Goal: Task Accomplishment & Management: Manage account settings

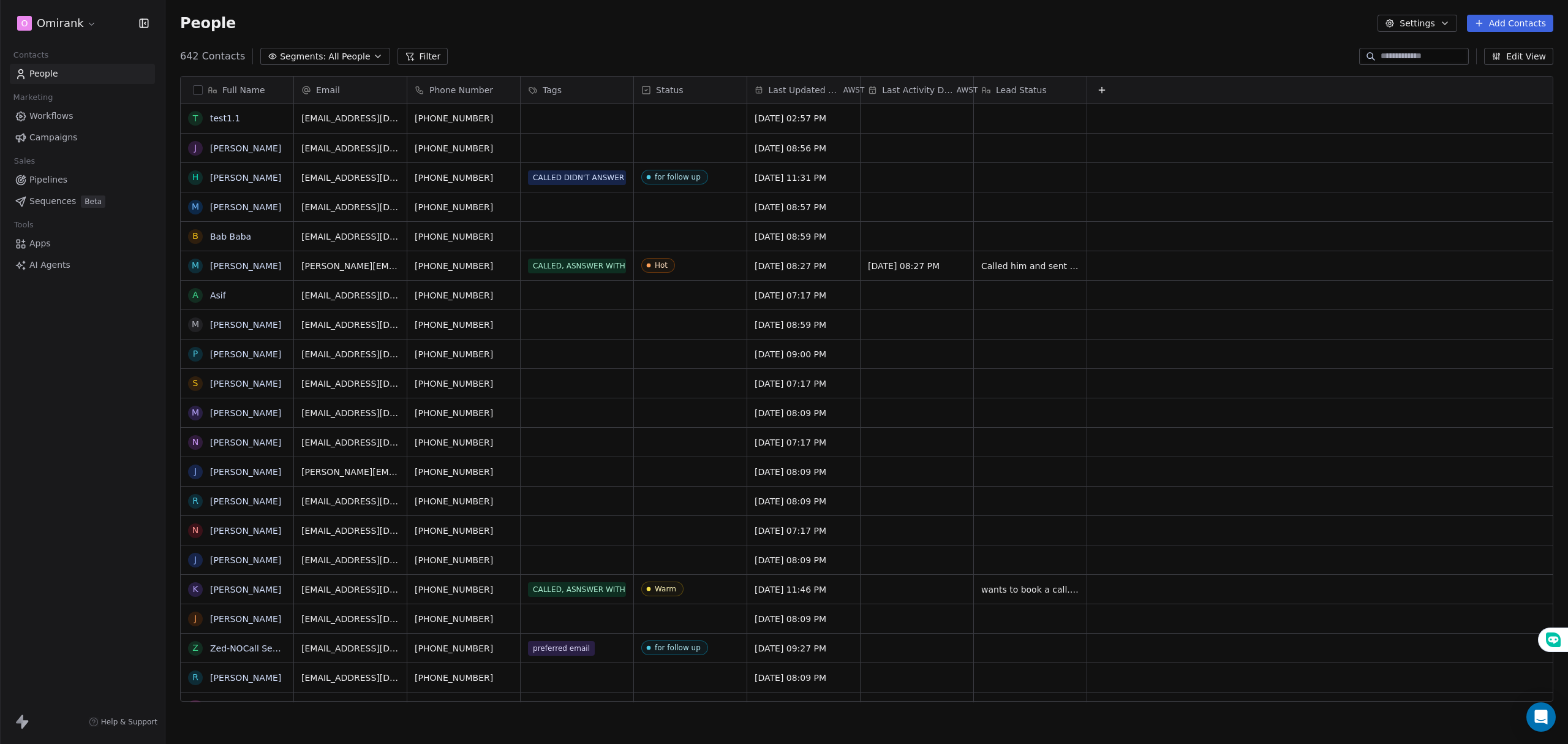
click at [75, 15] on html "O Omirank Contacts People Marketing Workflows Campaigns Sales Pipelines Sequenc…" at bounding box center [784, 372] width 1568 height 744
click at [79, 195] on div "E EWB" at bounding box center [94, 198] width 134 height 12
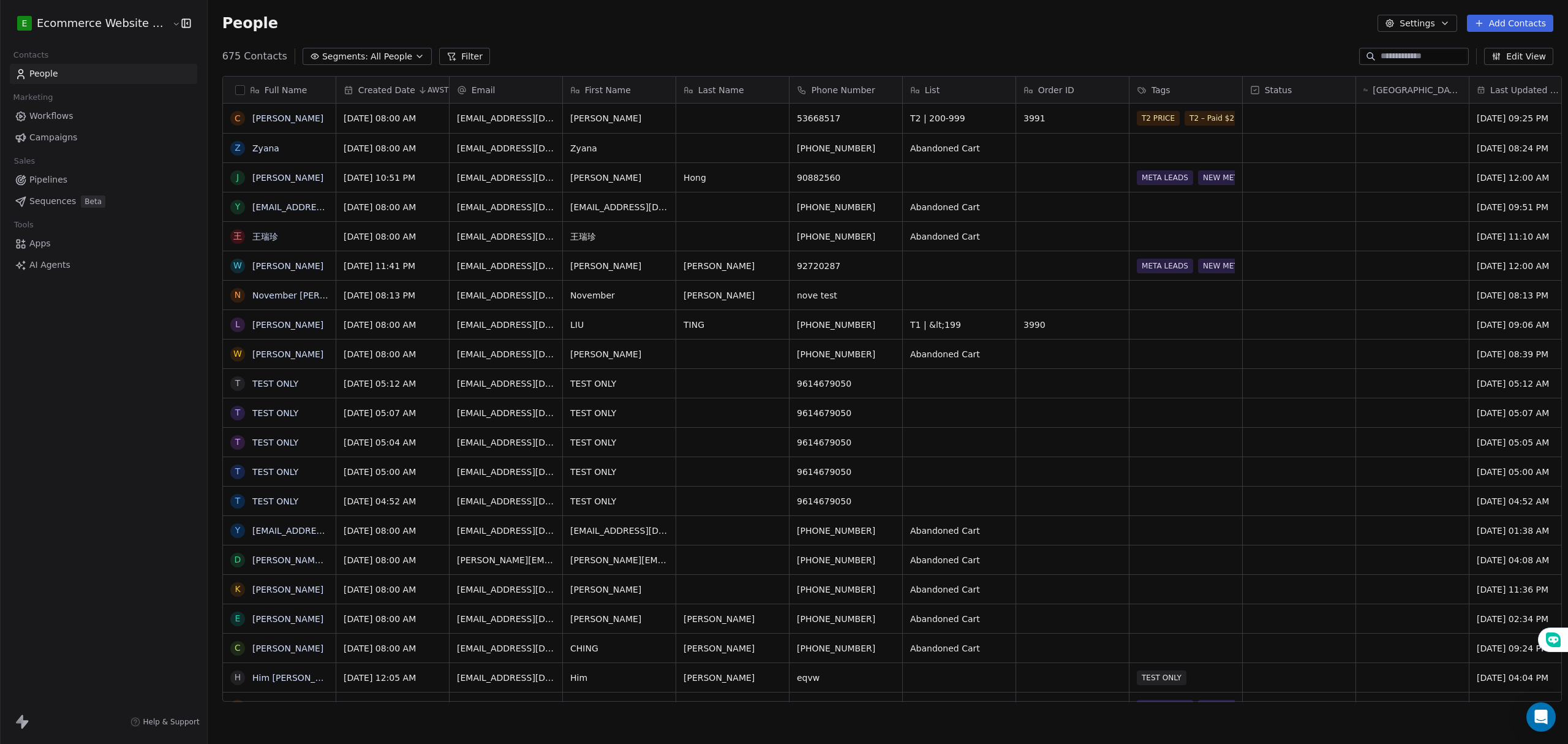
click at [103, 426] on div "E Ecommerce Website Builder Contacts People Marketing Workflows Campaigns Sales…" at bounding box center [103, 372] width 207 height 744
click at [104, 391] on div "E Ecommerce Website Builder Contacts People Marketing Workflows Campaigns Sales…" at bounding box center [103, 372] width 207 height 744
click at [74, 111] on link "Workflows" at bounding box center [103, 116] width 187 height 20
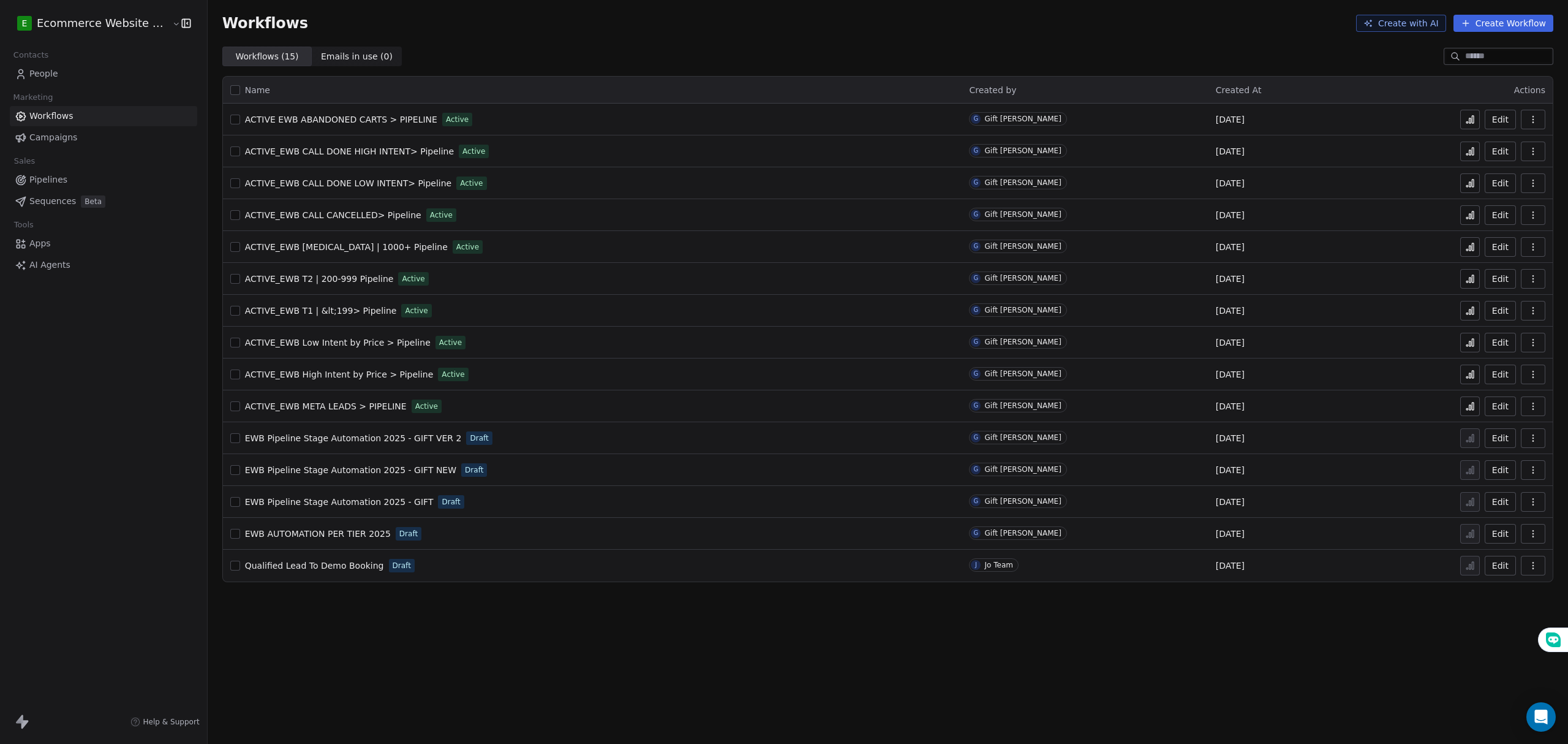
click at [75, 76] on link "People" at bounding box center [103, 74] width 187 height 20
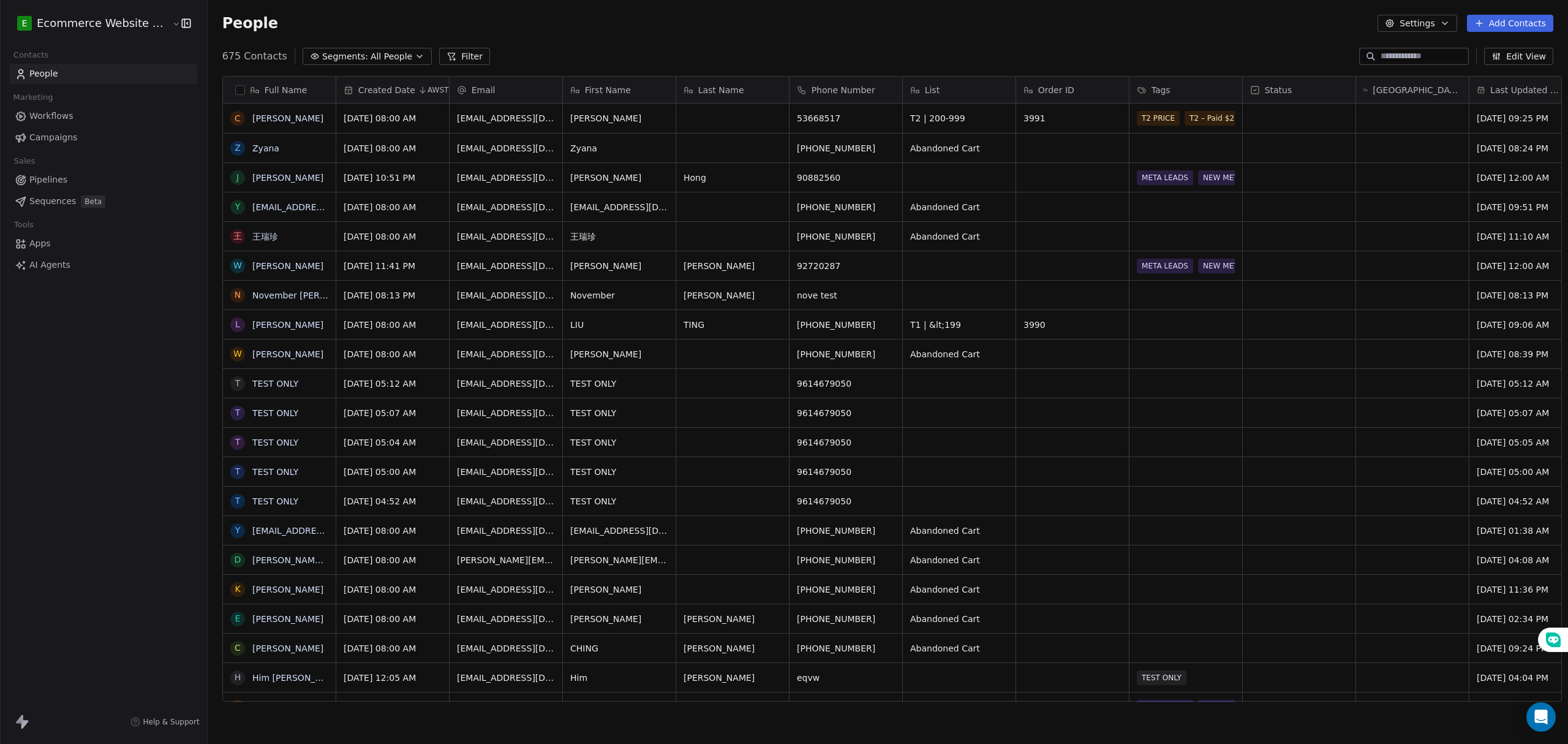
scroll to position [642, 1357]
click at [1194, 91] on div "Tags" at bounding box center [1184, 90] width 96 height 12
click at [1194, 91] on html "E Ecommerce Website Builder Contacts People Marketing Workflows Campaigns Sales…" at bounding box center [784, 372] width 1568 height 744
click at [1210, 461] on html "E Ecommerce Website Builder Contacts People Marketing Workflows Campaigns Sales…" at bounding box center [784, 372] width 1568 height 744
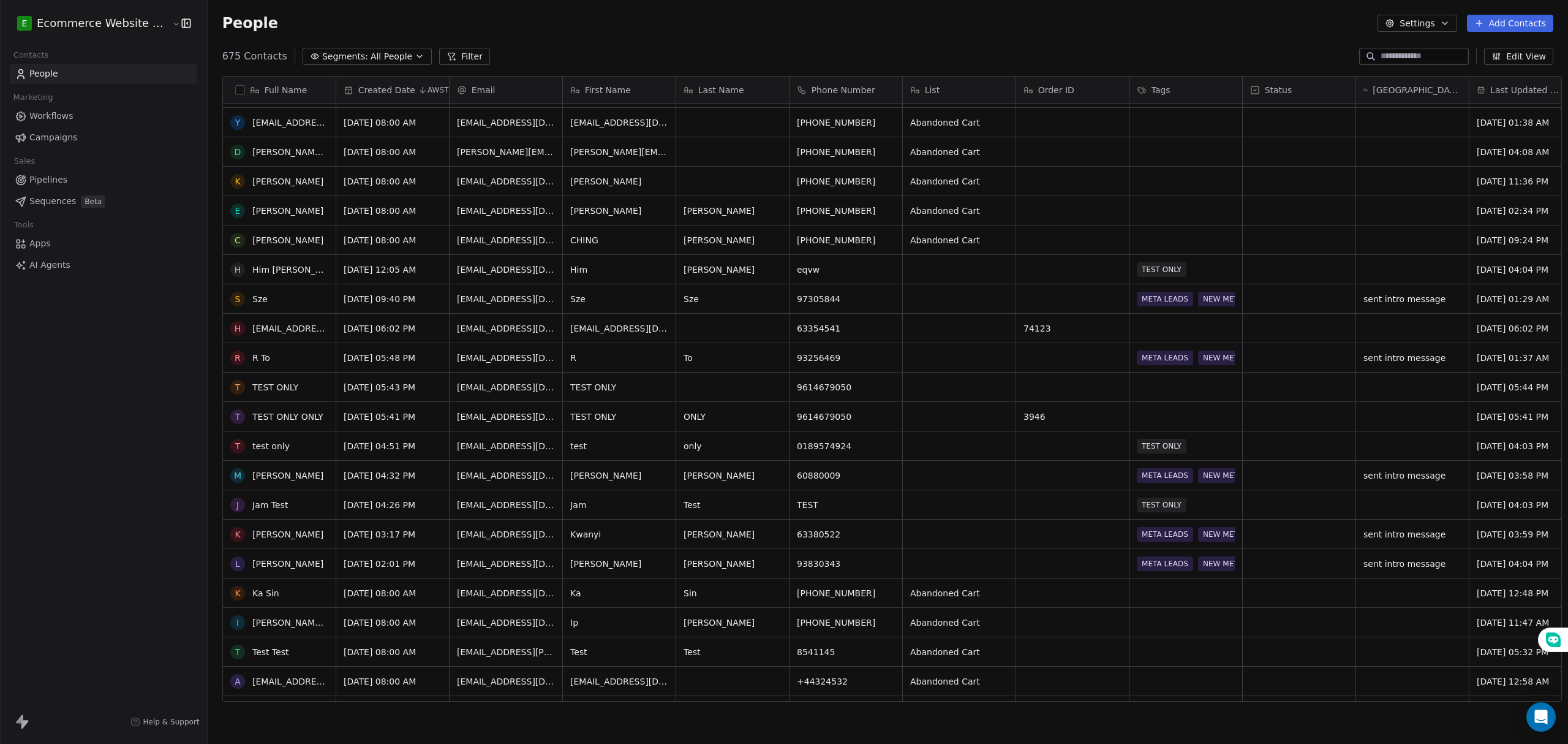
scroll to position [0, 0]
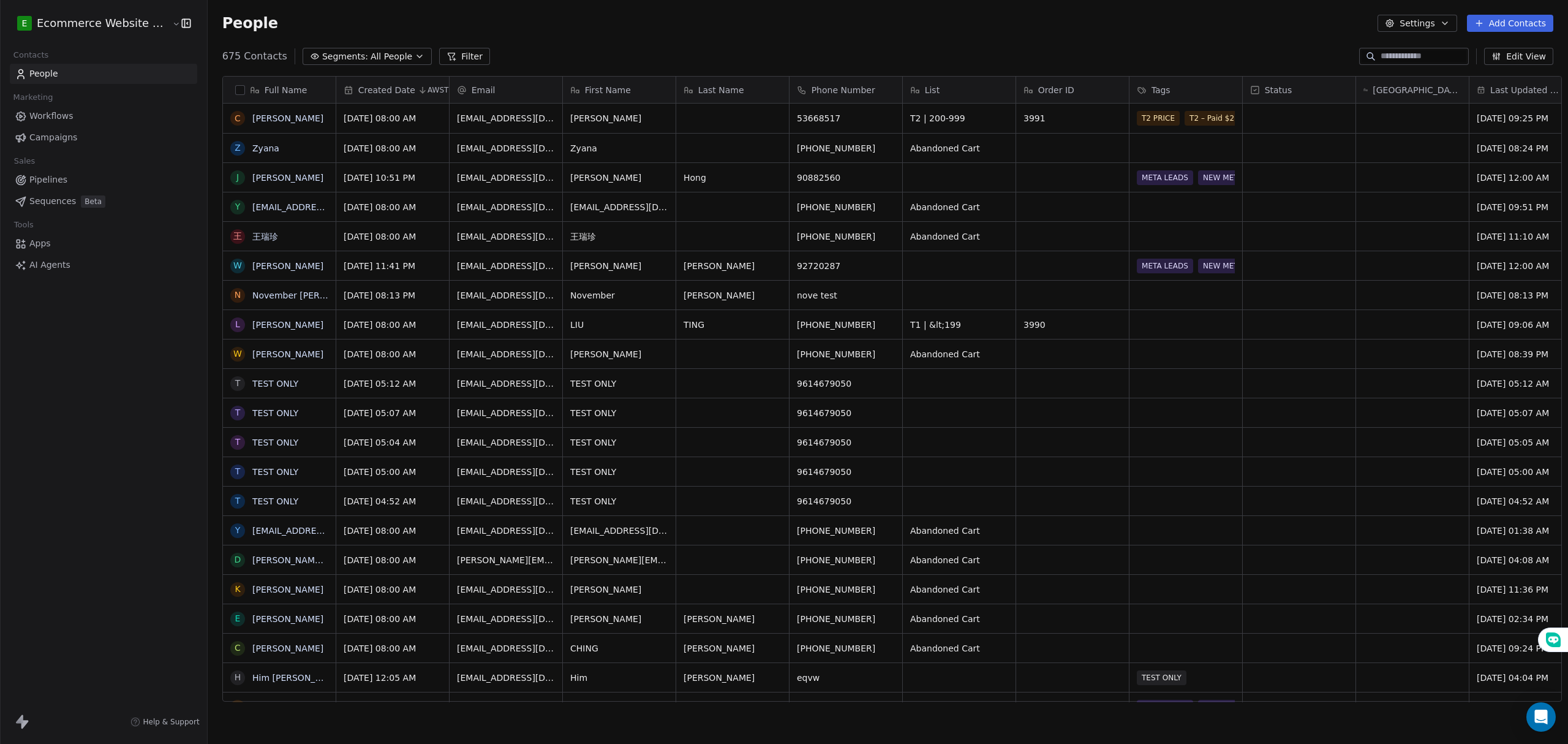
click at [1170, 84] on div "Tags" at bounding box center [1184, 90] width 96 height 12
click at [1171, 111] on span "Manage property" at bounding box center [1180, 116] width 74 height 12
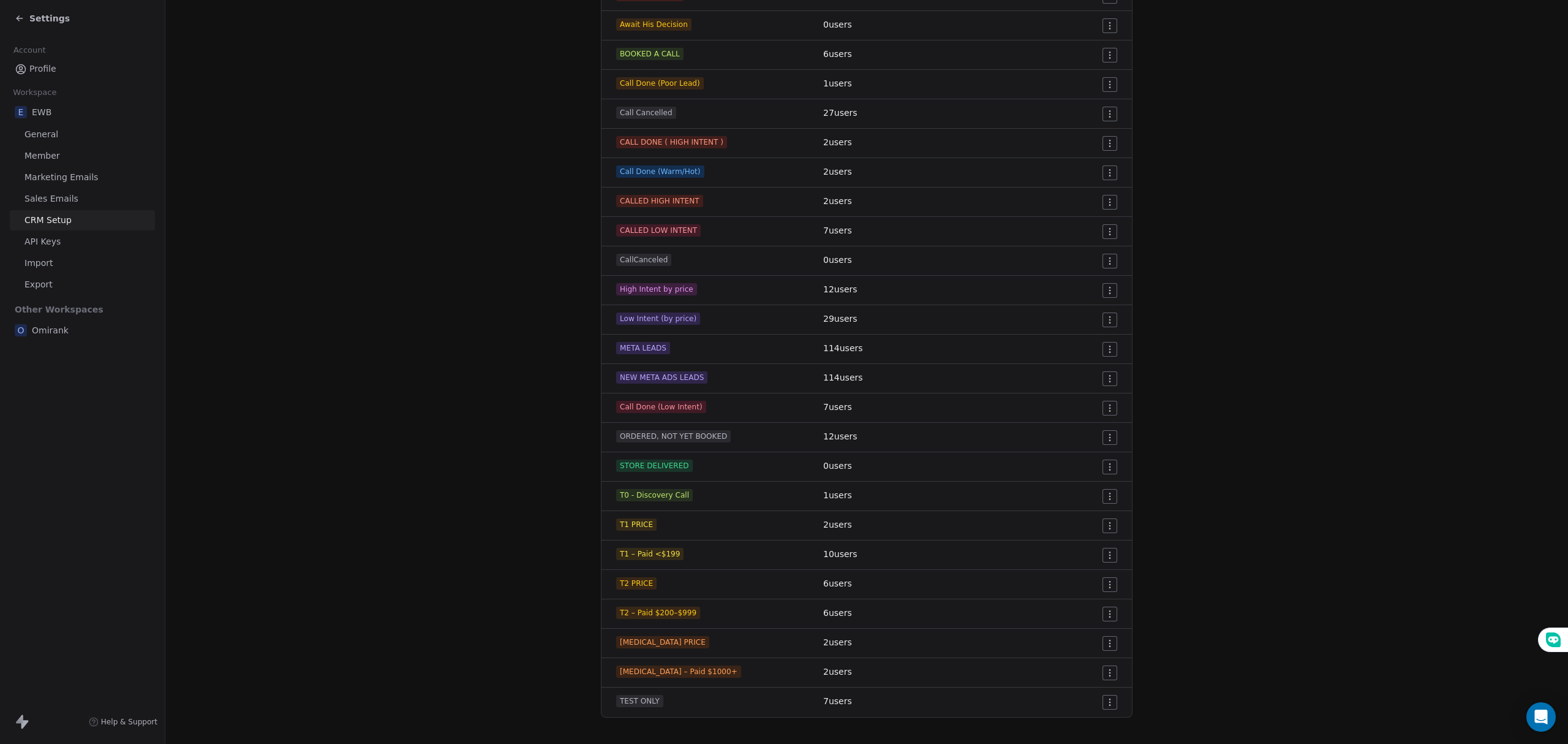
scroll to position [300, 0]
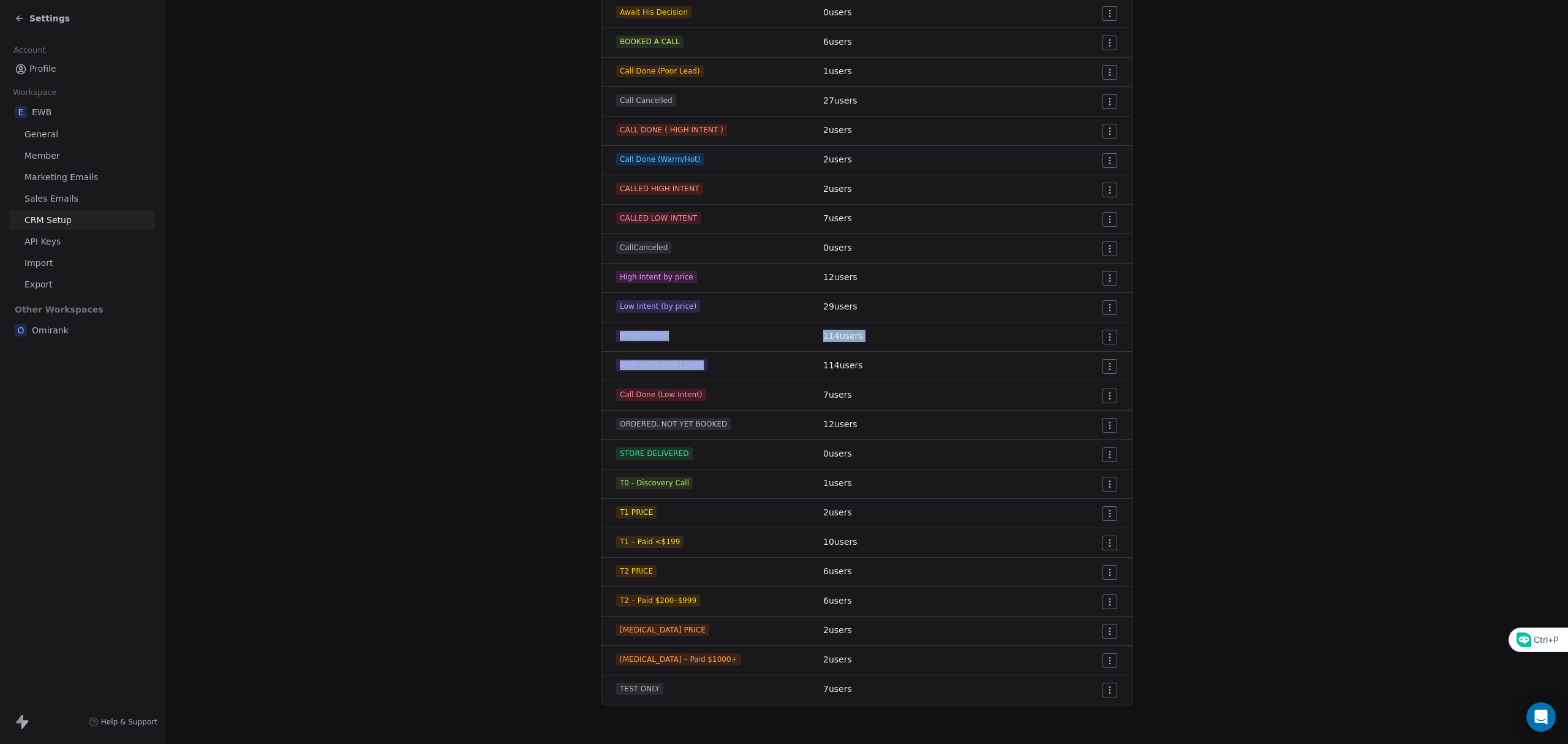
drag, startPoint x: 714, startPoint y: 366, endPoint x: 609, endPoint y: 334, distance: 109.8
click at [609, 334] on tbody "Nurturing email 1 users Abandoned Cart 133 users Await His Decision 0 users BOO…" at bounding box center [866, 322] width 530 height 765
click at [558, 354] on section "CRM Setup Manage people properties and other relevant settings. Contact Propert…" at bounding box center [866, 222] width 1402 height 1045
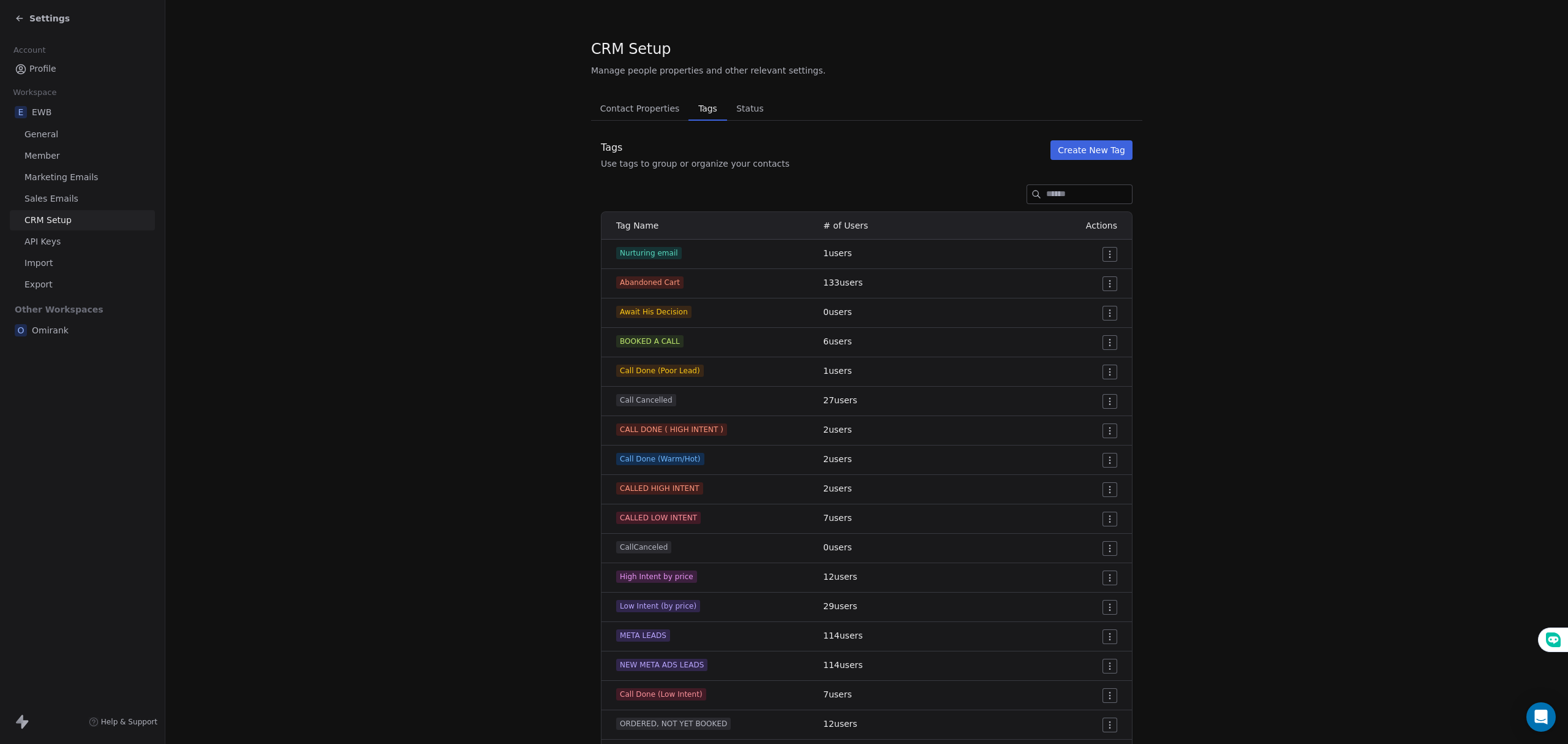
scroll to position [0, 0]
click at [428, 273] on section "CRM Setup Manage people properties and other relevant settings. Contact Propert…" at bounding box center [866, 522] width 1402 height 1045
click at [13, 23] on div "Settings" at bounding box center [82, 18] width 165 height 36
click at [23, 15] on icon at bounding box center [19, 18] width 10 height 10
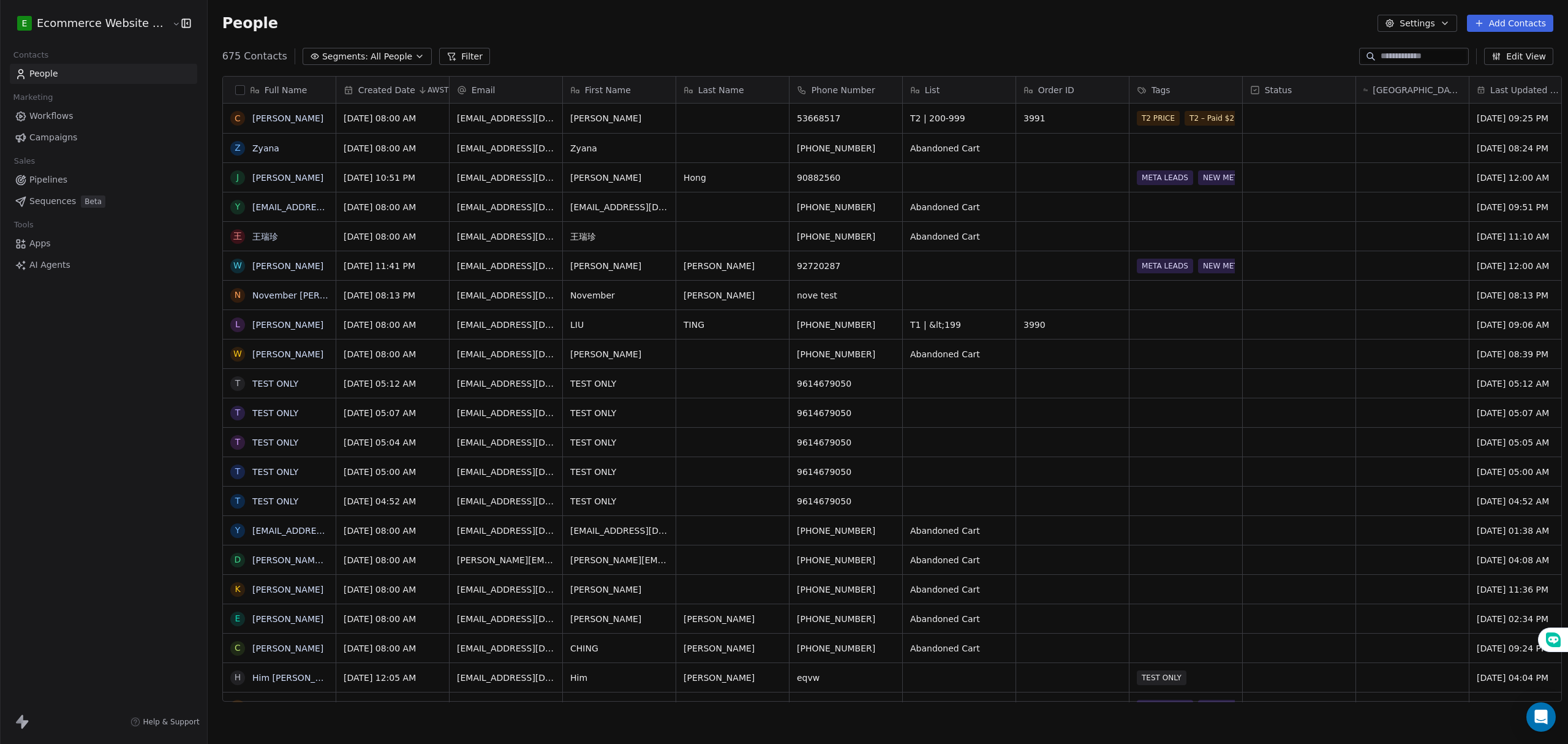
scroll to position [642, 1357]
click at [91, 180] on link "Pipelines" at bounding box center [103, 180] width 187 height 20
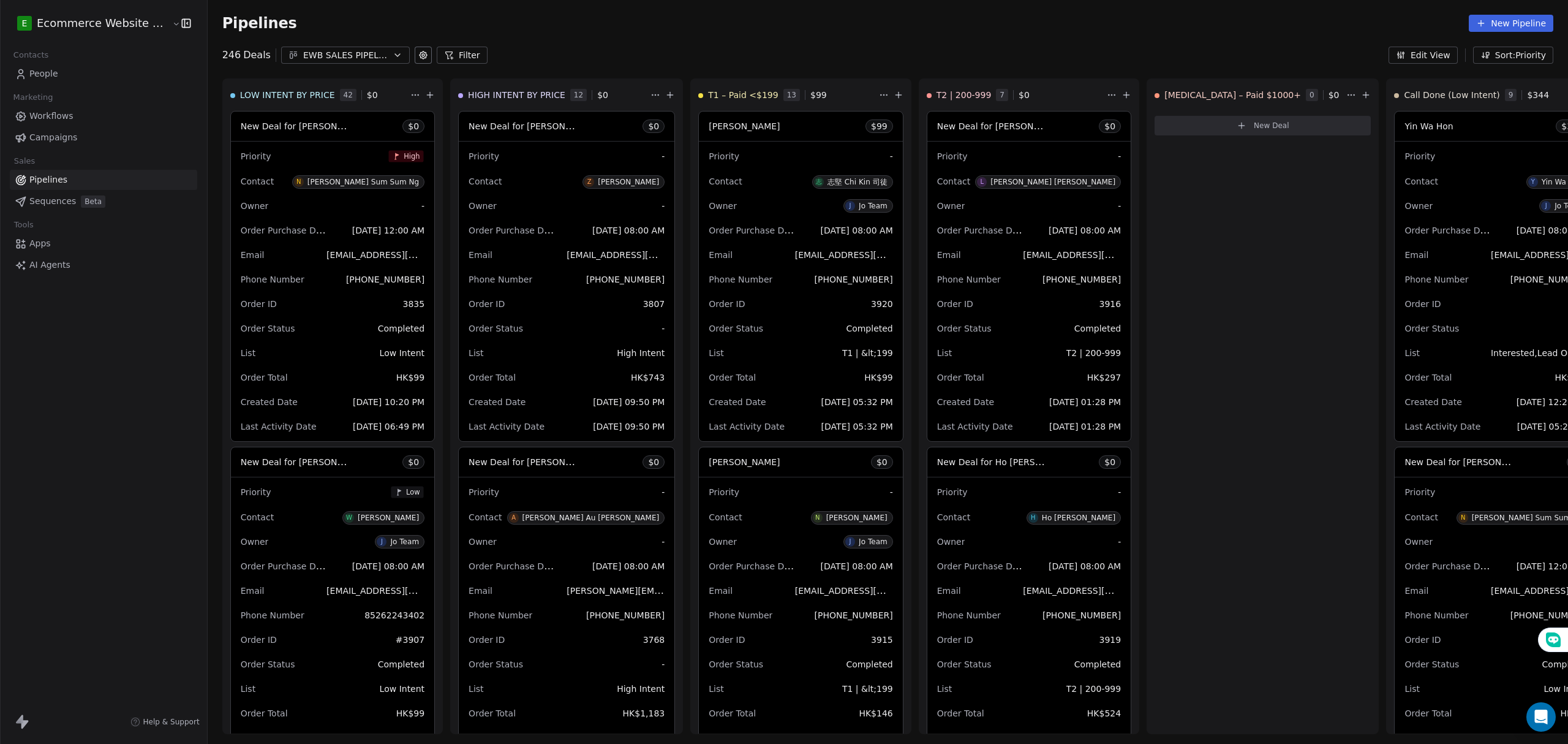
drag, startPoint x: 213, startPoint y: 21, endPoint x: 249, endPoint y: 25, distance: 36.2
click at [230, 21] on span "Pipelines" at bounding box center [259, 23] width 75 height 17
click at [318, 44] on div "Pipelines New Pipeline" at bounding box center [888, 23] width 1360 height 47
click at [321, 52] on div "EWB SALES PIPELINE 2025" at bounding box center [345, 55] width 85 height 13
click at [343, 28] on html "E Ecommerce Website Builder Contacts People Marketing Workflows Campaigns Sales…" at bounding box center [784, 372] width 1568 height 744
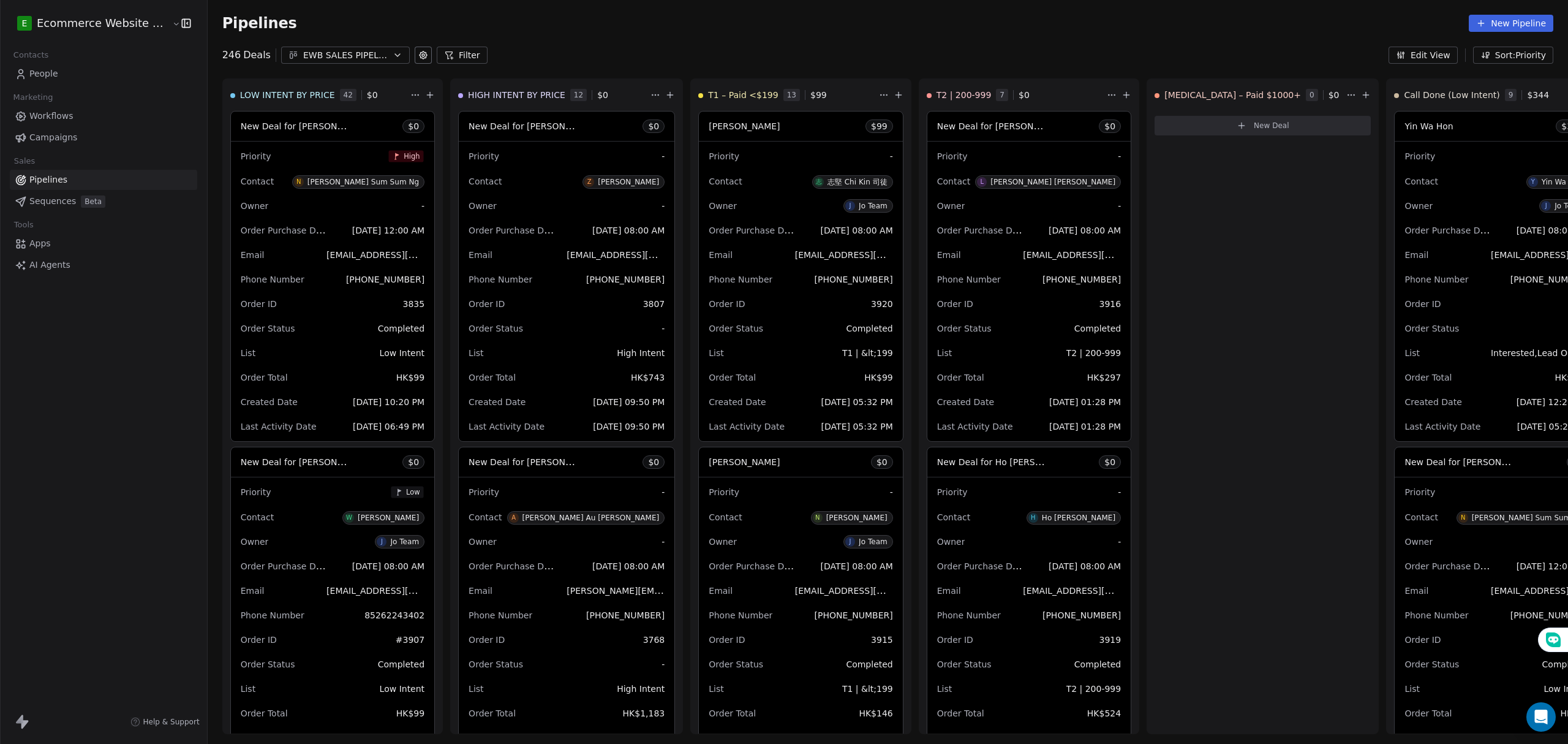
click at [86, 57] on div "Contacts" at bounding box center [103, 55] width 187 height 17
click at [84, 70] on link "People" at bounding box center [103, 74] width 187 height 20
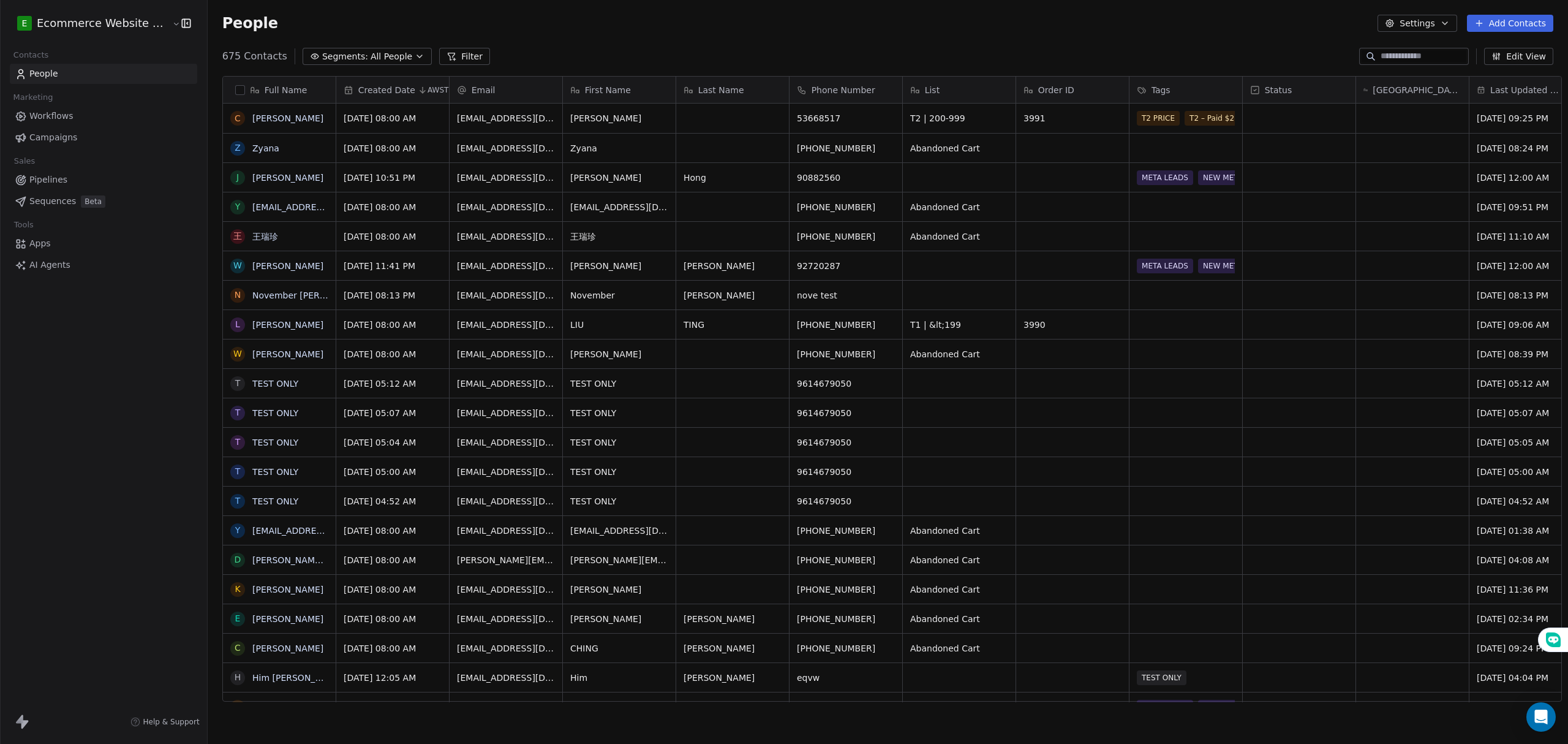
scroll to position [642, 1357]
click at [45, 180] on span "Pipelines" at bounding box center [48, 179] width 38 height 13
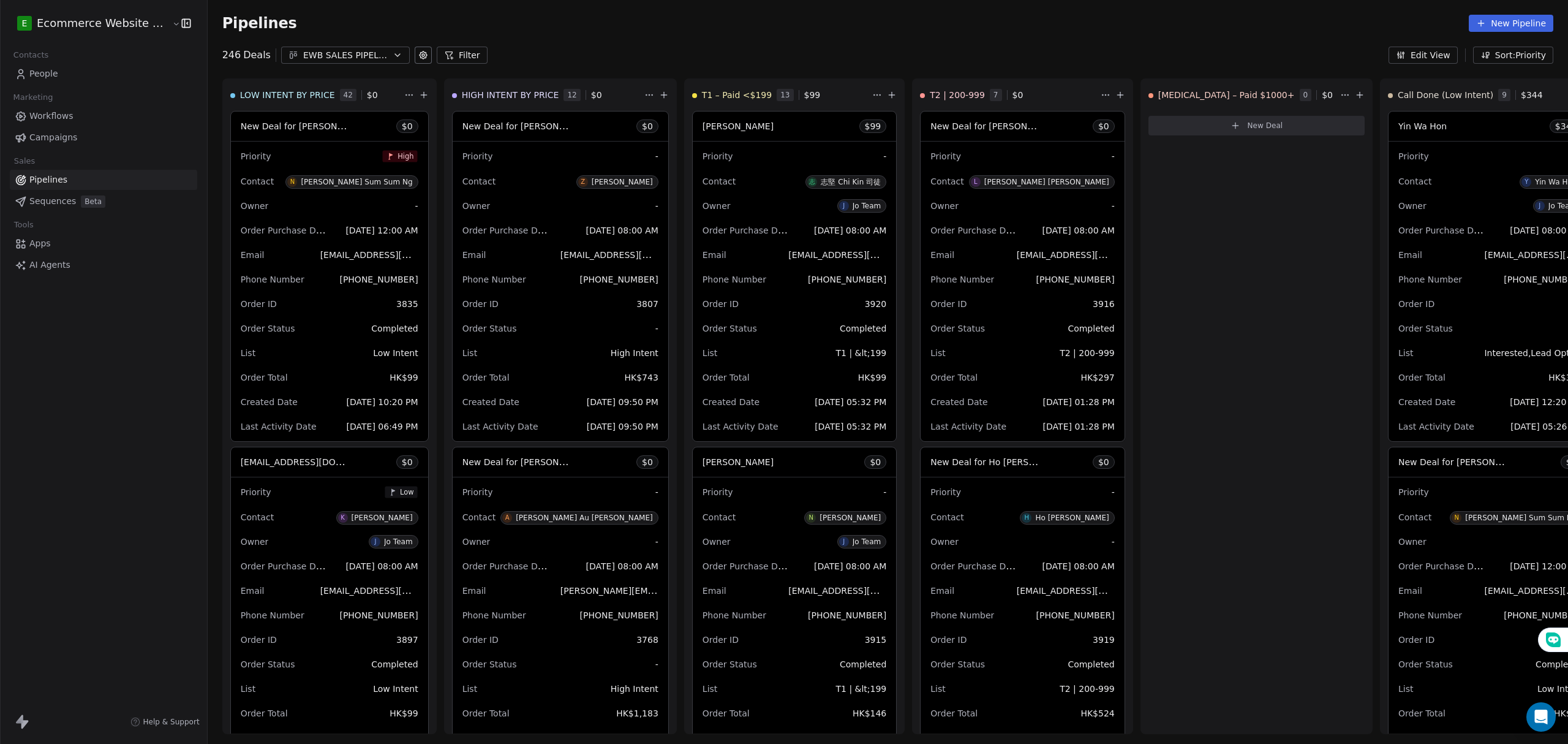
click at [366, 59] on div "EWB SALES PIPELINE 2025" at bounding box center [345, 55] width 85 height 13
click at [91, 75] on html "E Ecommerce Website Builder Contacts People Marketing Workflows Campaigns Sales…" at bounding box center [784, 372] width 1568 height 744
click at [86, 72] on link "People" at bounding box center [103, 74] width 187 height 20
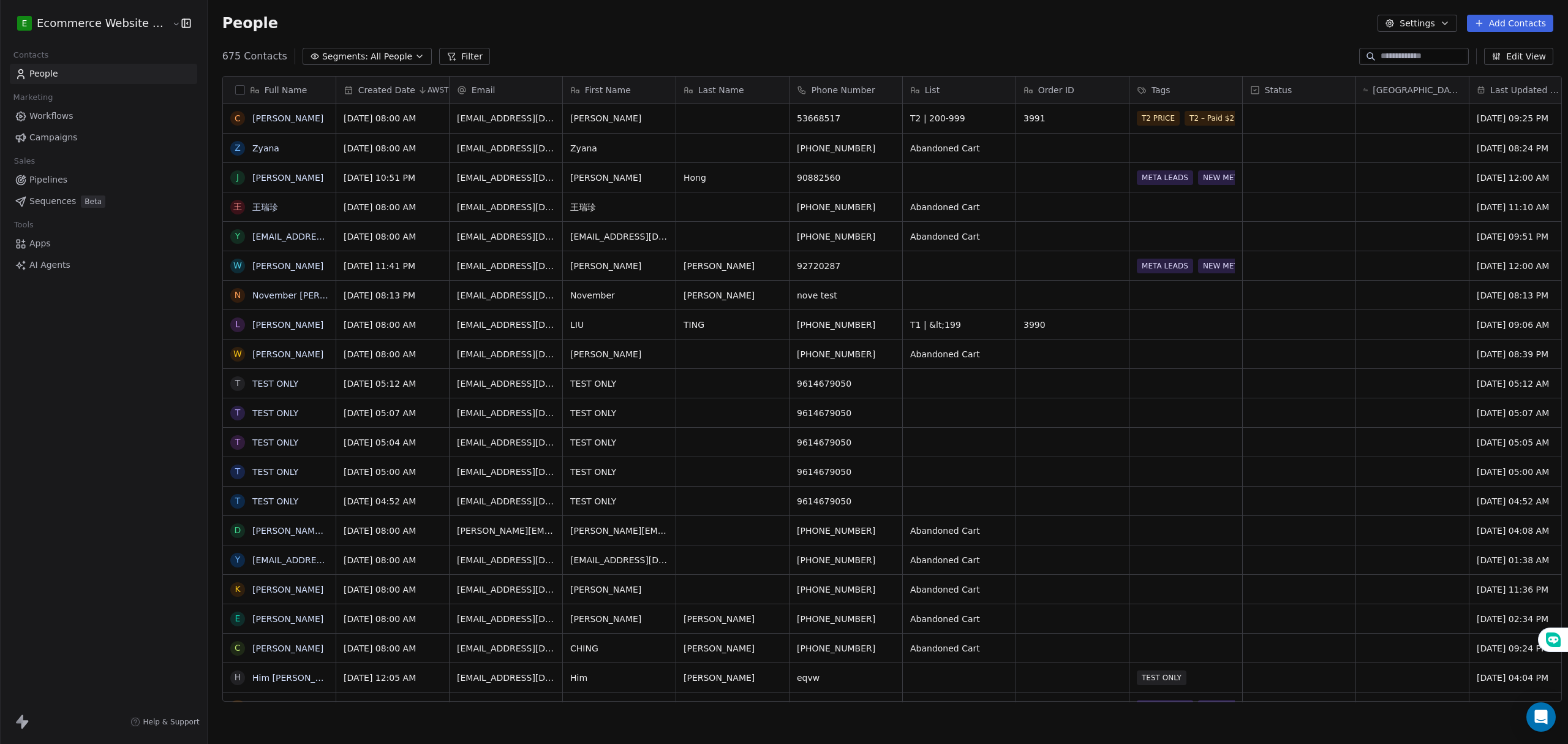
click at [774, 28] on div "People Settings Add Contacts" at bounding box center [887, 23] width 1331 height 17
click at [75, 180] on link "Pipelines" at bounding box center [103, 180] width 187 height 20
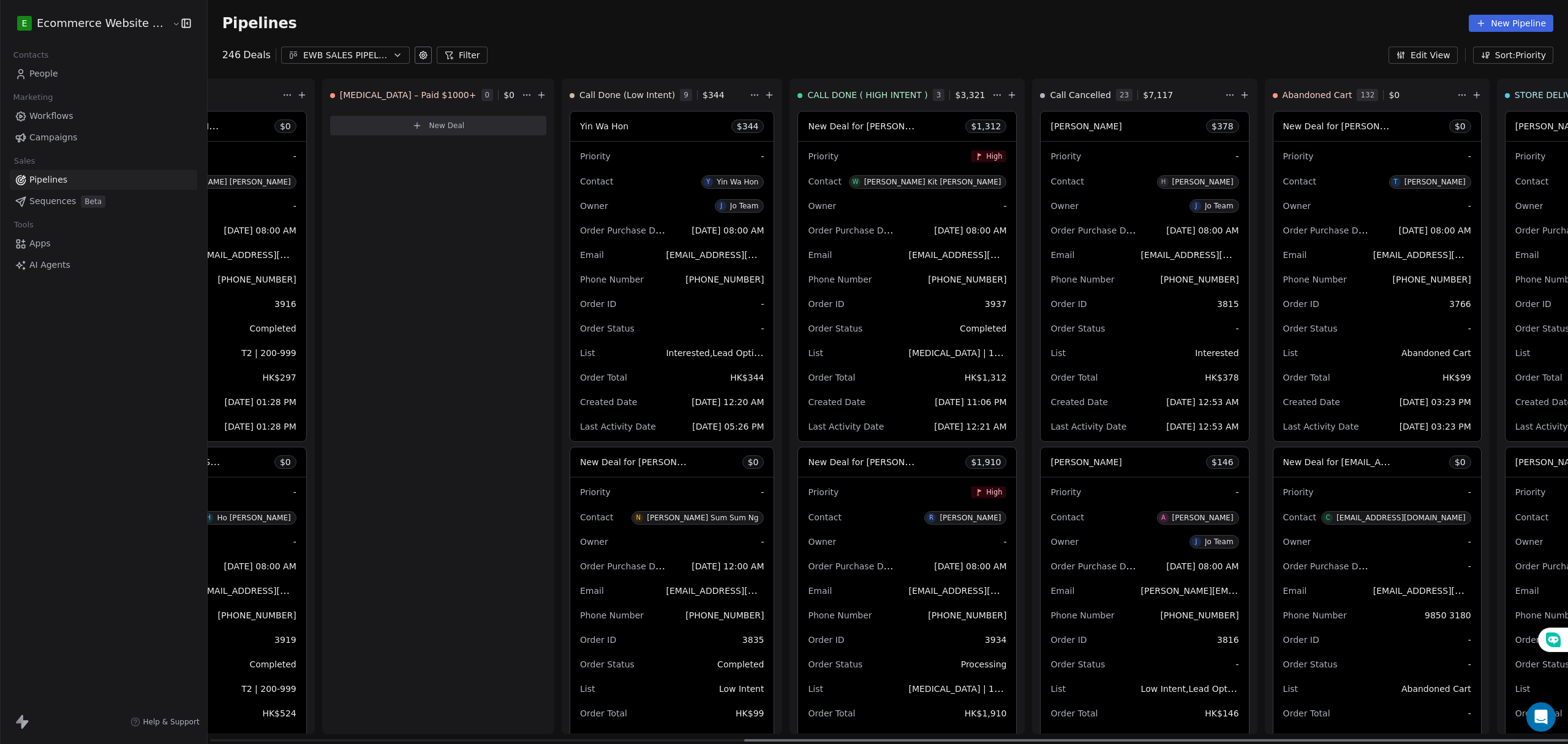
scroll to position [0, 881]
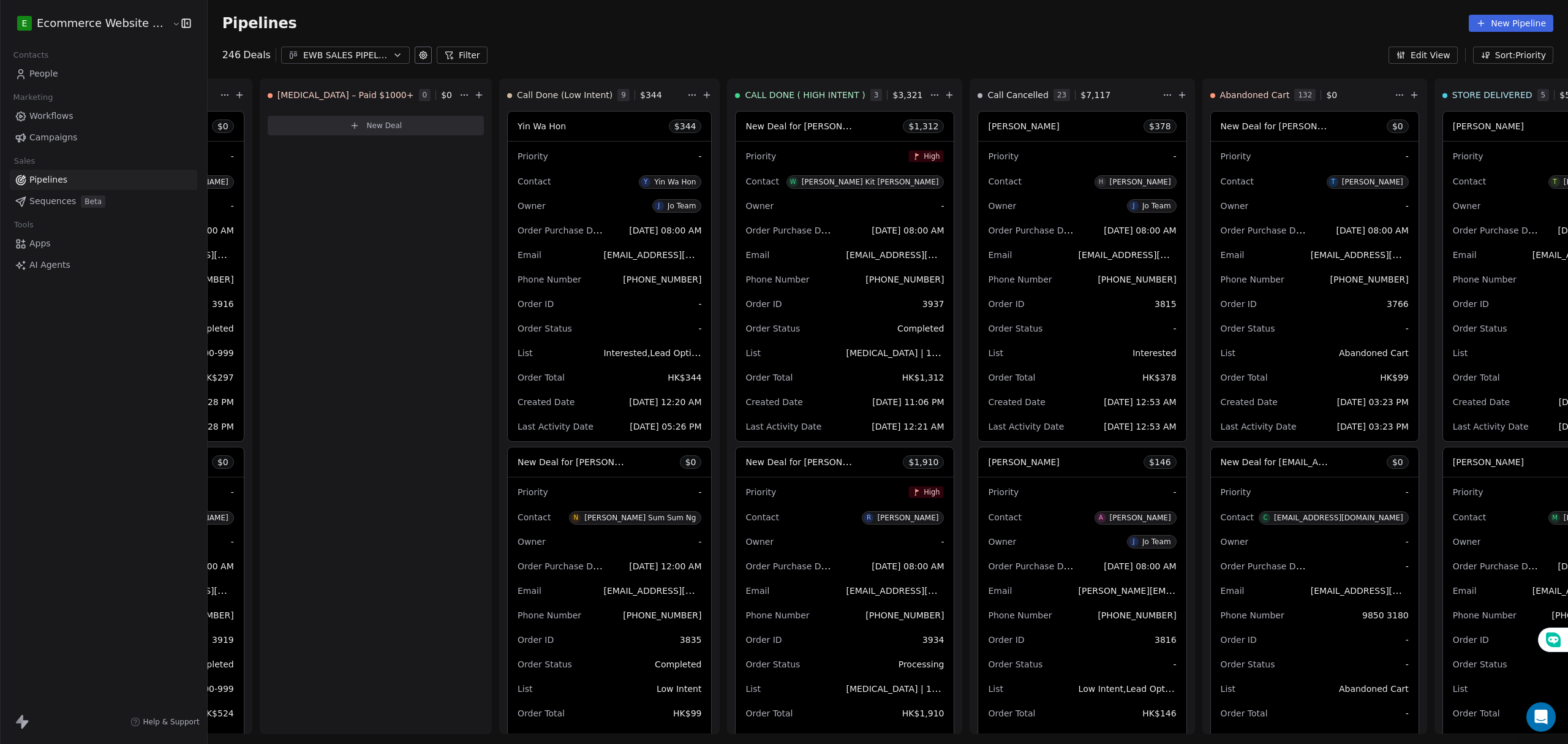
click at [338, 50] on div "EWB SALES PIPELINE 2025" at bounding box center [345, 55] width 85 height 13
click at [558, 30] on html "E Ecommerce Website Builder Contacts People Marketing Workflows Campaigns Sales…" at bounding box center [784, 372] width 1568 height 744
click at [368, 50] on div "EWB SALES PIPELINE 2025" at bounding box center [345, 55] width 85 height 13
click at [74, 88] on html "E Ecommerce Website Builder Contacts People Marketing Workflows Campaigns Sales…" at bounding box center [784, 372] width 1568 height 744
click at [76, 75] on link "People" at bounding box center [103, 74] width 187 height 20
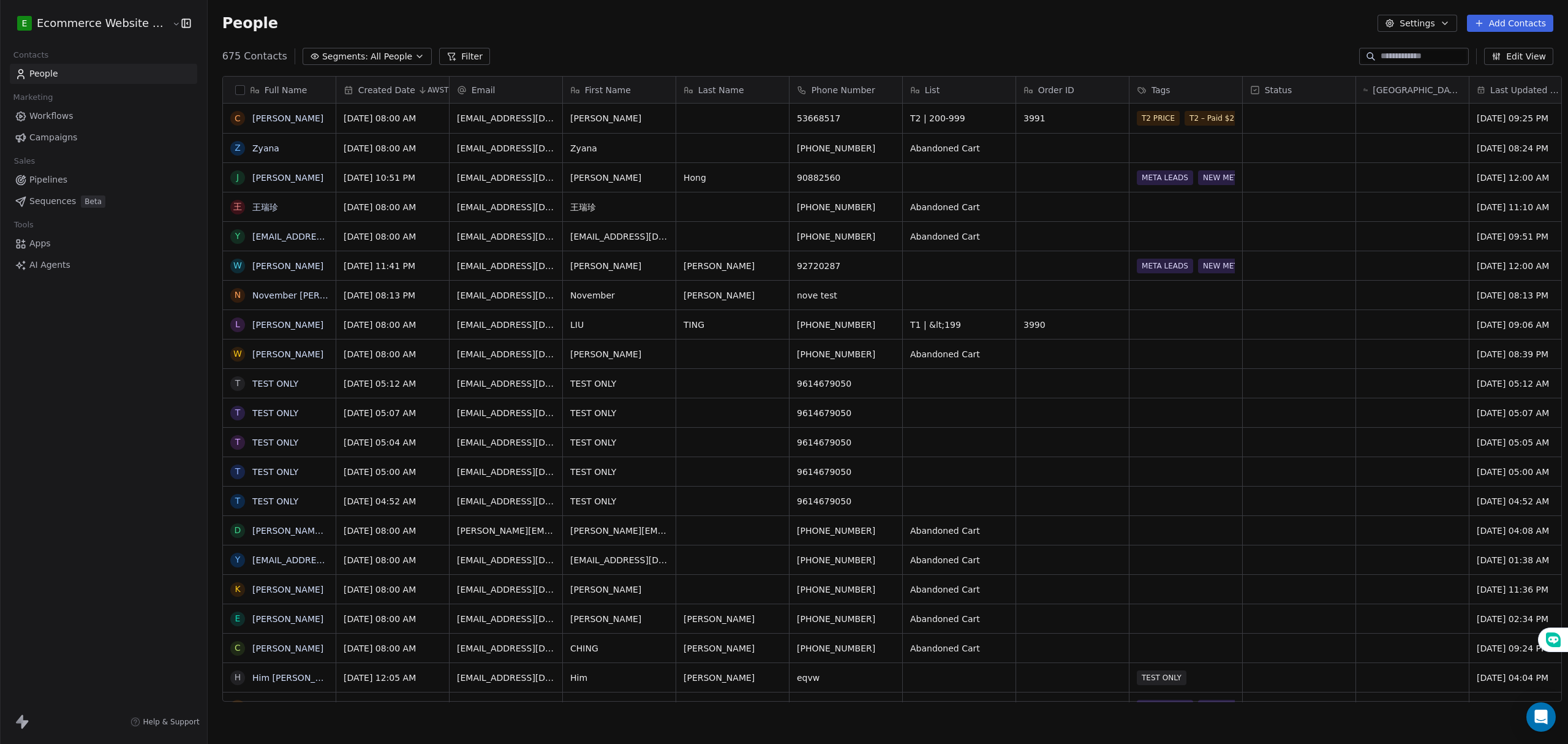
scroll to position [642, 1357]
click at [92, 183] on link "Pipelines" at bounding box center [103, 180] width 187 height 20
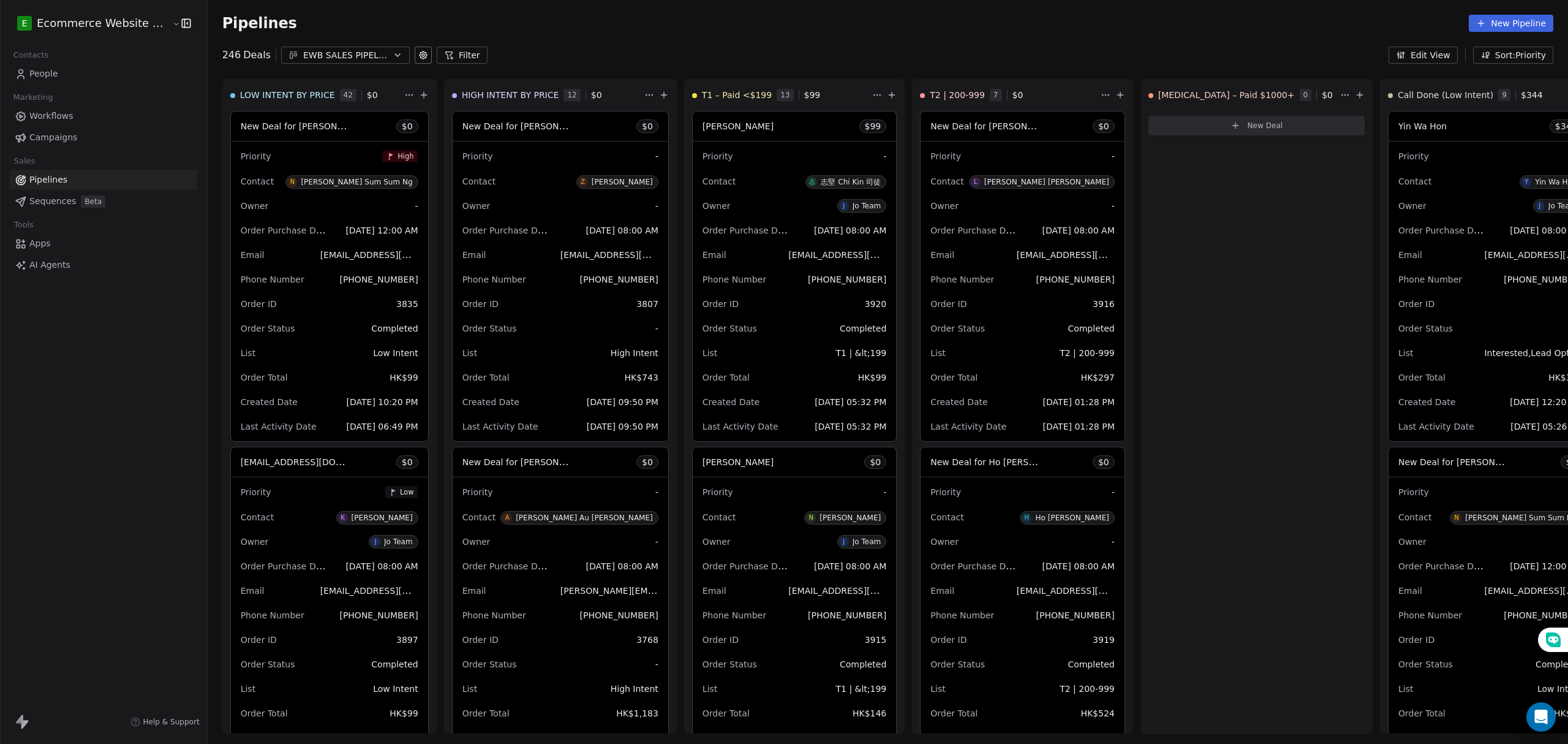
click at [75, 116] on link "Workflows" at bounding box center [103, 116] width 187 height 20
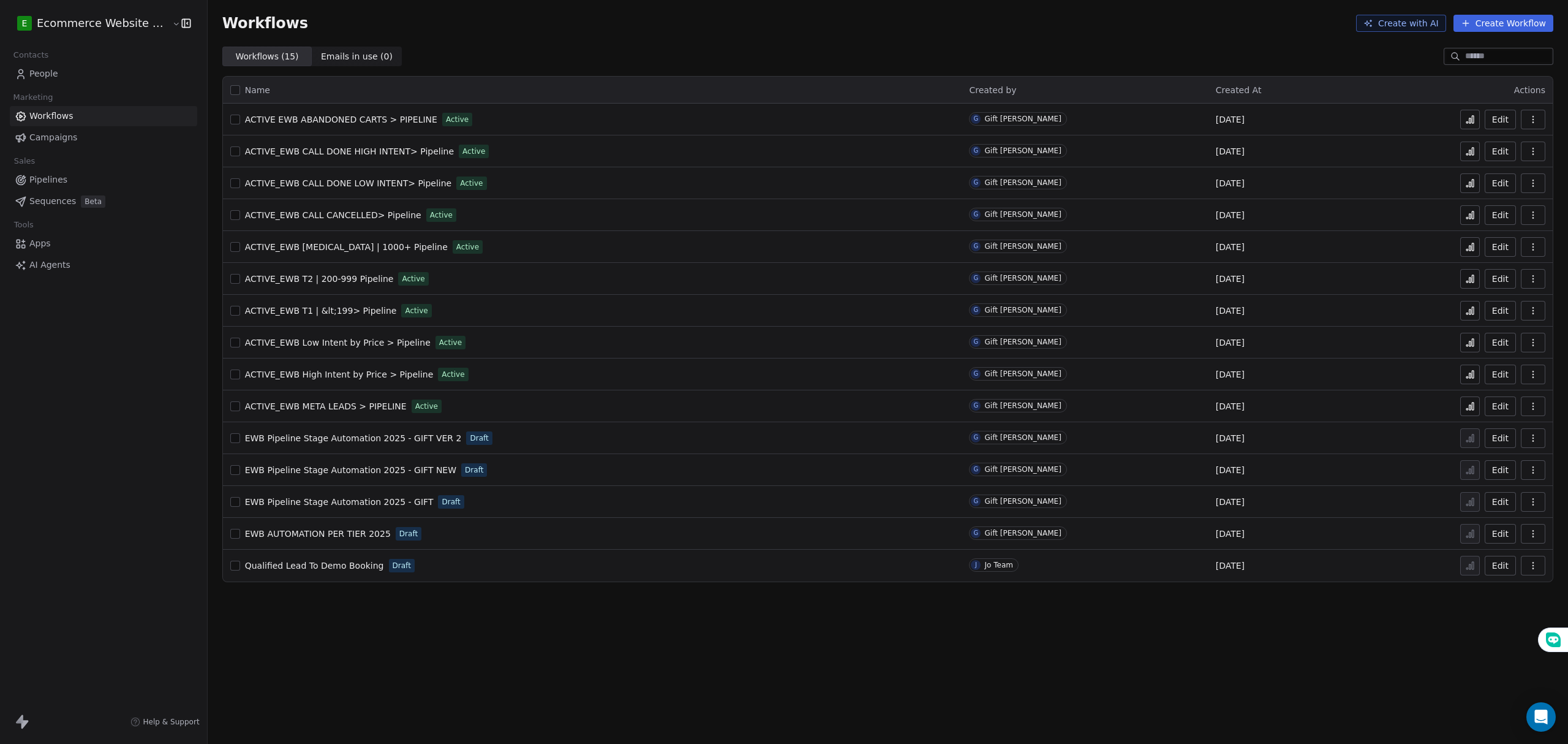
click at [369, 402] on span "ACTIVE_EWB META LEADS > PIPELINE" at bounding box center [326, 405] width 162 height 10
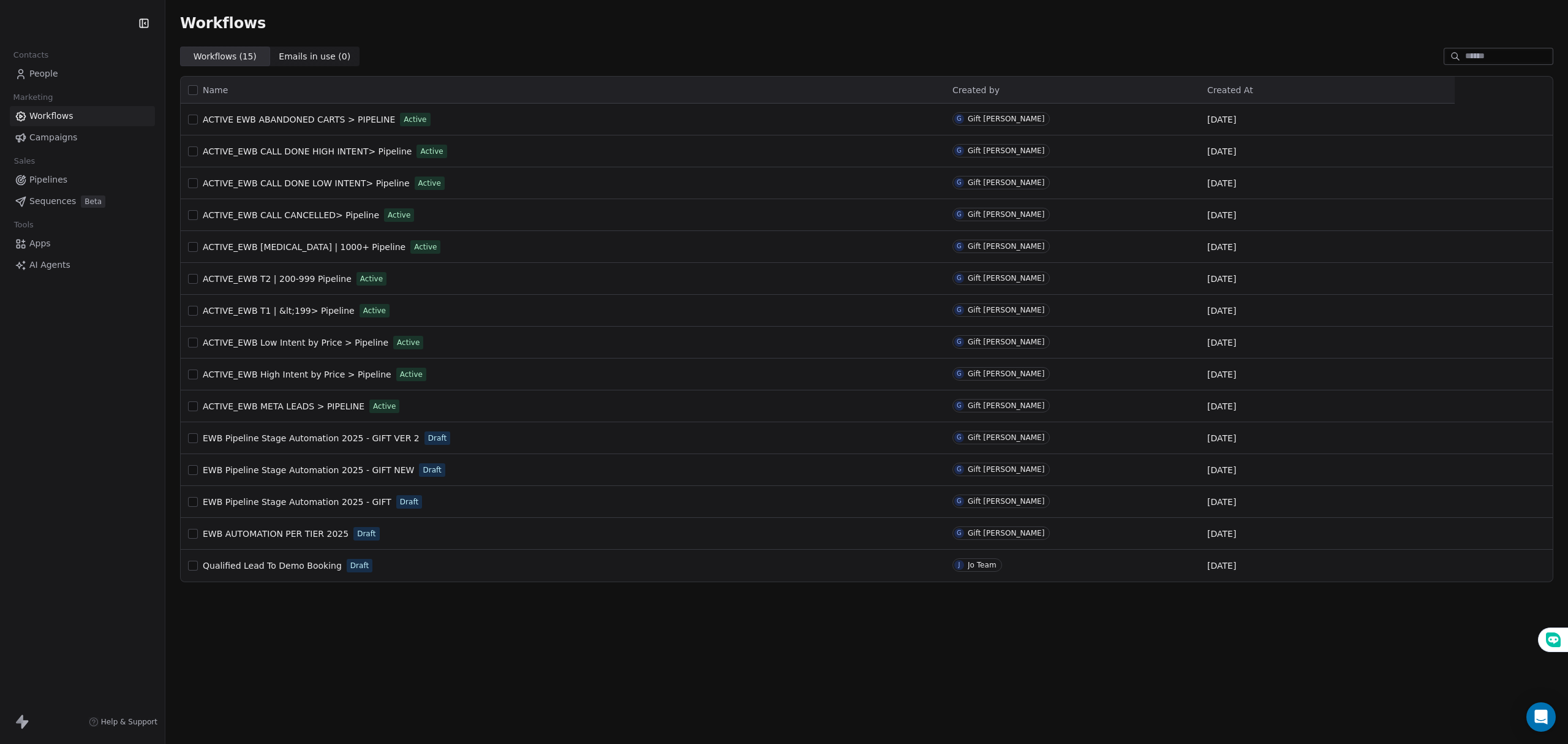
click at [62, 177] on span "Pipelines" at bounding box center [48, 179] width 38 height 13
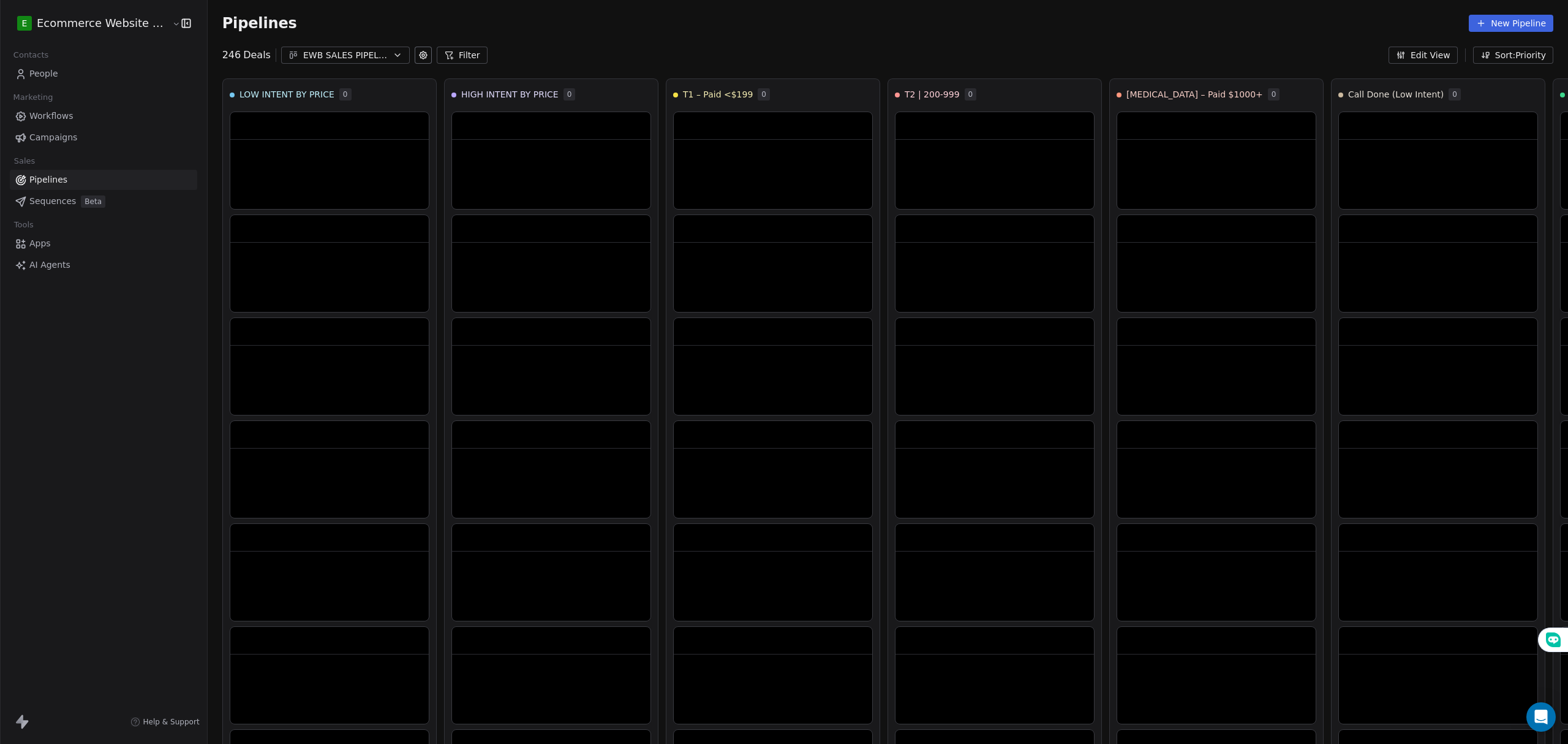
click at [373, 49] on div "EWB SALES PIPELINE 2025" at bounding box center [345, 55] width 85 height 13
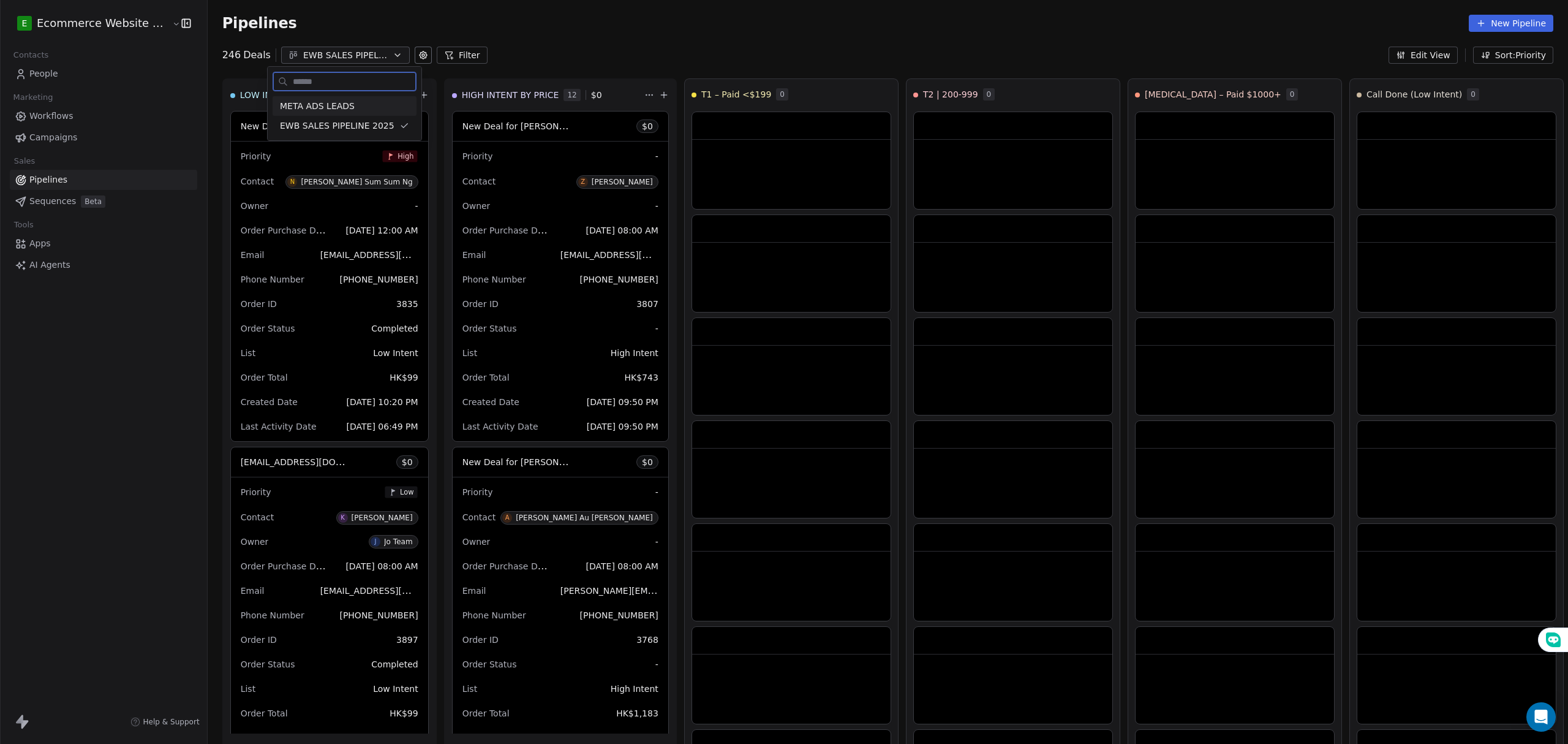
click at [355, 103] on div "META ADS LEADS" at bounding box center [344, 105] width 129 height 13
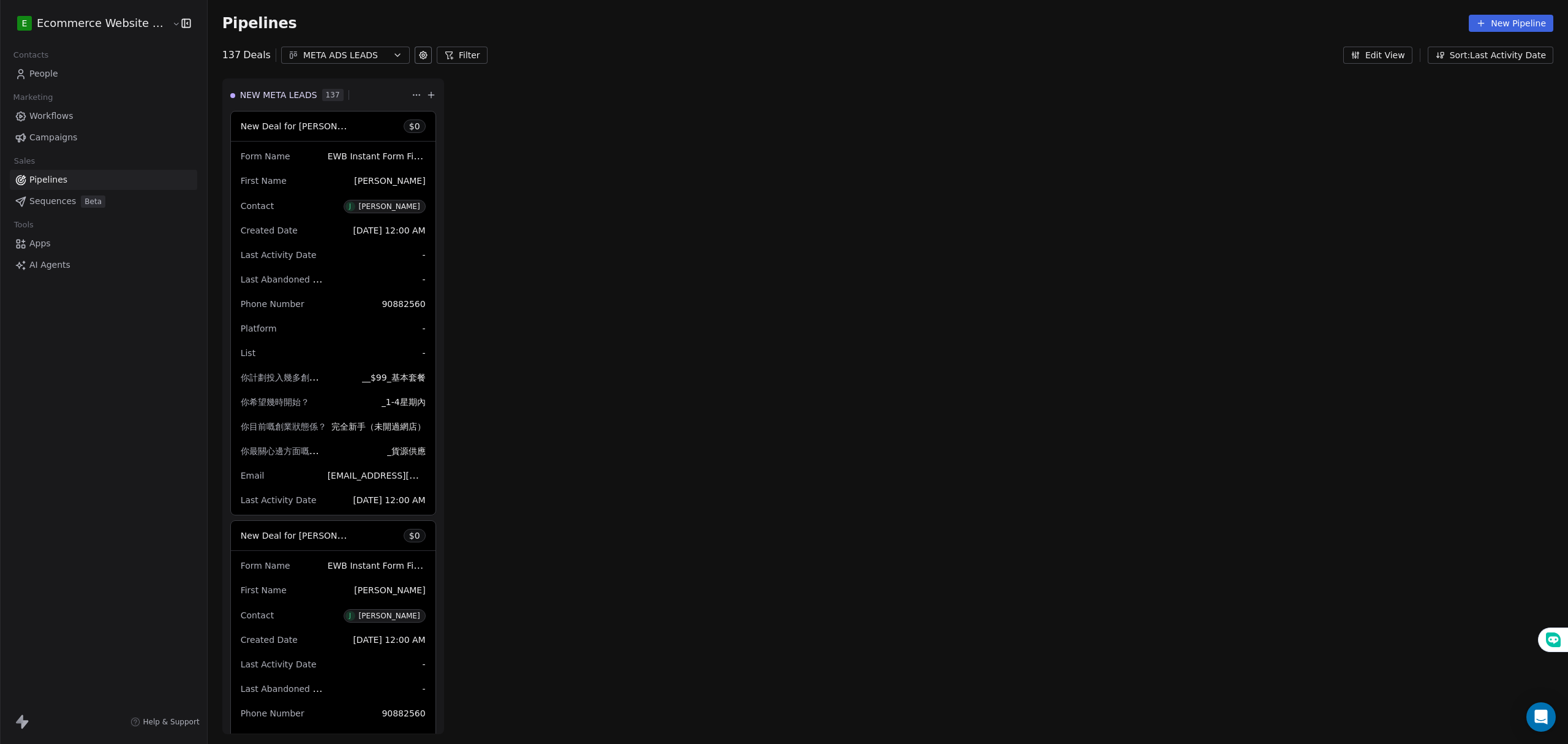
click at [71, 81] on link "People" at bounding box center [103, 74] width 187 height 20
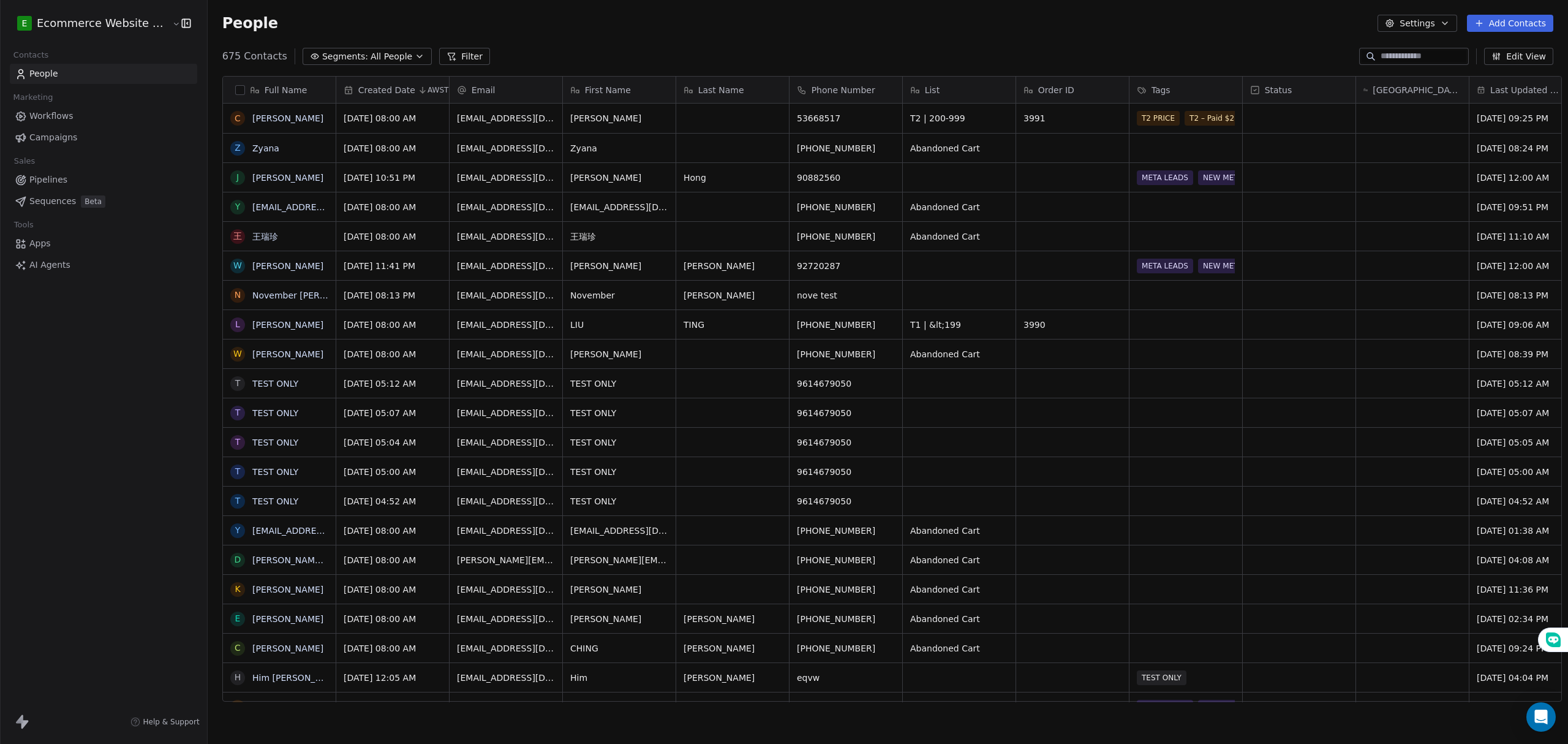
scroll to position [642, 1357]
click at [79, 338] on div "E Ecommerce Website Builder Contacts People Marketing Workflows Campaigns Sales…" at bounding box center [103, 372] width 207 height 744
click at [93, 23] on html "E Ecommerce Website Builder Contacts People Marketing Workflows Campaigns Sales…" at bounding box center [784, 372] width 1568 height 744
click at [82, 172] on link "O Omirank" at bounding box center [94, 179] width 149 height 19
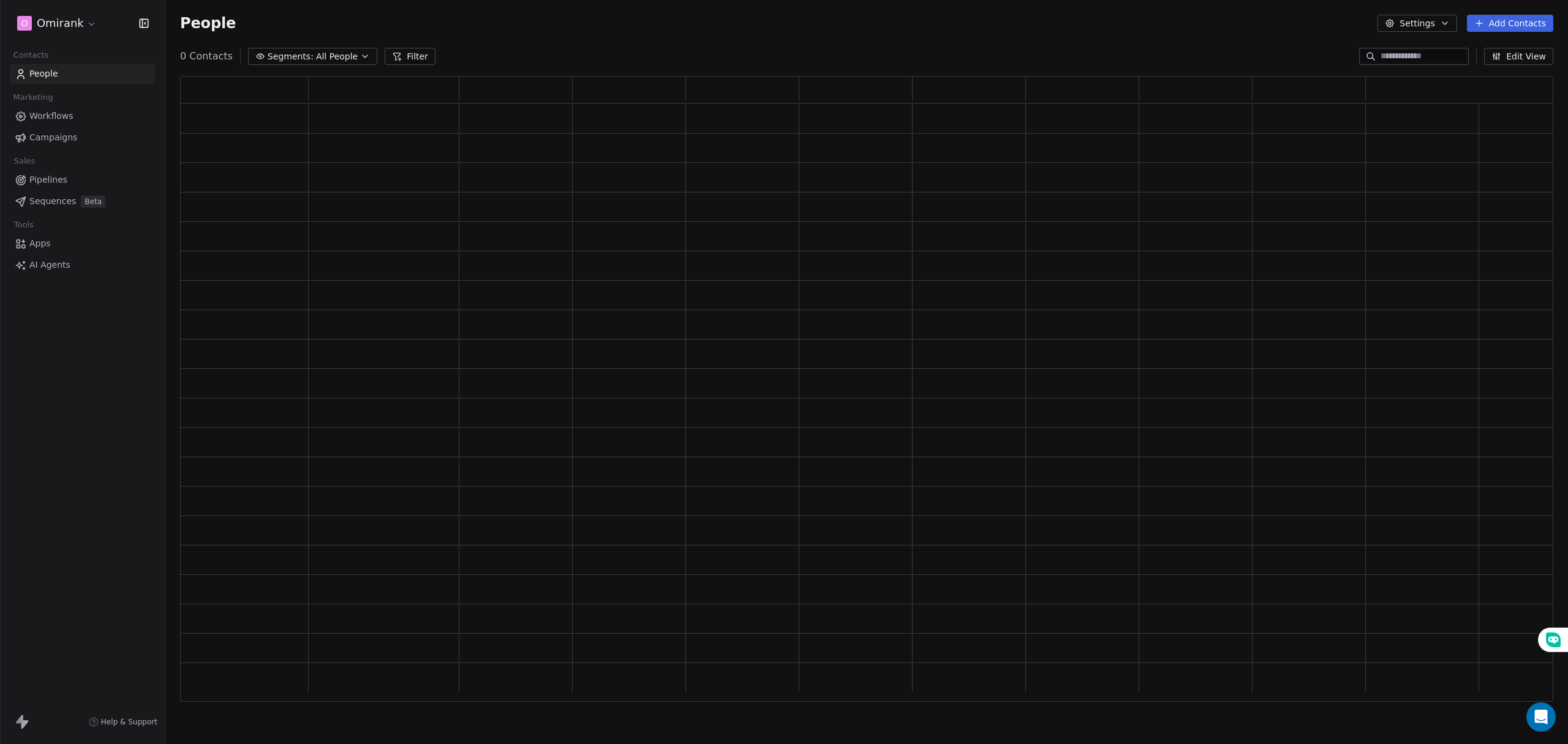
scroll to position [613, 1360]
click at [42, 20] on html "O Omirank Contacts People Marketing Workflows Campaigns Sales Pipelines Sequenc…" at bounding box center [784, 372] width 1568 height 744
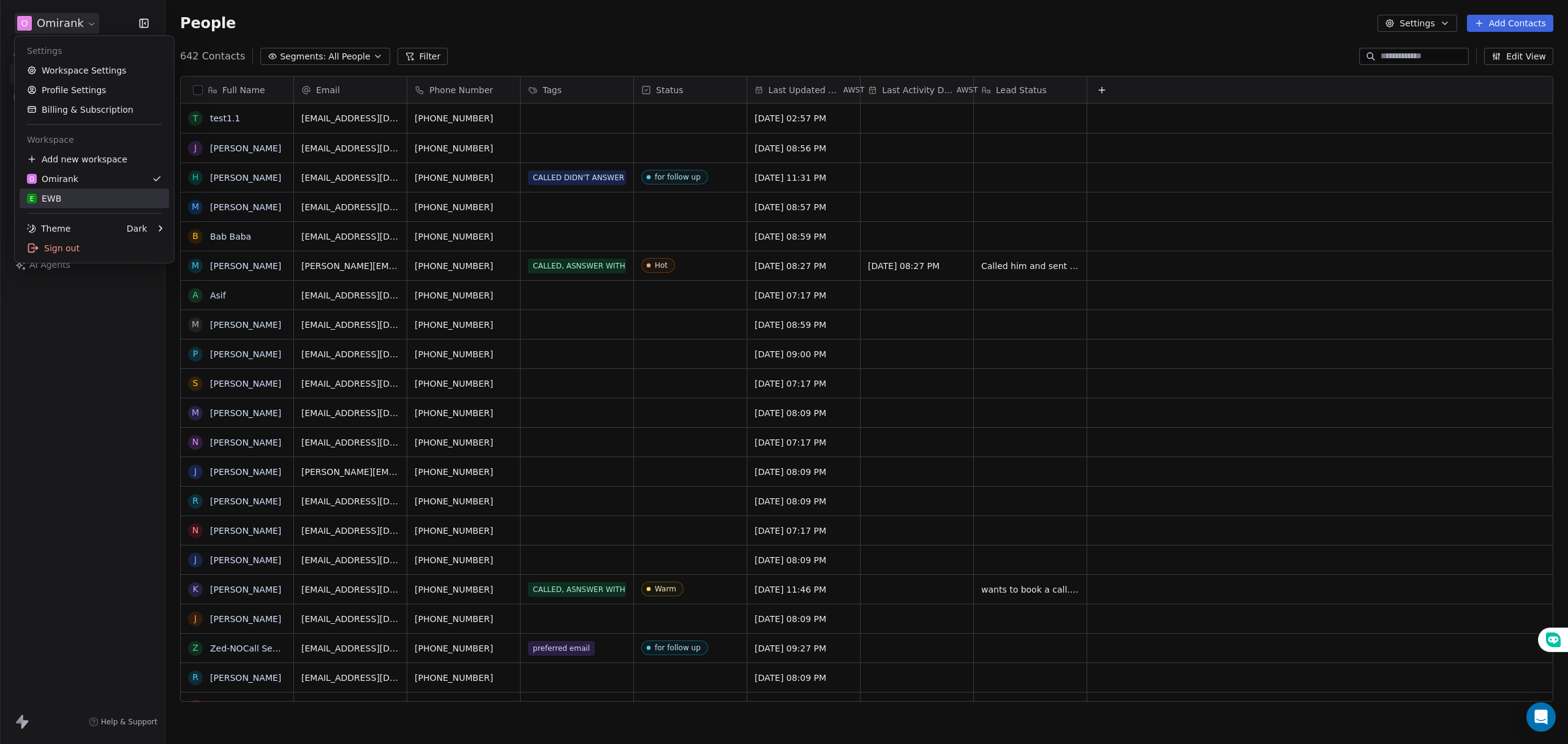
scroll to position [642, 1390]
click at [76, 192] on div "E EWB" at bounding box center [94, 198] width 134 height 12
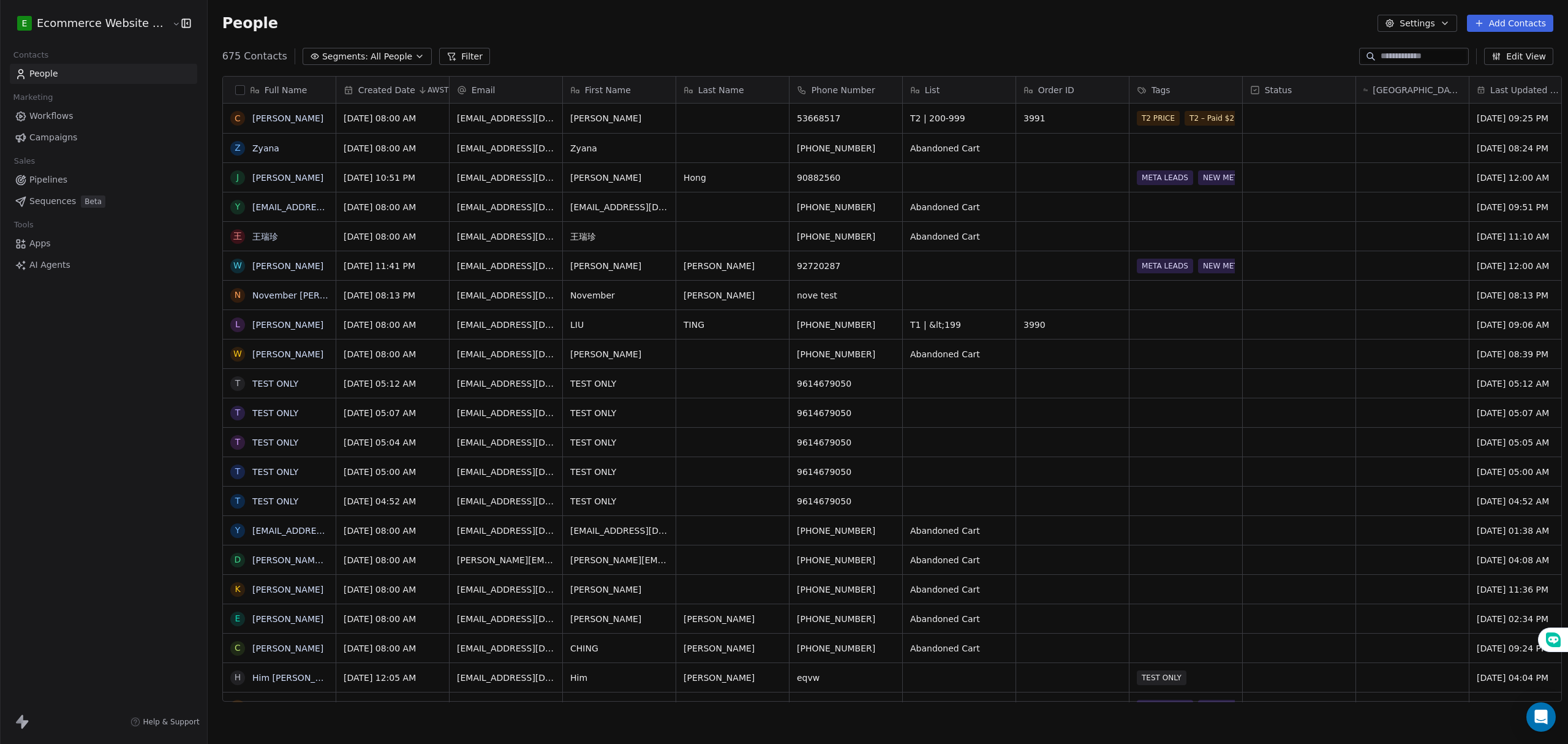
scroll to position [642, 1357]
click at [132, 68] on link "People" at bounding box center [103, 74] width 187 height 20
drag, startPoint x: 1200, startPoint y: 89, endPoint x: 1186, endPoint y: 88, distance: 14.0
click at [1199, 88] on div "Tags" at bounding box center [1184, 90] width 96 height 12
click at [67, 181] on html "E Ecommerce Website Builder Contacts People Marketing Workflows Campaigns Sales…" at bounding box center [784, 372] width 1568 height 744
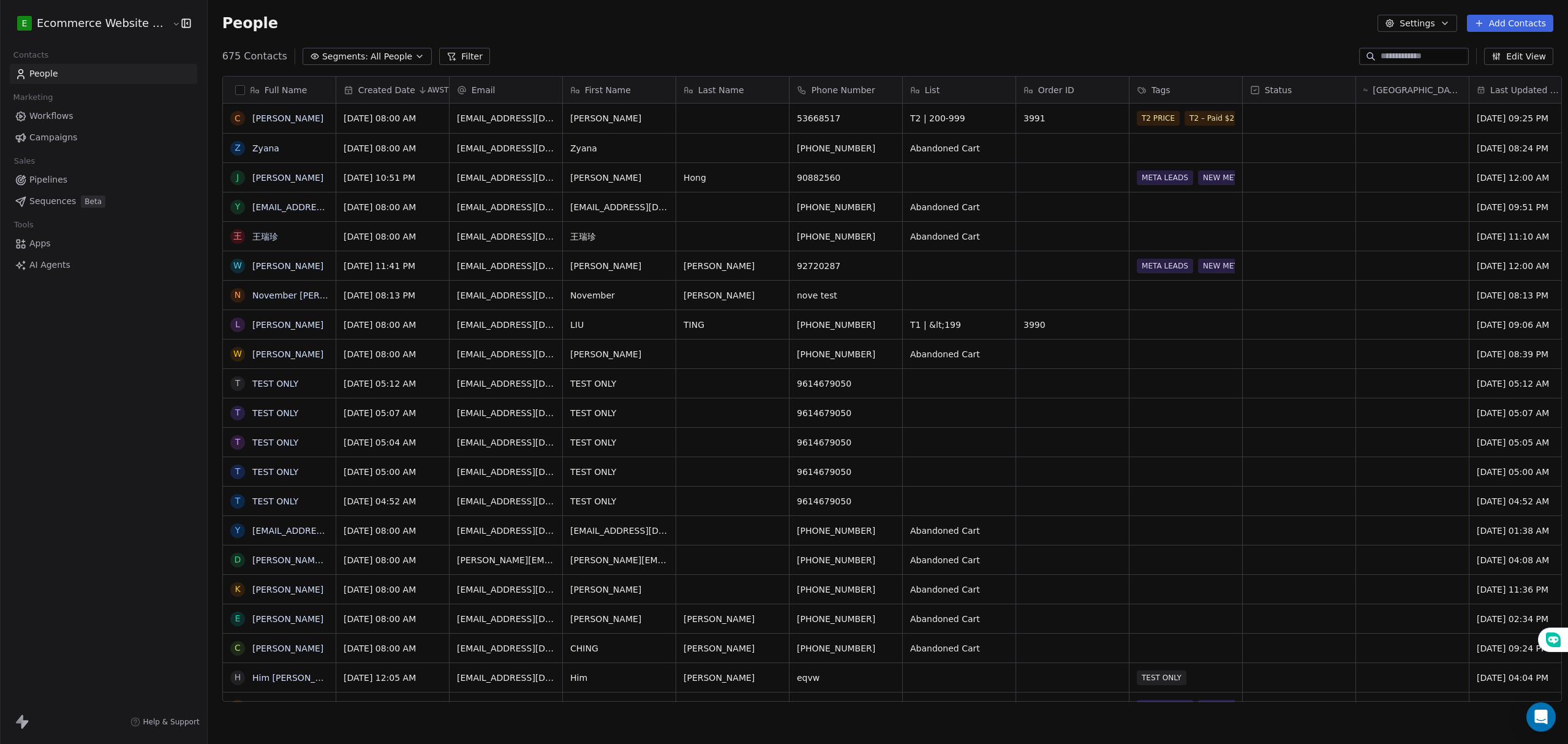
click at [53, 177] on span "Pipelines" at bounding box center [48, 179] width 38 height 13
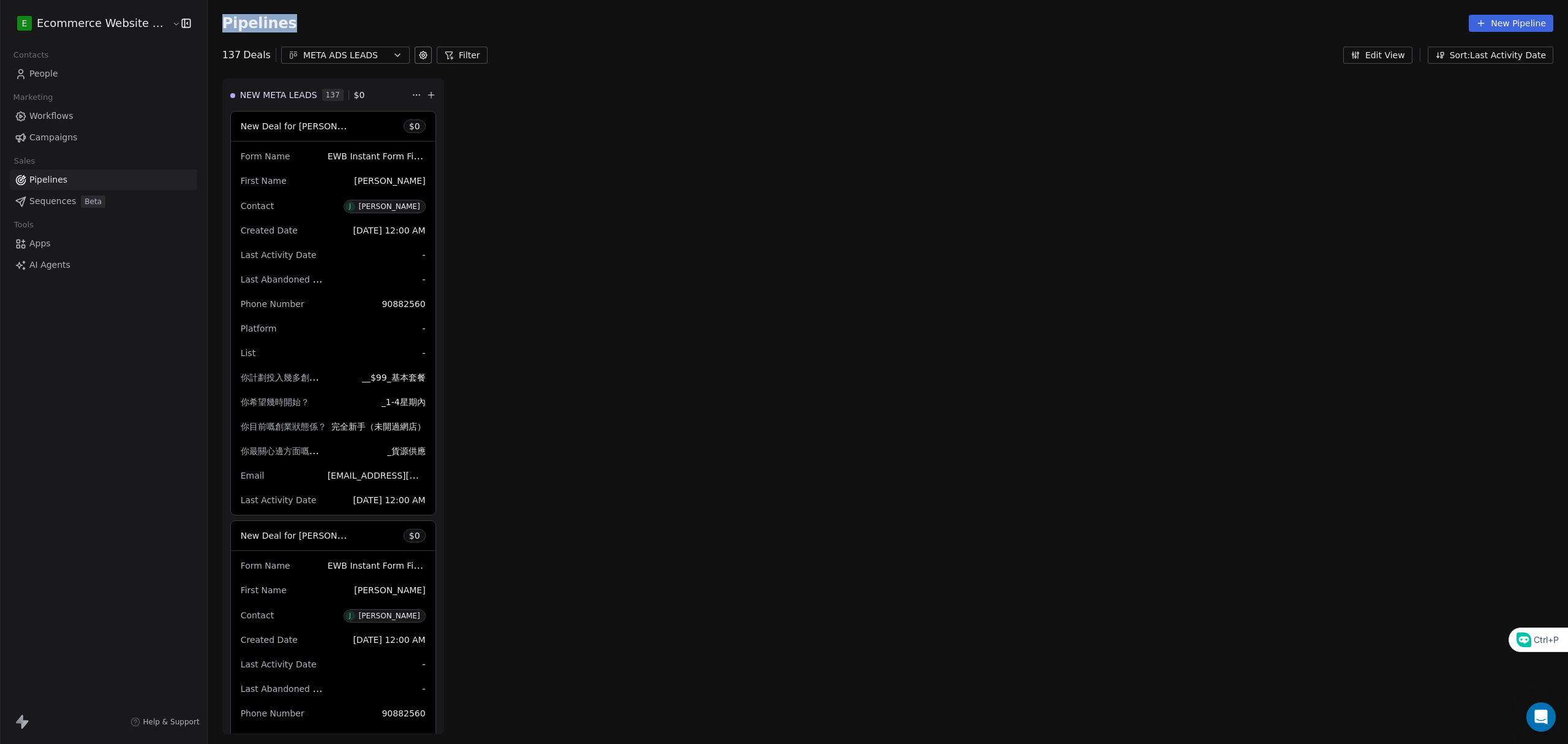
drag, startPoint x: 205, startPoint y: 5, endPoint x: 635, endPoint y: 37, distance: 431.2
click at [635, 37] on div "Pipelines New Pipeline" at bounding box center [888, 23] width 1360 height 47
click at [489, 27] on div "Pipelines New Pipeline" at bounding box center [887, 23] width 1331 height 17
click at [351, 54] on div "META ADS LEADS" at bounding box center [345, 55] width 85 height 13
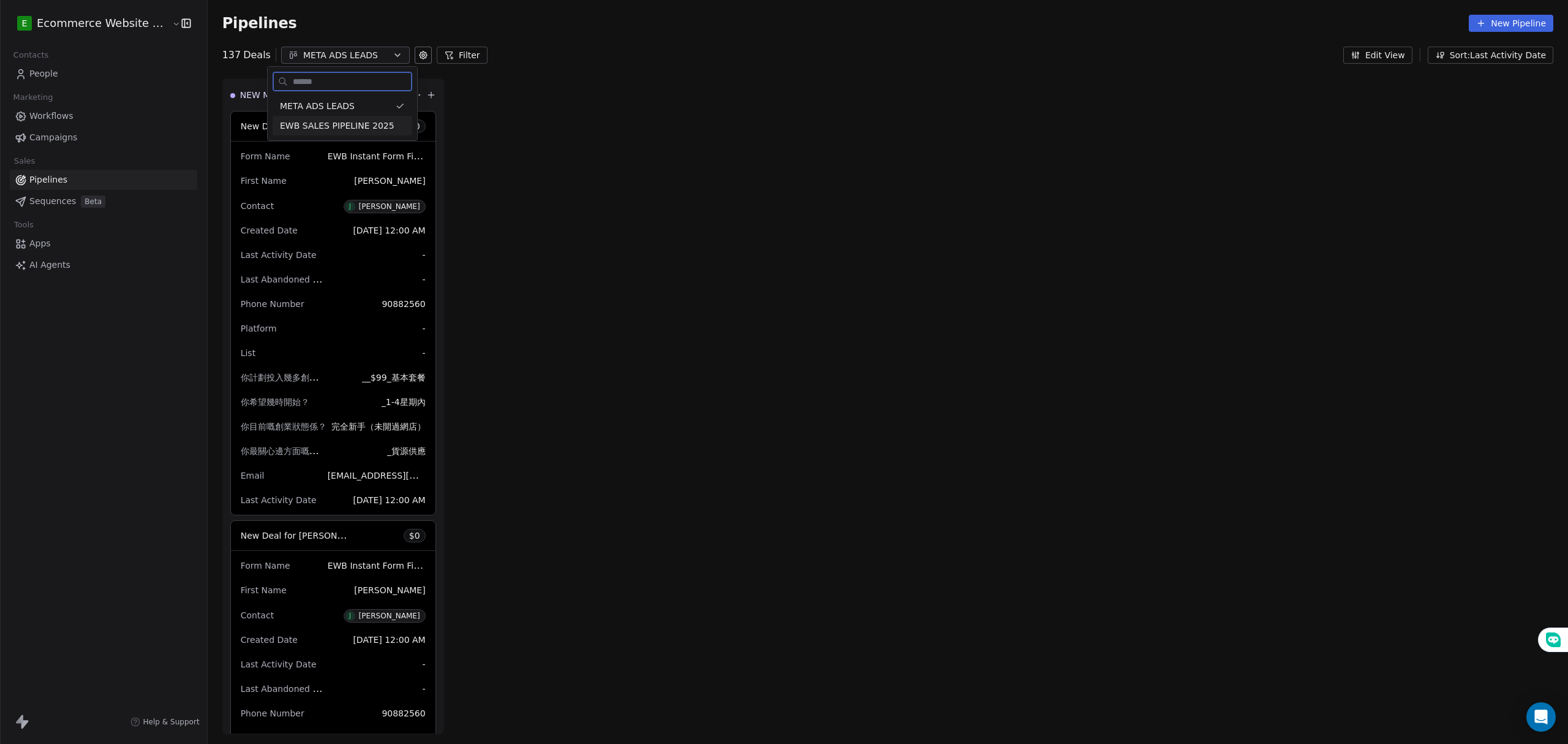
click at [342, 124] on span "EWB SALES PIPELINE 2025" at bounding box center [337, 125] width 114 height 13
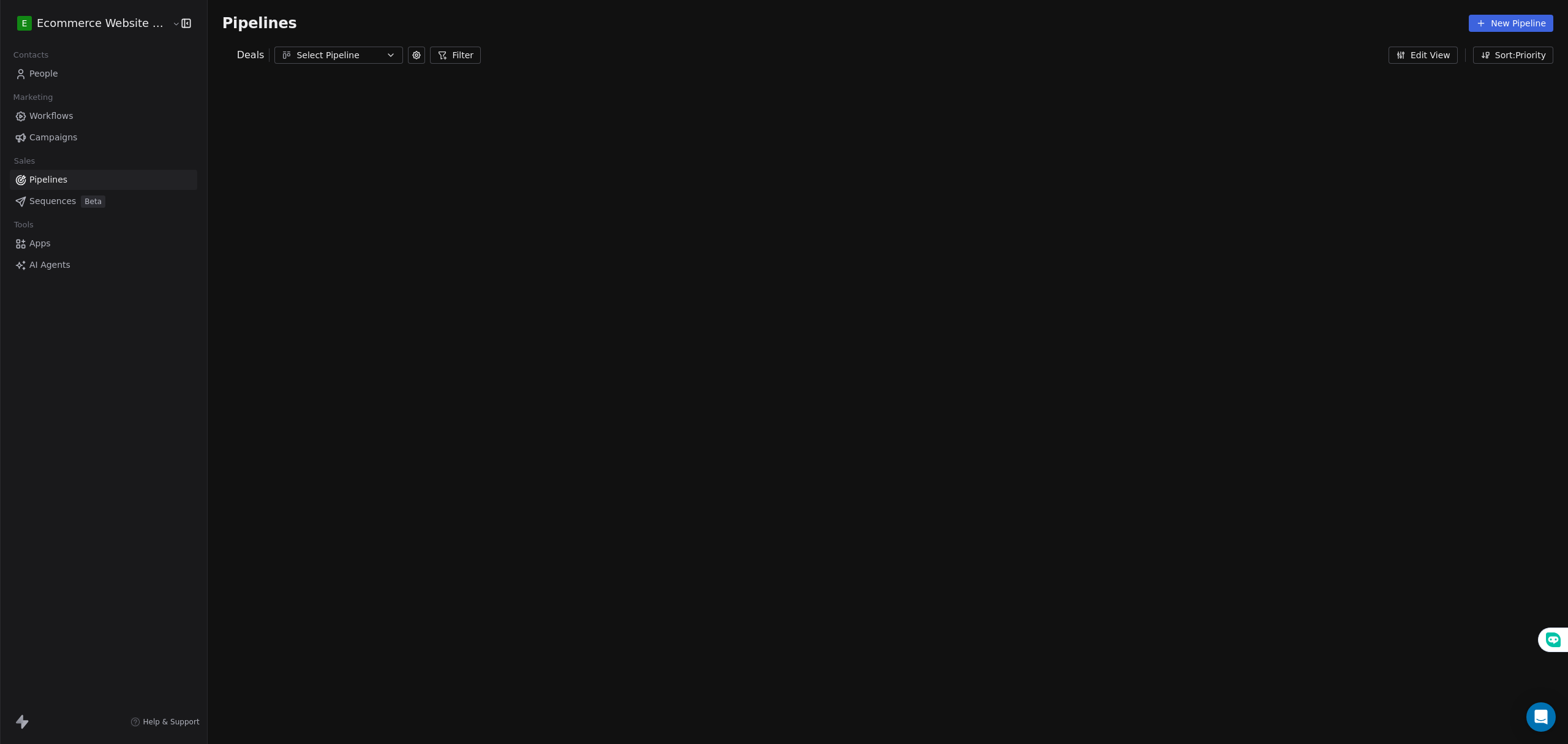
click at [339, 54] on div "Select Pipeline" at bounding box center [339, 55] width 85 height 13
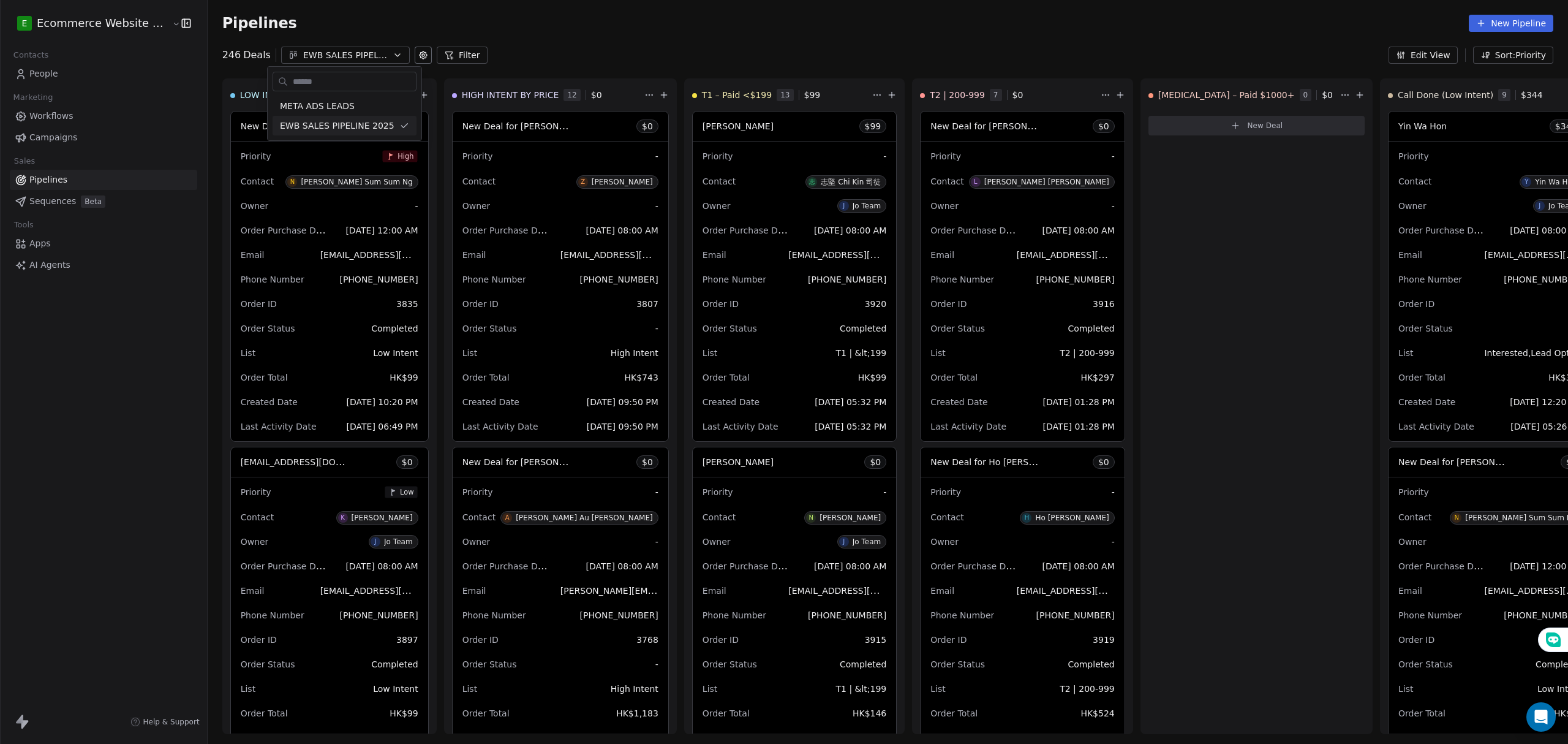
click at [79, 79] on html "E Ecommerce Website Builder Contacts People Marketing Workflows Campaigns Sales…" at bounding box center [784, 372] width 1568 height 744
click at [76, 71] on link "People" at bounding box center [103, 74] width 187 height 20
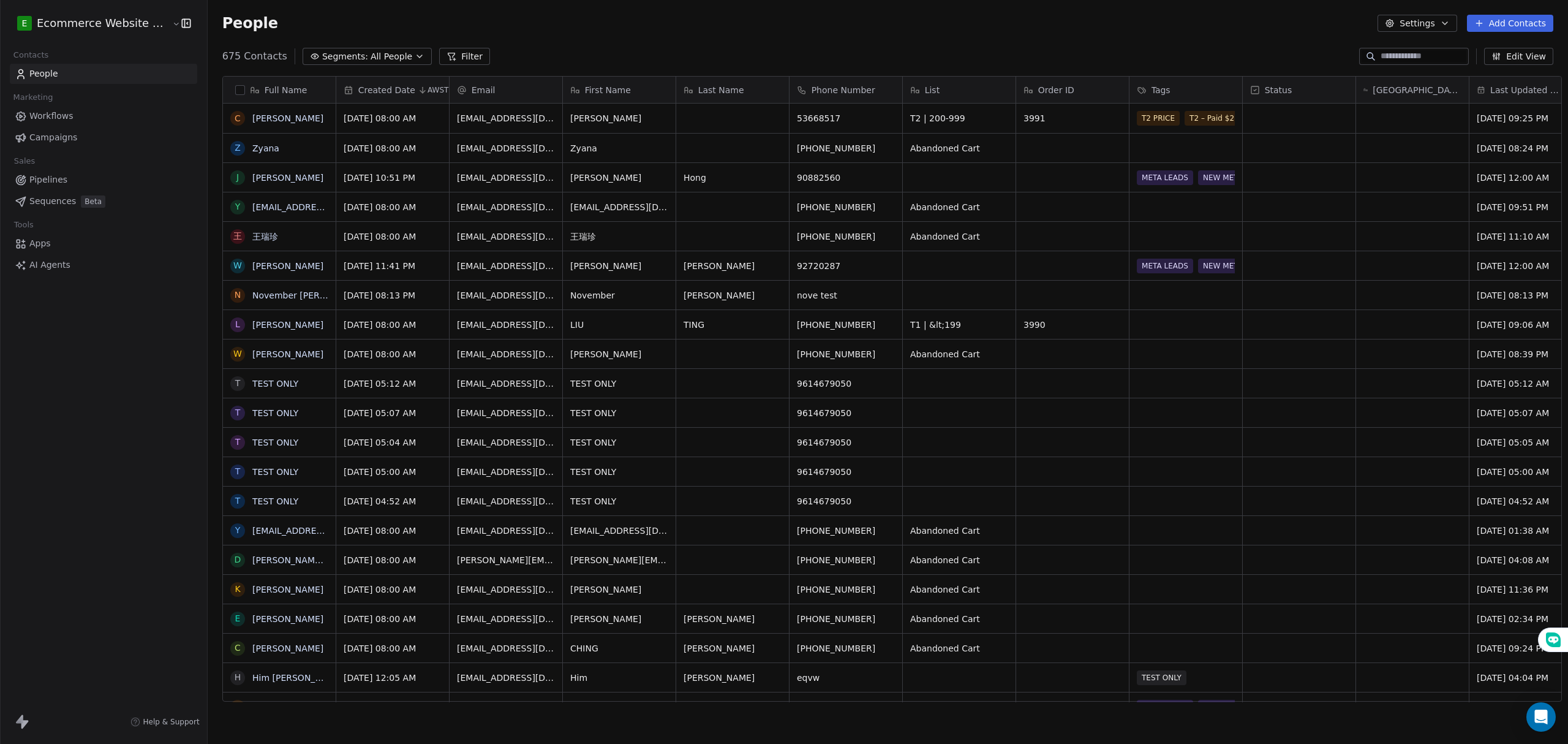
scroll to position [642, 1357]
click at [128, 304] on div "E Ecommerce Website Builder Contacts People Marketing Workflows Campaigns Sales…" at bounding box center [103, 372] width 207 height 744
click at [696, 30] on div "People Settings Add Contacts" at bounding box center [887, 23] width 1331 height 17
click at [1164, 89] on div "Tags" at bounding box center [1184, 90] width 96 height 12
click at [856, 33] on html "E Ecommerce Website Builder Contacts People Marketing Workflows Campaigns Sales…" at bounding box center [784, 372] width 1568 height 744
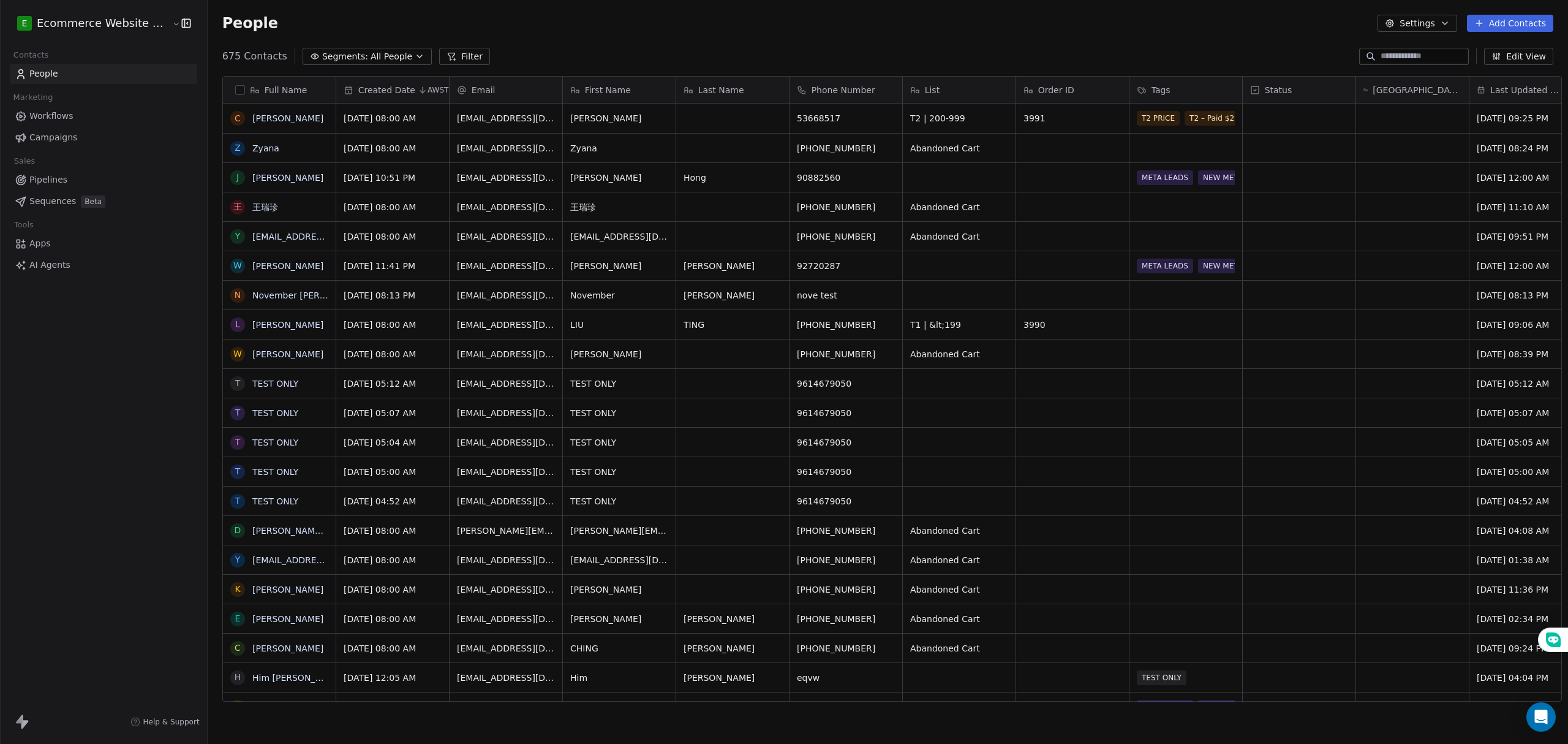
click at [74, 177] on link "Pipelines" at bounding box center [103, 180] width 187 height 20
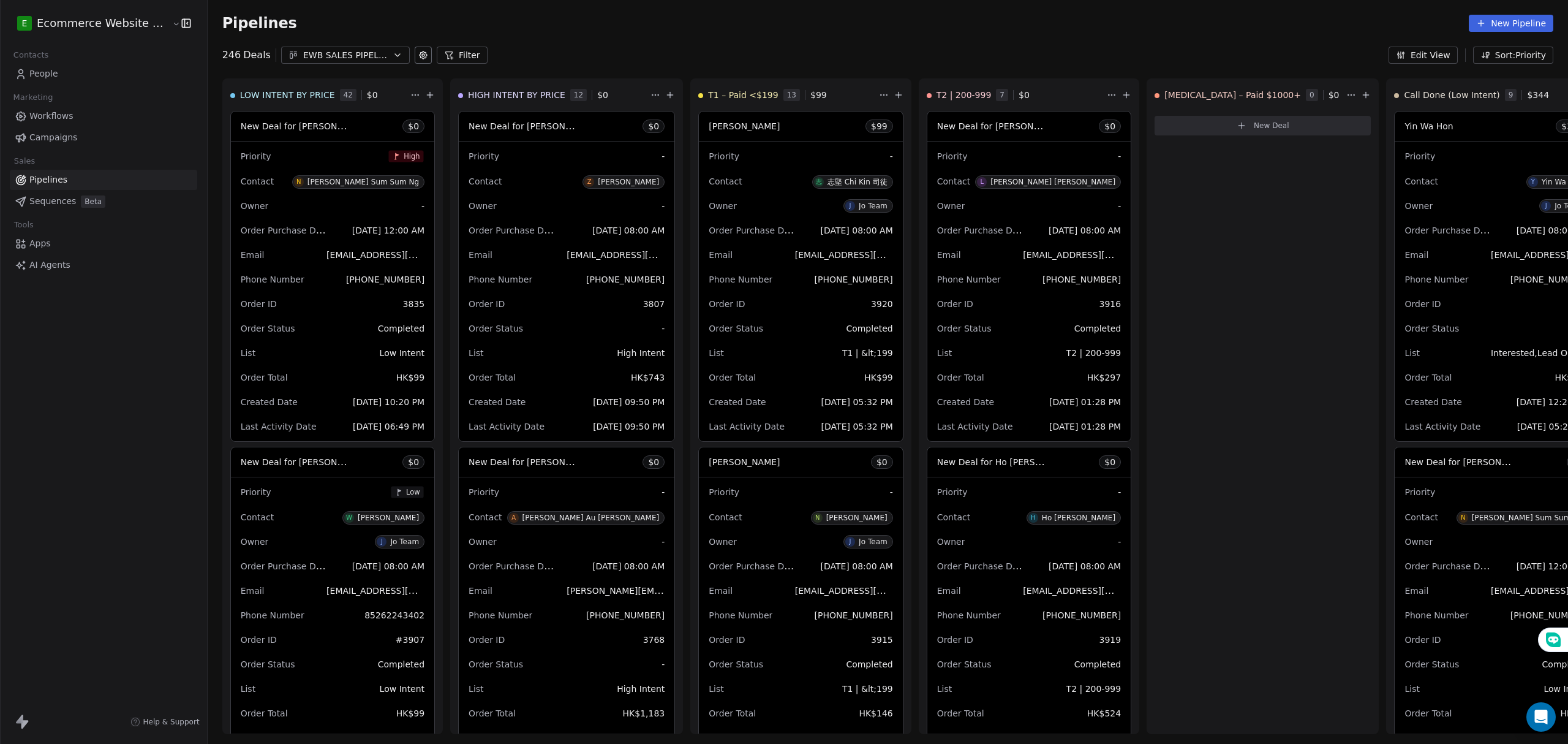
click at [327, 52] on div "EWB SALES PIPELINE 2025" at bounding box center [345, 55] width 85 height 13
click at [513, 47] on html "E Ecommerce Website Builder Contacts People Marketing Workflows Campaigns Sales…" at bounding box center [784, 372] width 1568 height 744
click at [376, 54] on button "EWB SALES PIPELINE 2025" at bounding box center [345, 55] width 128 height 17
click at [296, 107] on span "META ADS LEADS" at bounding box center [317, 105] width 75 height 13
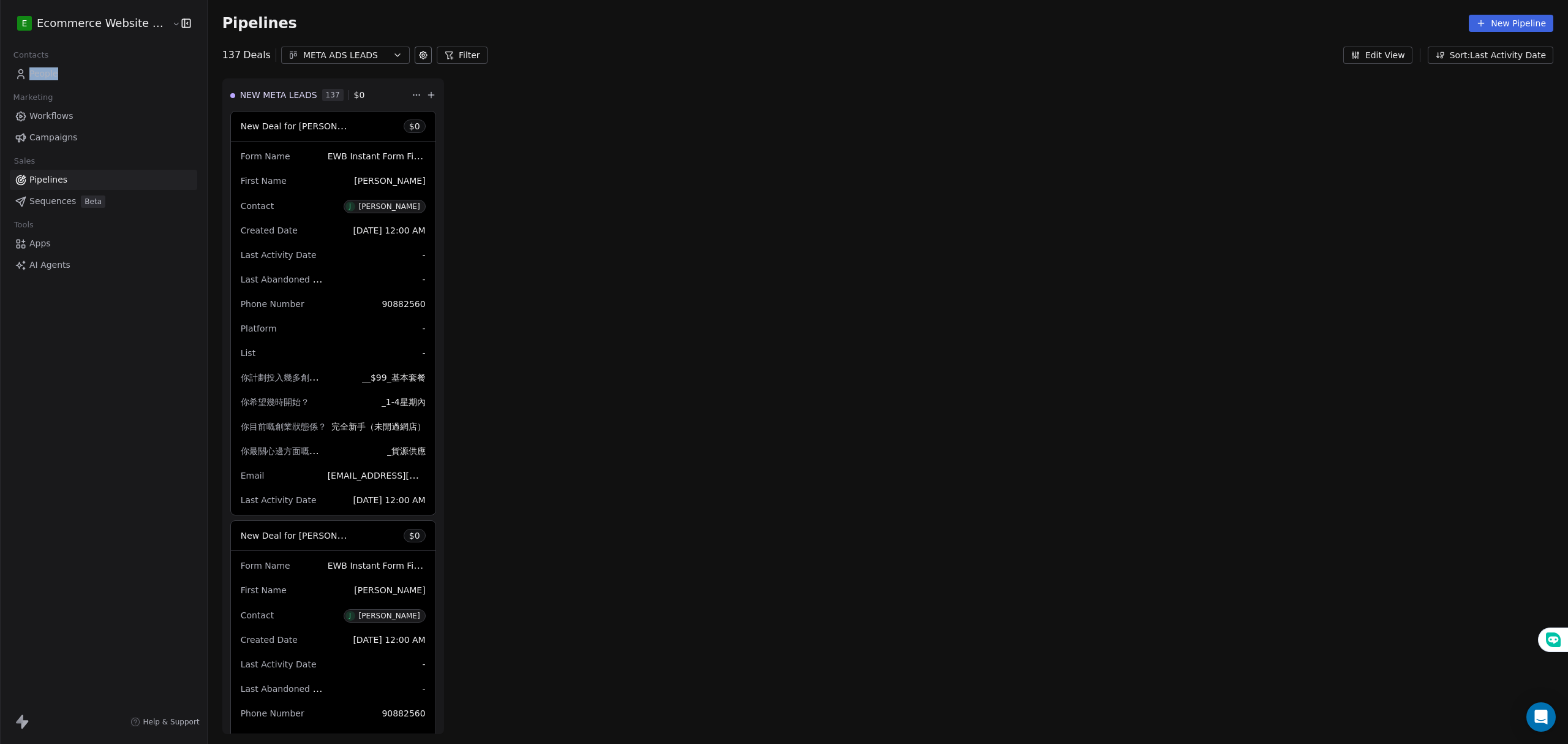
click at [85, 66] on div "Contacts People" at bounding box center [103, 65] width 187 height 37
click at [85, 66] on link "People" at bounding box center [103, 74] width 187 height 20
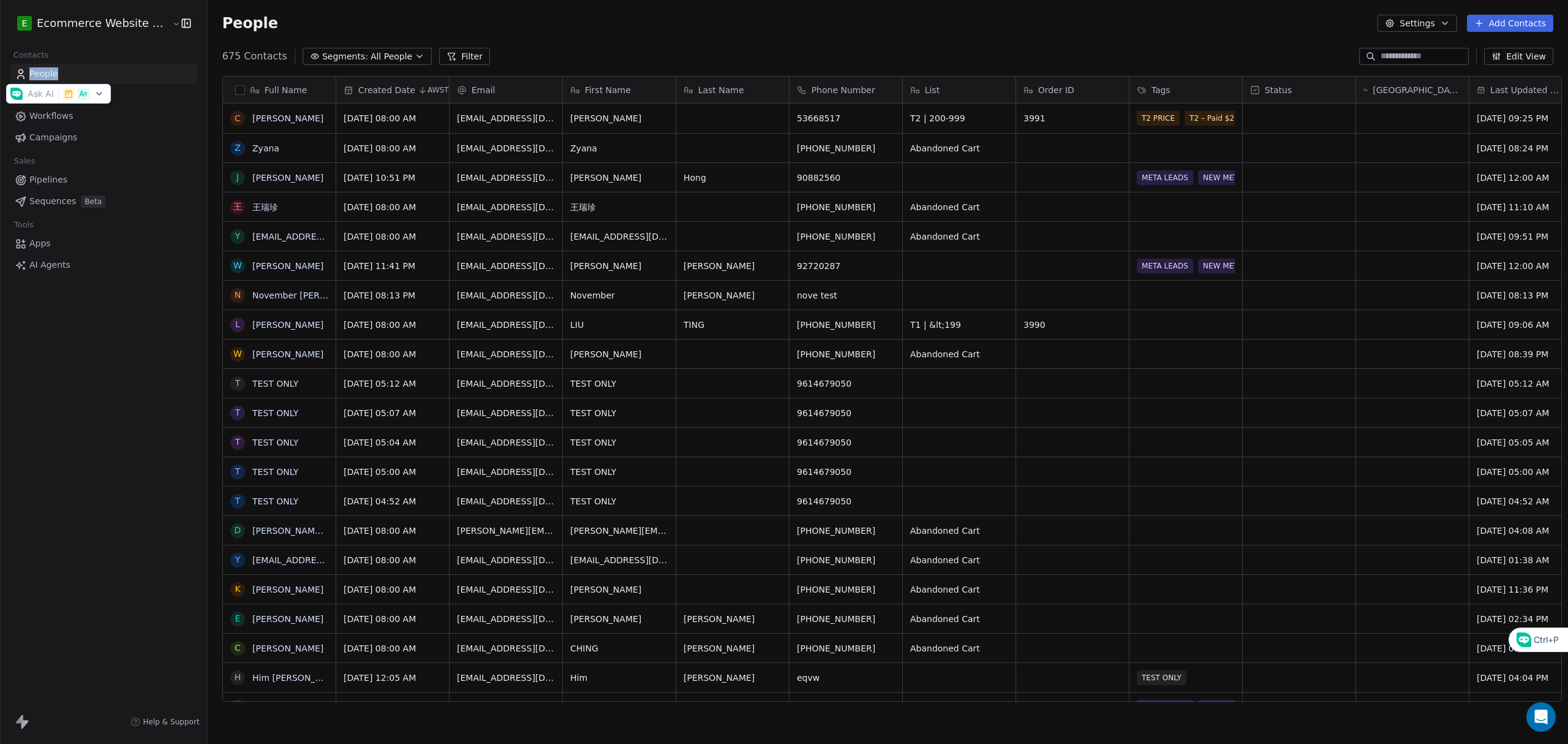
scroll to position [642, 1357]
click at [103, 466] on div "E Ecommerce Website Builder Contacts People Marketing Workflows Campaigns Sales…" at bounding box center [103, 372] width 207 height 744
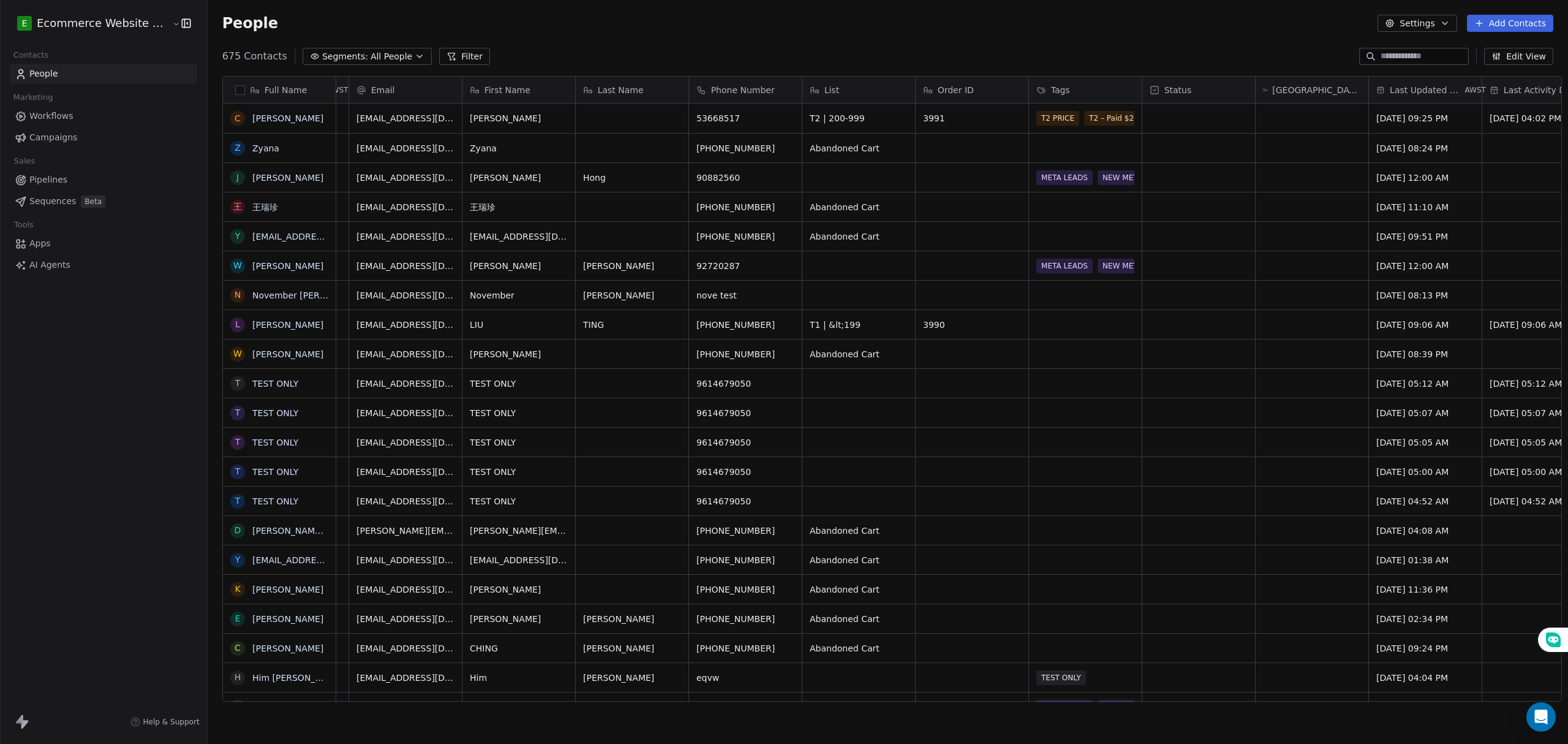
scroll to position [0, 0]
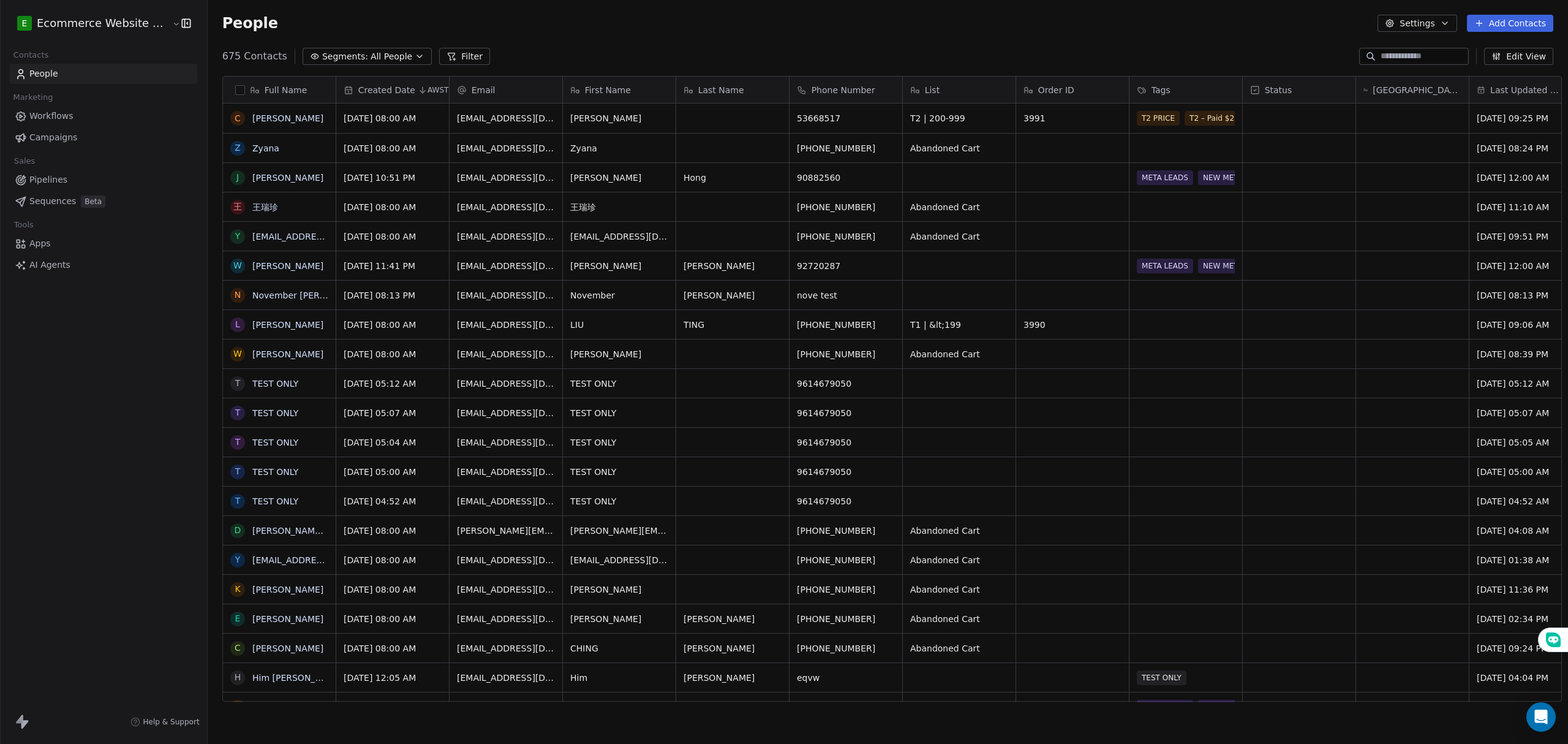
click at [1174, 85] on div "Tags" at bounding box center [1184, 90] width 96 height 12
click at [1174, 85] on html "E Ecommerce Website Builder Contacts People Marketing Workflows Campaigns Sales…" at bounding box center [784, 372] width 1568 height 744
click at [148, 540] on html "E Ecommerce Website Builder Contacts People Marketing Workflows Campaigns Sales…" at bounding box center [784, 372] width 1568 height 744
click at [1065, 38] on div "People Settings Add Contacts" at bounding box center [888, 23] width 1360 height 47
drag, startPoint x: 201, startPoint y: 4, endPoint x: 863, endPoint y: 42, distance: 663.1
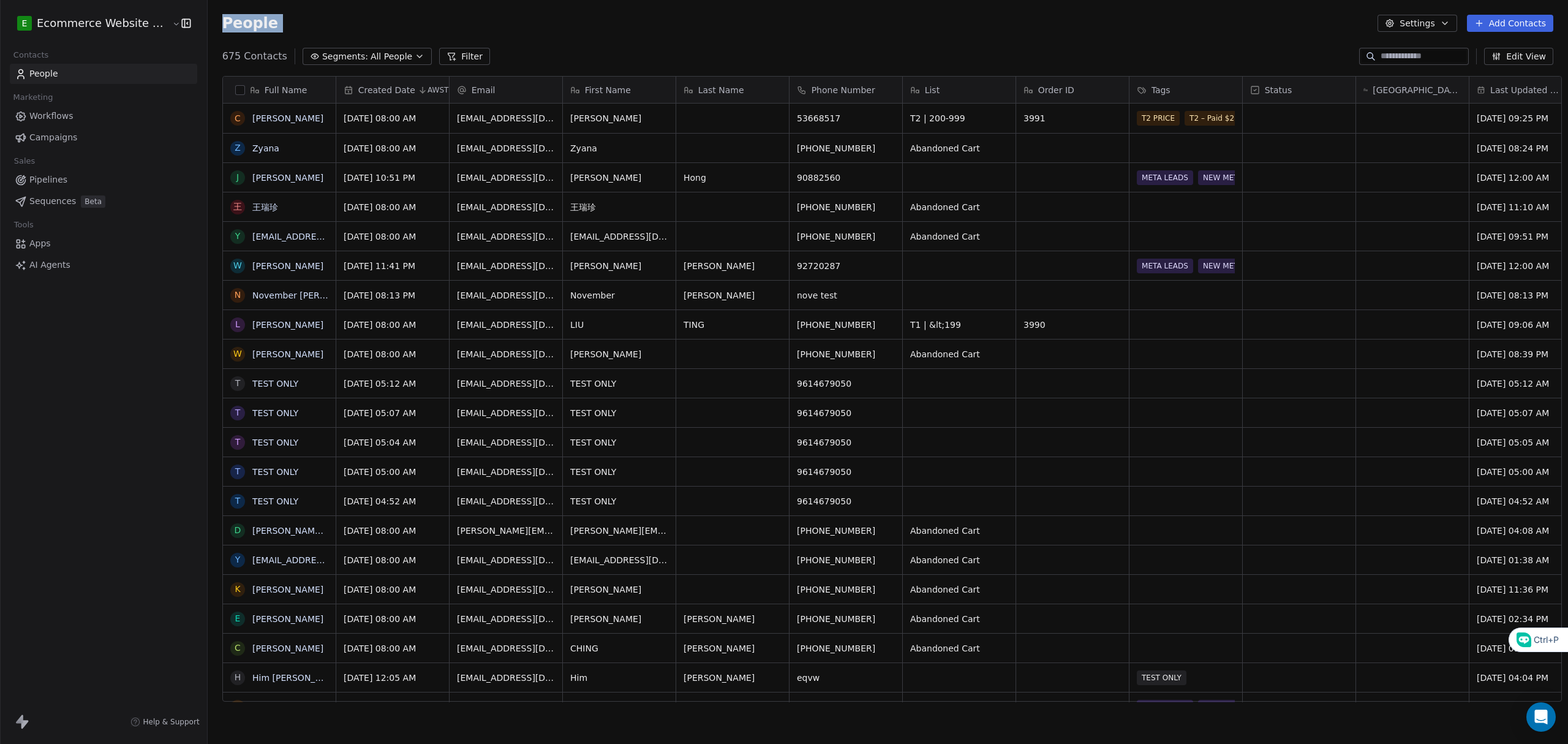
click at [863, 42] on div "People Settings Add Contacts" at bounding box center [888, 23] width 1360 height 47
click at [814, 45] on div "People Settings Add Contacts" at bounding box center [888, 23] width 1360 height 47
click at [652, 36] on div "People Settings Add Contacts" at bounding box center [888, 23] width 1360 height 47
click at [30, 505] on div "E Ecommerce Website Builder Contacts People Marketing Workflows Campaigns Sales…" at bounding box center [103, 372] width 207 height 744
click at [494, 30] on div "People Settings Add Contacts" at bounding box center [887, 23] width 1331 height 17
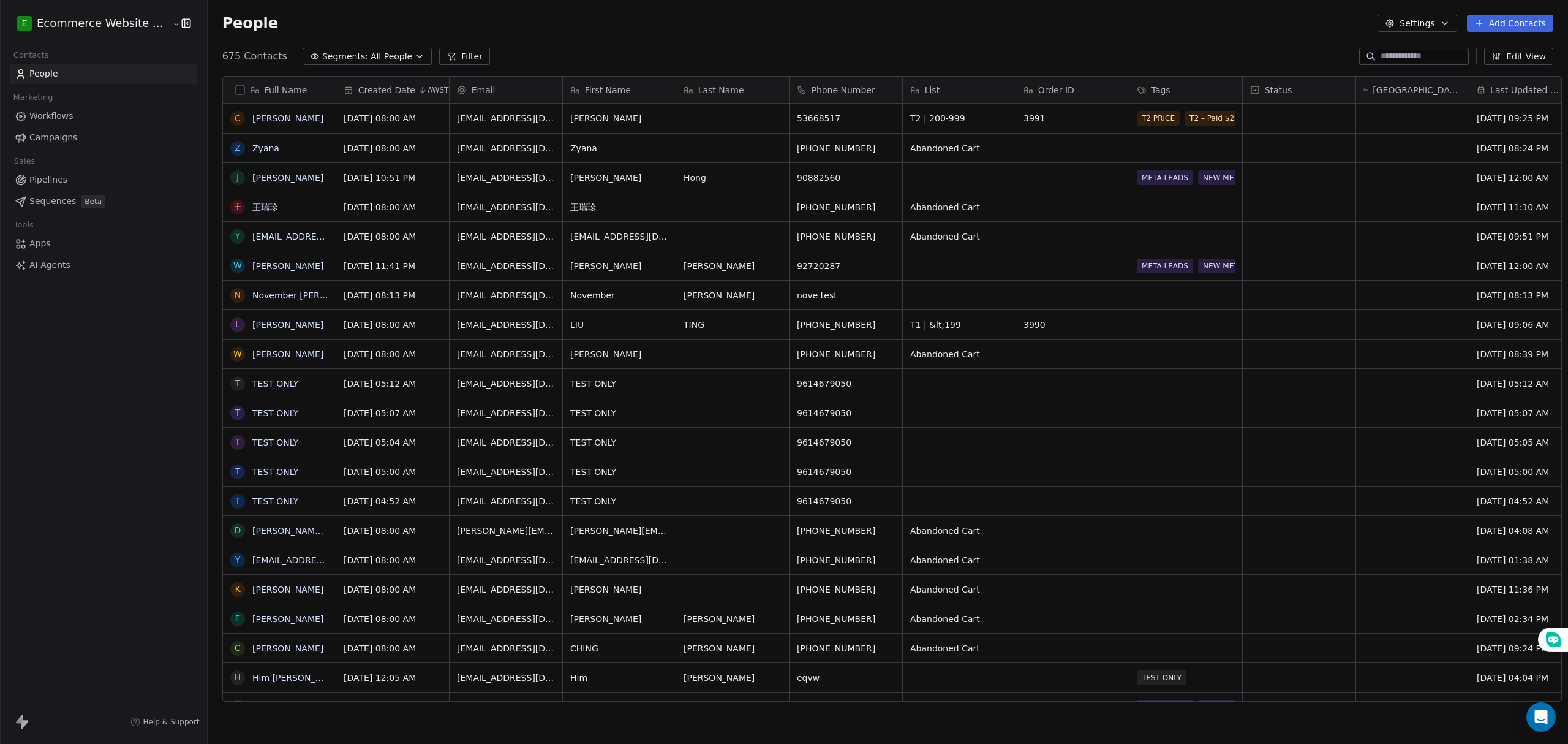
click at [941, 91] on div "List" at bounding box center [958, 90] width 96 height 12
click at [997, 36] on html "E Ecommerce Website Builder Contacts People Marketing Workflows Campaigns Sales…" at bounding box center [784, 372] width 1568 height 744
click at [1146, 79] on div "Tags" at bounding box center [1186, 89] width 113 height 26
click at [1019, 51] on html "E Ecommerce Website Builder Contacts People Marketing Workflows Campaigns Sales…" at bounding box center [784, 372] width 1568 height 744
click at [1494, 57] on icon "button" at bounding box center [1496, 56] width 10 height 10
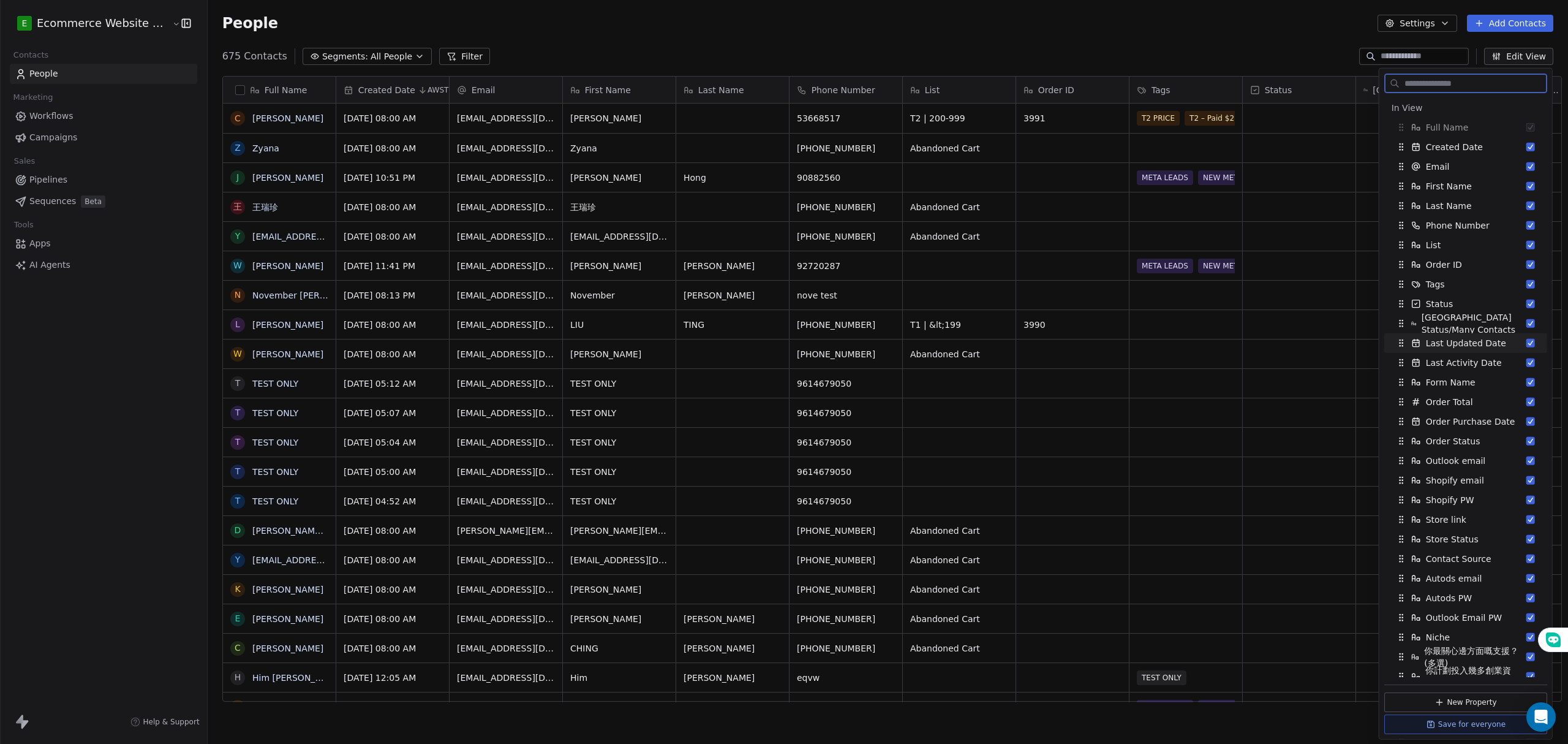
click at [1506, 54] on button "Edit View" at bounding box center [1518, 56] width 69 height 17
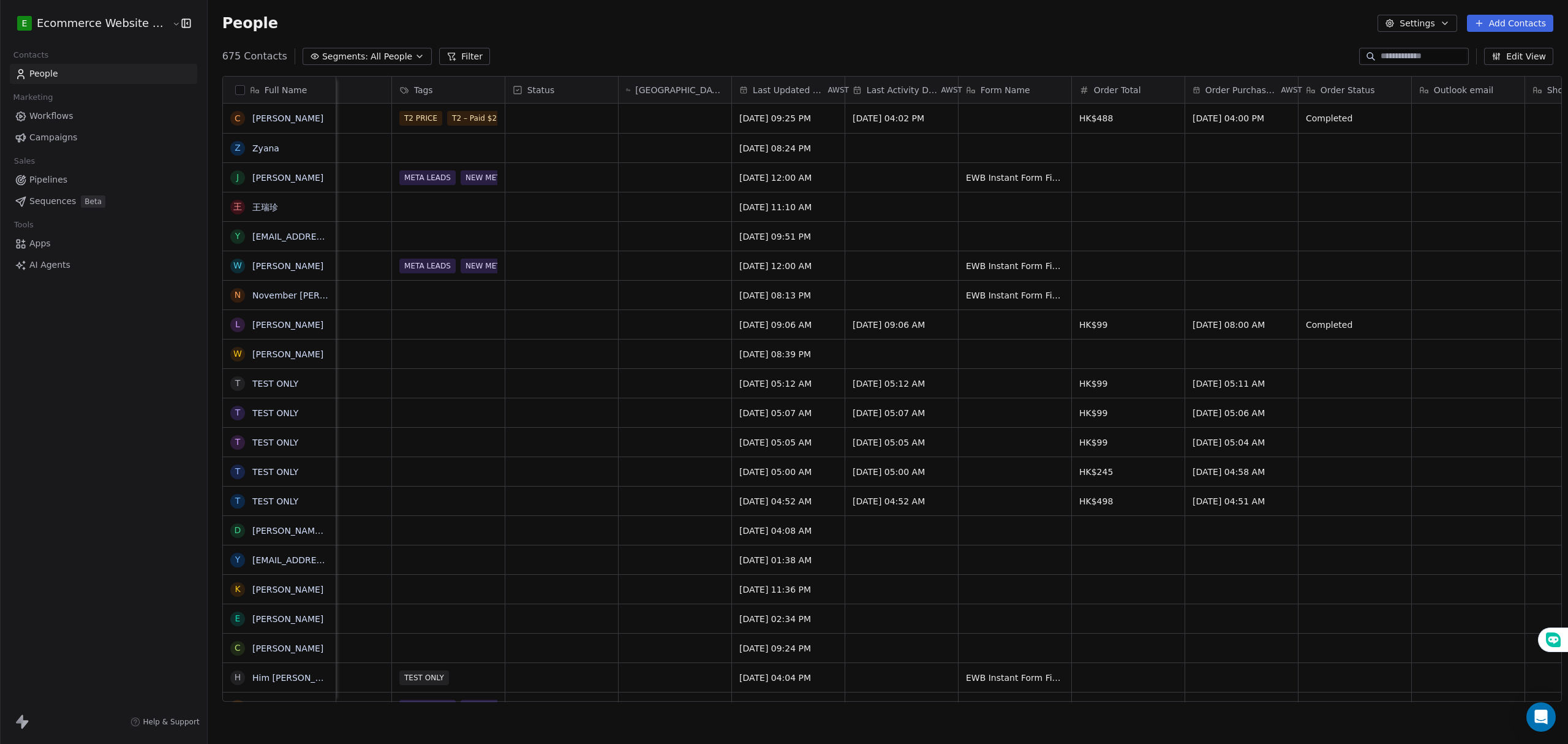
scroll to position [0, 735]
click at [978, 81] on div "Form Name" at bounding box center [1017, 89] width 113 height 26
drag, startPoint x: 978, startPoint y: 98, endPoint x: 961, endPoint y: 94, distance: 17.5
click at [961, 97] on html "E Ecommerce Website Builder Contacts People Marketing Workflows Campaigns Sales…" at bounding box center [784, 372] width 1568 height 744
click at [959, 79] on div at bounding box center [961, 89] width 3 height 26
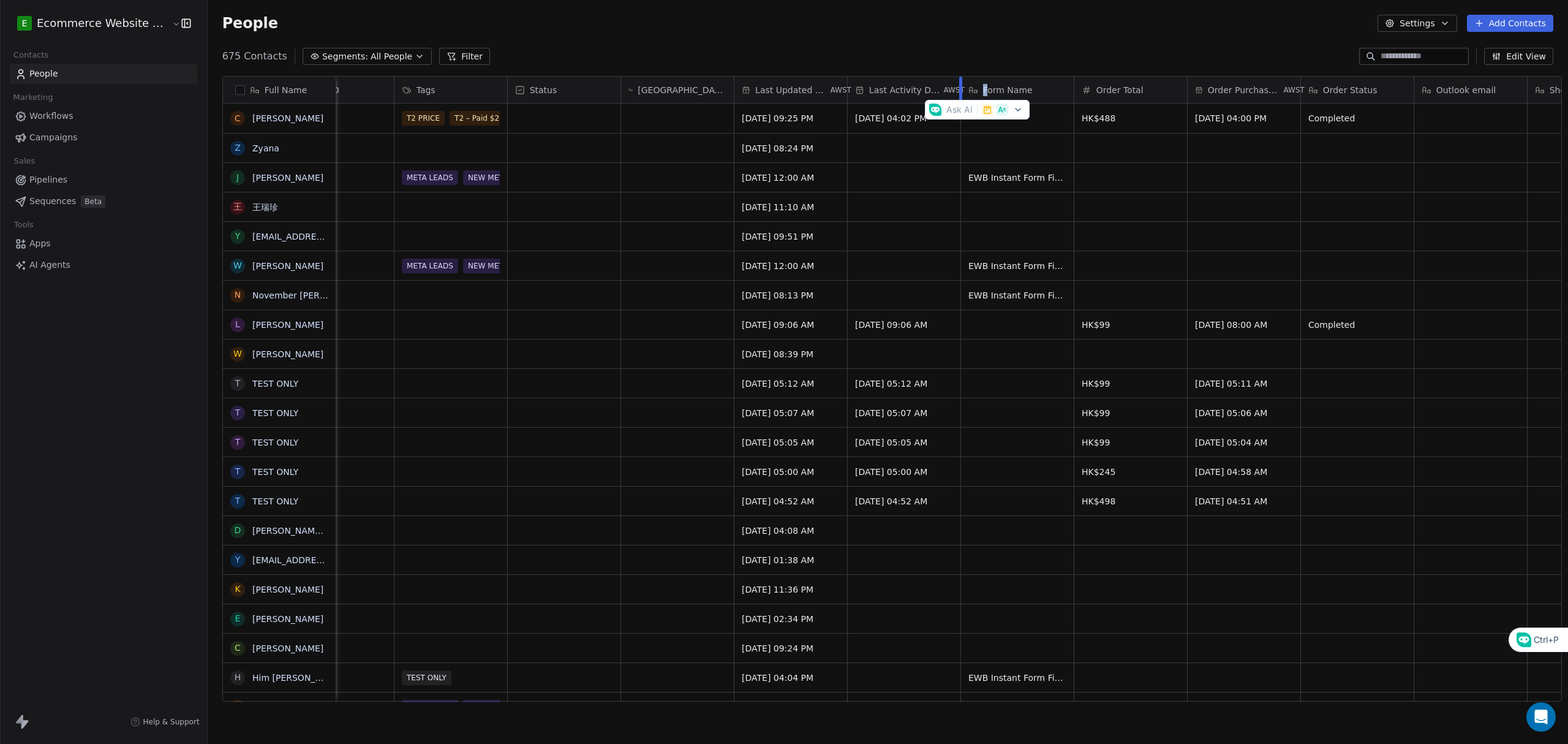
click at [943, 67] on div at bounding box center [943, 67] width 0 height 0
click at [984, 38] on div "People Settings Add Contacts" at bounding box center [888, 23] width 1360 height 47
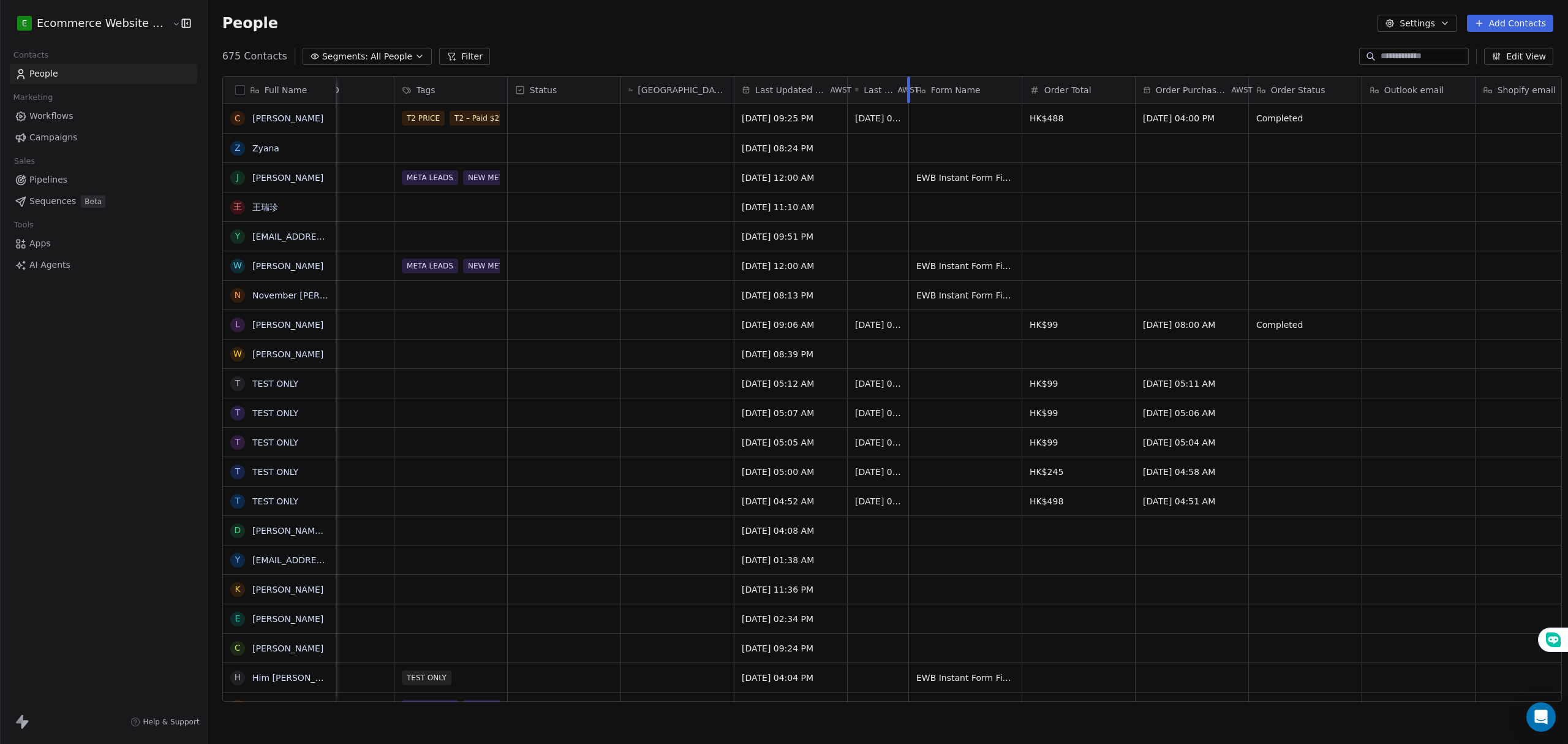
drag, startPoint x: 951, startPoint y: 82, endPoint x: 388, endPoint y: 84, distance: 563.0
click at [388, 84] on div "Last Name Phone Number List Order ID Tags Status Wbiztool Status/Many Contacts …" at bounding box center [1346, 90] width 3490 height 27
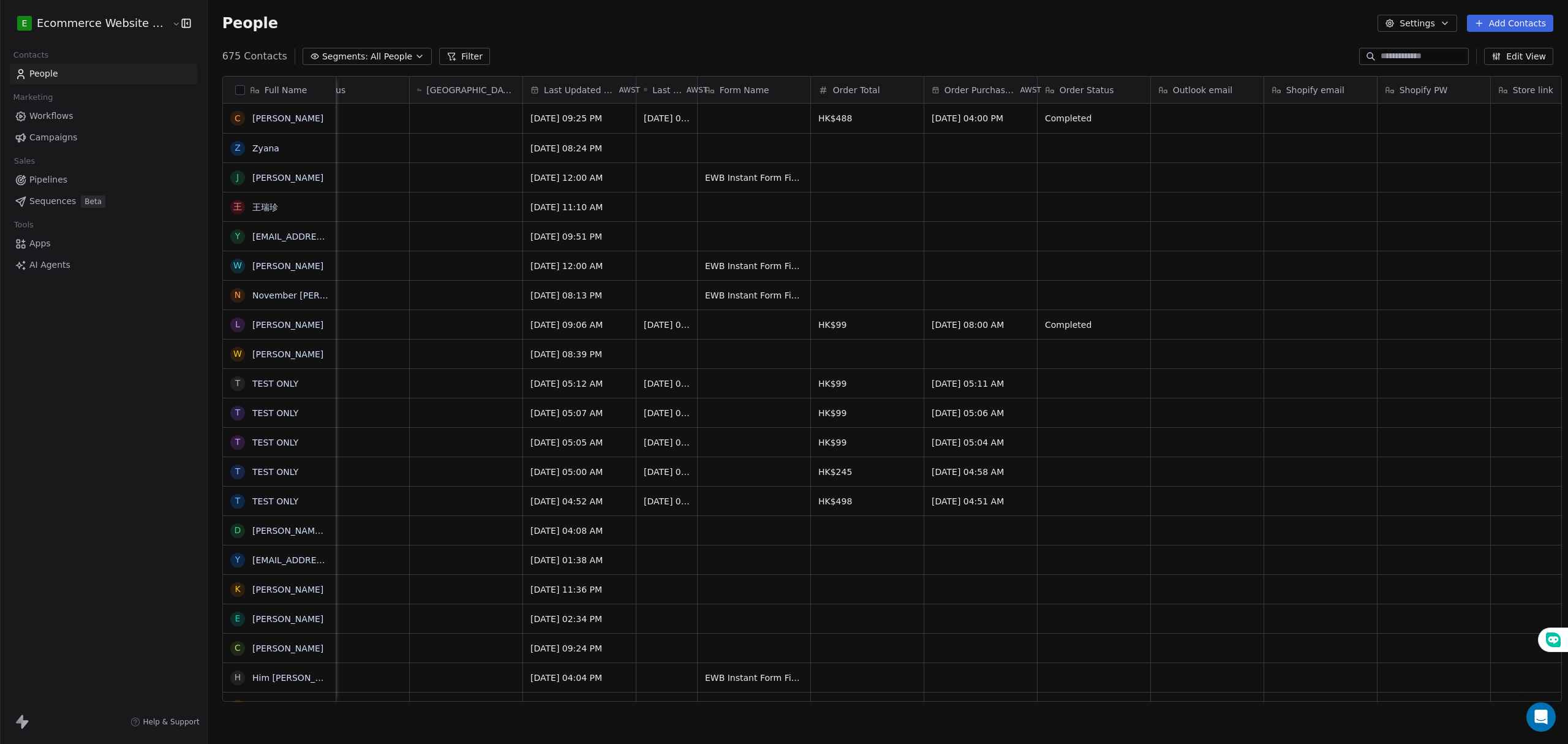
scroll to position [0, 946]
click at [723, 85] on span "Form Name" at bounding box center [745, 90] width 50 height 12
drag, startPoint x: 688, startPoint y: 89, endPoint x: 696, endPoint y: 85, distance: 8.9
click at [667, 82] on html "E Ecommerce Website Builder Contacts People Marketing Workflows Campaigns Sales…" at bounding box center [784, 372] width 1568 height 744
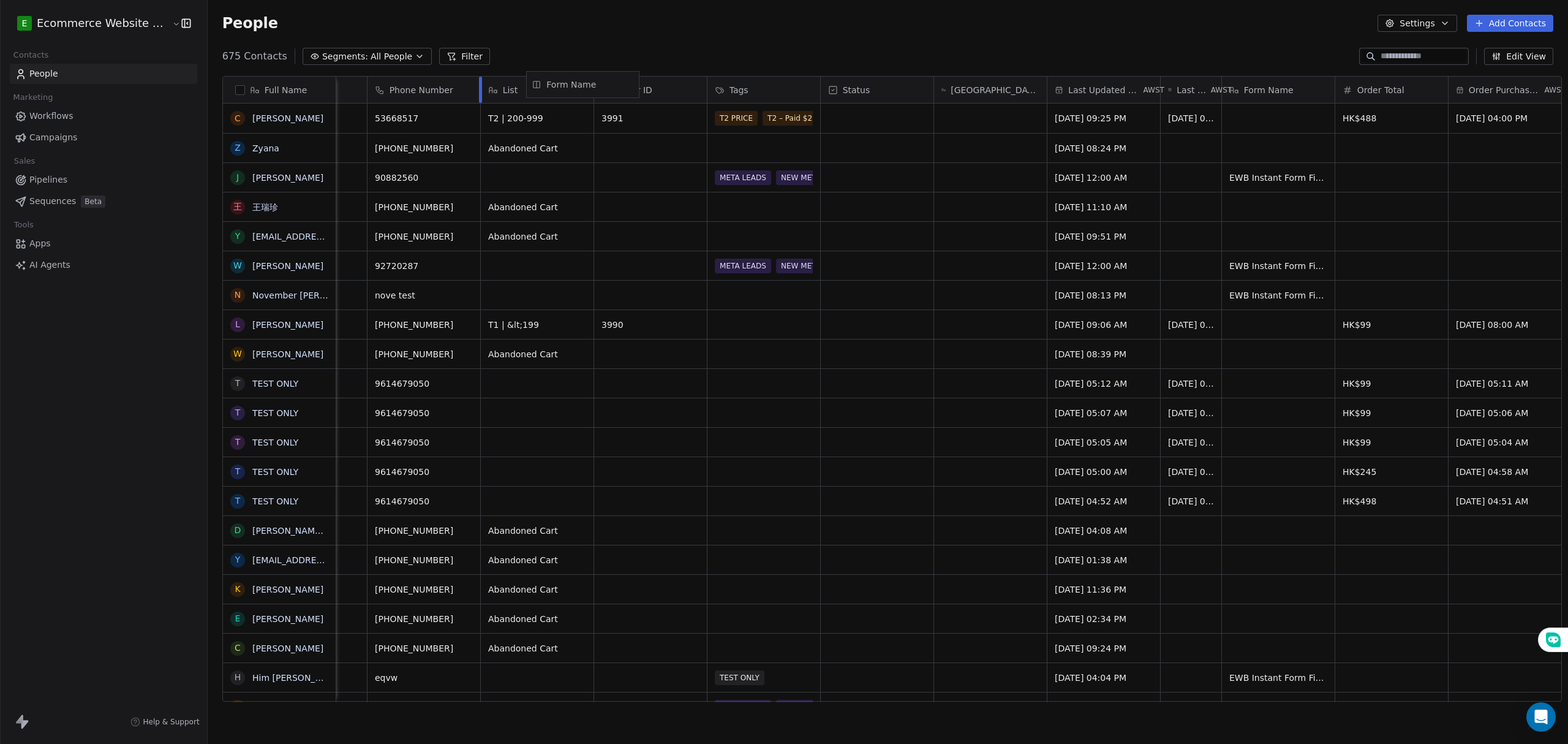
scroll to position [0, 417]
drag, startPoint x: 747, startPoint y: 83, endPoint x: 664, endPoint y: 91, distance: 83.4
click at [664, 89] on div "Full Name C Celia Z Zyana J Janey Hong 王 王瑞珍 y yanlaamcheung@gmail.com W Willia…" at bounding box center [892, 389] width 1339 height 625
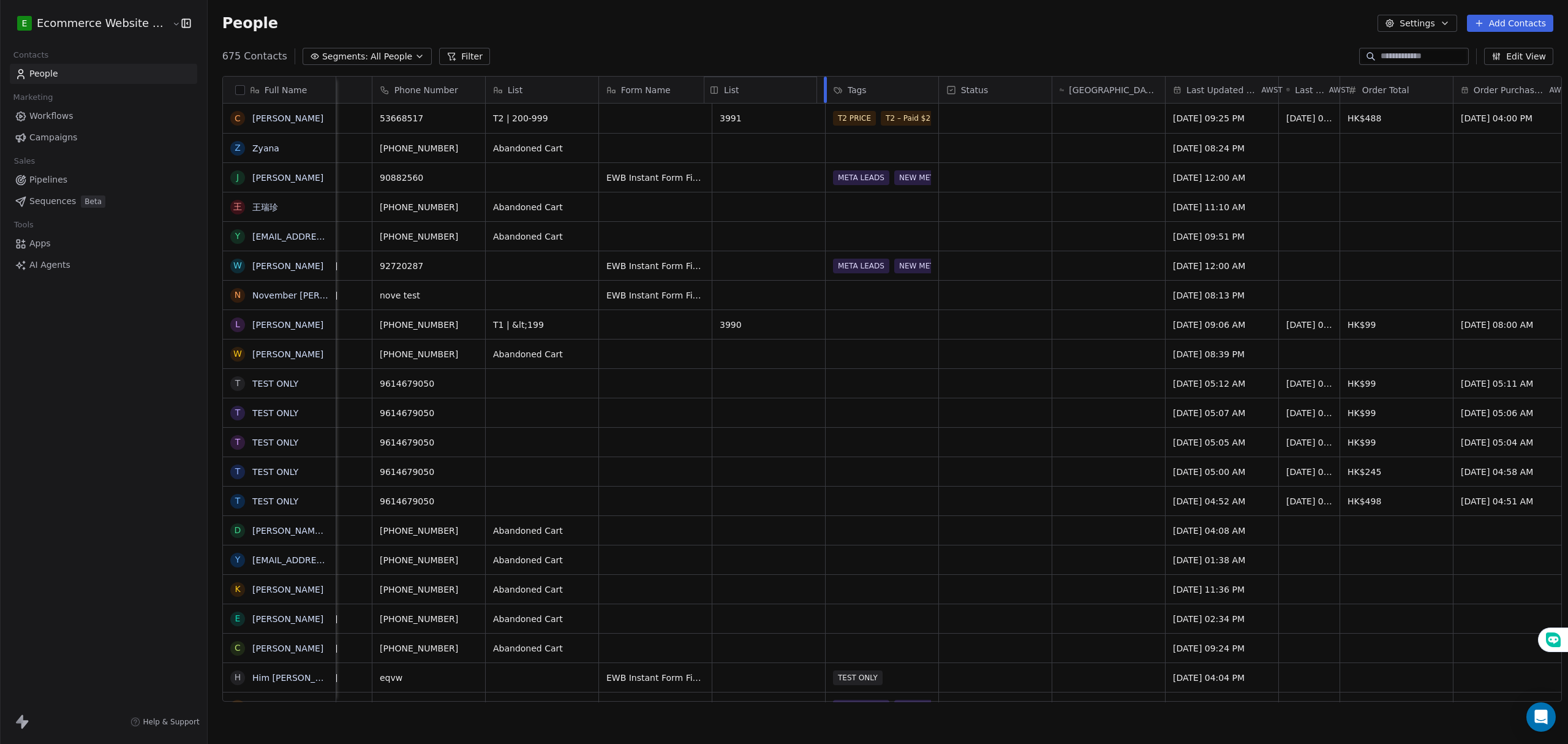
drag, startPoint x: 562, startPoint y: 100, endPoint x: 774, endPoint y: 94, distance: 212.1
click at [774, 94] on div "Full Name C Celia Z Zyana J Janey Hong 王 王瑞珍 y yanlaamcheung@gmail.com W Willia…" at bounding box center [892, 389] width 1339 height 625
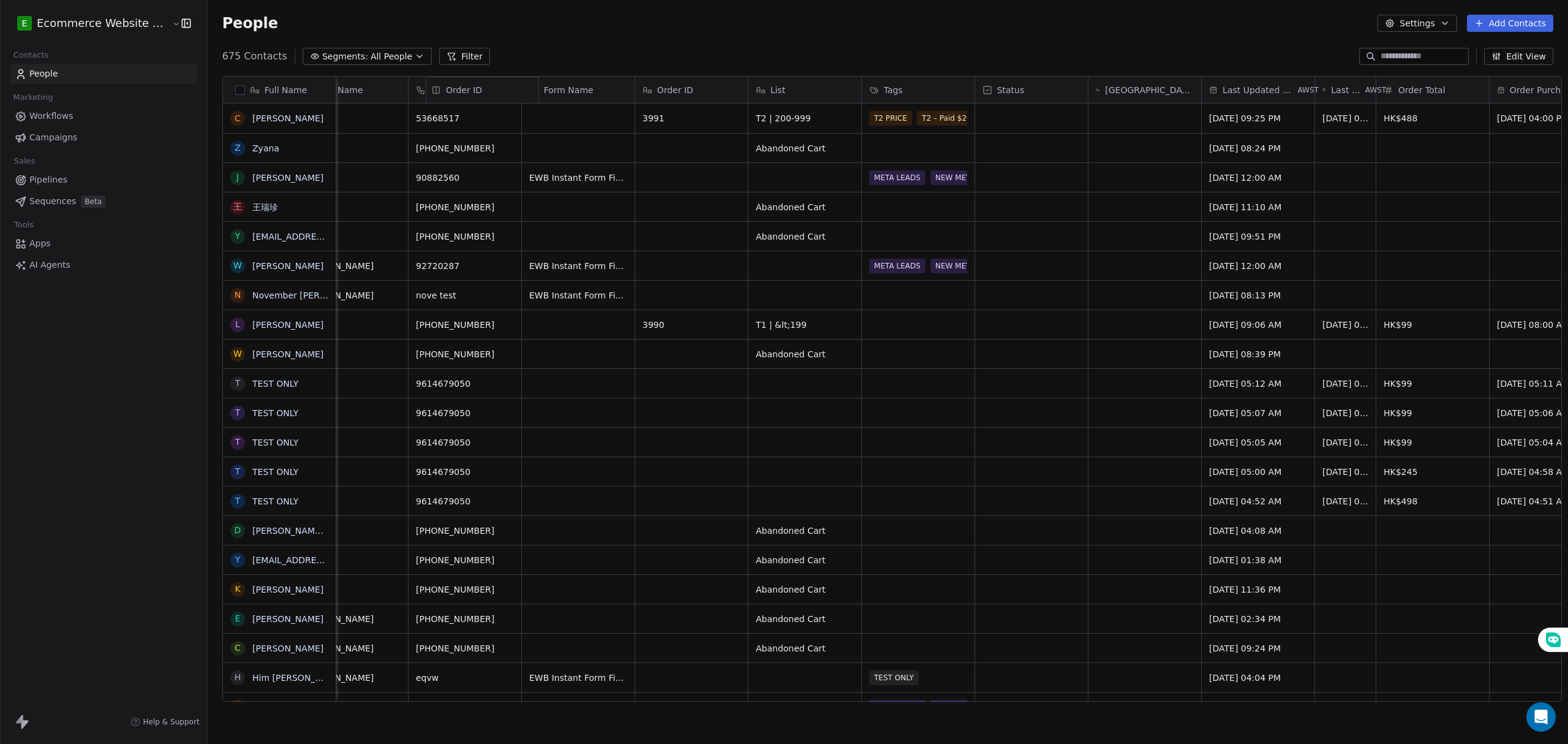
drag, startPoint x: 638, startPoint y: 82, endPoint x: 520, endPoint y: 79, distance: 118.0
click at [520, 79] on div "Full Name C Celia Z Zyana J Janey Hong 王 王瑞珍 y yanlaamcheung@gmail.com W Willia…" at bounding box center [892, 389] width 1339 height 625
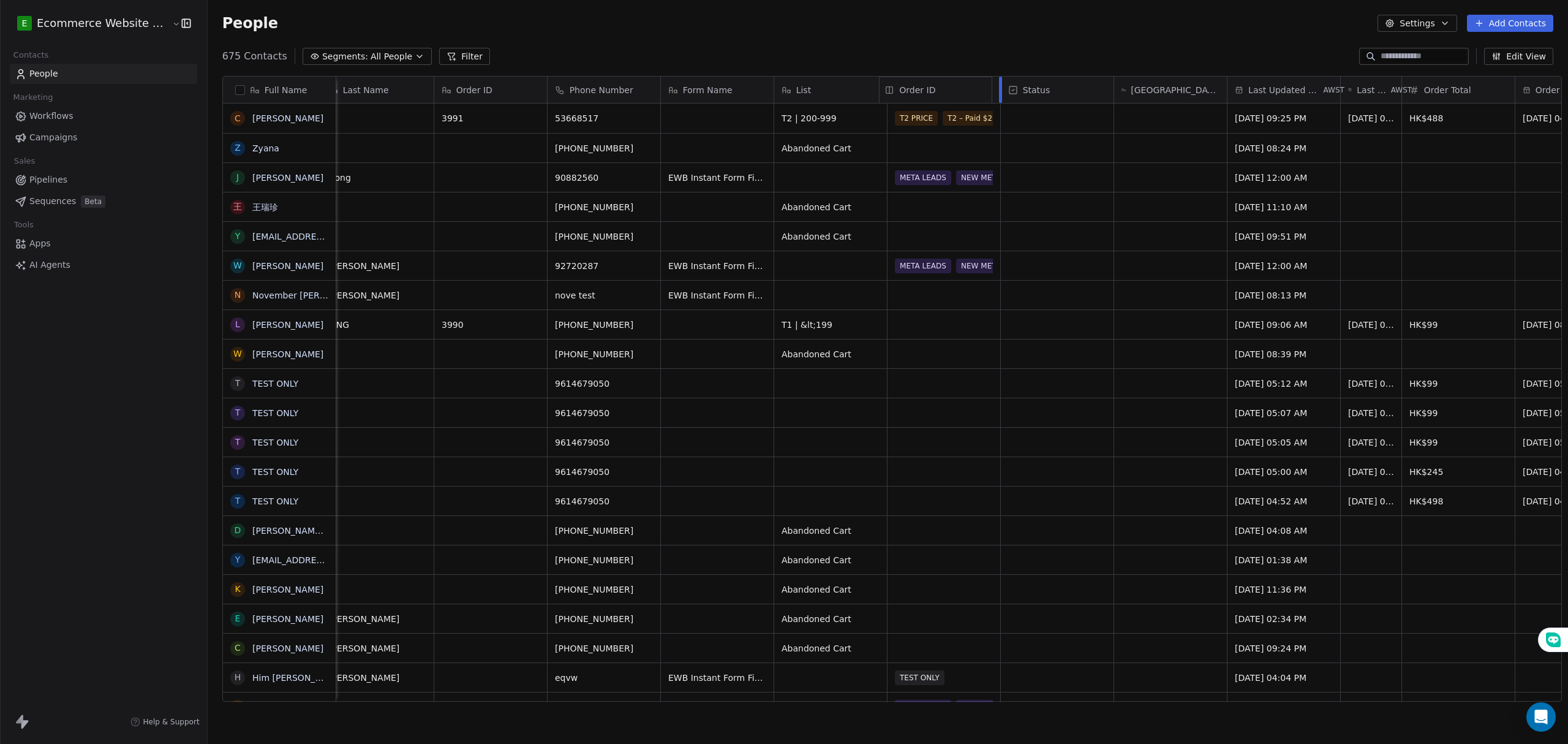
drag, startPoint x: 477, startPoint y: 86, endPoint x: 904, endPoint y: 85, distance: 427.0
click at [904, 85] on div "Full Name C Celia Z Zyana J Janey Hong 王 王瑞珍 y yanlaamcheung@gmail.com W Willia…" at bounding box center [892, 389] width 1339 height 625
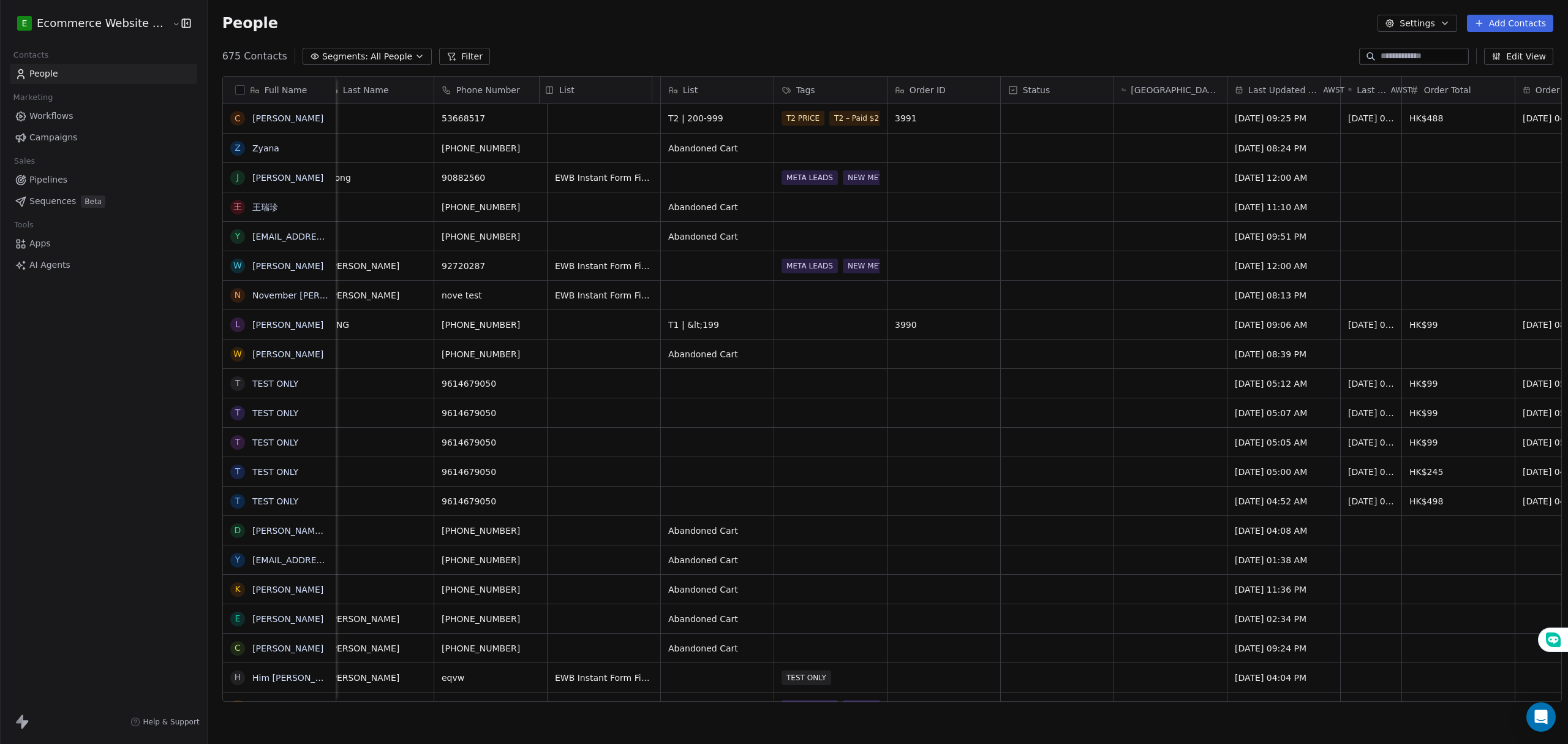
drag, startPoint x: 691, startPoint y: 86, endPoint x: 584, endPoint y: 100, distance: 107.9
click at [584, 100] on div "Full Name C Celia Z Zyana J Janey Hong 王 王瑞珍 y yanlaamcheung@gmail.com W Willia…" at bounding box center [892, 389] width 1339 height 625
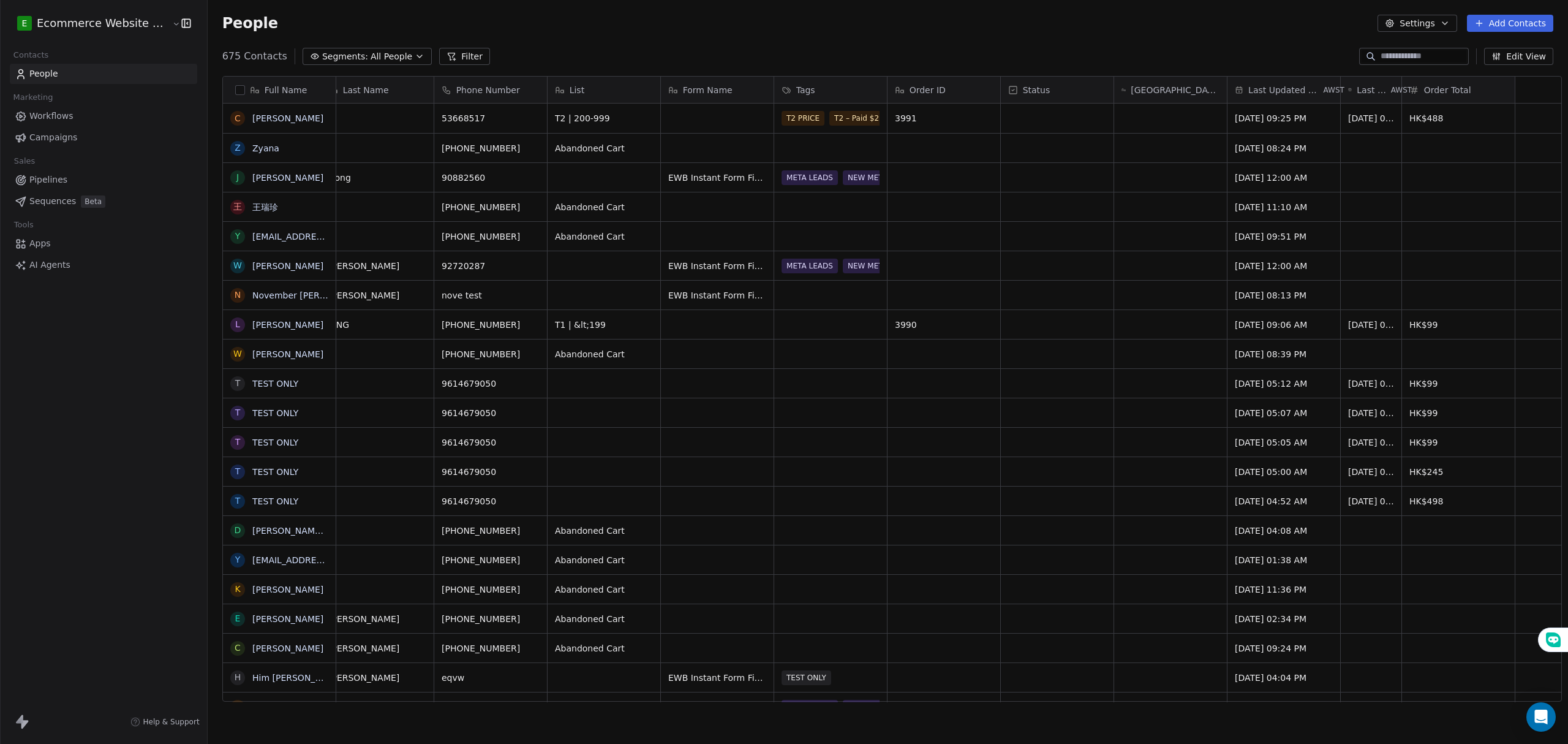
scroll to position [0, 0]
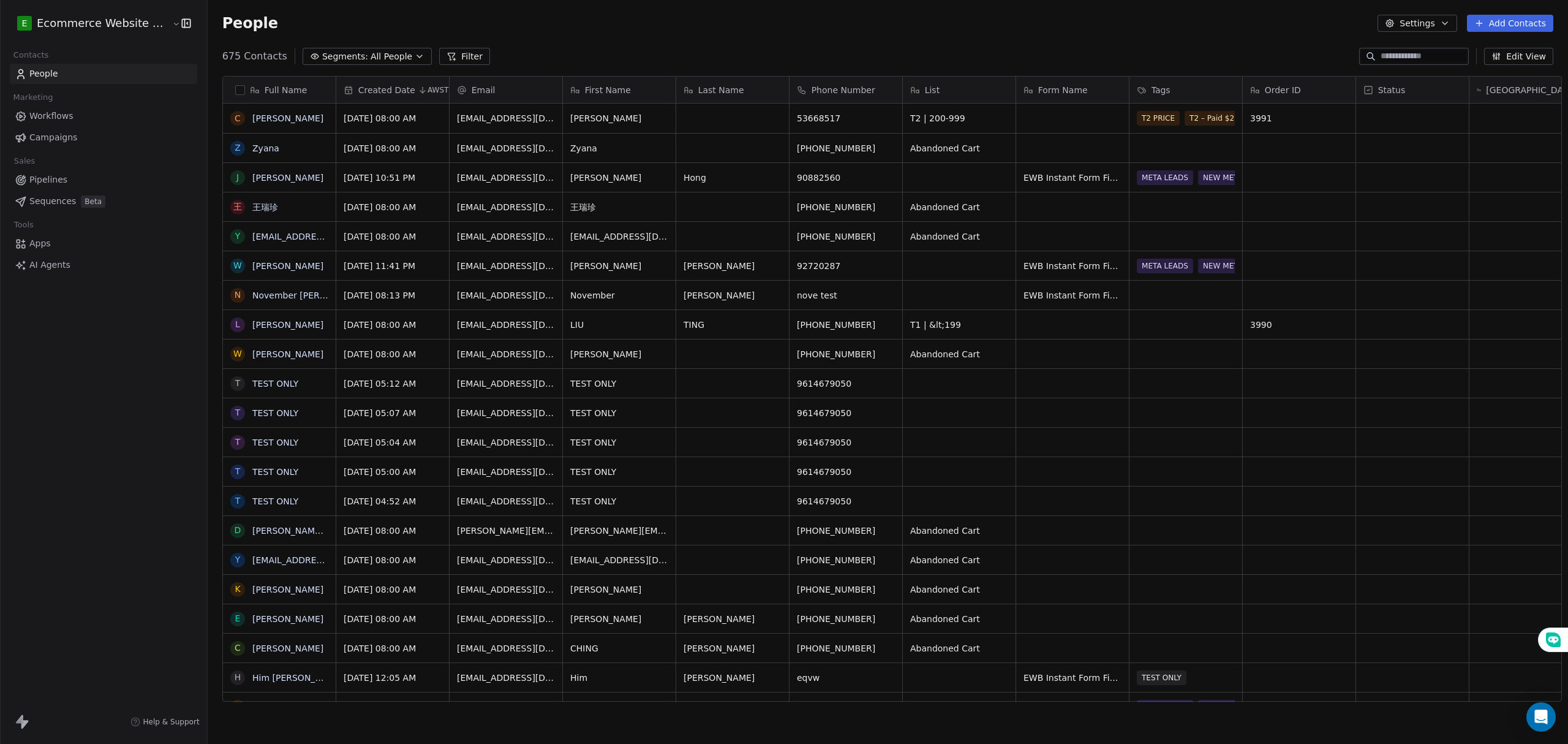
drag, startPoint x: 577, startPoint y: 731, endPoint x: 569, endPoint y: 748, distance: 18.8
click at [569, 743] on html "E Ecommerce Website Builder Contacts People Marketing Workflows Campaigns Sales…" at bounding box center [784, 372] width 1568 height 744
click at [428, 17] on div "People Settings Add Contacts" at bounding box center [887, 23] width 1331 height 17
click at [679, 25] on div "People Settings Add Contacts" at bounding box center [887, 23] width 1331 height 17
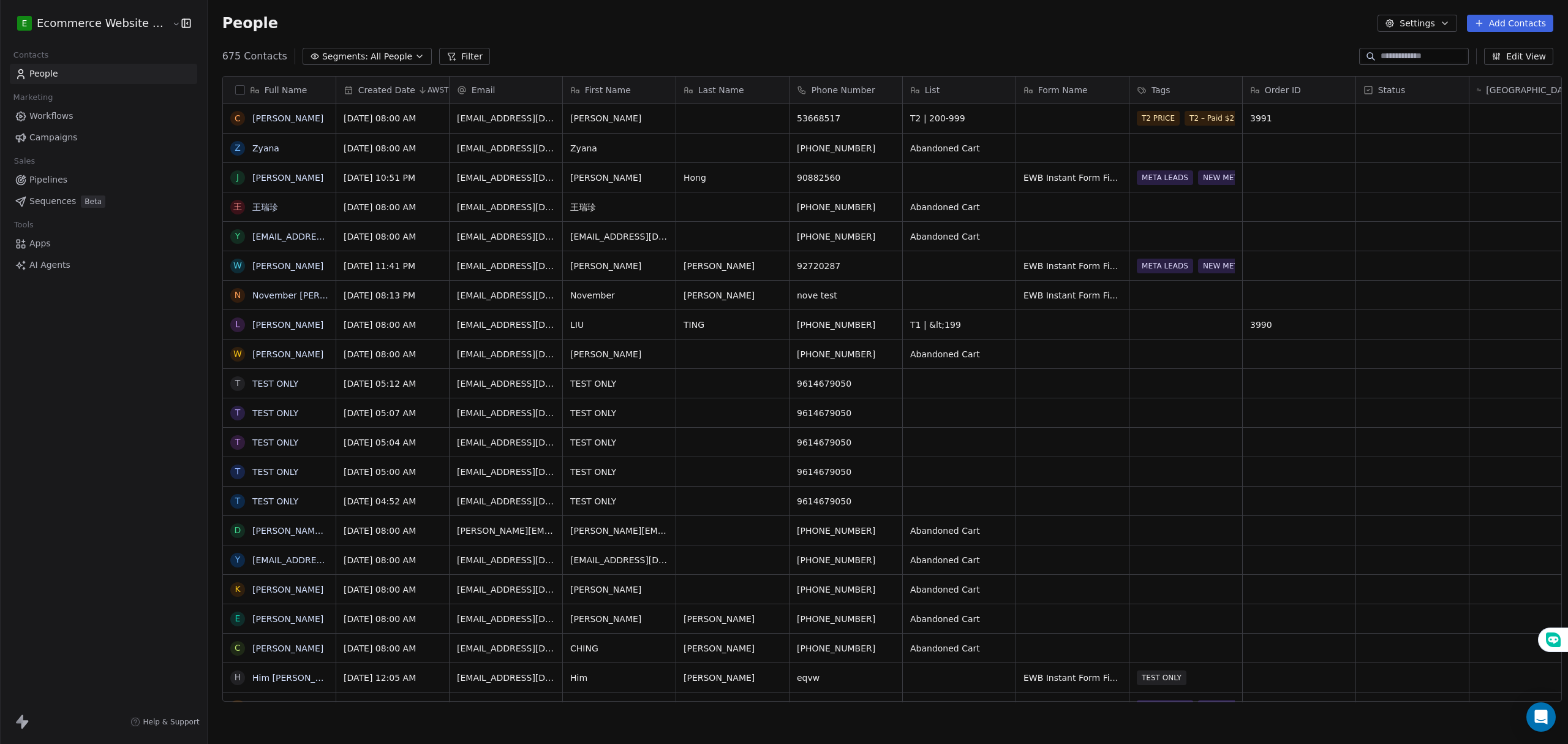
click at [344, 13] on div "People Settings Add Contacts" at bounding box center [888, 23] width 1360 height 47
click at [532, 21] on div "People Settings Add Contacts" at bounding box center [887, 23] width 1331 height 17
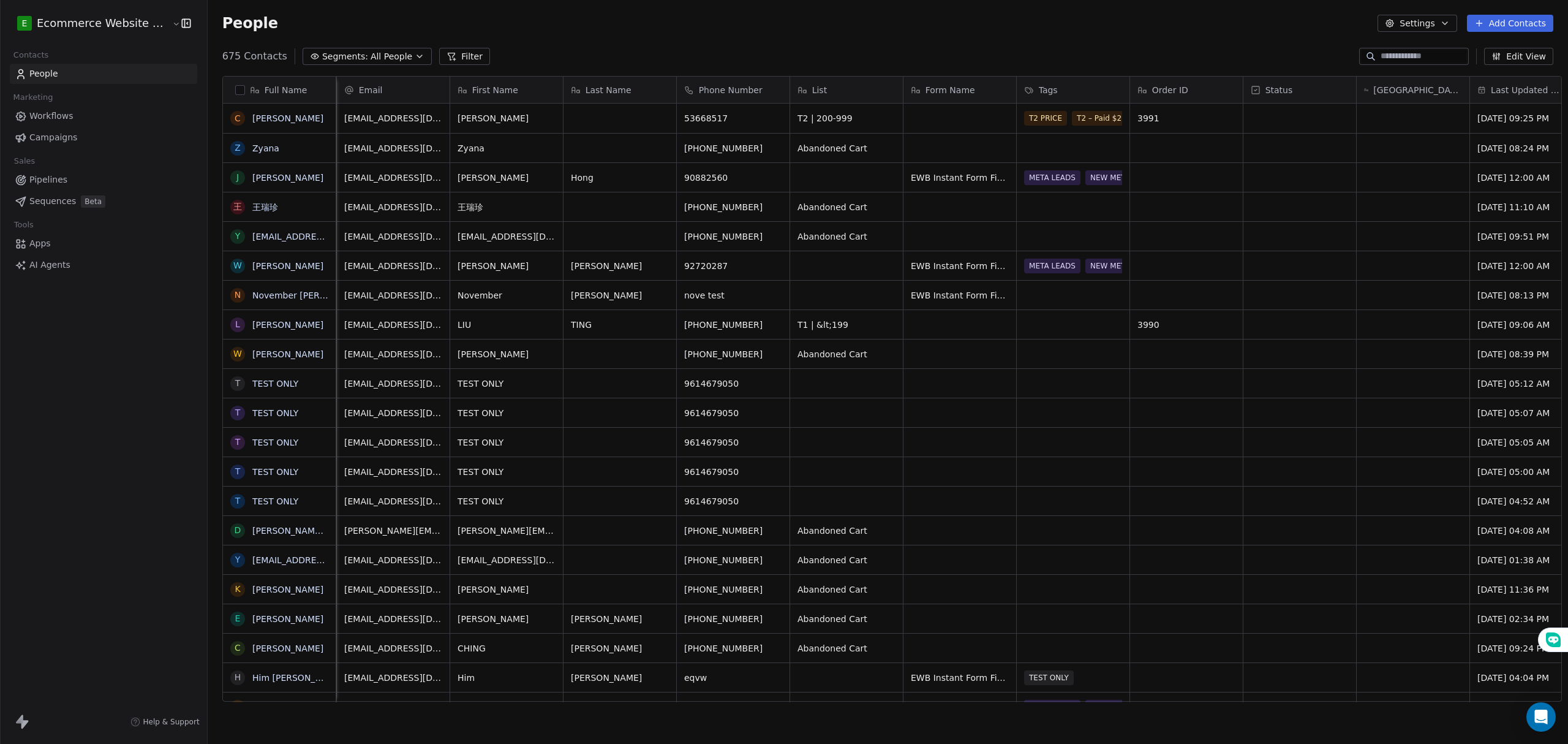
scroll to position [0, 0]
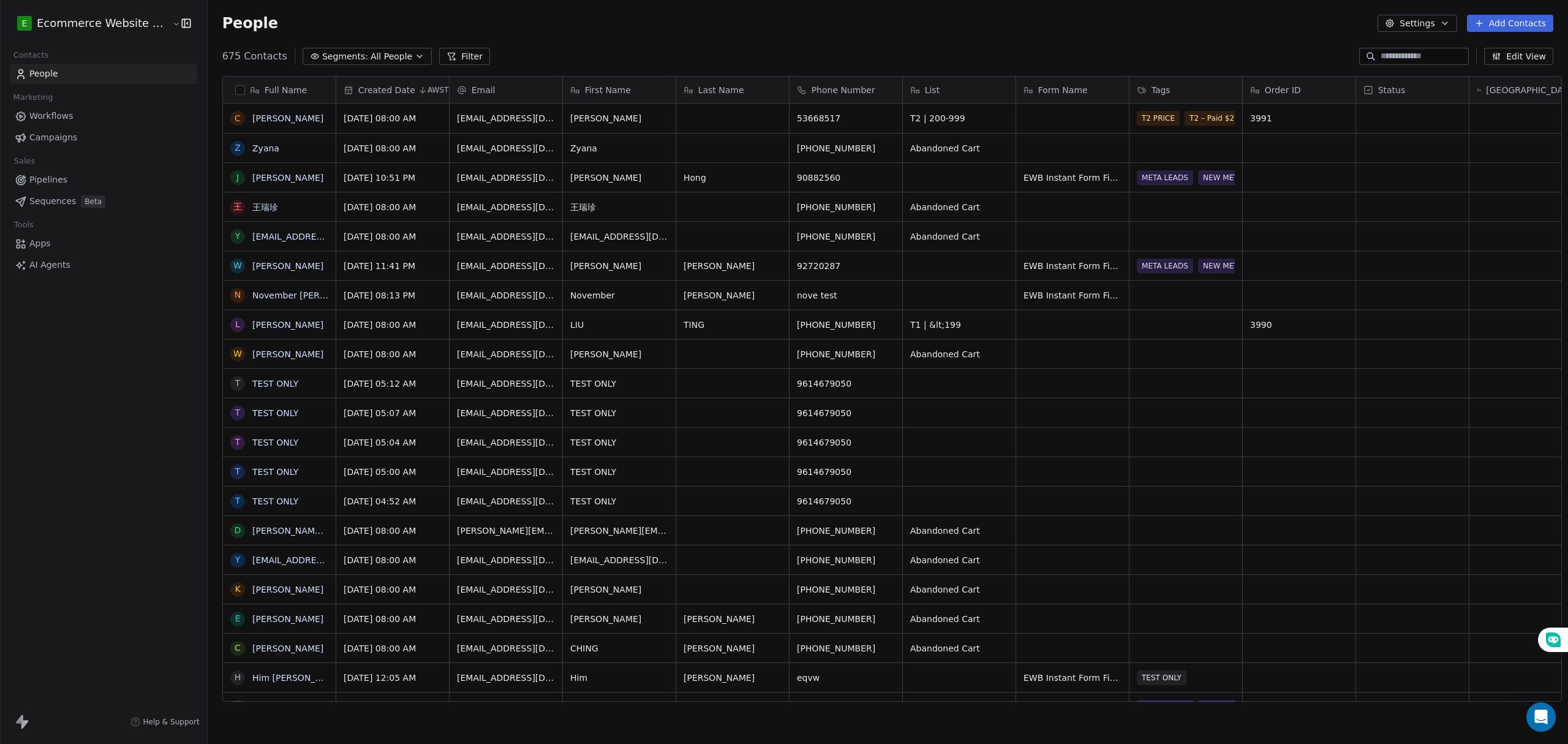
click at [74, 177] on link "Pipelines" at bounding box center [103, 180] width 187 height 20
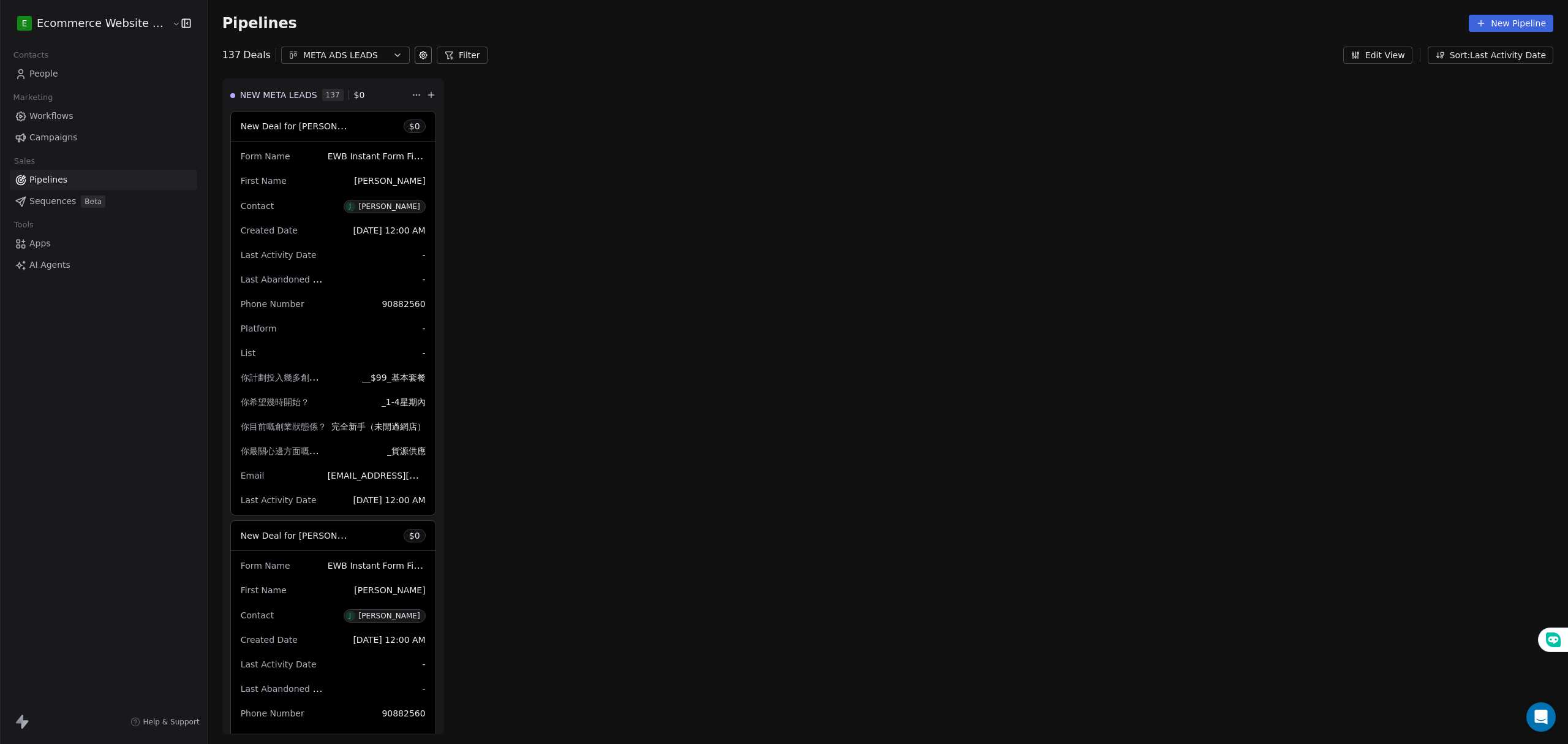
click at [362, 54] on div "META ADS LEADS" at bounding box center [345, 55] width 85 height 13
click at [356, 59] on html "E Ecommerce Website Builder Contacts People Marketing Workflows Campaigns Sales…" at bounding box center [784, 372] width 1568 height 744
click at [79, 76] on link "People" at bounding box center [103, 74] width 187 height 20
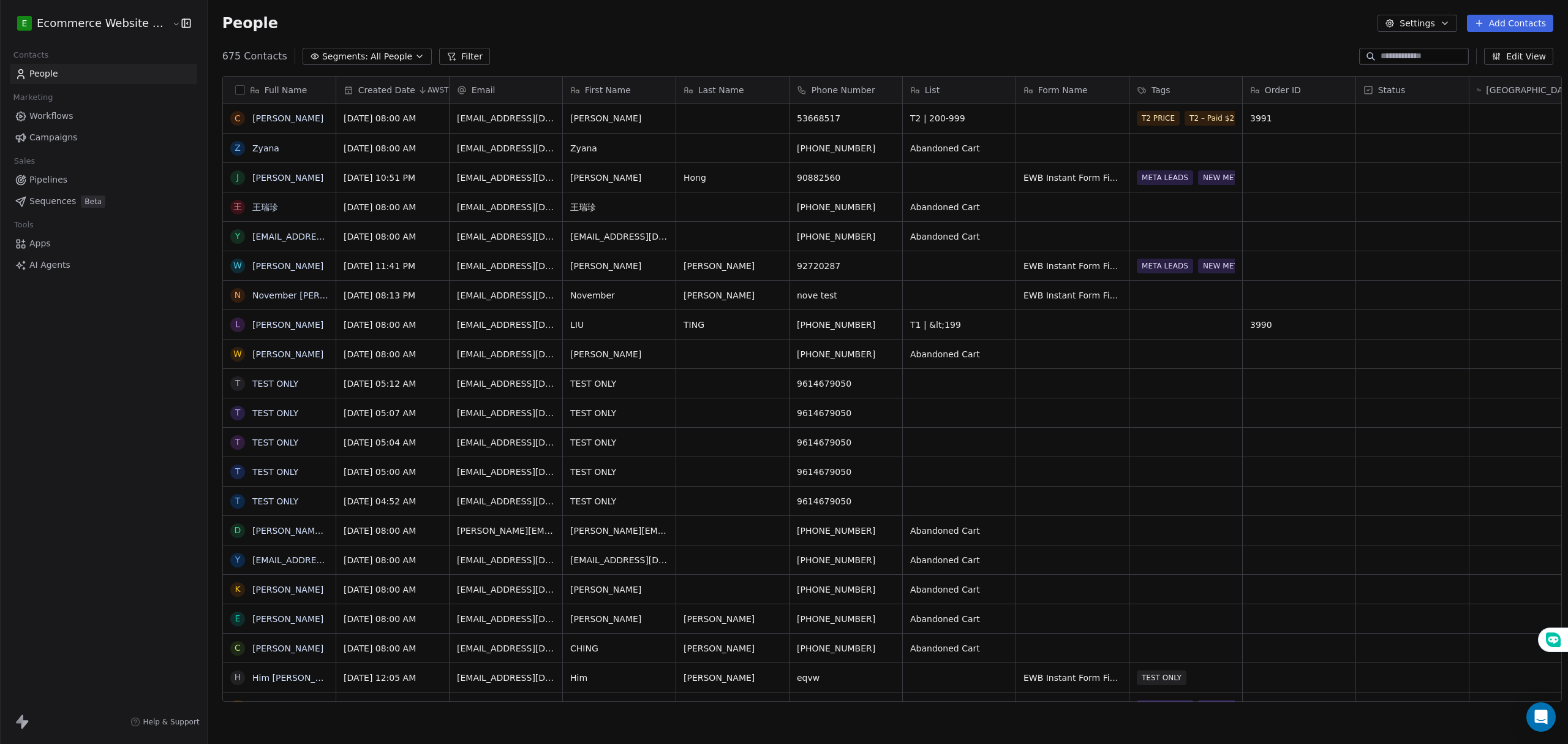
scroll to position [642, 1357]
click at [89, 179] on link "Pipelines" at bounding box center [103, 180] width 187 height 20
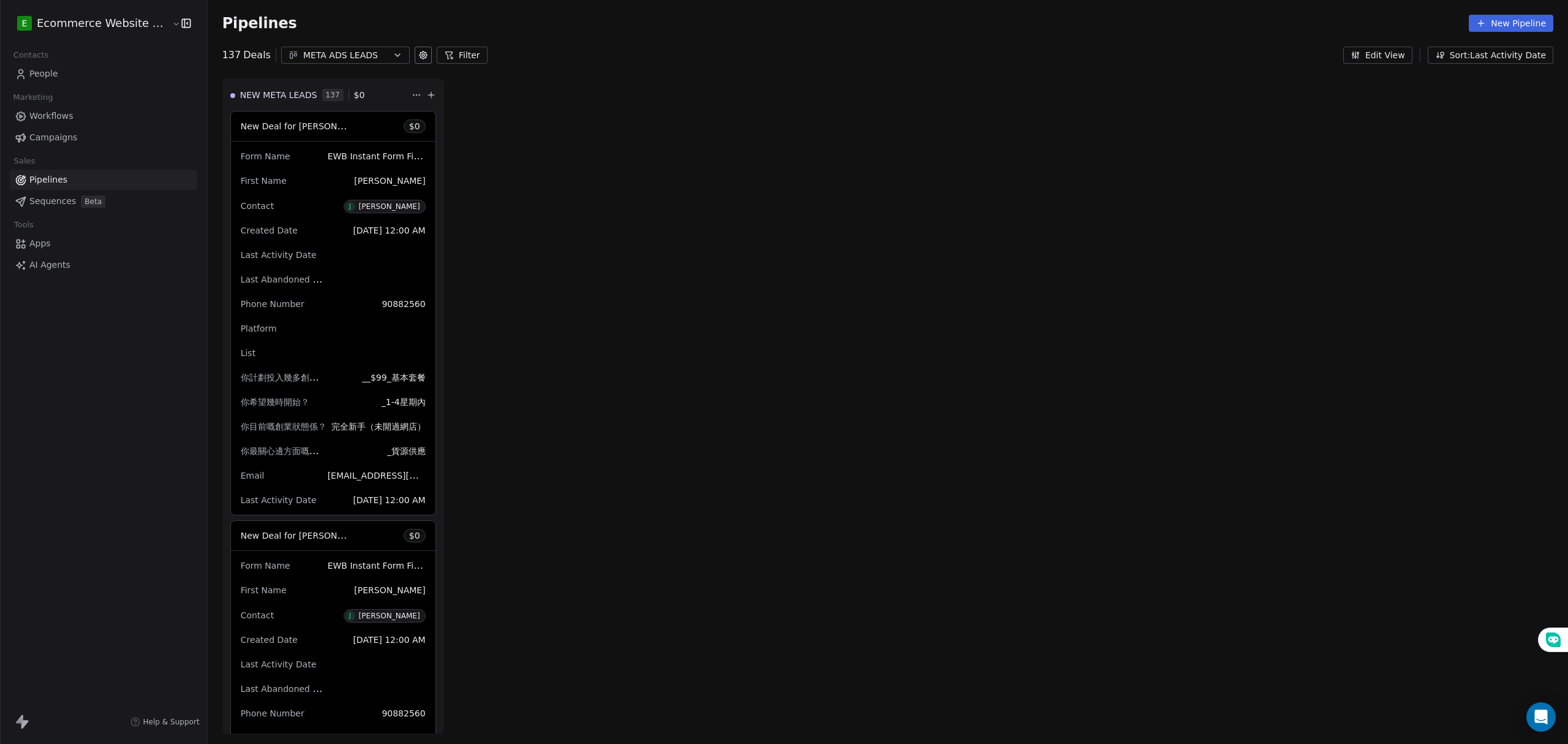
click at [62, 74] on link "People" at bounding box center [103, 74] width 187 height 20
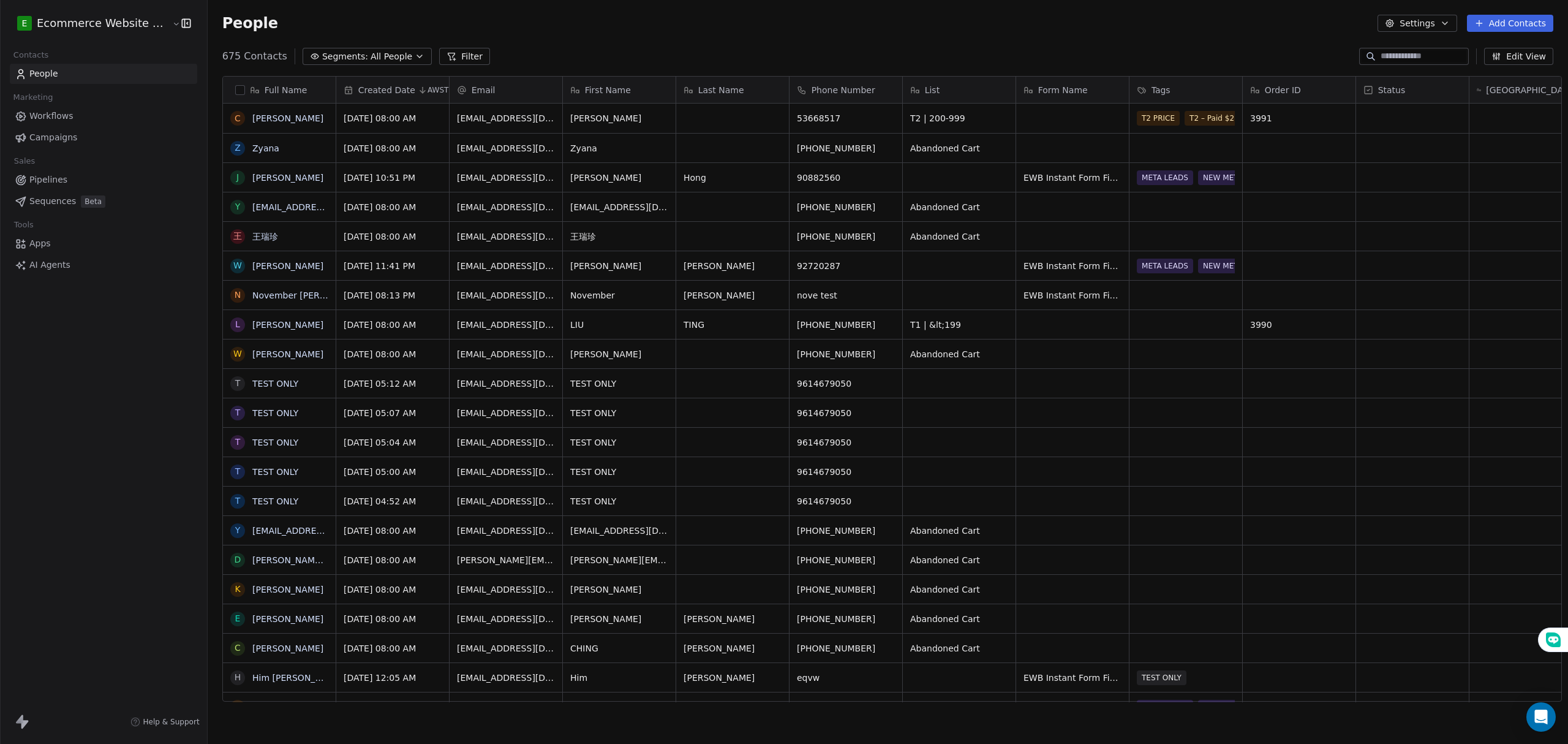
scroll to position [642, 1357]
click at [699, 43] on div "People Settings Add Contacts" at bounding box center [888, 23] width 1360 height 47
click at [935, 84] on div "List" at bounding box center [958, 90] width 96 height 12
click at [1080, 94] on html "E Ecommerce Website Builder Contacts People Marketing Workflows Campaigns Sales…" at bounding box center [784, 372] width 1568 height 744
click at [1178, 84] on div "Tags" at bounding box center [1184, 90] width 96 height 12
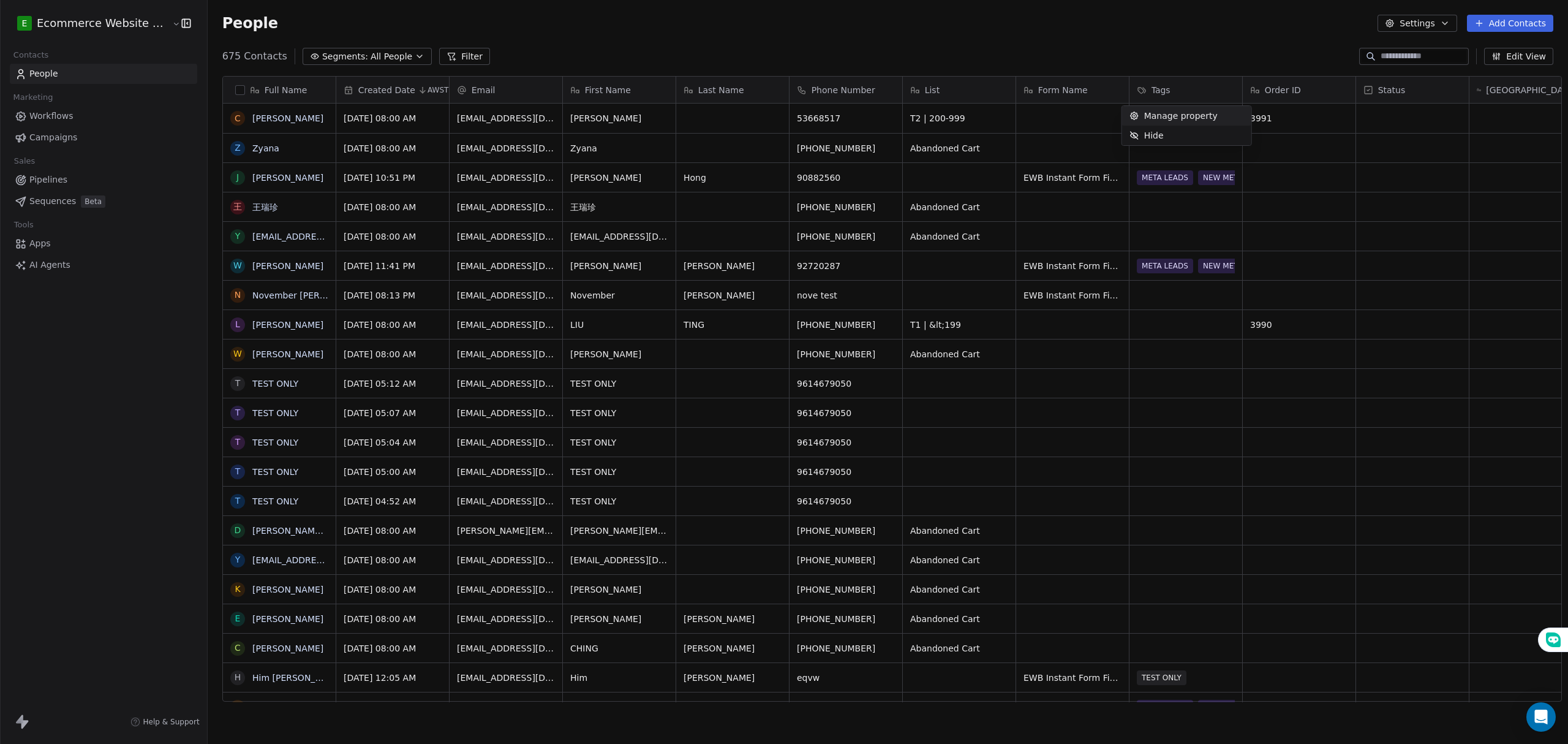
click at [1007, 60] on html "E Ecommerce Website Builder Contacts People Marketing Workflows Campaigns Sales…" at bounding box center [784, 372] width 1568 height 744
click at [370, 55] on span "All People" at bounding box center [391, 56] width 42 height 13
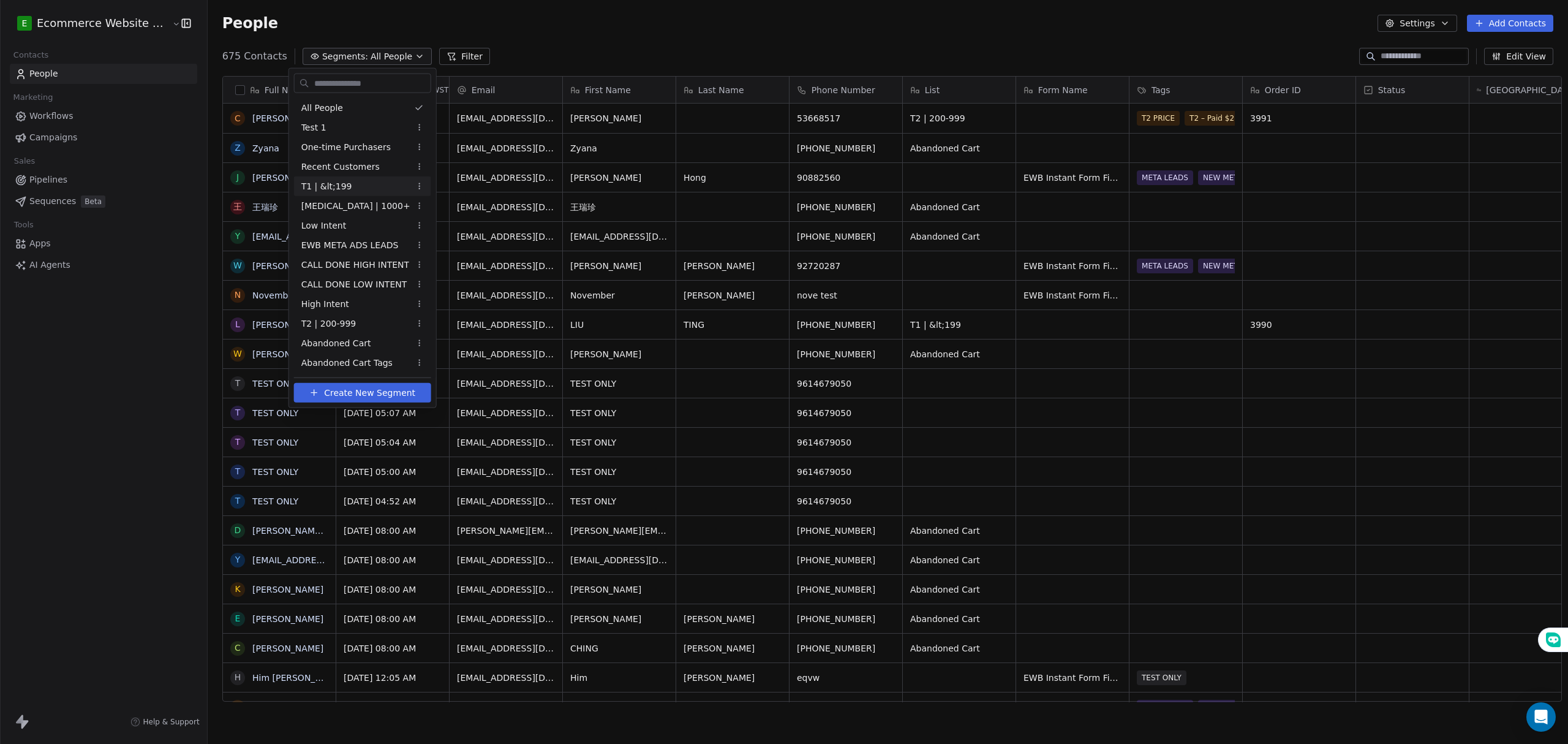
click at [353, 181] on div "T1 | &lt;199" at bounding box center [362, 186] width 137 height 19
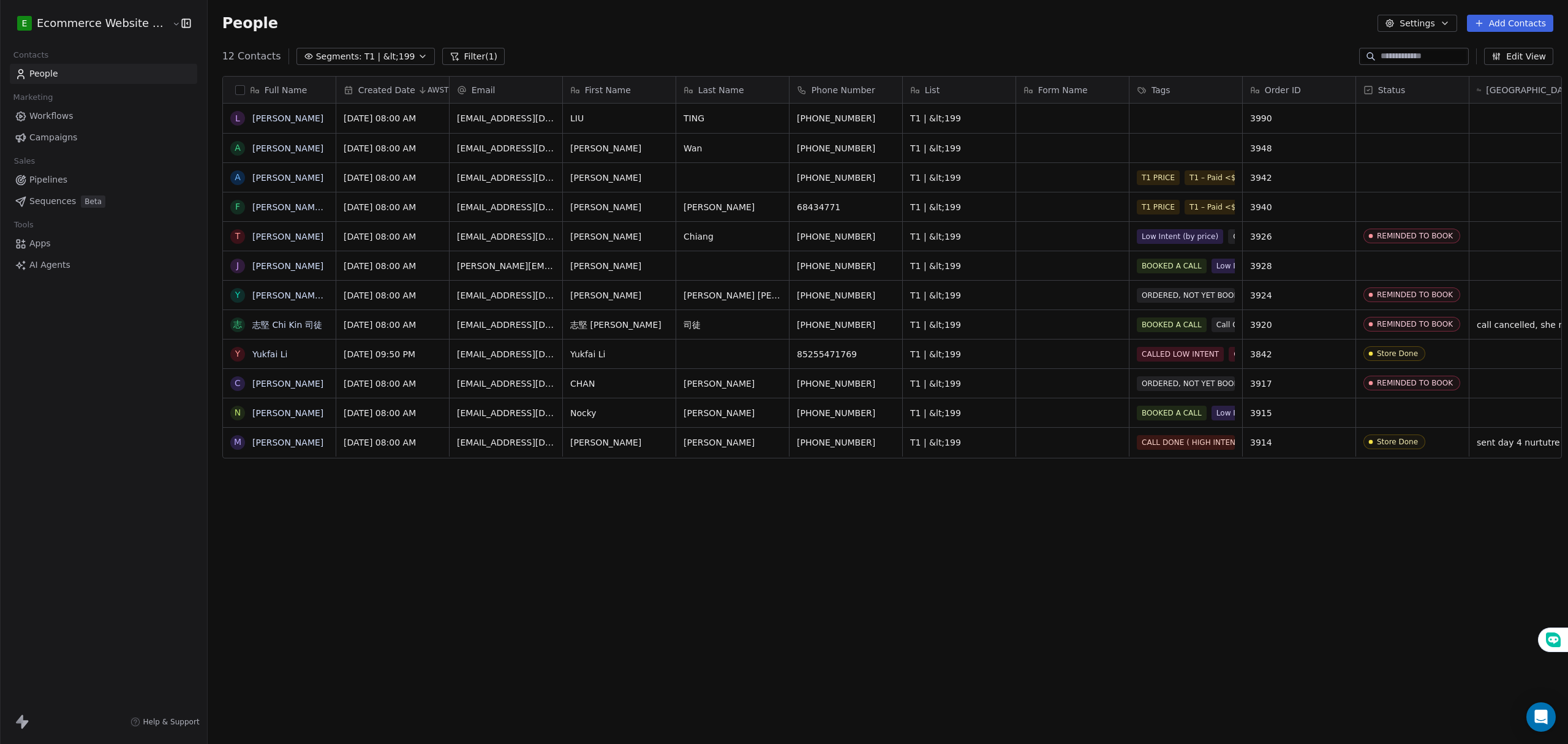
click at [380, 50] on span "T1 | &lt;199" at bounding box center [390, 56] width 50 height 13
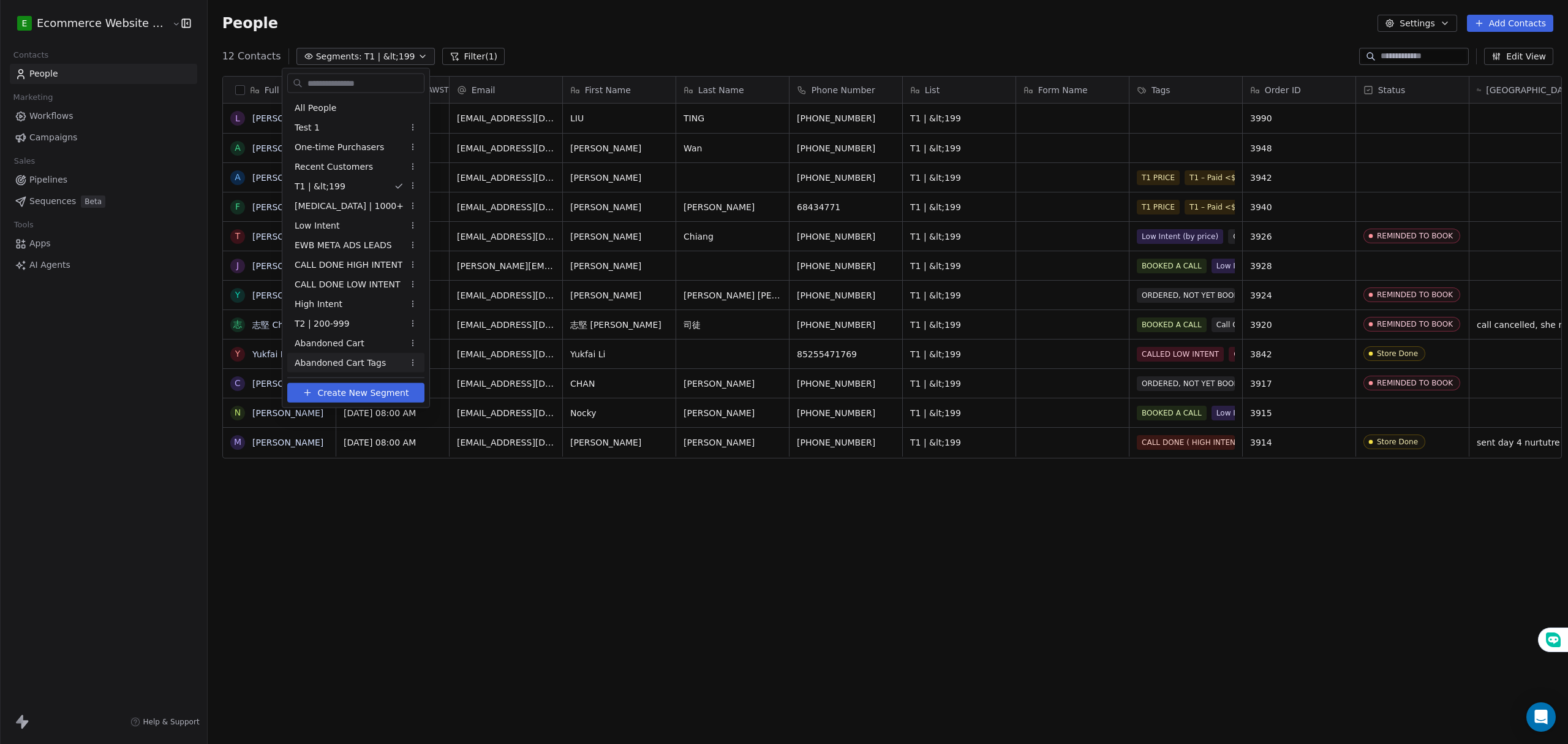
click at [408, 486] on html "E Ecommerce Website Builder Contacts People Marketing Workflows Campaigns Sales…" at bounding box center [784, 372] width 1568 height 744
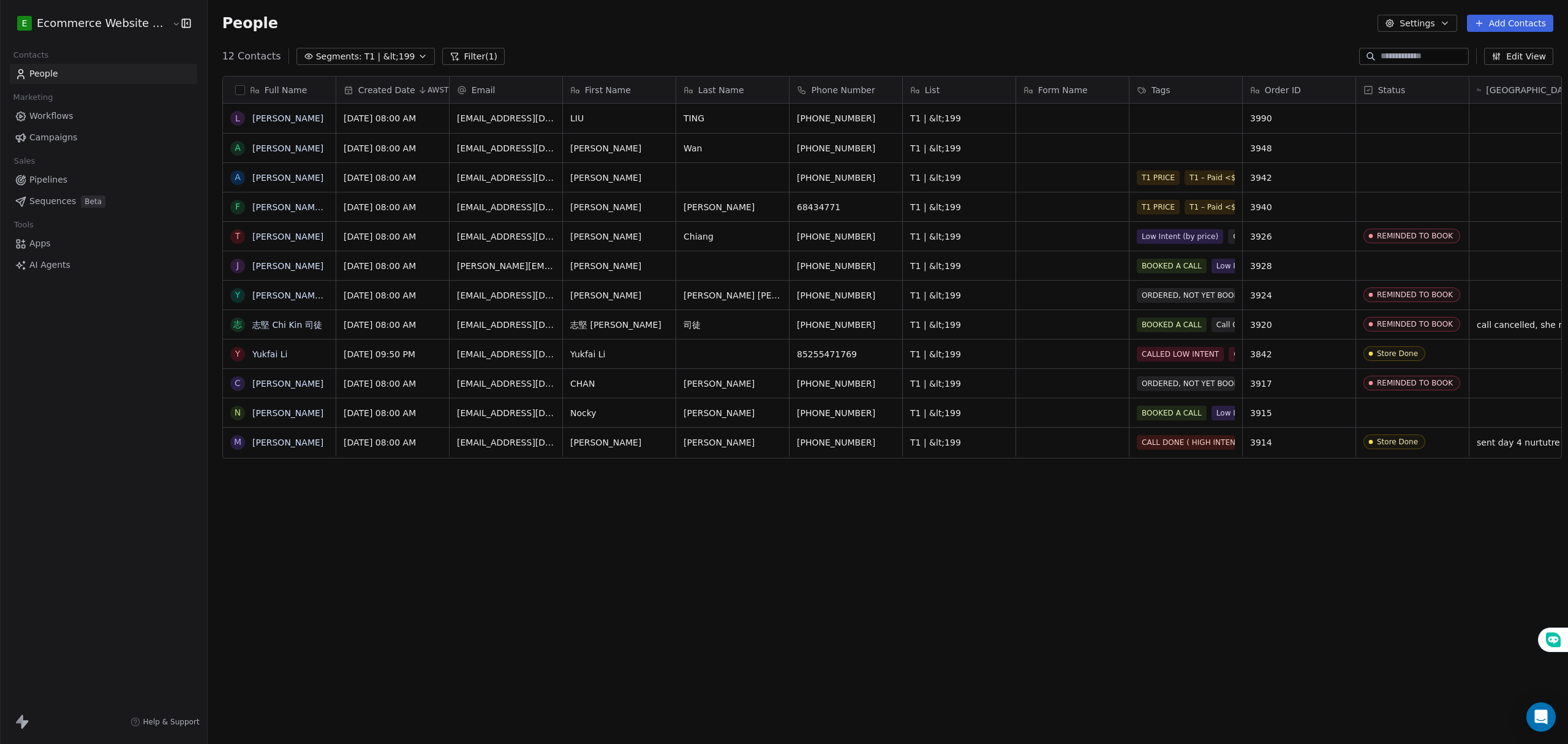
click at [366, 53] on span "T1 | &lt;199" at bounding box center [390, 56] width 50 height 13
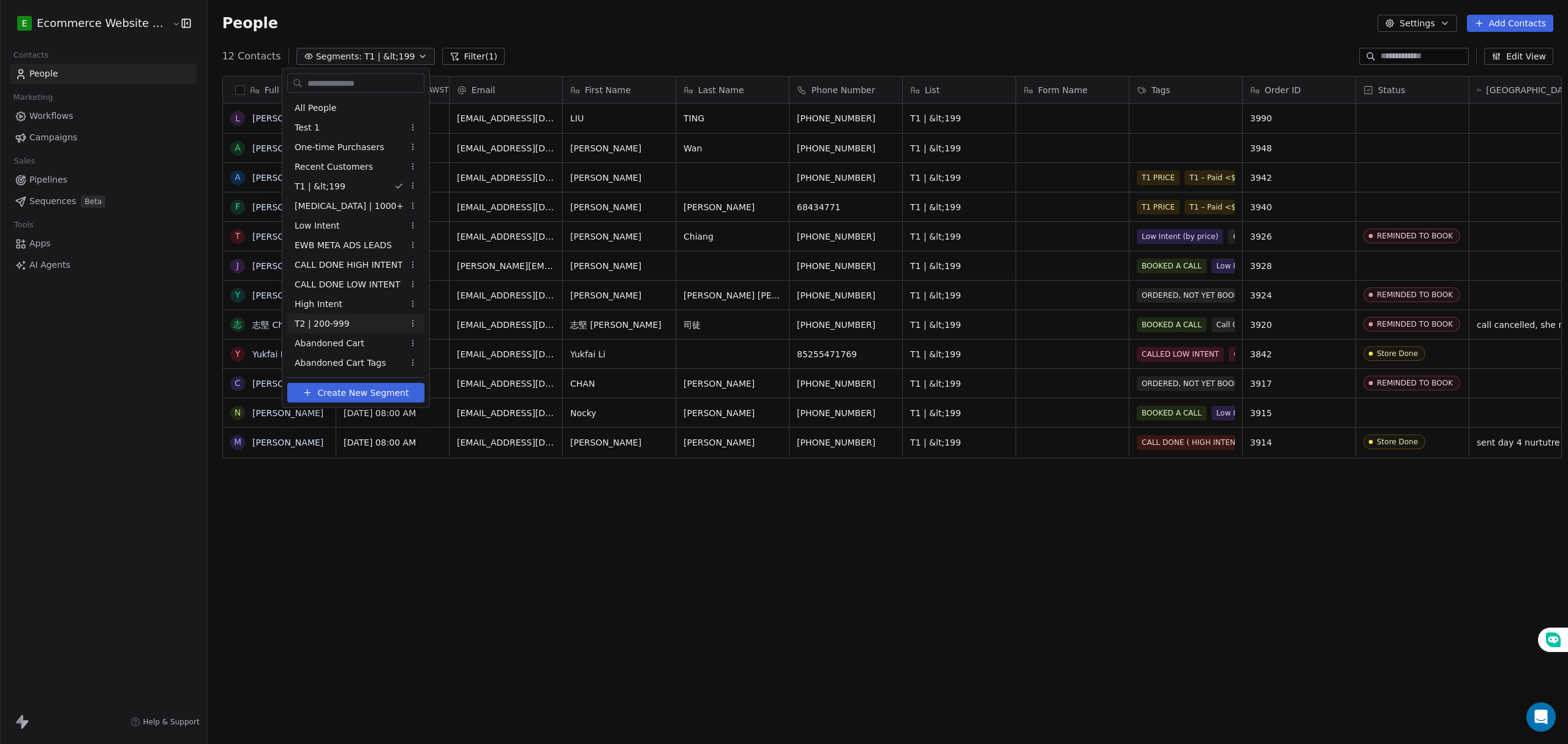
click at [345, 326] on div "T2 | 200-999" at bounding box center [356, 323] width 137 height 19
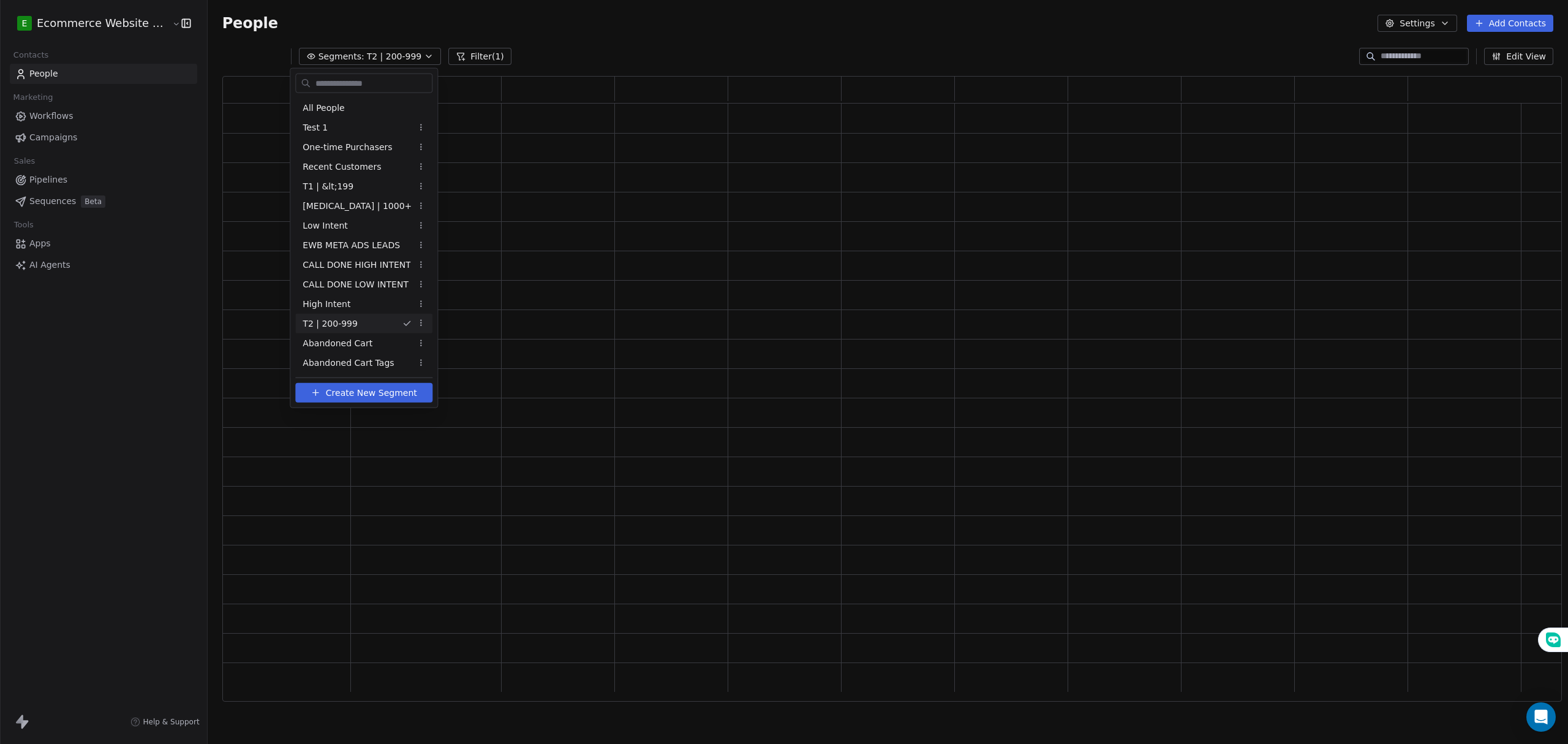
scroll to position [613, 1328]
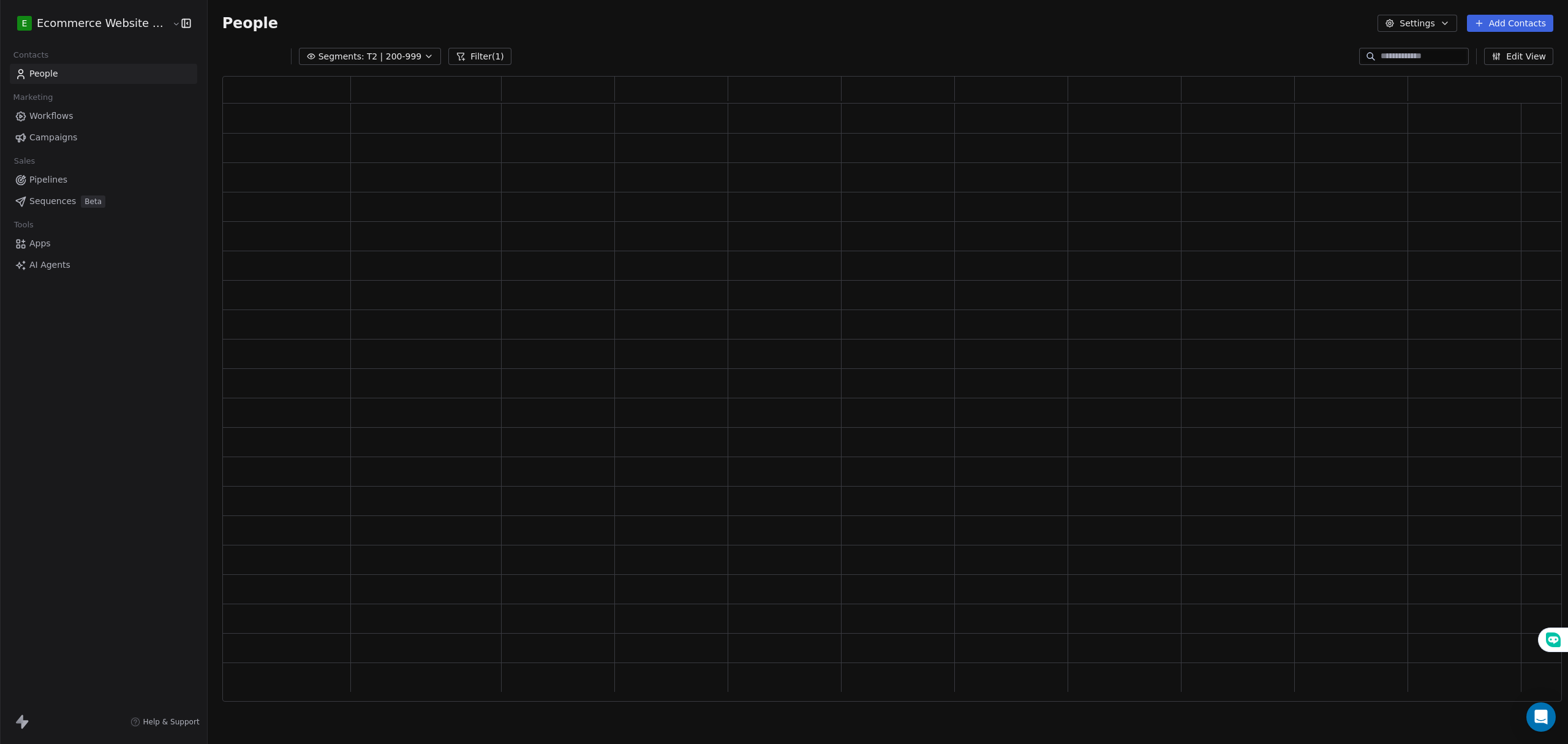
click at [593, 40] on div "People Settings Add Contacts" at bounding box center [888, 23] width 1360 height 47
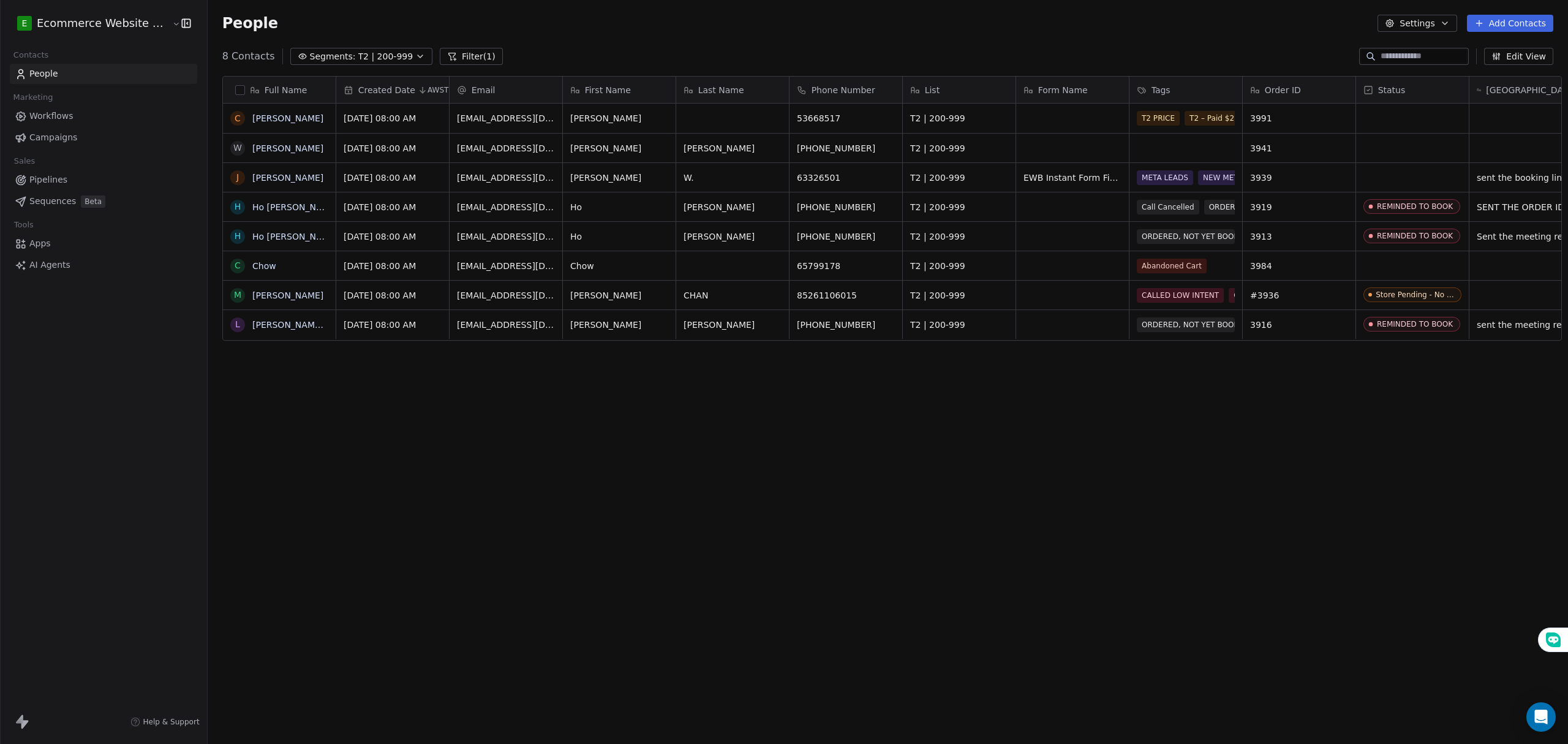
scroll to position [642, 1357]
drag, startPoint x: 1059, startPoint y: 575, endPoint x: 1042, endPoint y: 551, distance: 29.4
click at [1059, 575] on div "Full Name C Celia W Wong Yiu Tak J Joie W. W. H Ho Hoi Shing H Ho Pui Kwan C Ch…" at bounding box center [888, 393] width 1360 height 654
click at [359, 60] on span "T2 | 200-999" at bounding box center [386, 56] width 55 height 13
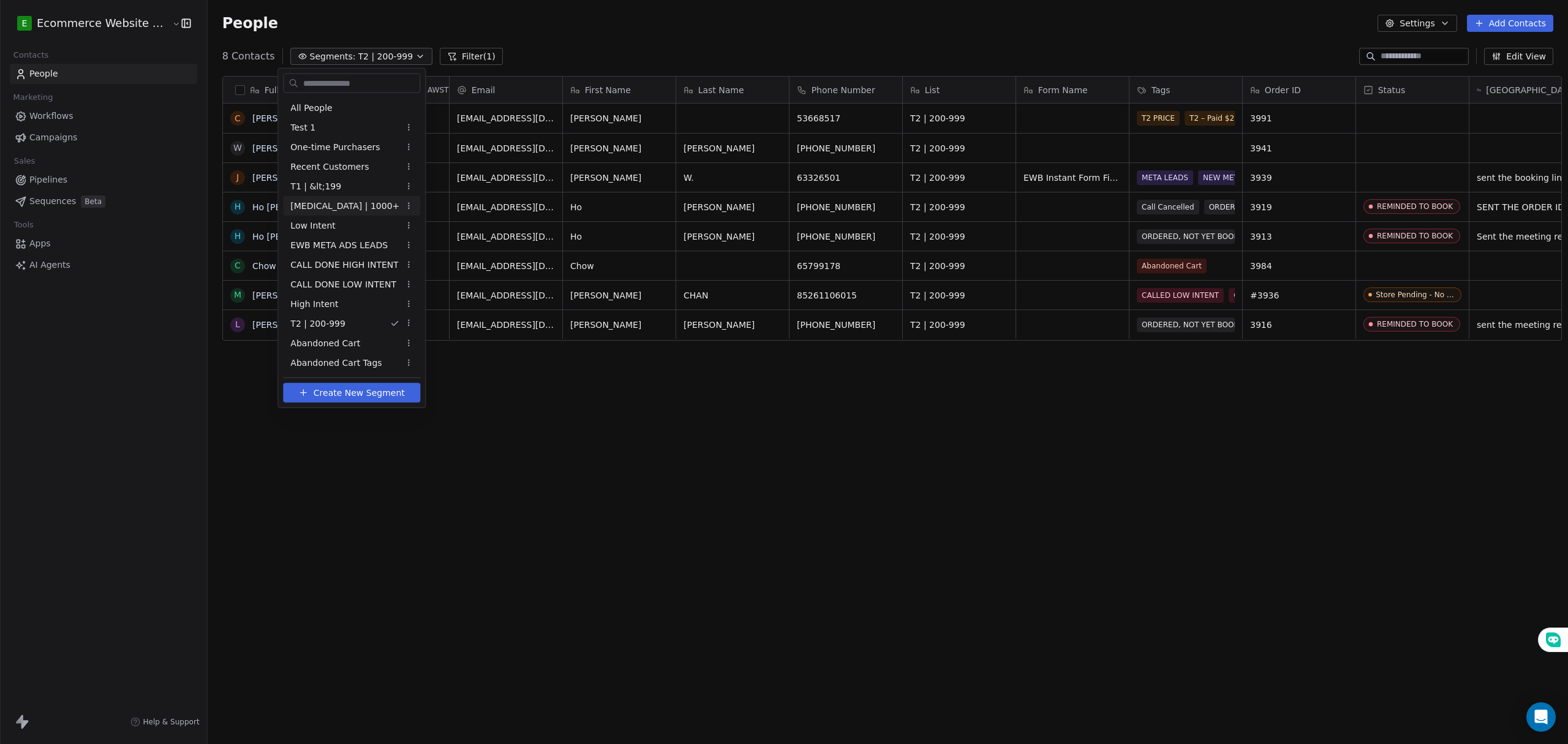
click at [339, 209] on div "[MEDICAL_DATA] | 1000+" at bounding box center [351, 206] width 137 height 19
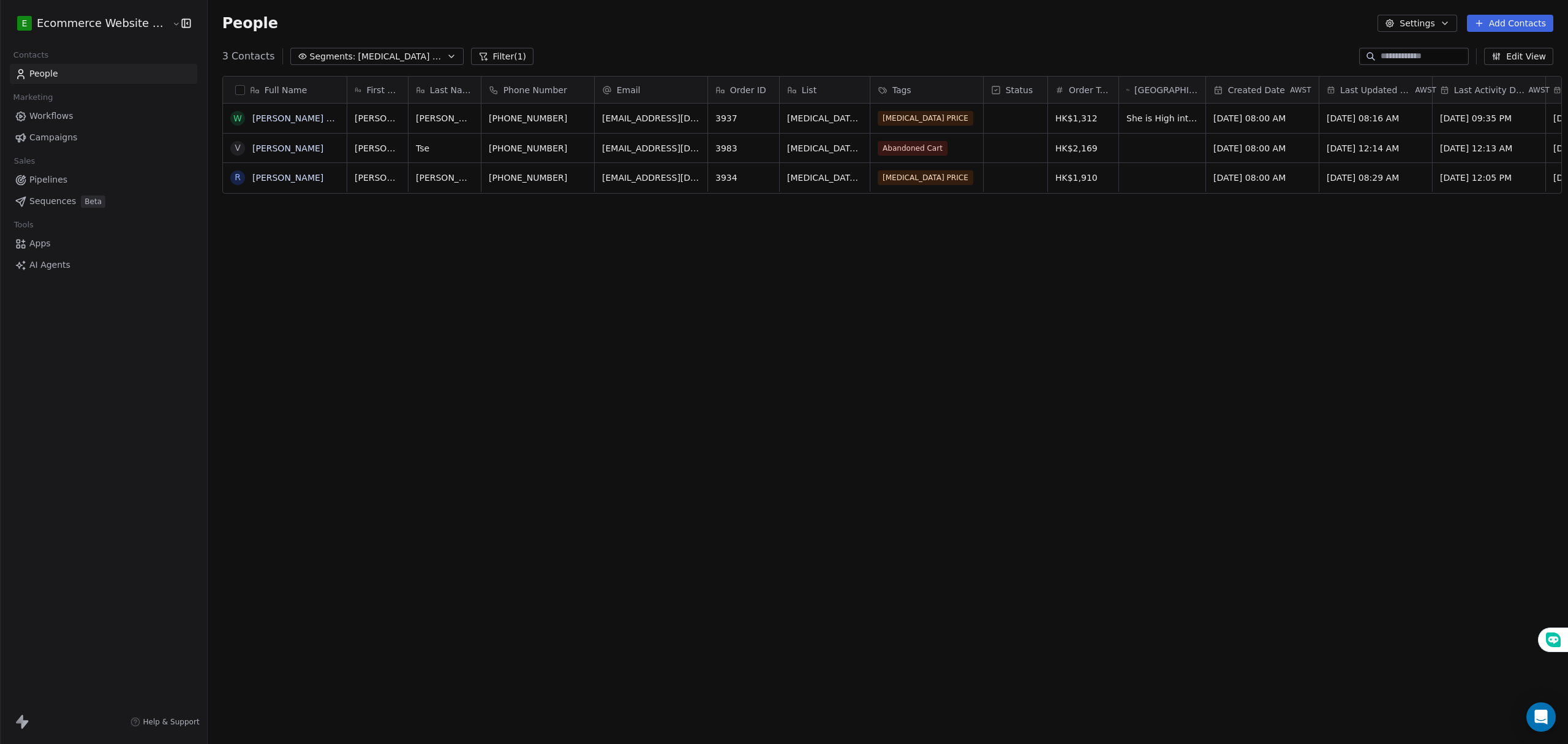
click at [368, 50] on span "[MEDICAL_DATA] | 1000+" at bounding box center [401, 56] width 85 height 13
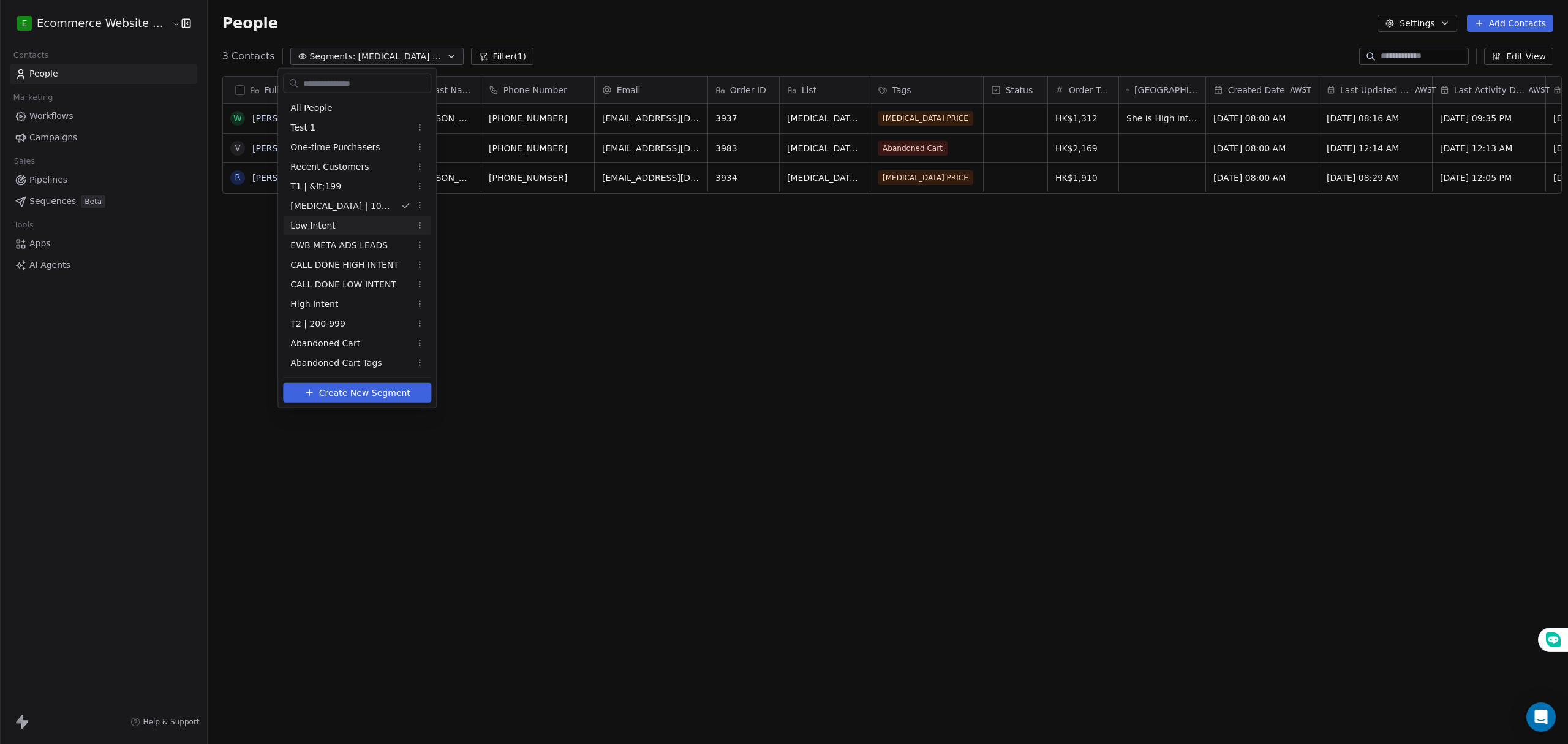
click at [338, 221] on div "Low Intent" at bounding box center [357, 225] width 148 height 19
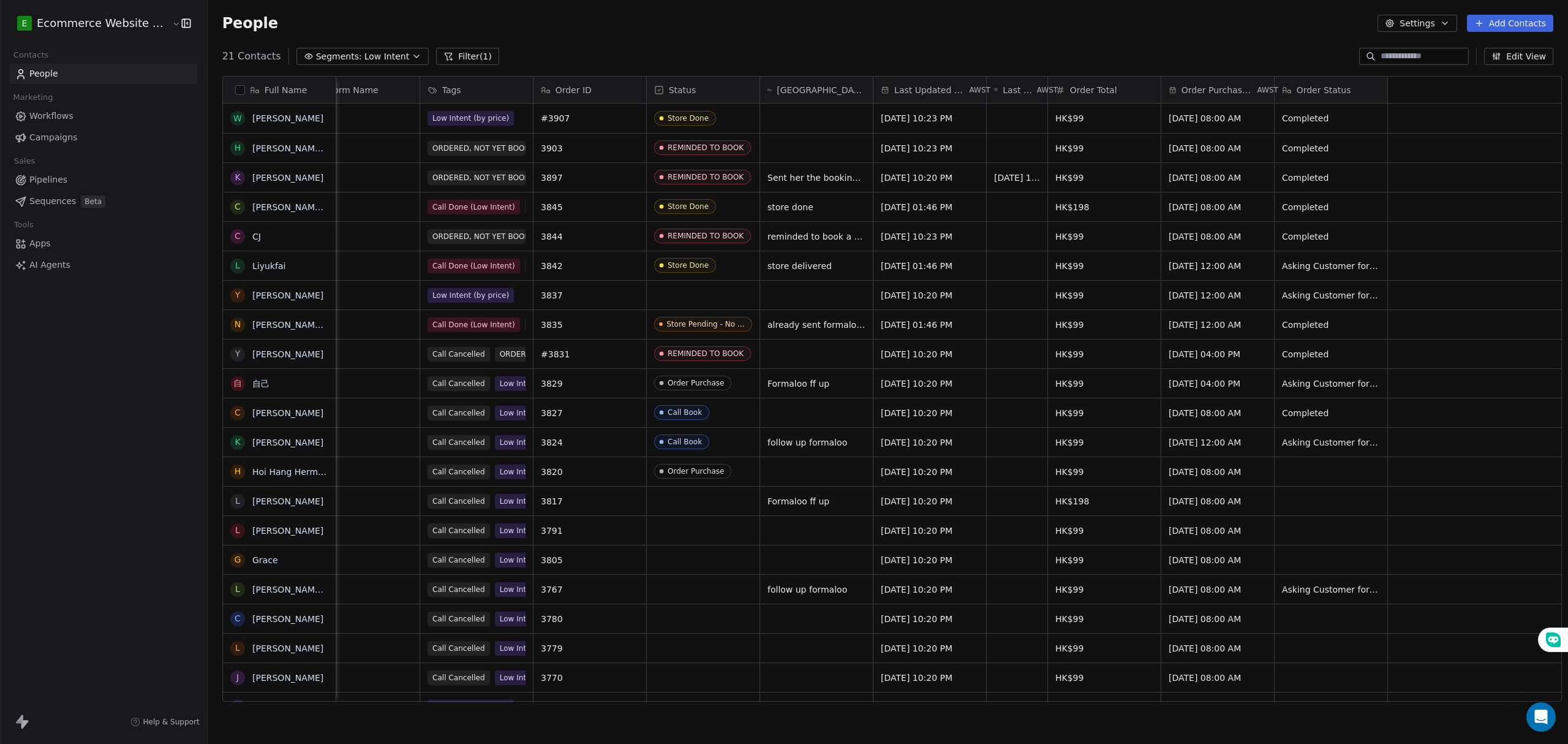
scroll to position [0, 0]
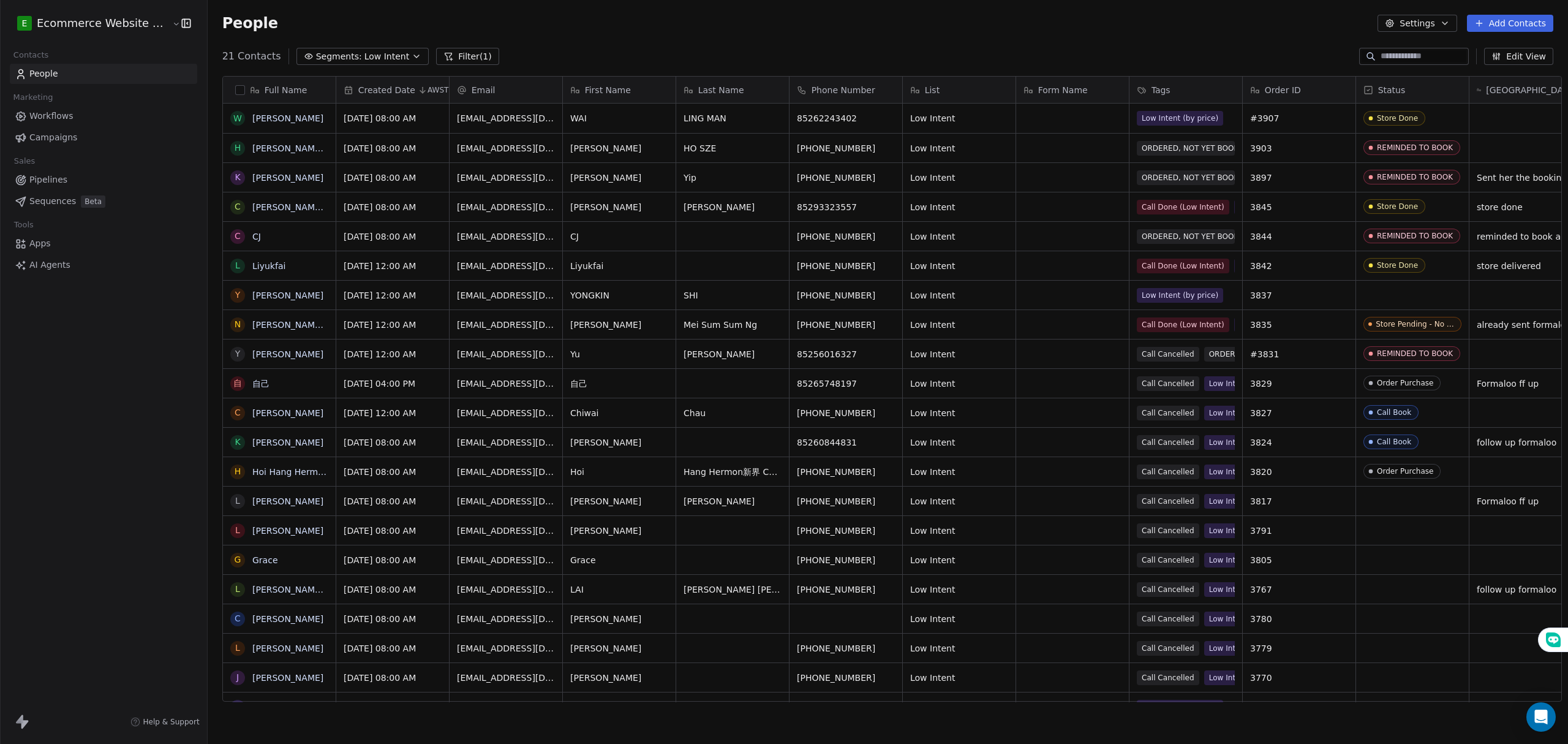
click at [348, 49] on button "Segments: Low Intent" at bounding box center [362, 56] width 133 height 17
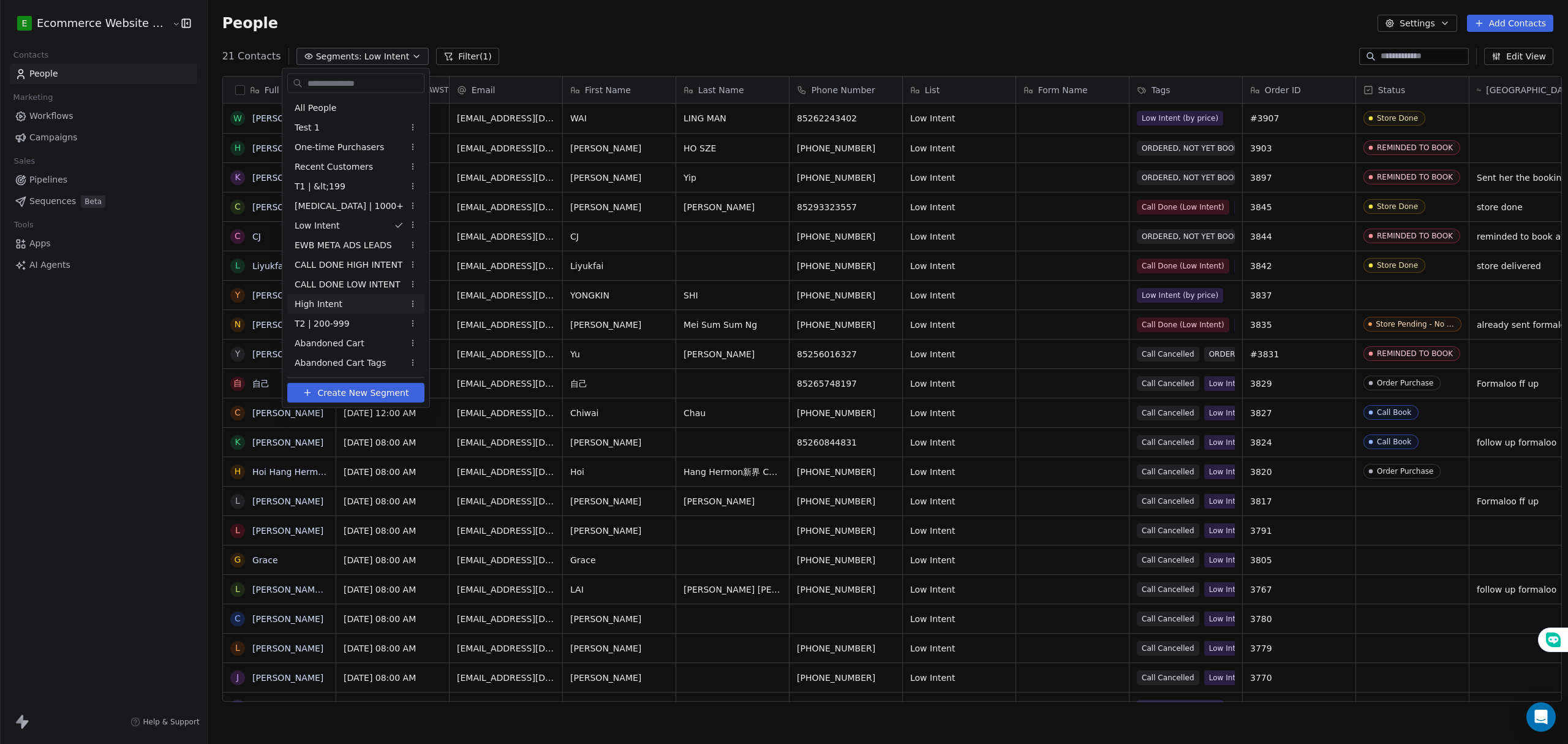
click at [331, 299] on span "High Intent" at bounding box center [318, 303] width 48 height 13
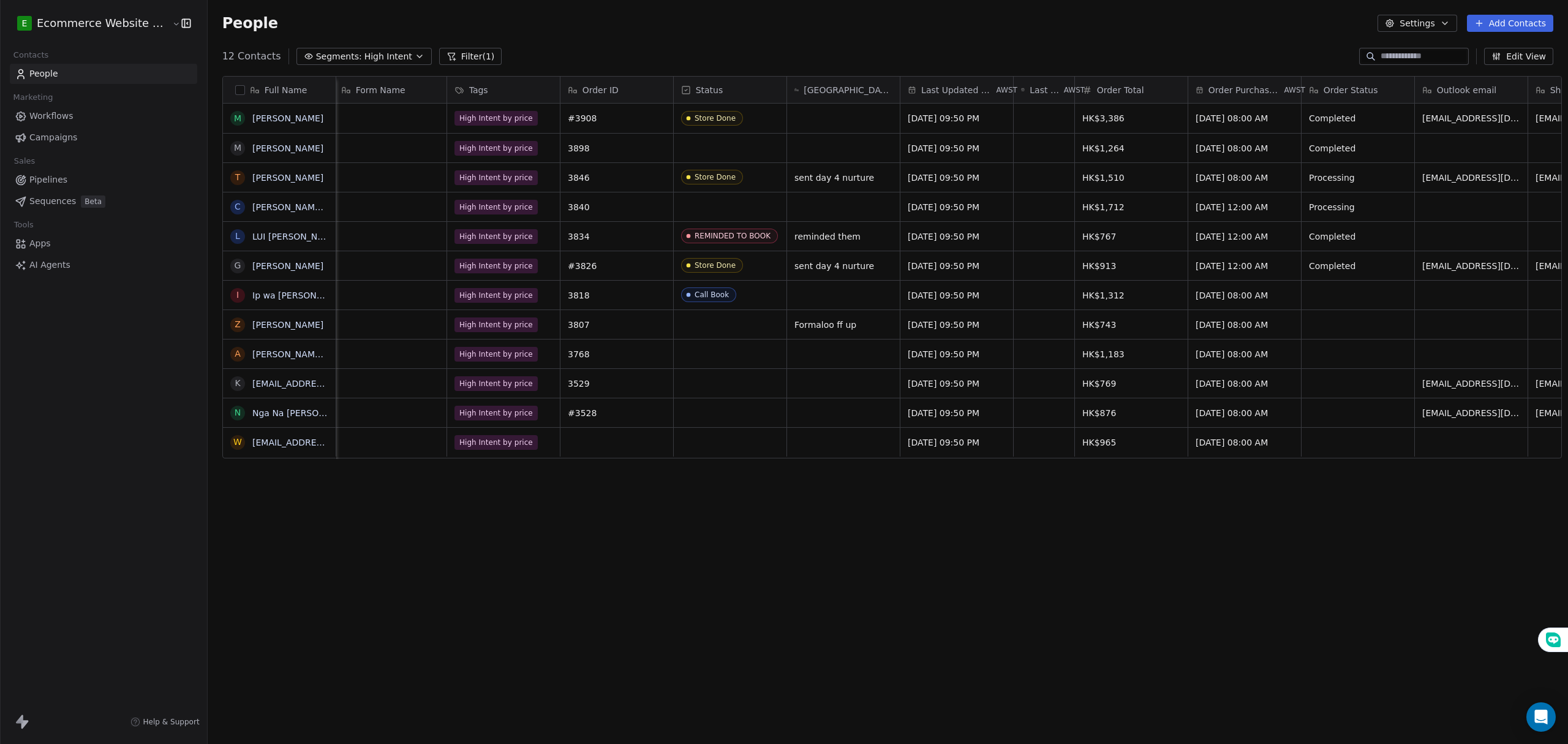
click at [1049, 512] on div "Full Name M Mina M Miss Ng T Teby Choi C Chun Yan Tse L LUI Tin Yung G Gary I I…" at bounding box center [888, 393] width 1360 height 654
click at [131, 72] on link "People" at bounding box center [103, 74] width 187 height 20
click at [328, 48] on button "Segments: High Intent" at bounding box center [364, 56] width 135 height 17
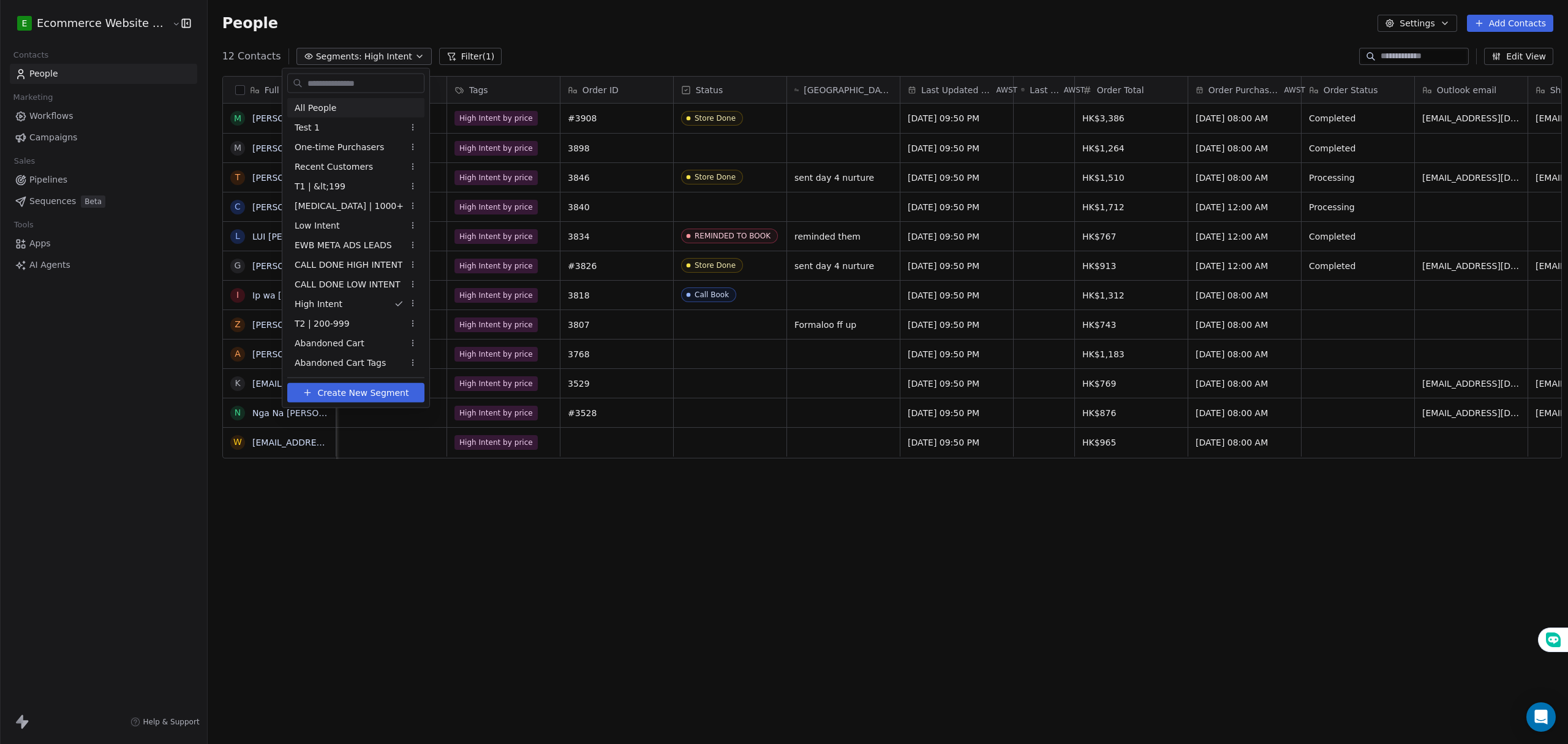
click at [353, 102] on div "All People" at bounding box center [356, 108] width 137 height 19
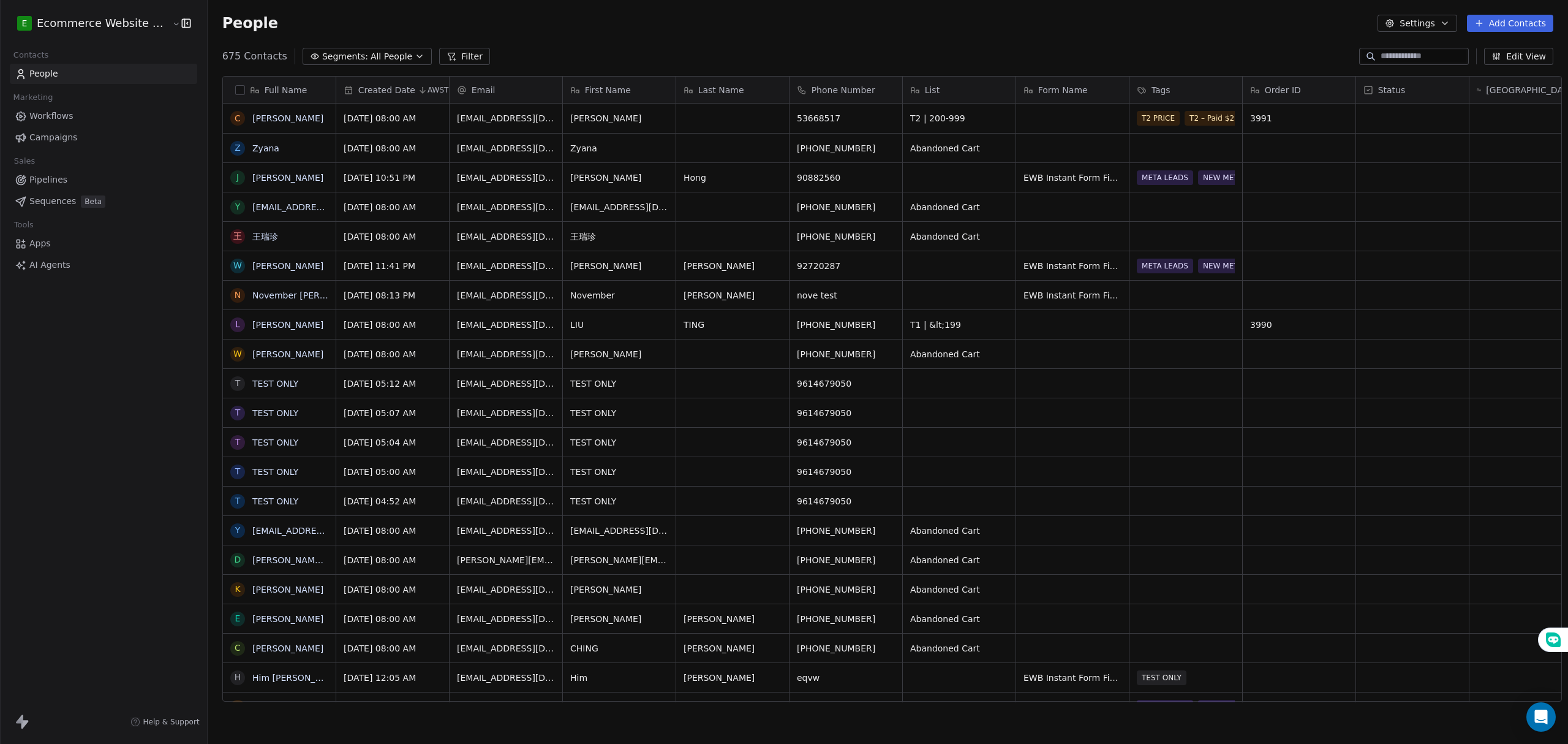
click at [67, 180] on link "Pipelines" at bounding box center [103, 180] width 187 height 20
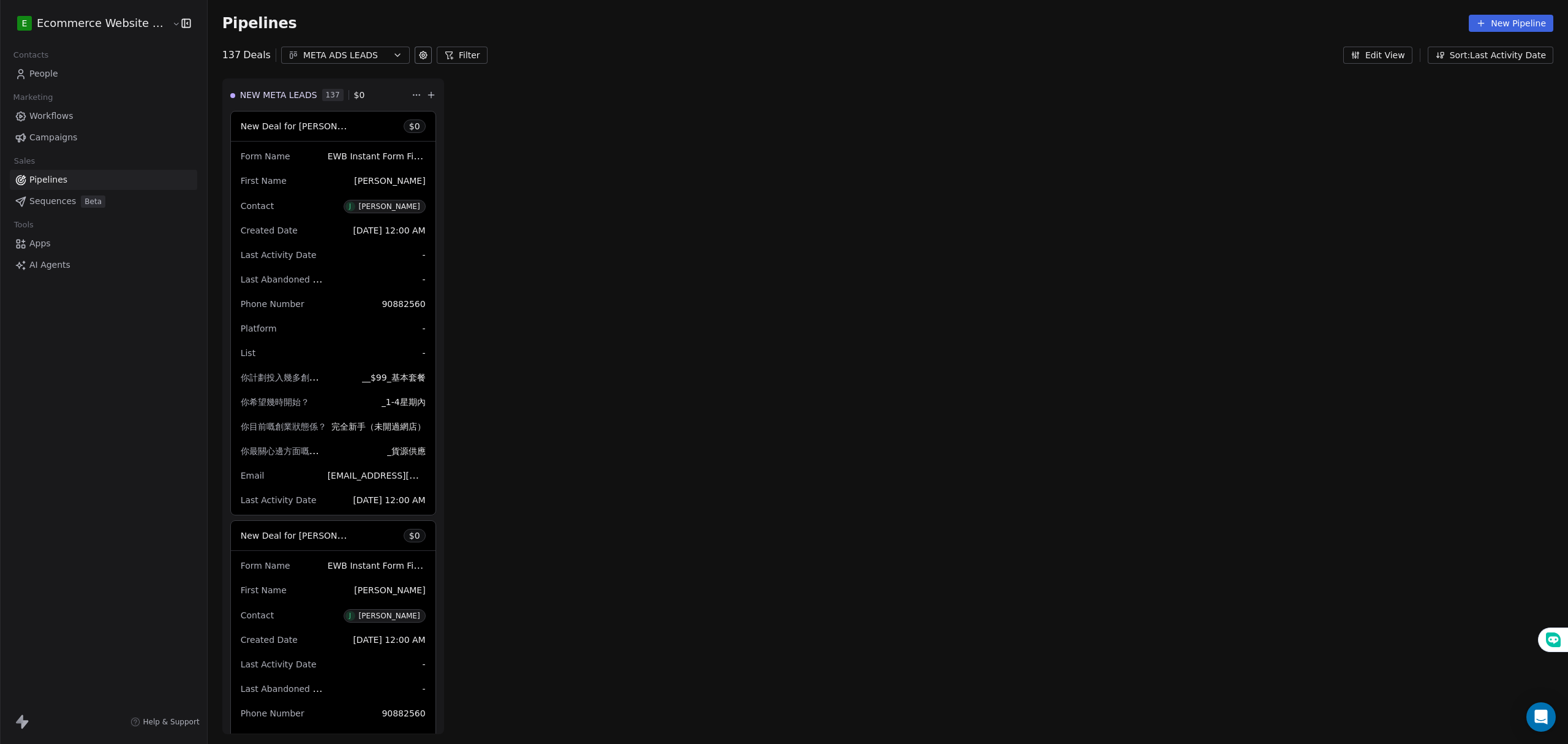
click at [368, 56] on div "META ADS LEADS" at bounding box center [345, 55] width 85 height 13
click at [368, 120] on span "EWB SALES PIPELINE 2025" at bounding box center [337, 125] width 114 height 13
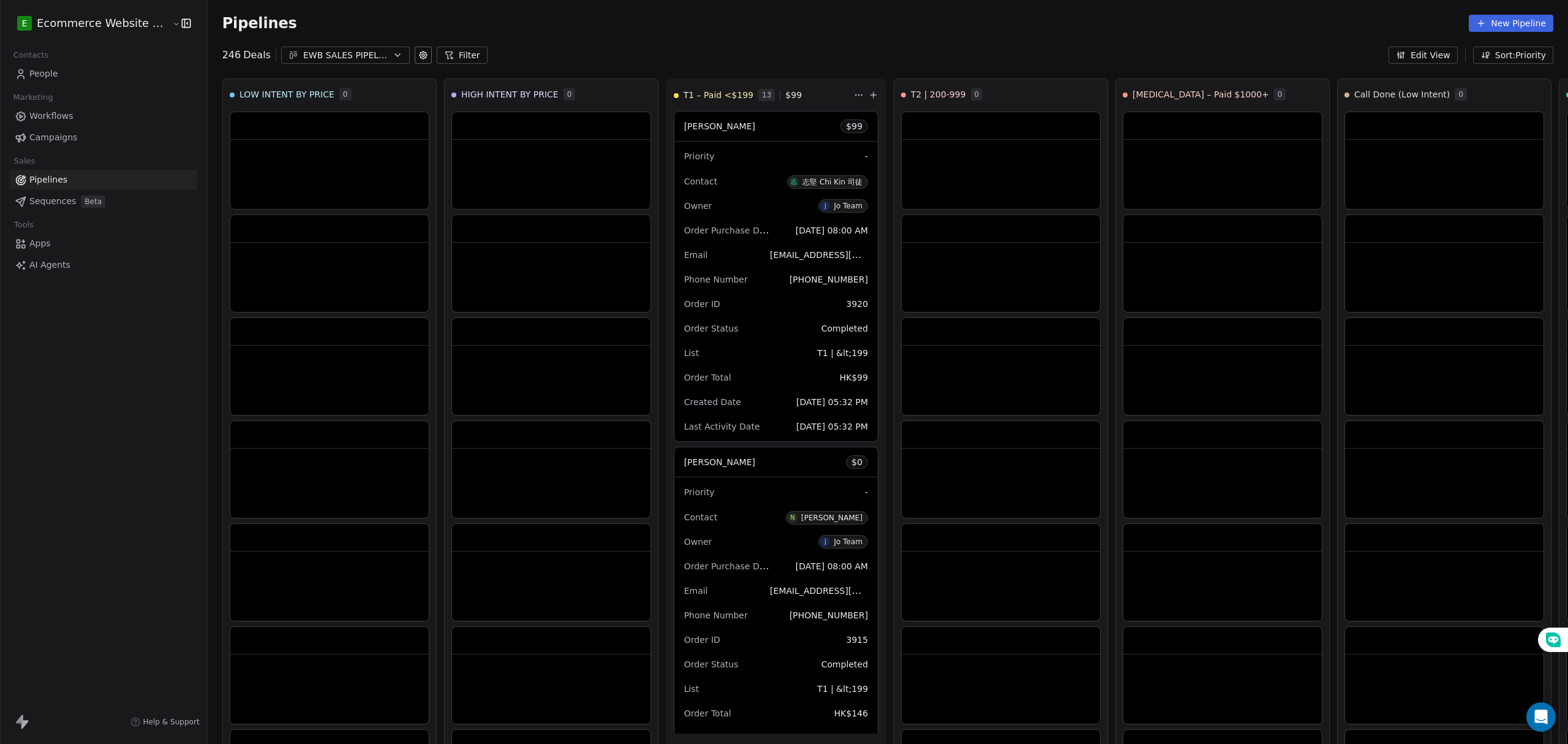
click at [77, 72] on link "People" at bounding box center [103, 74] width 187 height 20
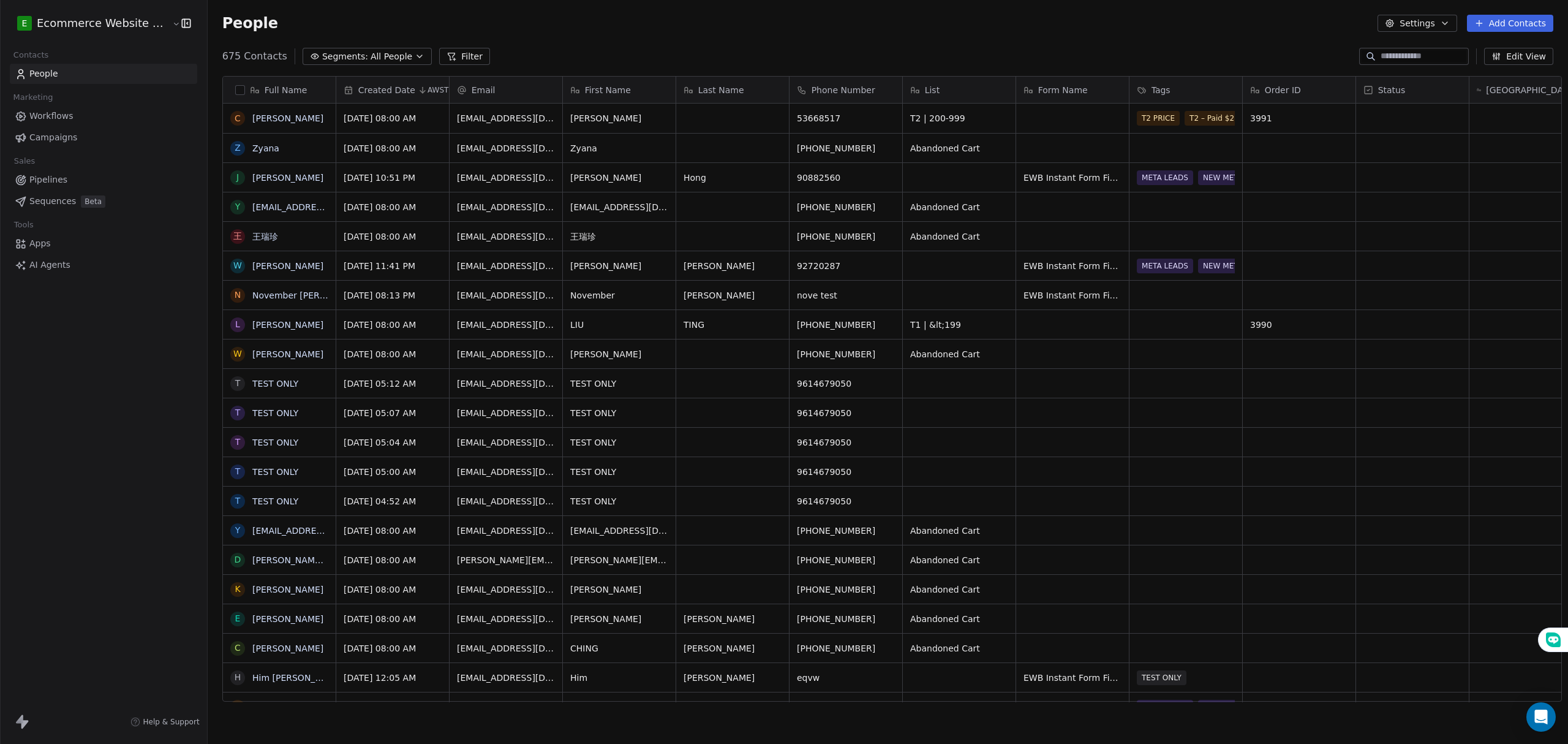
scroll to position [642, 1357]
click at [58, 599] on div "E Ecommerce Website Builder Contacts People Marketing Workflows Campaigns Sales…" at bounding box center [103, 372] width 207 height 744
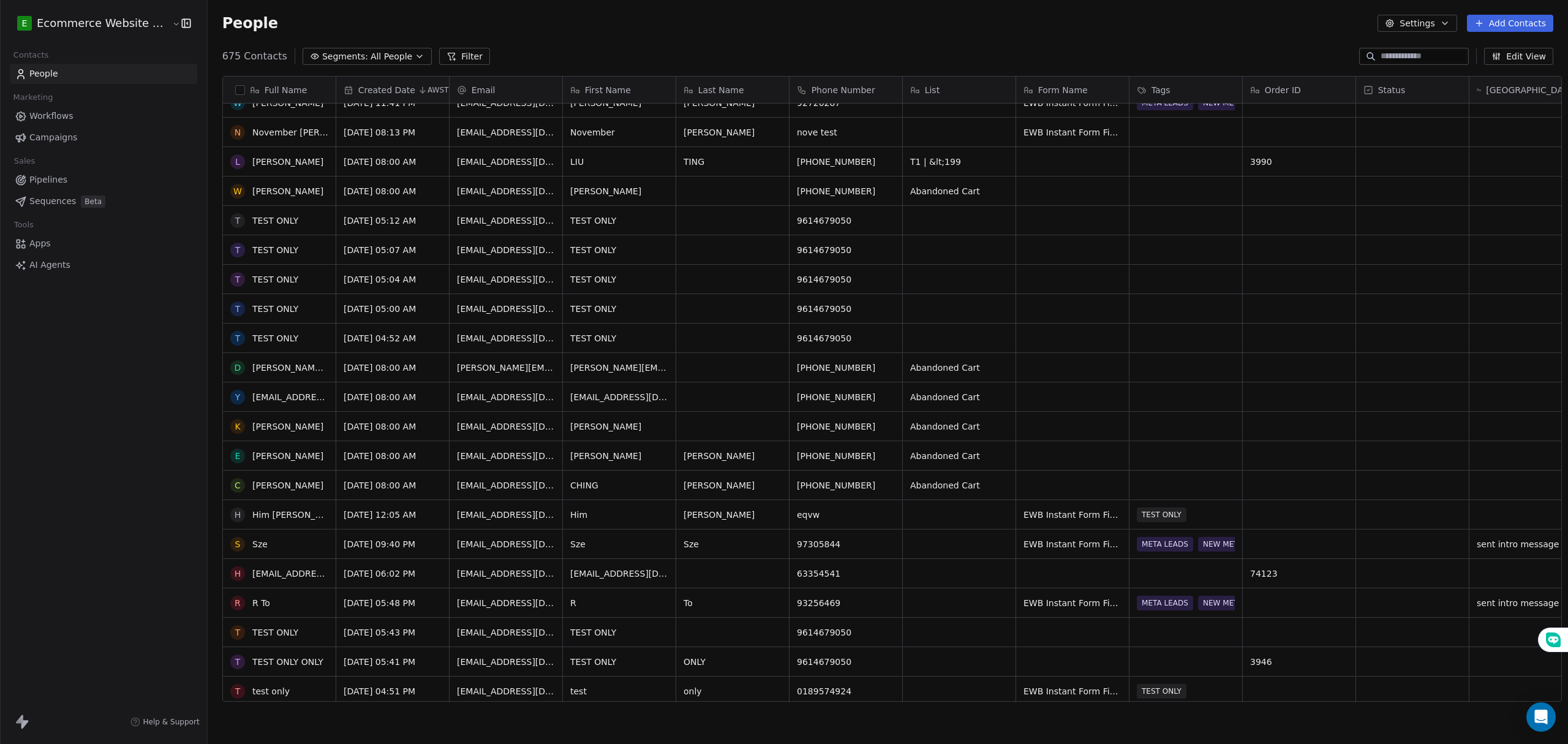
scroll to position [0, 0]
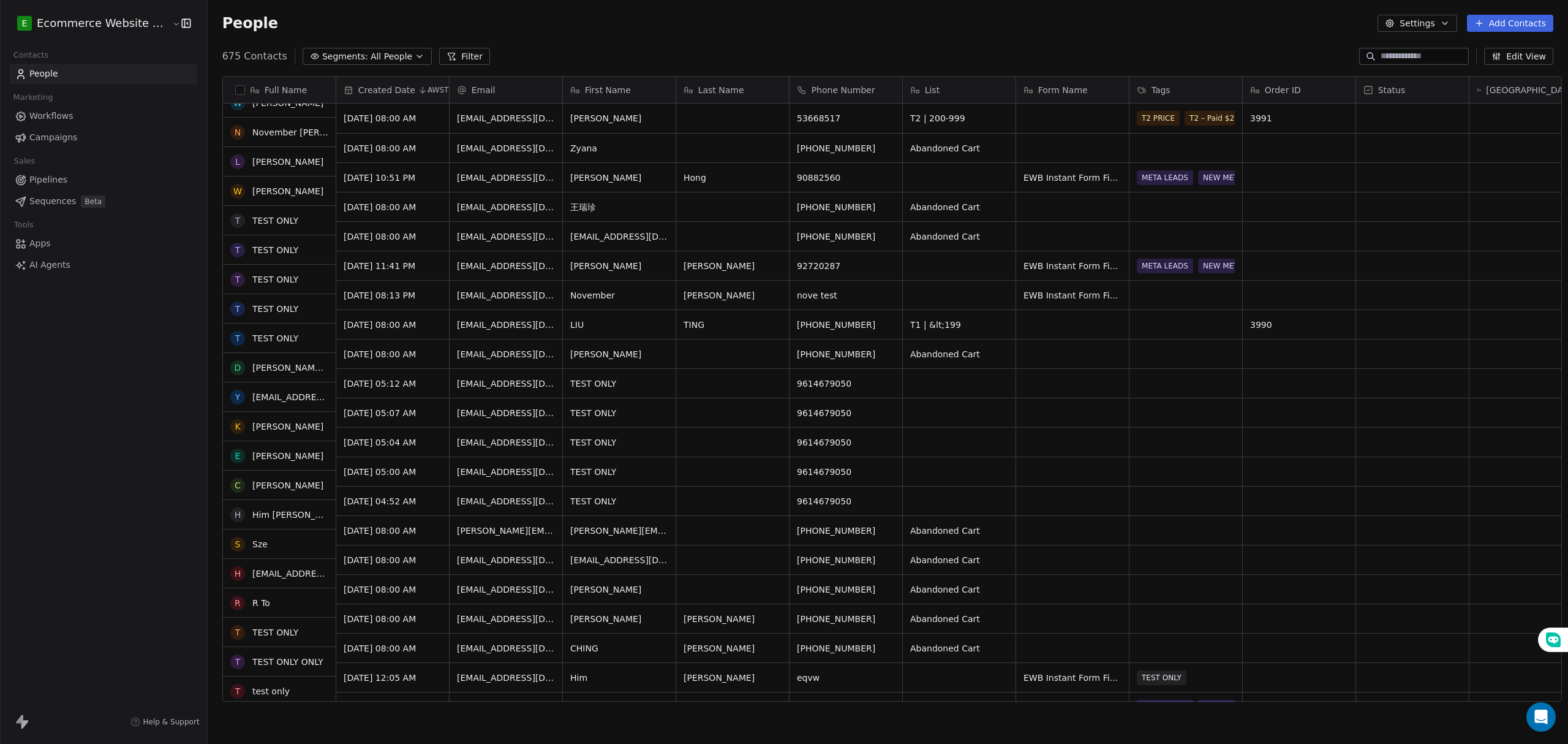
click at [831, 44] on div "People Settings Add Contacts" at bounding box center [888, 23] width 1360 height 47
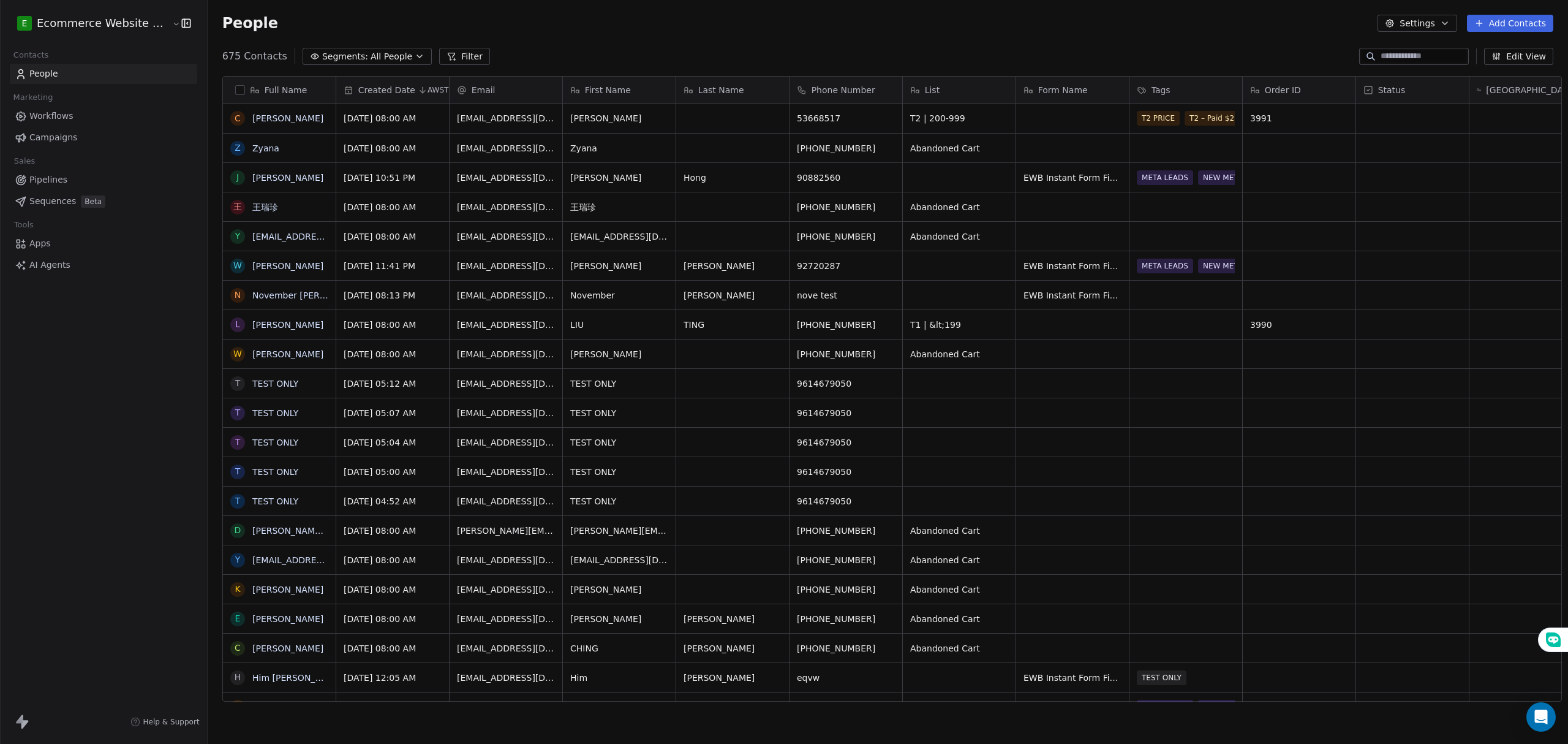
click at [342, 54] on span "Segments:" at bounding box center [345, 56] width 46 height 13
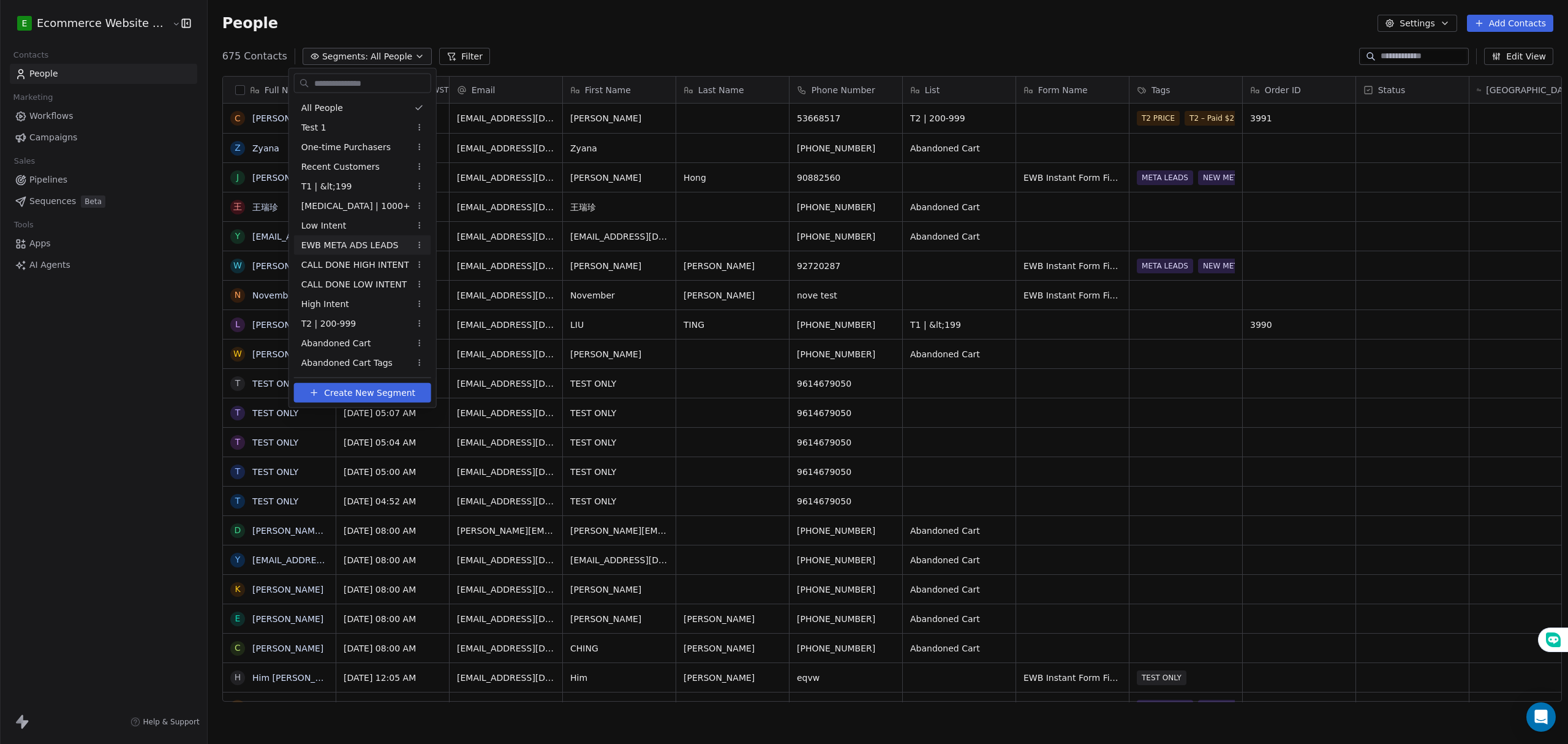
click at [579, 38] on html "E Ecommerce Website Builder Contacts People Marketing Workflows Campaigns Sales…" at bounding box center [784, 372] width 1568 height 744
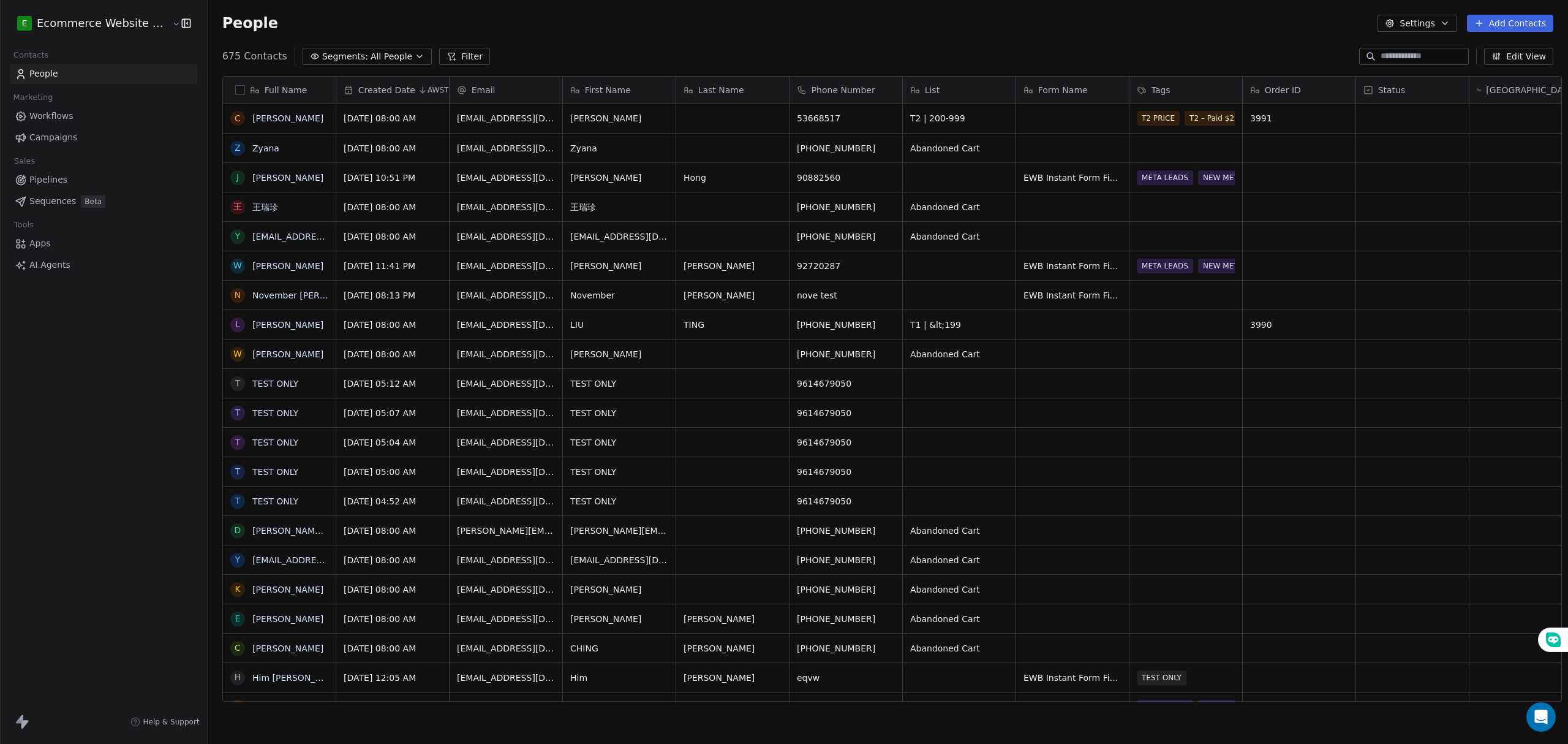
click at [370, 61] on span "All People" at bounding box center [391, 56] width 42 height 13
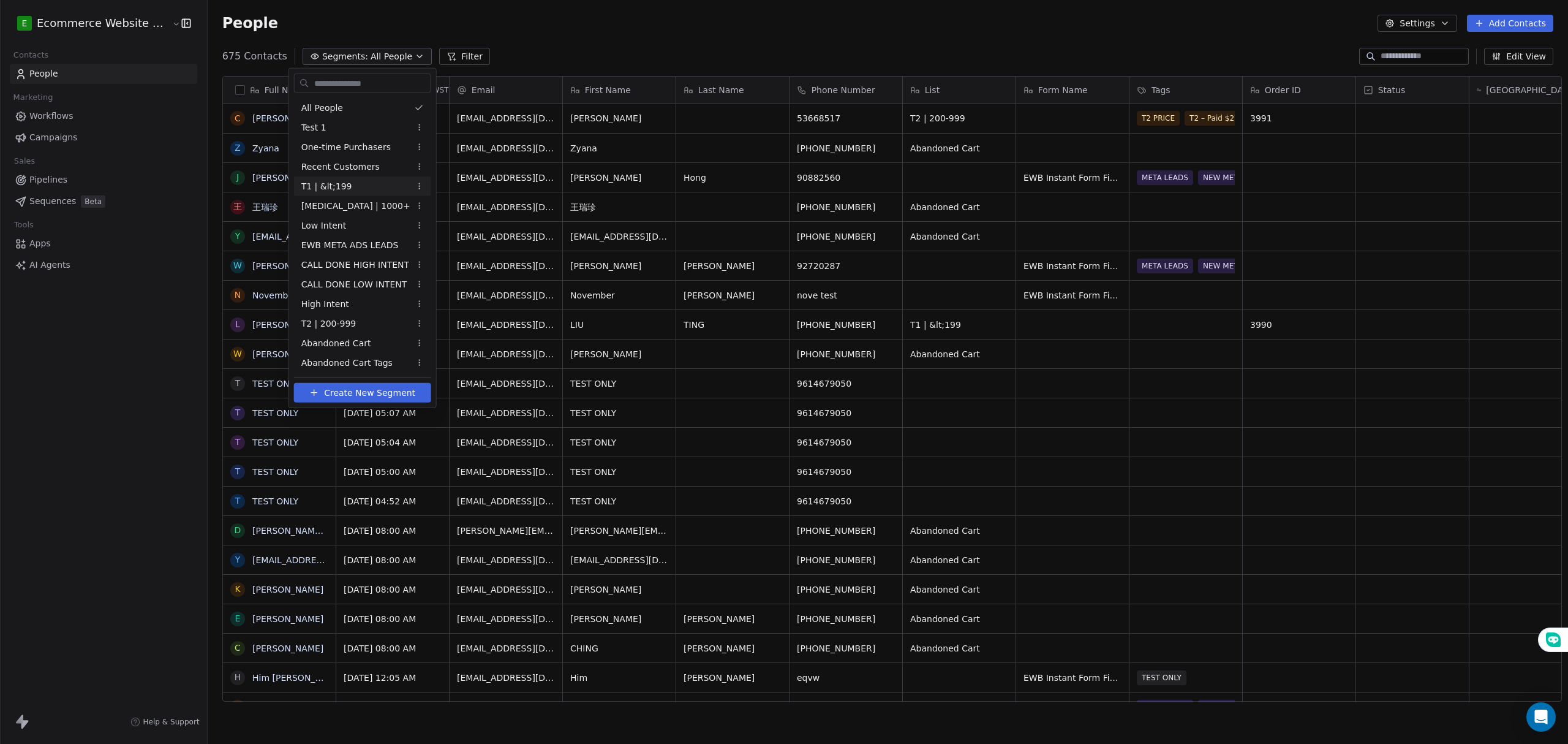
click at [329, 186] on span "T1 | &lt;199" at bounding box center [327, 186] width 50 height 13
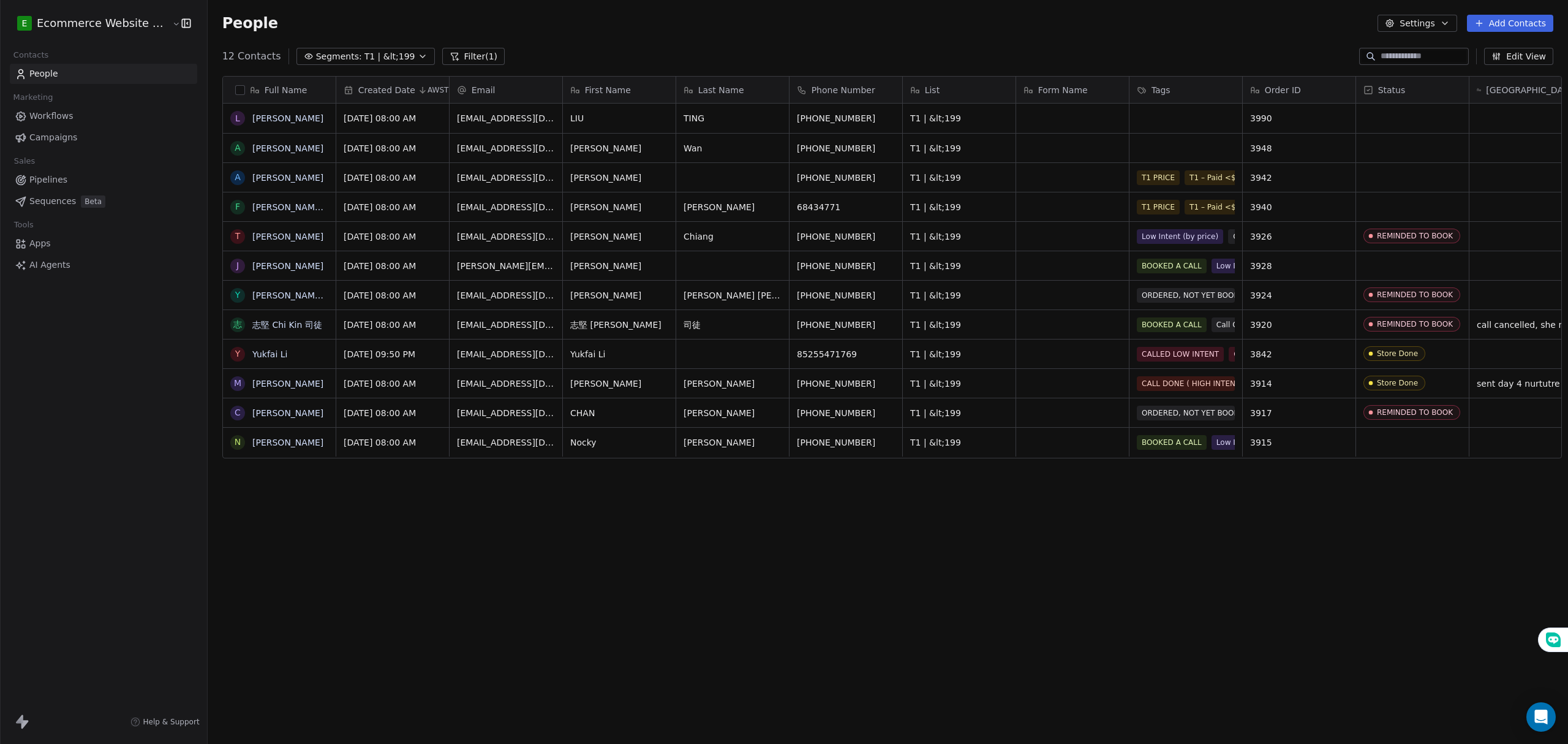
scroll to position [642, 1357]
click at [883, 551] on div "Full Name L LIU TING A Anton Wan A ALVIN F Fung Shan Chung T Tracy Chiang J Jes…" at bounding box center [888, 393] width 1360 height 654
click at [394, 48] on button "Segments: T1 | &lt;199" at bounding box center [365, 56] width 138 height 17
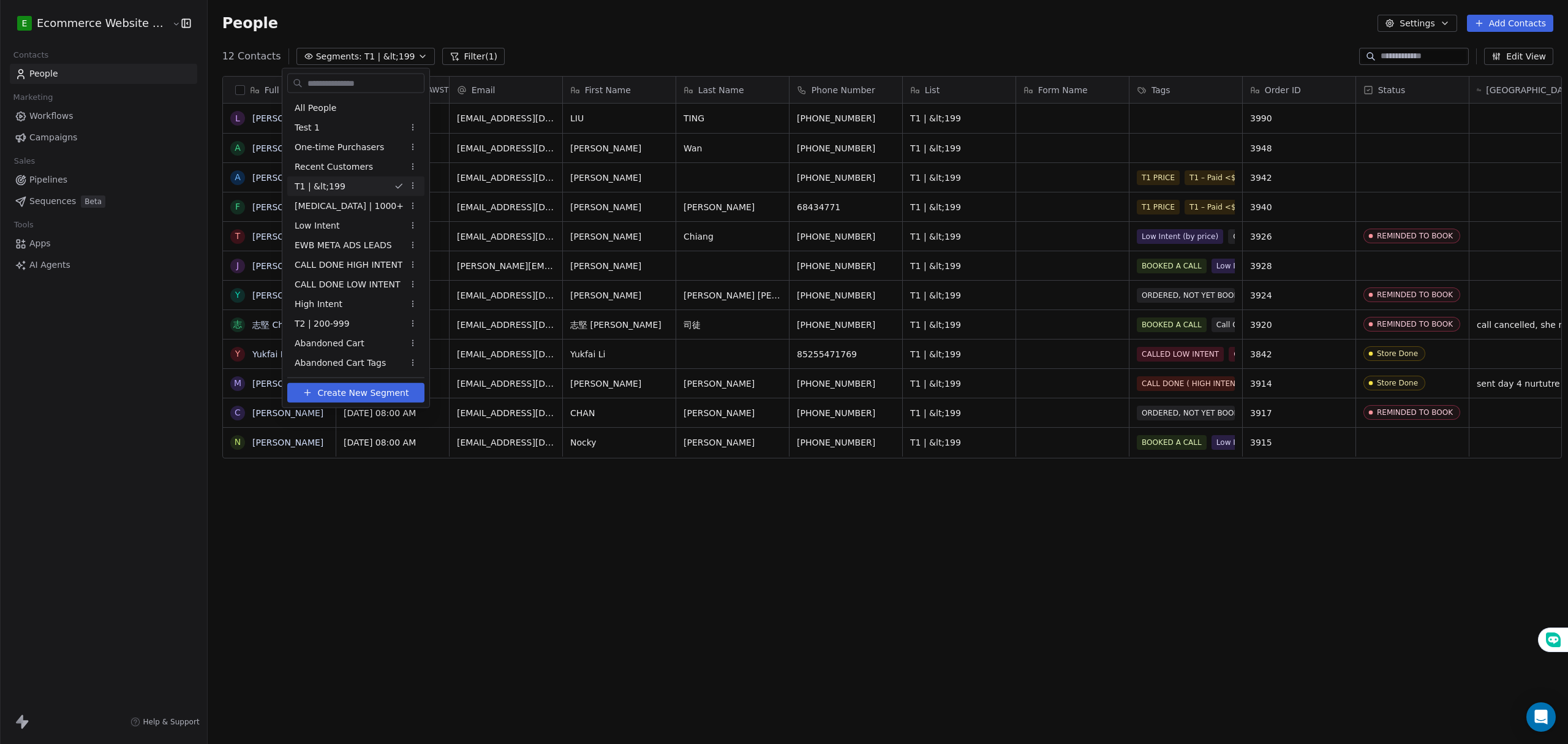
click at [881, 516] on html "E Ecommerce Website Builder Contacts People Marketing Workflows Campaigns Sales…" at bounding box center [784, 372] width 1568 height 744
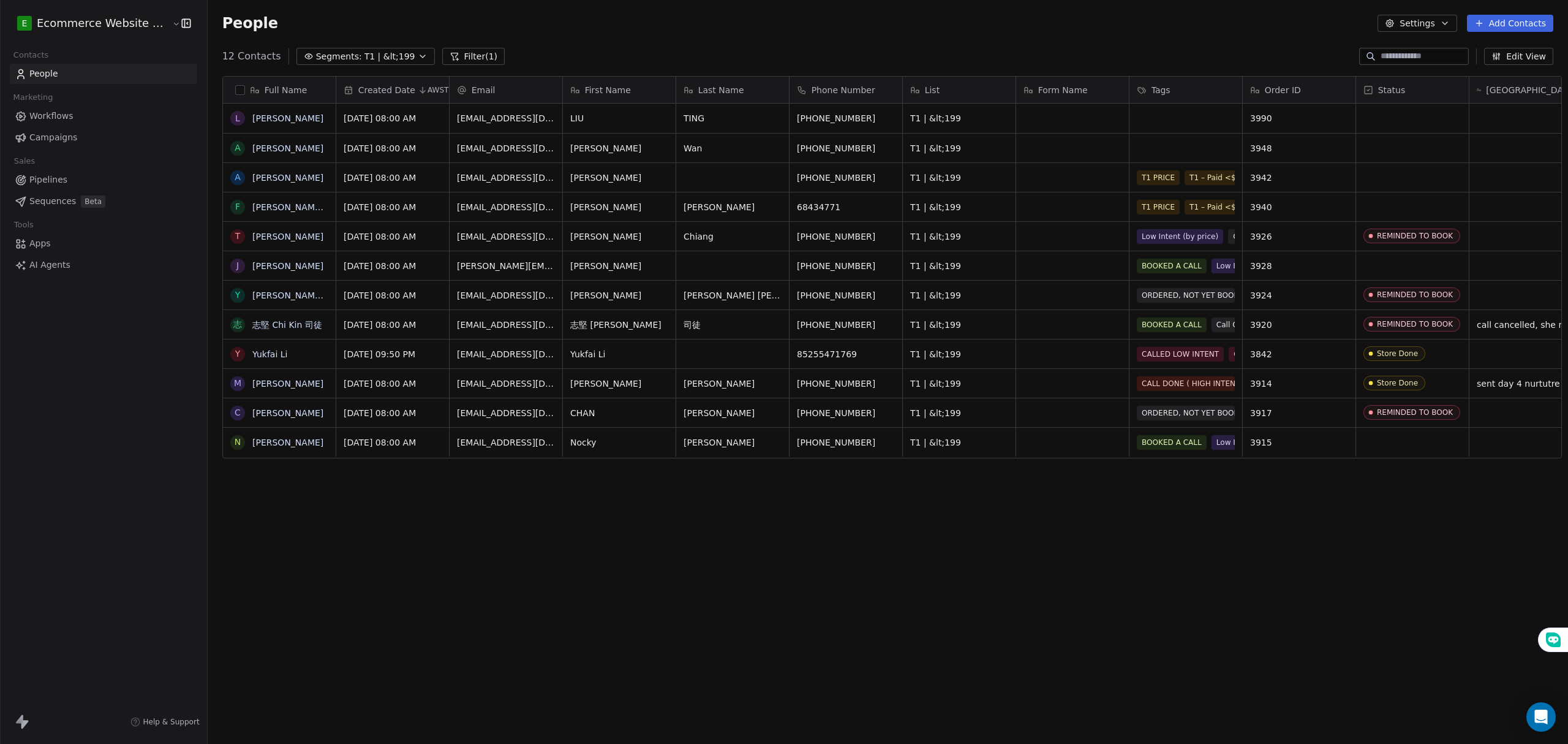
click at [386, 52] on span "T1 | &lt;199" at bounding box center [390, 56] width 50 height 13
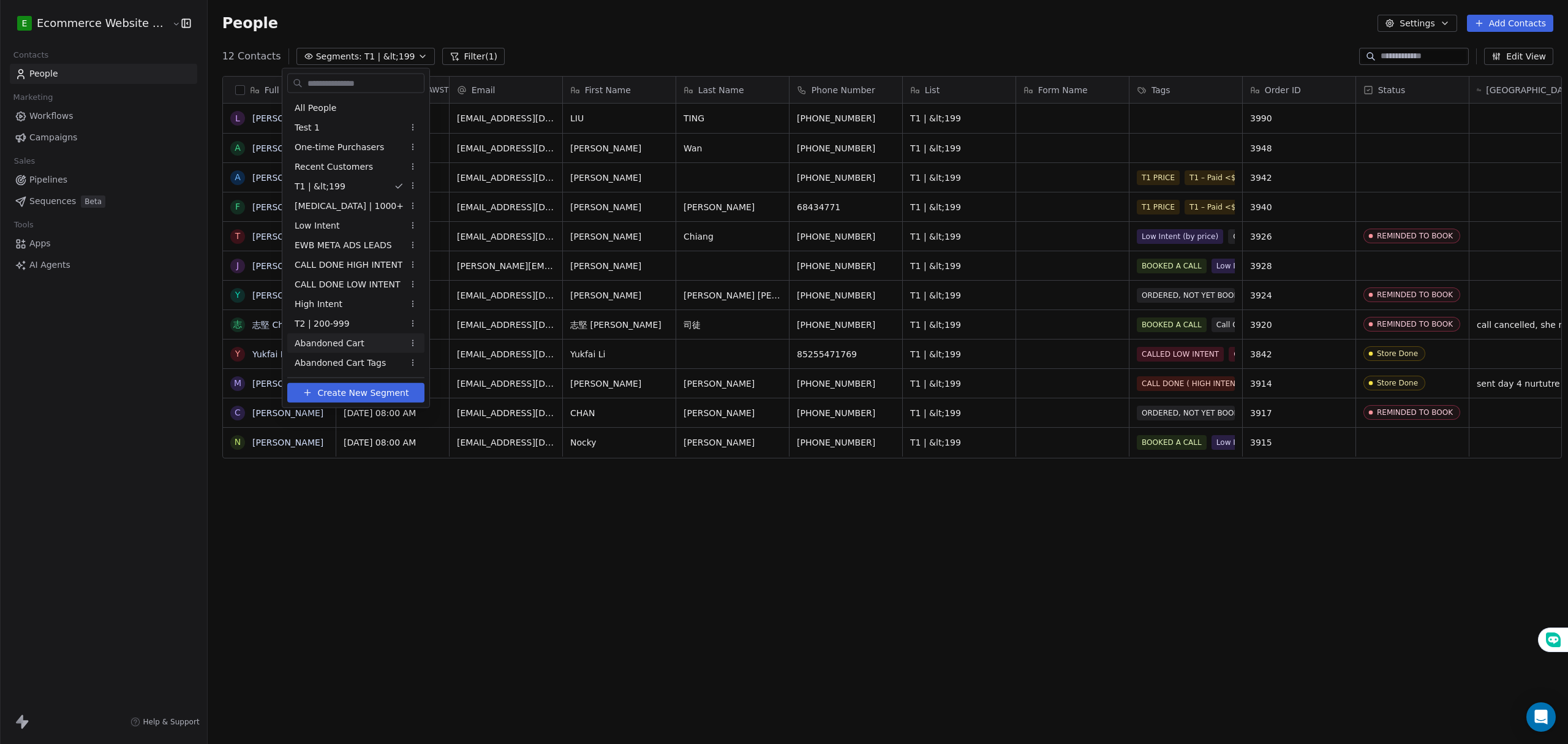
click at [698, 535] on html "E Ecommerce Website Builder Contacts People Marketing Workflows Campaigns Sales…" at bounding box center [784, 372] width 1568 height 744
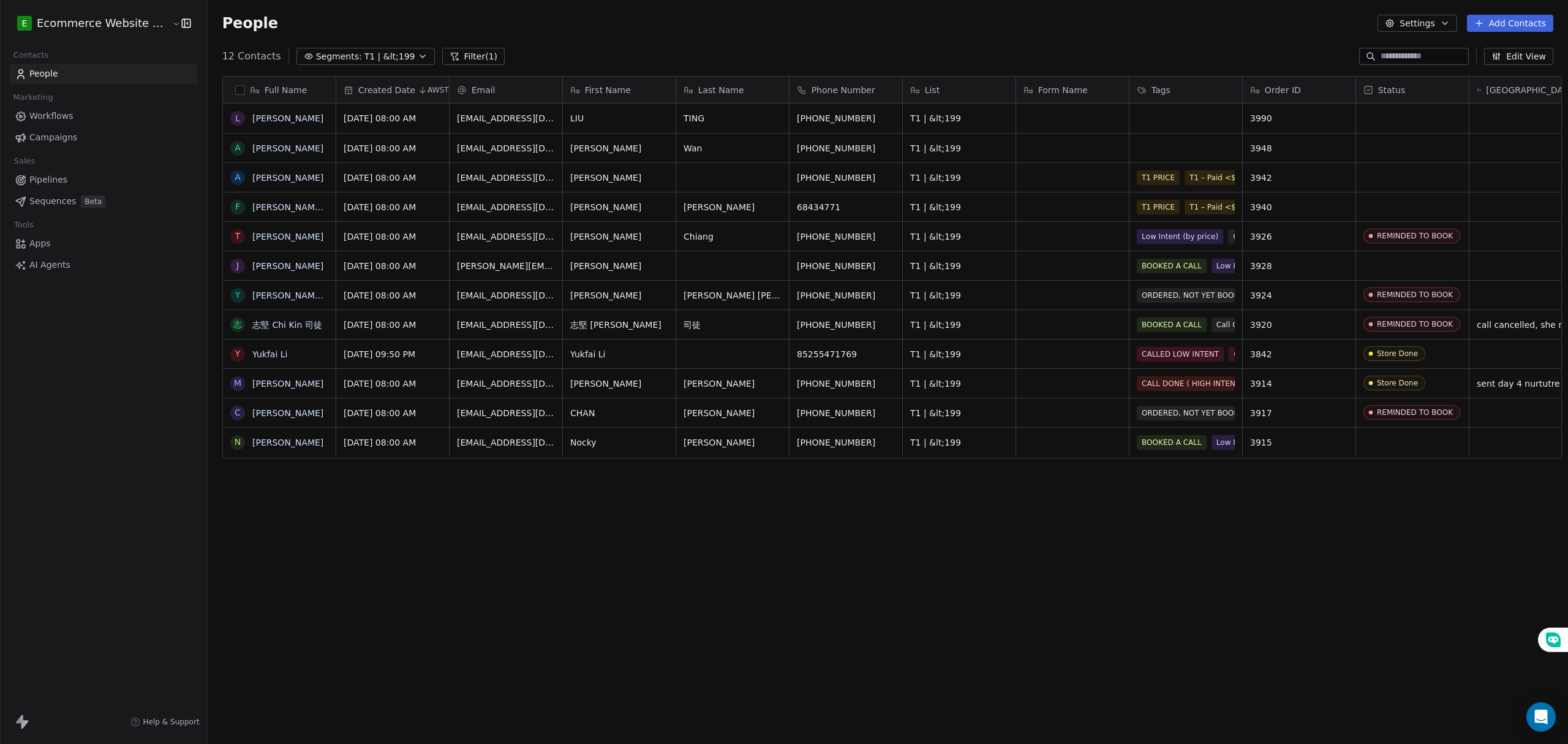
click at [1049, 477] on div "Full Name L LIU TING A Anton Wan A ALVIN F Fung Shan Chung T Tracy Chiang J Jes…" at bounding box center [888, 393] width 1360 height 654
click at [390, 56] on button "Segments: T1 | &lt;199" at bounding box center [365, 56] width 138 height 17
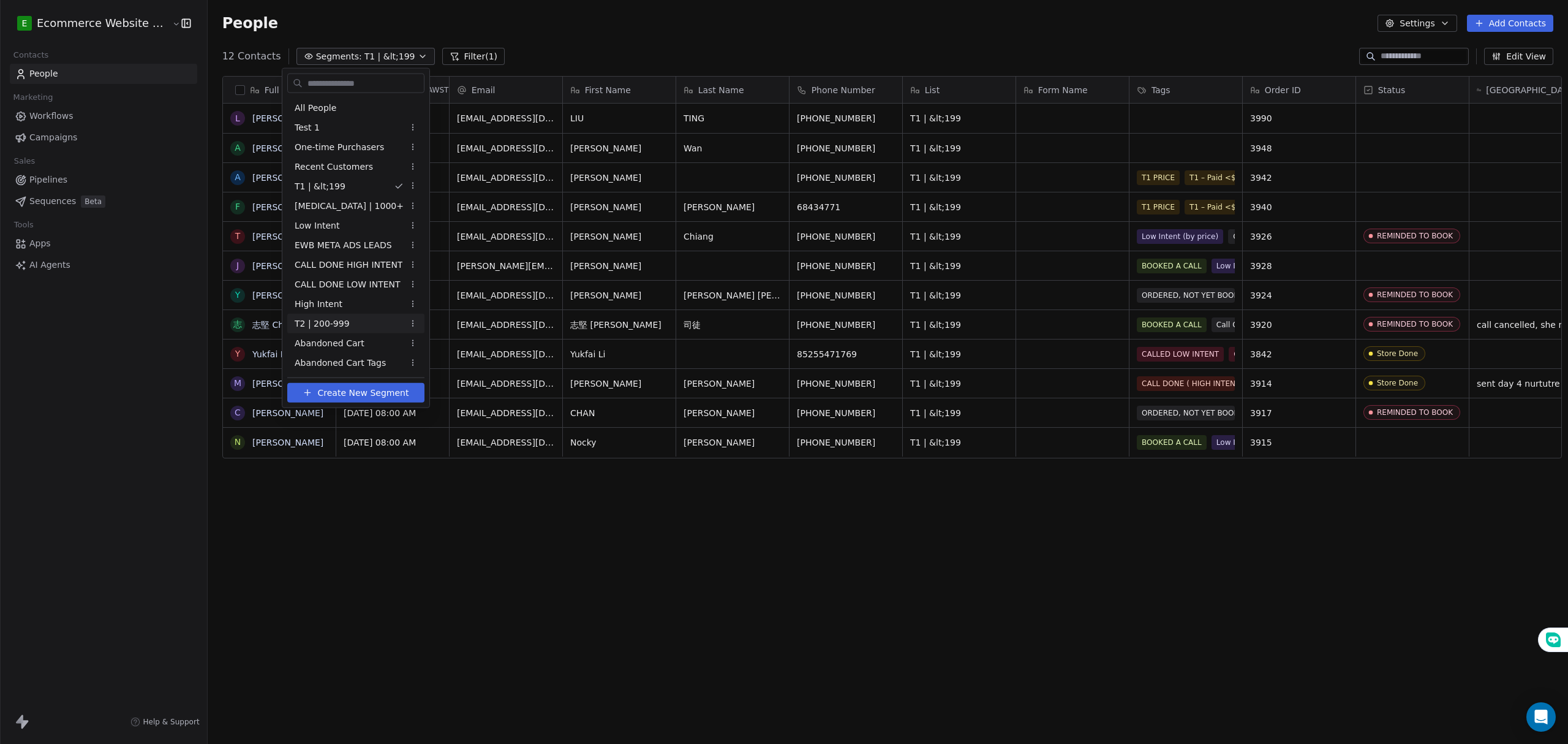
click at [353, 320] on div "T2 | 200-999" at bounding box center [356, 323] width 137 height 19
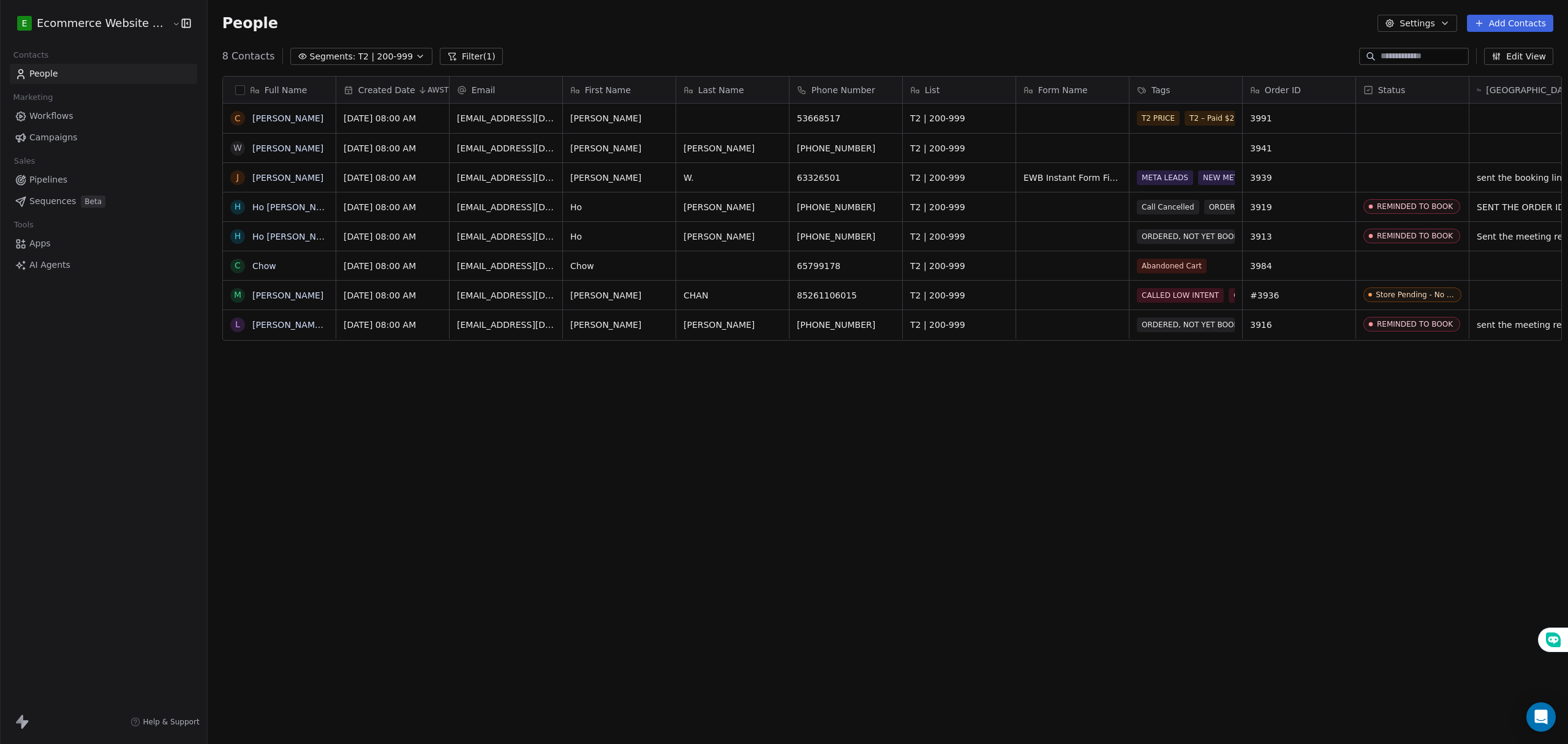
drag, startPoint x: 537, startPoint y: 425, endPoint x: 537, endPoint y: 397, distance: 28.0
click at [537, 420] on div "Full Name C Celia W Wong Yiu Tak J Joie W. W. H Ho Hoi Shing H Ho Pui Kwan C Ch…" at bounding box center [888, 393] width 1360 height 654
click at [418, 55] on icon "button" at bounding box center [420, 56] width 5 height 2
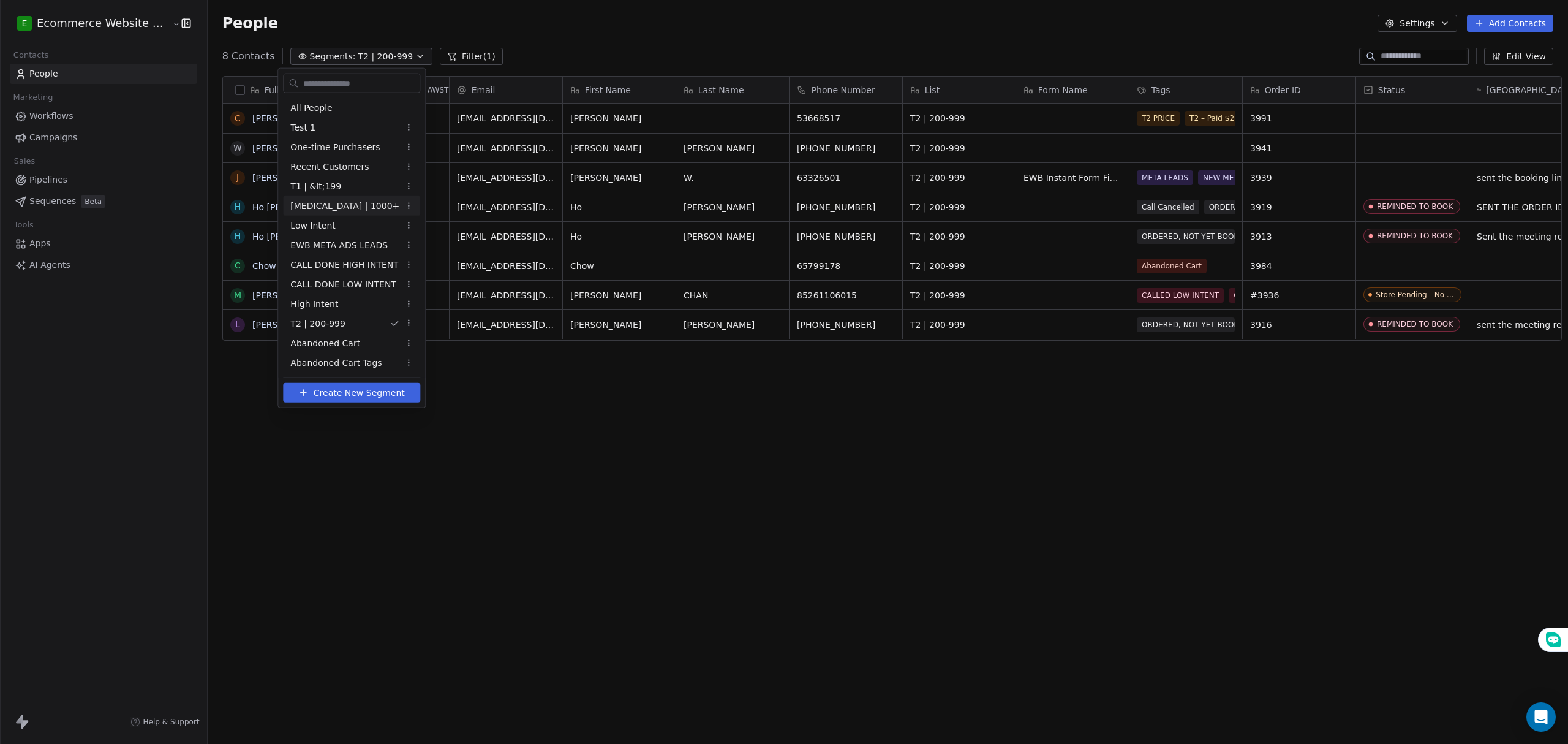
click at [347, 202] on div "[MEDICAL_DATA] | 1000+" at bounding box center [351, 206] width 137 height 19
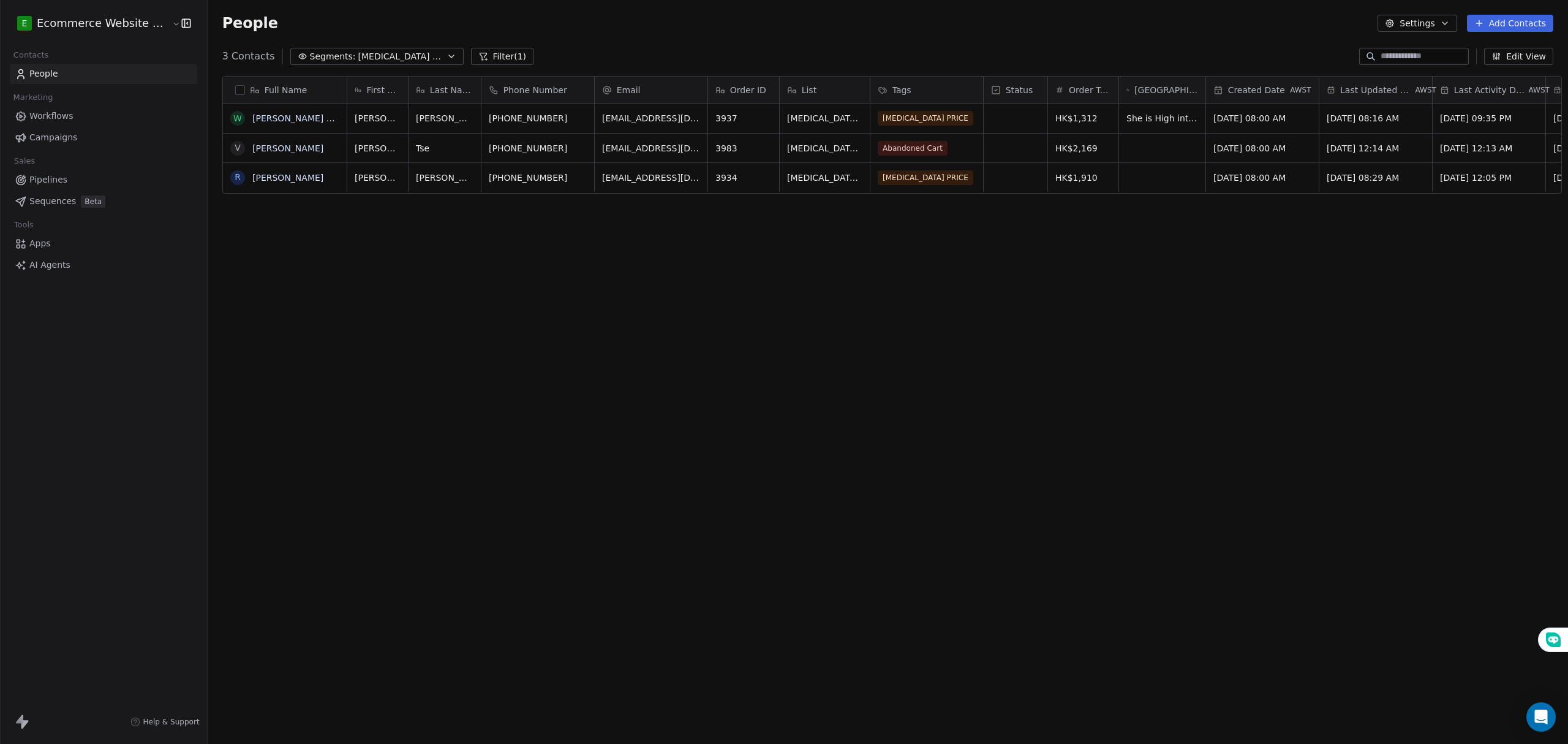
click at [961, 302] on div "Full Name W Wong Kit Ying V Vivian Tse R Roy Lam First Name Last Name Phone Num…" at bounding box center [888, 393] width 1360 height 654
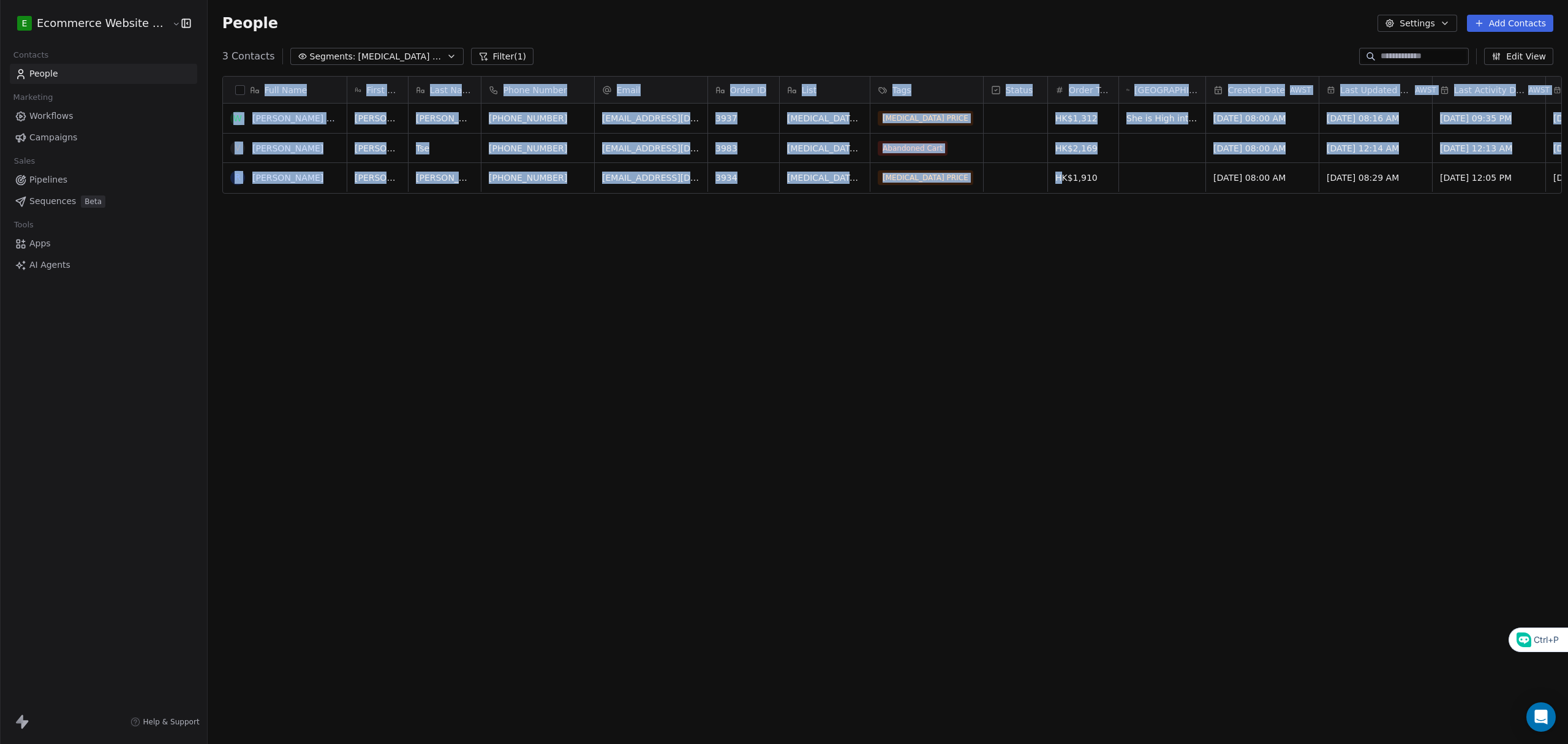
drag, startPoint x: 1039, startPoint y: 57, endPoint x: 1052, endPoint y: 190, distance: 133.6
click at [1052, 190] on section "People Settings Add Contacts 3 Contacts Segments: T3 | 1000+ Filter (1) Edit Vi…" at bounding box center [888, 372] width 1360 height 744
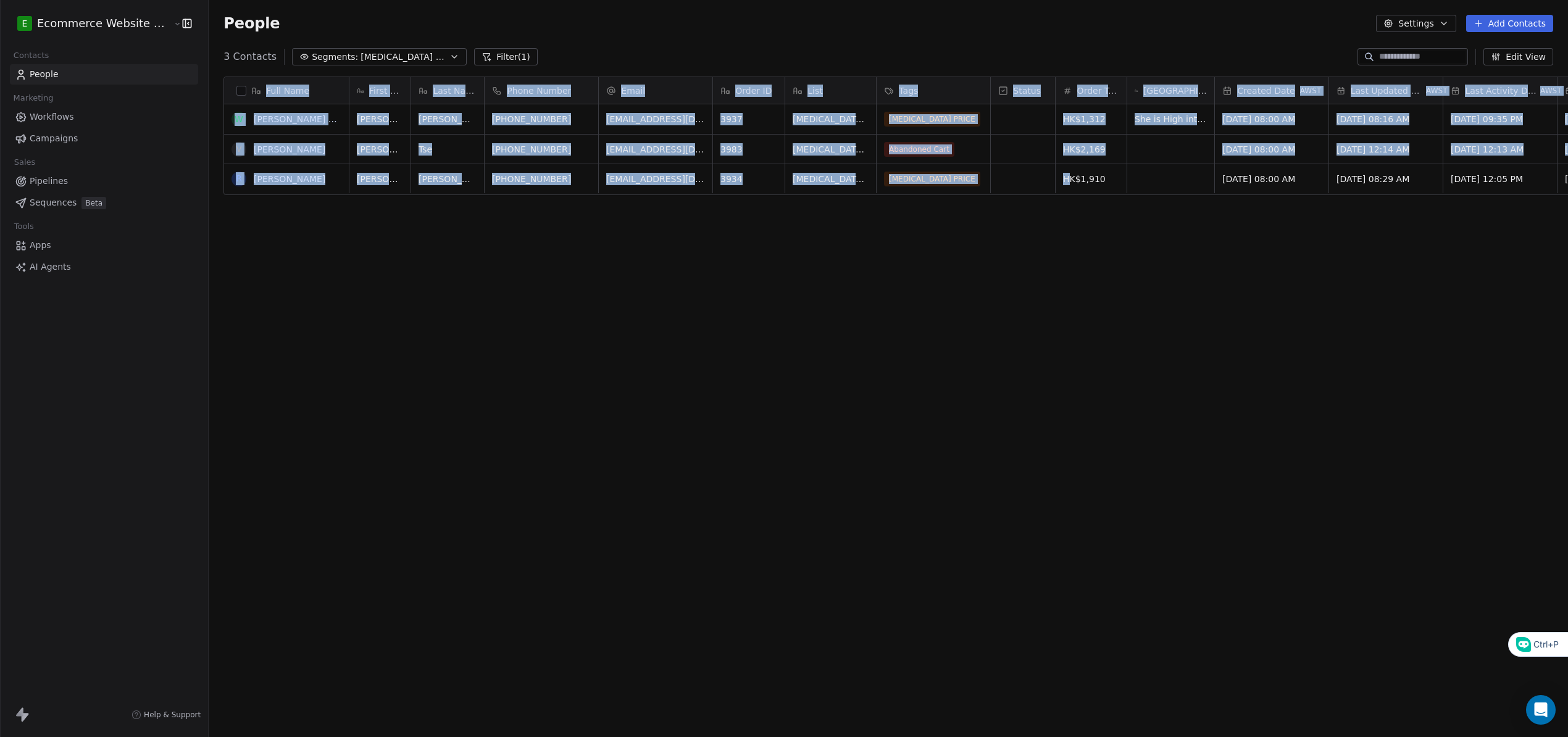
click at [1099, 221] on div "Full Name W Wong Kit Ying V Vivian Tse R Roy Lam First Name Last Name Phone Num…" at bounding box center [888, 391] width 1360 height 649
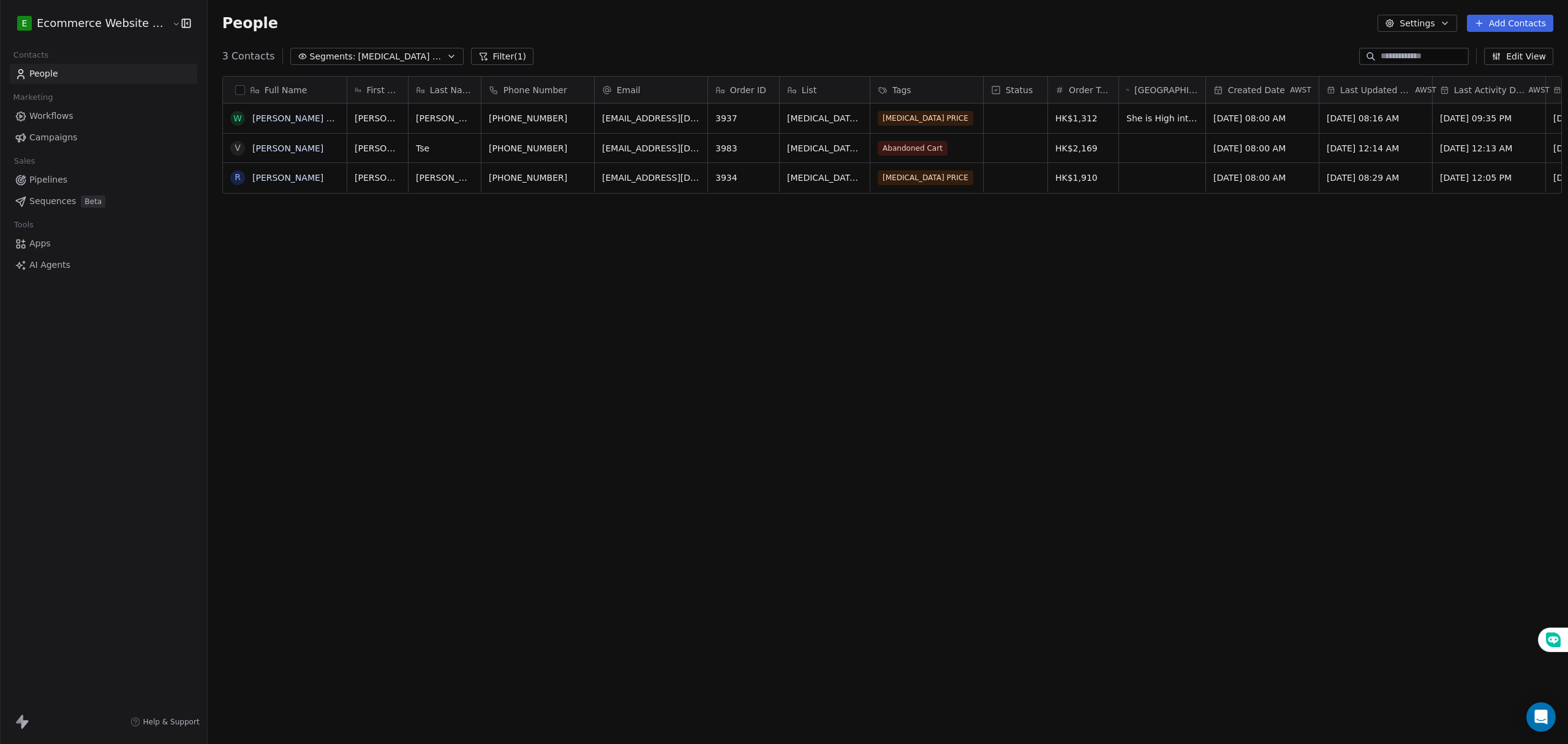
click at [1068, 238] on div "Full Name W Wong Kit Ying V Vivian Tse R Roy Lam First Name Last Name Phone Num…" at bounding box center [888, 393] width 1360 height 654
click at [364, 54] on span "[MEDICAL_DATA] | 1000+" at bounding box center [401, 56] width 85 height 13
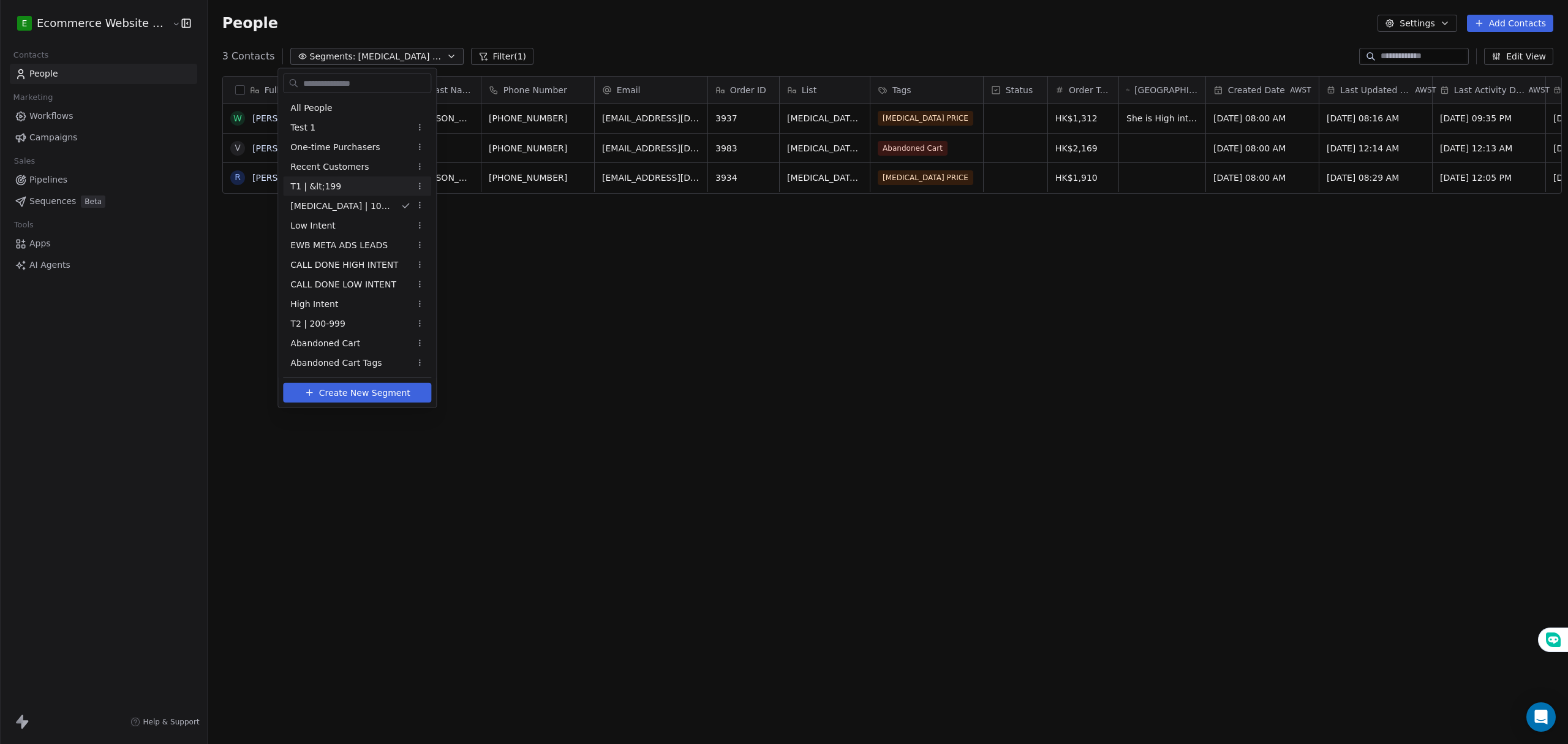
click at [320, 187] on span "T1 | &lt;199" at bounding box center [316, 186] width 50 height 13
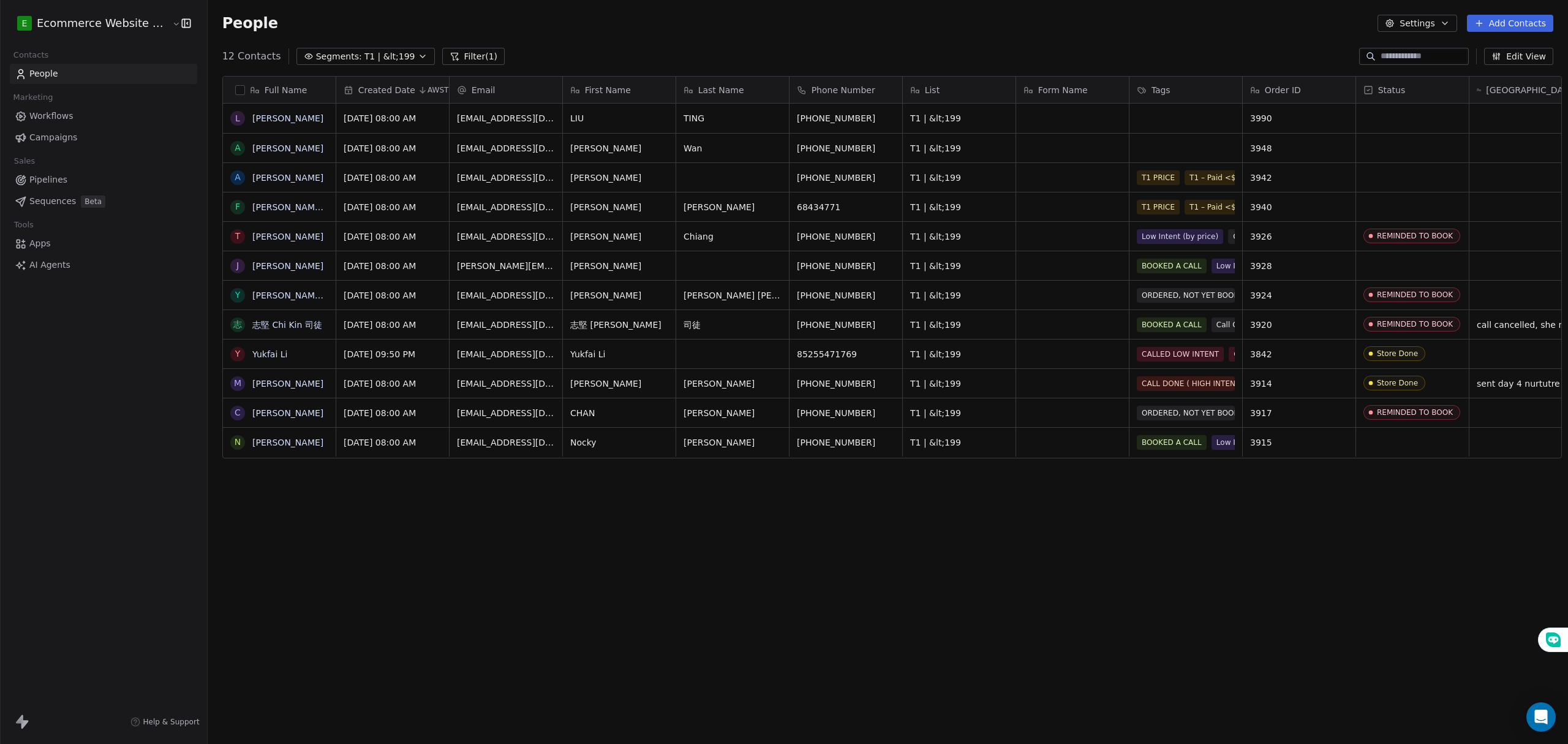
click at [365, 50] on span "T1 | &lt;199" at bounding box center [390, 56] width 50 height 13
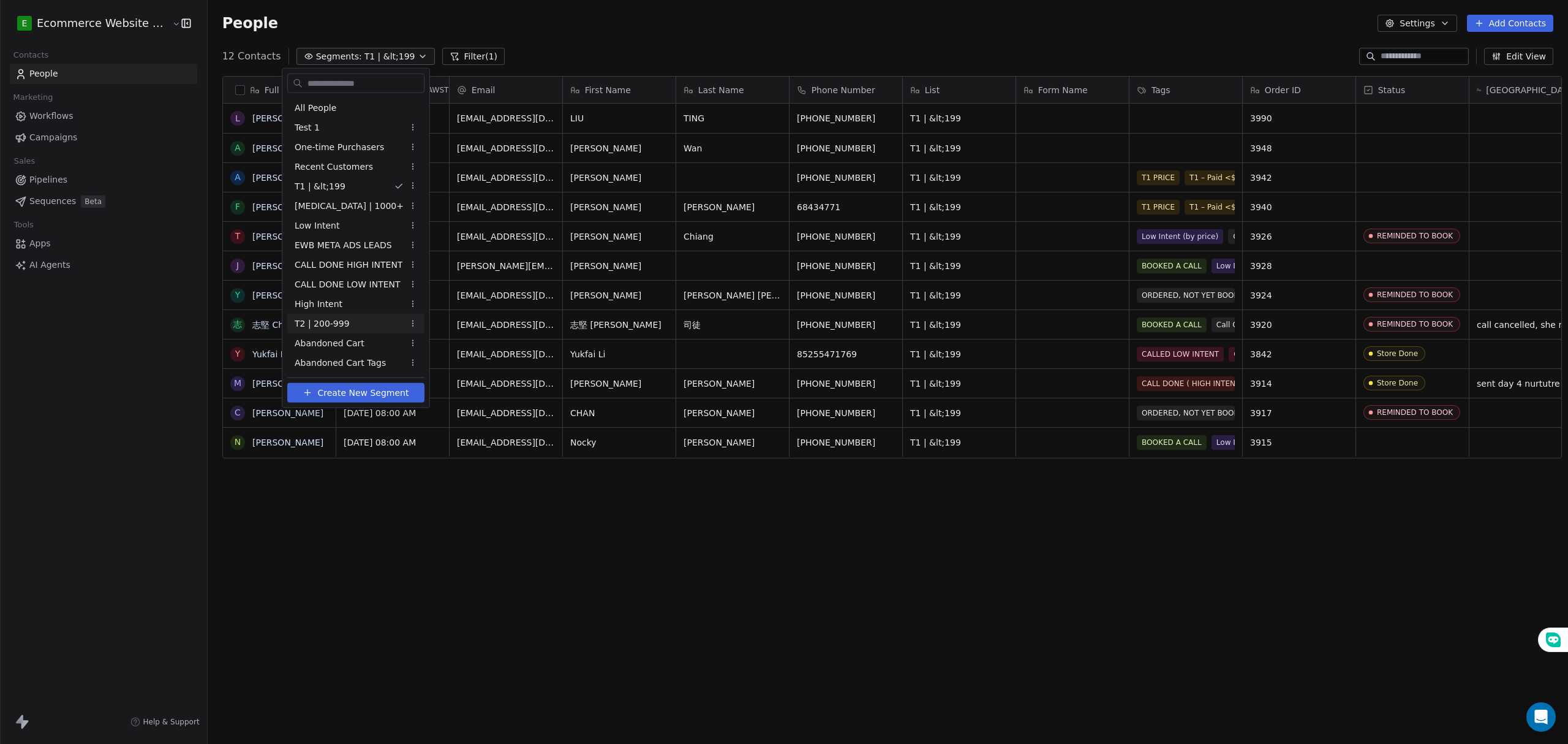
click at [349, 314] on div "T2 | 200-999" at bounding box center [356, 323] width 137 height 19
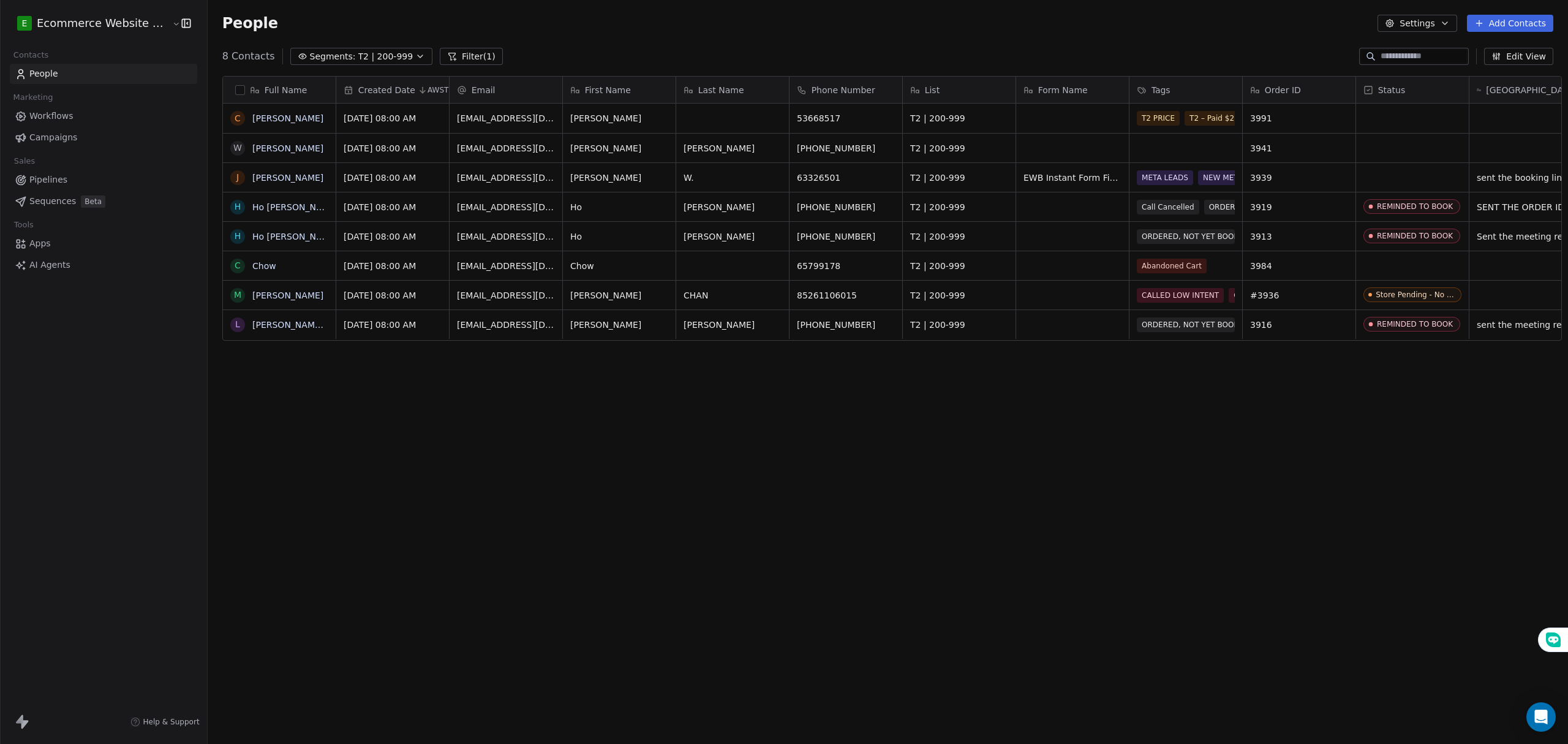
drag, startPoint x: 807, startPoint y: 570, endPoint x: 808, endPoint y: 552, distance: 18.0
click at [808, 555] on div "Full Name C Celia W Wong Yiu Tak J Joie W. W. H Ho Hoi Shing H Ho Pui Kwan C Ch…" at bounding box center [888, 393] width 1360 height 654
click at [373, 52] on span "T2 | 200-999" at bounding box center [386, 56] width 55 height 13
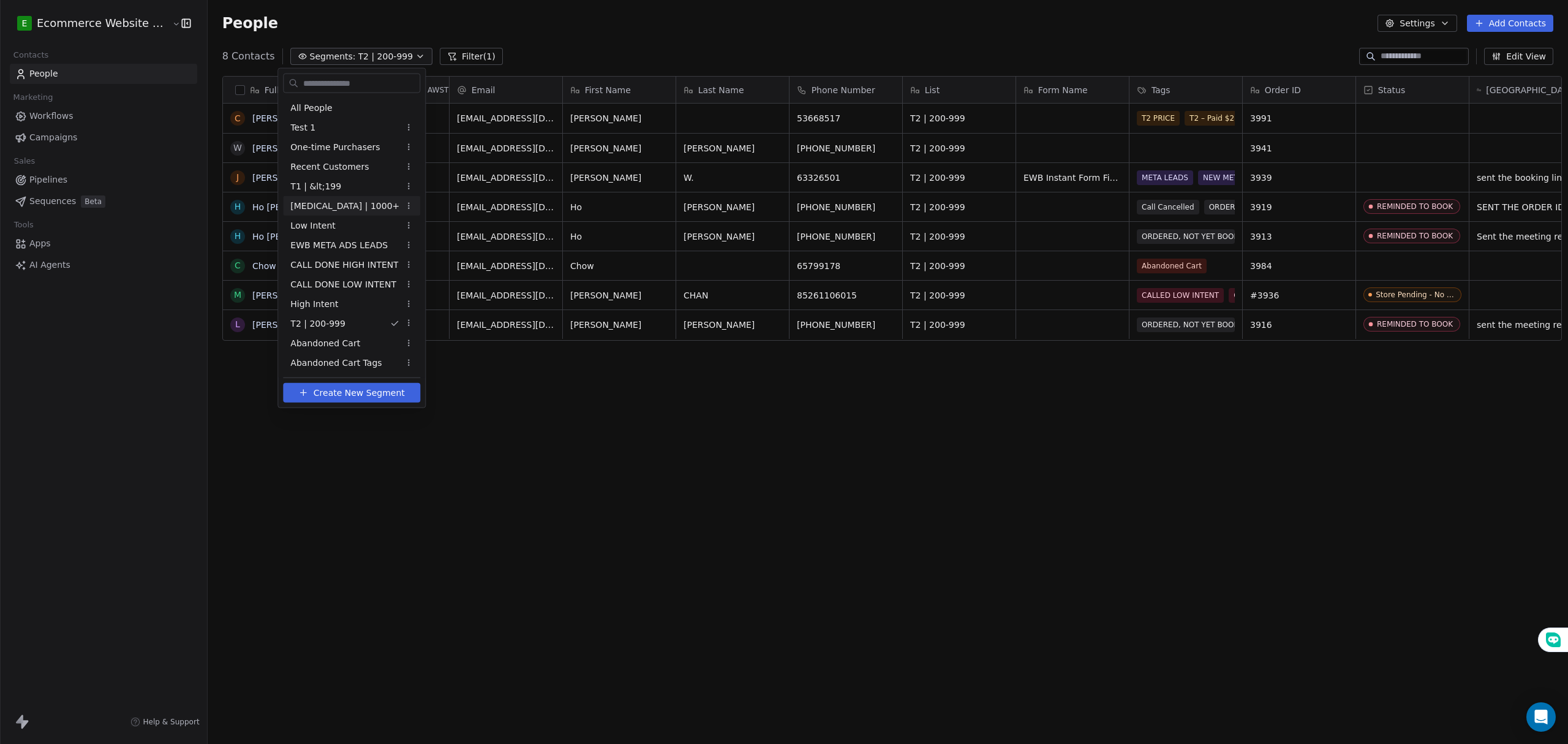
click at [351, 211] on div "[MEDICAL_DATA] | 1000+" at bounding box center [351, 206] width 137 height 19
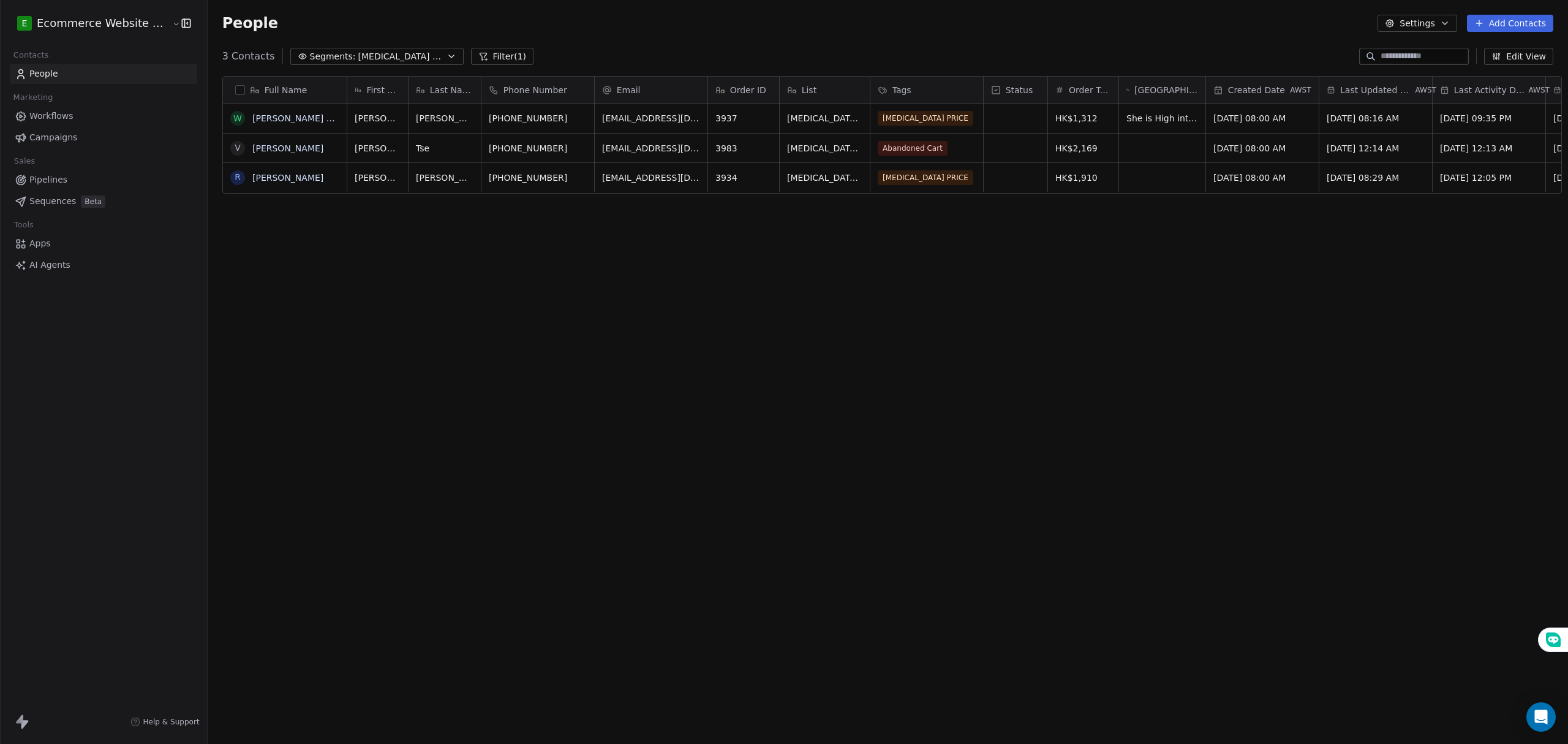
click at [719, 460] on div "Full Name W Wong Kit Ying V Vivian Tse R Roy Lam First Name Last Name Phone Num…" at bounding box center [888, 393] width 1360 height 654
click at [1039, 281] on div "Full Name W Wong Kit Ying V Vivian Tse R Roy Lam First Name Last Name Phone Num…" at bounding box center [888, 393] width 1360 height 654
click at [330, 48] on button "Segments: T3 | 1000+" at bounding box center [376, 56] width 173 height 17
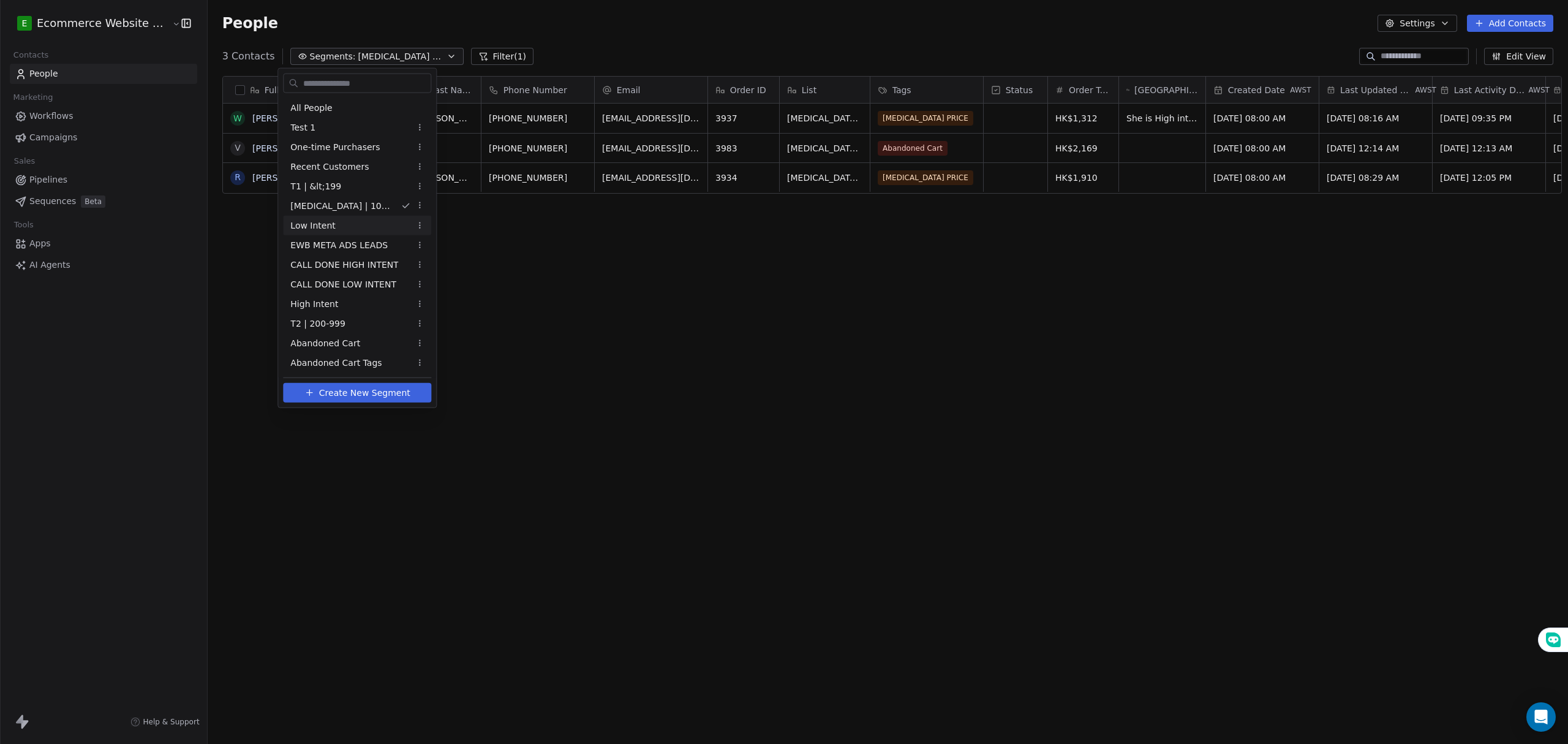
click at [336, 229] on div "Low Intent" at bounding box center [357, 225] width 148 height 19
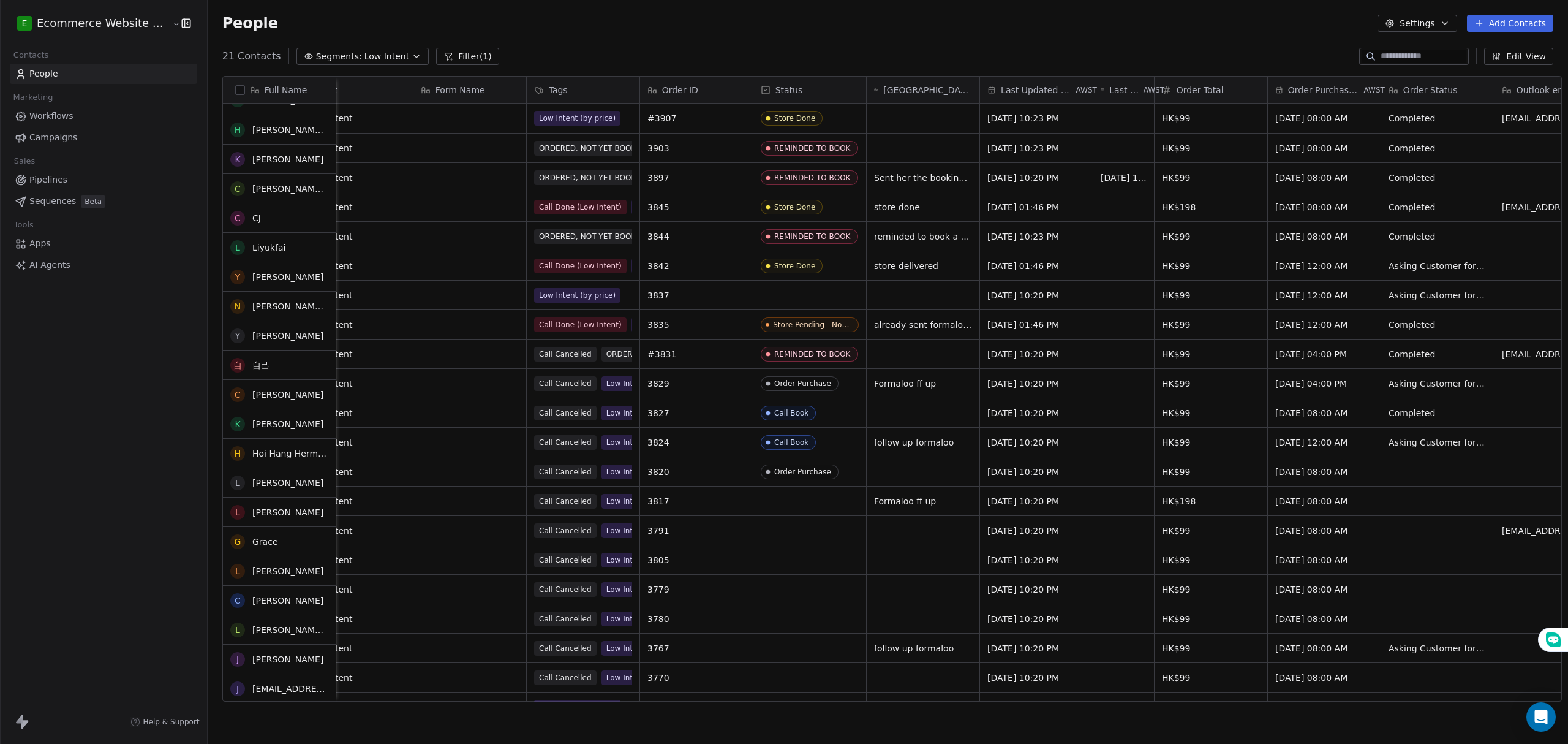
scroll to position [0, 0]
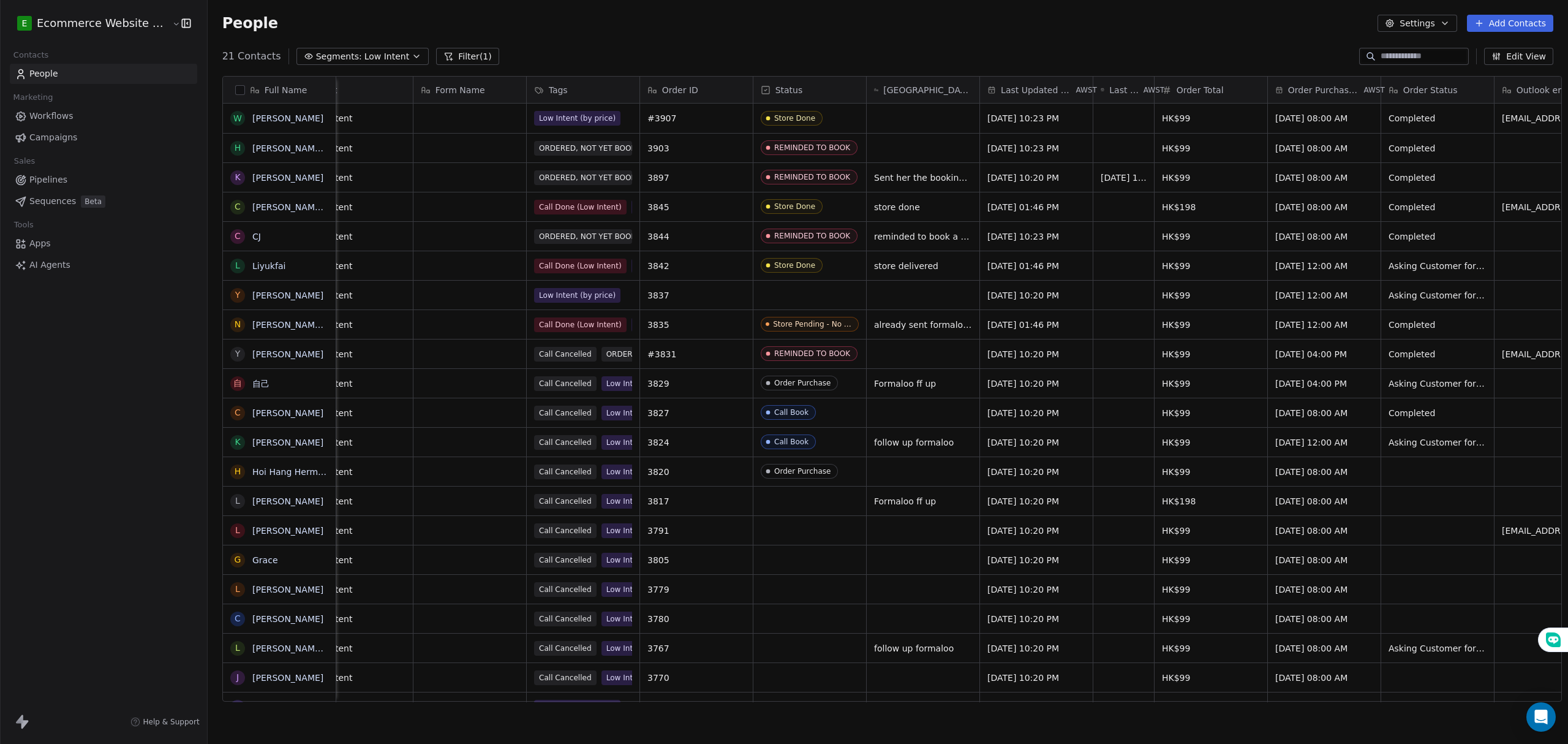
click at [707, 33] on div "People Settings Add Contacts" at bounding box center [888, 23] width 1360 height 47
click at [379, 54] on span "Low Intent" at bounding box center [387, 56] width 45 height 13
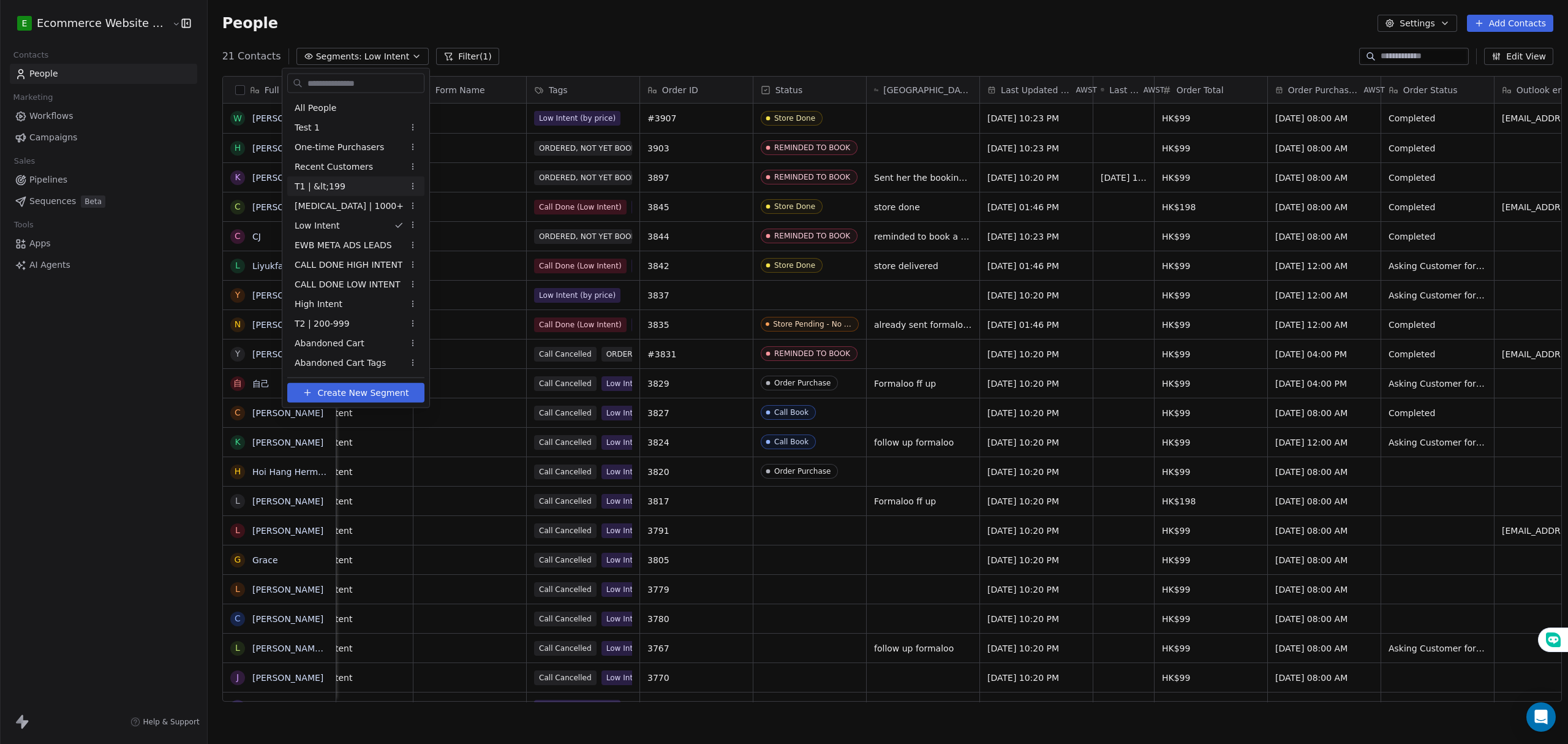
click at [1099, 28] on html "E Ecommerce Website Builder Contacts People Marketing Workflows Campaigns Sales…" at bounding box center [784, 372] width 1568 height 744
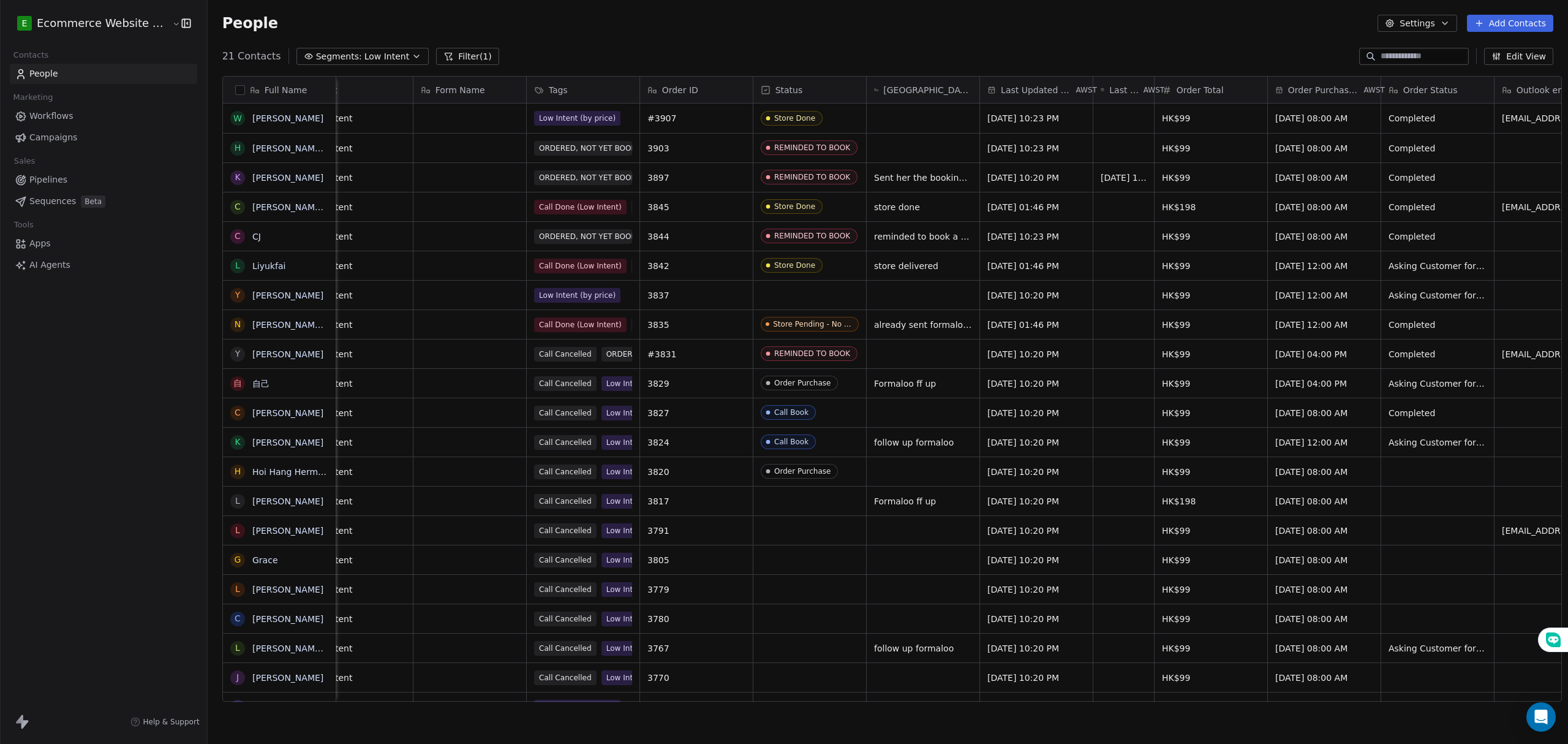
click at [428, 27] on div "People Settings Add Contacts" at bounding box center [887, 23] width 1331 height 17
click at [370, 53] on span "Low Intent" at bounding box center [387, 56] width 45 height 13
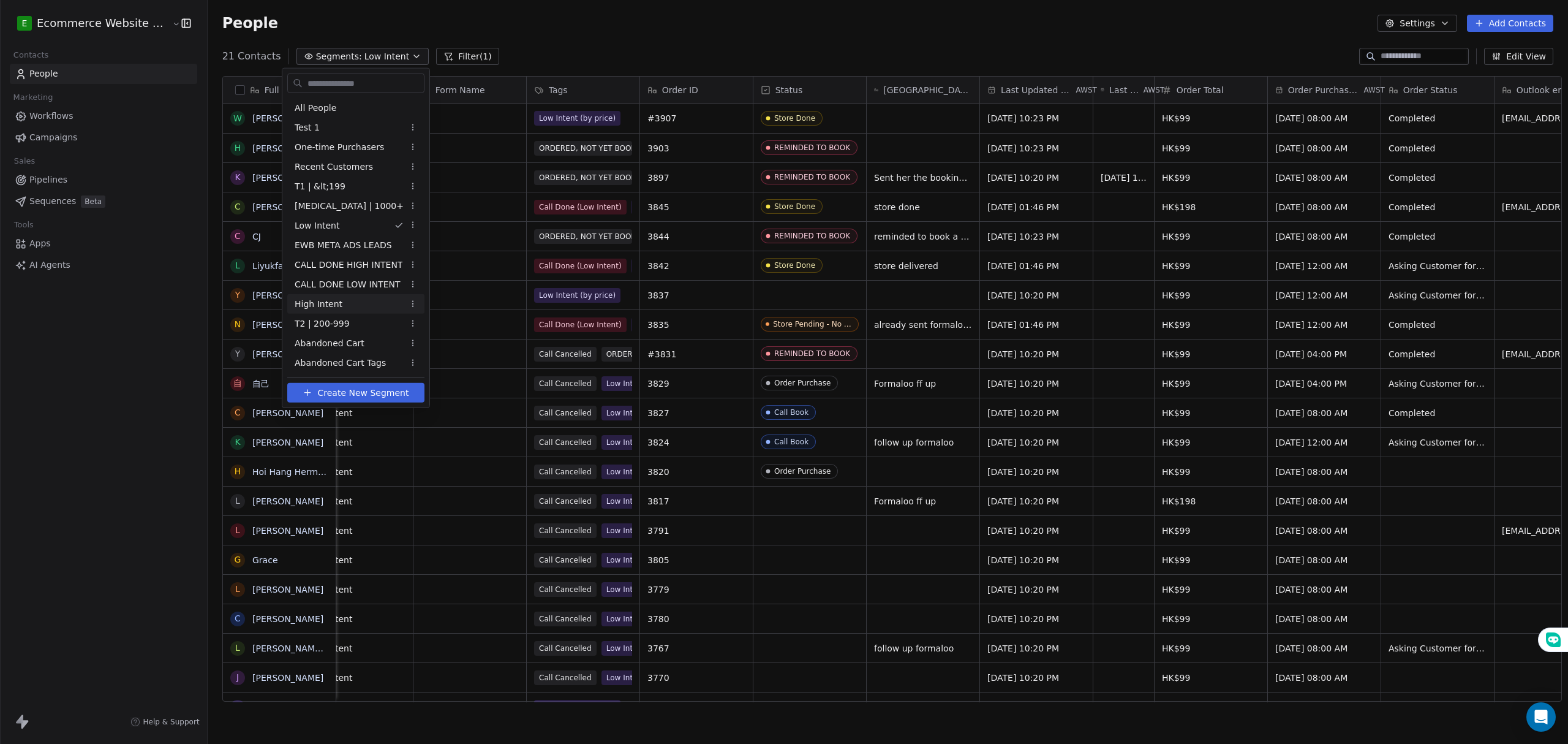
click at [351, 307] on div "High Intent" at bounding box center [356, 304] width 137 height 19
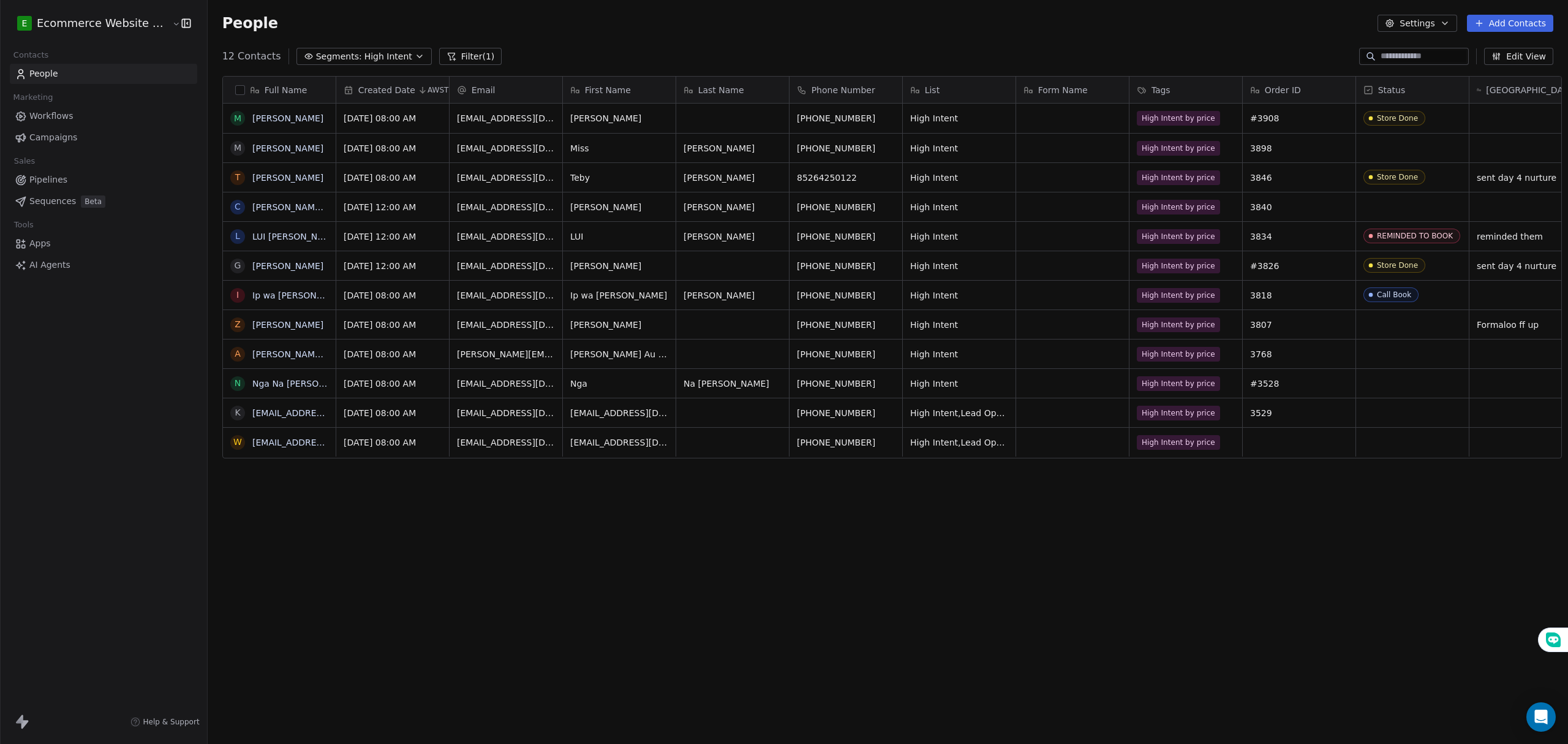
scroll to position [642, 1357]
click at [811, 550] on div "Full Name M Mina M Miss Ng T Teby Choi C Chun Yan Tse L LUI Tin Yung G Gary I I…" at bounding box center [888, 393] width 1360 height 654
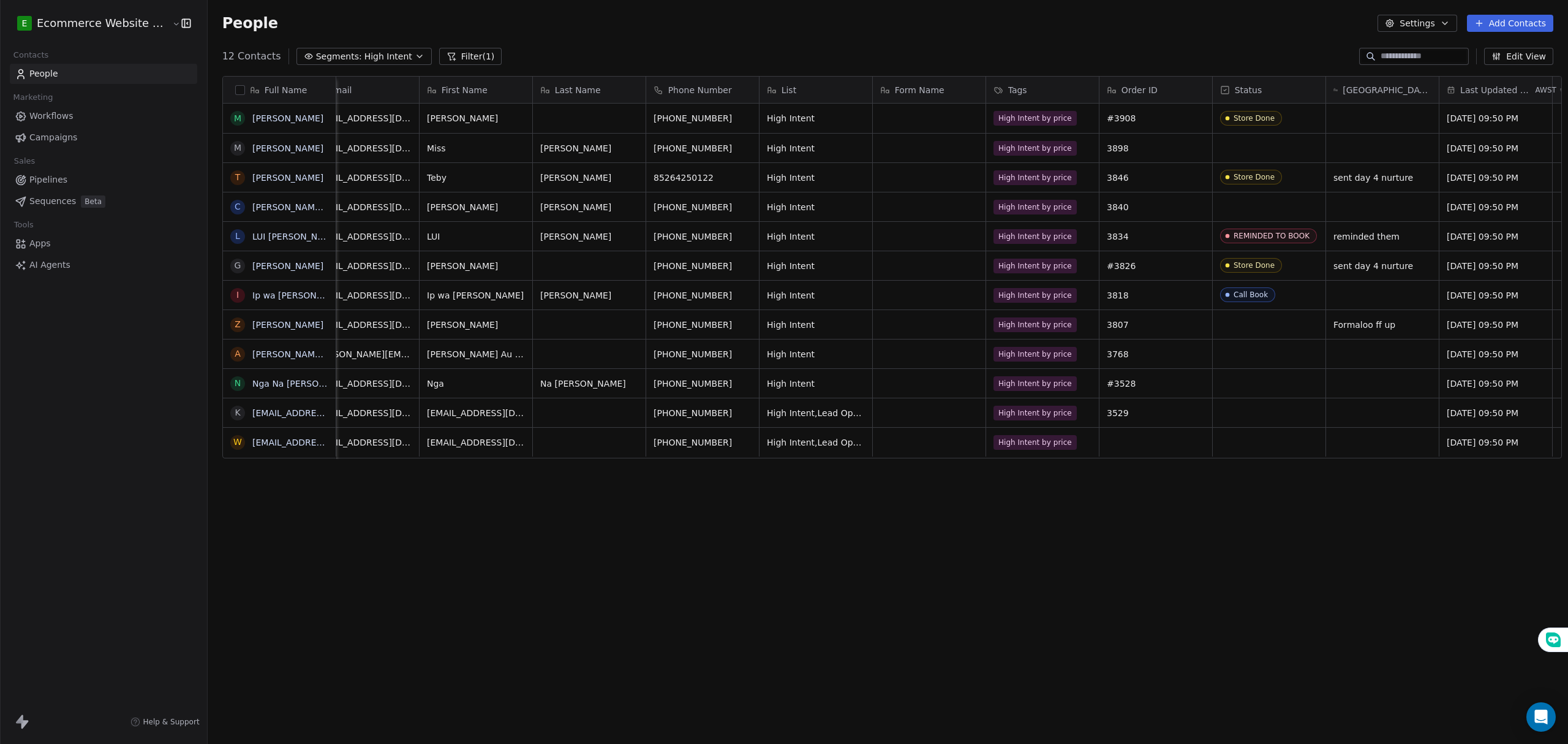
scroll to position [0, 0]
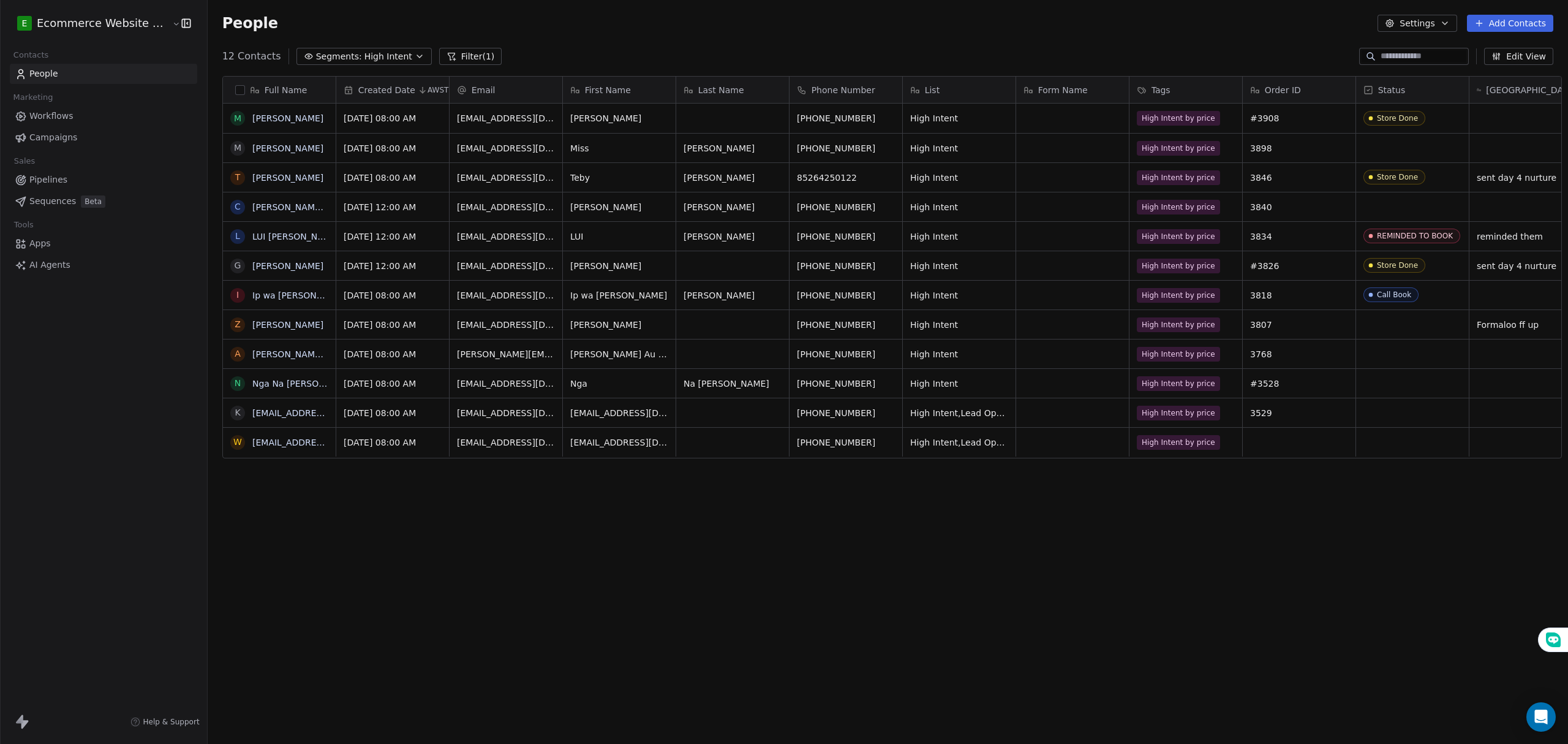
click at [533, 513] on div "Full Name M Mina M Miss Ng T Teby Choi C Chun Yan Tse L LUI Tin Yung G Gary I I…" at bounding box center [888, 393] width 1360 height 654
click at [365, 51] on span "High Intent" at bounding box center [388, 56] width 48 height 13
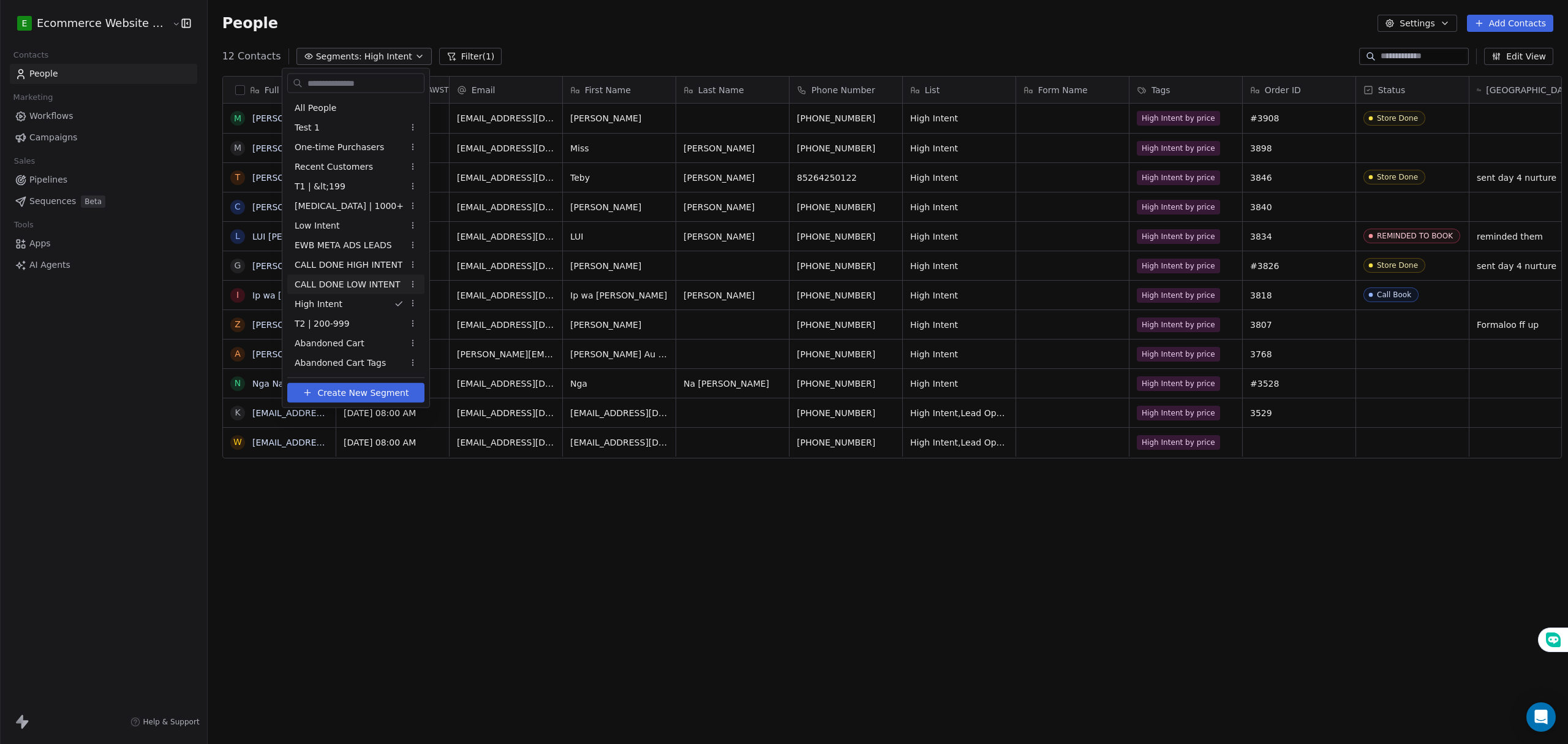
click at [368, 282] on span "CALL DONE LOW INTENT" at bounding box center [347, 284] width 106 height 13
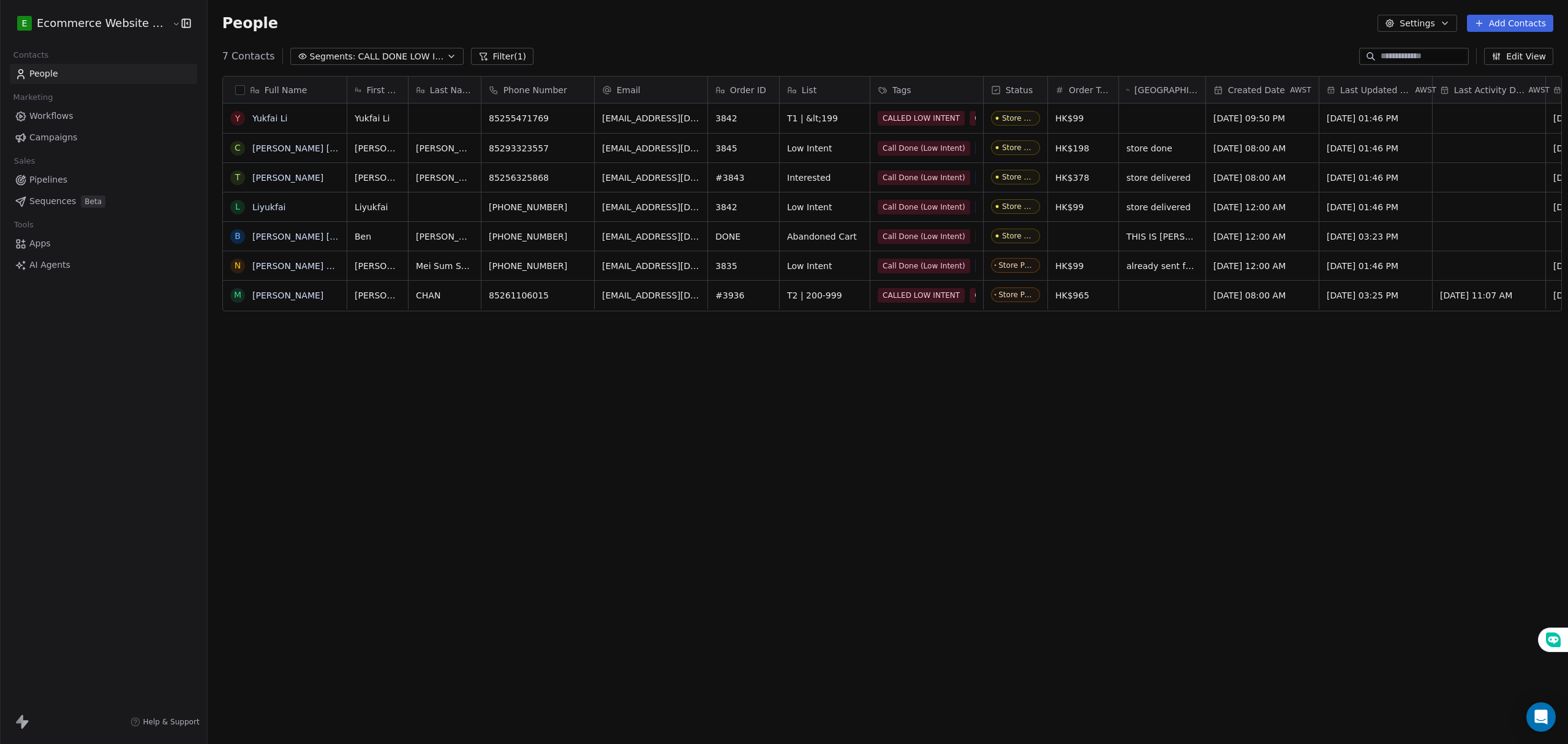
scroll to position [642, 1357]
click at [578, 512] on div "Full Name Y Yukfai Li C Chiu Ng Yee T Tony Yeung L Liyukfai B Ben TONY YEUNG N …" at bounding box center [888, 393] width 1360 height 654
drag, startPoint x: 1079, startPoint y: 295, endPoint x: 1045, endPoint y: 282, distance: 36.4
click at [970, 359] on div "Full Name Y Yukfai Li C Chiu Ng Yee T Tony Yeung L Liyukfai B Ben TONY YEUNG N …" at bounding box center [888, 393] width 1360 height 654
click at [785, 381] on div "Full Name Y Yukfai Li C Chiu Ng Yee T Tony Yeung L Liyukfai B Ben TONY YEUNG N …" at bounding box center [888, 393] width 1360 height 654
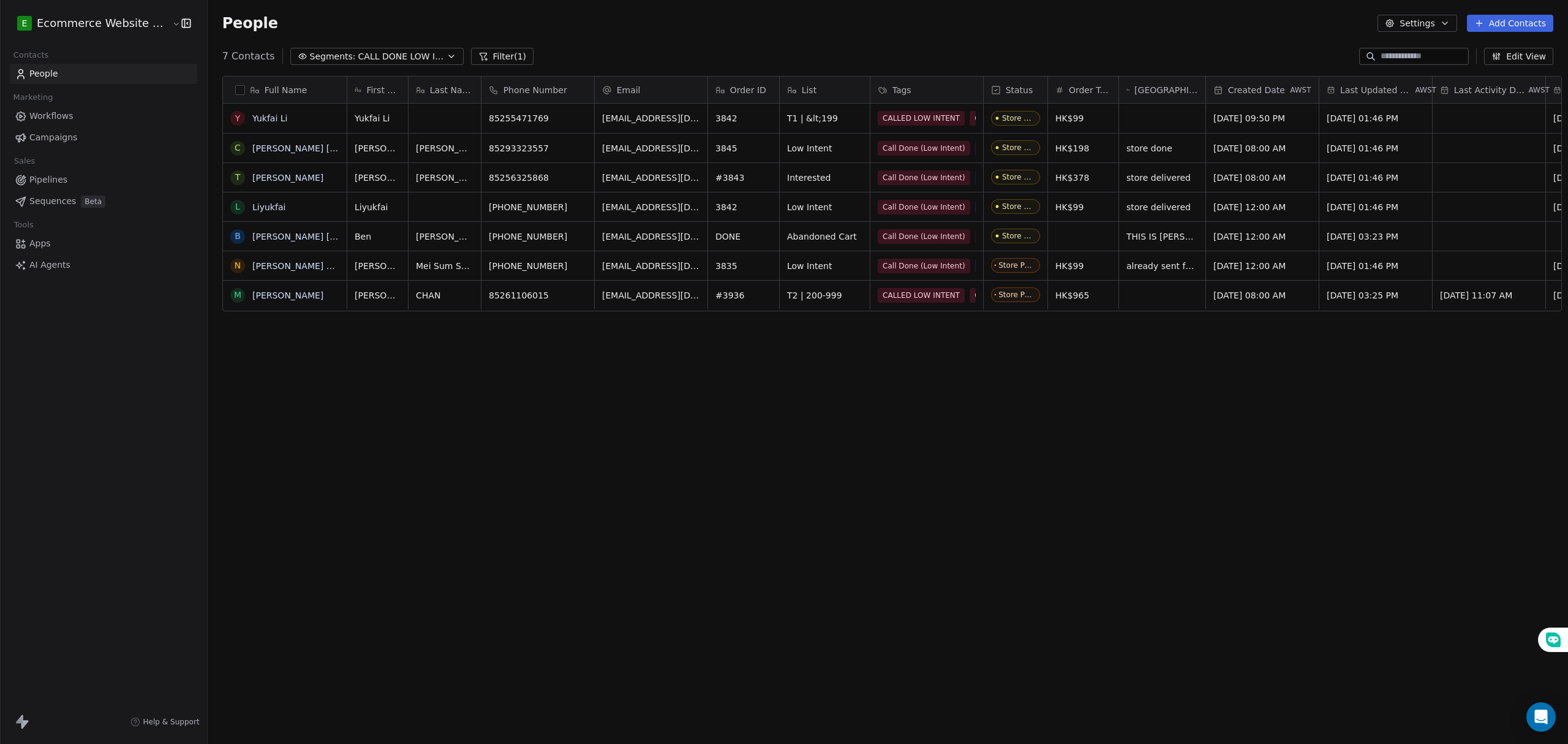
drag, startPoint x: 641, startPoint y: 386, endPoint x: 556, endPoint y: 321, distance: 107.0
click at [641, 383] on div "Full Name Y Yukfai Li C Chiu Ng Yee T Tony Yeung L Liyukfai B Ben TONY YEUNG N …" at bounding box center [888, 393] width 1360 height 654
click at [427, 50] on button "Segments: CALL DONE LOW INTENT" at bounding box center [376, 56] width 173 height 17
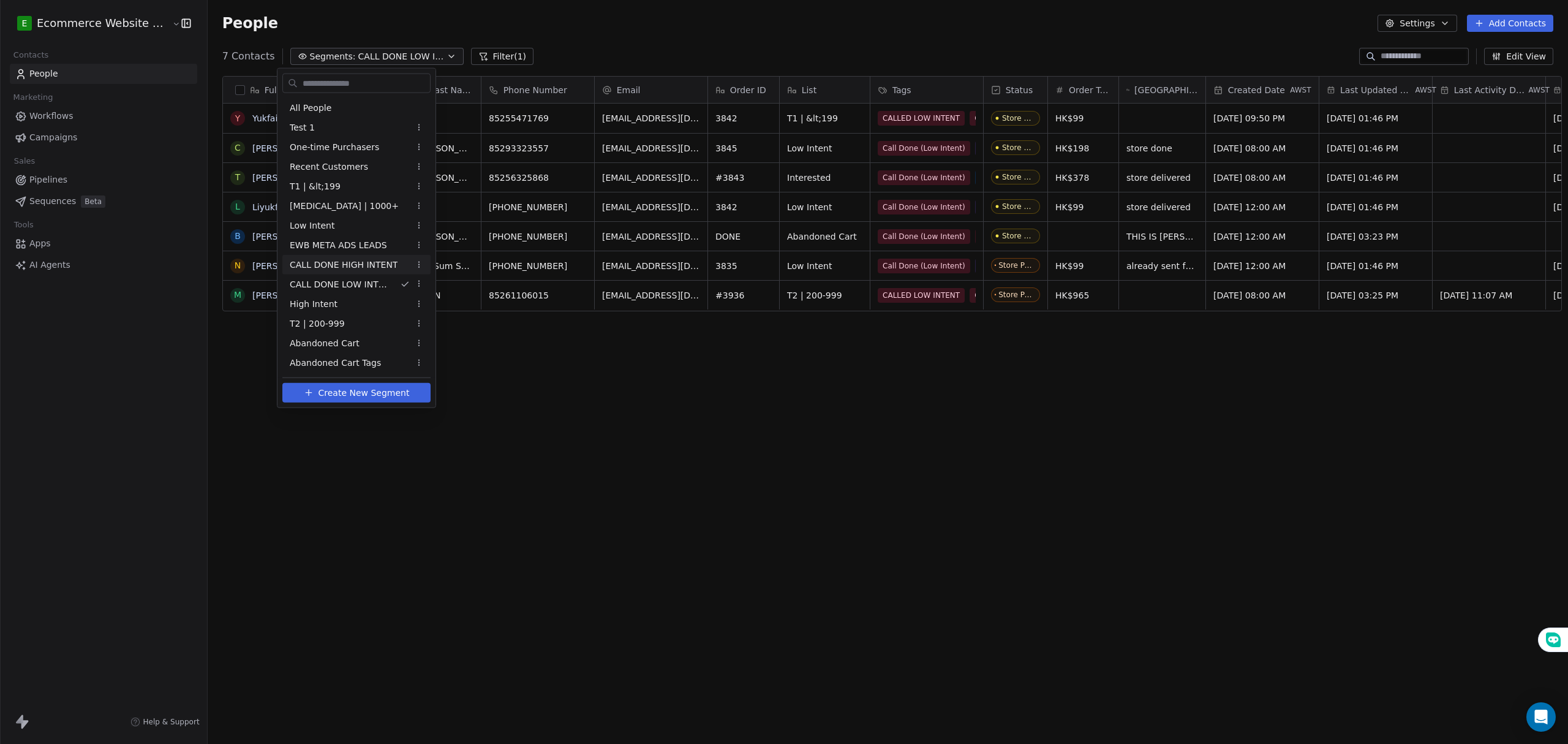
click at [364, 264] on span "CALL DONE HIGH INTENT" at bounding box center [343, 264] width 108 height 13
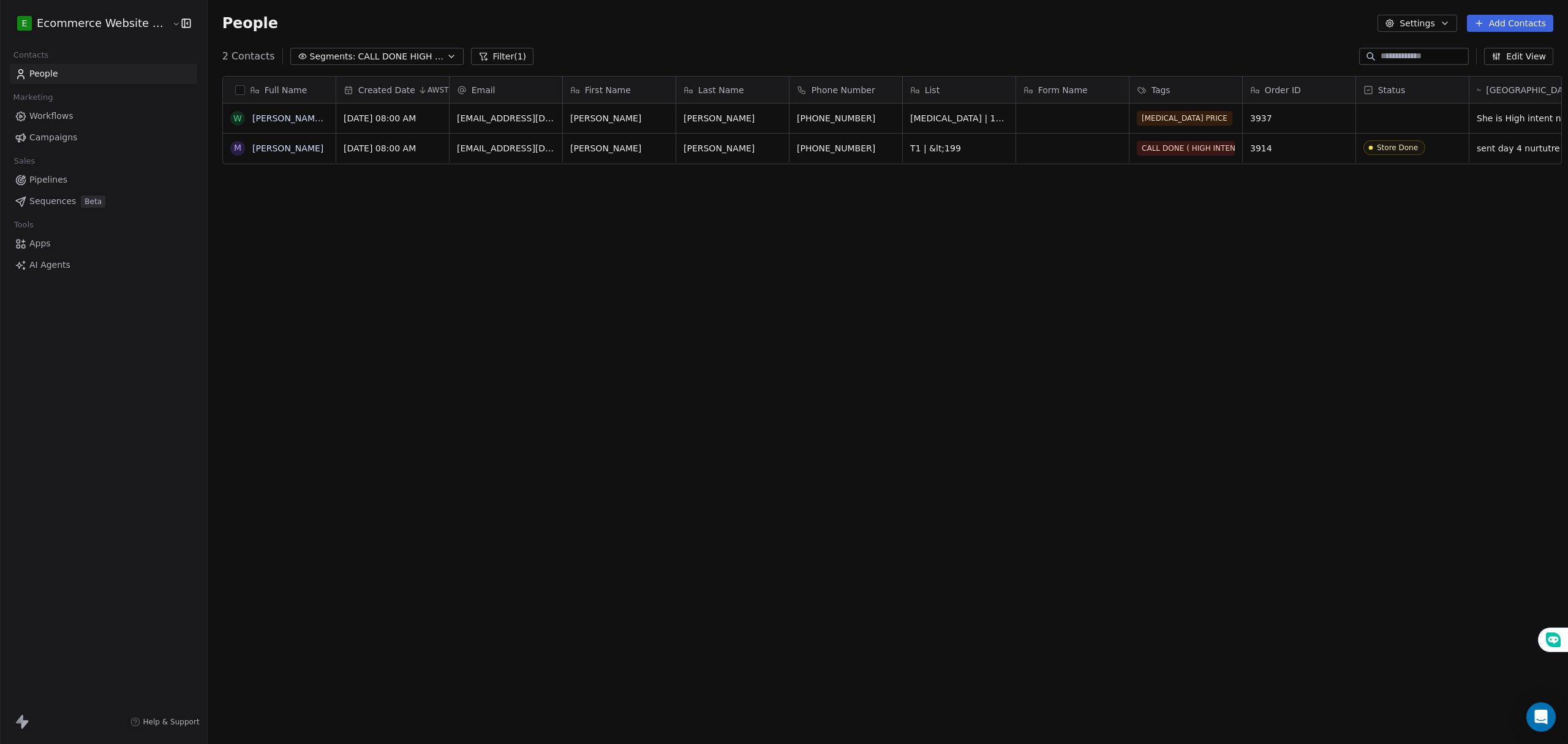
click at [947, 183] on div "Full Name W Wong Kit Ying M Michael Tsang Created Date AWST Email First Name La…" at bounding box center [888, 393] width 1360 height 654
click at [343, 232] on div "Full Name W Wong Kit Ying M Michael Tsang Created Date AWST Email First Name La…" at bounding box center [888, 393] width 1360 height 654
click at [787, 304] on div "Full Name W Wong Kit Ying M Michael Tsang Created Date AWST Email First Name La…" at bounding box center [888, 393] width 1360 height 654
click at [395, 57] on span "CALL DONE HIGH INTENT" at bounding box center [401, 56] width 85 height 13
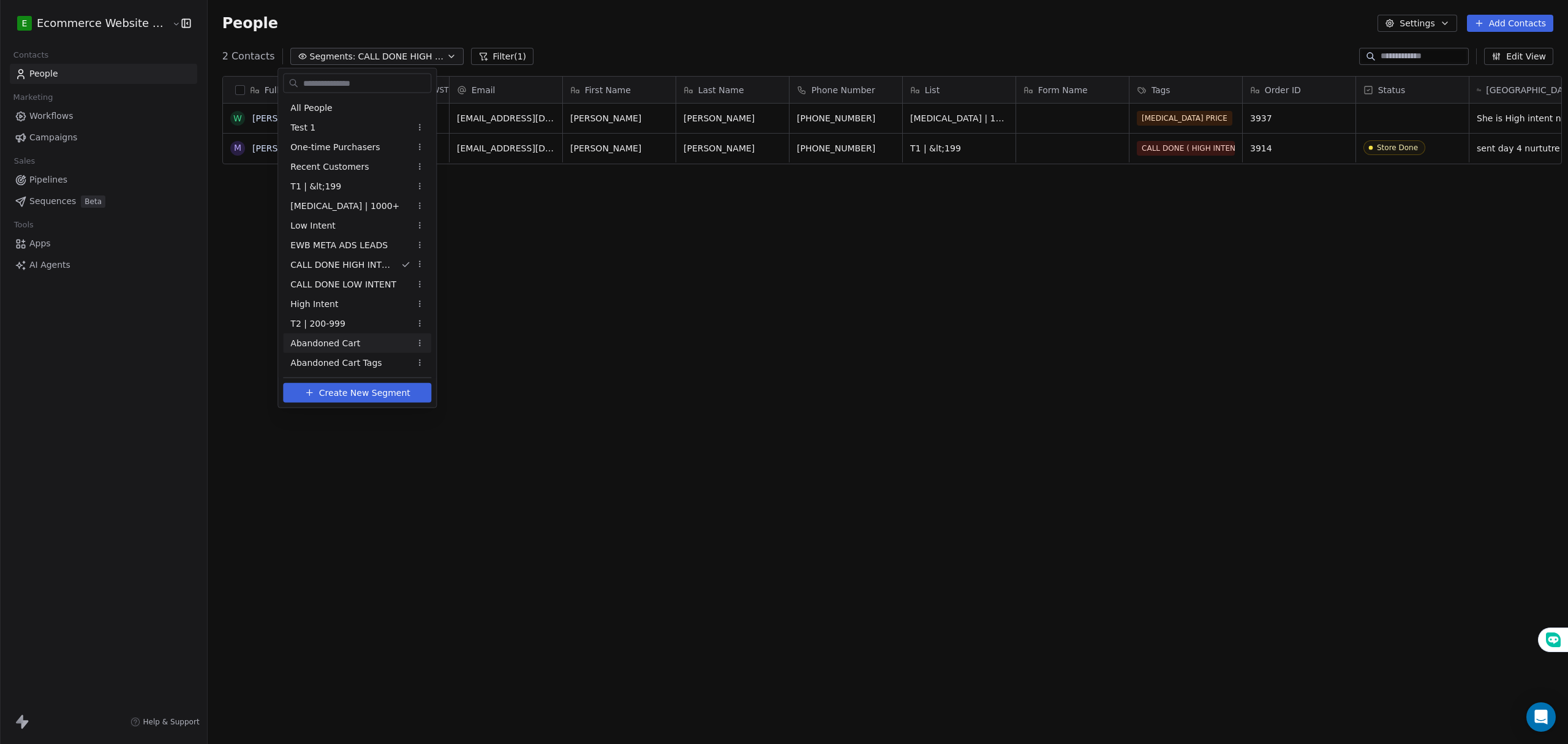
click at [348, 342] on span "Abandoned Cart" at bounding box center [325, 342] width 70 height 13
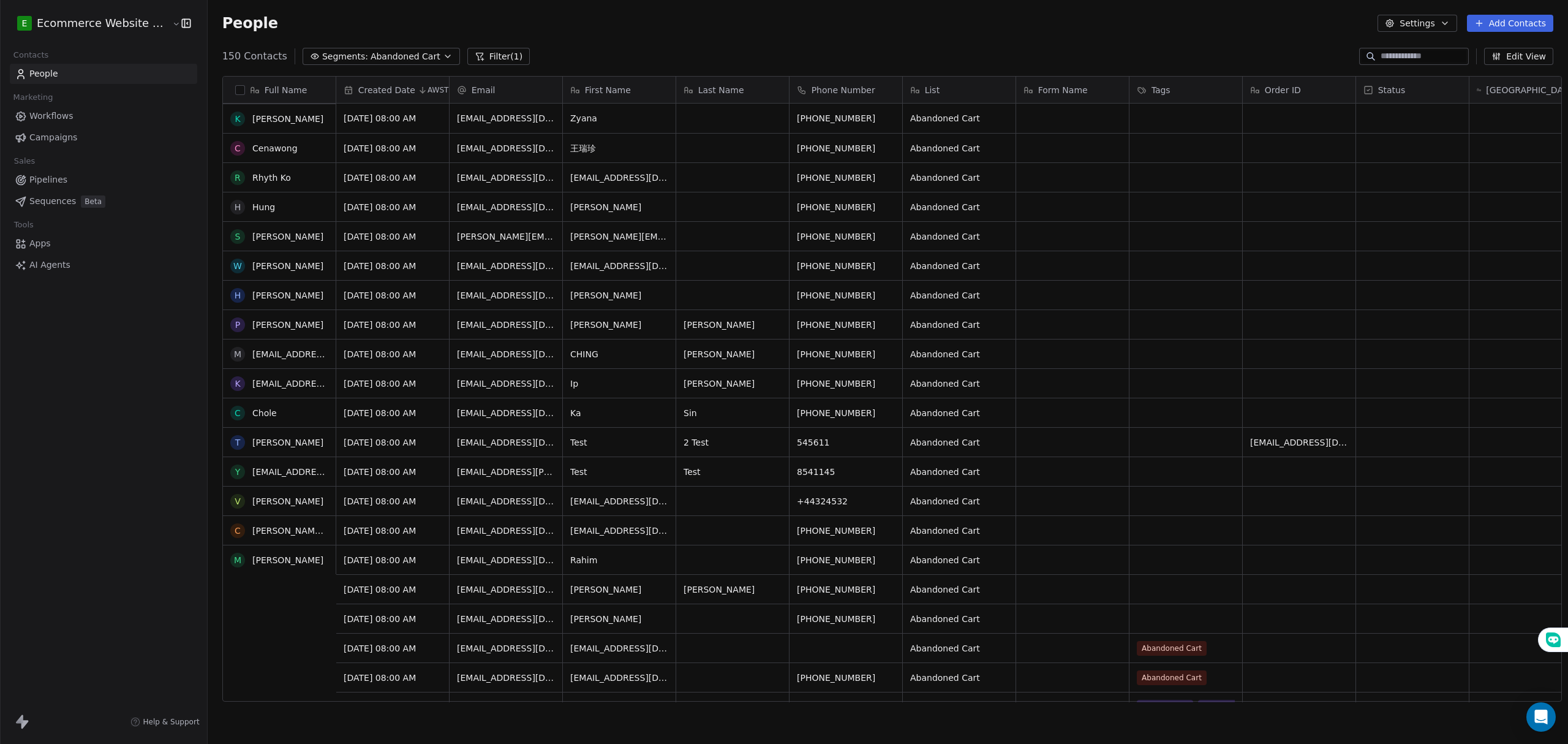
scroll to position [0, 0]
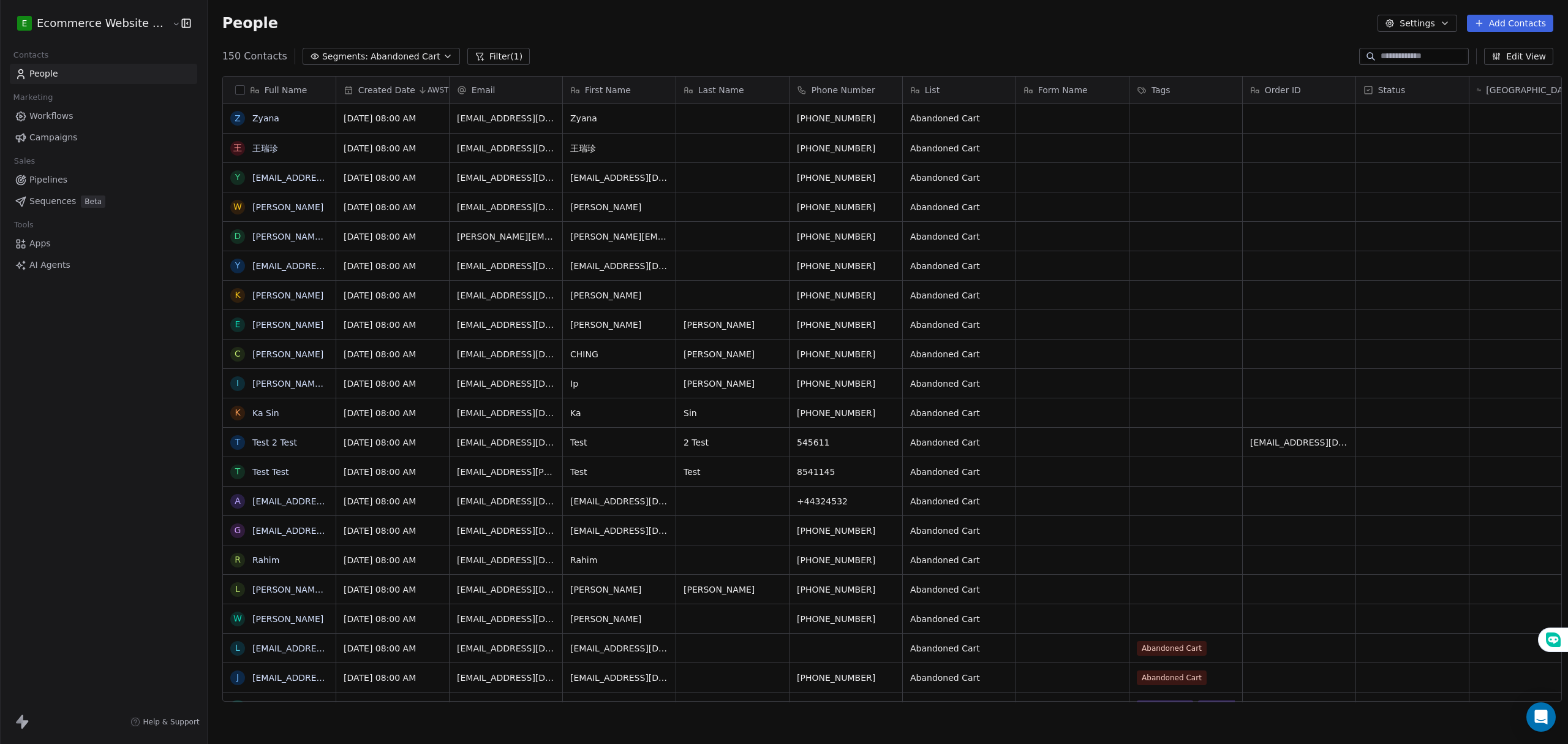
click at [370, 54] on span "Abandoned Cart" at bounding box center [405, 56] width 70 height 13
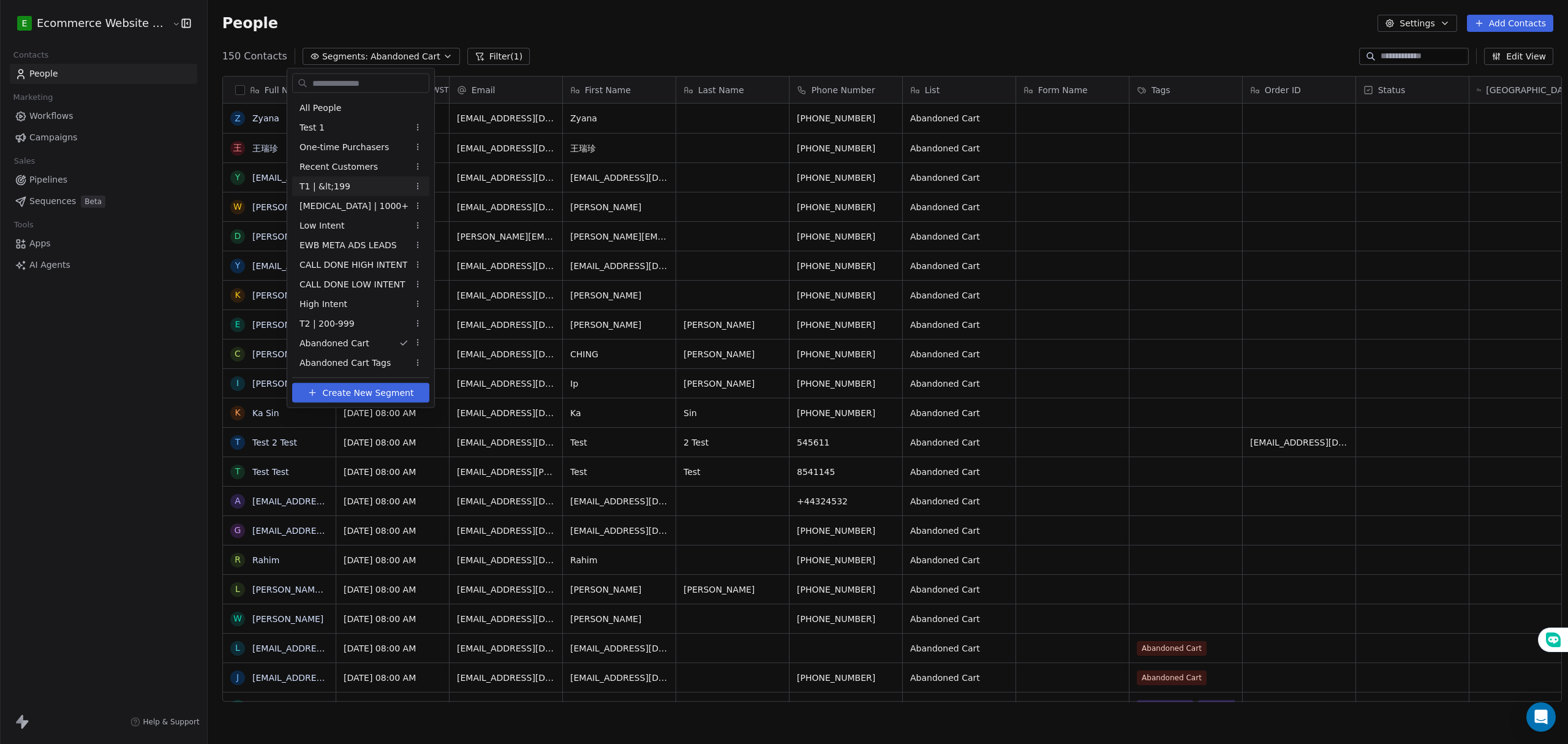
click at [114, 321] on html "E Ecommerce Website Builder Contacts People Marketing Workflows Campaigns Sales…" at bounding box center [784, 372] width 1568 height 744
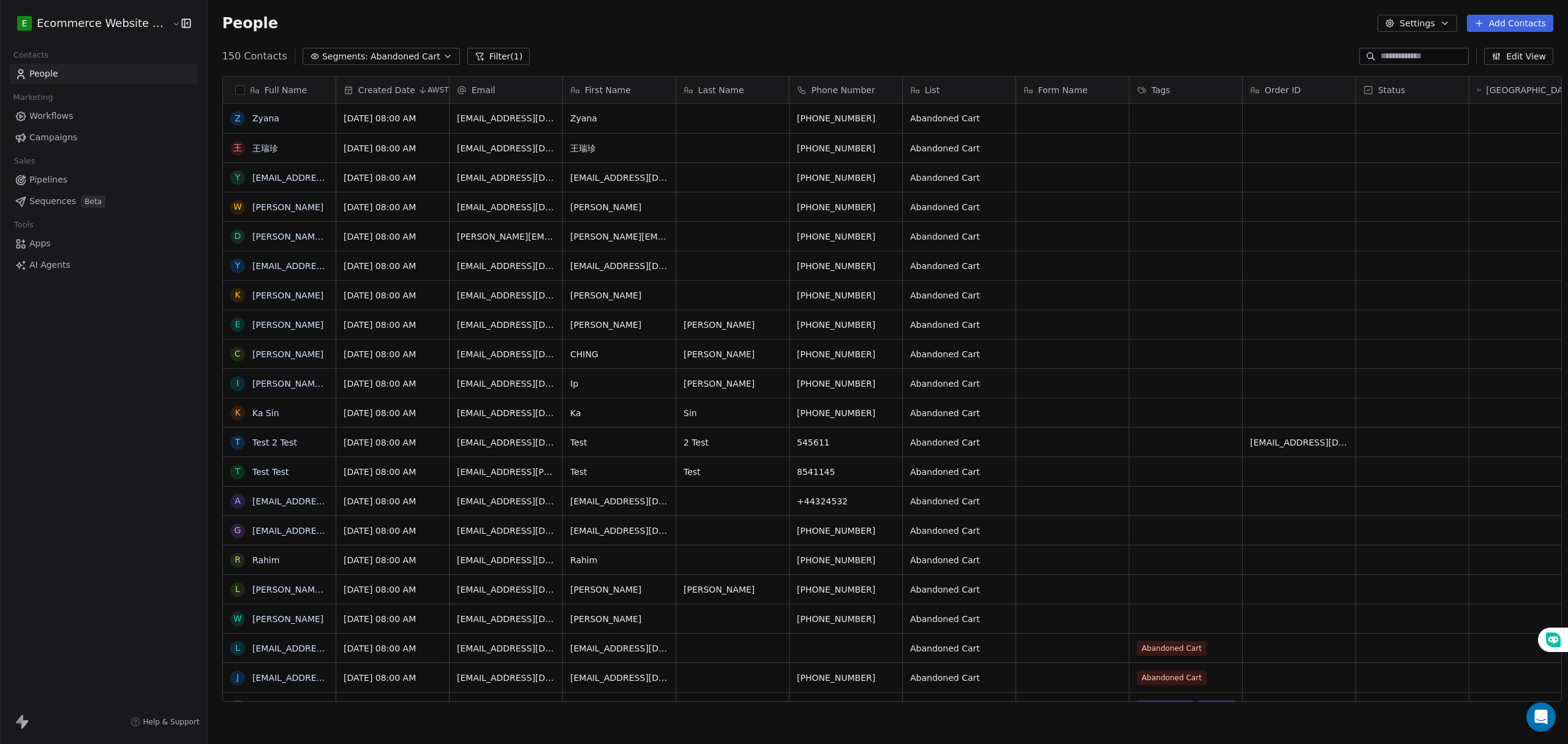
click at [103, 180] on link "Pipelines" at bounding box center [103, 180] width 187 height 20
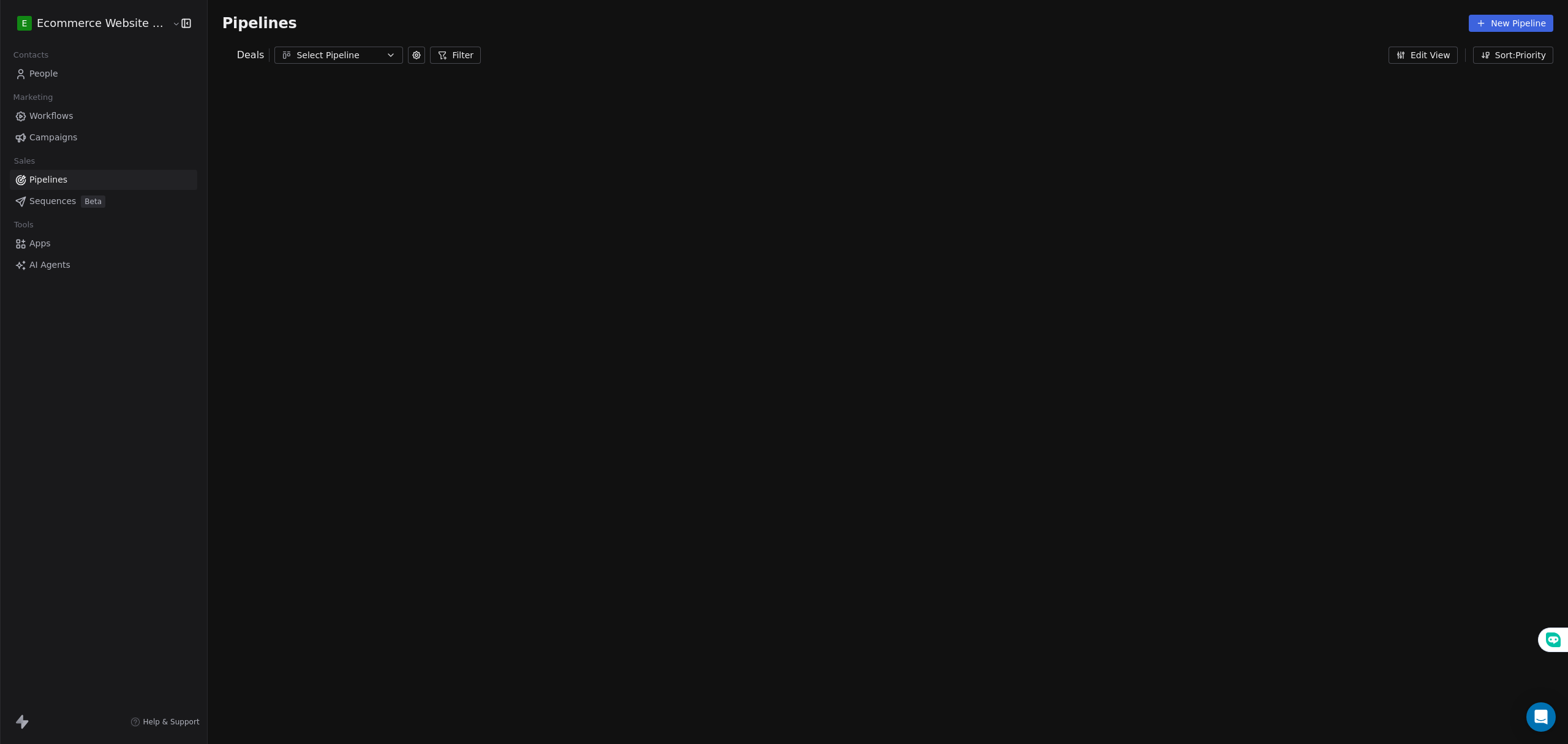
click at [352, 54] on div "Select Pipeline" at bounding box center [339, 55] width 85 height 13
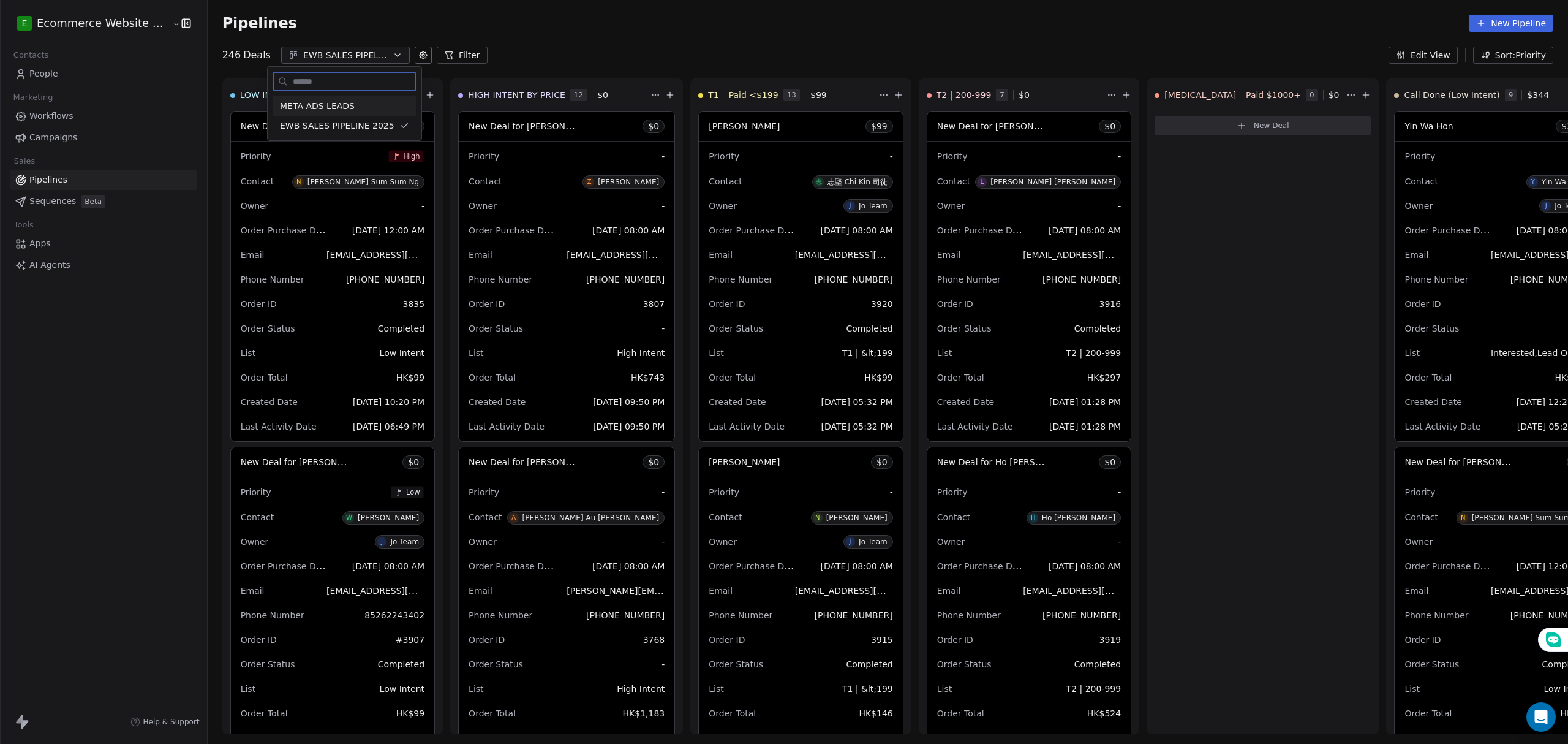
click at [349, 113] on div "META ADS LEADS" at bounding box center [344, 106] width 144 height 19
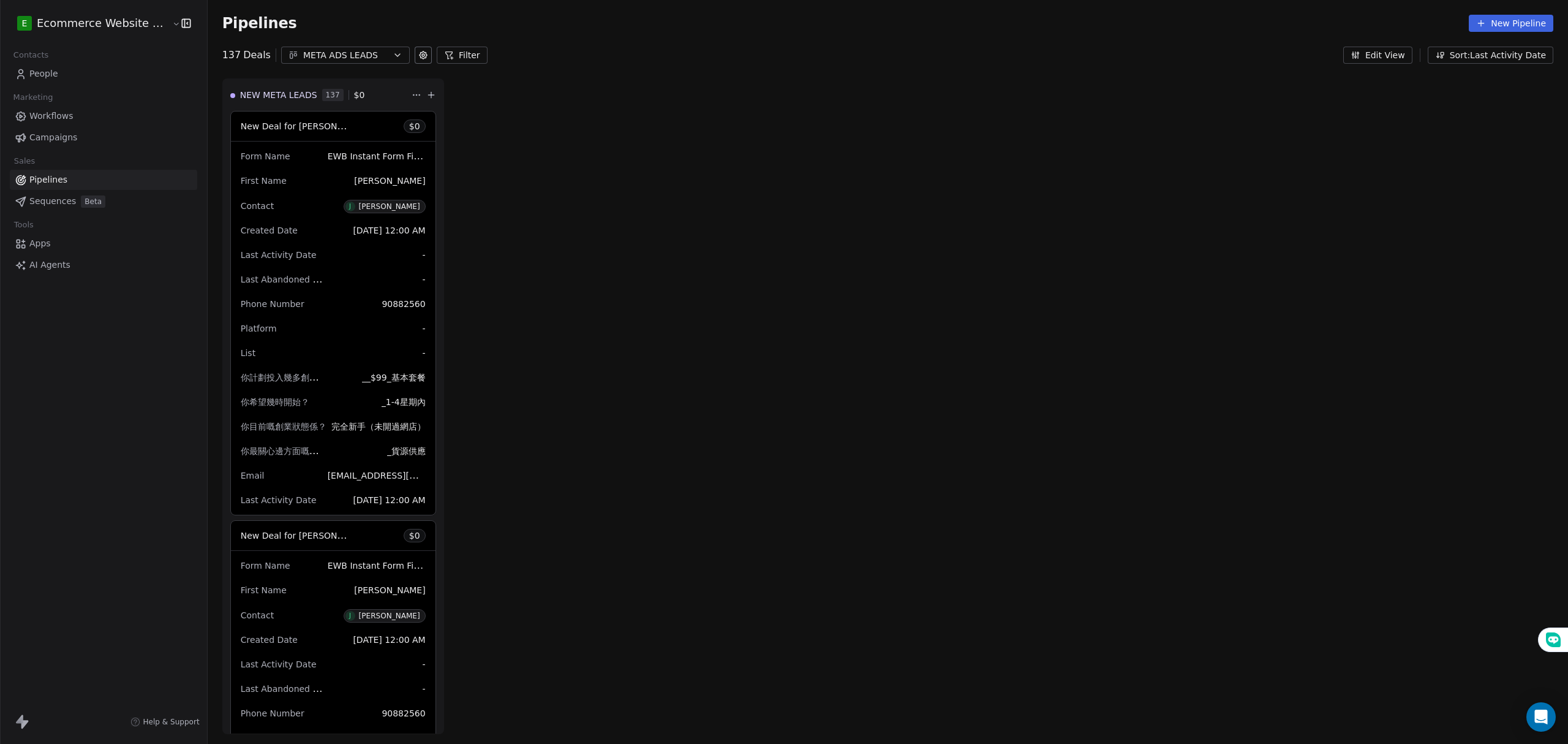
click at [618, 195] on div "NEW META LEADS 137 $ 0 New Deal for Janey Hong $ 0 Form Name EWB Instant Form F…" at bounding box center [888, 411] width 1360 height 665
click at [663, 170] on div "NEW META LEADS 137 $ 0 New Deal for Janey Hong $ 0 Form Name EWB Instant Form F…" at bounding box center [888, 411] width 1360 height 665
click at [311, 54] on div "META ADS LEADS" at bounding box center [345, 55] width 85 height 13
click at [336, 117] on div "EWB SALES PIPELINE 2025" at bounding box center [342, 125] width 140 height 19
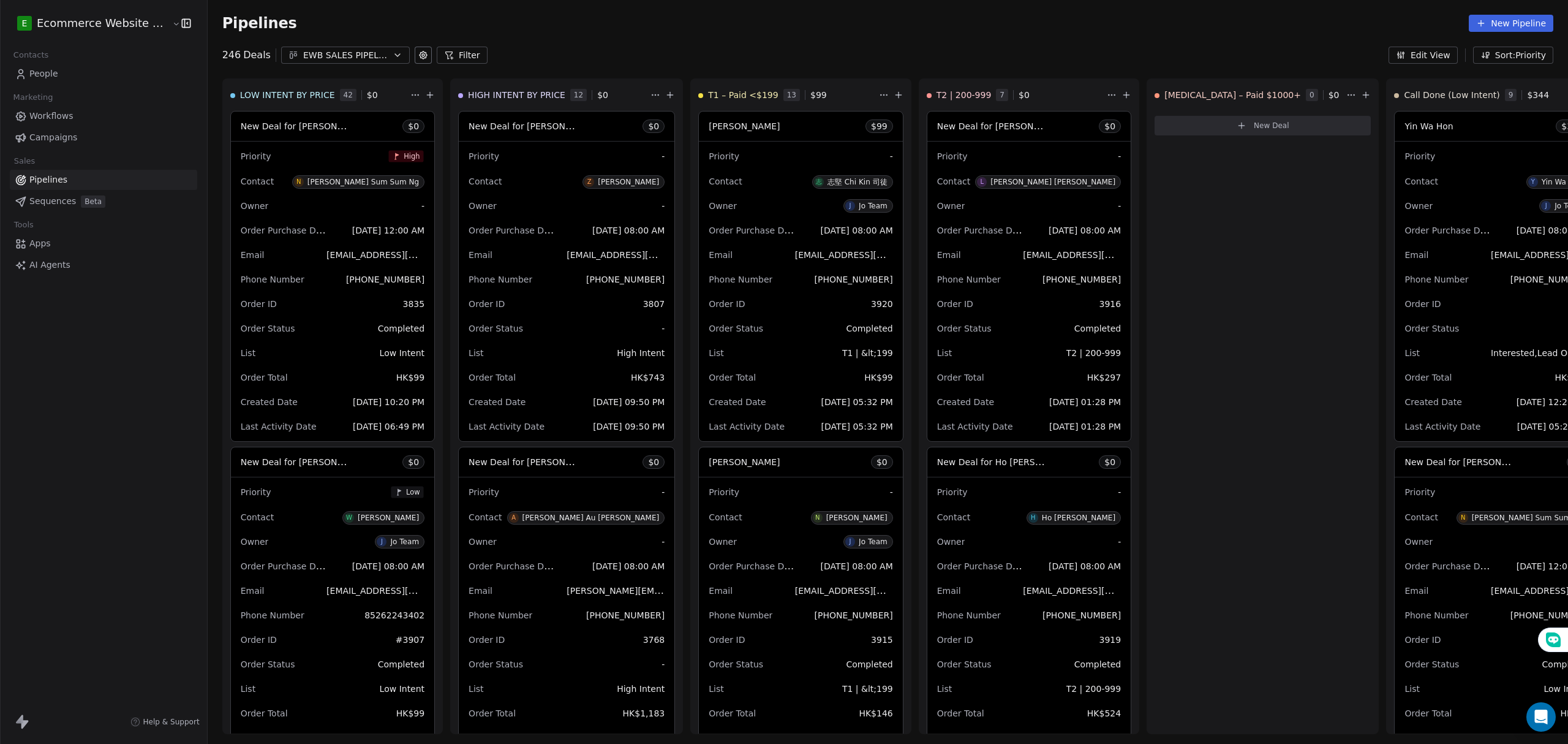
click at [79, 76] on link "People" at bounding box center [103, 74] width 187 height 20
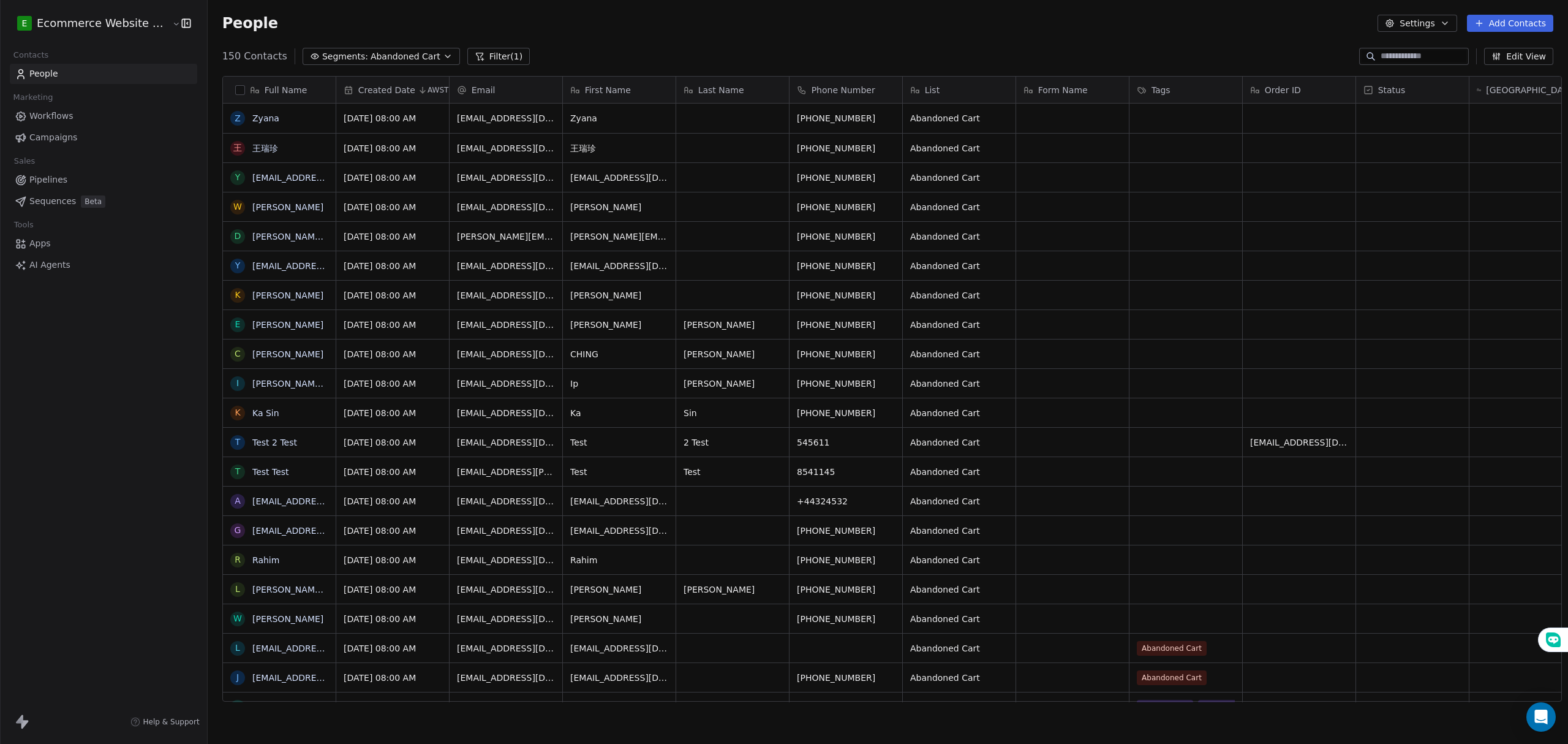
scroll to position [642, 1357]
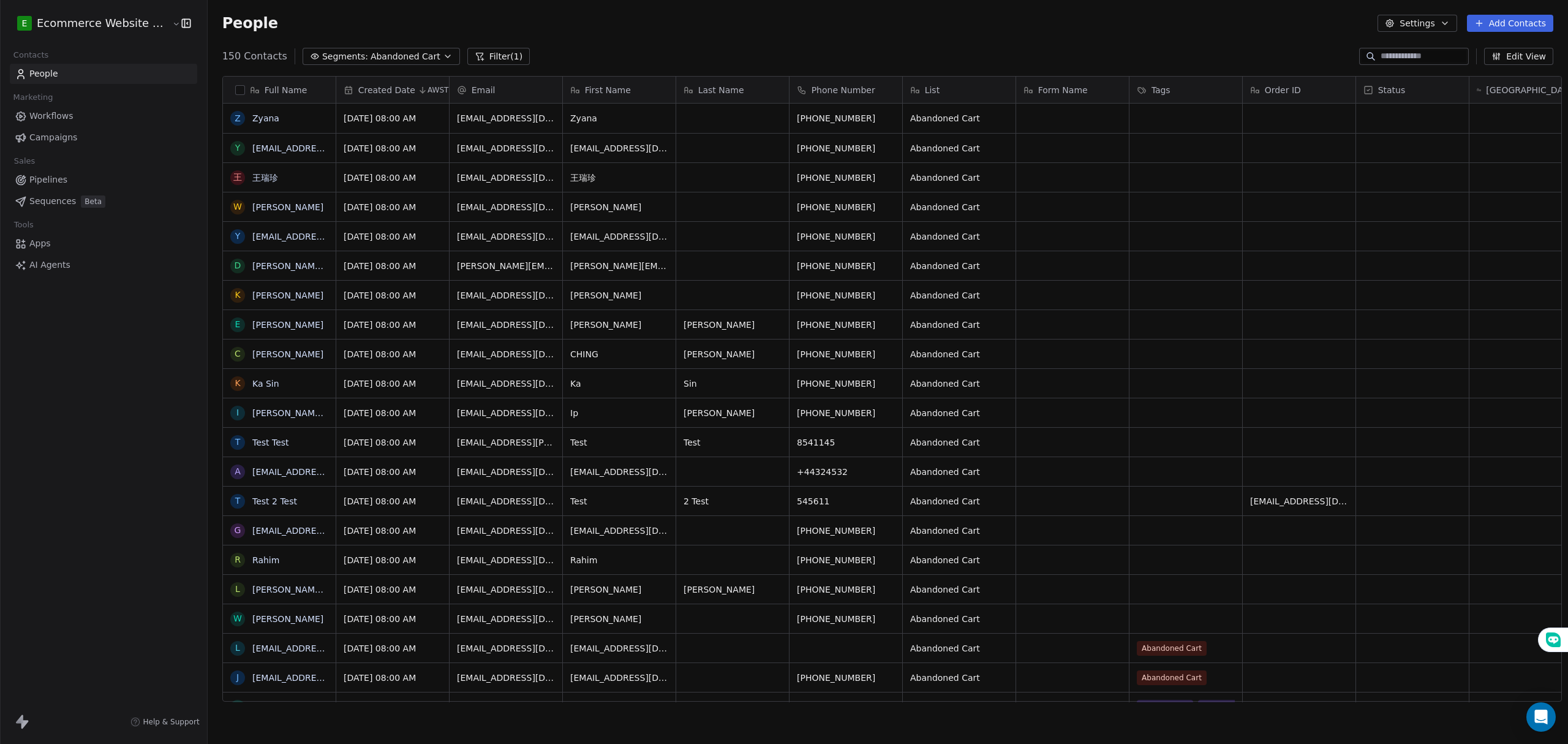
click at [387, 48] on button "Segments: Abandoned Cart" at bounding box center [382, 56] width 157 height 17
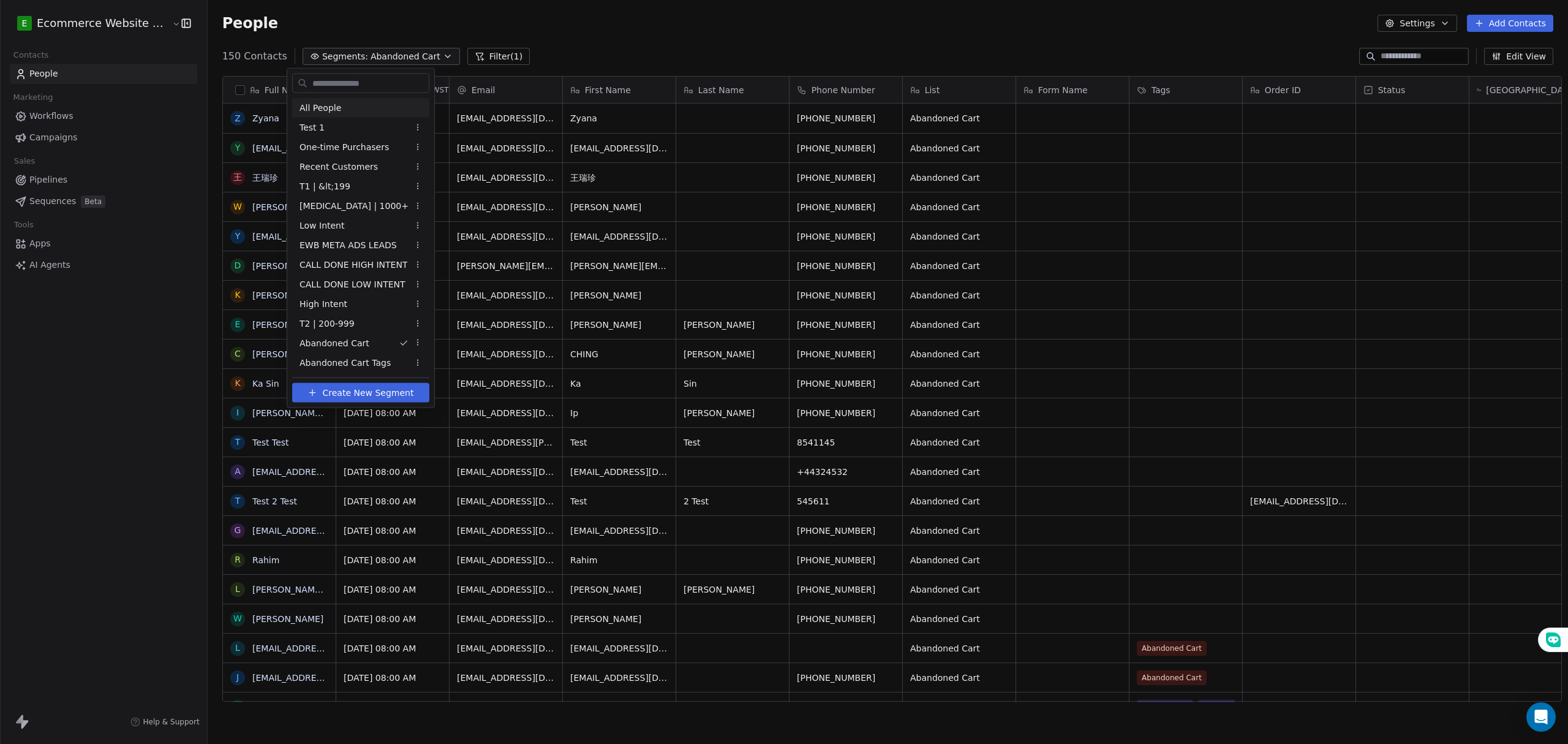
click at [344, 111] on div "All People" at bounding box center [361, 108] width 137 height 19
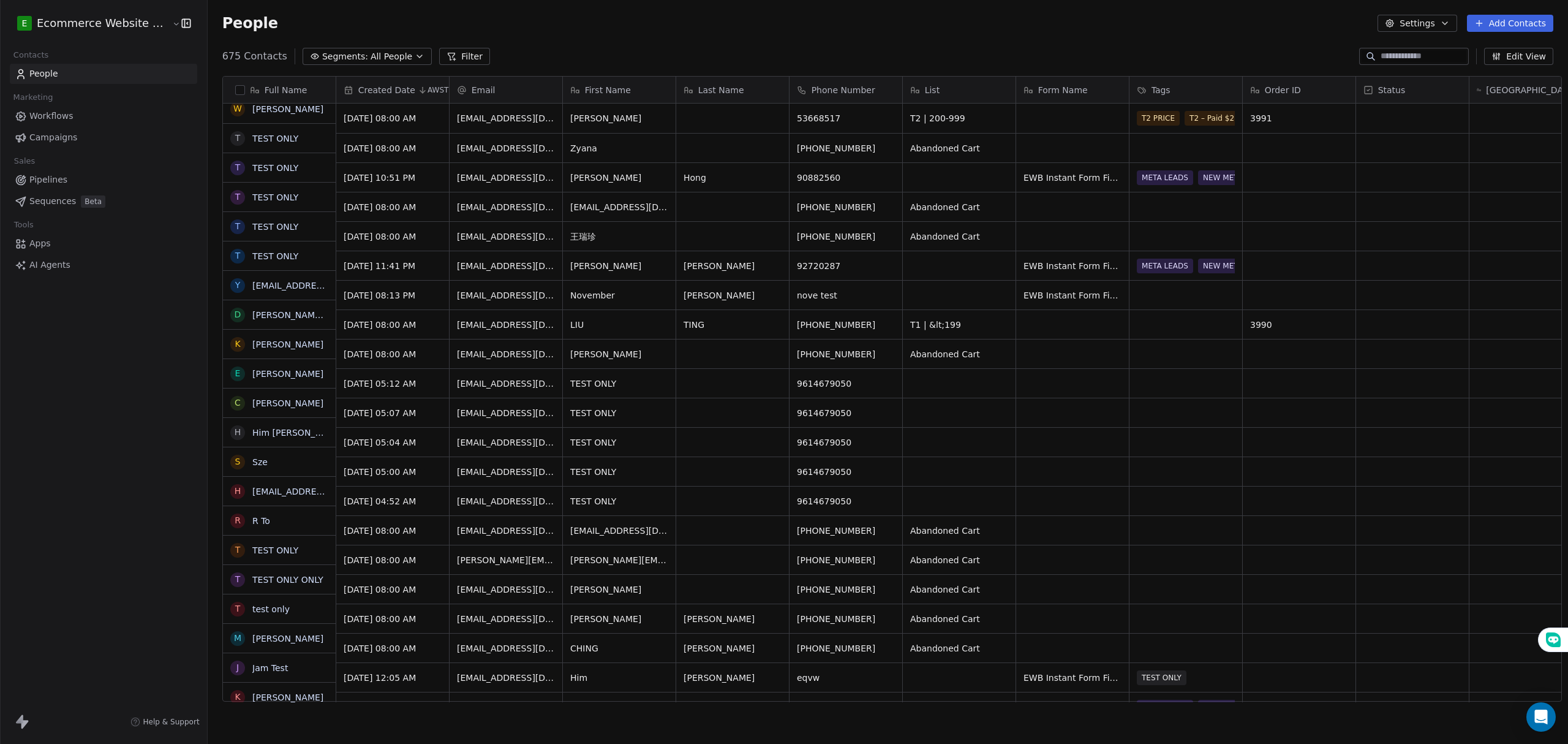
scroll to position [0, 0]
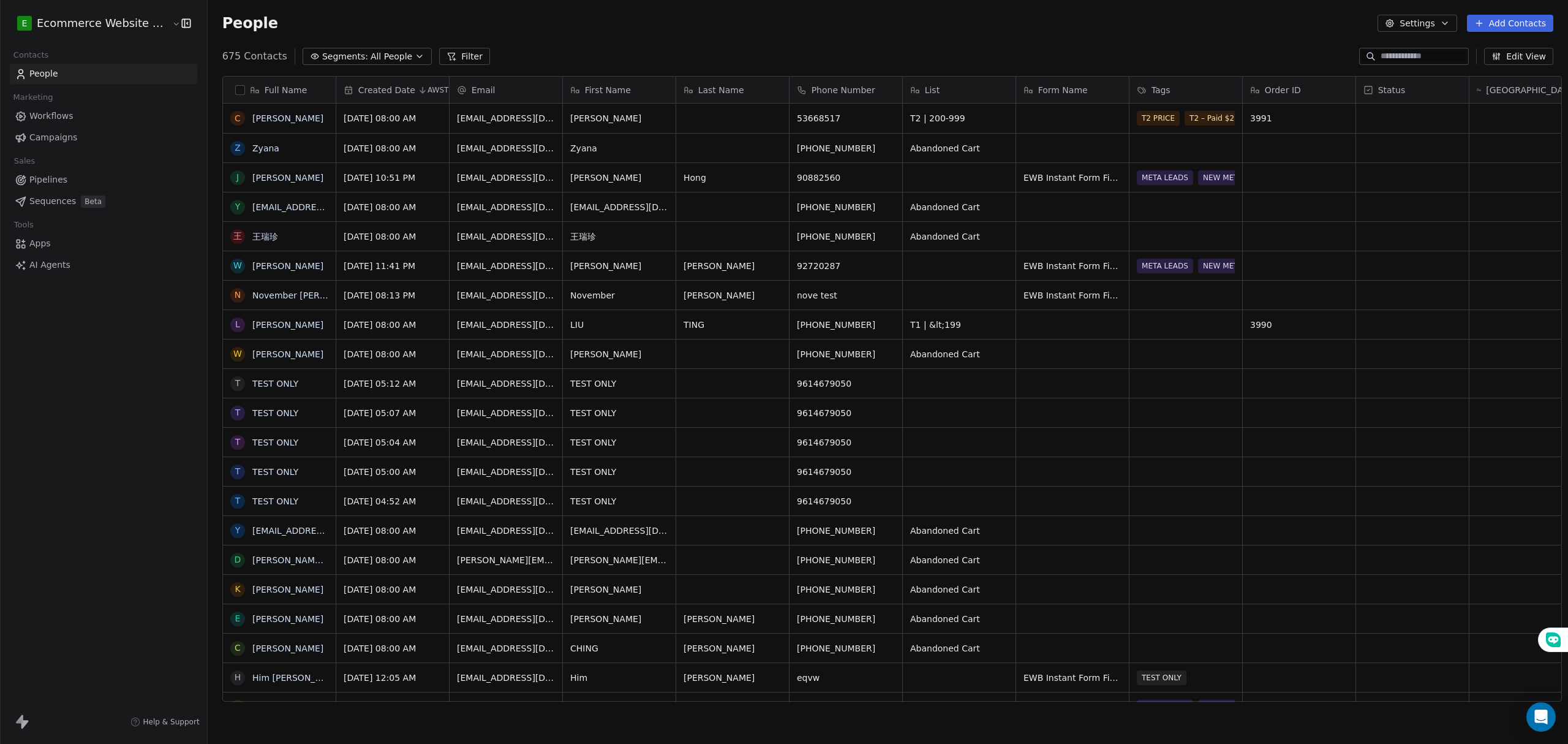
click at [390, 58] on span "All People" at bounding box center [391, 56] width 42 height 13
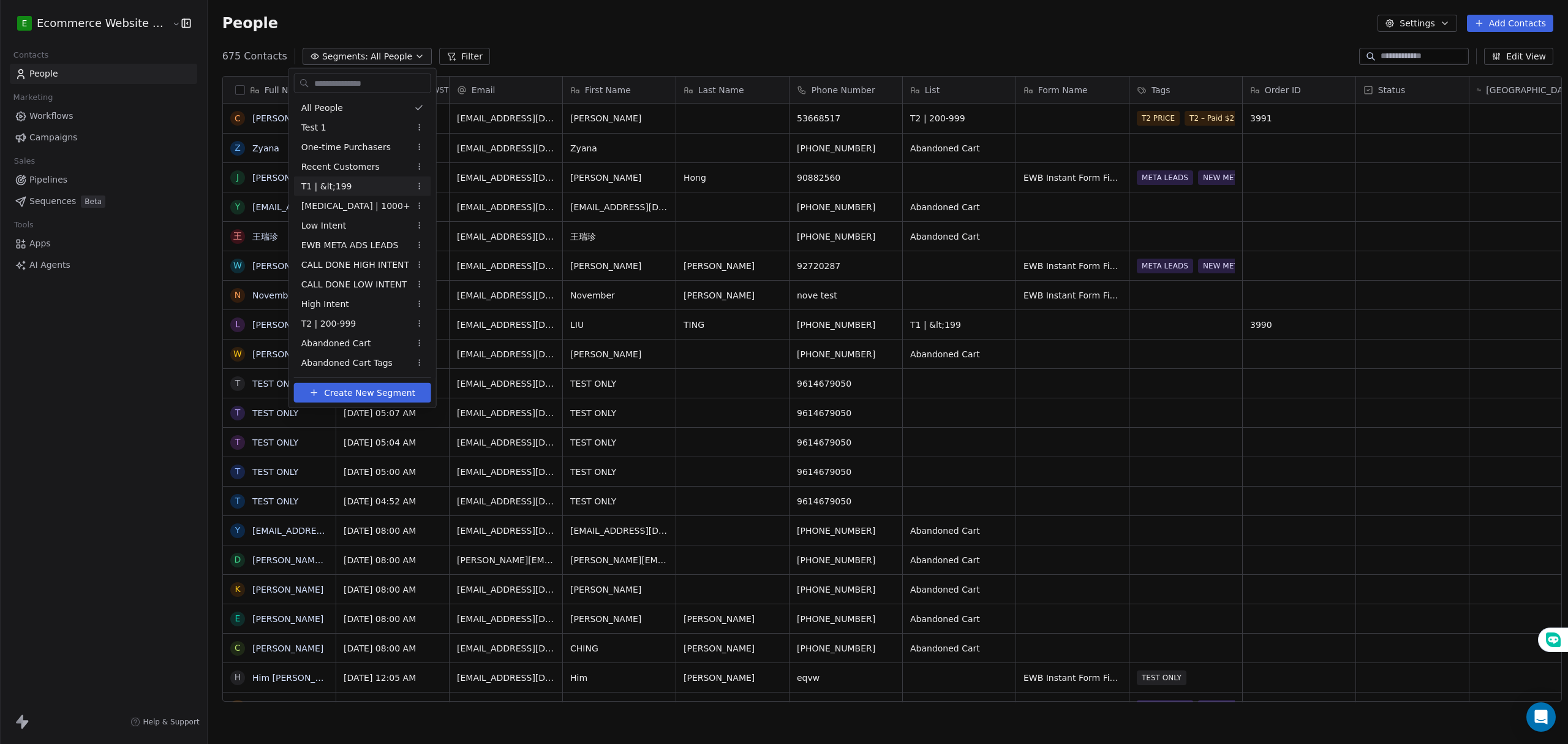
click at [354, 182] on div "T1 | &lt;199" at bounding box center [362, 186] width 137 height 19
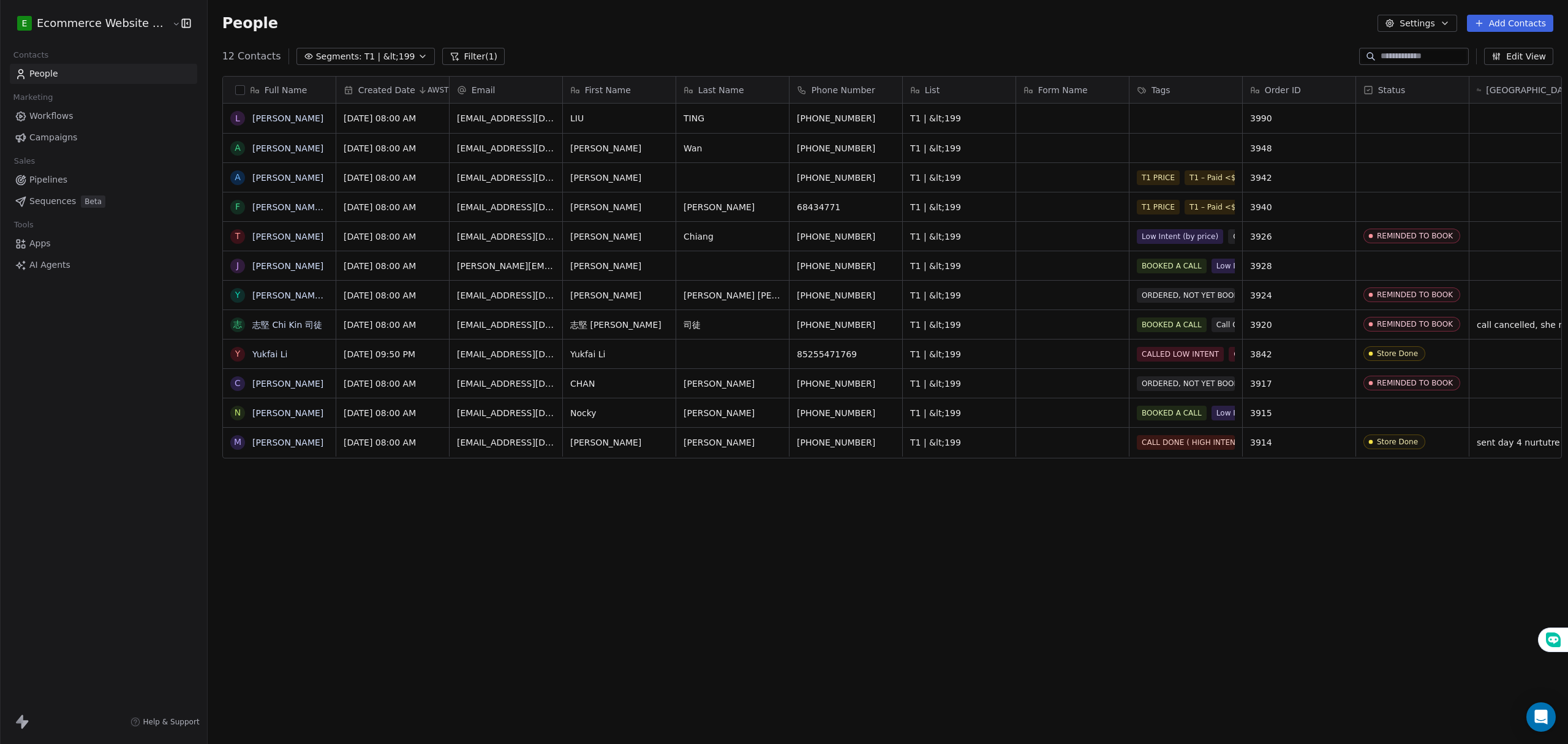
scroll to position [642, 1357]
click at [385, 540] on div "Full Name L LIU TING A Anton Wan A ALVIN F Fung Shan Chung T Tracy Chiang J Jes…" at bounding box center [888, 393] width 1360 height 654
click at [232, 119] on button "grid" at bounding box center [237, 118] width 10 height 10
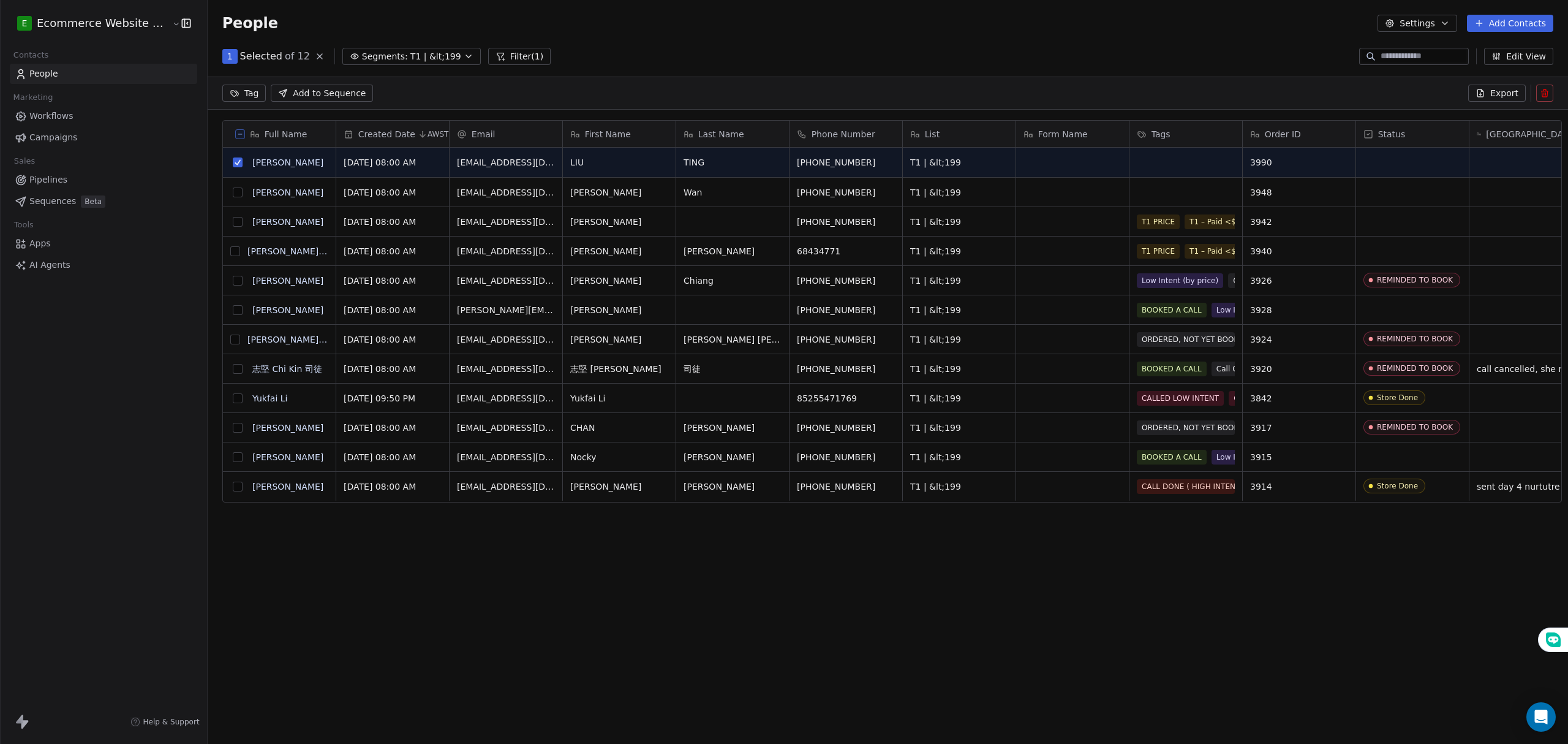
scroll to position [599, 1357]
click at [232, 194] on button "grid" at bounding box center [237, 192] width 10 height 10
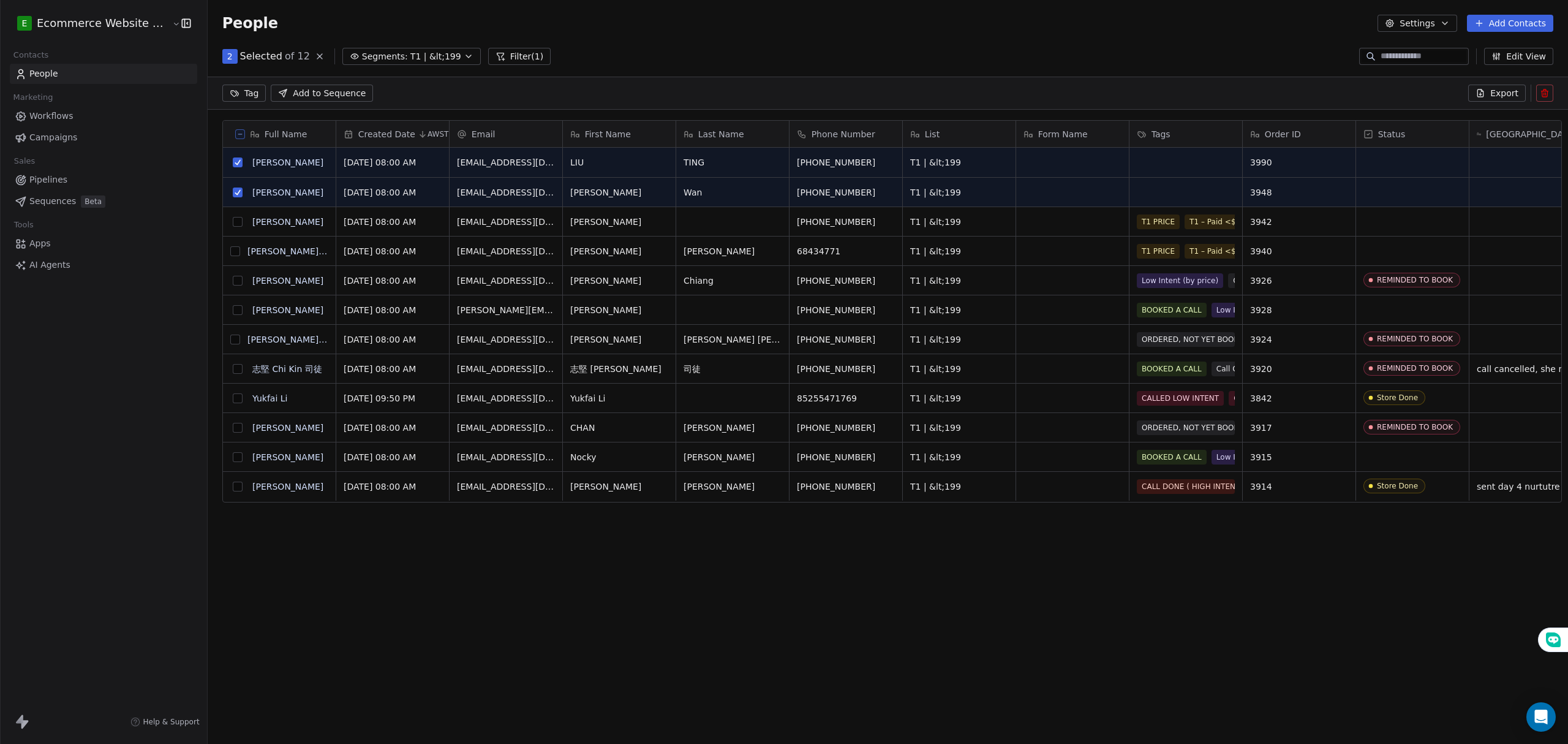
click at [228, 97] on html "E Ecommerce Website Builder Contacts People Marketing Workflows Campaigns Sales…" at bounding box center [784, 372] width 1568 height 744
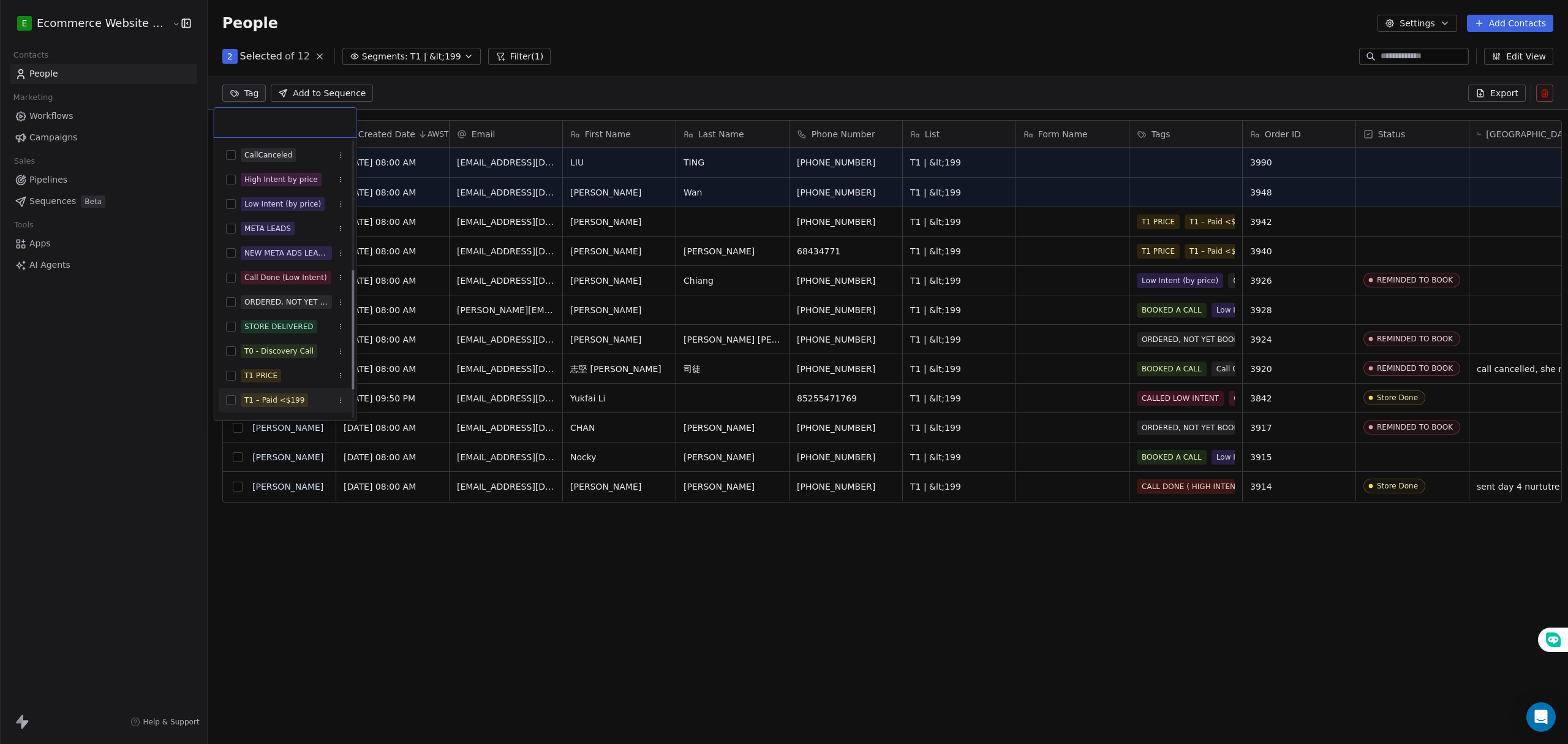
scroll to position [327, 0]
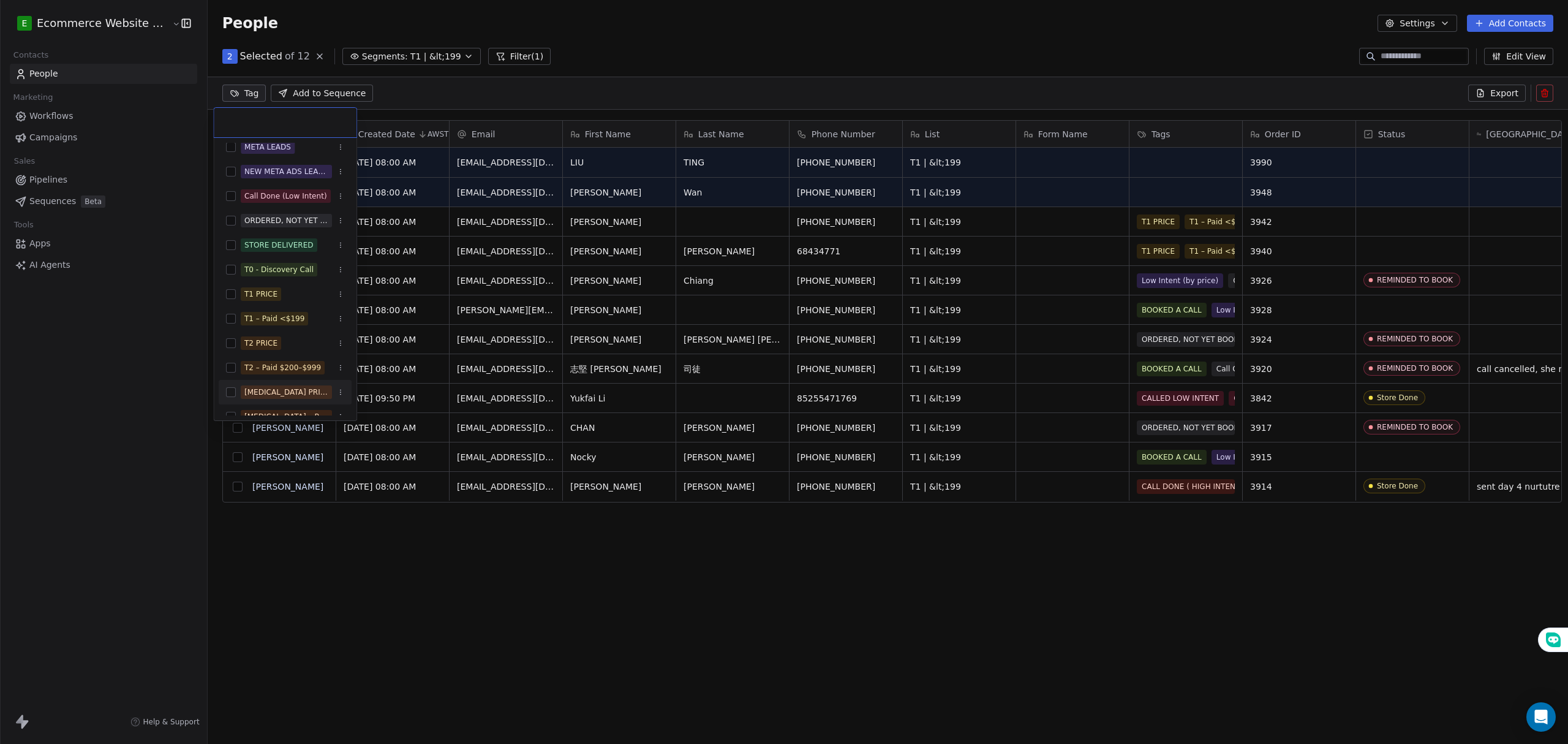
click at [474, 604] on html "E Ecommerce Website Builder Contacts People Marketing Workflows Campaigns Sales…" at bounding box center [784, 372] width 1568 height 744
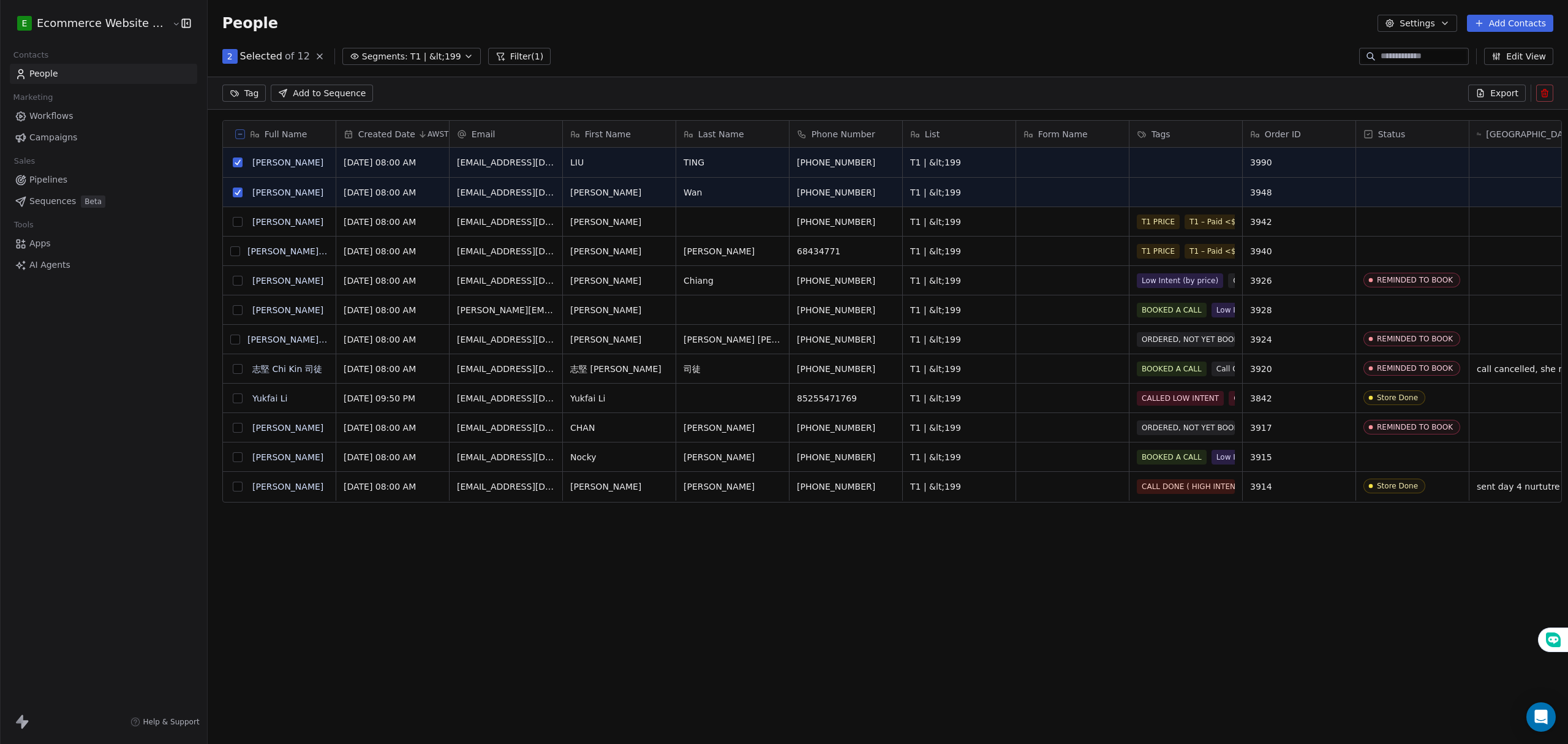
click at [475, 604] on div "Full Name L LIU TING A Anton Wan A ALVIN F Fung Shan Chung T Tracy Chiang J Jes…" at bounding box center [888, 415] width 1360 height 611
click at [74, 114] on link "Workflows" at bounding box center [103, 116] width 187 height 20
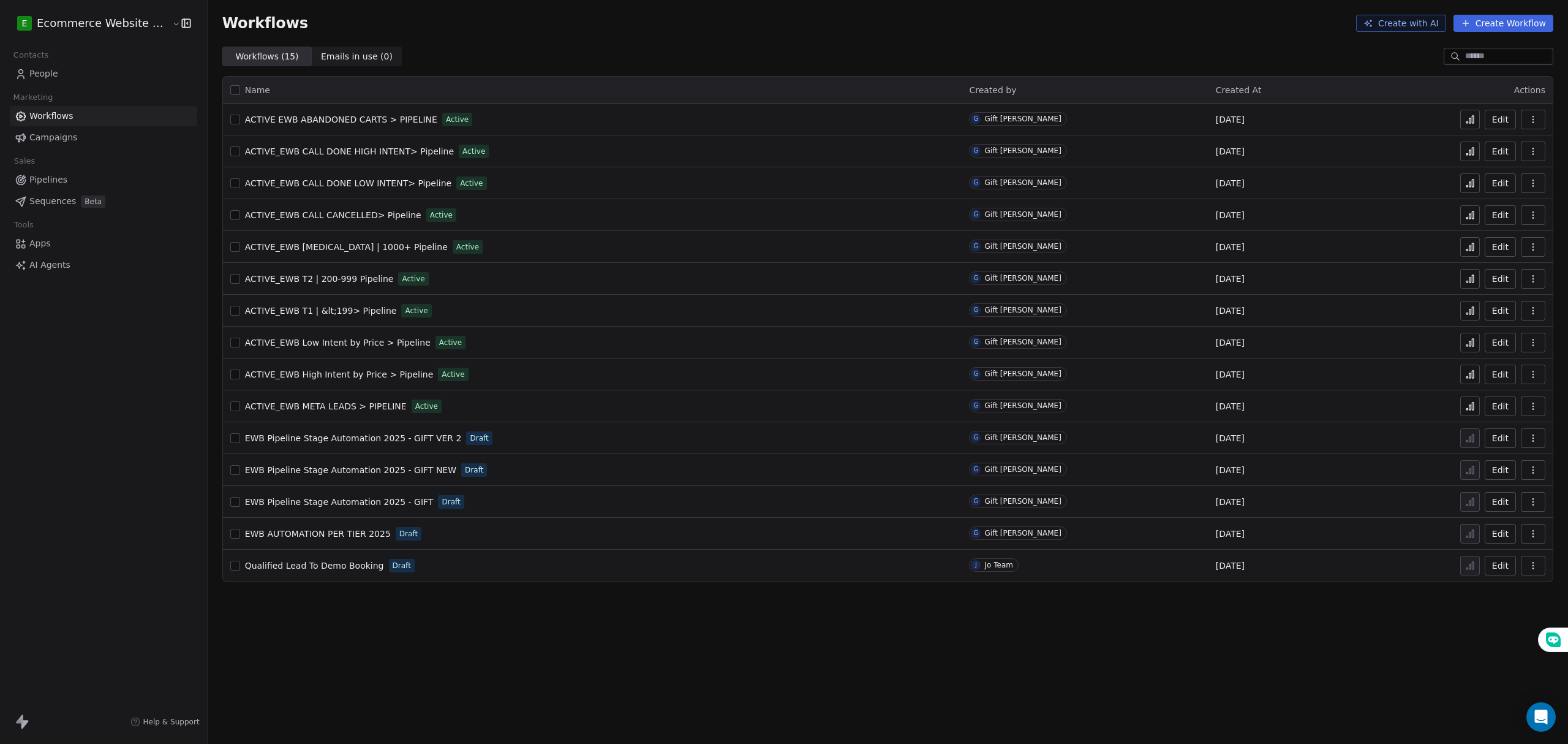
click at [326, 407] on span "ACTIVE_EWB META LEADS > PIPELINE" at bounding box center [326, 405] width 162 height 10
click at [77, 174] on link "Pipelines" at bounding box center [103, 180] width 187 height 20
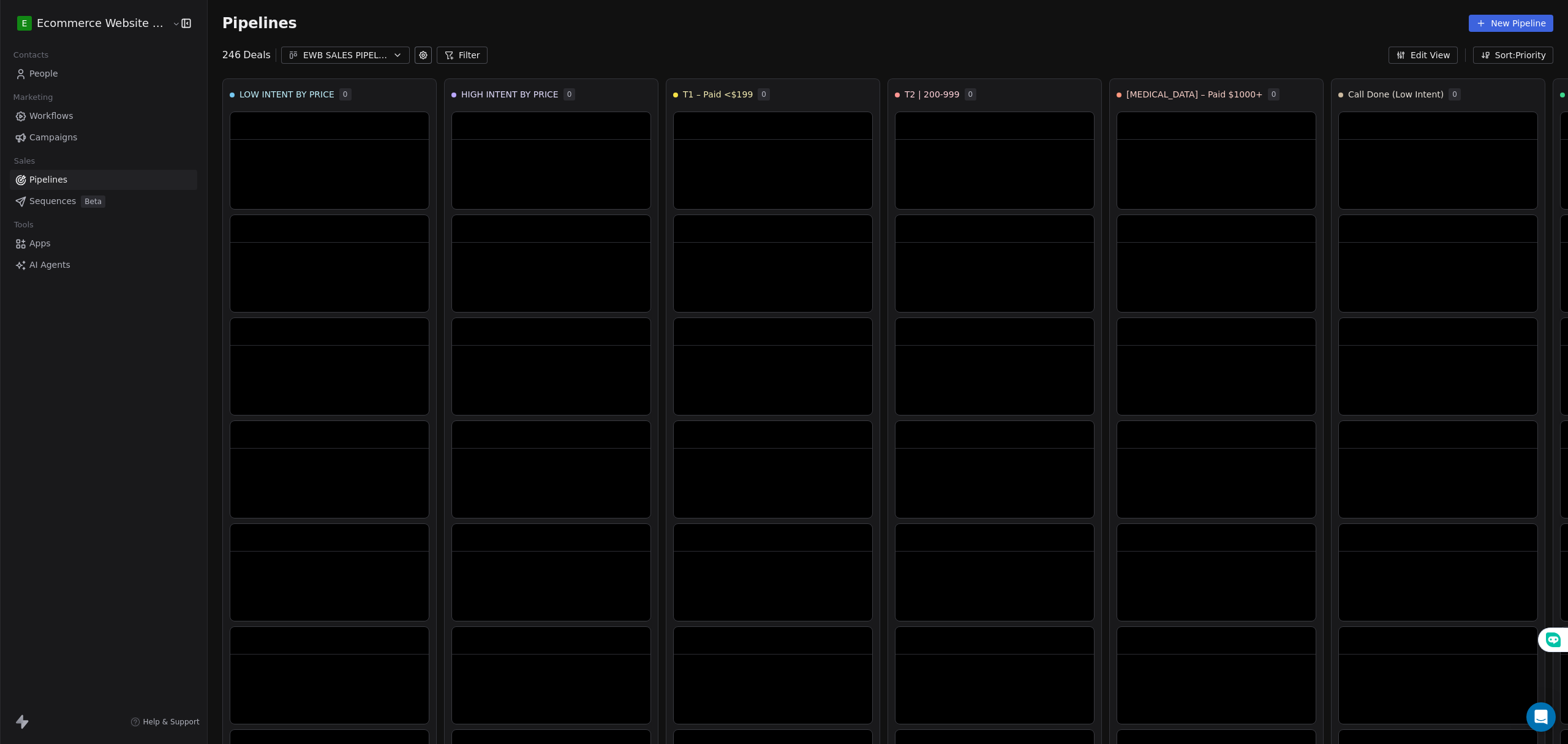
click at [358, 59] on div "EWB SALES PIPELINE 2025" at bounding box center [345, 55] width 85 height 13
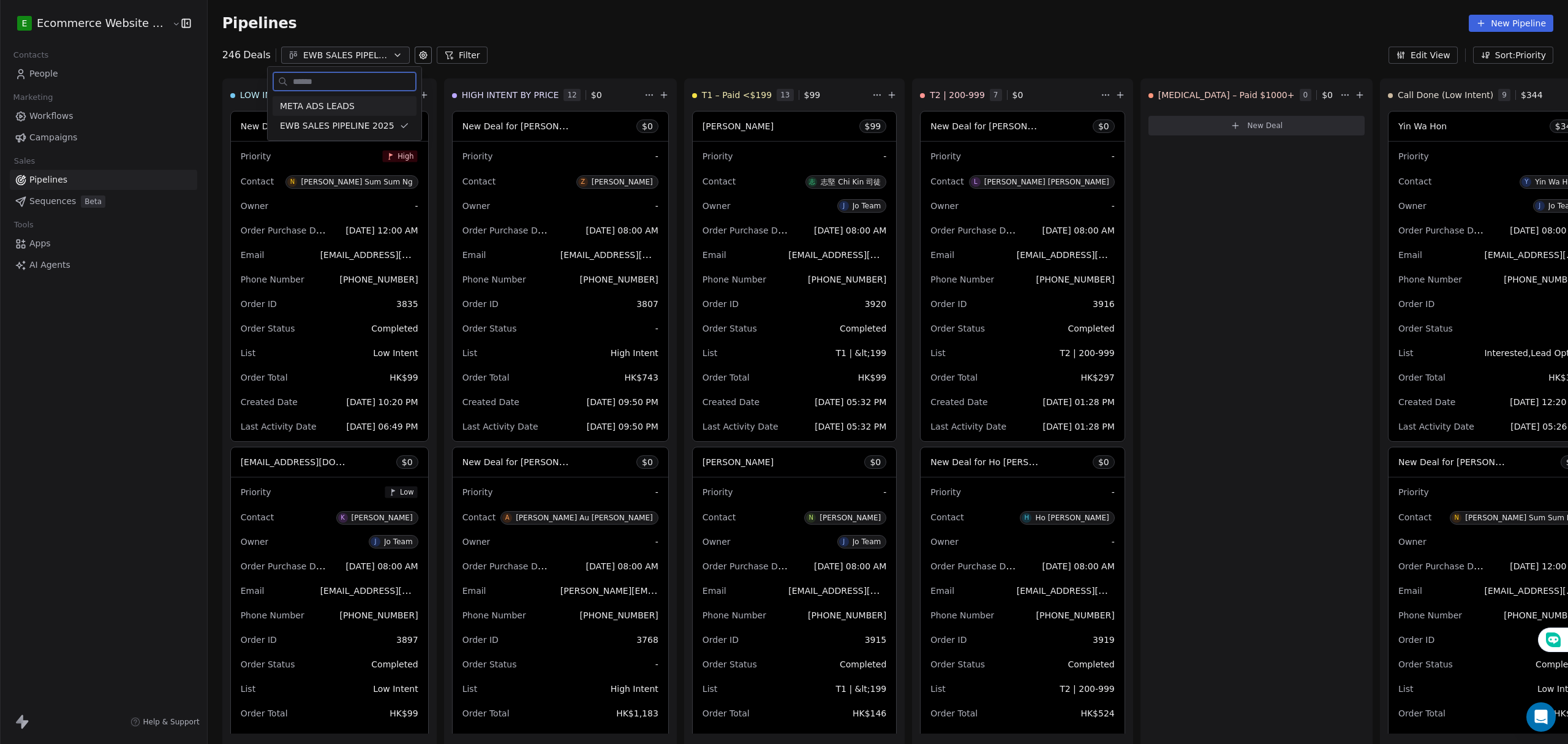
click at [350, 103] on div "META ADS LEADS" at bounding box center [344, 105] width 129 height 13
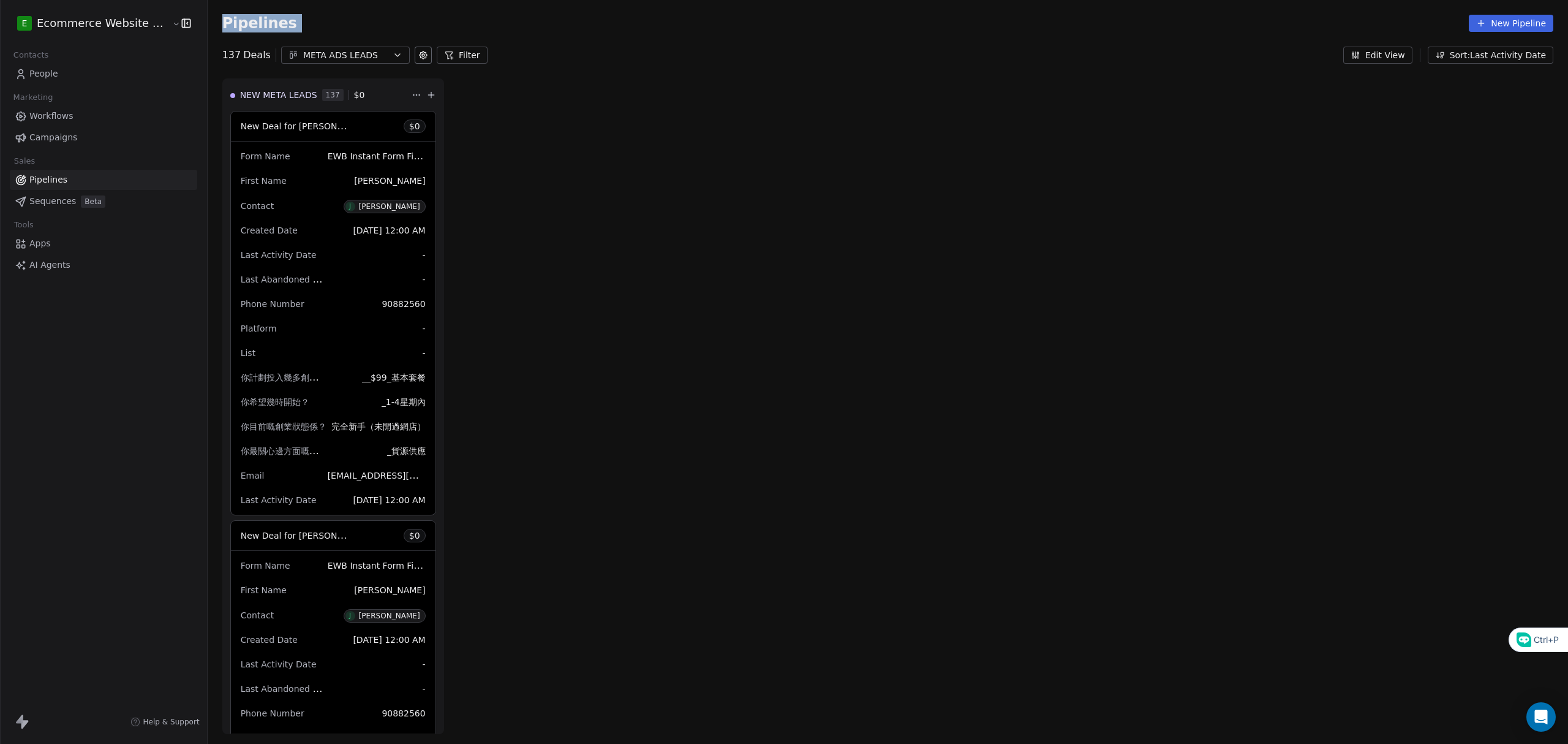
click at [212, 44] on div "Pipelines New Pipeline 137 Deals META ADS LEADS Filter Edit View Sort: Last Act…" at bounding box center [888, 32] width 1360 height 64
click at [228, 65] on div "Pipelines New Pipeline 137 Deals META ADS LEADS Filter Edit View Sort: Last Act…" at bounding box center [888, 372] width 1360 height 744
click at [496, 94] on div "NEW META LEADS 137 $ 0 New Deal for [PERSON_NAME] $ 0 Form Name EWB Instant For…" at bounding box center [888, 411] width 1360 height 665
click at [84, 72] on link "People" at bounding box center [103, 74] width 187 height 20
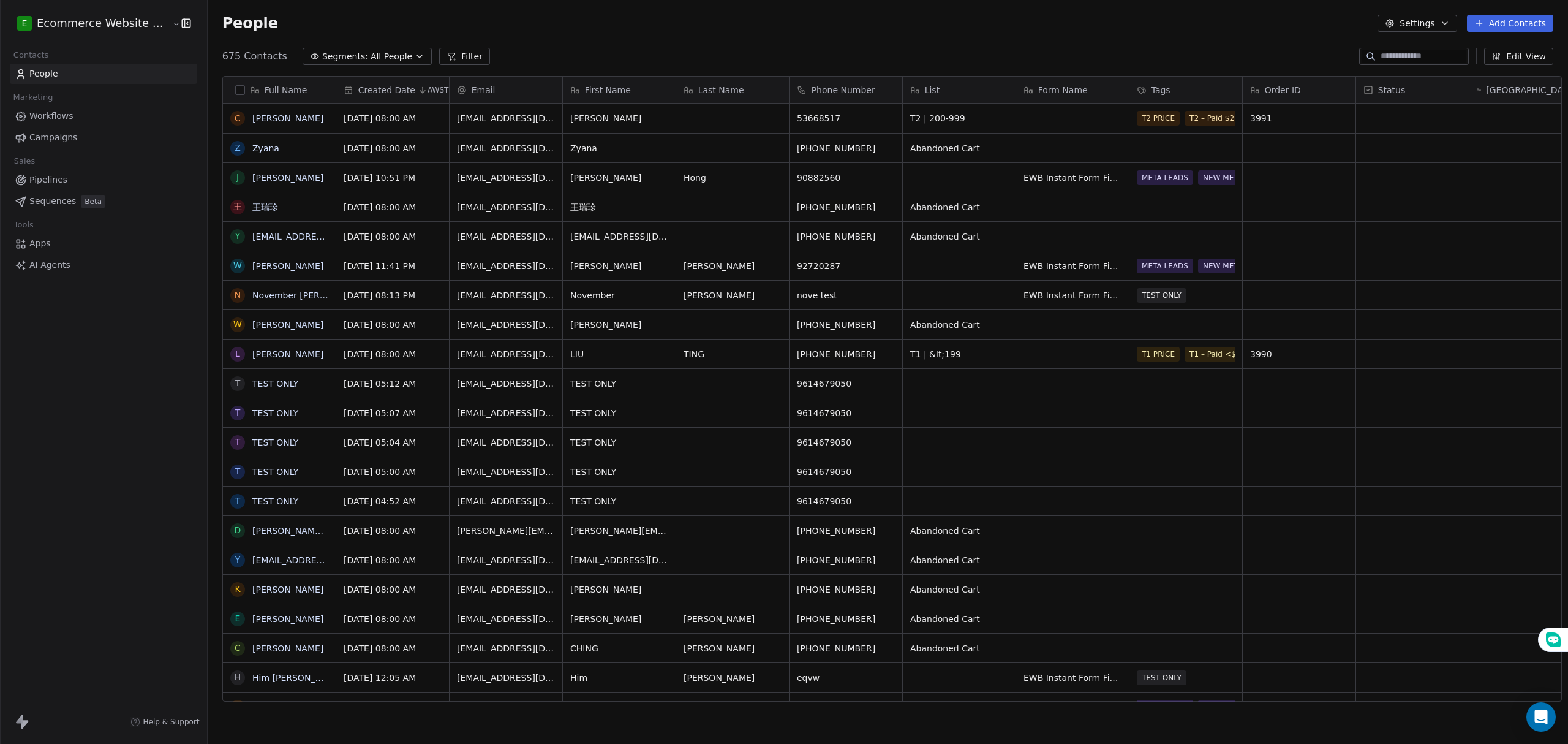
scroll to position [642, 1357]
click at [370, 56] on span "All People" at bounding box center [391, 56] width 42 height 13
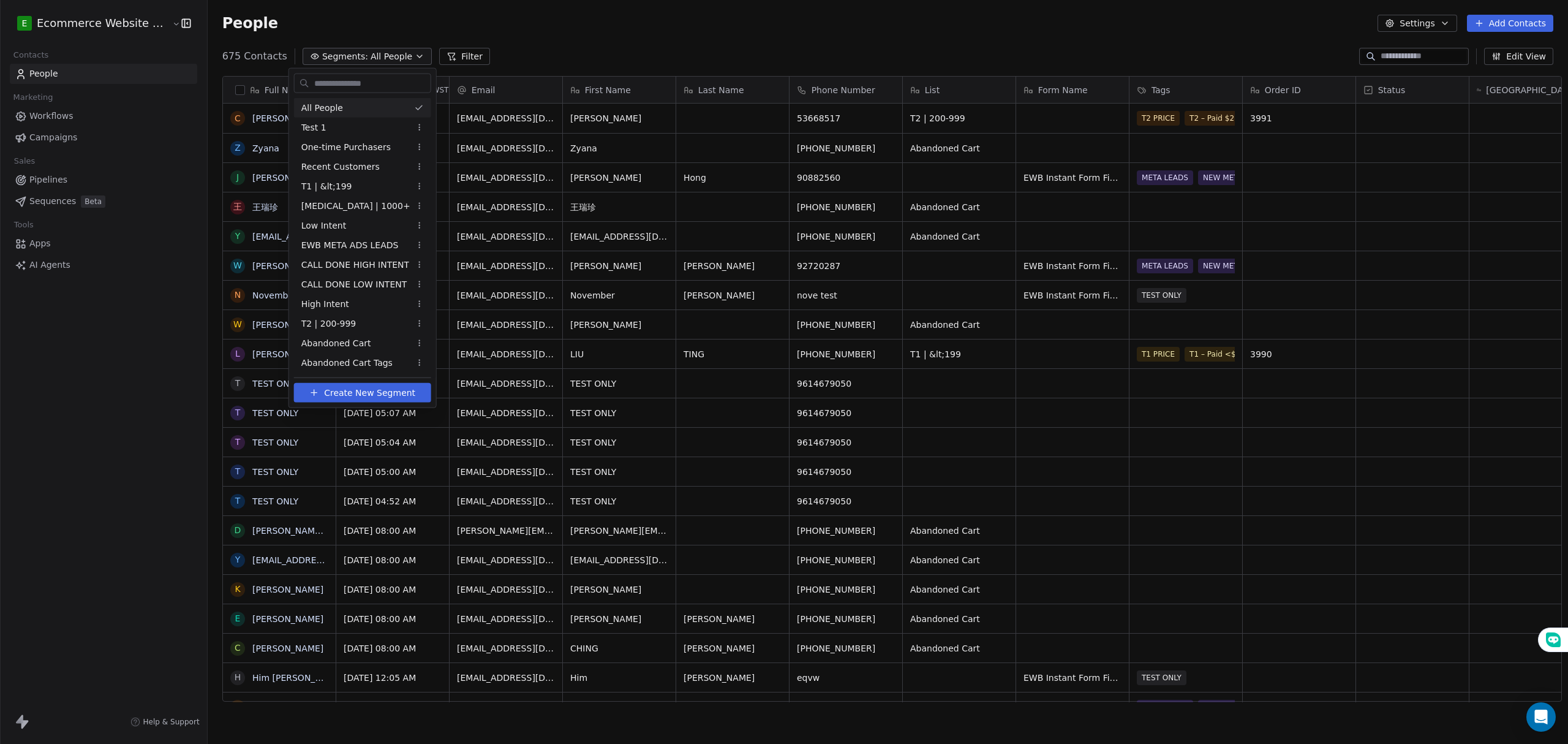
click at [390, 30] on html "E Ecommerce Website Builder Contacts People Marketing Workflows Campaigns Sales…" at bounding box center [784, 372] width 1568 height 744
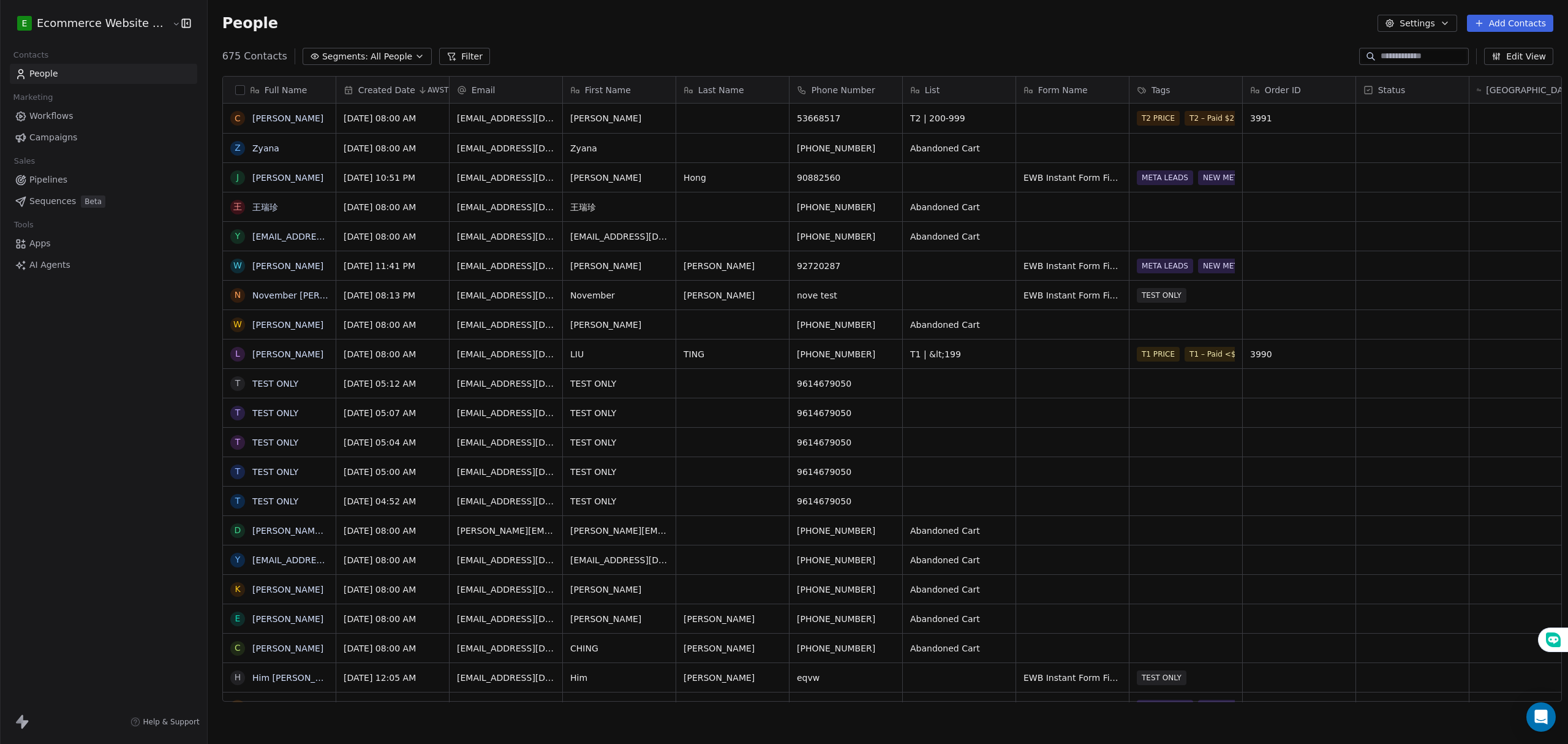
click at [392, 62] on span "All People" at bounding box center [391, 56] width 42 height 13
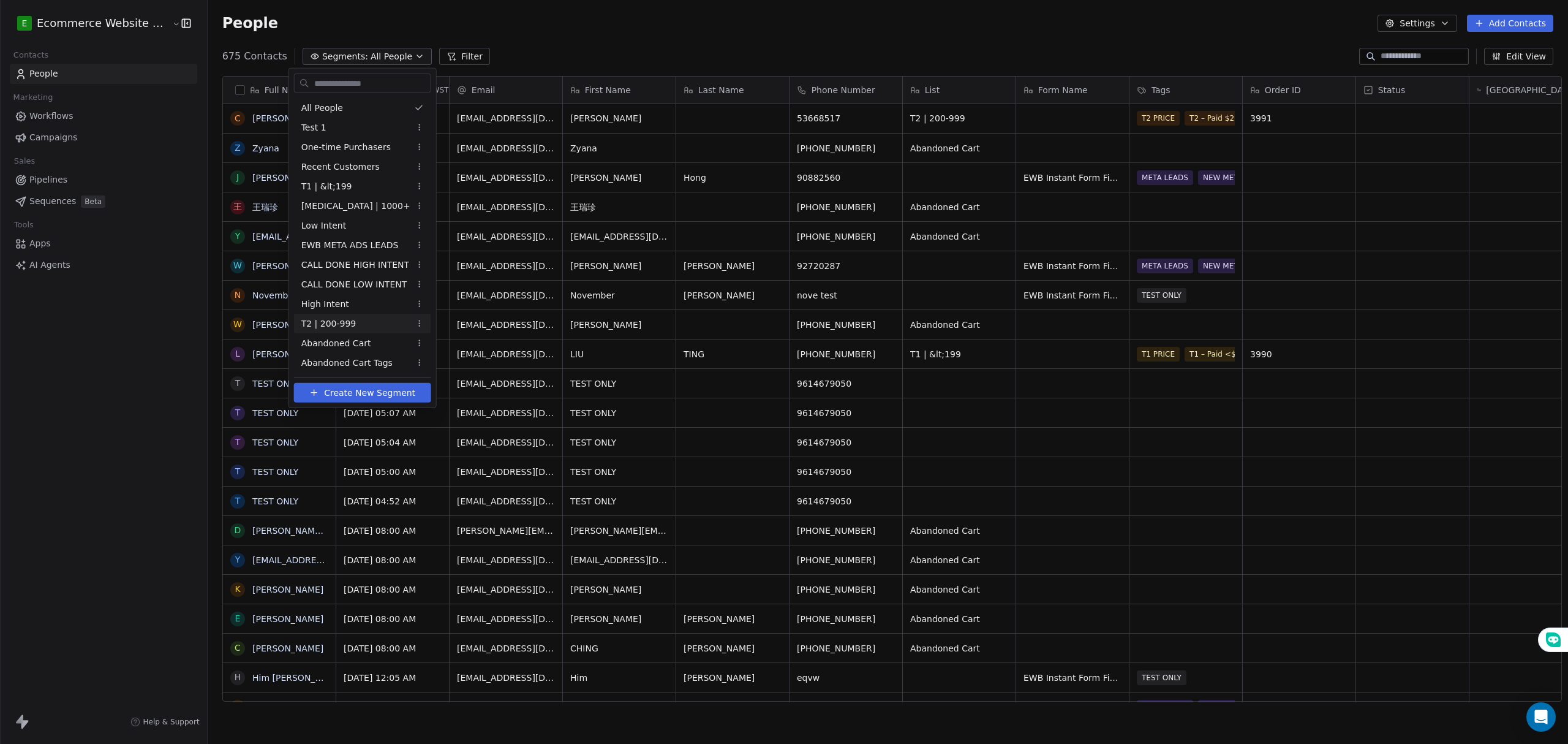
click at [353, 319] on div "T2 | 200-999" at bounding box center [362, 323] width 137 height 19
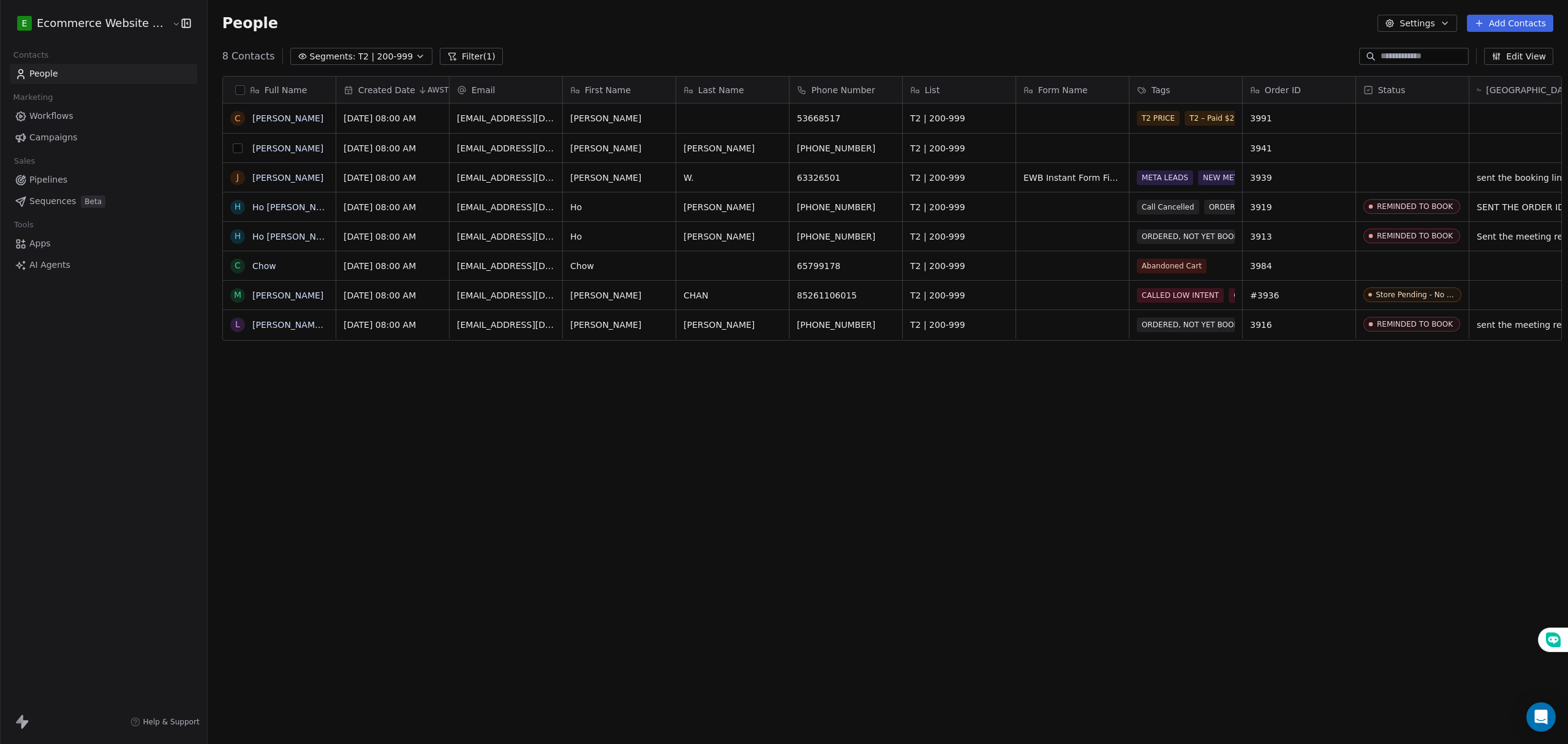
click at [232, 145] on button "grid" at bounding box center [237, 148] width 10 height 10
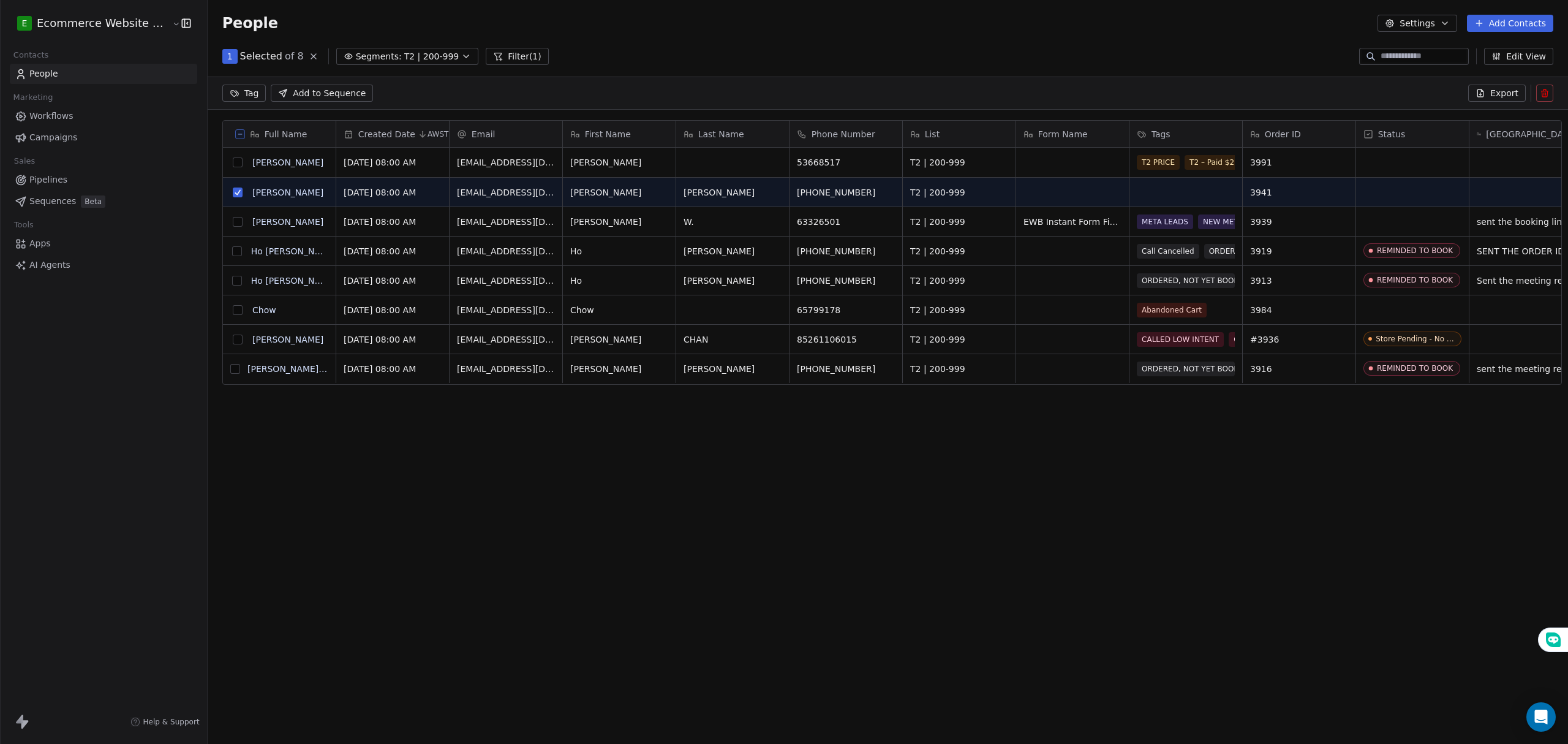
click at [236, 94] on html "E Ecommerce Website Builder Contacts People Marketing Workflows Campaigns Sales…" at bounding box center [784, 372] width 1568 height 744
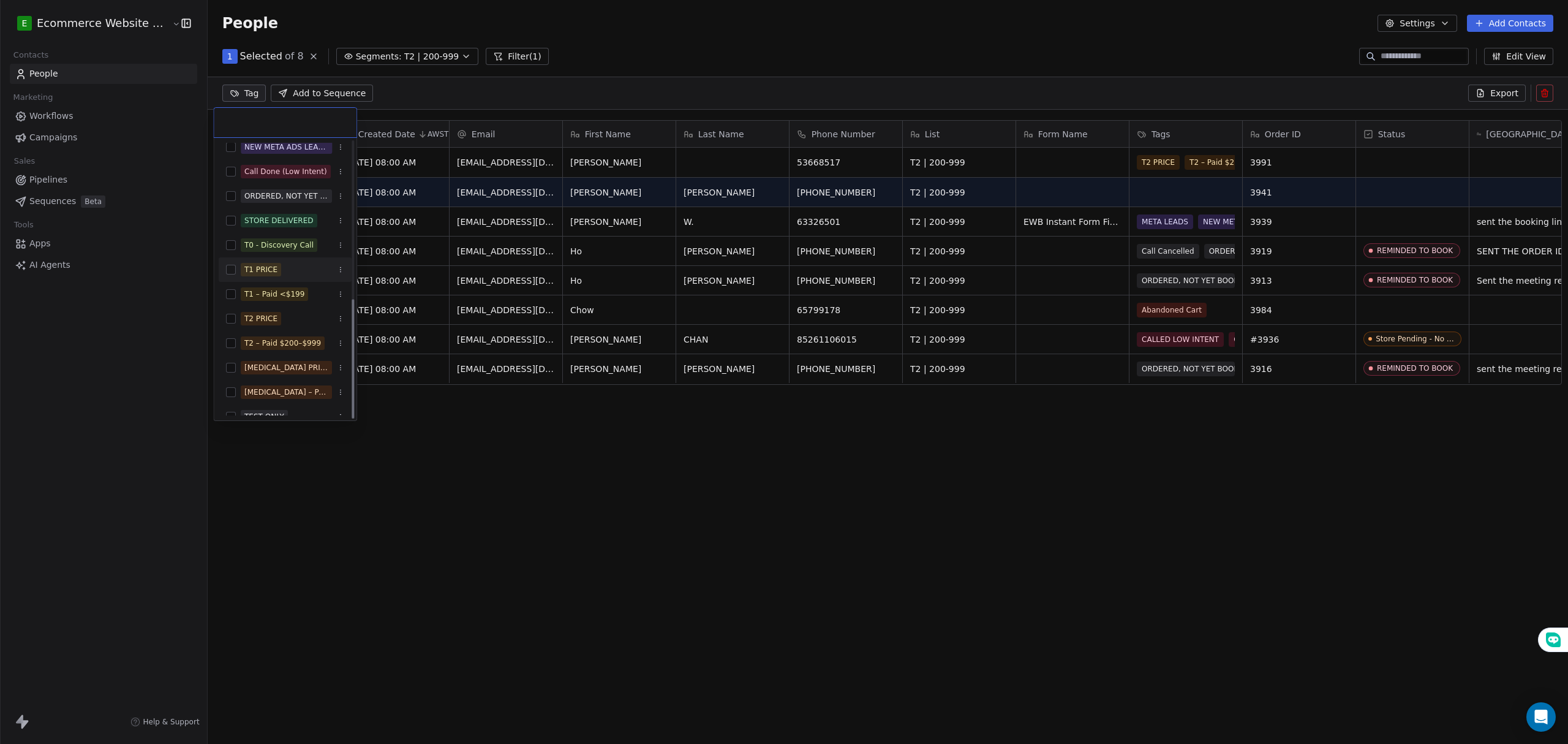
scroll to position [364, 0]
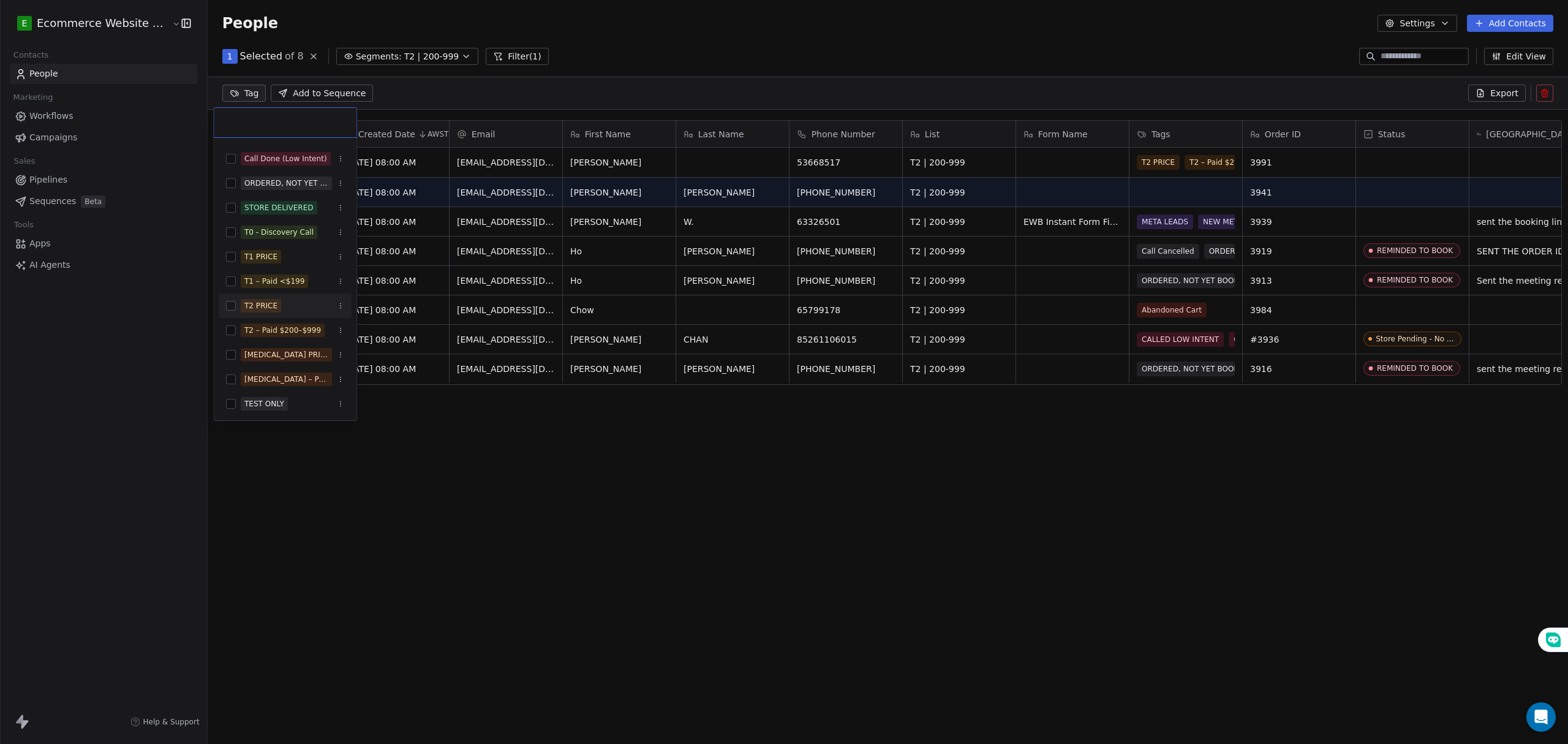
click at [231, 304] on button "Suggestions" at bounding box center [230, 305] width 10 height 10
click at [229, 330] on button "Suggestions" at bounding box center [230, 330] width 10 height 10
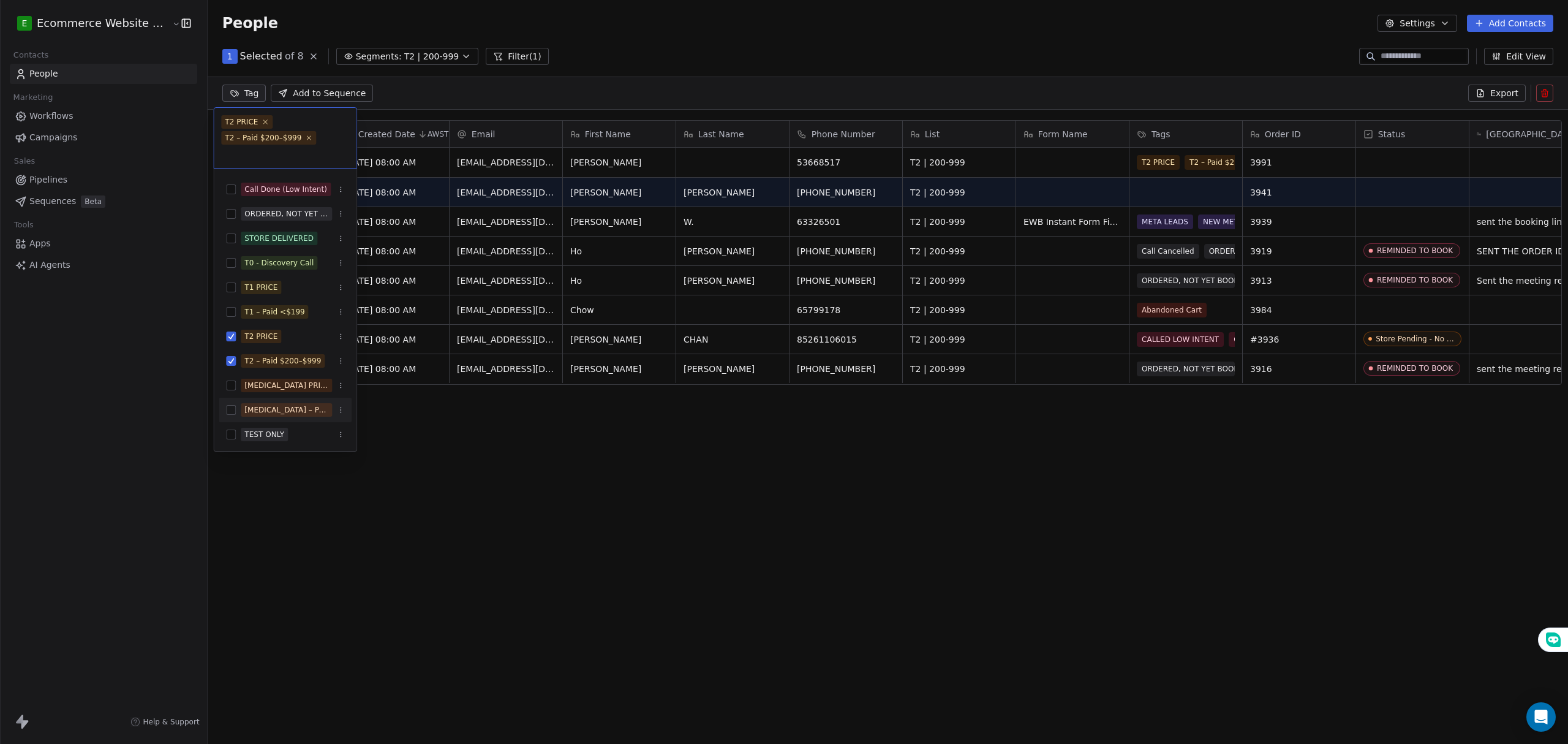
click at [412, 428] on html "E Ecommerce Website Builder Contacts People Marketing Workflows Campaigns Sales…" at bounding box center [784, 372] width 1568 height 744
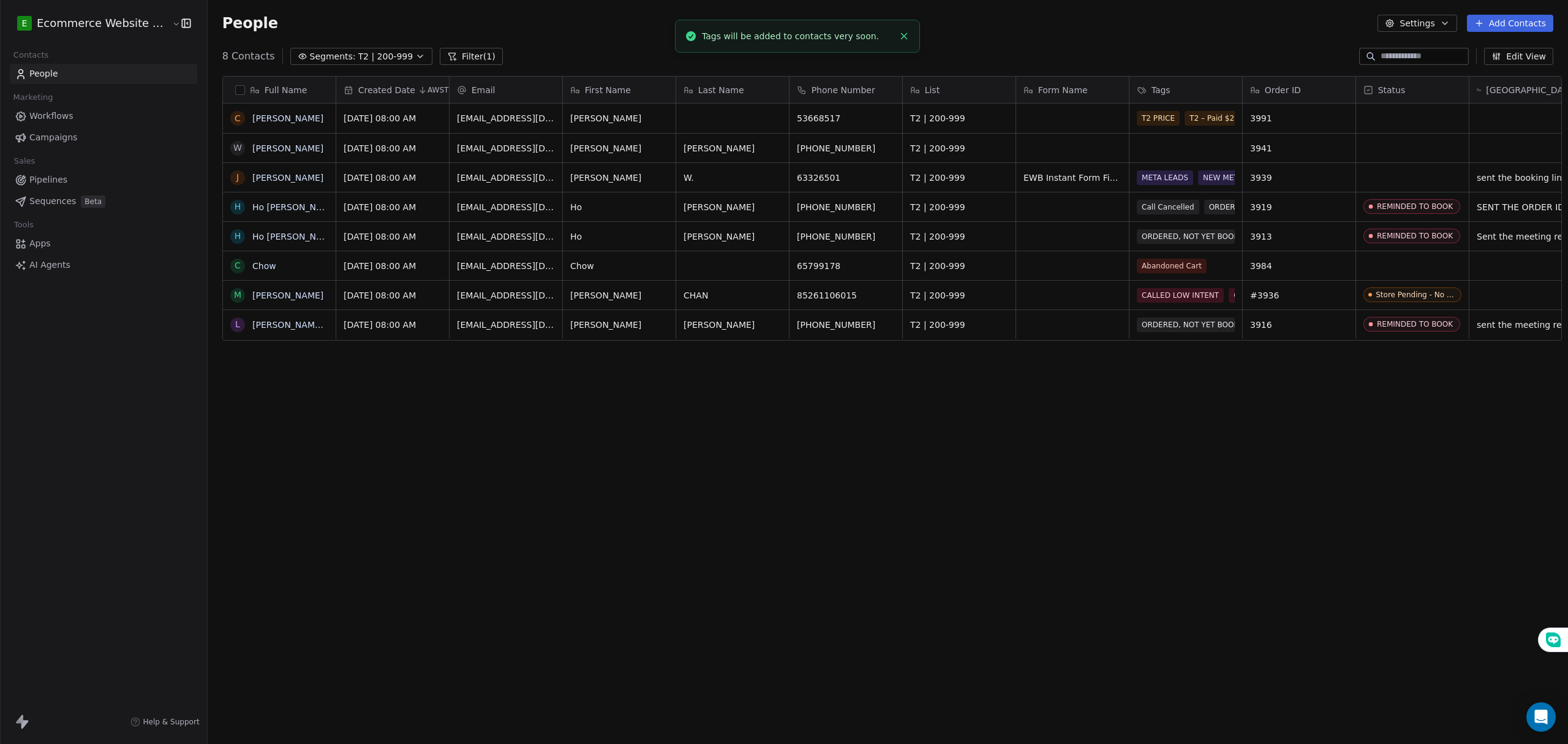
scroll to position [8, 0]
drag, startPoint x: 575, startPoint y: 481, endPoint x: 575, endPoint y: 473, distance: 8.0
click at [575, 475] on div "Full Name C Celia W Wong Yiu Tak J Joie W. W. H Ho Hoi Shing H Ho Pui Kwan C Ch…" at bounding box center [888, 393] width 1360 height 654
click at [339, 49] on button "Segments: T2 | 200-999" at bounding box center [362, 56] width 143 height 17
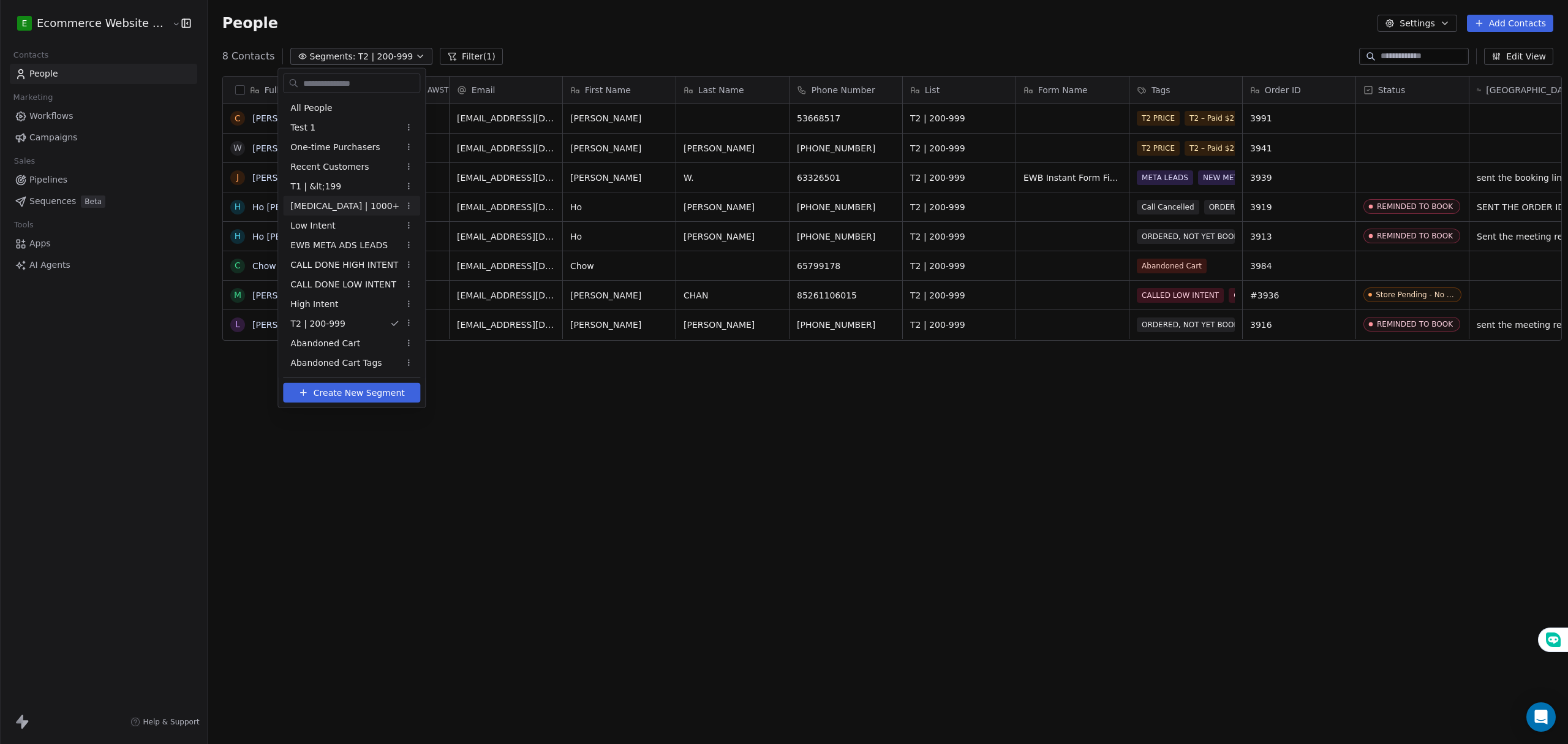
click at [348, 198] on div "[MEDICAL_DATA] | 1000+" at bounding box center [351, 206] width 137 height 19
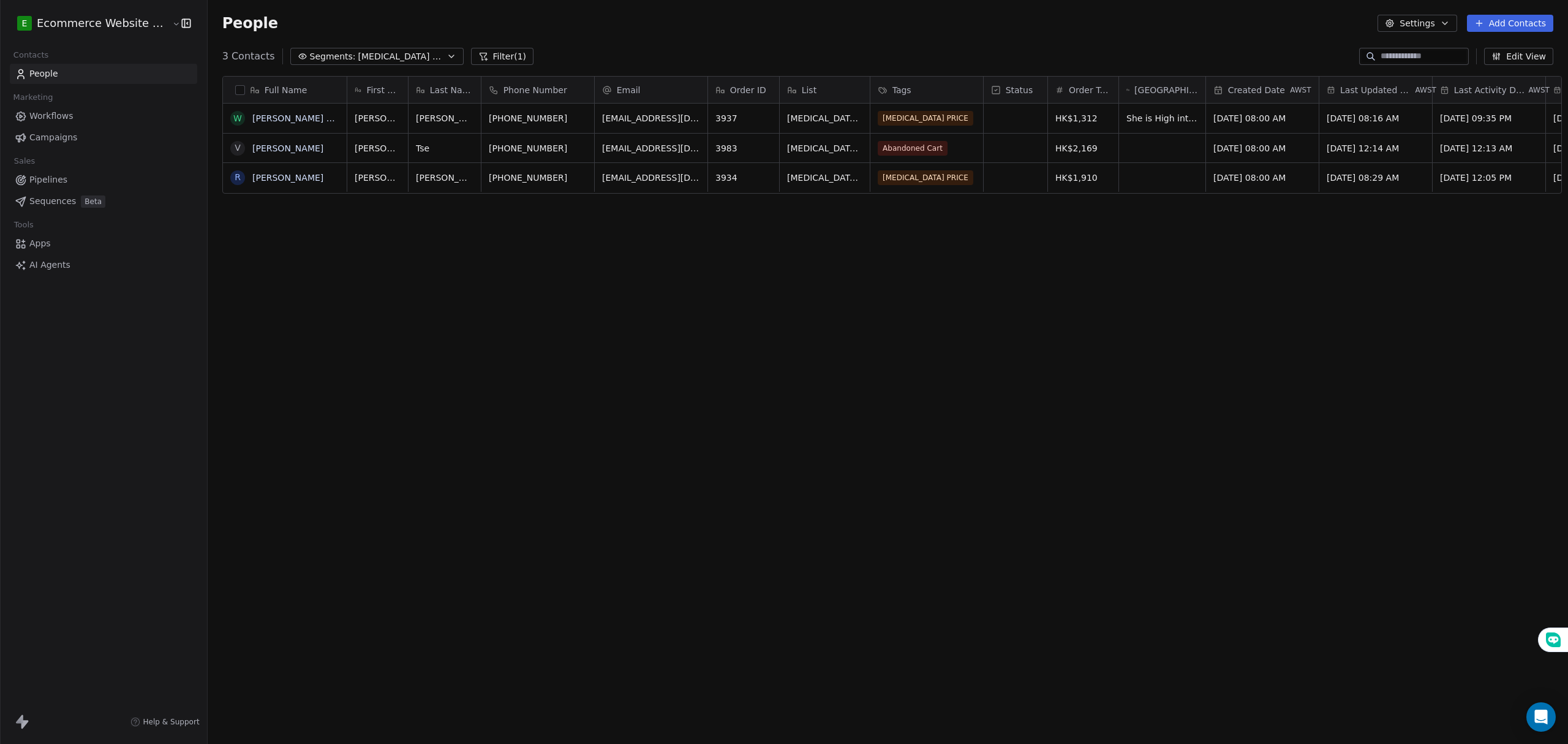
scroll to position [642, 1357]
click at [647, 248] on div "Full Name W Wong Kit Ying V Vivian Tse R Roy Lam First Name Last Name Phone Num…" at bounding box center [888, 393] width 1360 height 654
click at [370, 49] on button "Segments: T3 | 1000+" at bounding box center [376, 56] width 173 height 17
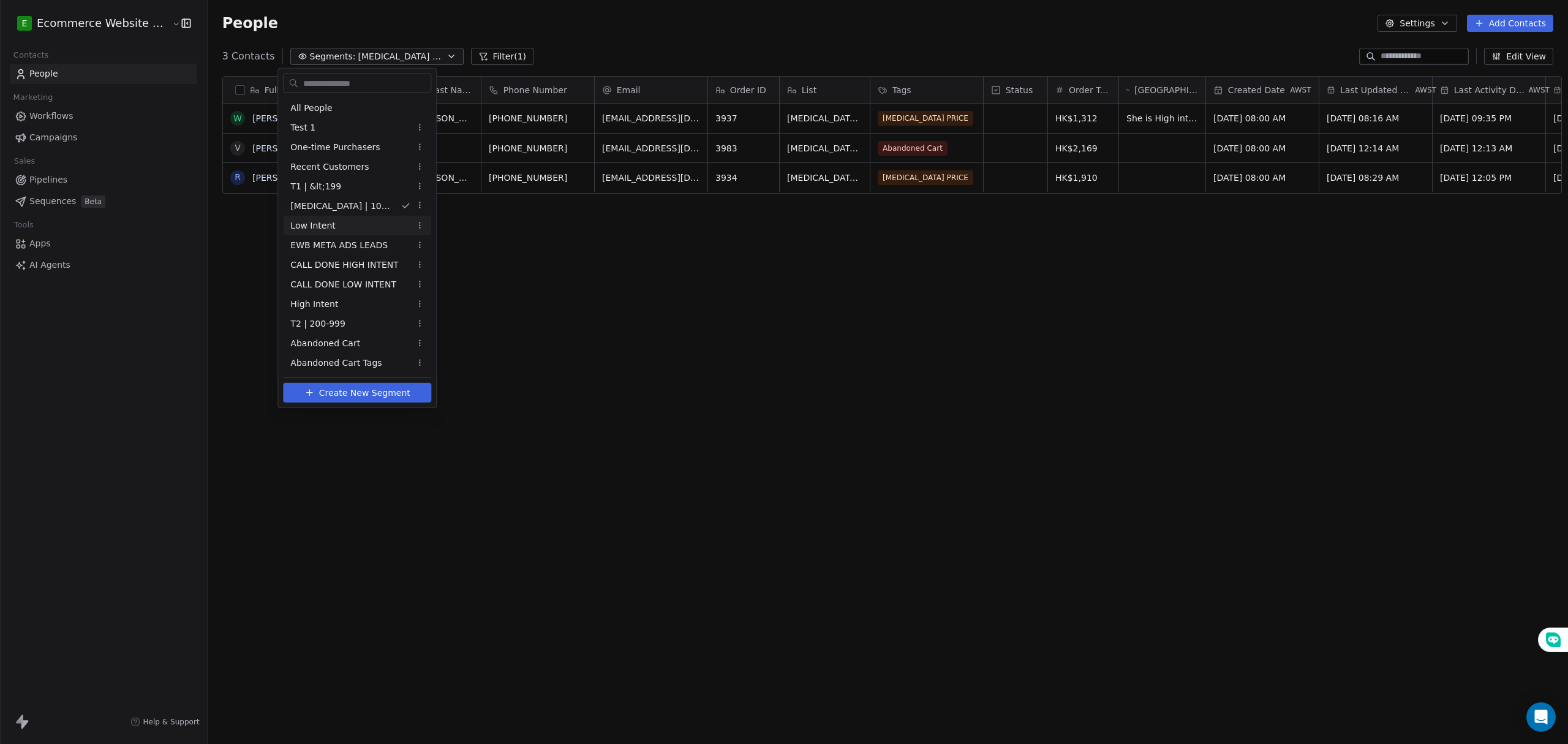
click at [342, 226] on div "Low Intent" at bounding box center [357, 225] width 148 height 19
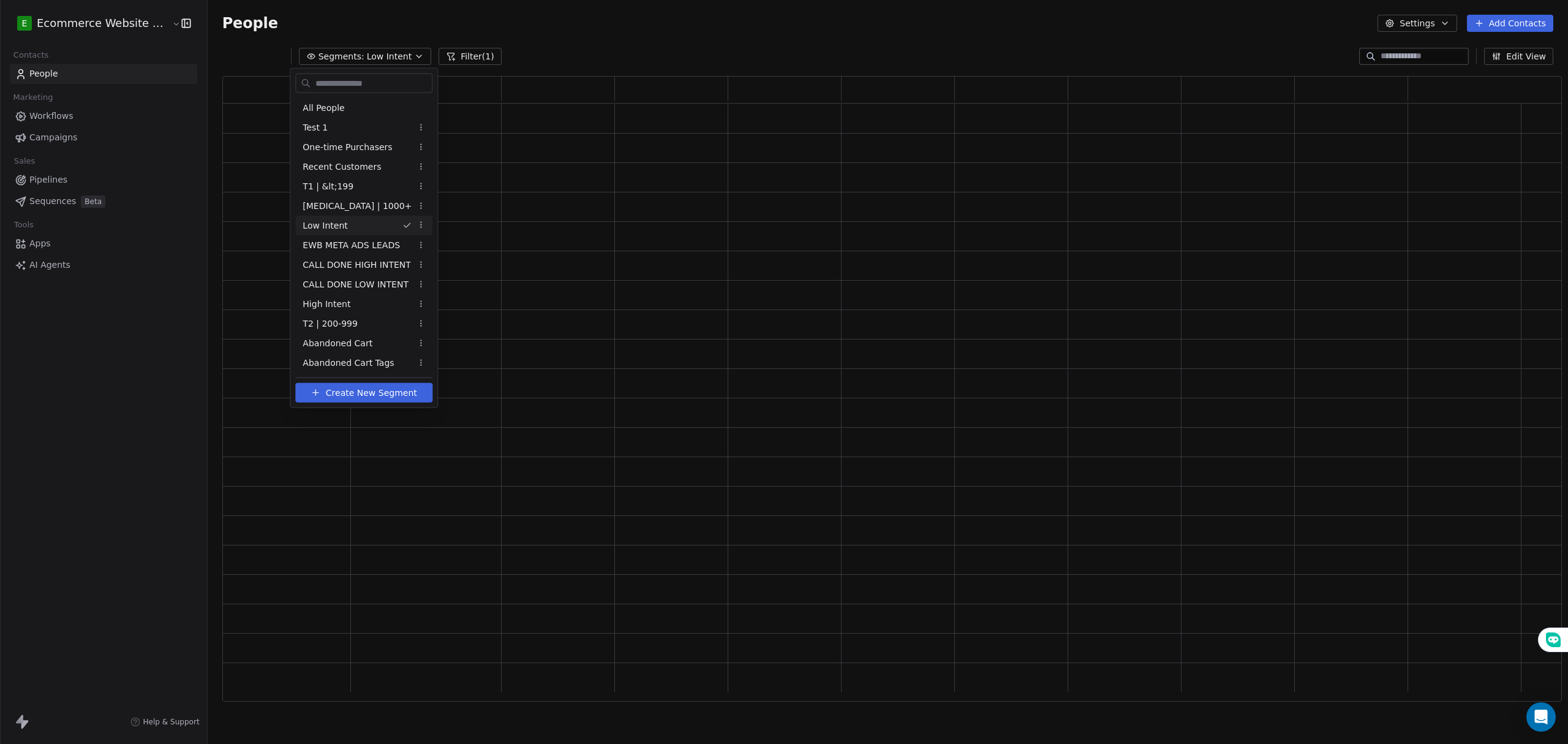
scroll to position [613, 1328]
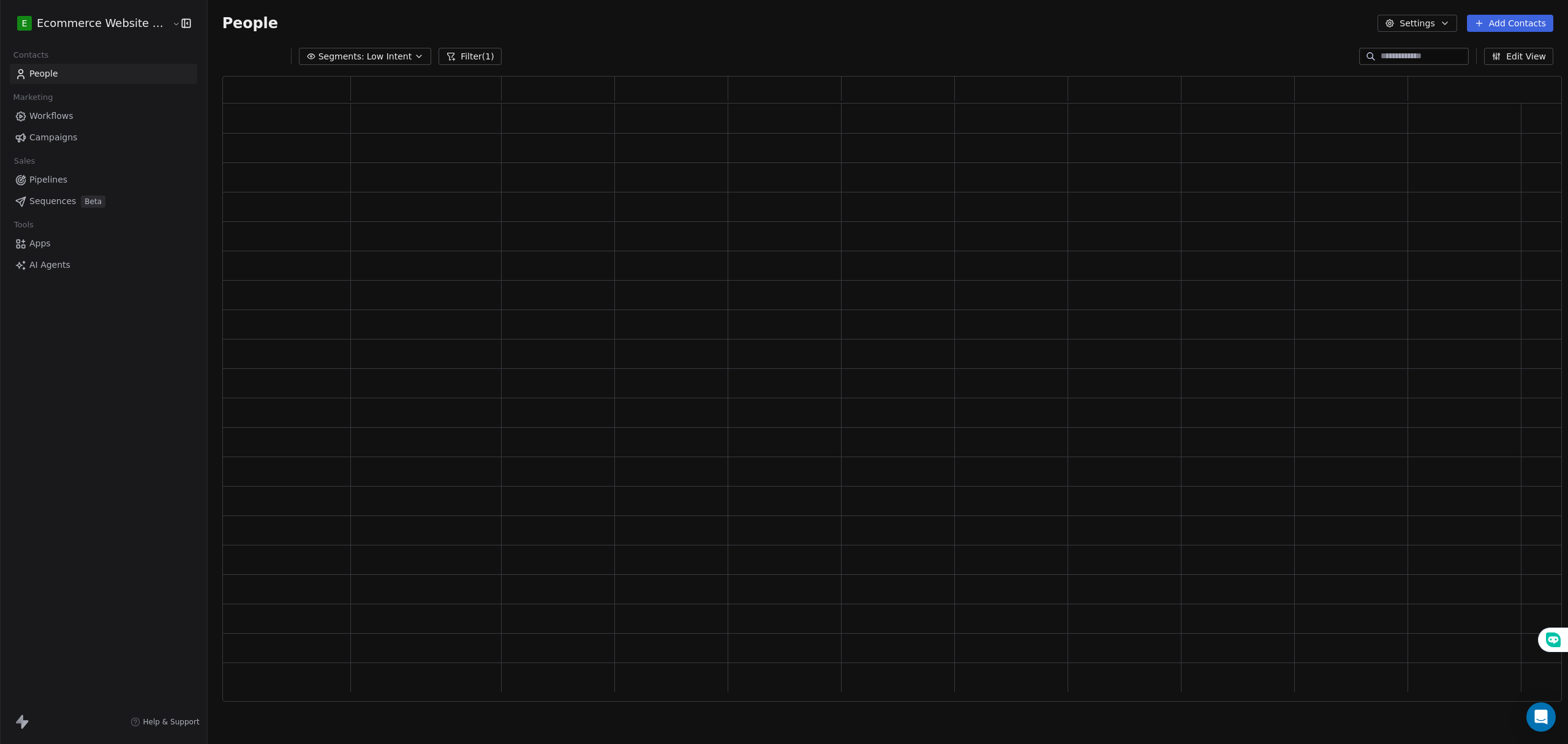
click at [388, 48] on button "Segments: Low Intent" at bounding box center [365, 56] width 133 height 17
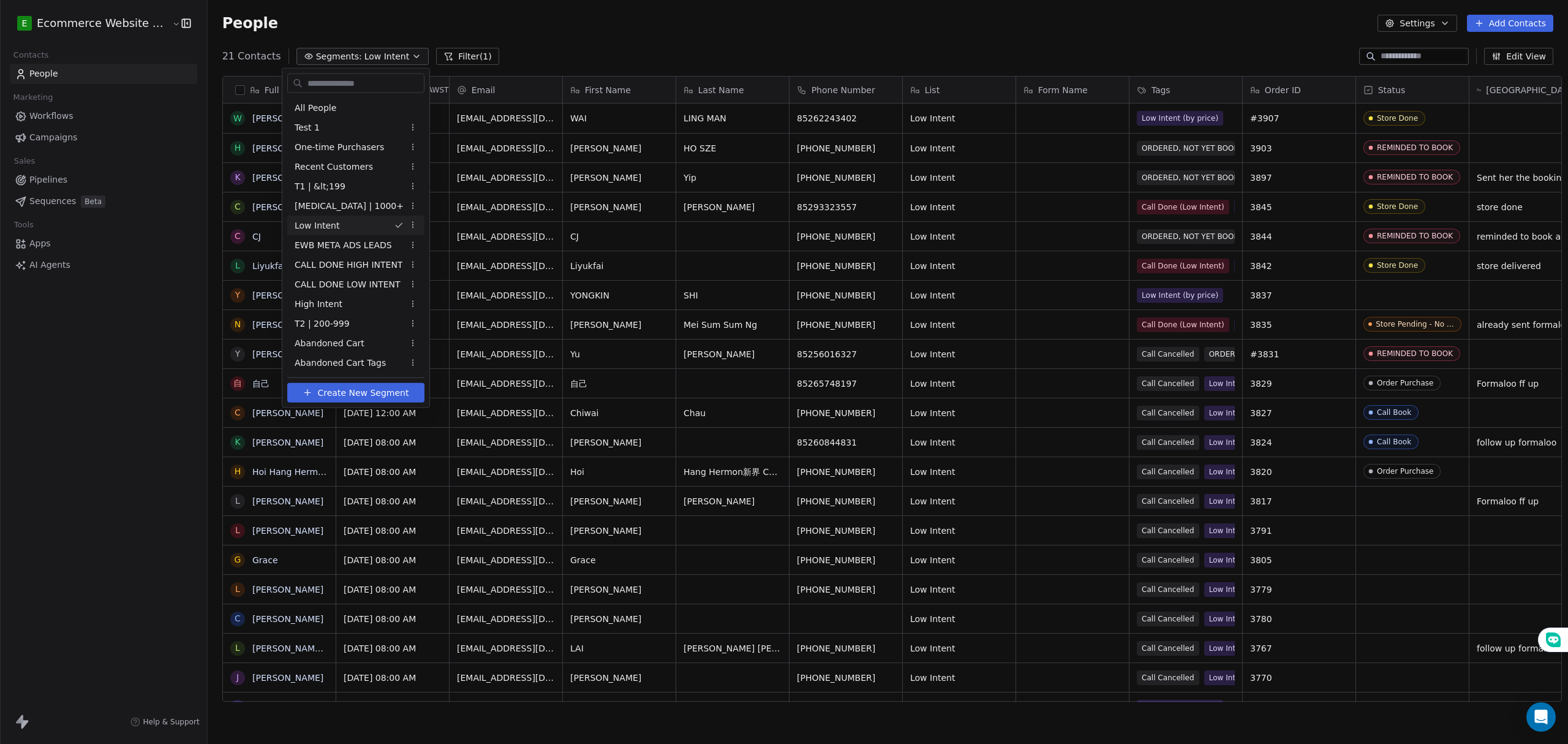
scroll to position [642, 1357]
click at [537, 38] on html "E Ecommerce Website Builder Contacts People Marketing Workflows Campaigns Sales…" at bounding box center [784, 372] width 1568 height 744
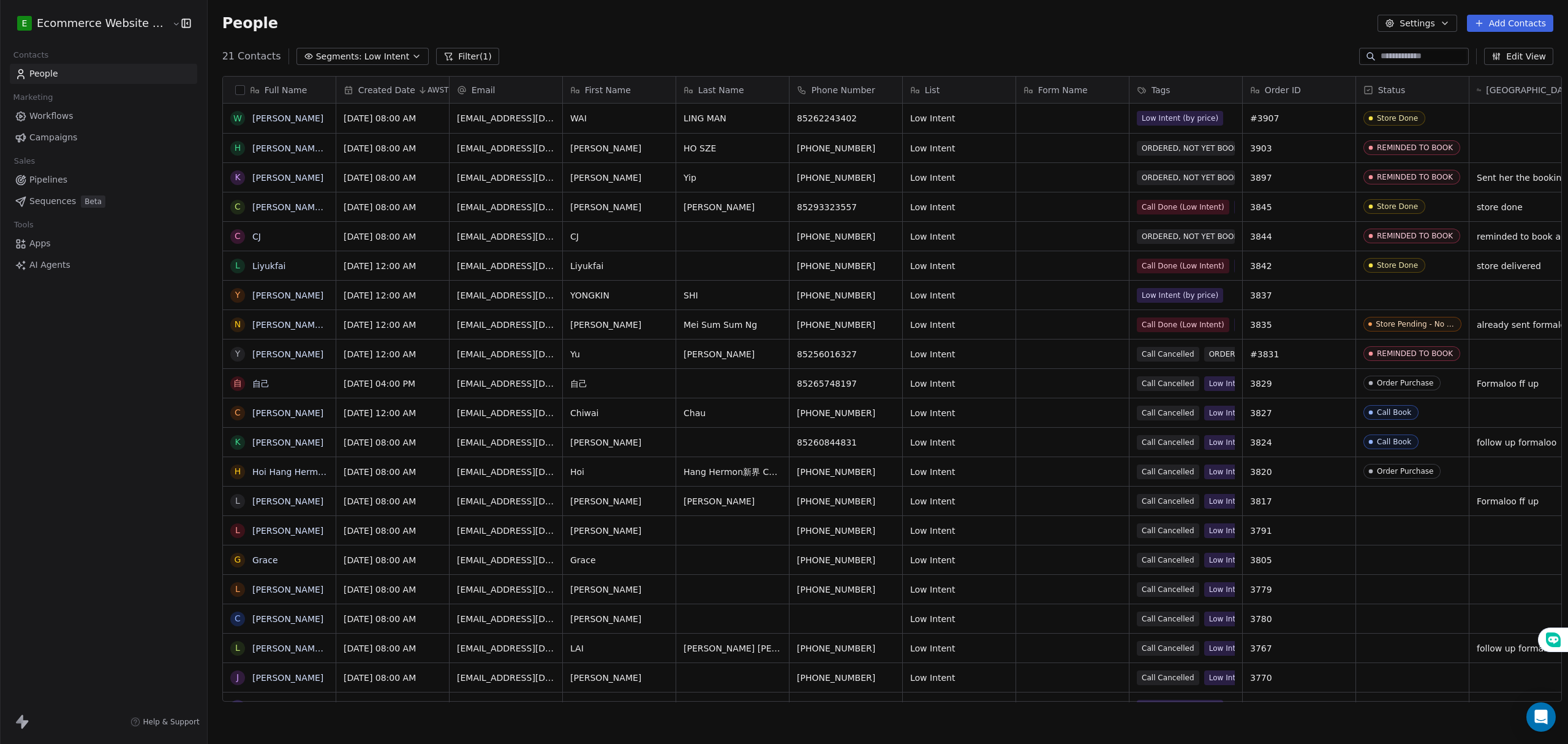
click at [373, 59] on span "Low Intent" at bounding box center [387, 56] width 45 height 13
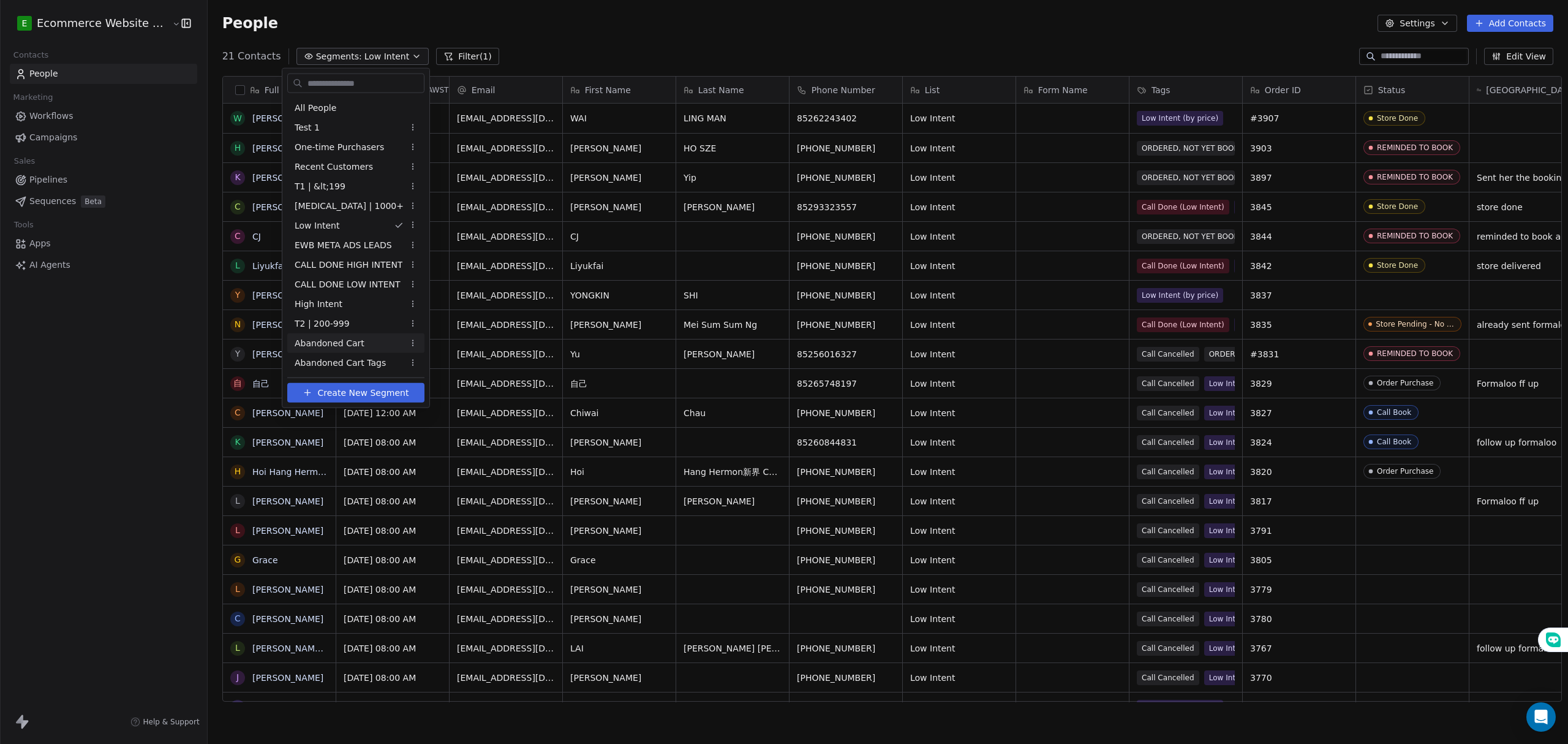
click at [352, 346] on span "Abandoned Cart" at bounding box center [330, 342] width 70 height 13
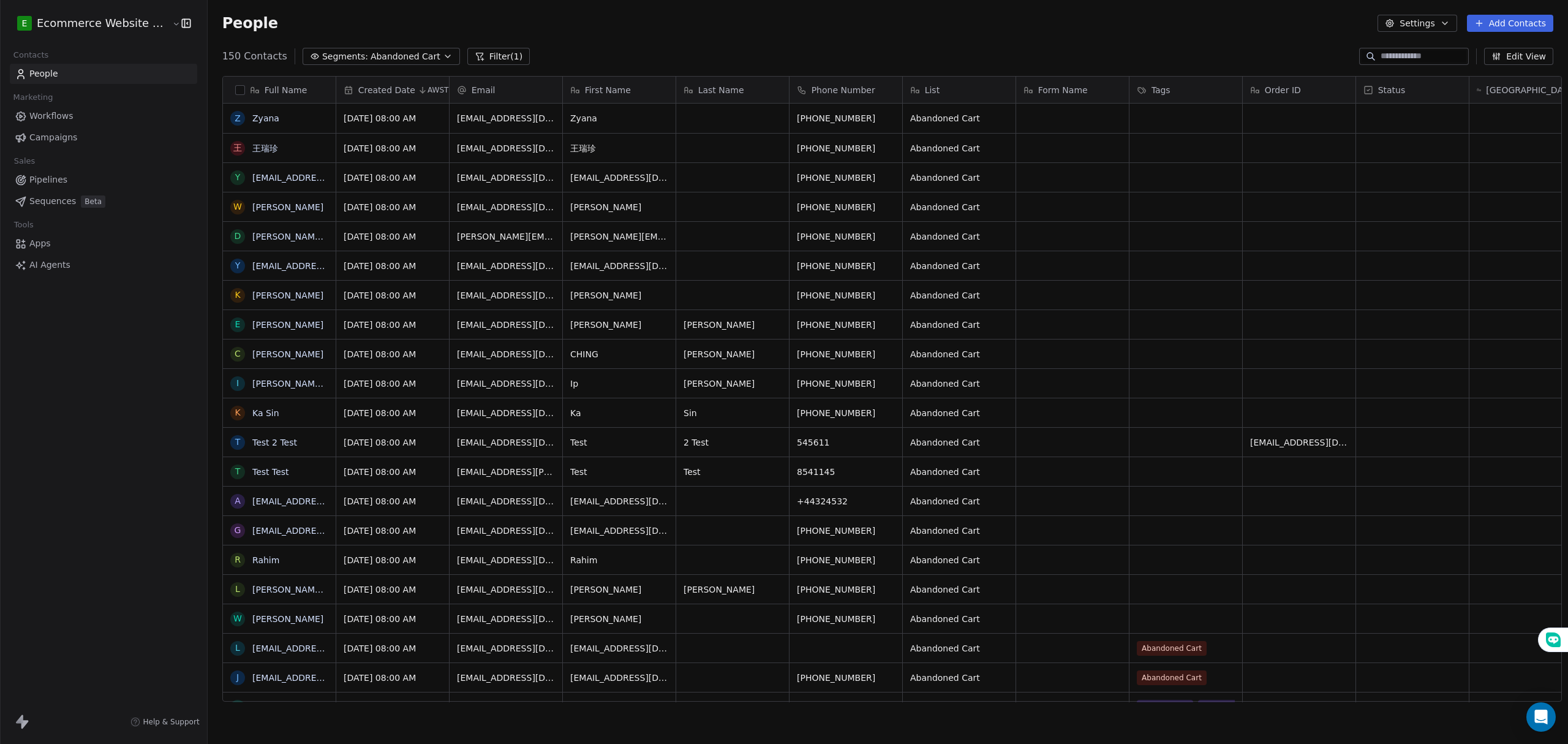
drag, startPoint x: 401, startPoint y: 56, endPoint x: 327, endPoint y: 54, distance: 74.0
click at [400, 57] on span "Abandoned Cart" at bounding box center [405, 56] width 70 height 13
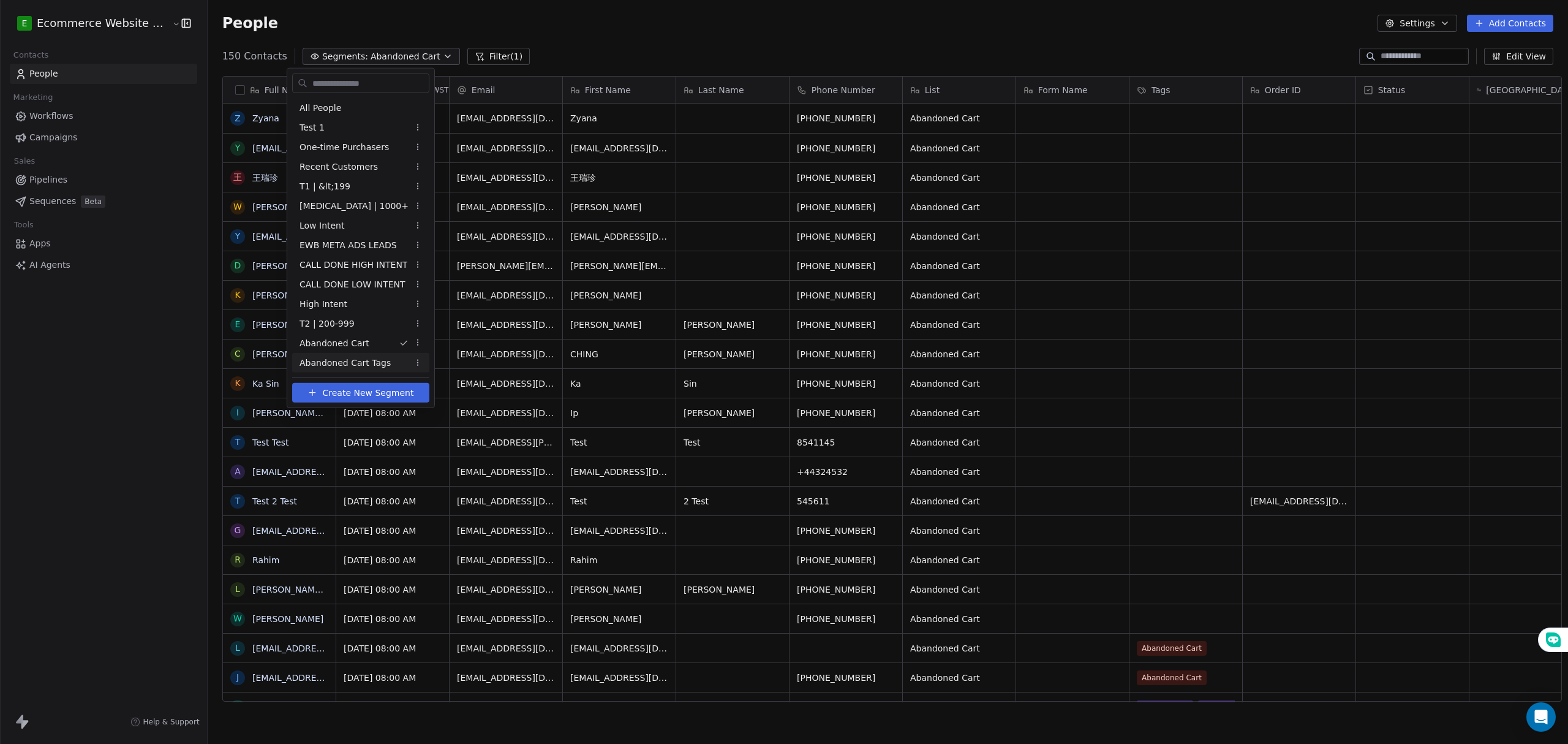
click at [333, 362] on span "Abandoned Cart Tags" at bounding box center [344, 362] width 91 height 13
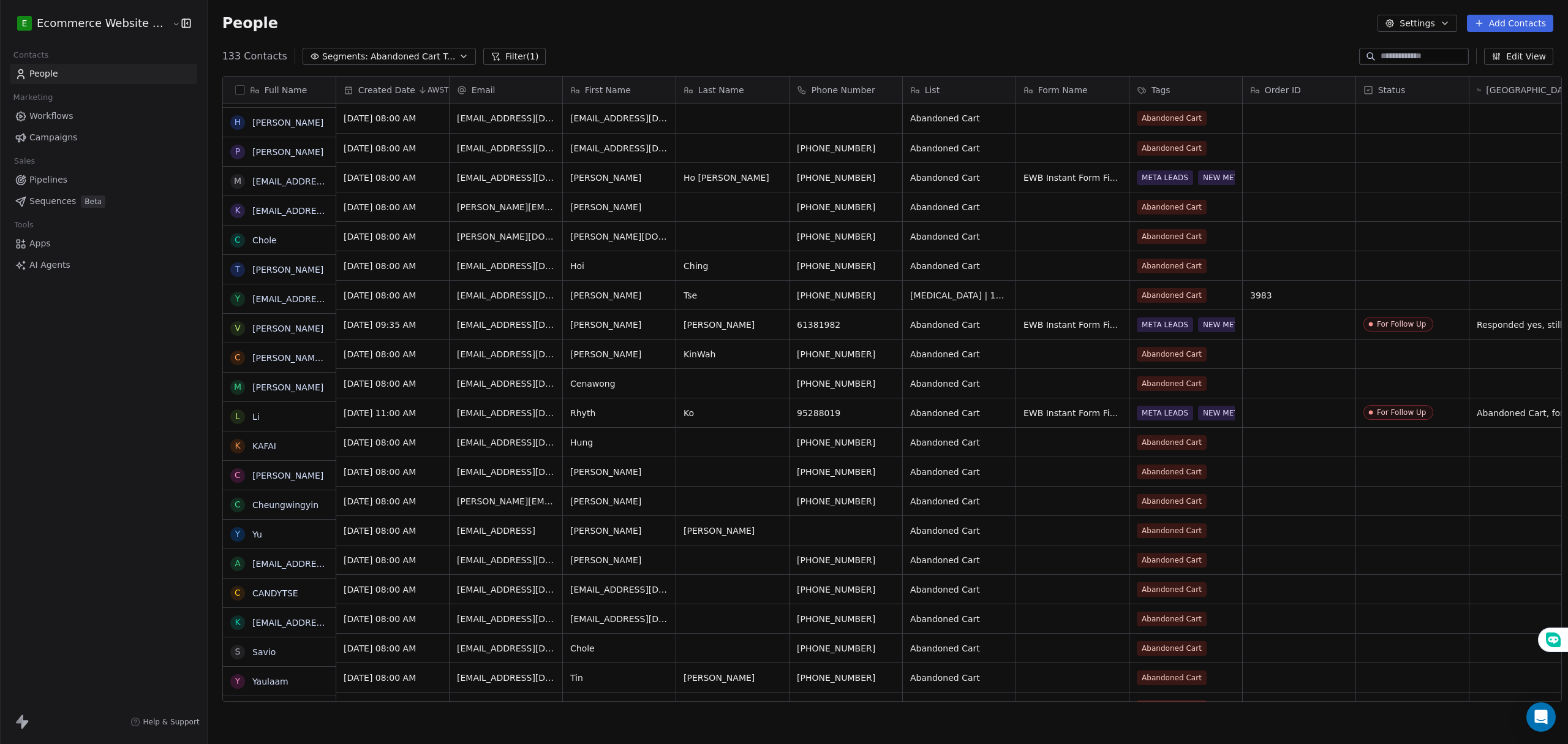
scroll to position [0, 0]
click at [883, 27] on div "People Settings Add Contacts" at bounding box center [887, 23] width 1331 height 17
click at [459, 53] on icon "button" at bounding box center [463, 56] width 10 height 10
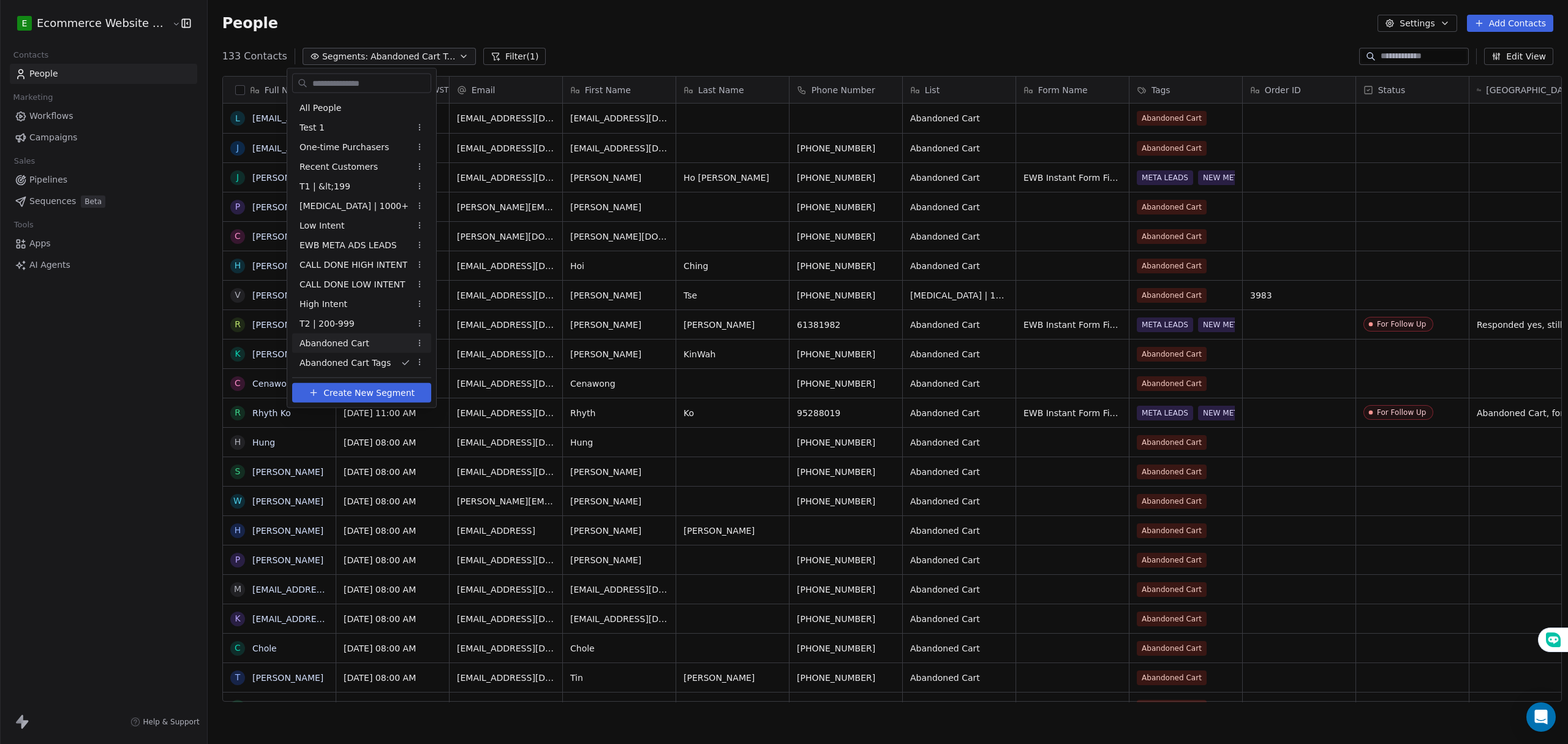
click at [349, 346] on span "Abandoned Cart" at bounding box center [334, 342] width 70 height 13
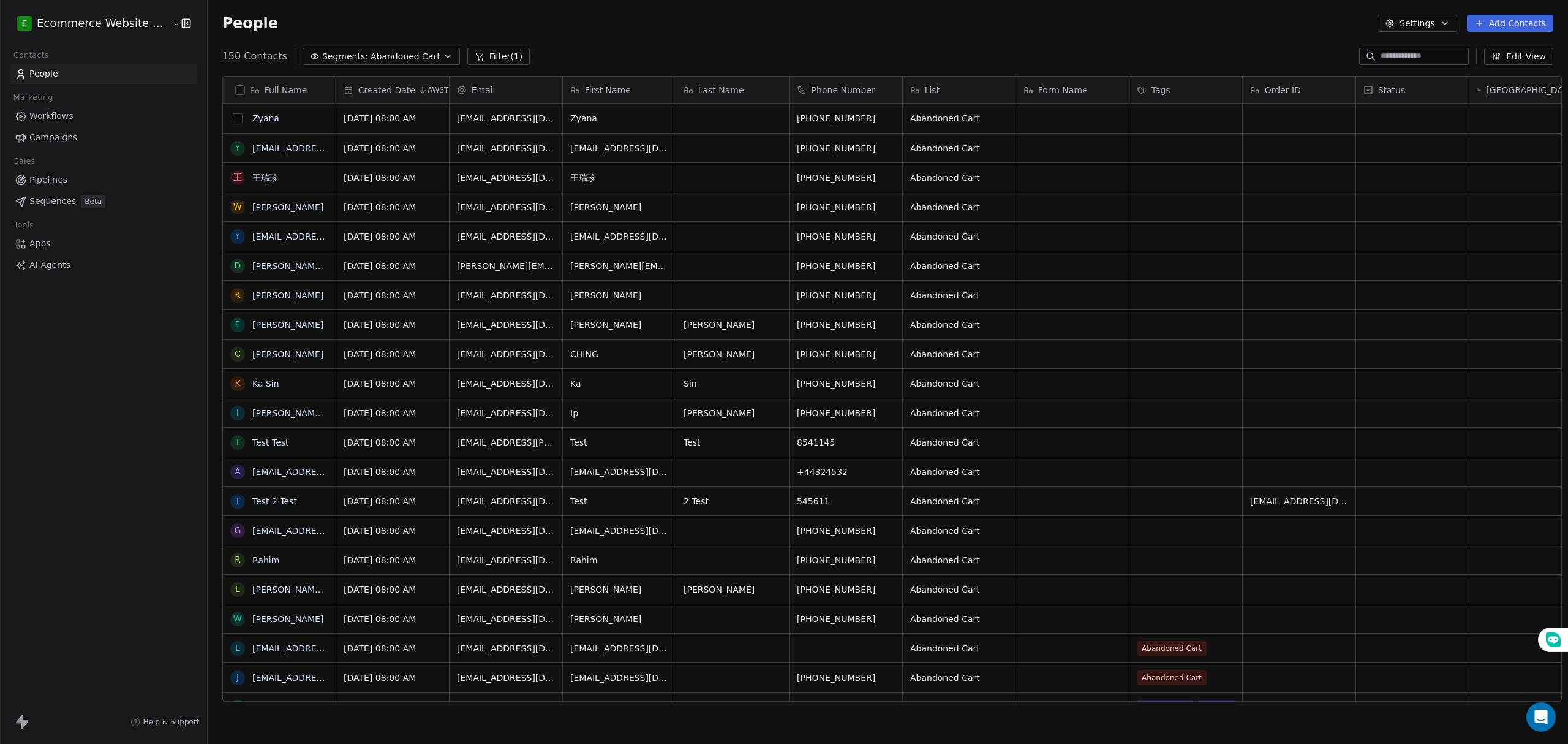
click at [232, 121] on button "grid" at bounding box center [237, 118] width 10 height 10
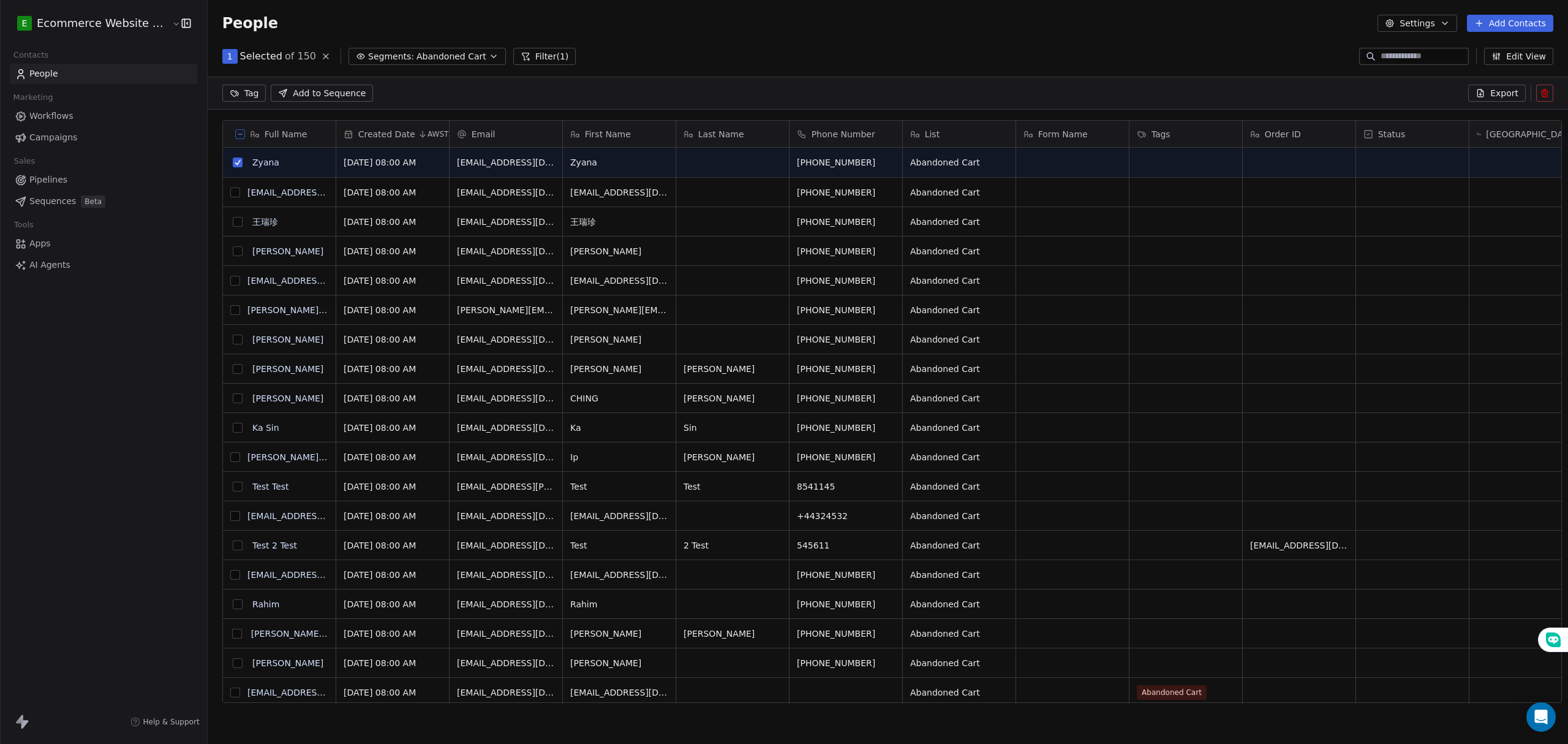
click at [230, 192] on button "grid" at bounding box center [235, 192] width 10 height 10
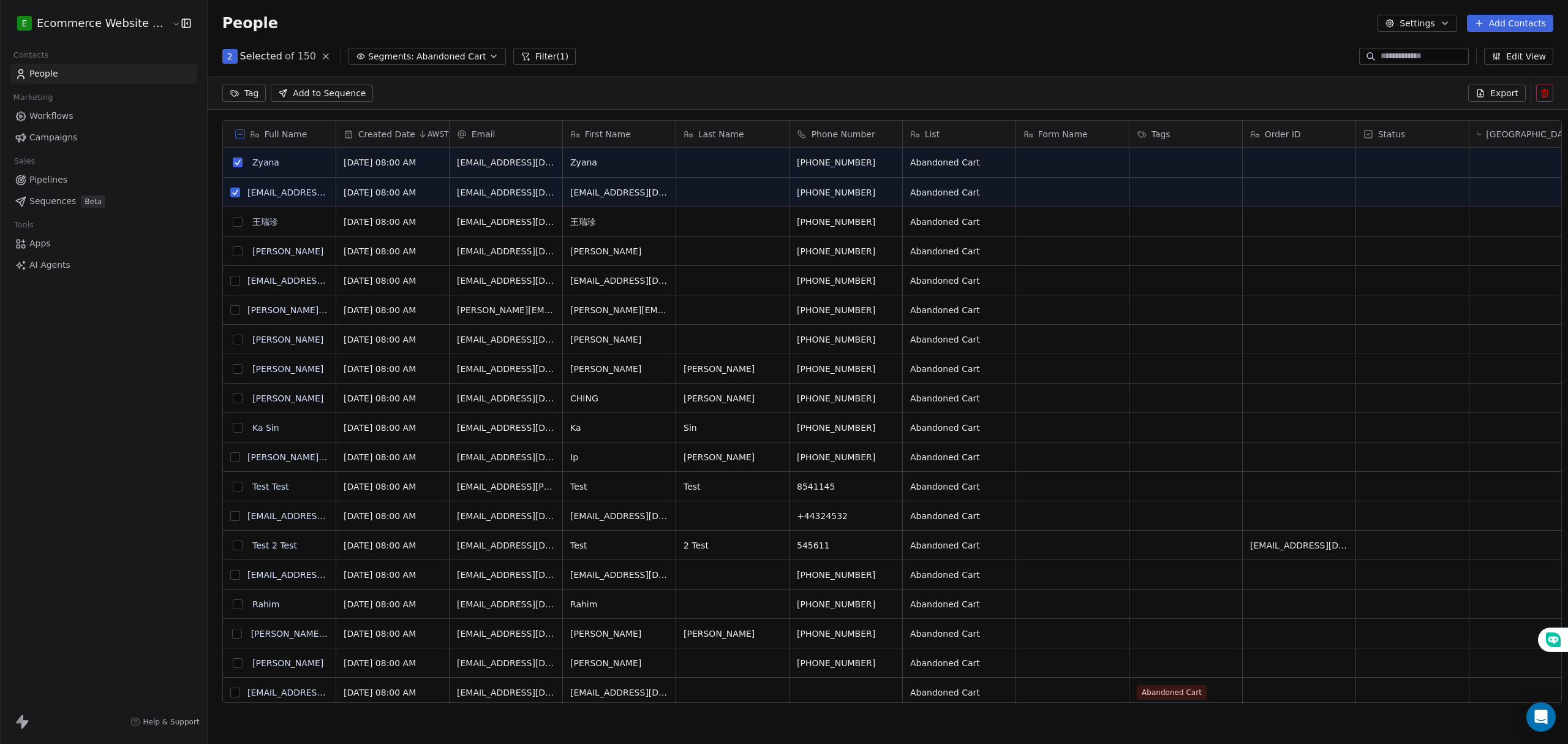
click at [232, 223] on button "grid" at bounding box center [237, 221] width 10 height 10
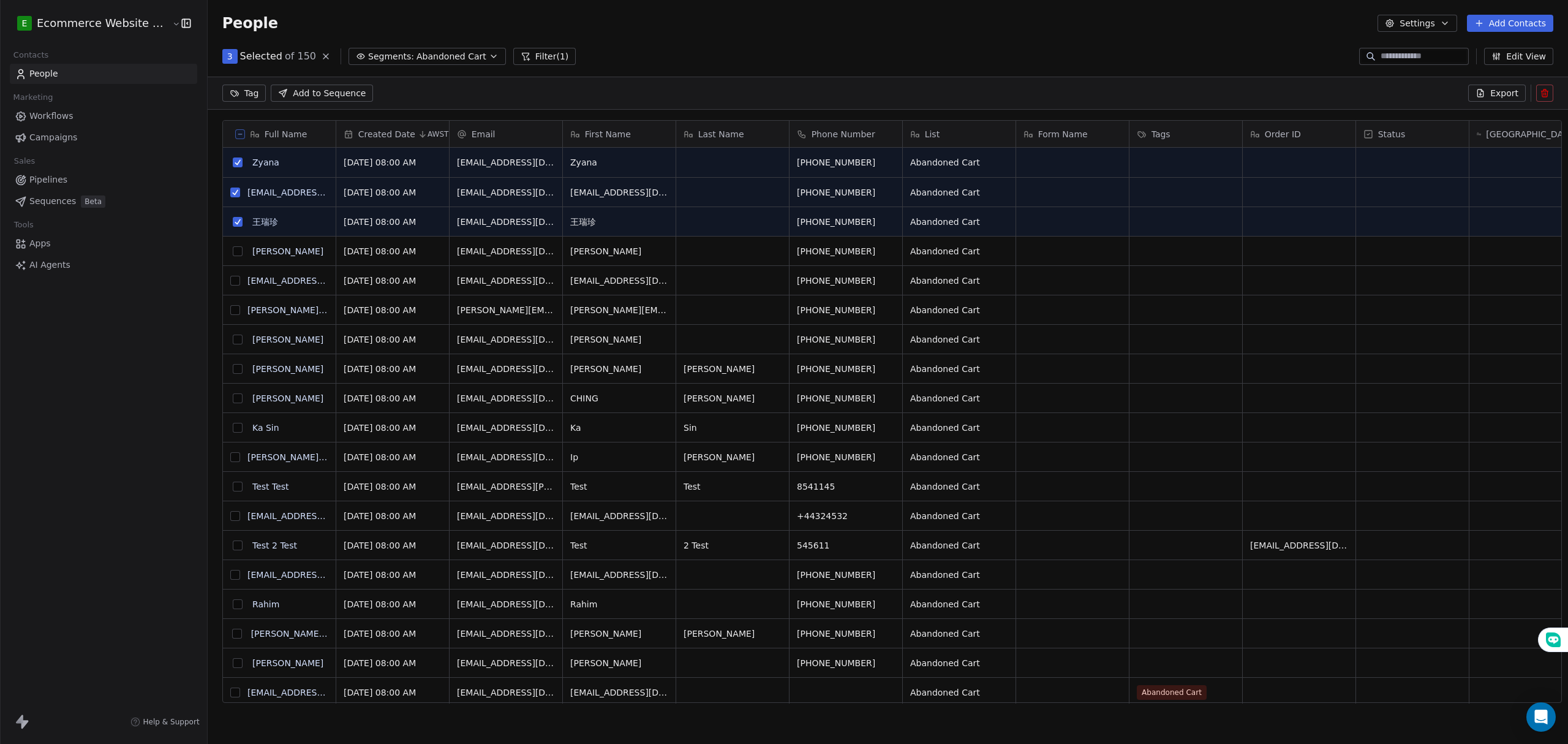
click at [232, 250] on button "grid" at bounding box center [237, 251] width 10 height 10
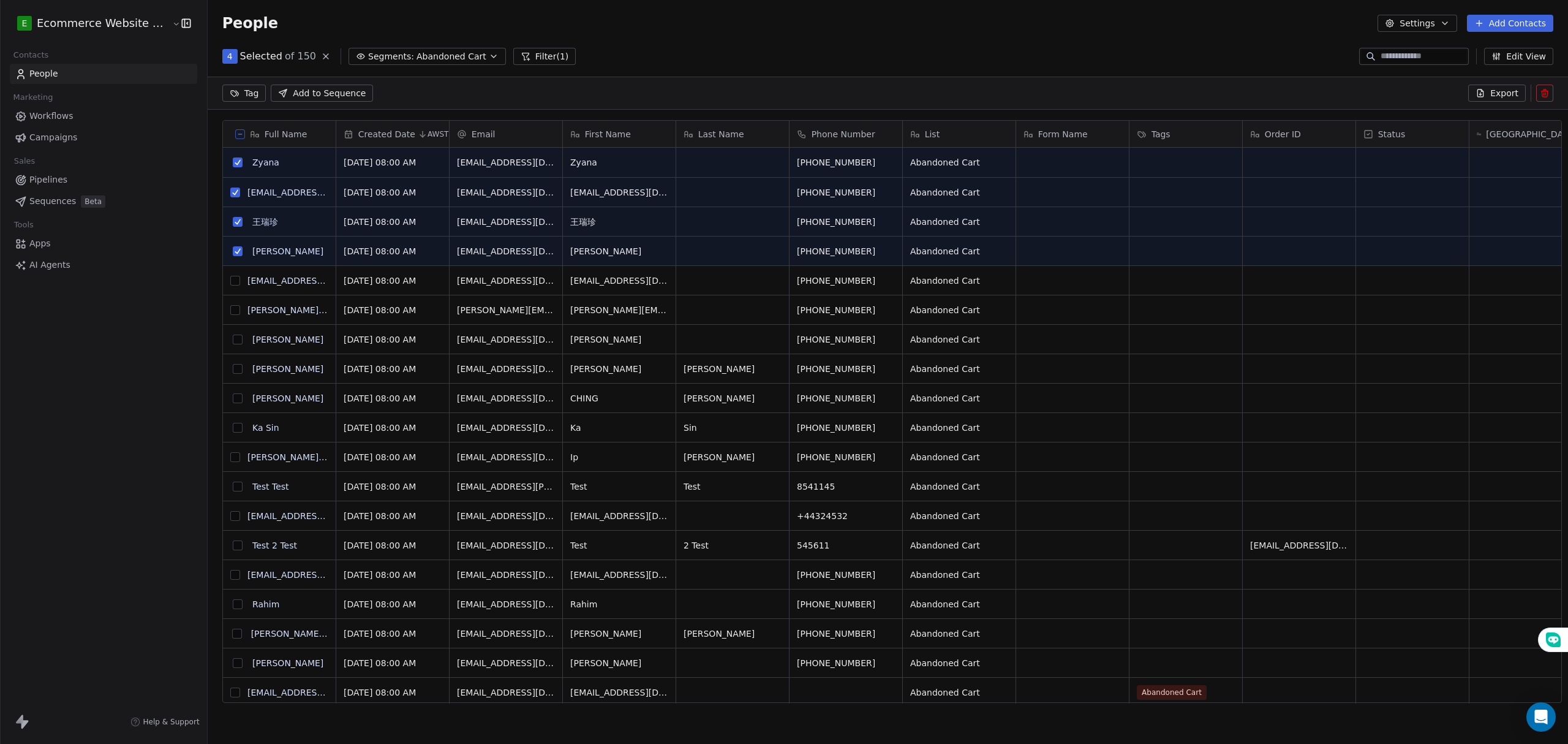
click at [230, 280] on button "grid" at bounding box center [235, 280] width 10 height 10
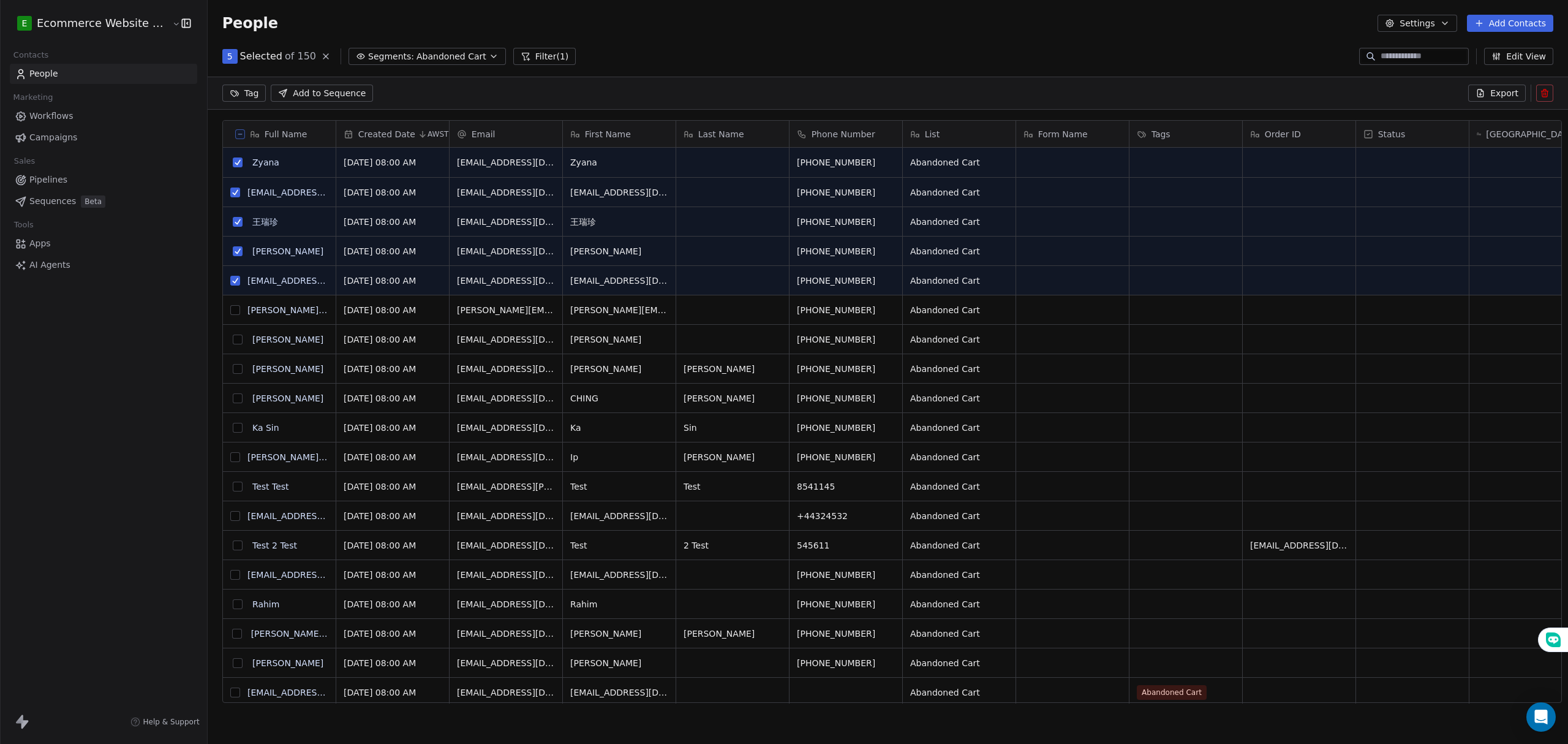
click at [230, 312] on button "grid" at bounding box center [235, 310] width 10 height 10
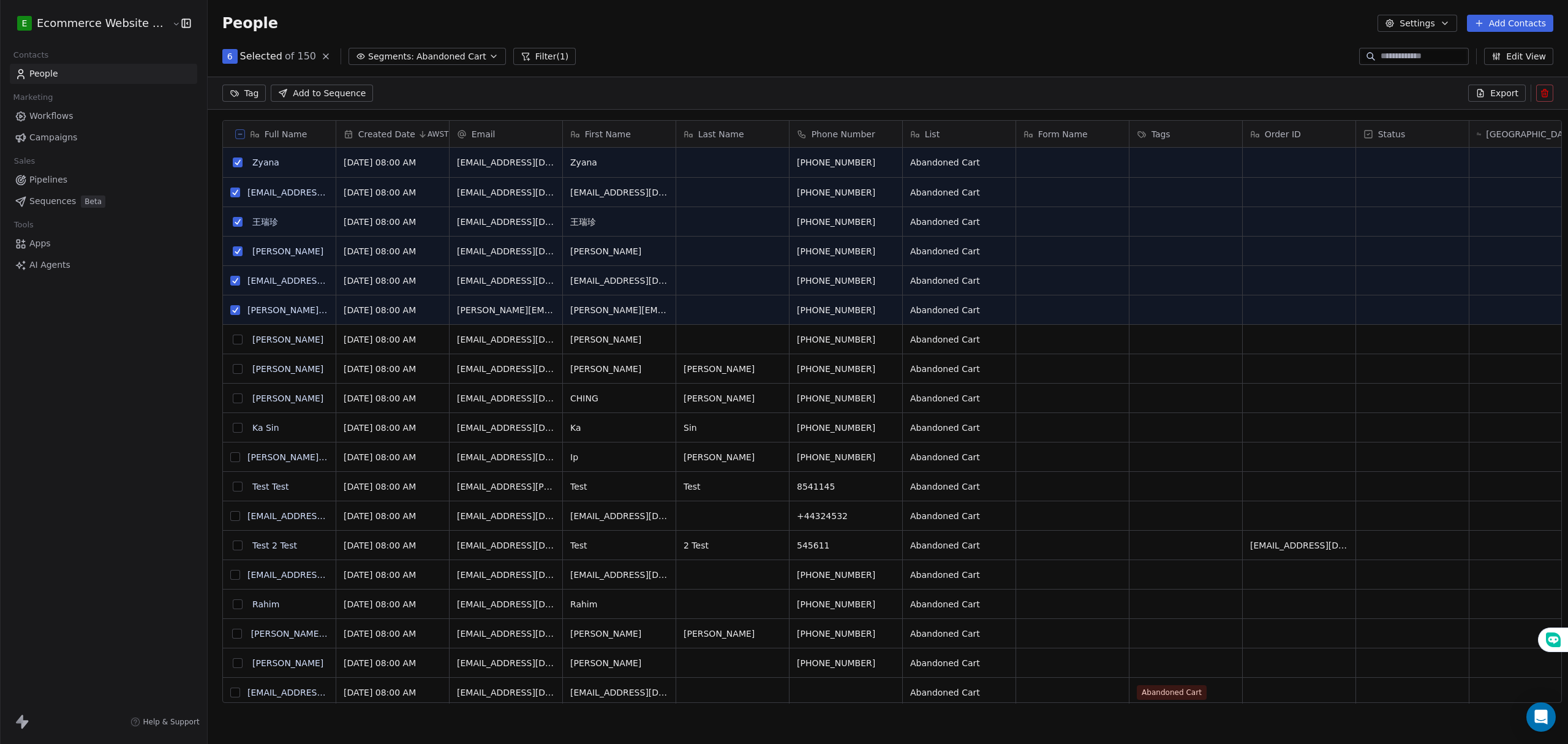
click at [232, 341] on button "grid" at bounding box center [237, 339] width 10 height 10
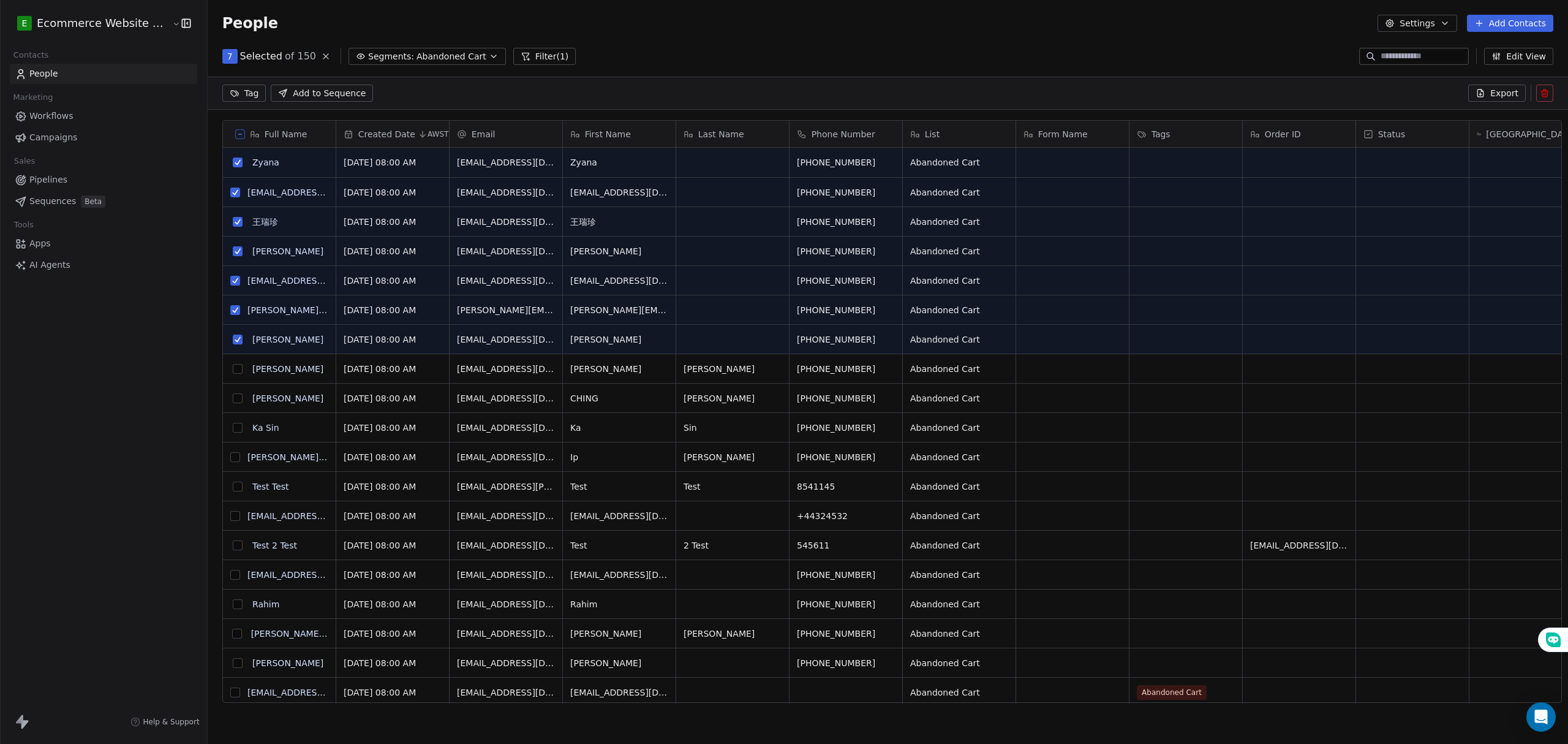
click at [232, 369] on button "grid" at bounding box center [237, 368] width 10 height 10
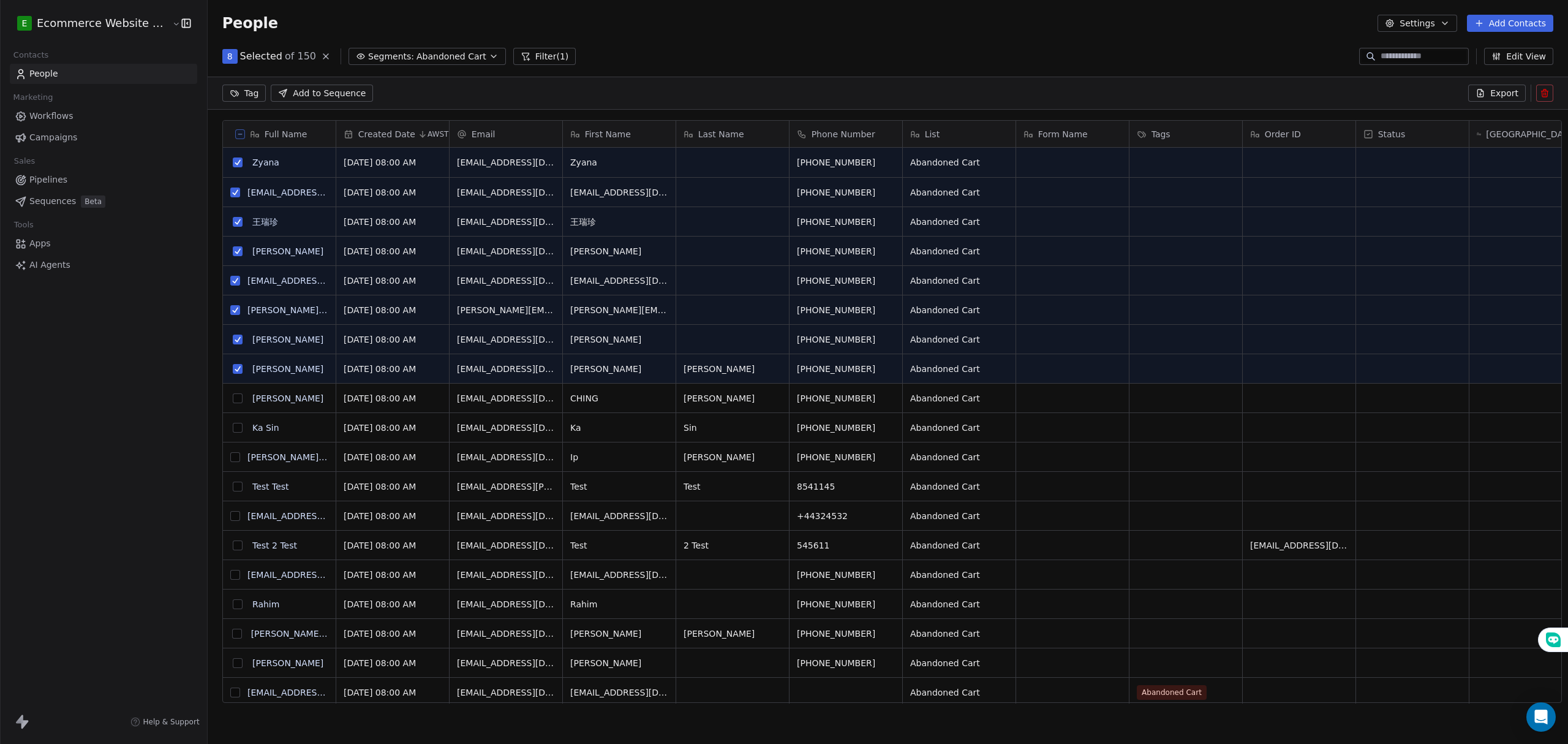
click at [232, 397] on button "grid" at bounding box center [237, 398] width 10 height 10
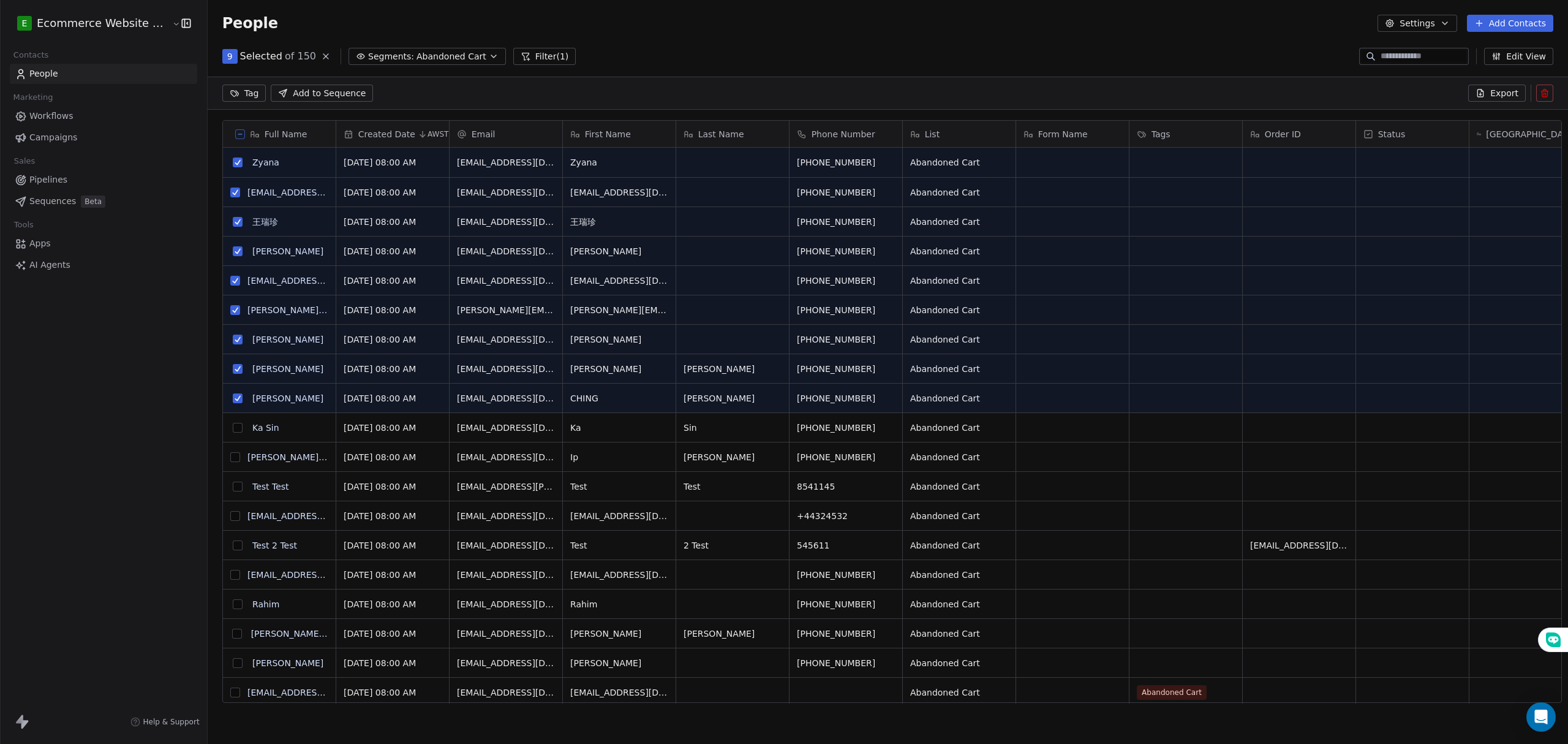
click at [232, 430] on button "grid" at bounding box center [237, 427] width 10 height 10
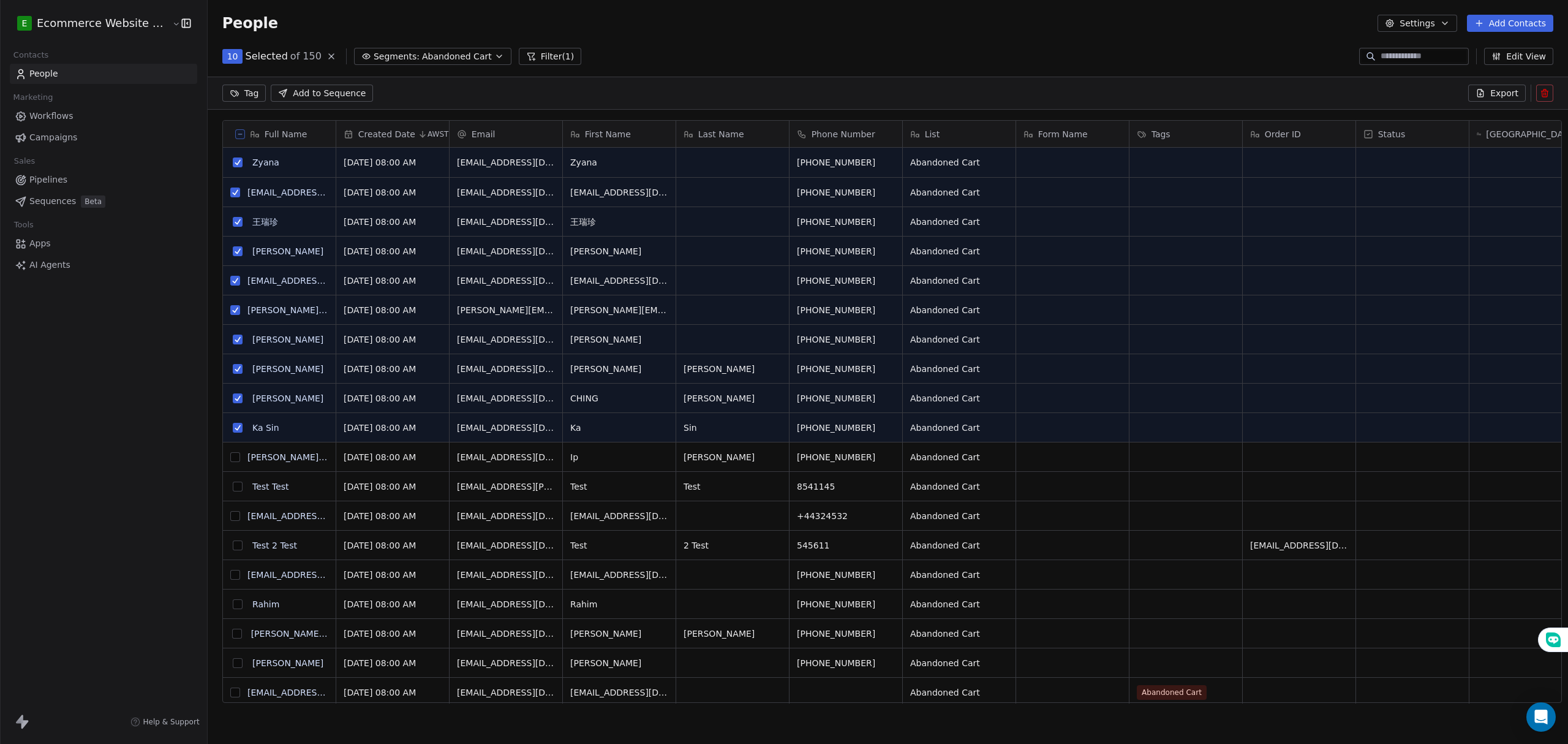
click at [230, 454] on button "grid" at bounding box center [235, 457] width 10 height 10
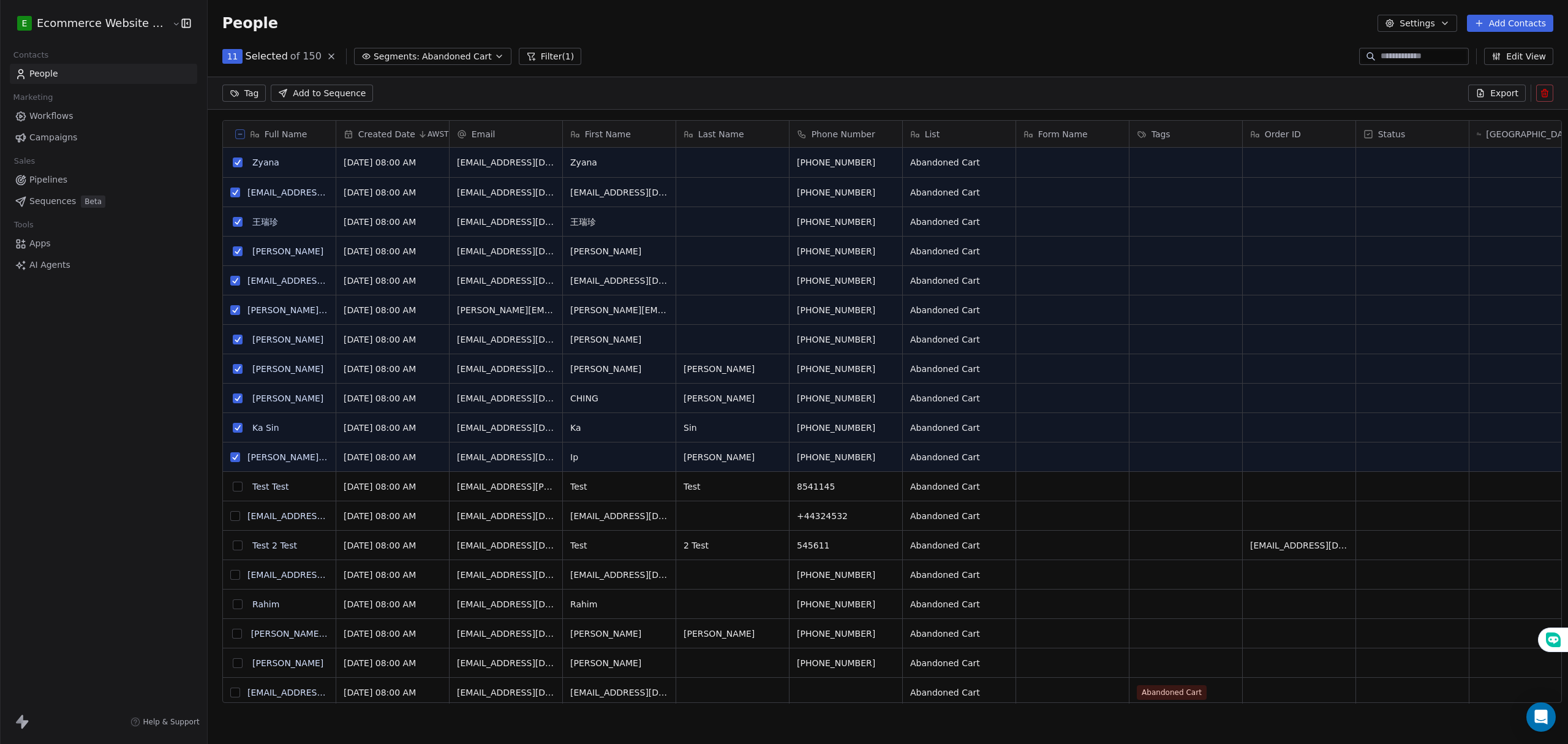
click at [232, 488] on button "grid" at bounding box center [237, 486] width 10 height 10
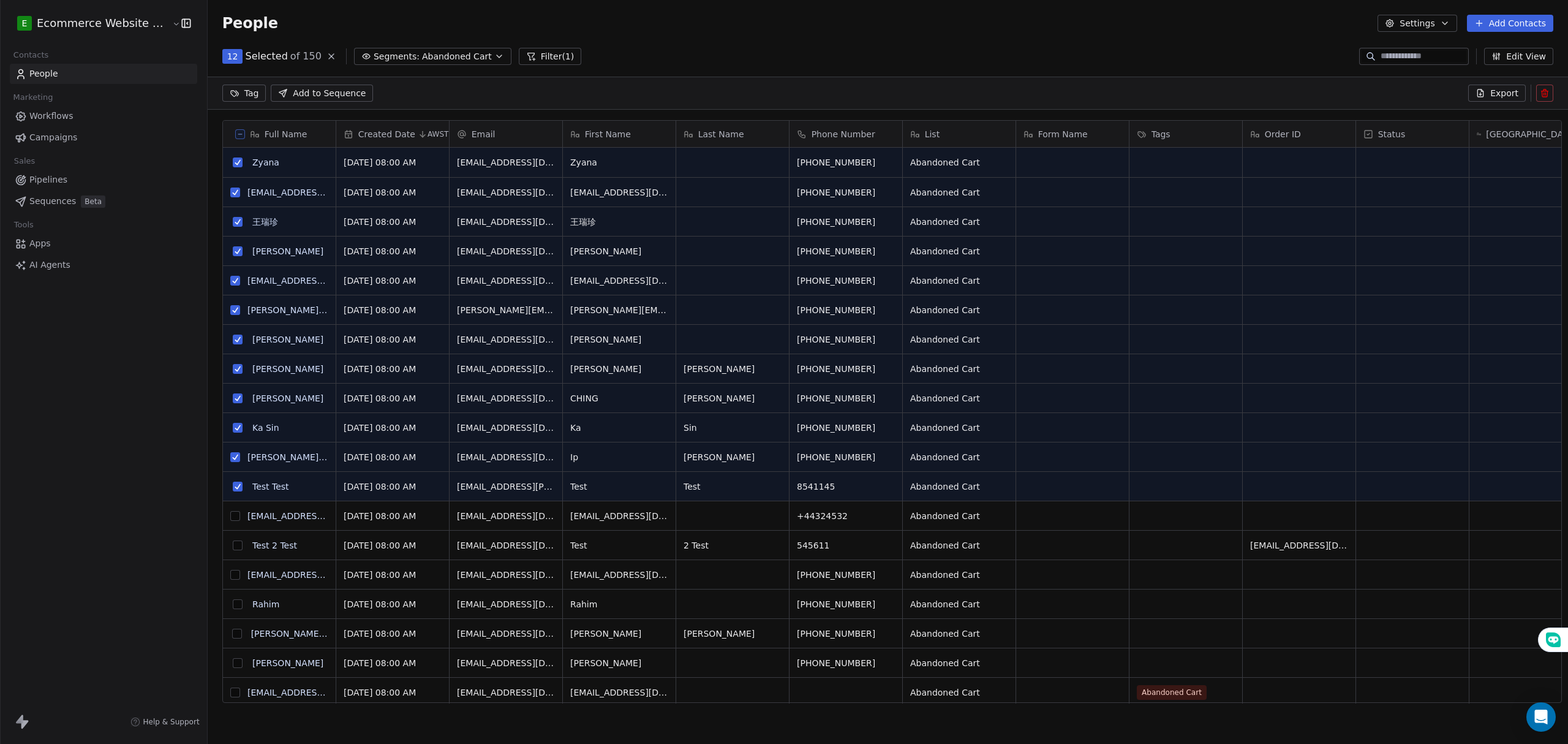
click at [232, 488] on button "grid" at bounding box center [237, 486] width 10 height 10
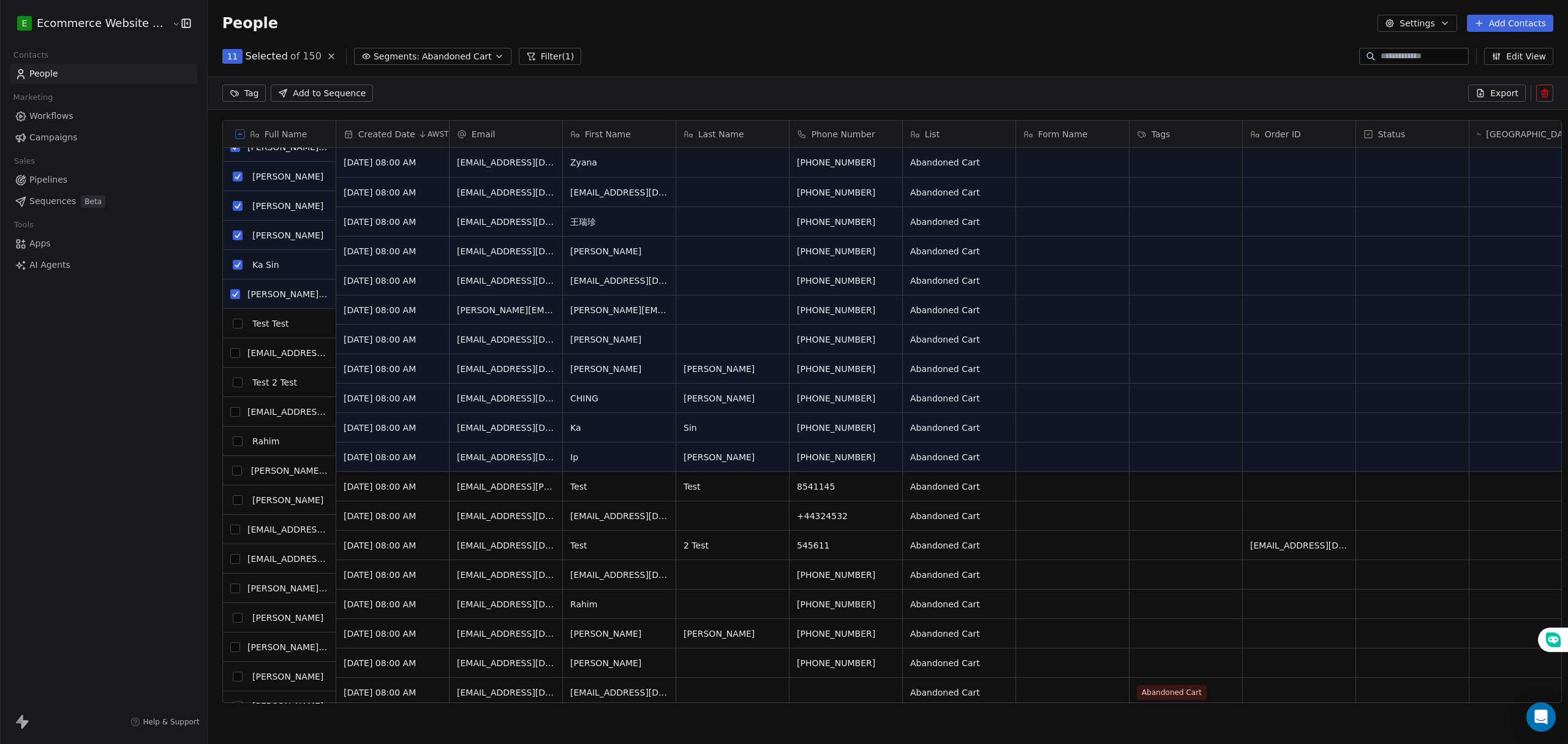
scroll to position [163, 0]
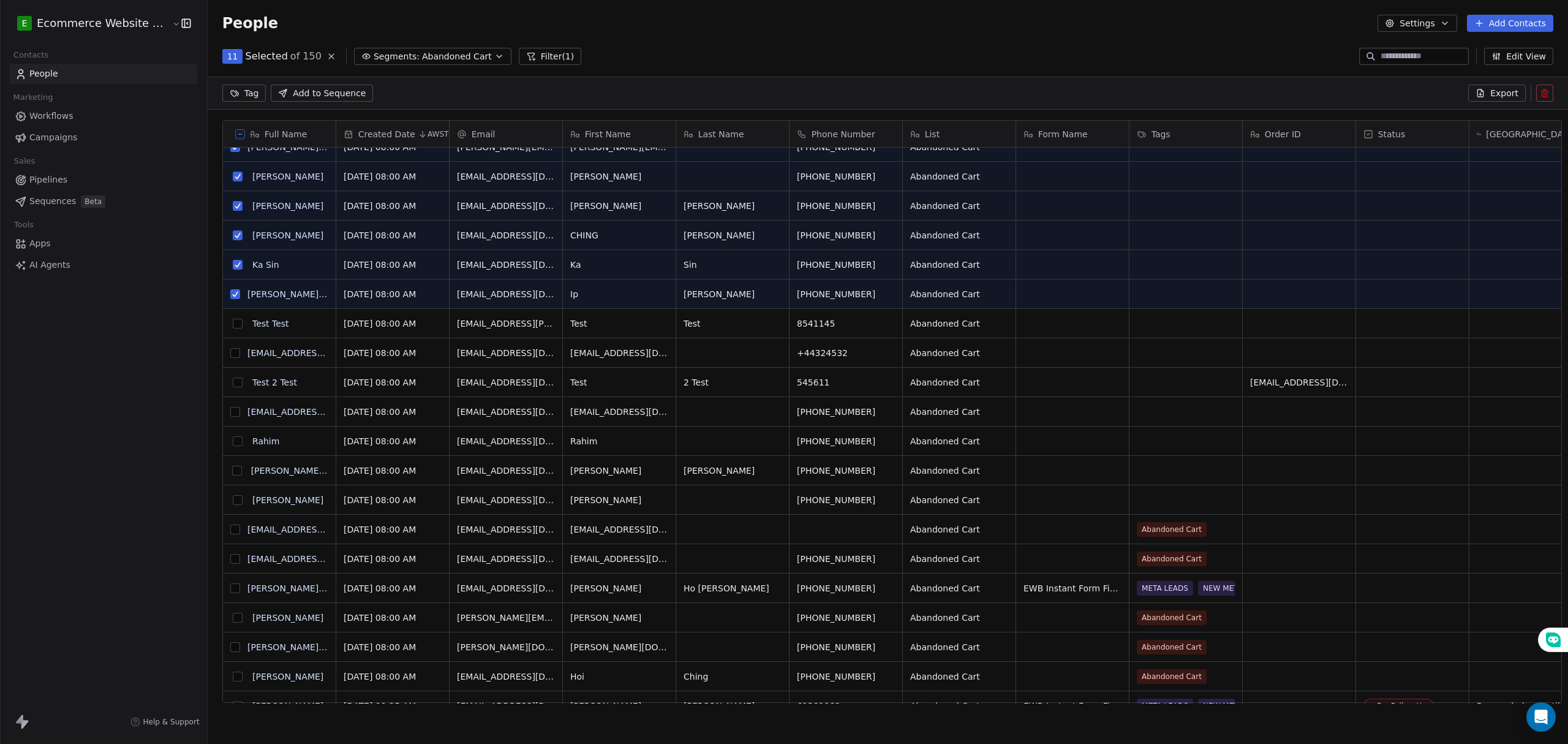
click at [230, 353] on button "grid" at bounding box center [235, 353] width 10 height 10
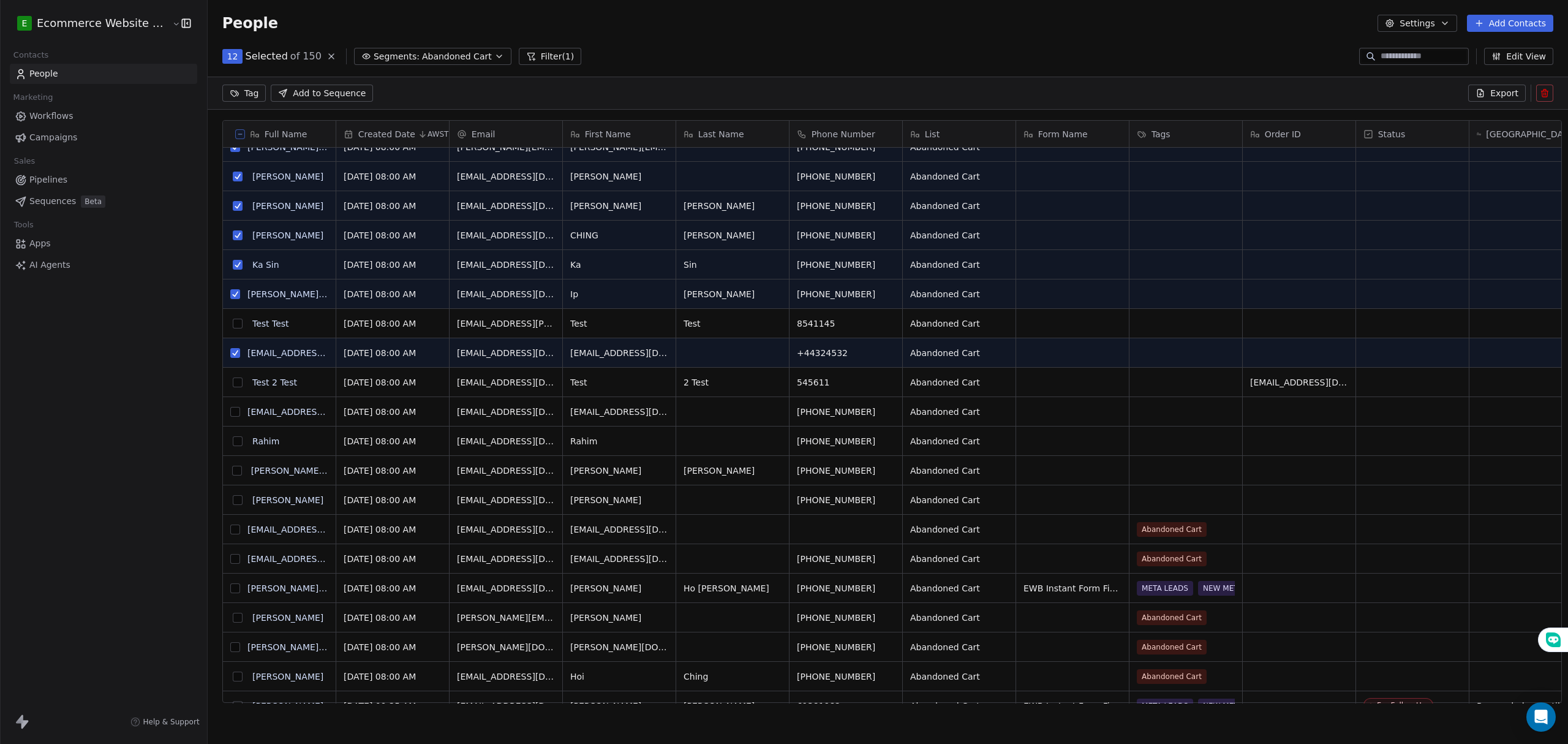
click at [232, 383] on button "grid" at bounding box center [237, 382] width 10 height 10
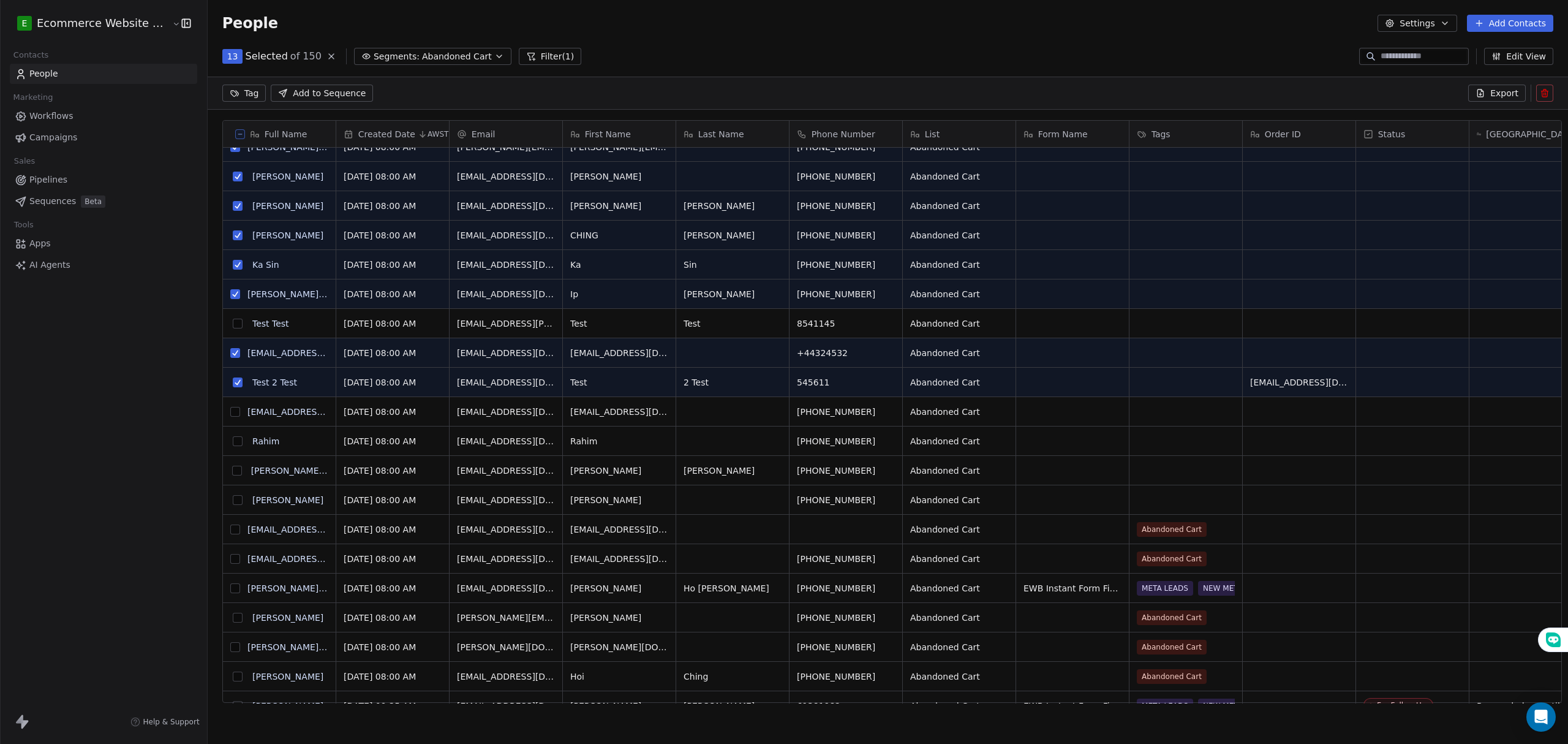
click at [230, 414] on button "grid" at bounding box center [235, 411] width 10 height 10
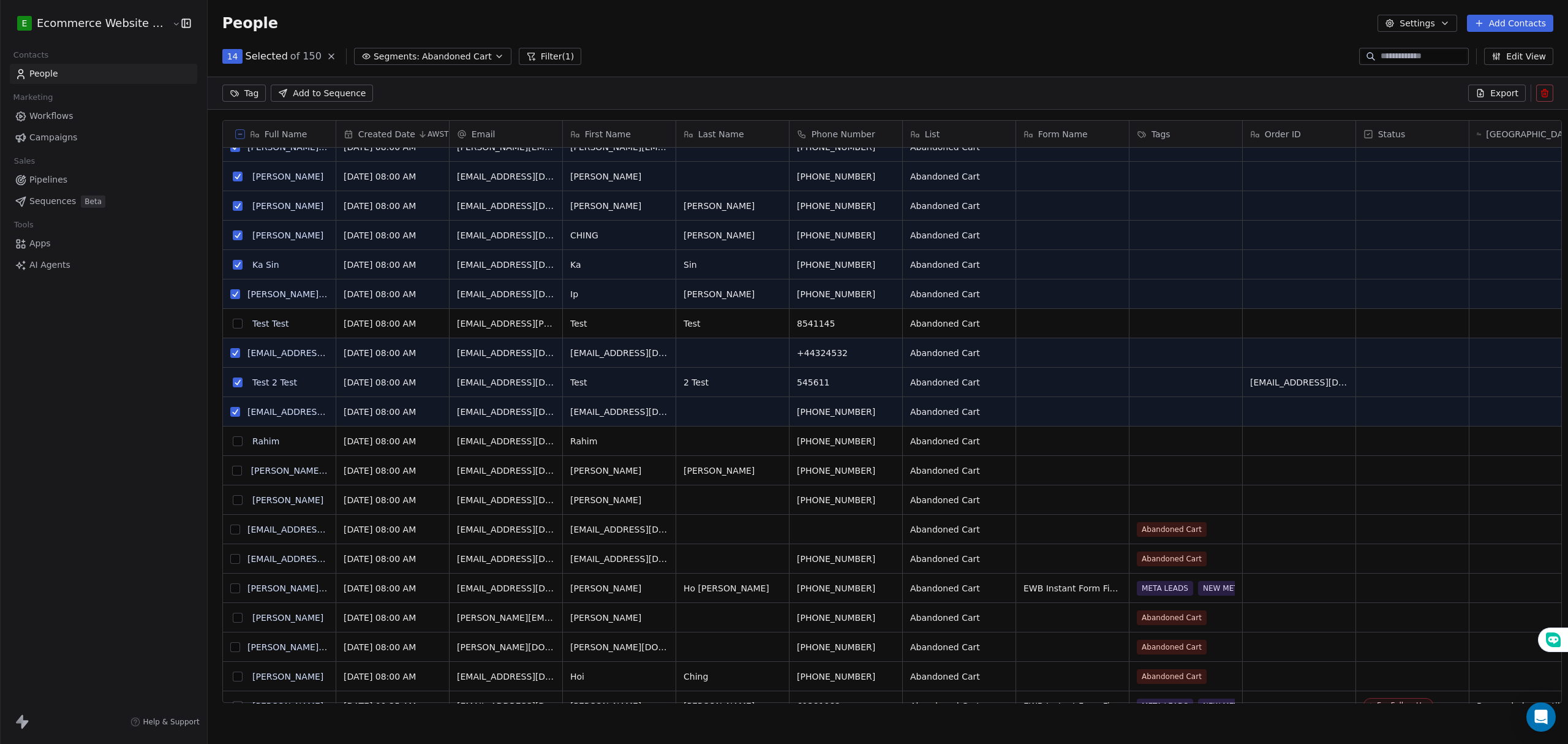
click at [232, 442] on button "grid" at bounding box center [237, 440] width 10 height 10
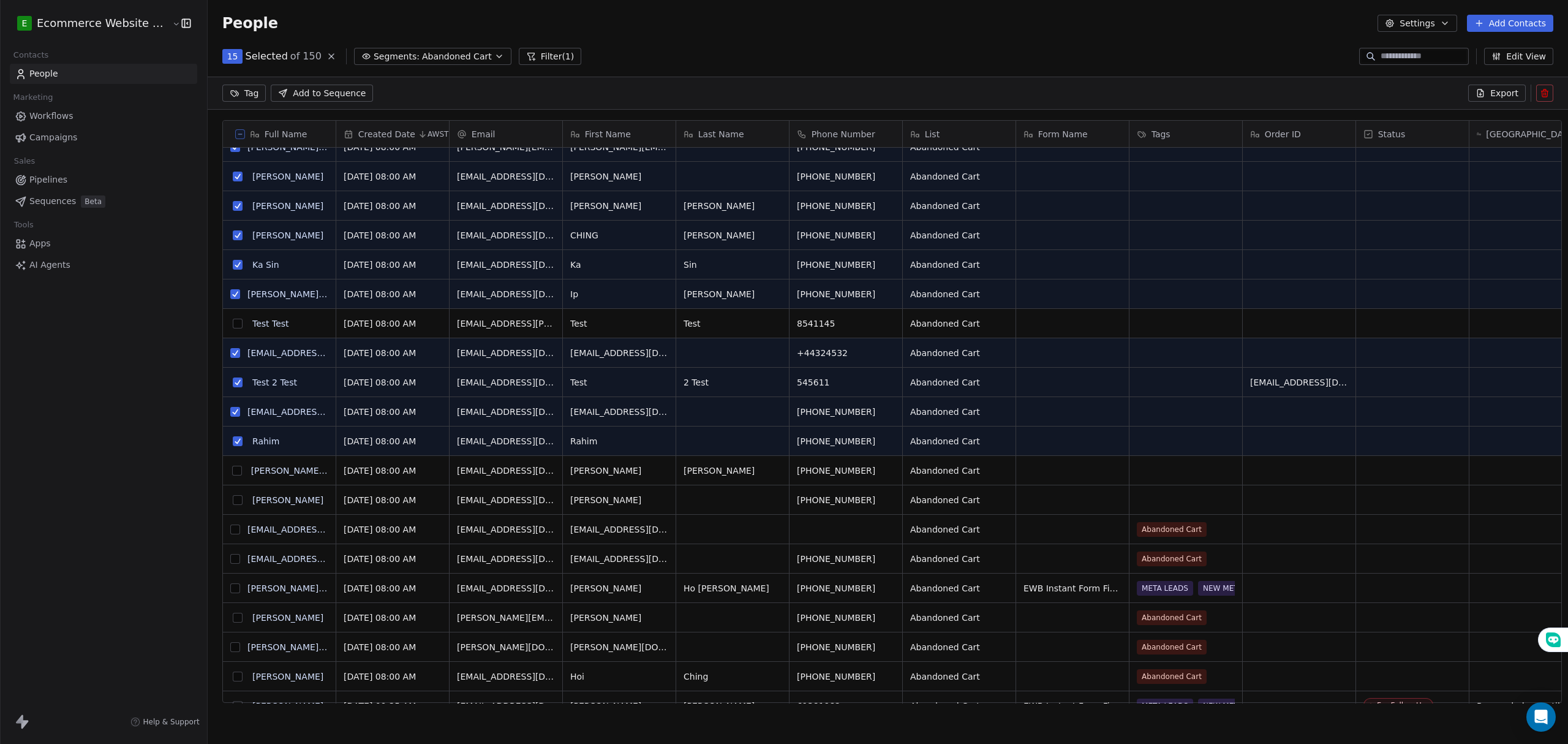
click at [232, 474] on button "grid" at bounding box center [236, 470] width 10 height 10
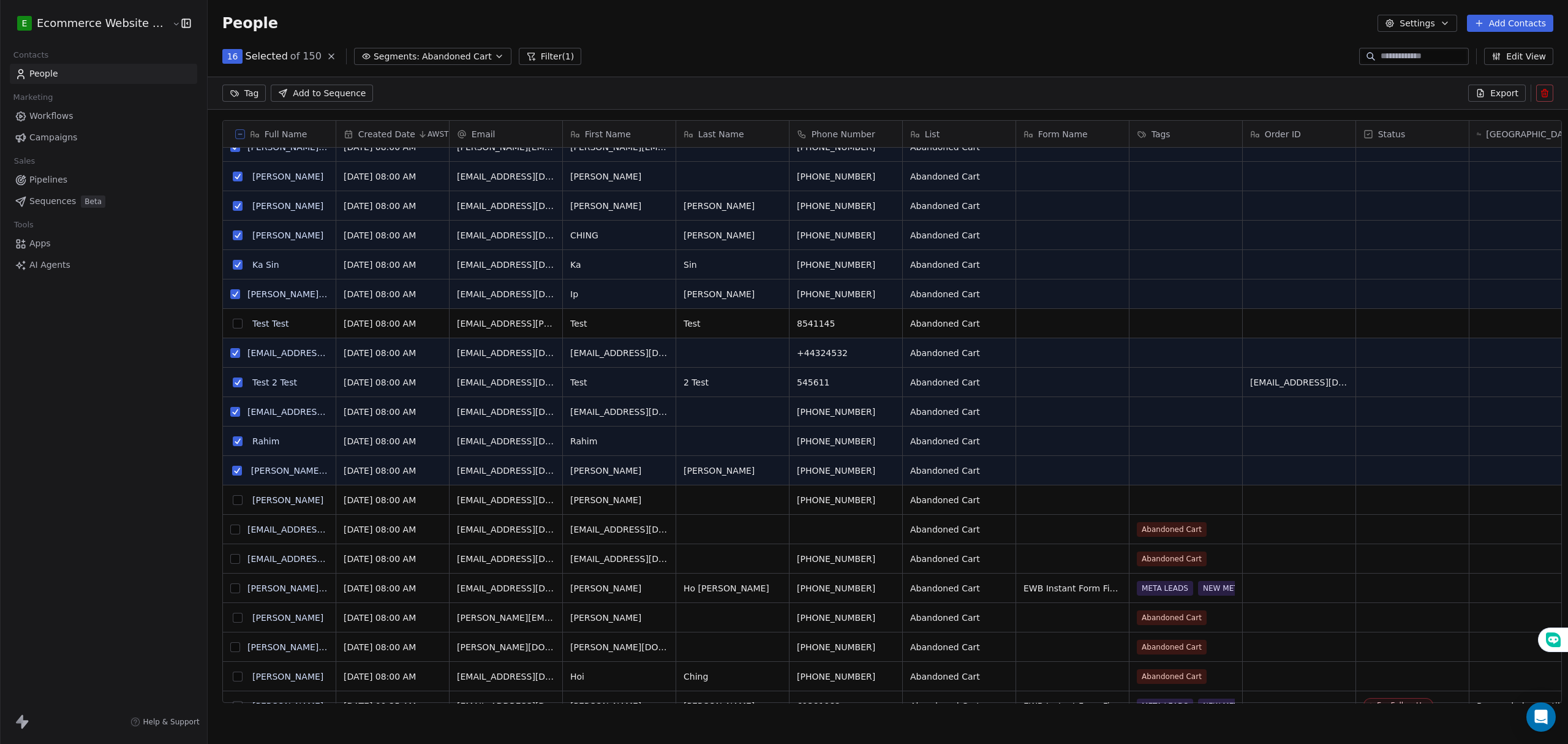
click at [232, 500] on button "grid" at bounding box center [237, 500] width 10 height 10
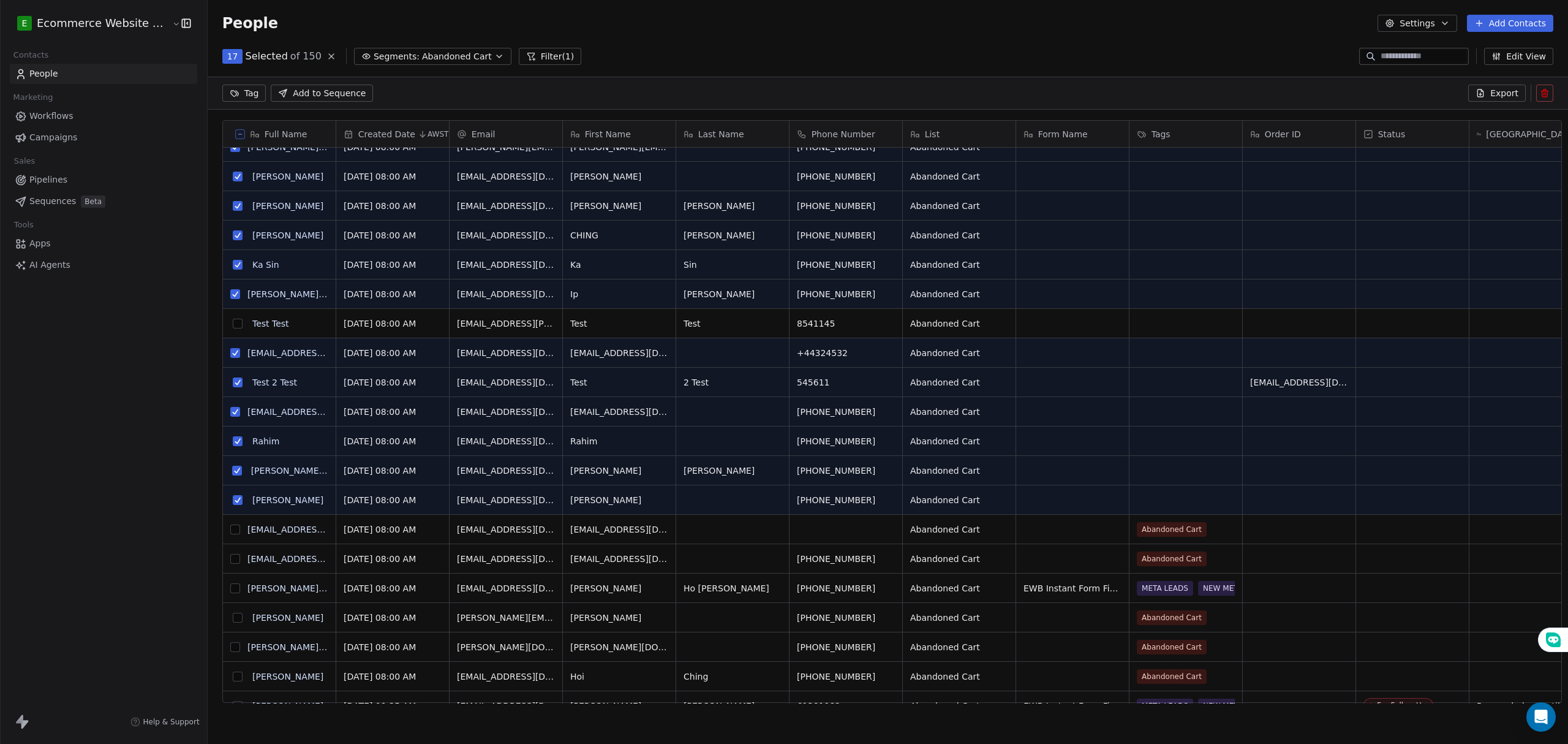
click at [232, 380] on button "grid" at bounding box center [237, 382] width 10 height 10
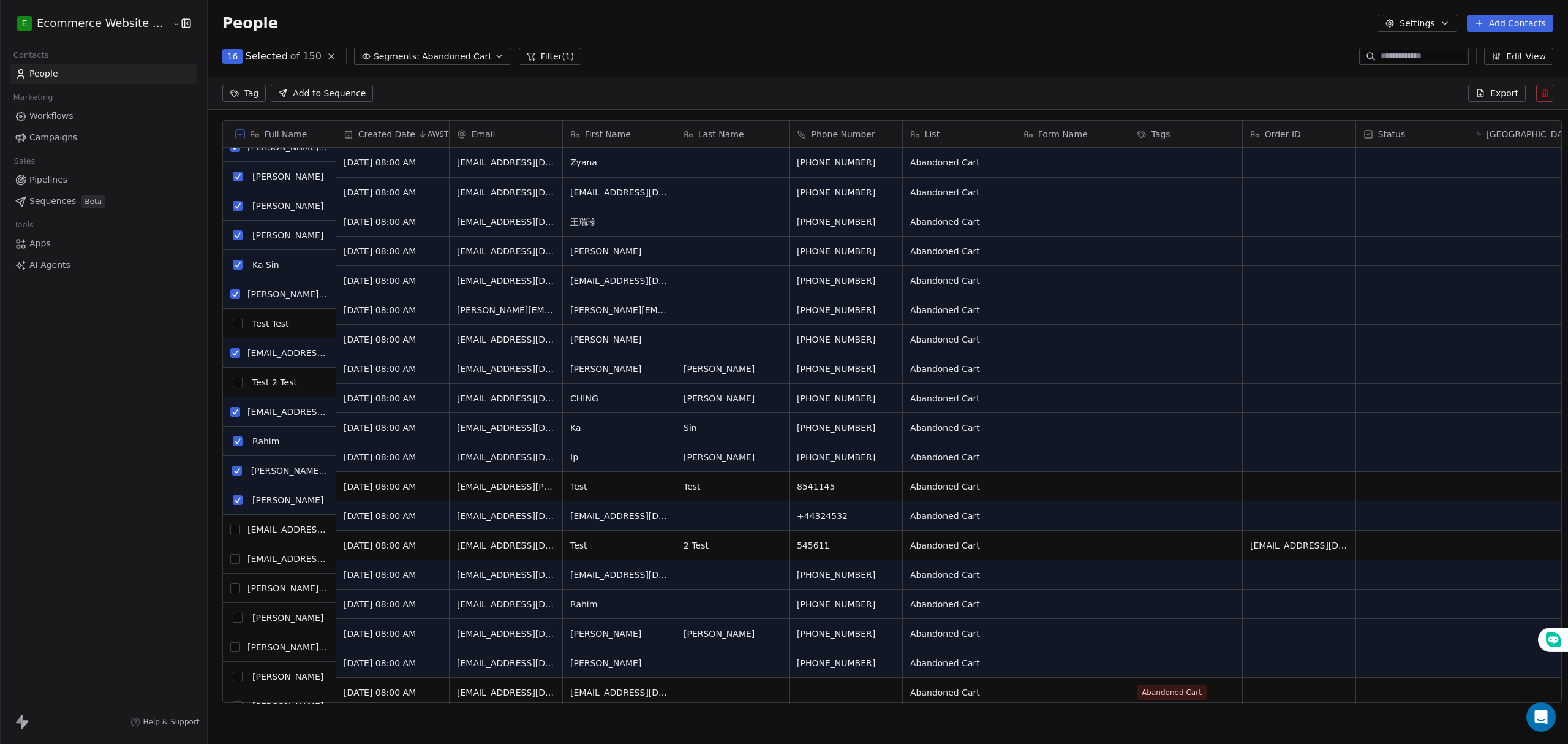
scroll to position [0, 0]
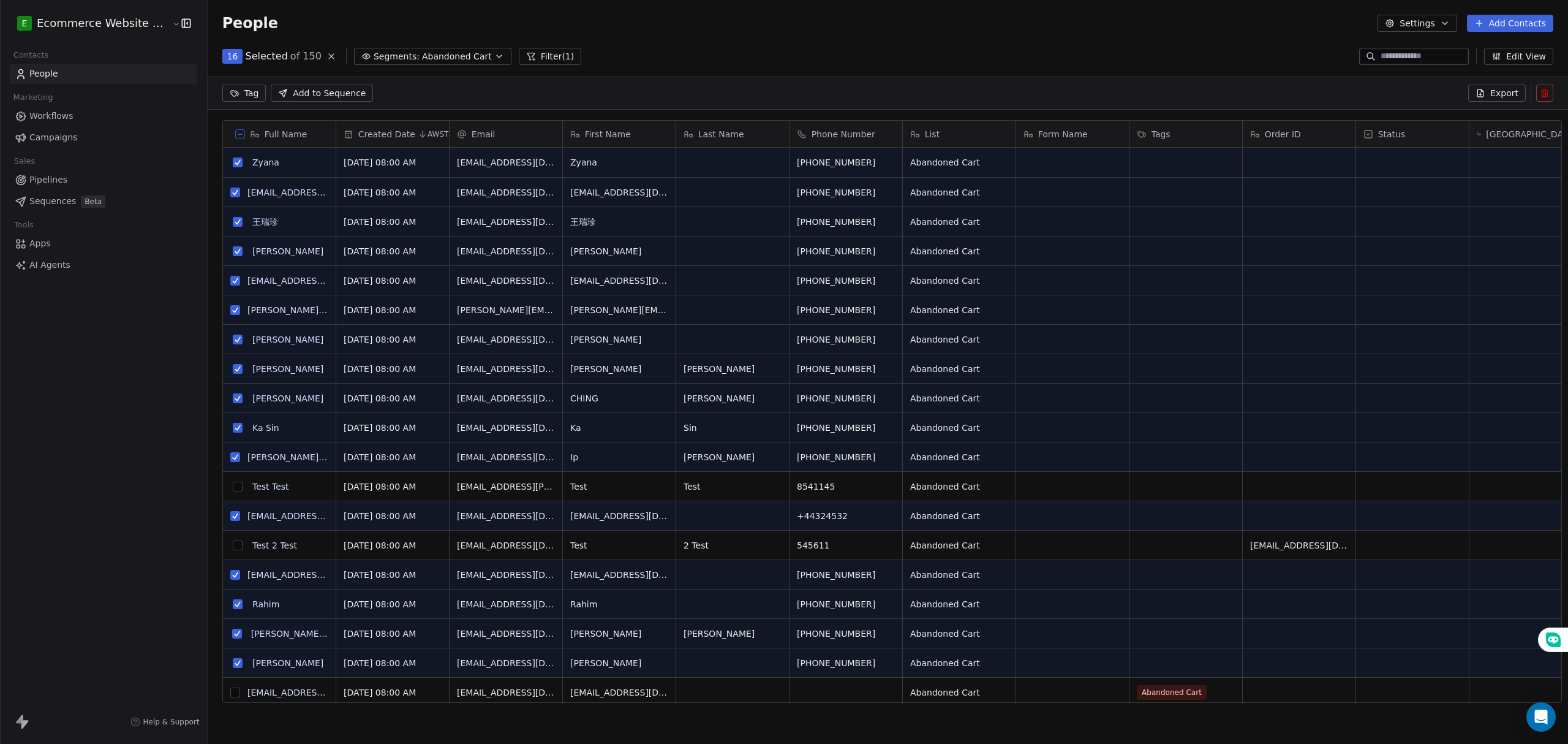
click at [422, 60] on span "Abandoned Cart" at bounding box center [457, 56] width 70 height 13
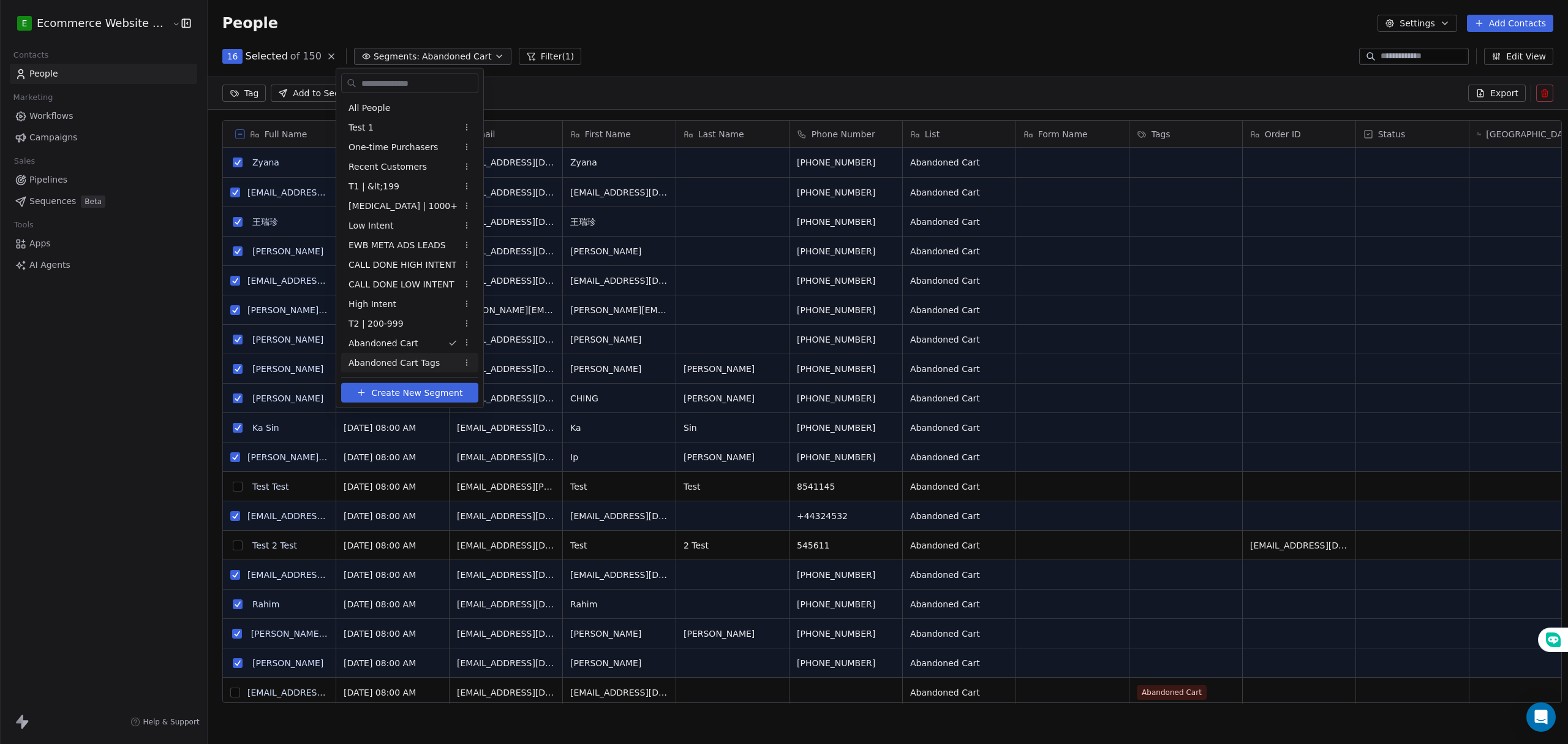
click at [427, 360] on span "Abandoned Cart Tags" at bounding box center [393, 362] width 91 height 13
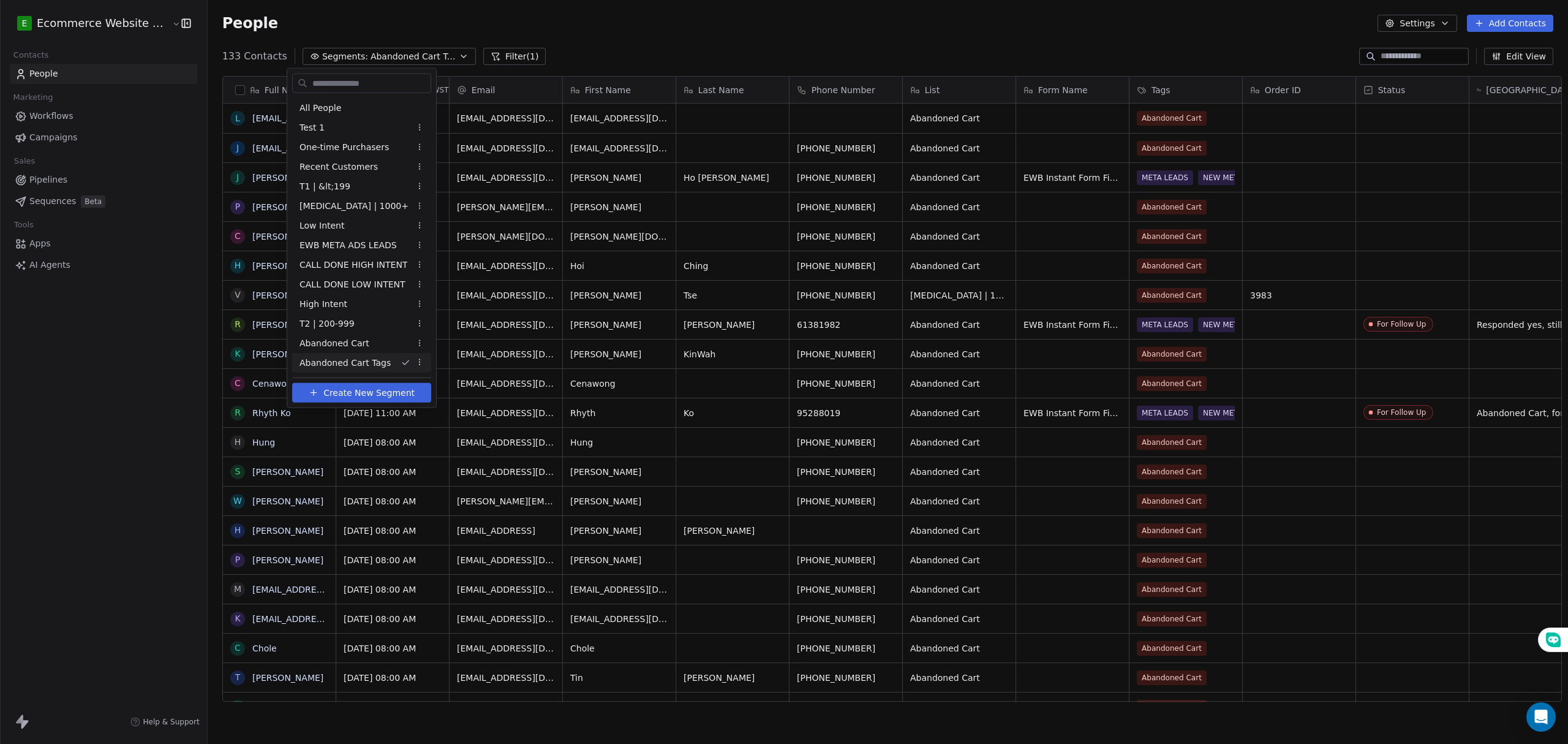
scroll to position [642, 1357]
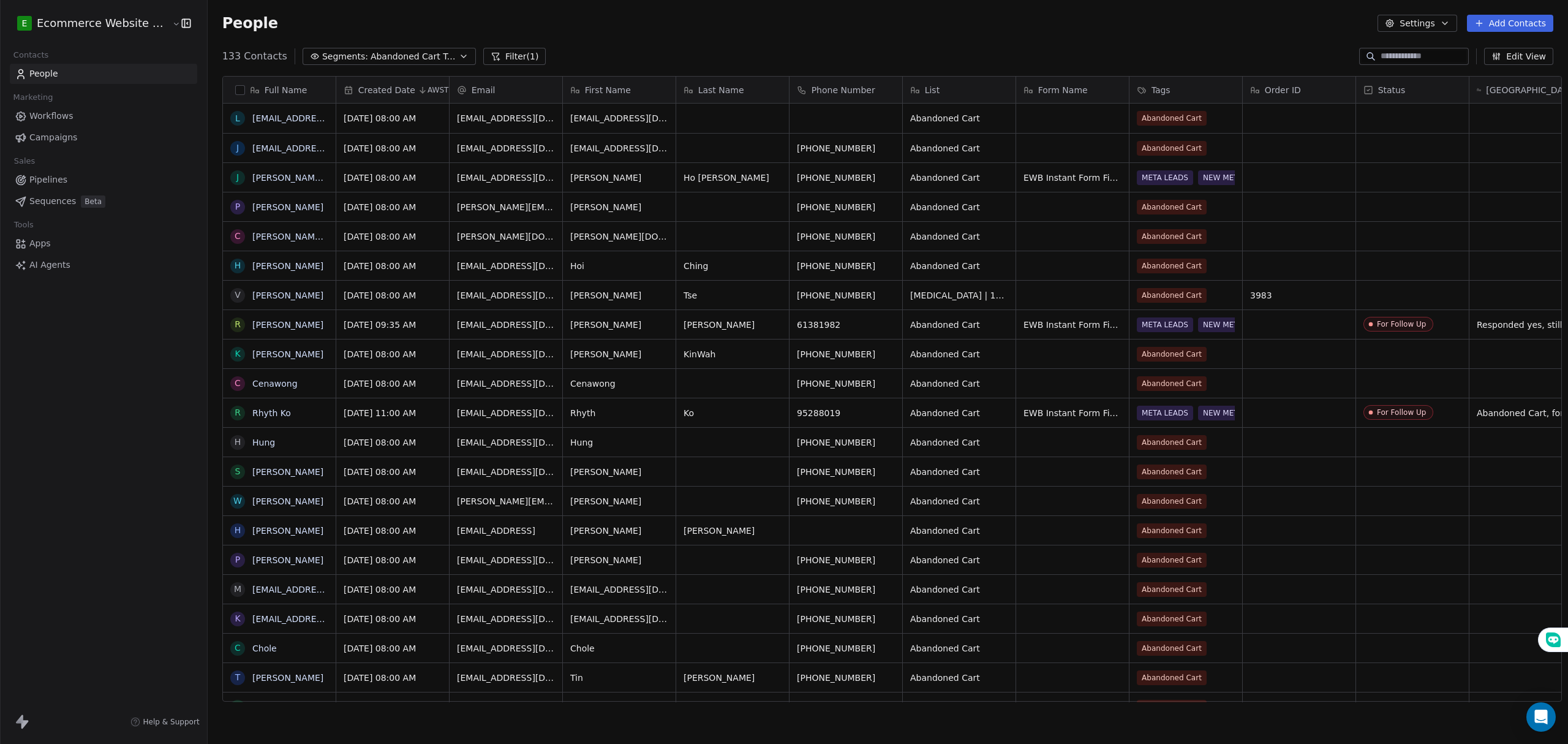
click at [490, 59] on button "Filter (1)" at bounding box center [514, 56] width 63 height 17
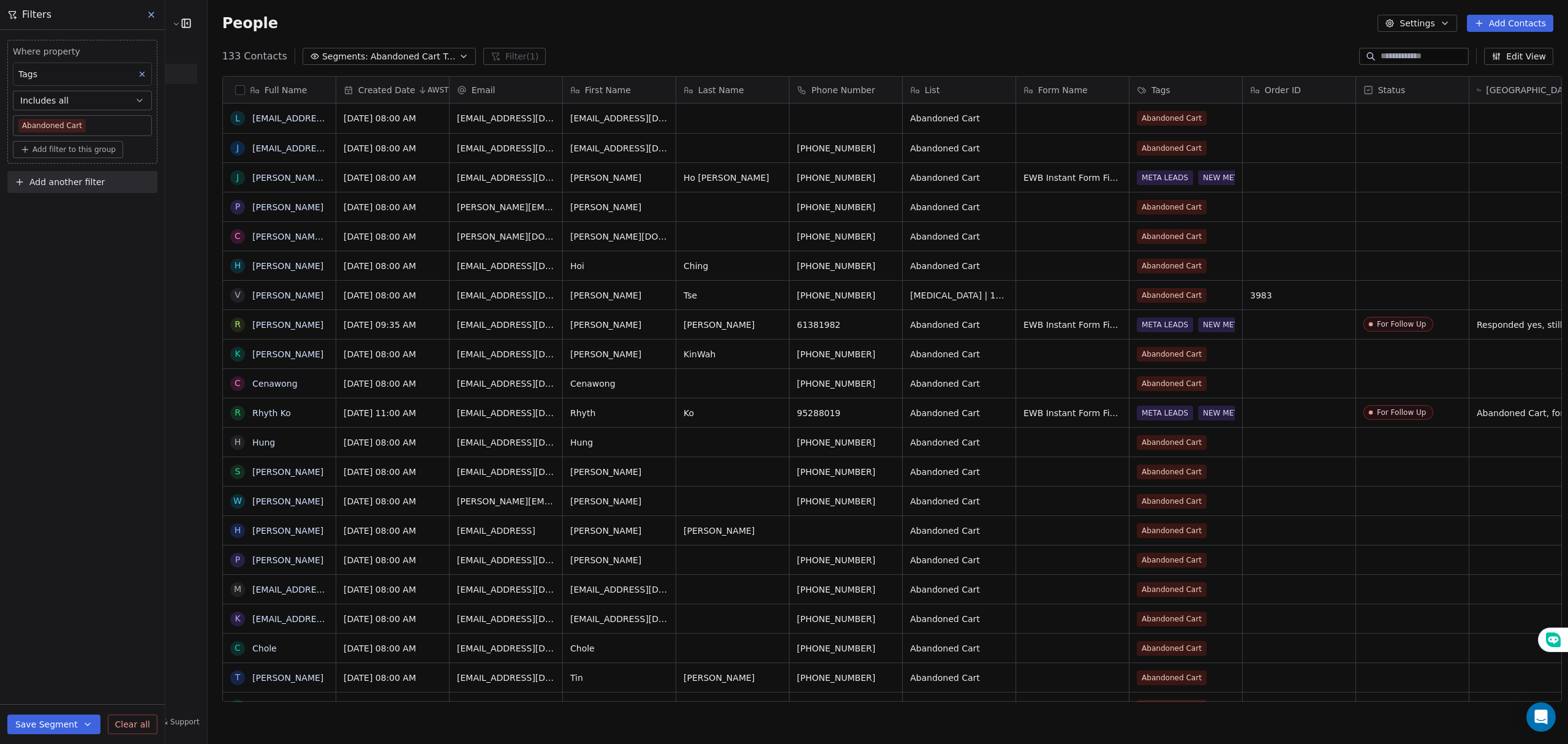
click at [493, 33] on div "People Settings Add Contacts" at bounding box center [888, 23] width 1360 height 47
click at [72, 391] on div "Where property Tags Includes all Abandoned Cart Add filter to this group Add an…" at bounding box center [82, 386] width 165 height 714
click at [92, 183] on span "Add another filter" at bounding box center [67, 182] width 75 height 13
click at [99, 207] on div "Contact properties" at bounding box center [82, 212] width 124 height 13
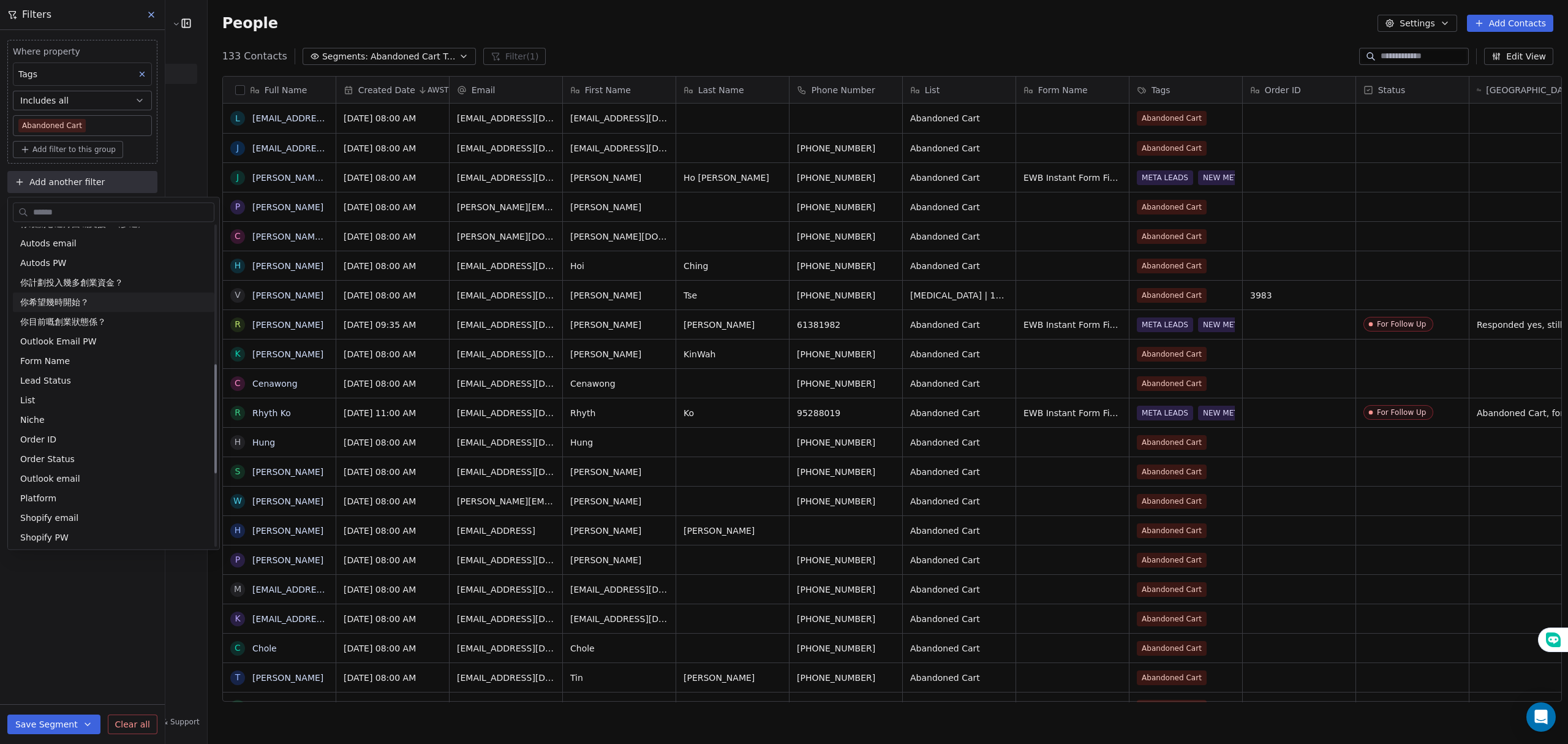
scroll to position [408, 0]
click at [62, 376] on div "List" at bounding box center [114, 379] width 187 height 12
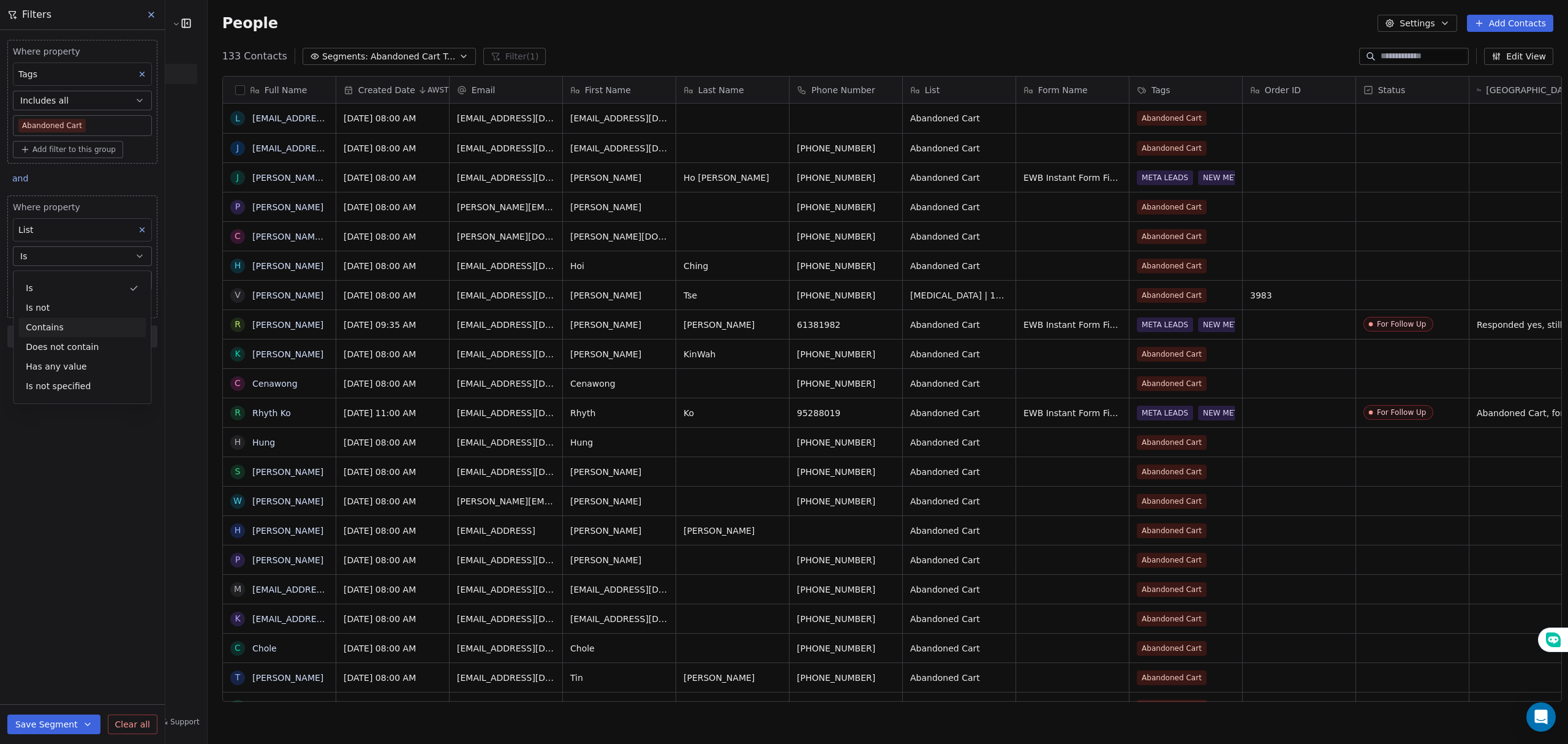
click at [85, 326] on div "Contains" at bounding box center [82, 327] width 128 height 19
click at [98, 128] on body "E Ecommerce Website Builder Contacts People Marketing Workflows Campaigns Sales…" at bounding box center [784, 372] width 1568 height 744
click at [92, 91] on html "E Ecommerce Website Builder Contacts People Marketing Workflows Campaigns Sales…" at bounding box center [784, 372] width 1568 height 744
click at [94, 119] on body "E Ecommerce Website Builder Contacts People Marketing Workflows Campaigns Sales…" at bounding box center [784, 372] width 1568 height 744
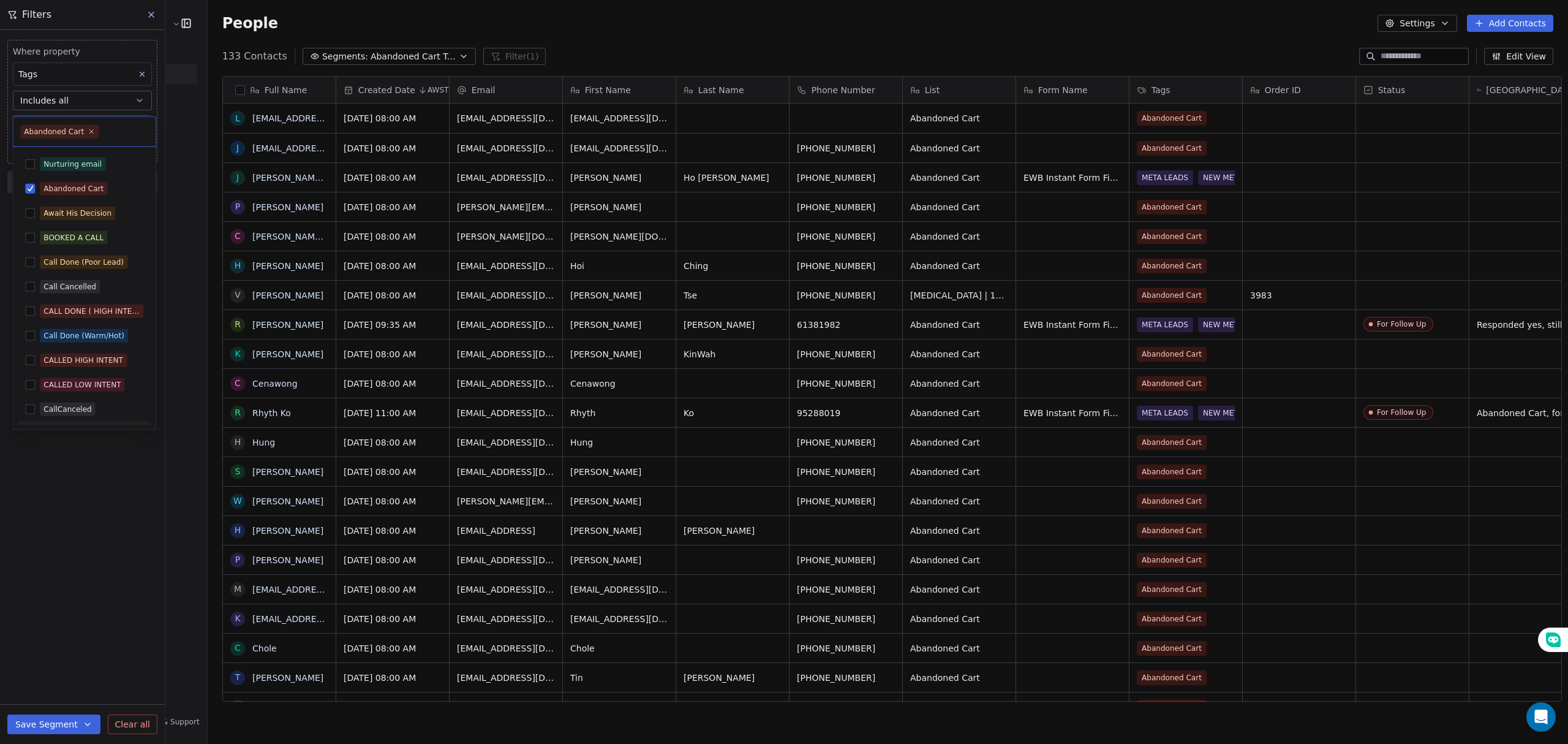
click at [108, 499] on html "E Ecommerce Website Builder Contacts People Marketing Workflows Campaigns Sales…" at bounding box center [784, 372] width 1568 height 744
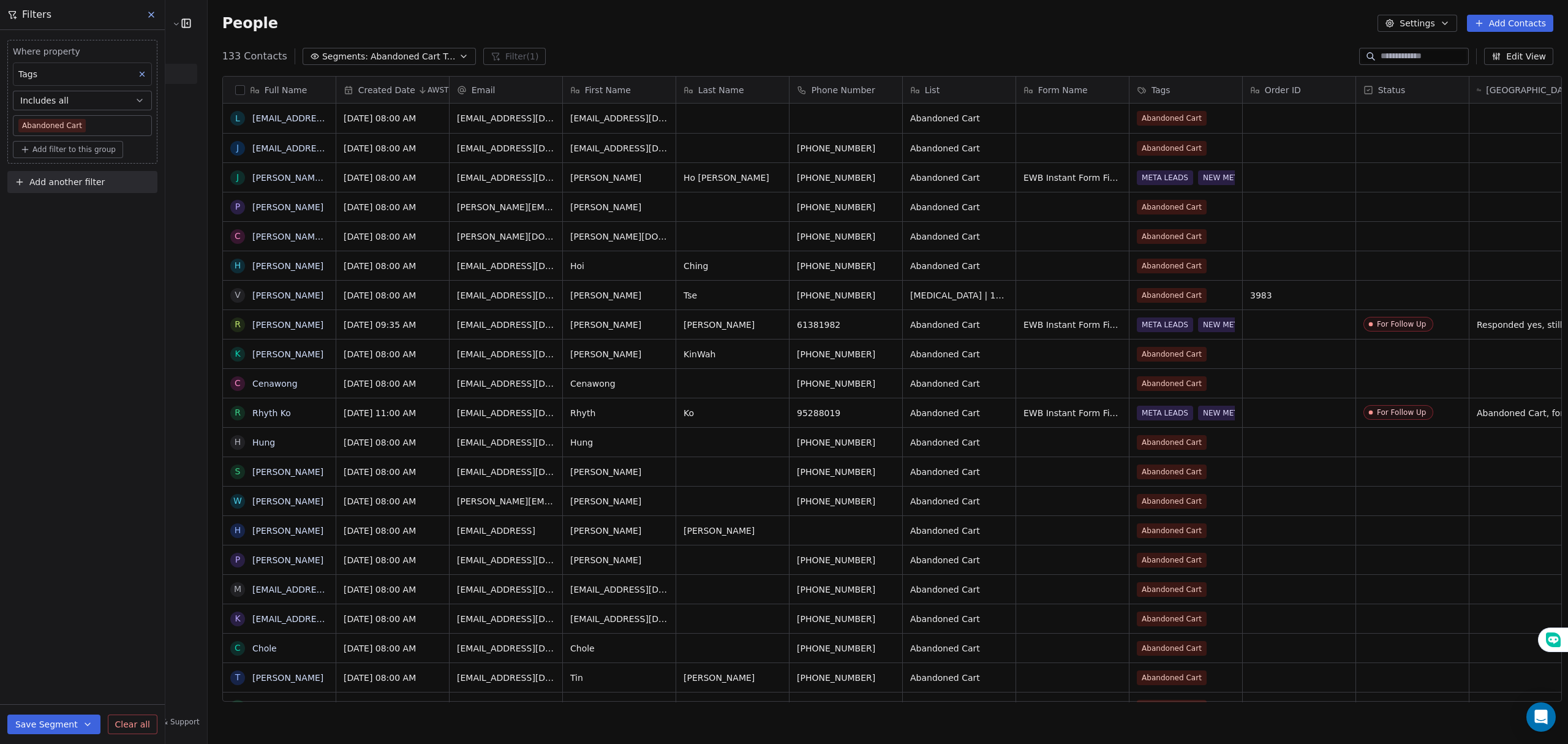
click at [155, 21] on button at bounding box center [151, 14] width 19 height 17
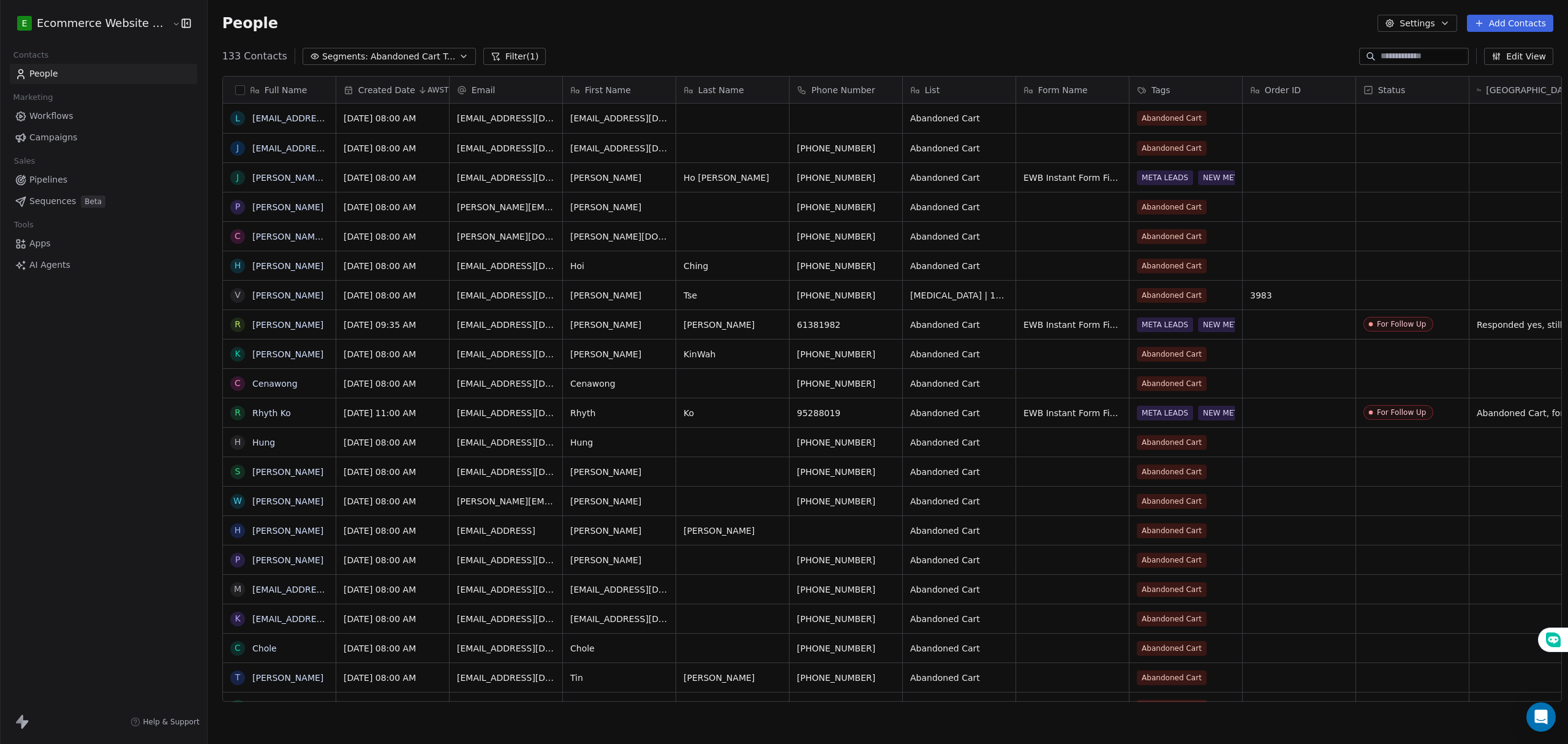
click at [512, 54] on button "Filter (1)" at bounding box center [514, 56] width 63 height 17
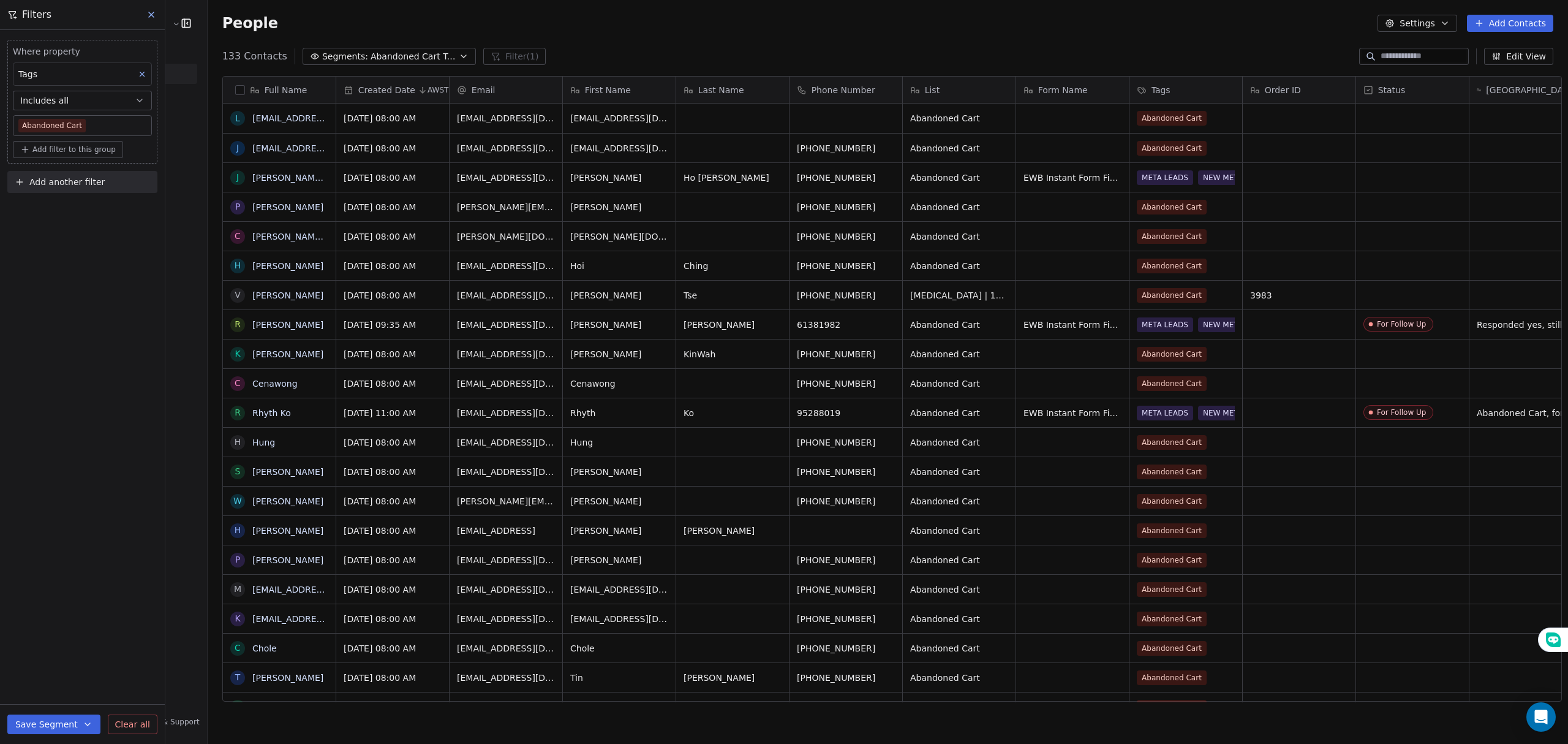
click at [370, 60] on span "Abandoned Cart Tags" at bounding box center [413, 56] width 85 height 13
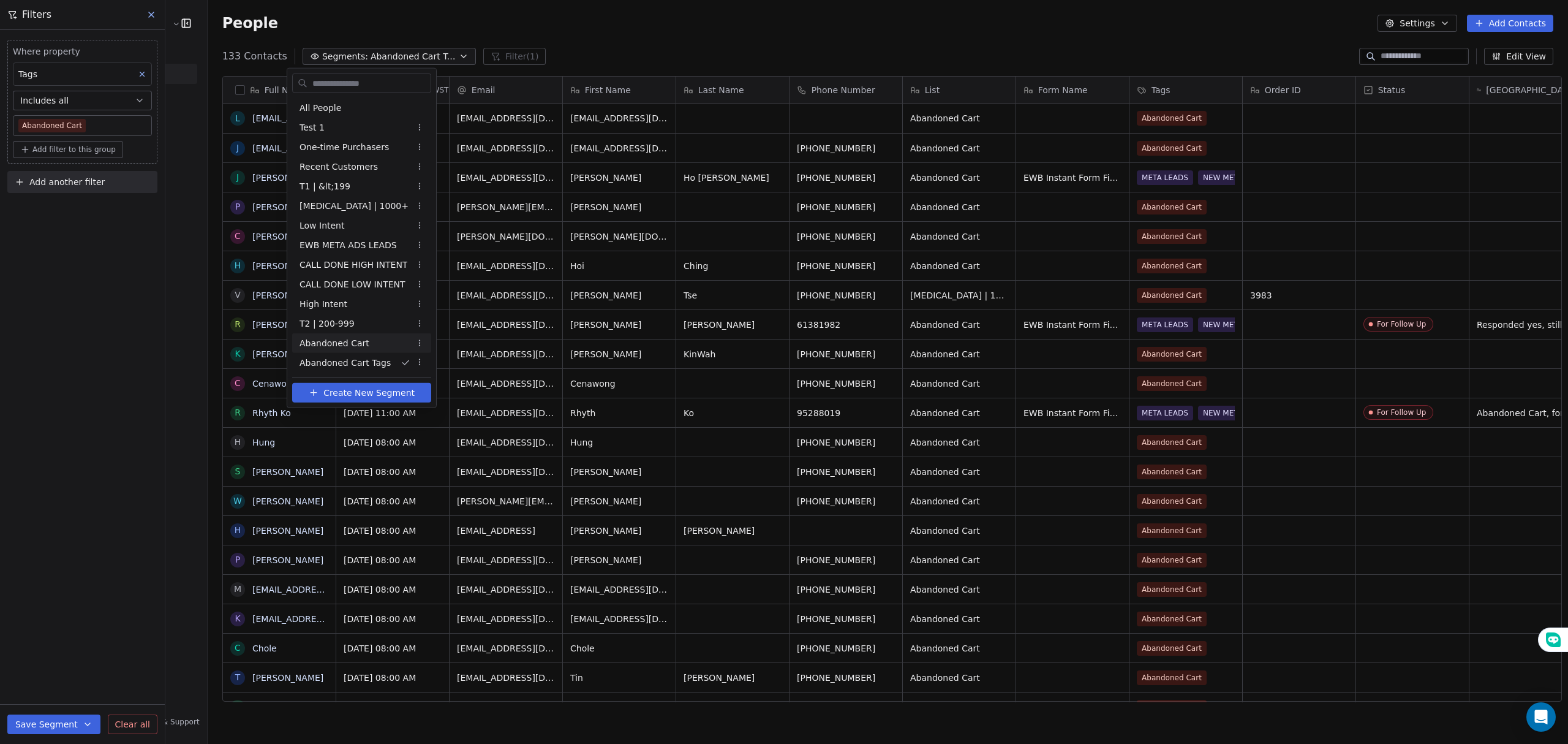
click at [814, 49] on html "E Ecommerce Website Builder Contacts People Marketing Workflows Campaigns Sales…" at bounding box center [784, 372] width 1568 height 744
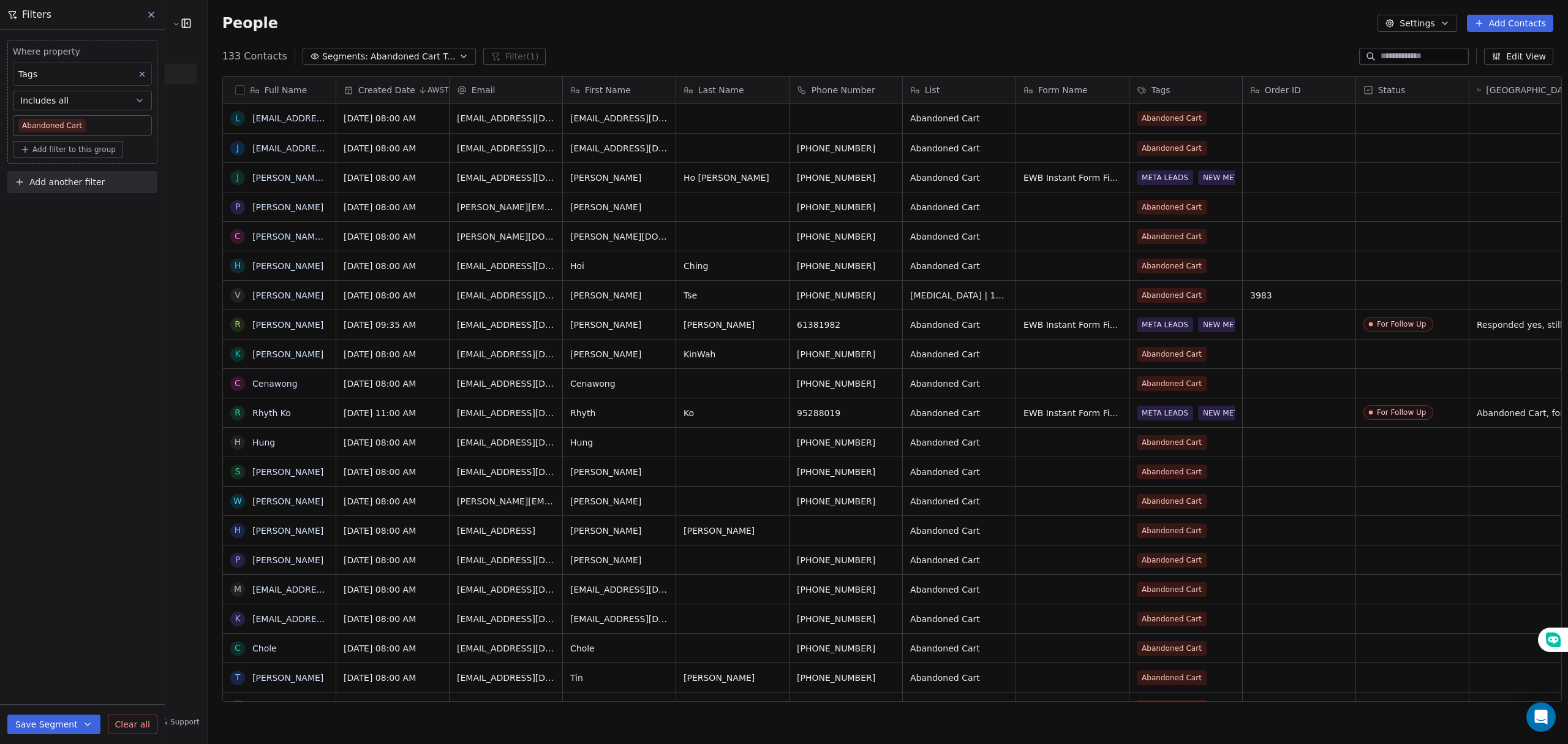
click at [1492, 12] on div "People Settings Add Contacts" at bounding box center [888, 23] width 1360 height 47
click at [1489, 32] on div "People Settings Add Contacts" at bounding box center [888, 23] width 1360 height 47
click at [1490, 28] on button "Add Contacts" at bounding box center [1510, 23] width 86 height 17
click at [1197, 33] on html "E Ecommerce Website Builder Contacts People Marketing Workflows Campaigns Sales…" at bounding box center [784, 372] width 1568 height 744
click at [370, 53] on span "Abandoned Cart Tags" at bounding box center [413, 56] width 85 height 13
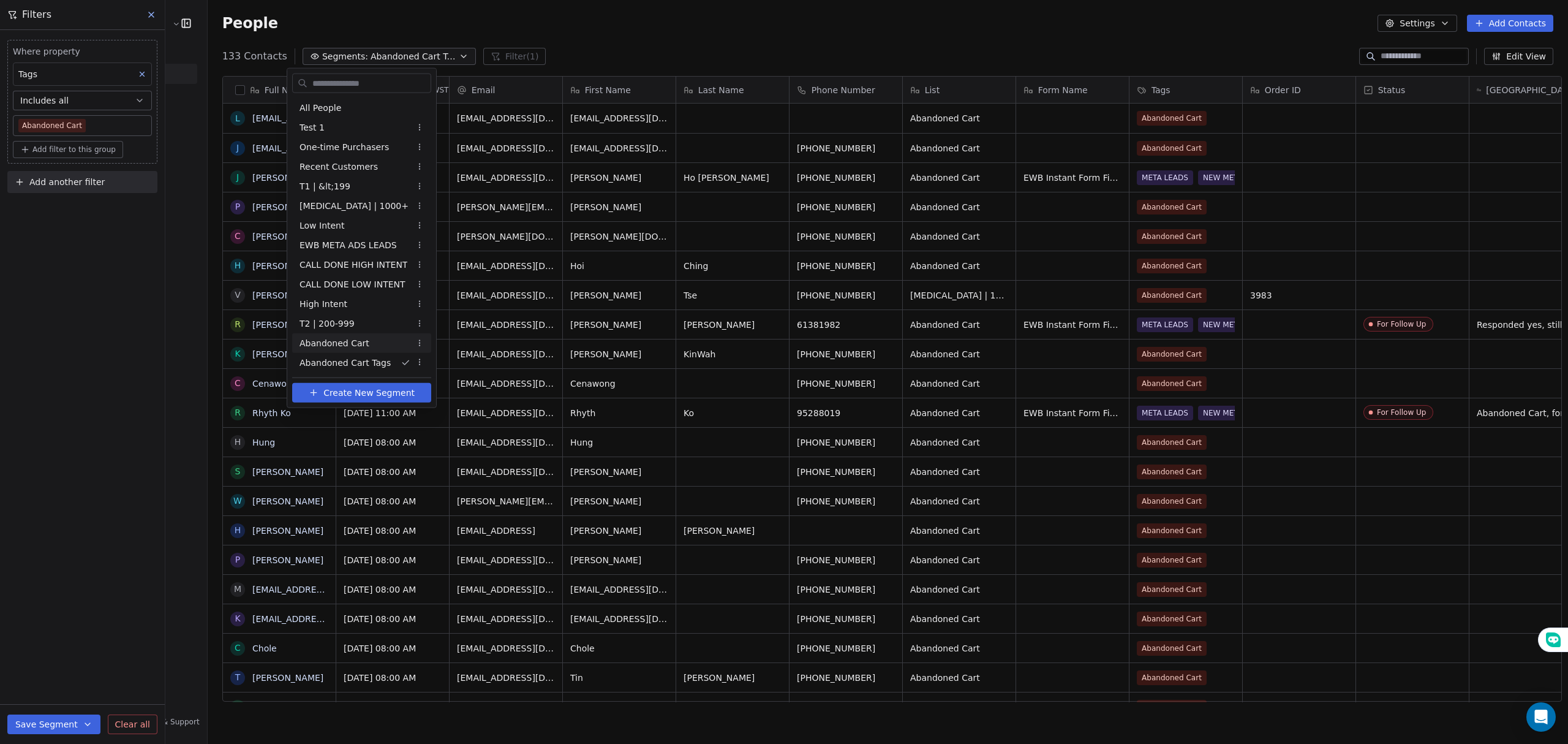
click at [353, 341] on span "Abandoned Cart" at bounding box center [334, 342] width 70 height 13
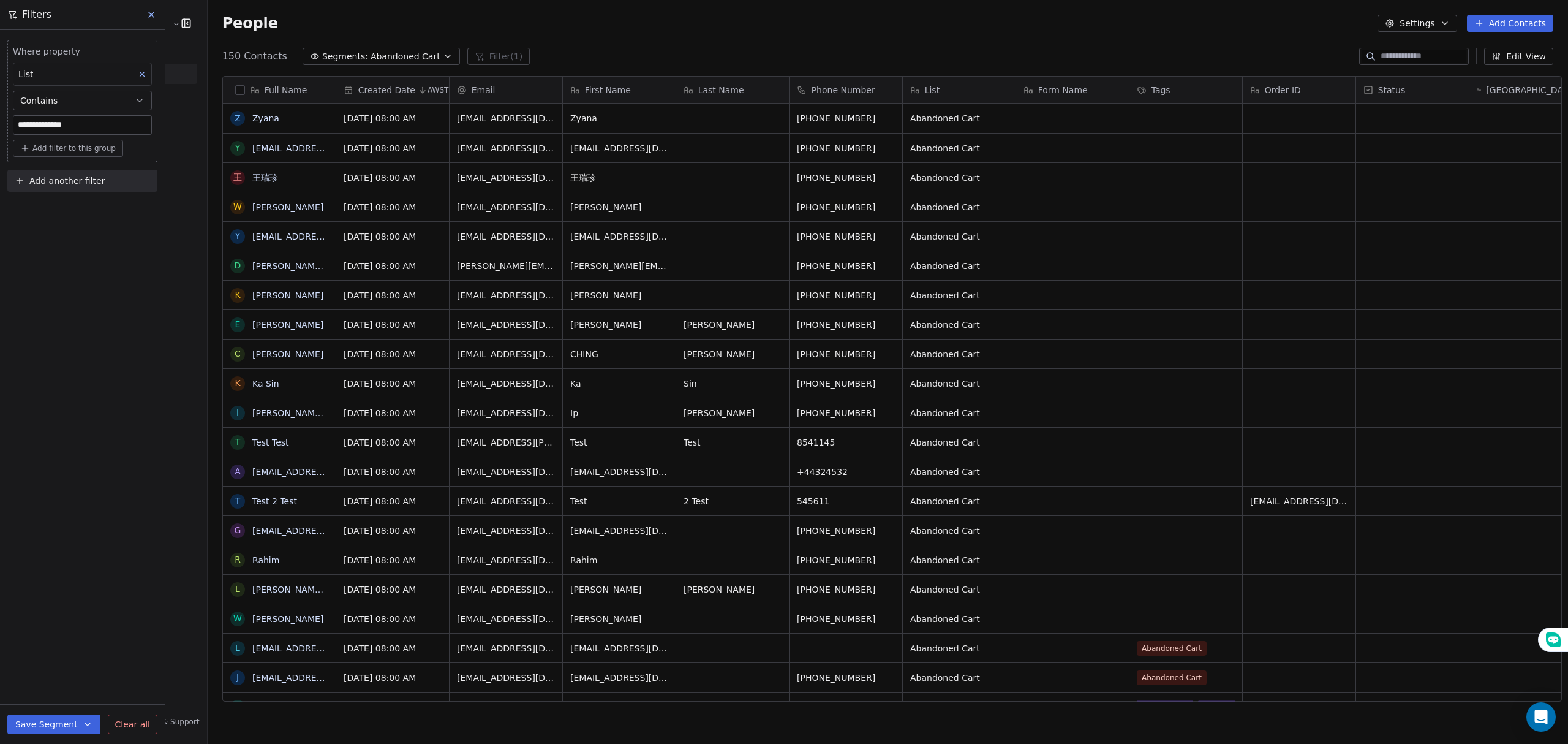
click at [0, 0] on button "grid" at bounding box center [0, 0] width 0 height 0
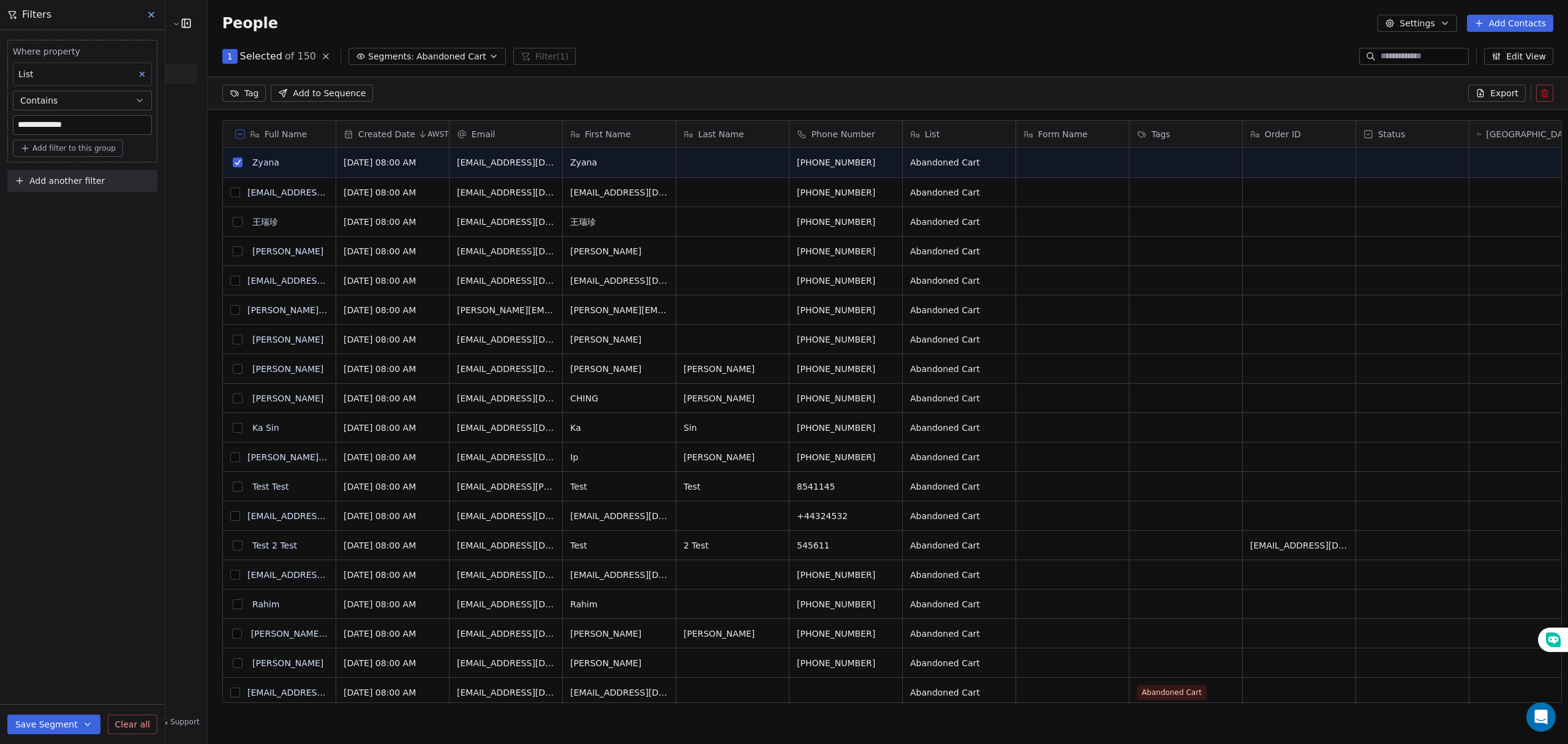
scroll to position [599, 1357]
click at [322, 87] on span "Add to Sequence" at bounding box center [329, 93] width 73 height 12
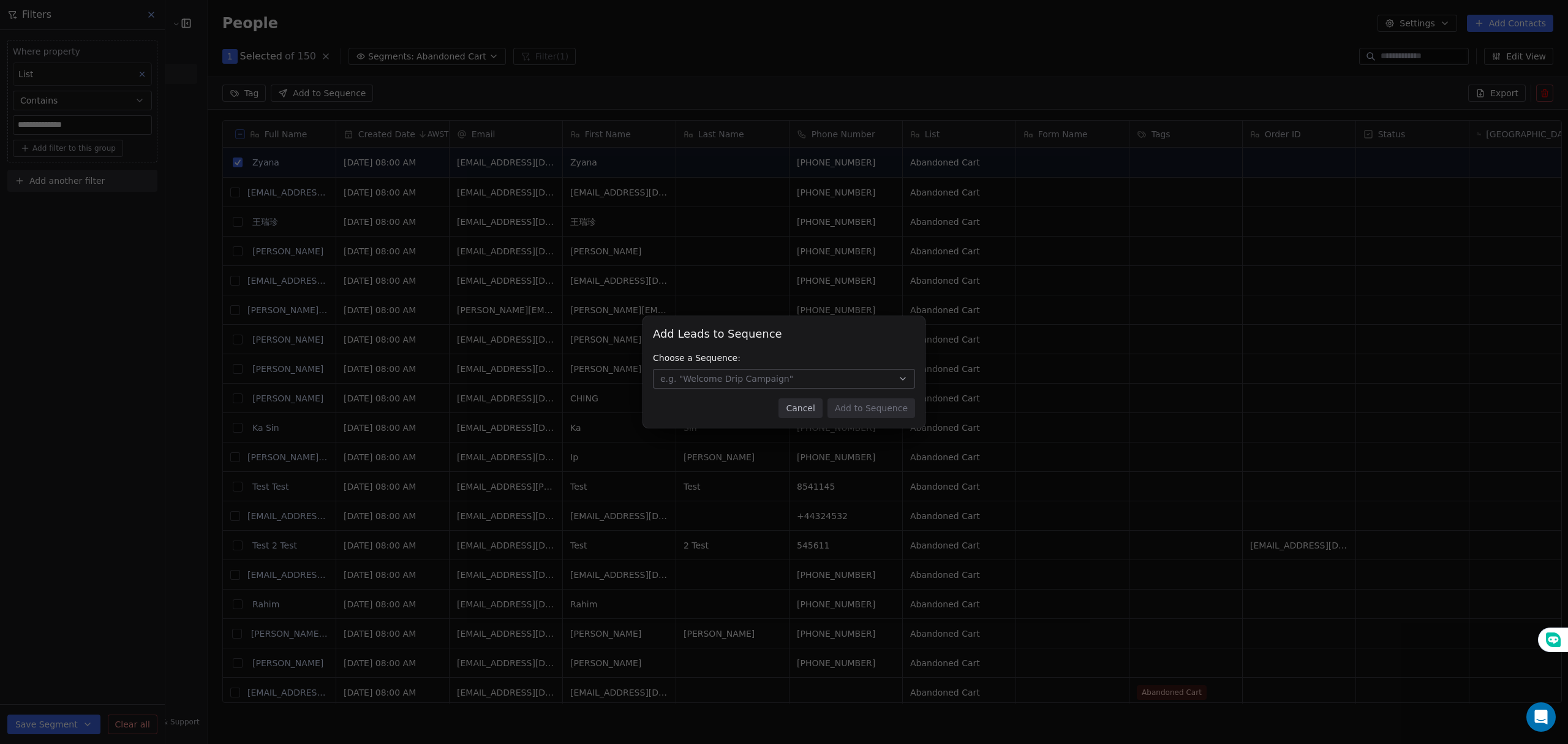
click at [814, 400] on button "Cancel" at bounding box center [800, 408] width 44 height 19
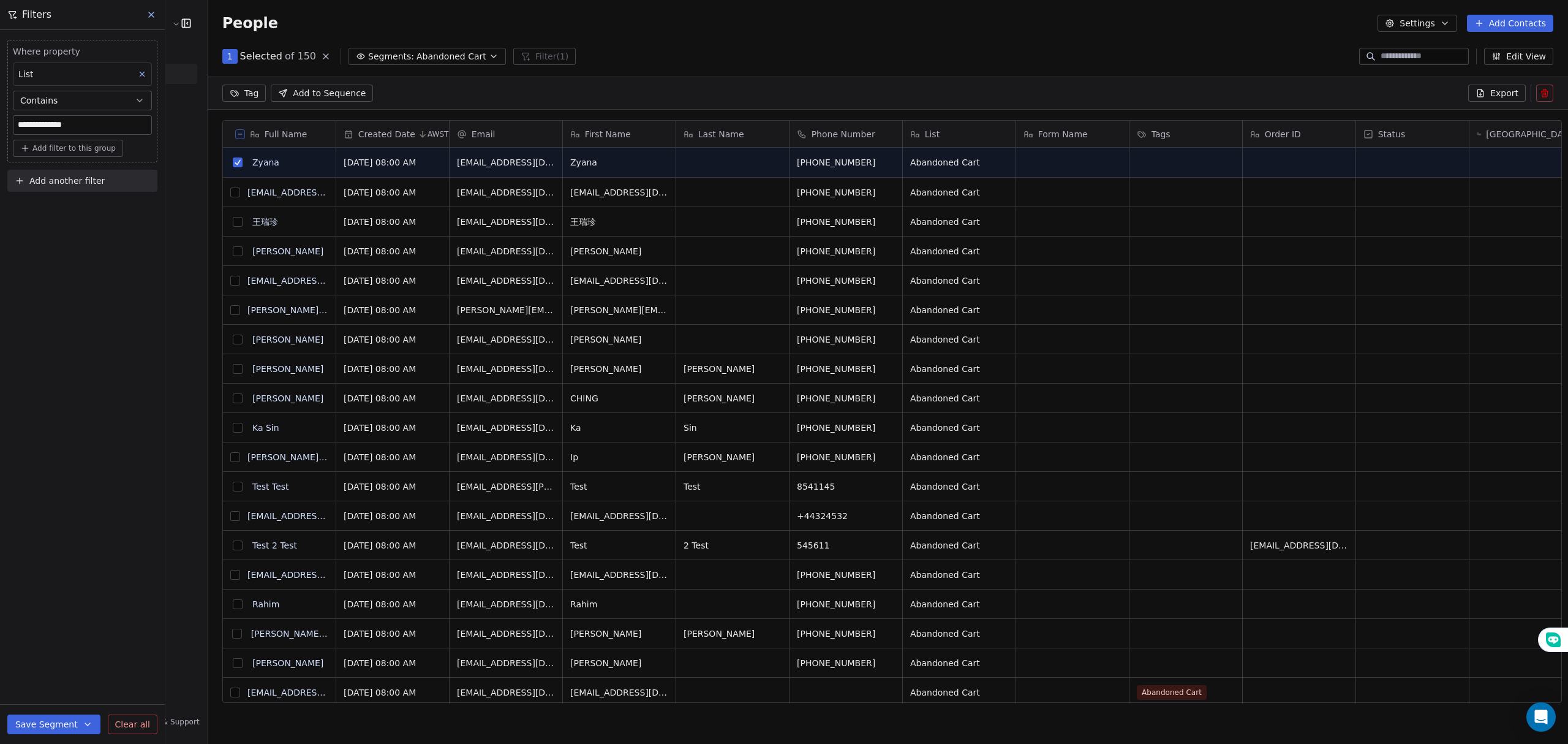
click at [232, 163] on button "grid" at bounding box center [237, 162] width 10 height 10
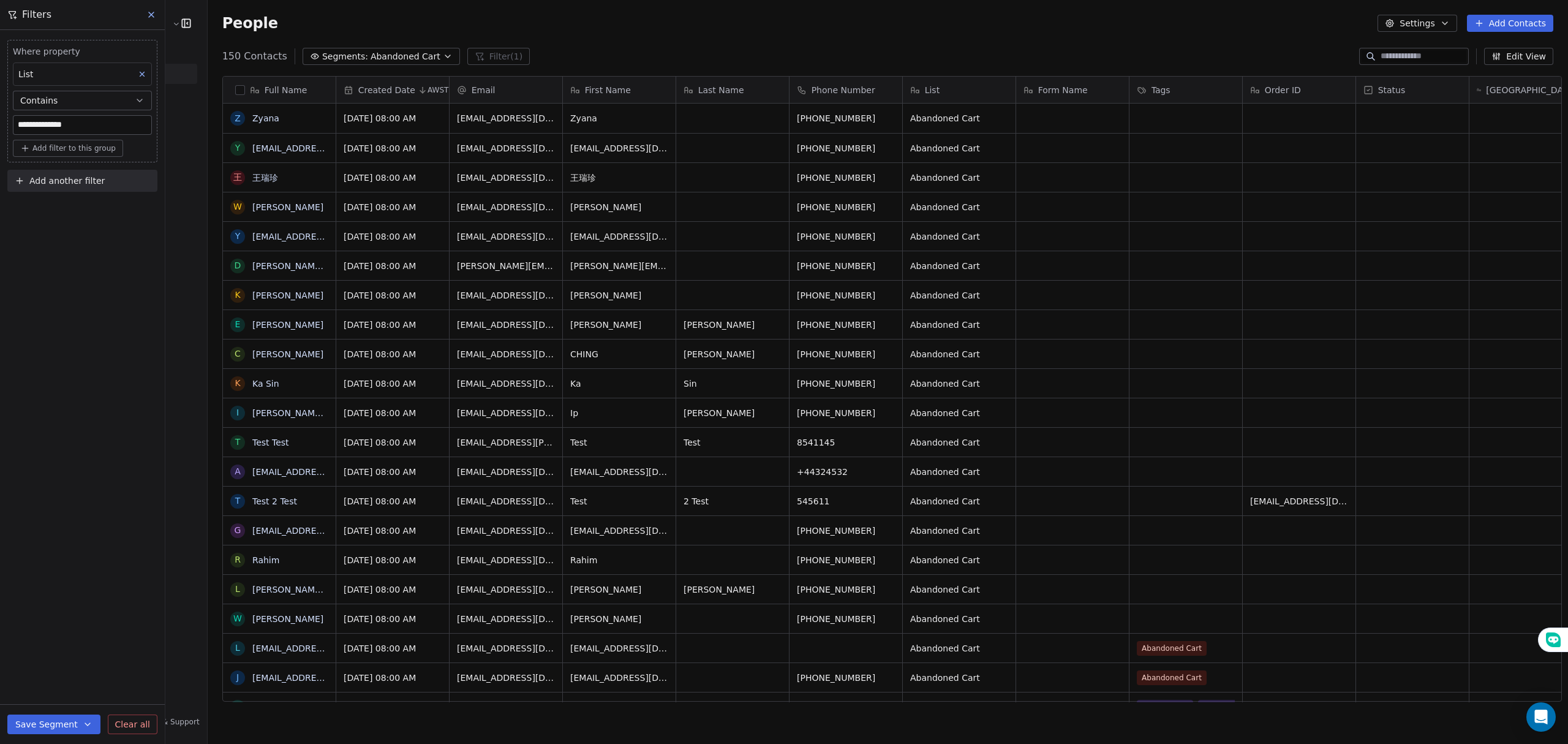
scroll to position [642, 1357]
click at [412, 45] on div "People Settings Add Contacts" at bounding box center [888, 23] width 1360 height 47
click at [414, 47] on div "150 Contacts Segments: Abandoned Cart Filter (1) Edit View" at bounding box center [888, 56] width 1360 height 19
click at [415, 52] on span "Abandoned Cart" at bounding box center [405, 56] width 70 height 13
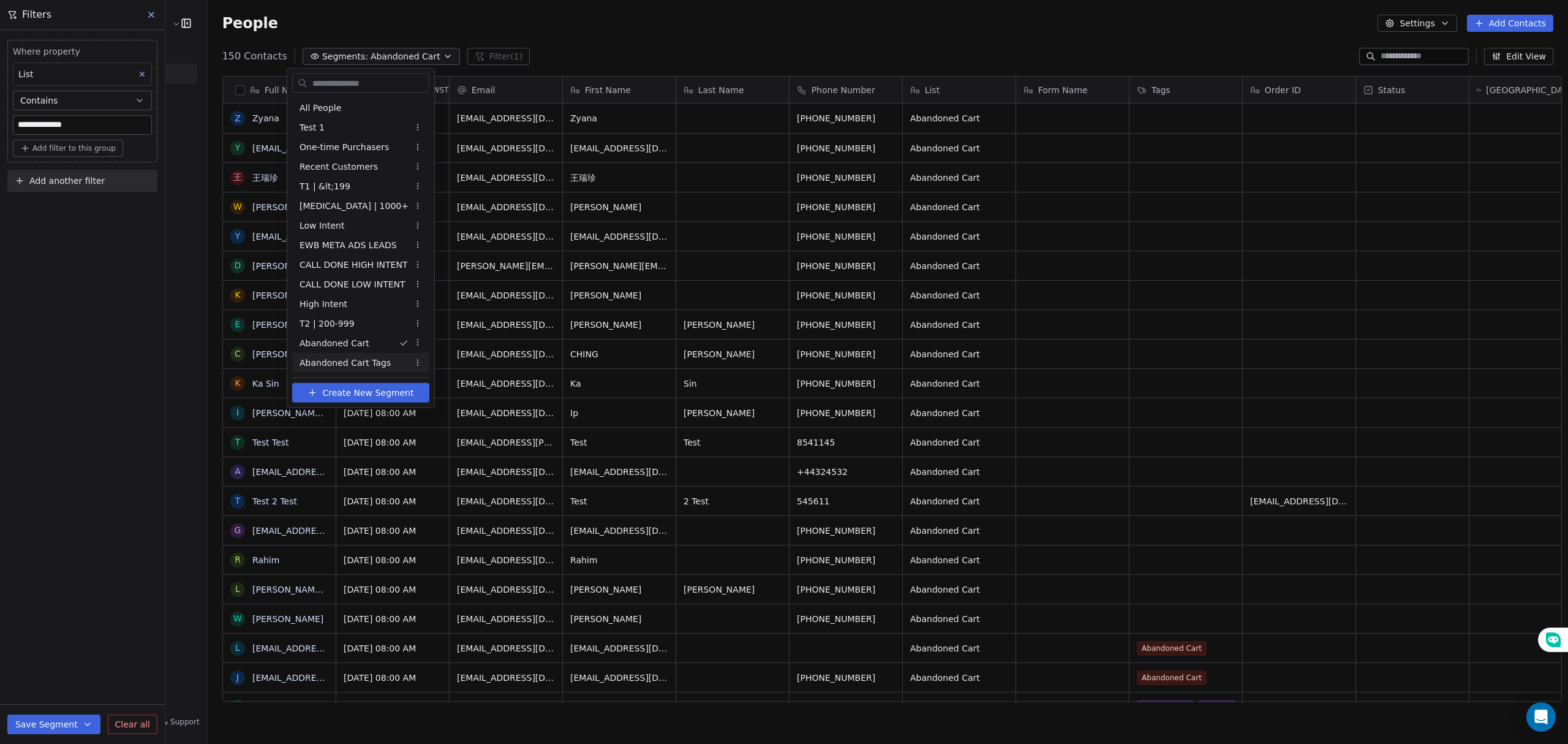
click at [366, 356] on span "Abandoned Cart Tags" at bounding box center [344, 362] width 91 height 13
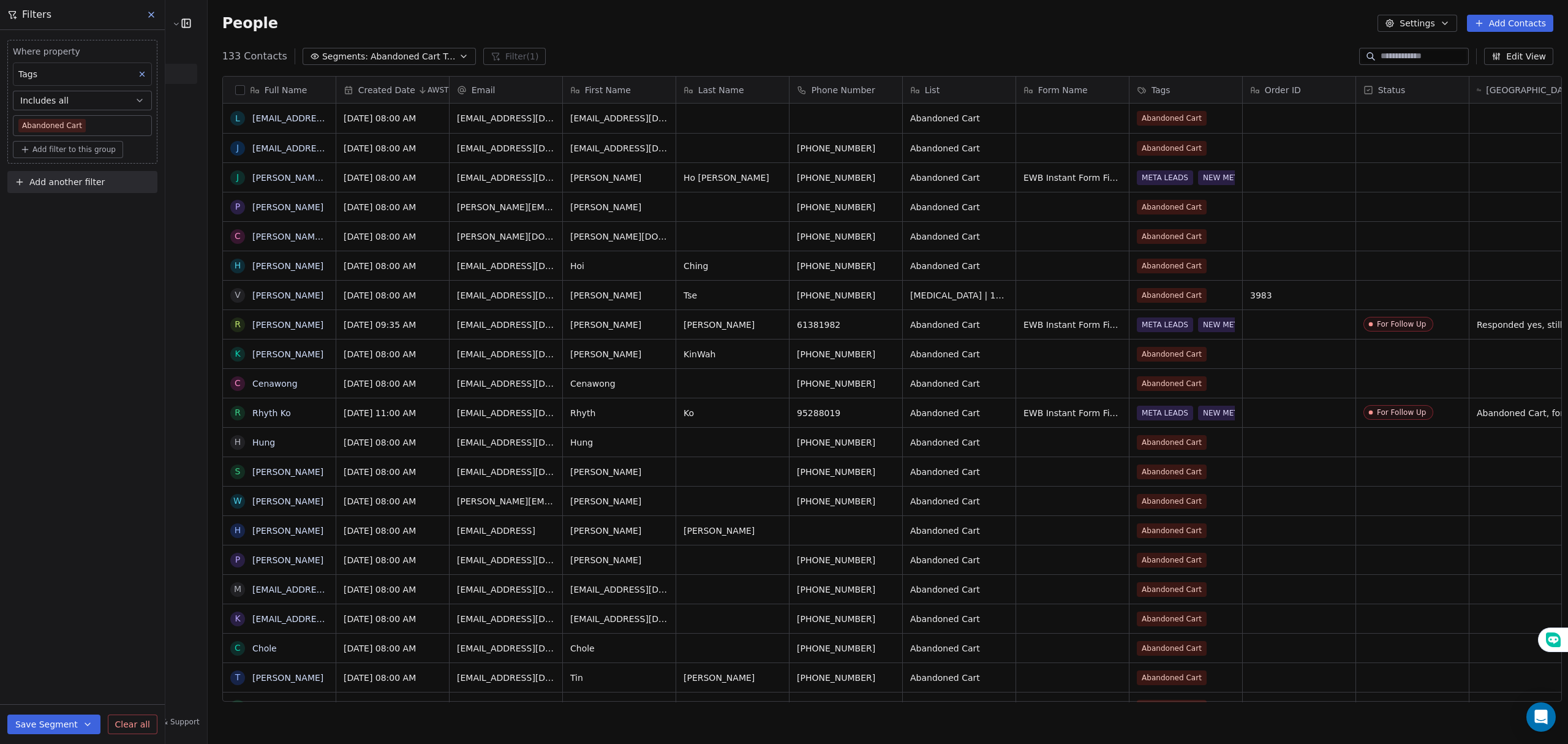
click at [425, 12] on div "People Settings Add Contacts" at bounding box center [888, 23] width 1360 height 47
click at [142, 70] on icon at bounding box center [143, 74] width 9 height 9
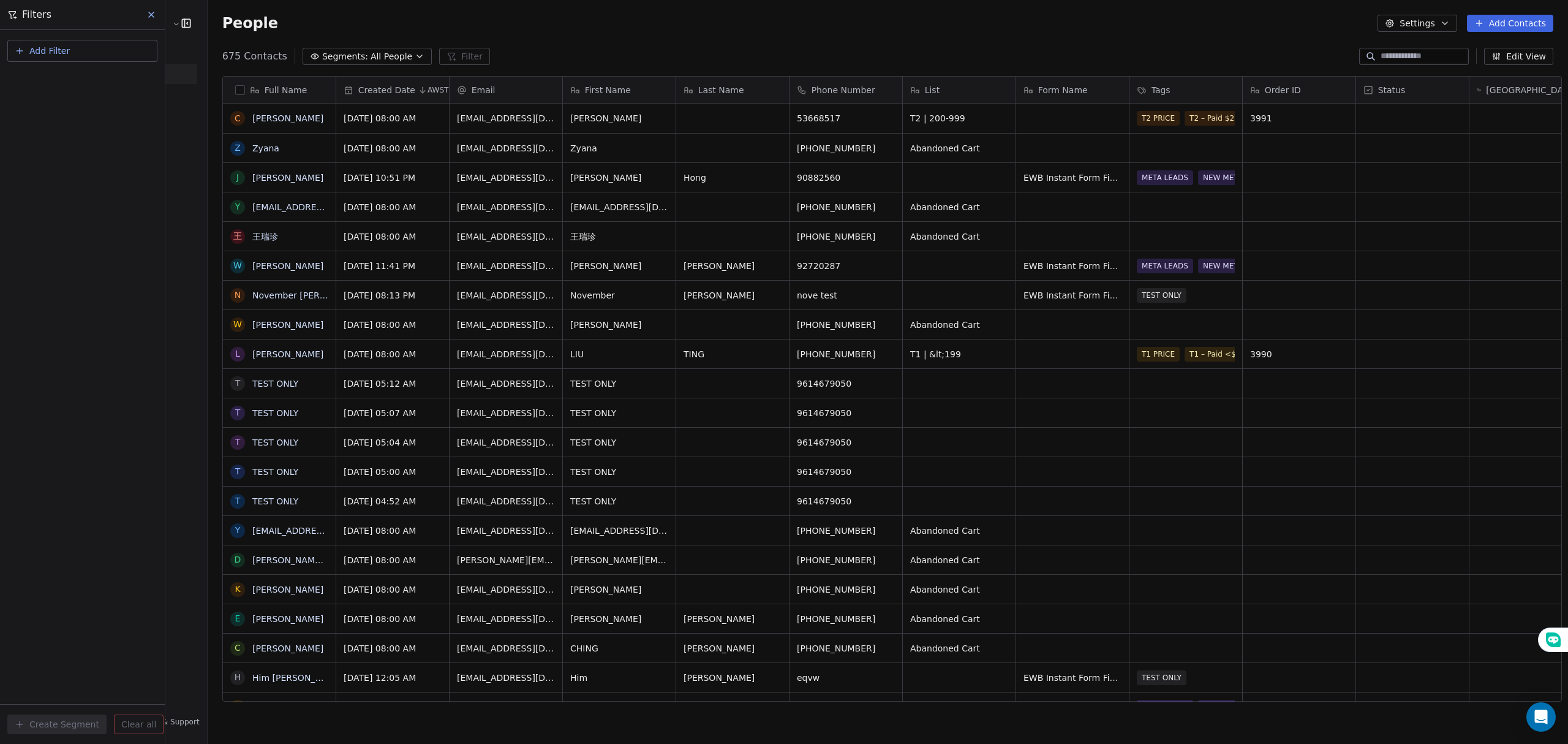
click at [370, 59] on span "All People" at bounding box center [391, 56] width 42 height 13
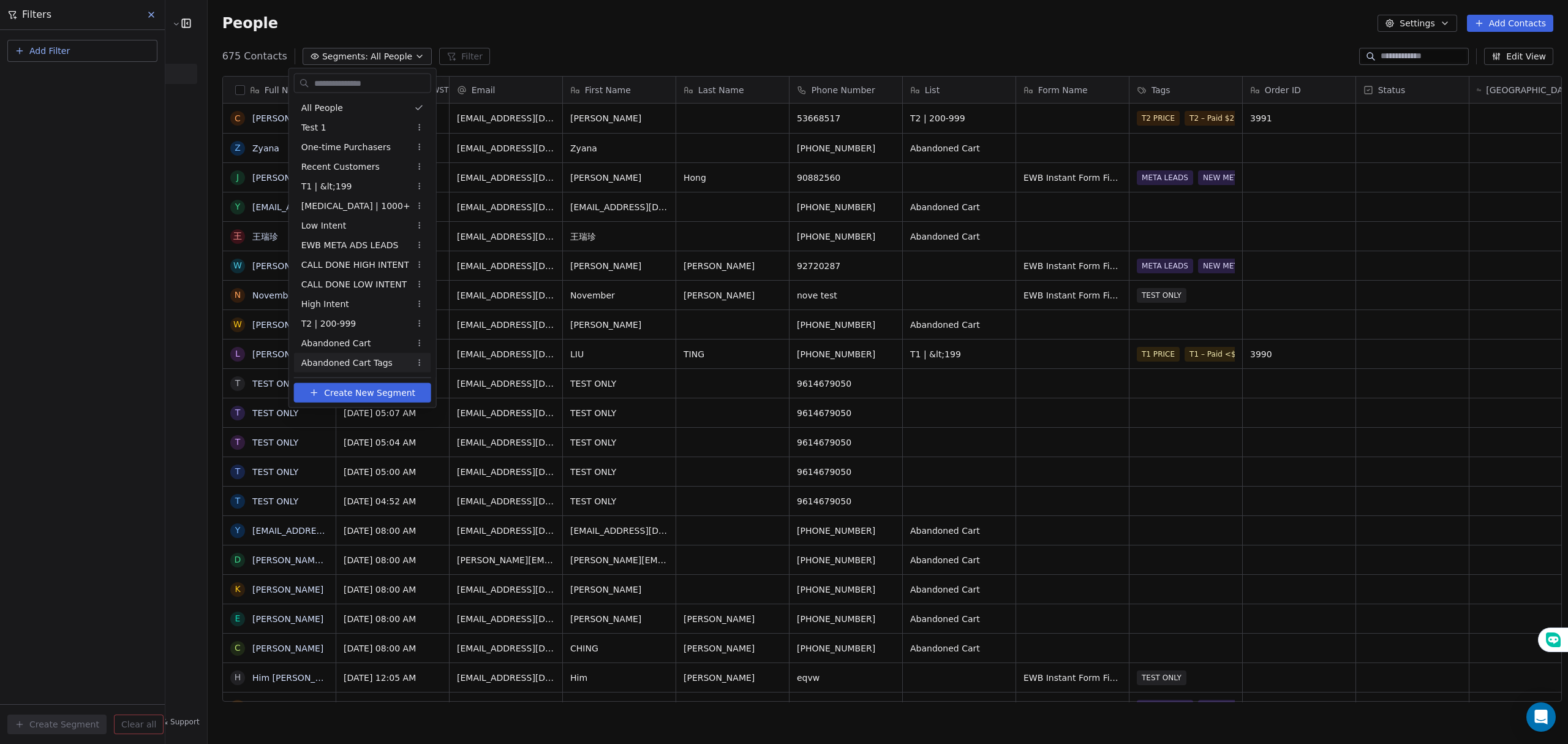
click at [362, 358] on span "Abandoned Cart Tags" at bounding box center [347, 362] width 91 height 13
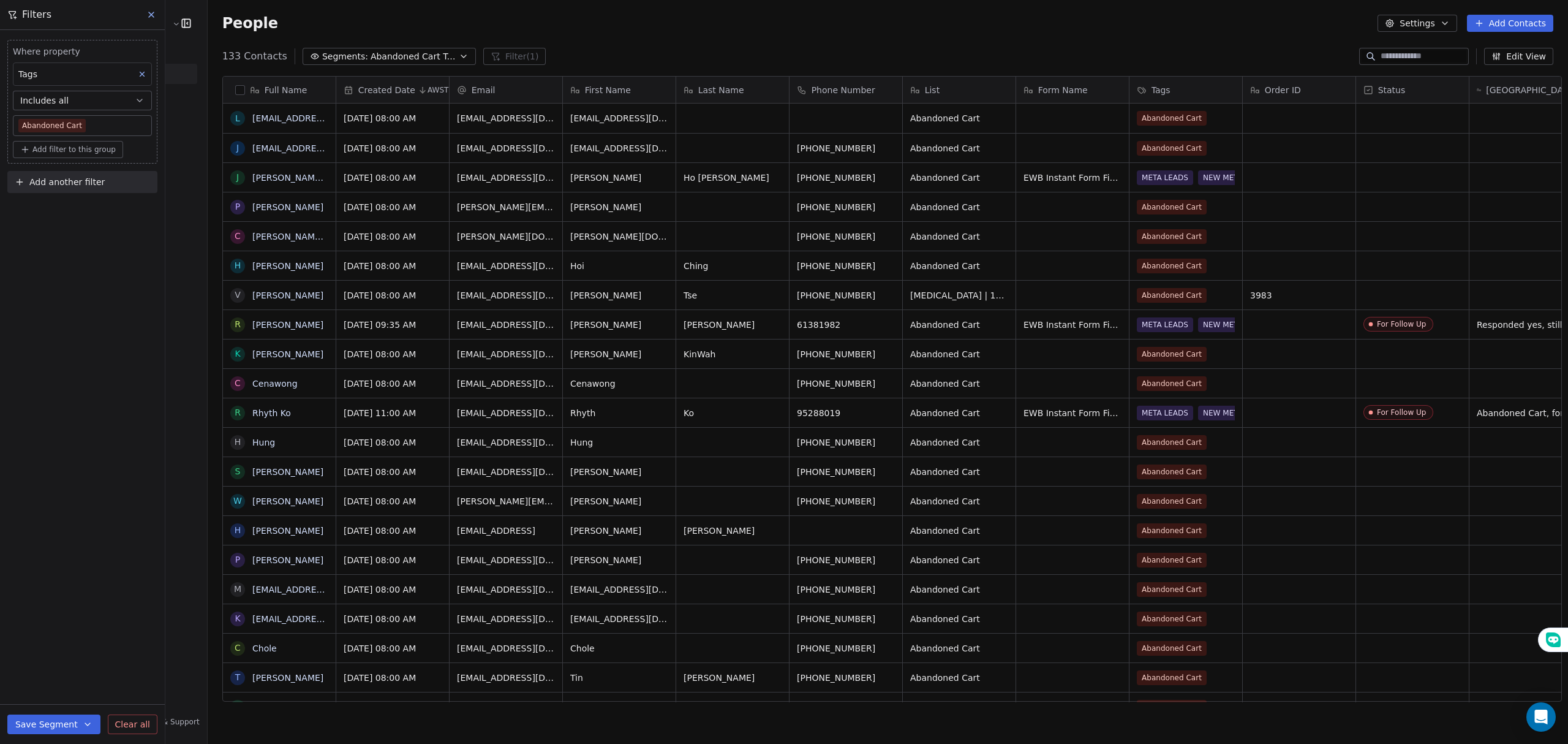
click at [79, 260] on div "Where property Tags Includes all Abandoned Cart Add filter to this group Add an…" at bounding box center [82, 386] width 165 height 714
click at [118, 186] on button "Add another filter" at bounding box center [82, 182] width 150 height 22
click at [104, 212] on div "Contact properties" at bounding box center [82, 212] width 124 height 13
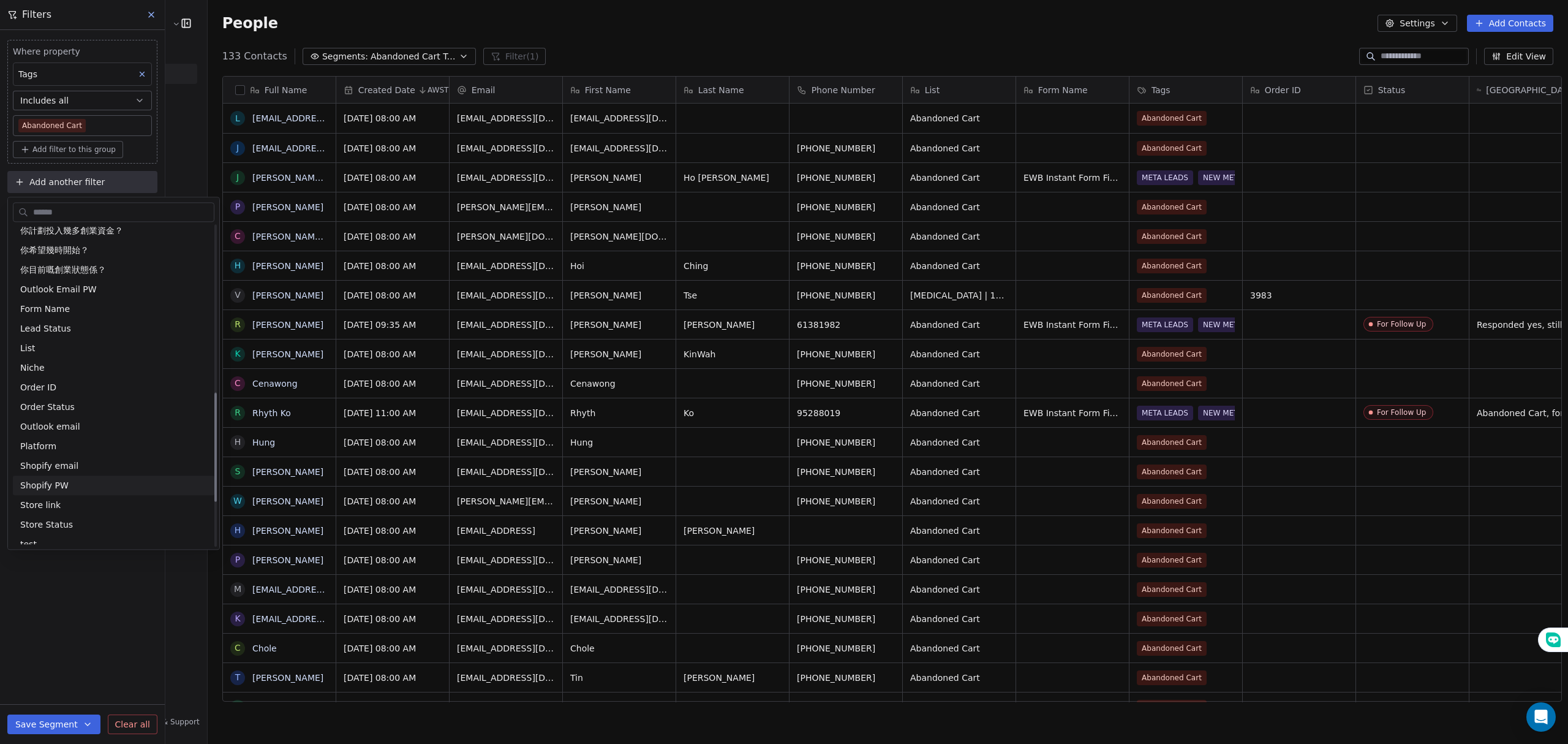
scroll to position [490, 0]
click at [94, 305] on div "List" at bounding box center [113, 298] width 201 height 19
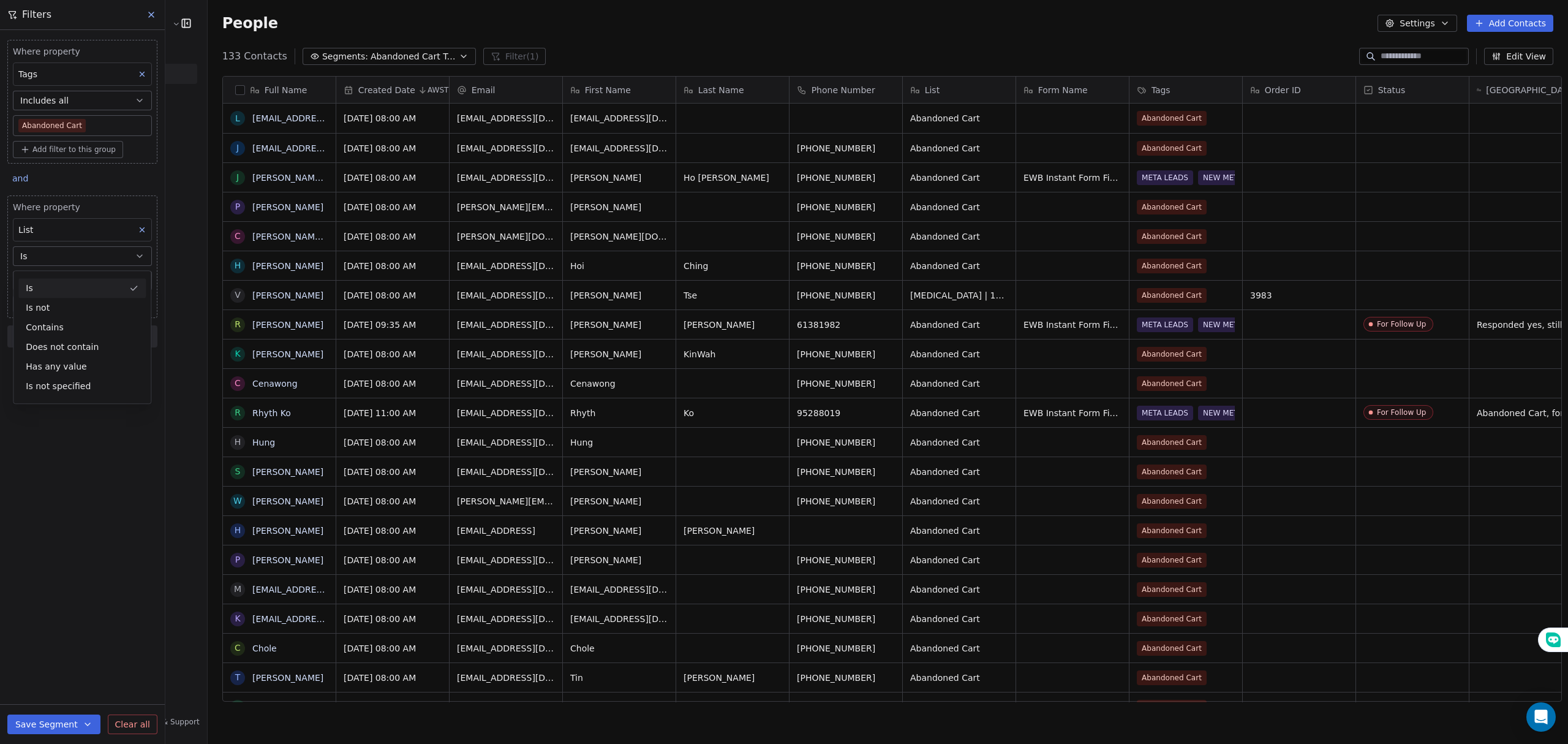
click at [68, 289] on div "Is" at bounding box center [82, 288] width 128 height 19
click at [68, 146] on span "Add filter to this group" at bounding box center [74, 149] width 83 height 10
click at [72, 175] on span "Contact properties" at bounding box center [65, 177] width 79 height 13
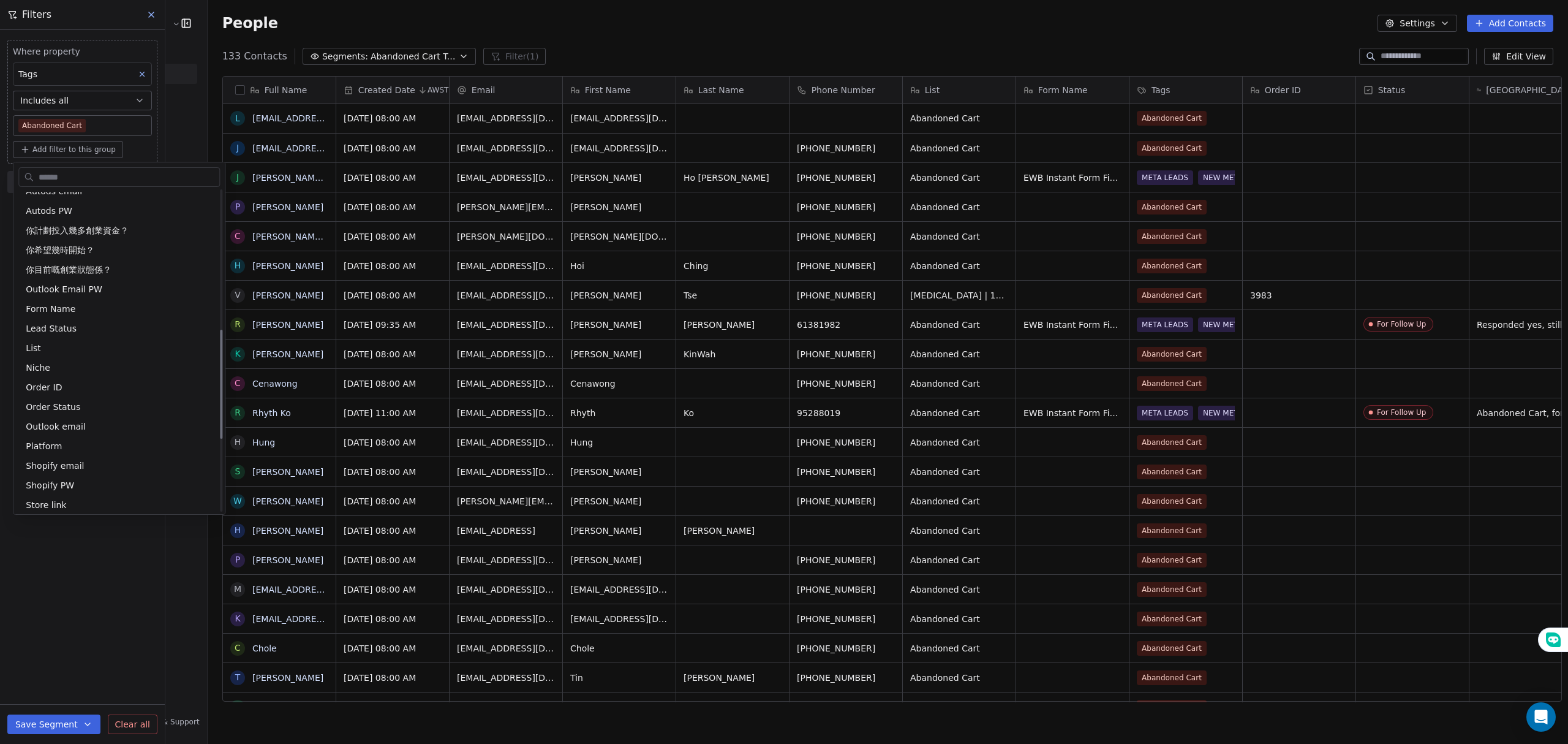
scroll to position [408, 0]
click at [76, 349] on div "List" at bounding box center [120, 345] width 187 height 12
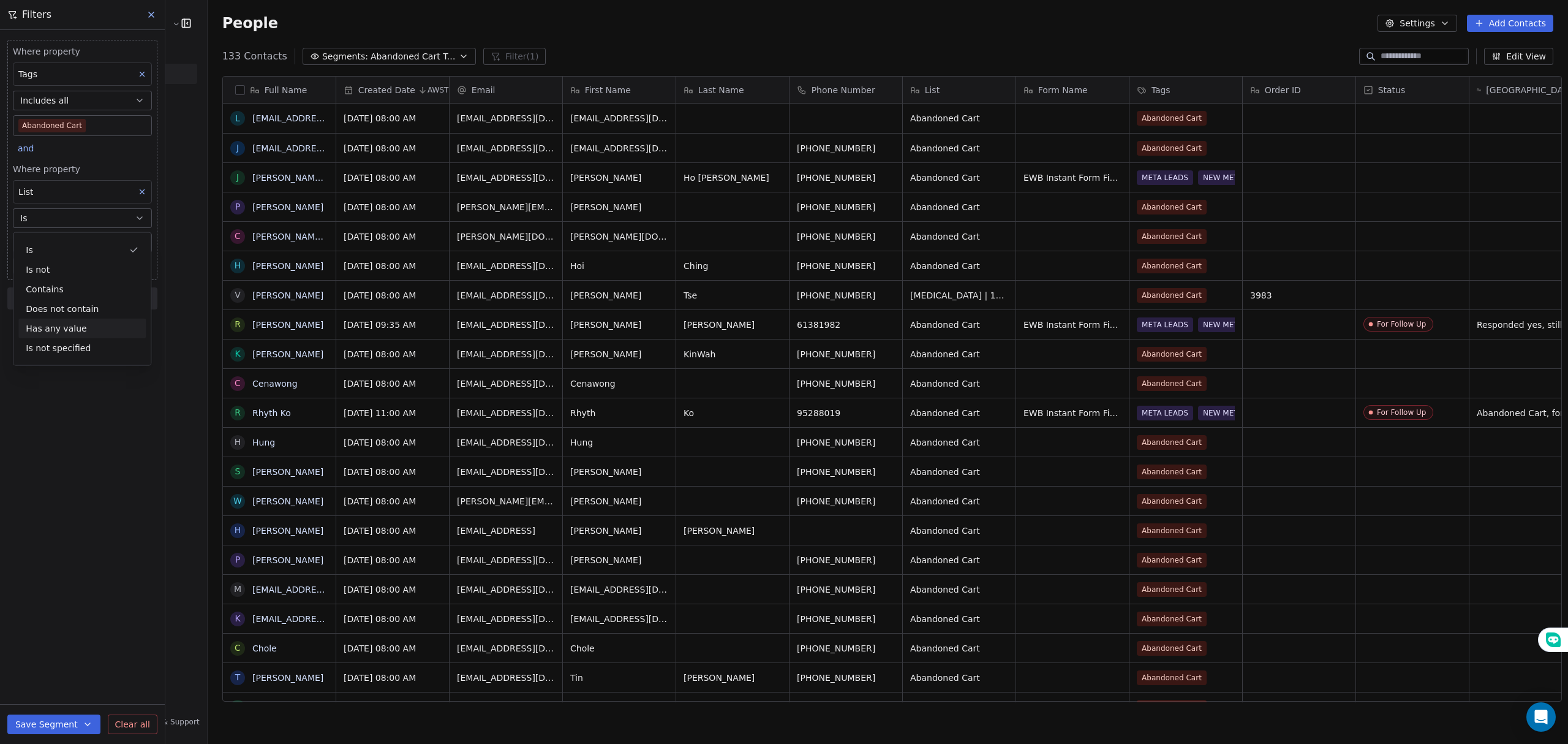
click at [91, 324] on div "Has any value" at bounding box center [82, 328] width 128 height 19
click at [146, 10] on icon at bounding box center [151, 14] width 10 height 10
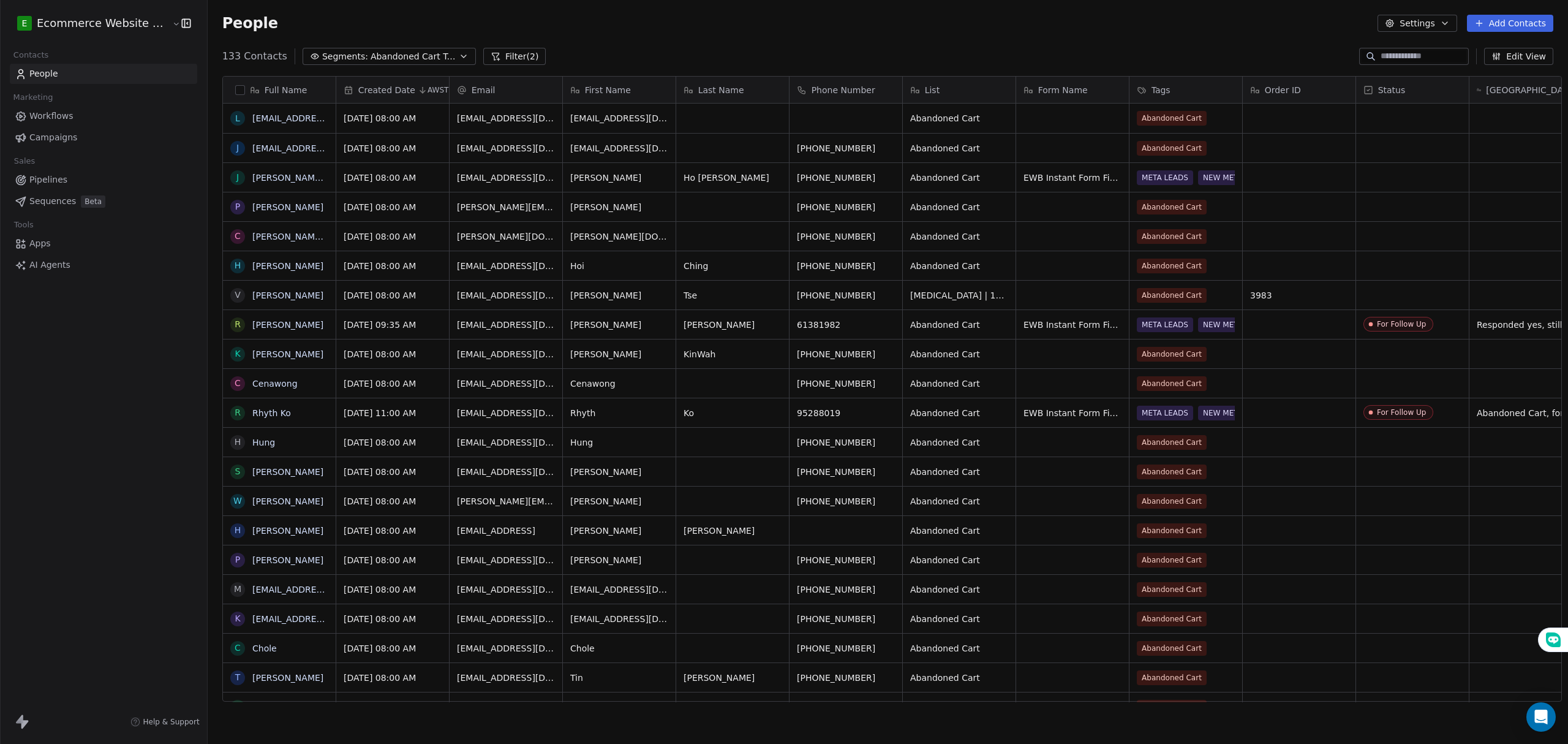
click at [387, 50] on span "Abandoned Cart Tags" at bounding box center [413, 56] width 85 height 13
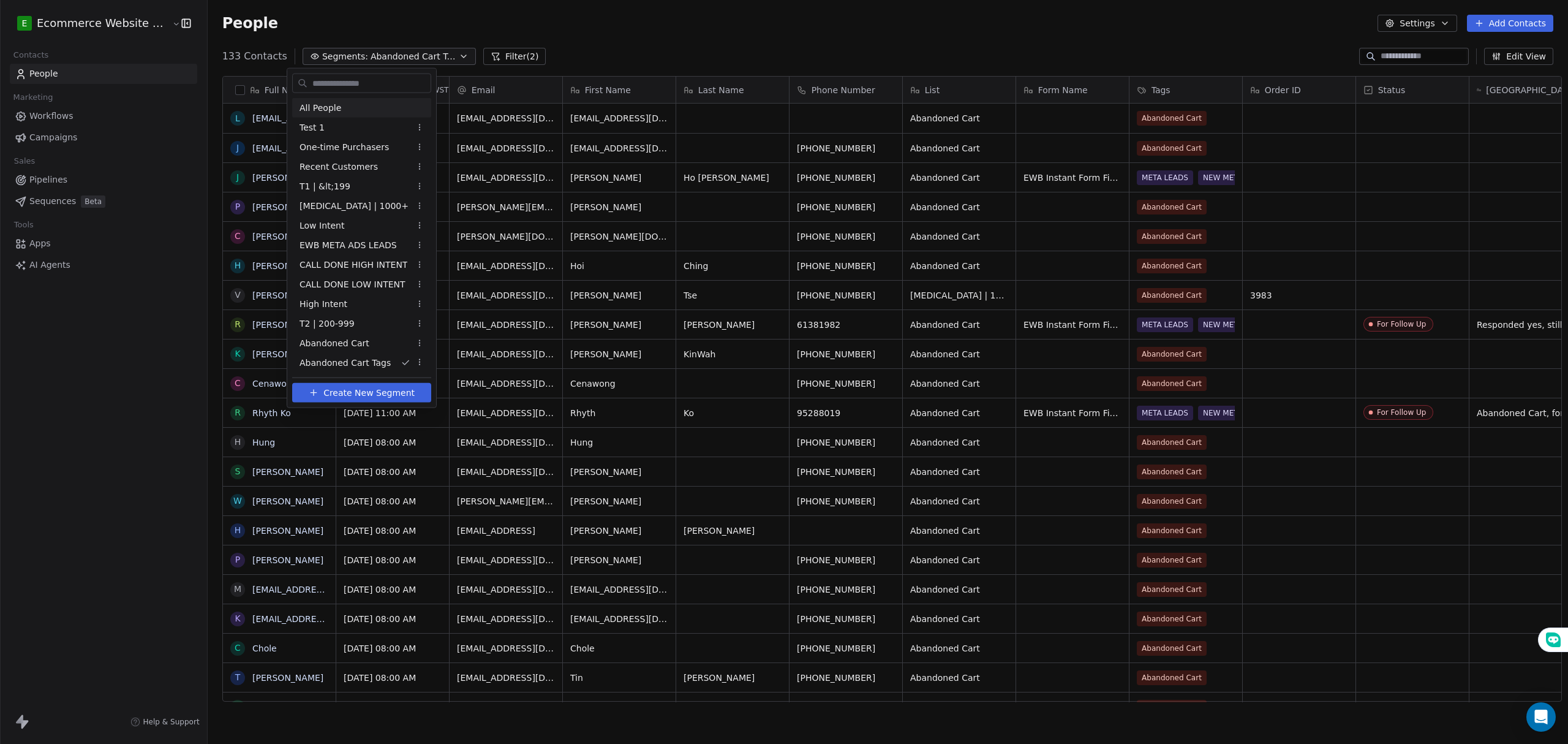
click at [334, 108] on span "All People" at bounding box center [320, 107] width 42 height 13
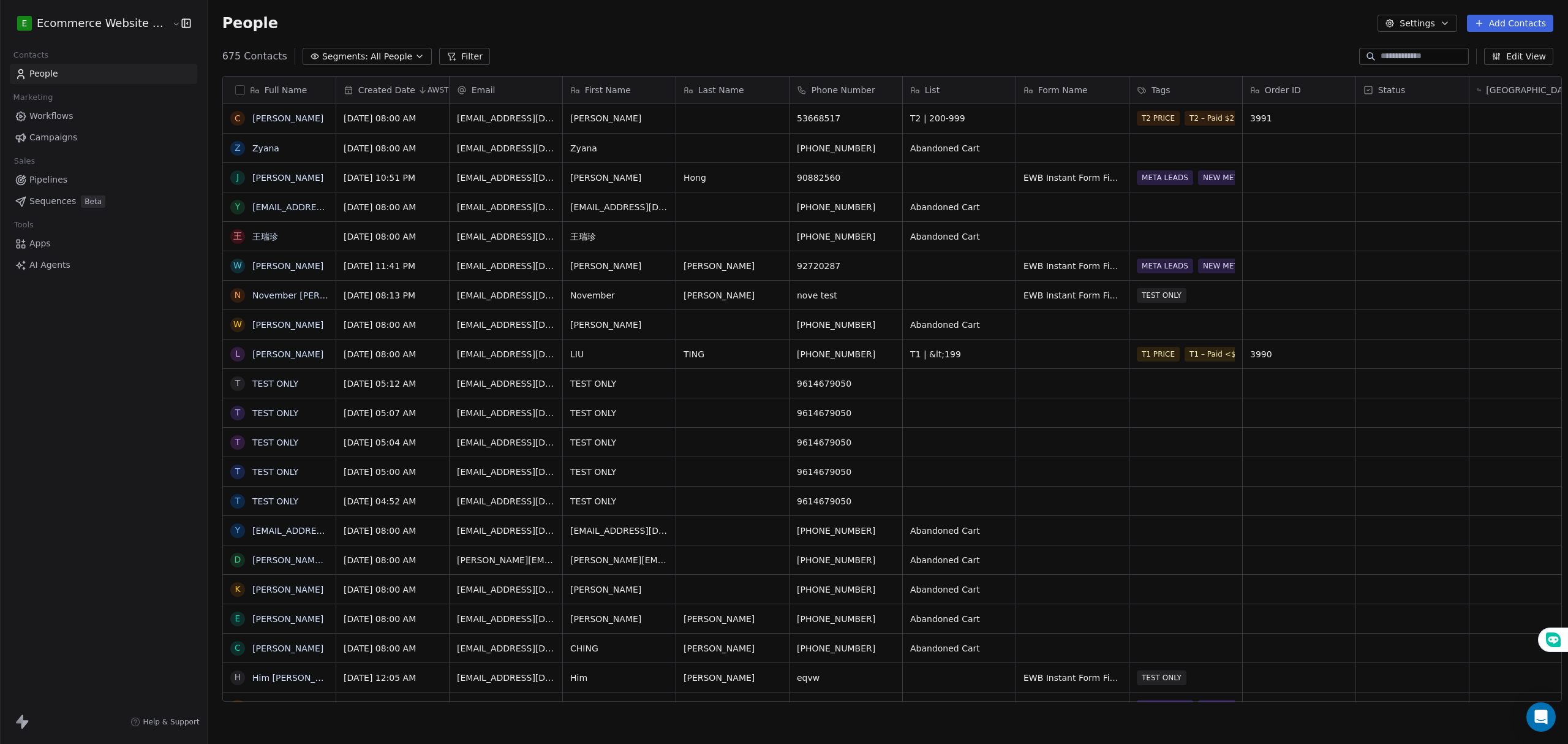
click at [459, 54] on button "Filter" at bounding box center [465, 56] width 50 height 17
click at [98, 48] on button "Add Filter" at bounding box center [82, 51] width 150 height 22
drag, startPoint x: 113, startPoint y: 213, endPoint x: 172, endPoint y: 495, distance: 288.1
click at [113, 214] on html "E Ecommerce Website Builder Contacts People Marketing Workflows Campaigns Sales…" at bounding box center [784, 372] width 1568 height 744
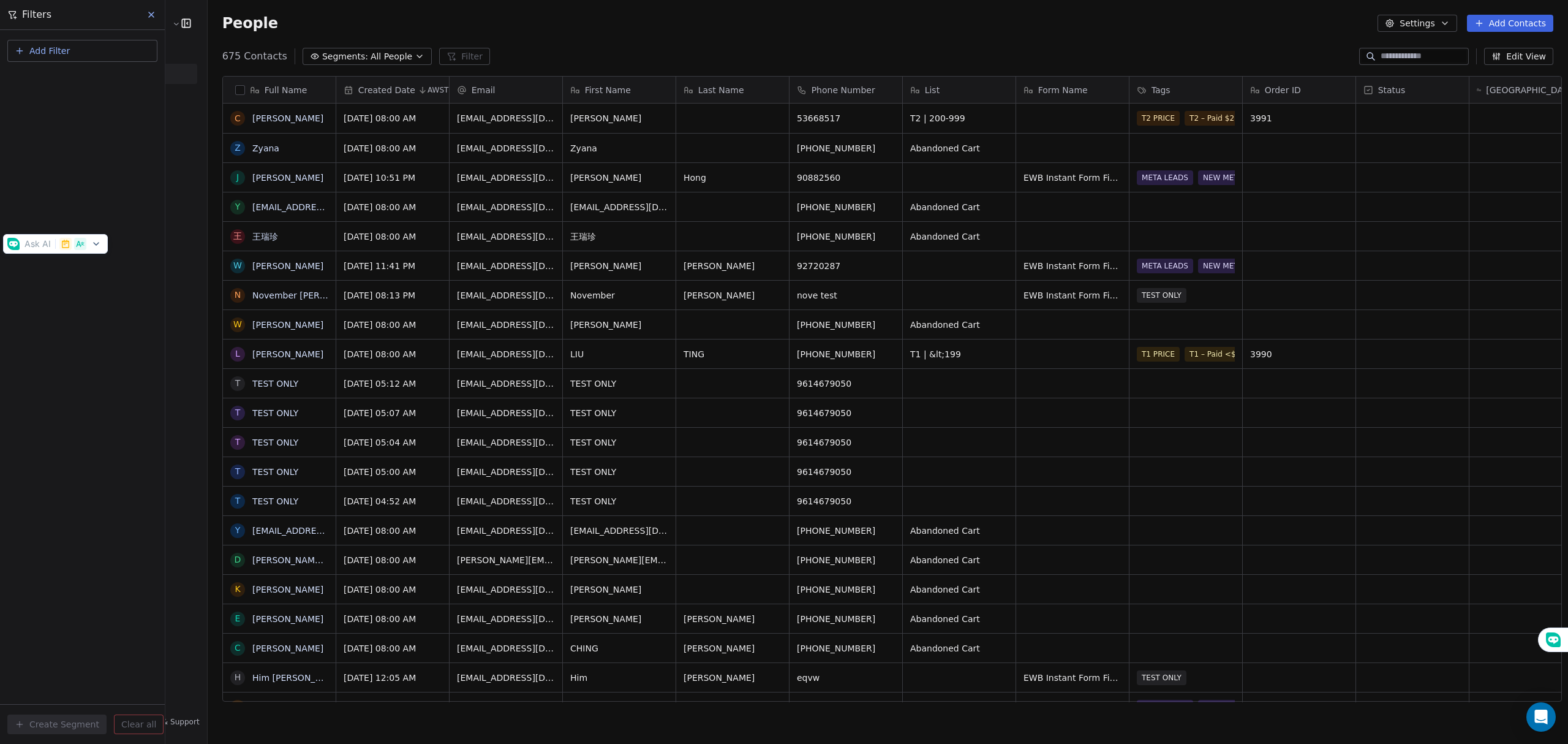
click at [50, 466] on div "Add Filter Create Segment Clear all" at bounding box center [82, 386] width 165 height 714
click at [145, 10] on button at bounding box center [151, 14] width 19 height 17
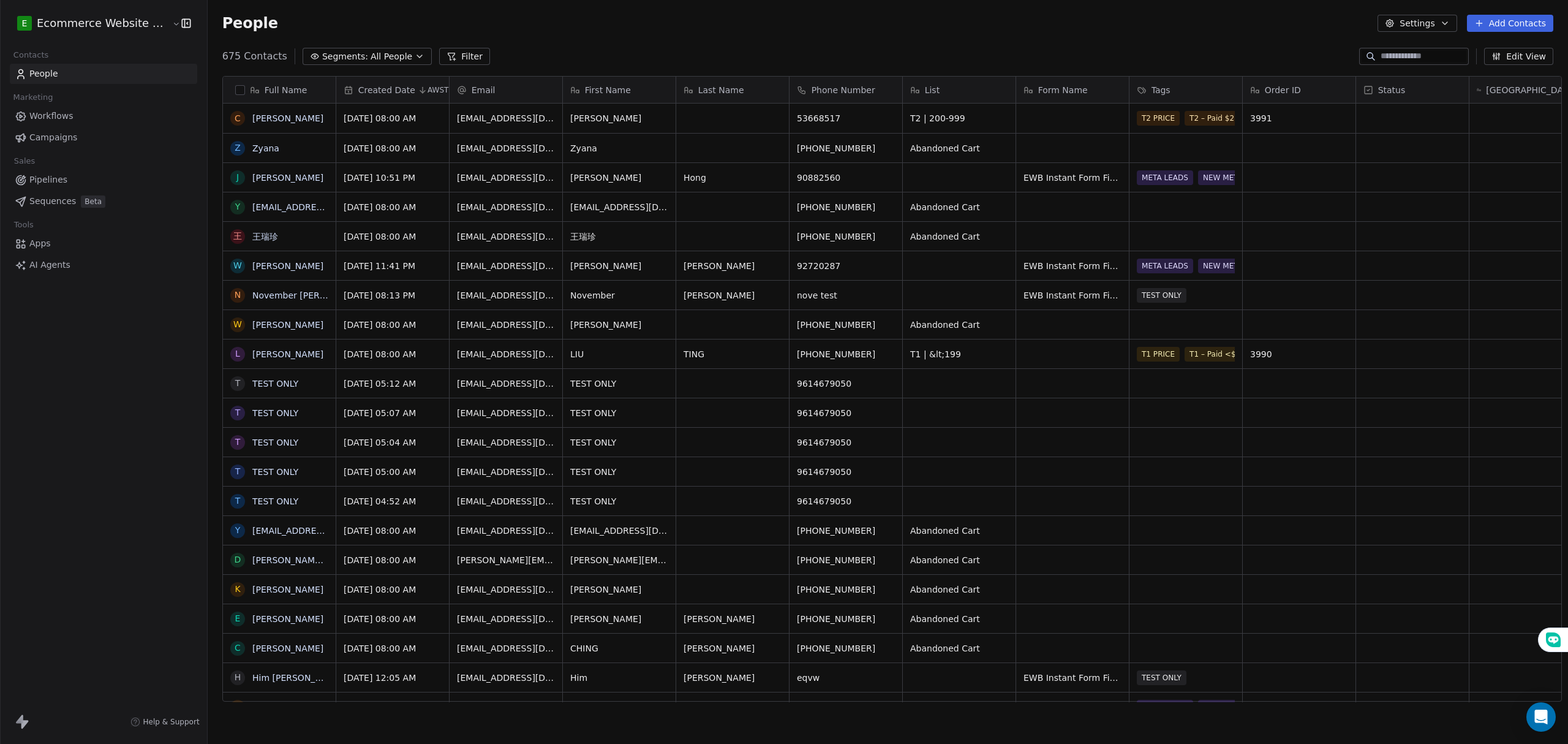
click at [379, 55] on span "All People" at bounding box center [391, 56] width 42 height 13
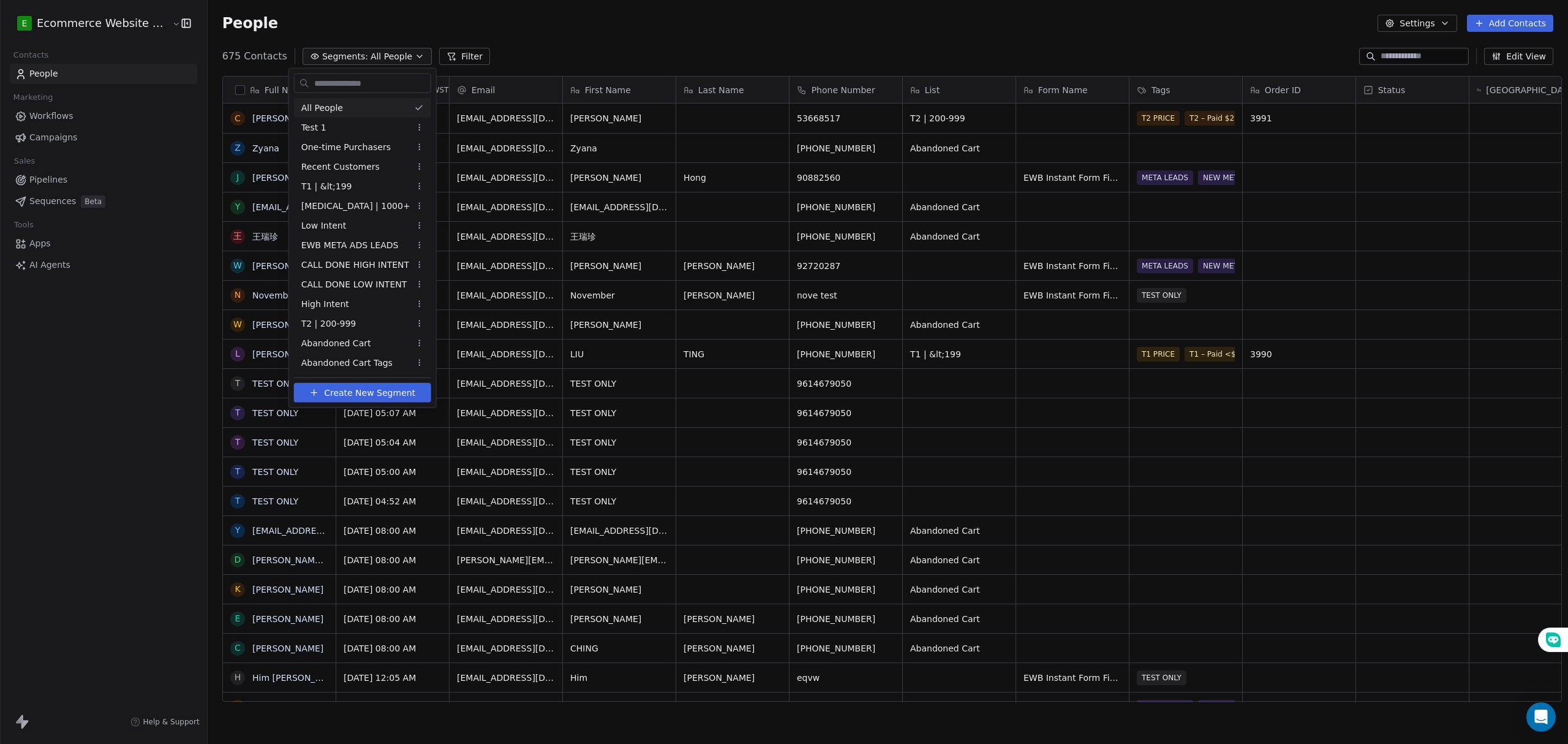
click at [370, 34] on html "E Ecommerce Website Builder Contacts People Marketing Workflows Campaigns Sales…" at bounding box center [784, 372] width 1568 height 744
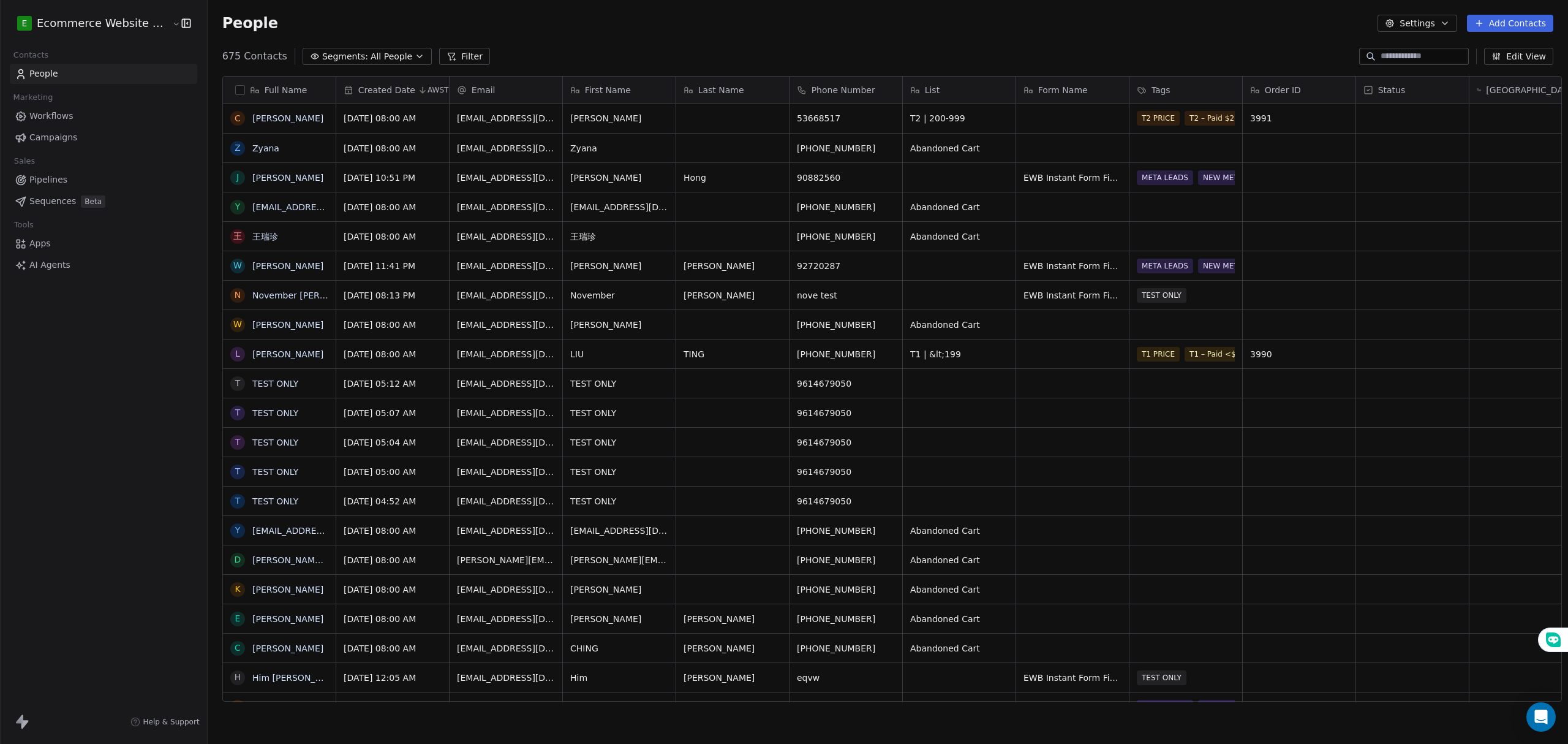
click at [370, 57] on span "All People" at bounding box center [391, 56] width 42 height 13
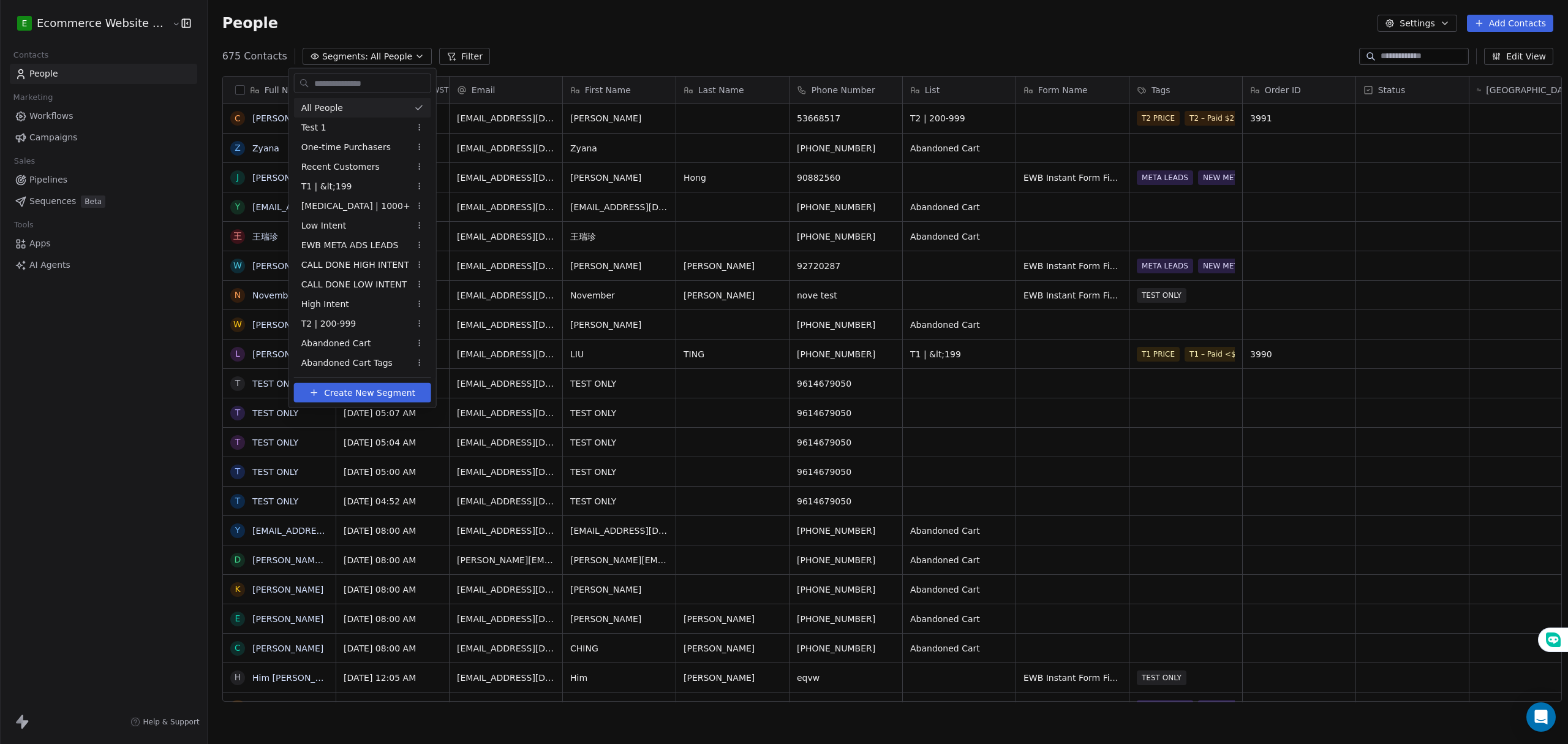
click at [369, 57] on html "E Ecommerce Website Builder Contacts People Marketing Workflows Campaigns Sales…" at bounding box center [784, 372] width 1568 height 744
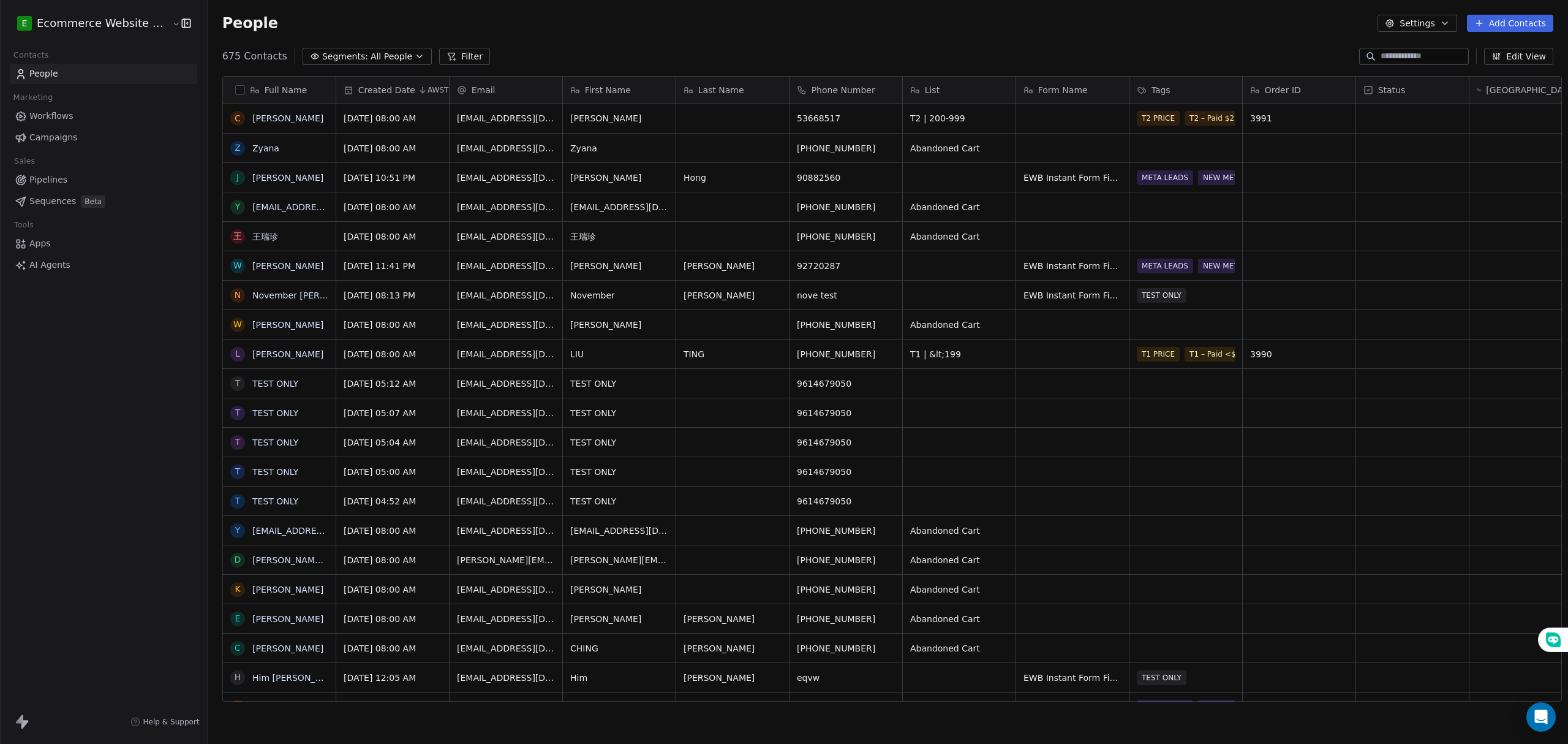
click at [446, 58] on button "Filter" at bounding box center [465, 56] width 50 height 17
click at [103, 48] on button "Add Filter" at bounding box center [82, 51] width 150 height 22
click at [71, 74] on span "Contact properties" at bounding box center [59, 79] width 79 height 13
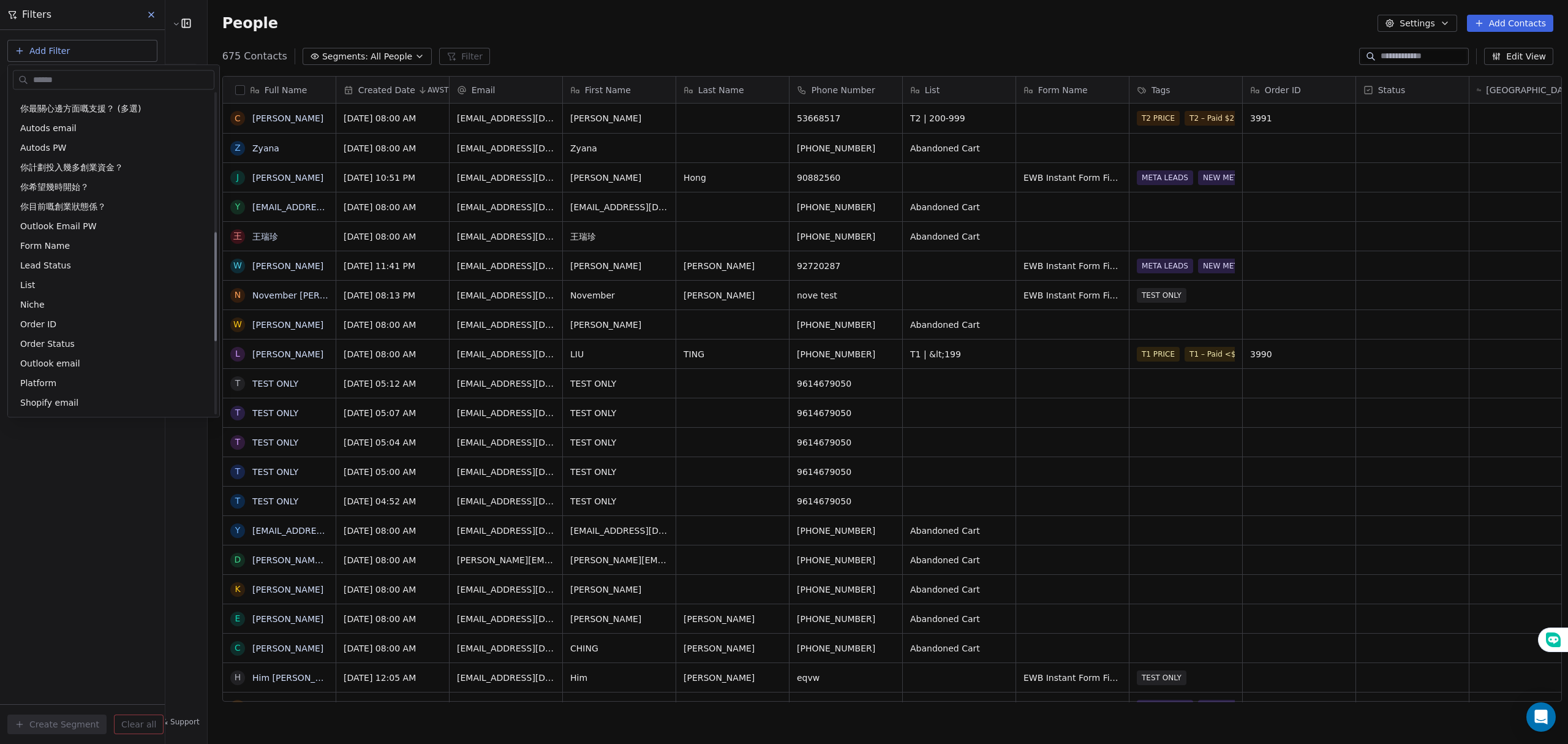
scroll to position [408, 0]
click at [53, 252] on div "List" at bounding box center [114, 247] width 187 height 12
click at [70, 167] on div "Contains" at bounding box center [82, 170] width 128 height 19
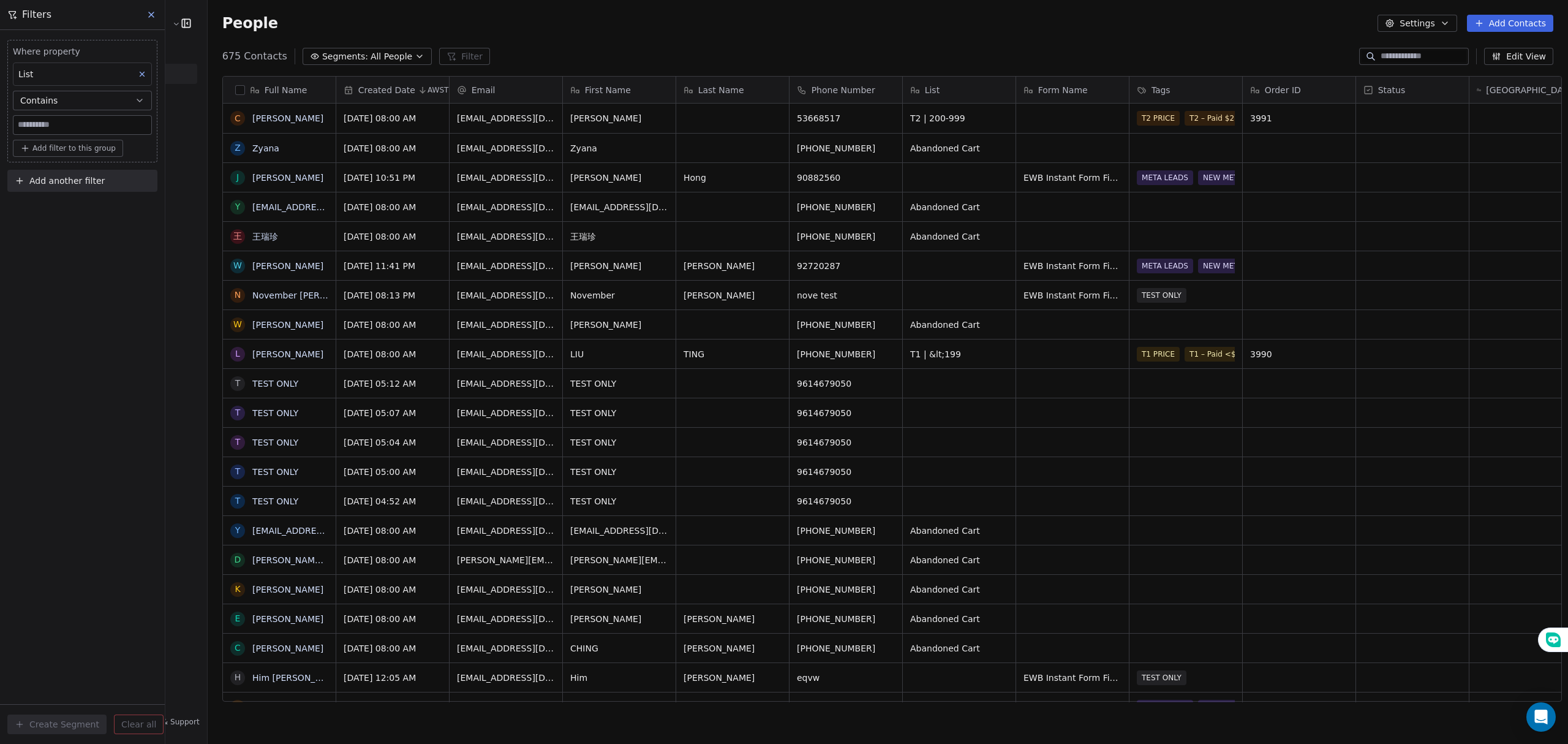
click at [74, 125] on input at bounding box center [82, 125] width 138 height 19
click at [996, 143] on icon "grid" at bounding box center [1000, 146] width 10 height 10
click at [58, 125] on input at bounding box center [82, 125] width 138 height 19
click at [60, 121] on input at bounding box center [82, 125] width 138 height 19
paste input "**********"
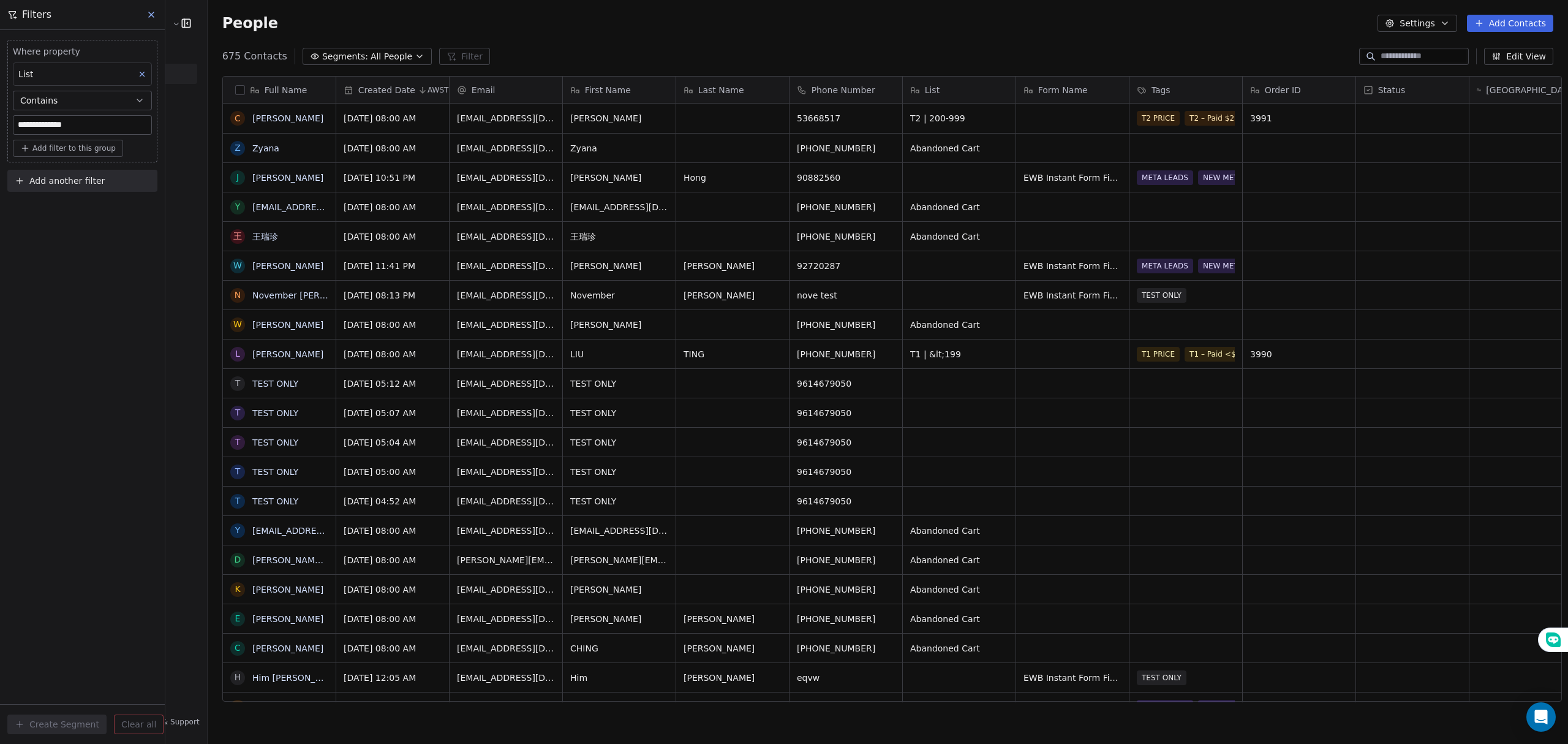
type input "**********"
click at [81, 223] on div "**********" at bounding box center [82, 386] width 165 height 714
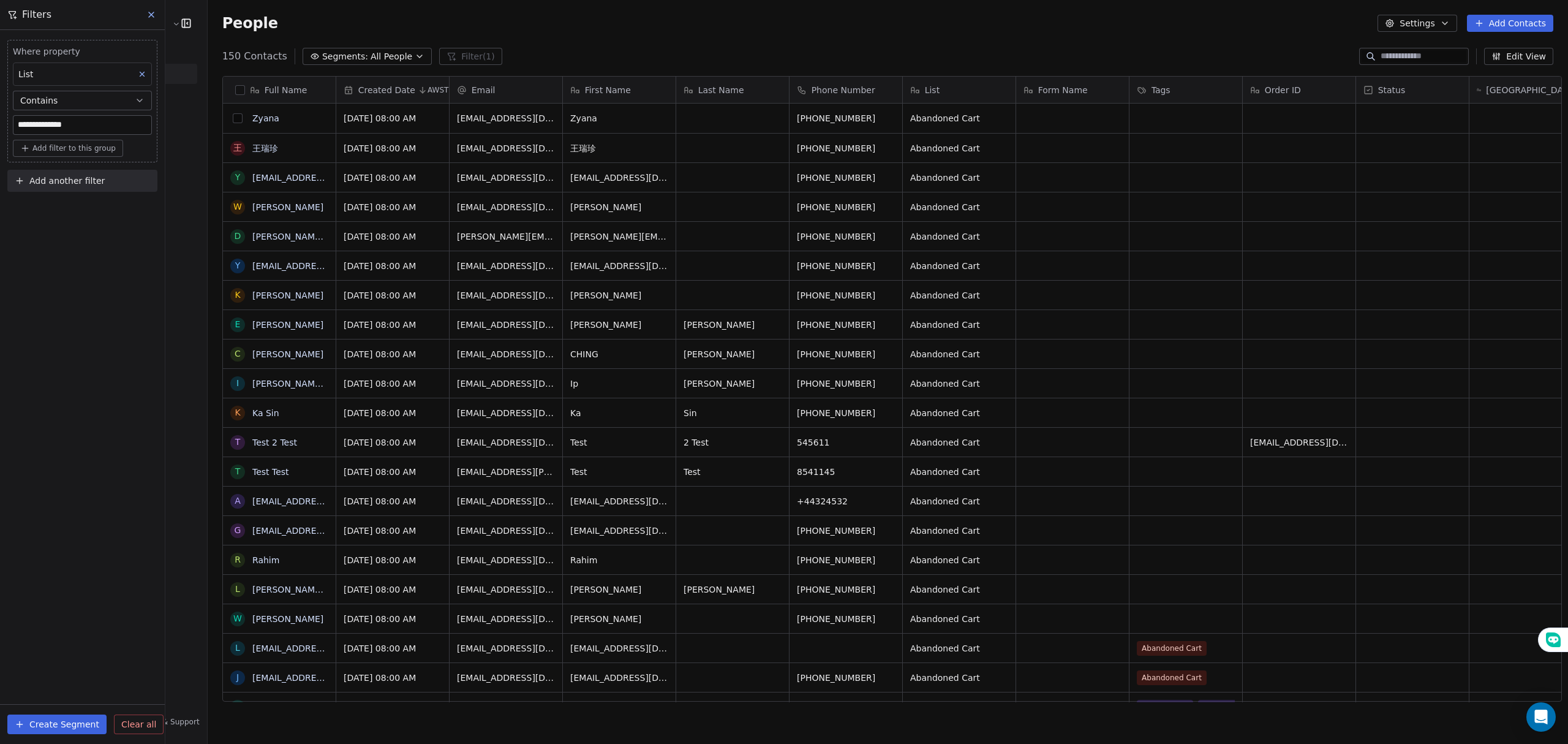
drag, startPoint x: 228, startPoint y: 117, endPoint x: 229, endPoint y: 128, distance: 11.0
click at [232, 117] on button "grid" at bounding box center [237, 118] width 10 height 10
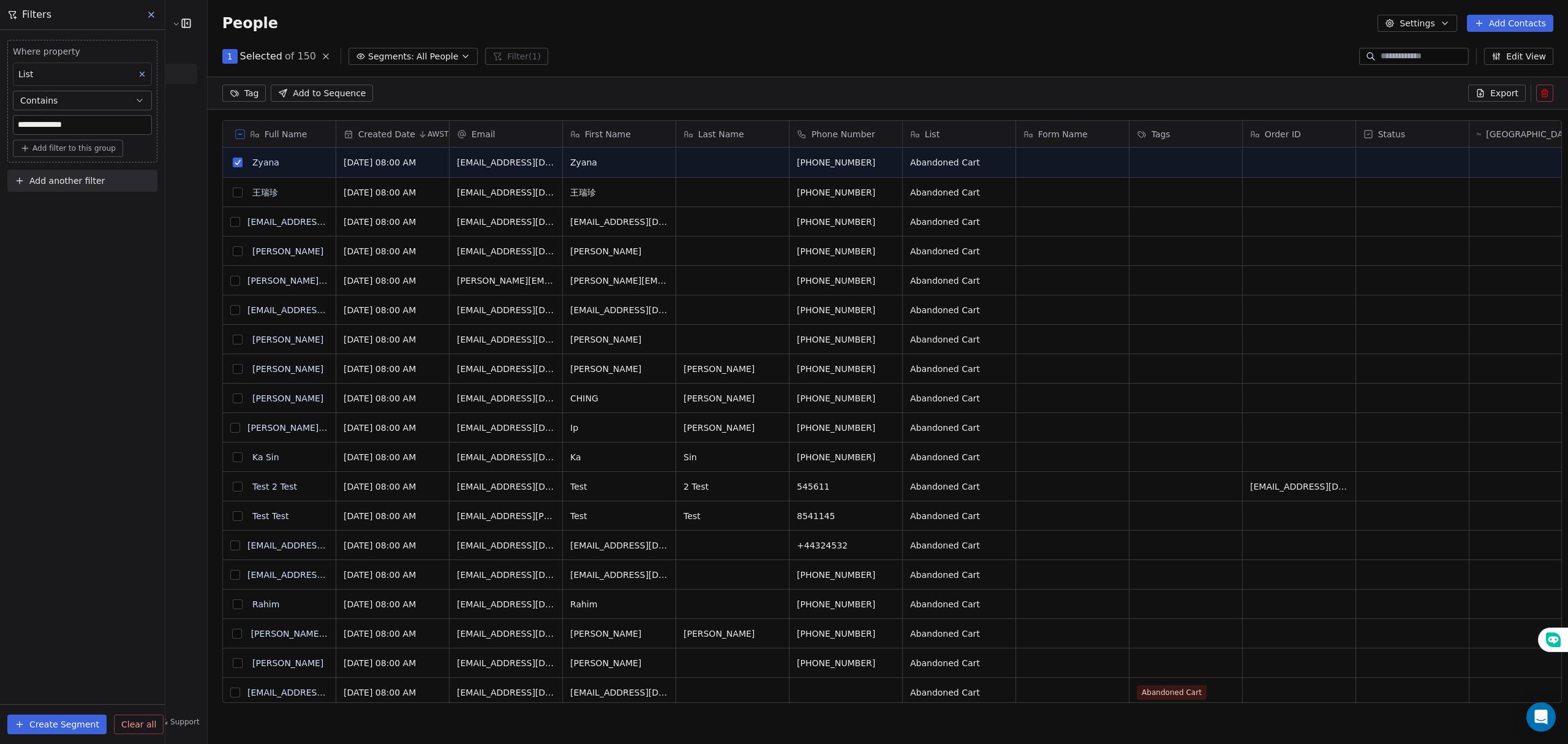
scroll to position [599, 1357]
click at [232, 195] on button "grid" at bounding box center [237, 192] width 10 height 10
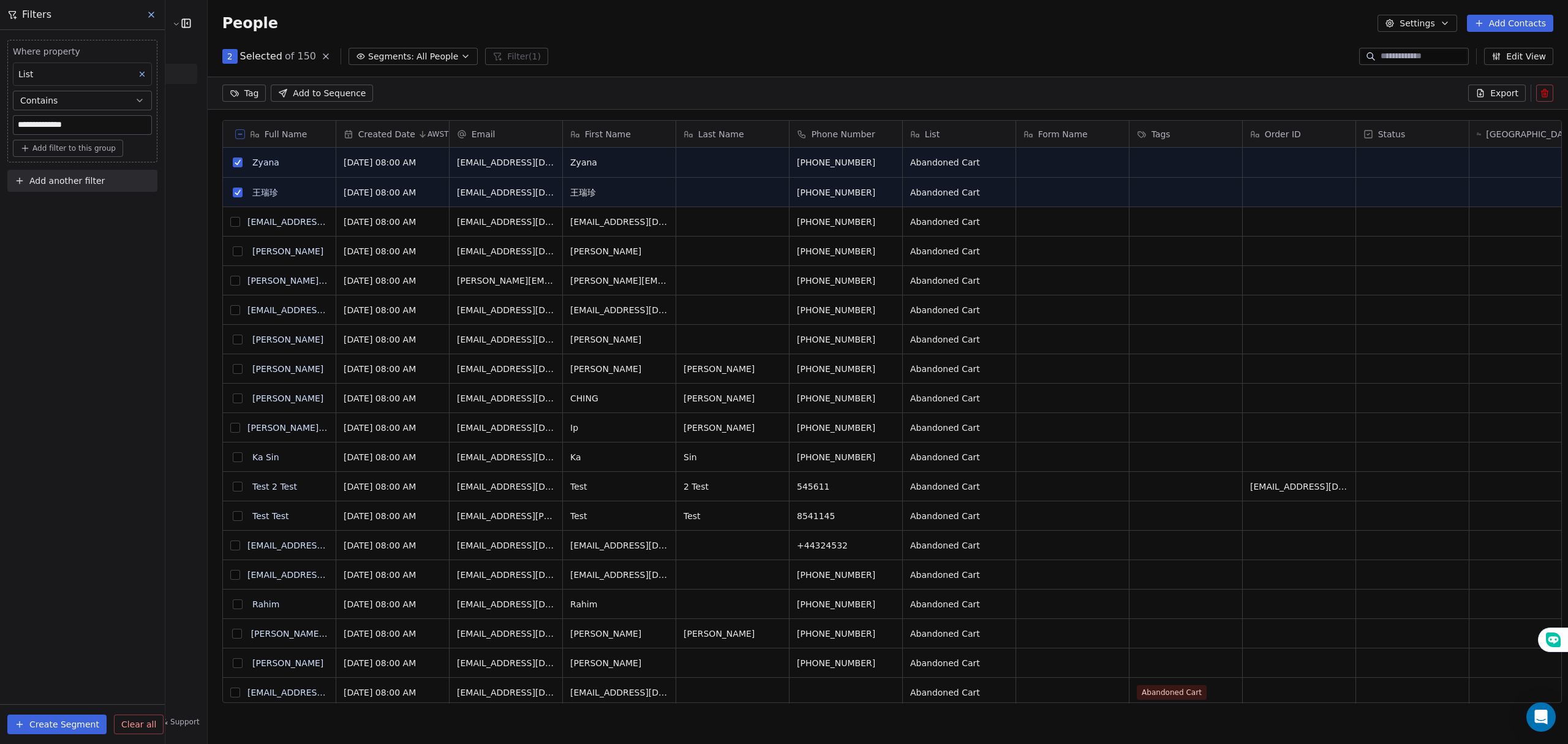
click at [230, 223] on button "grid" at bounding box center [235, 221] width 10 height 10
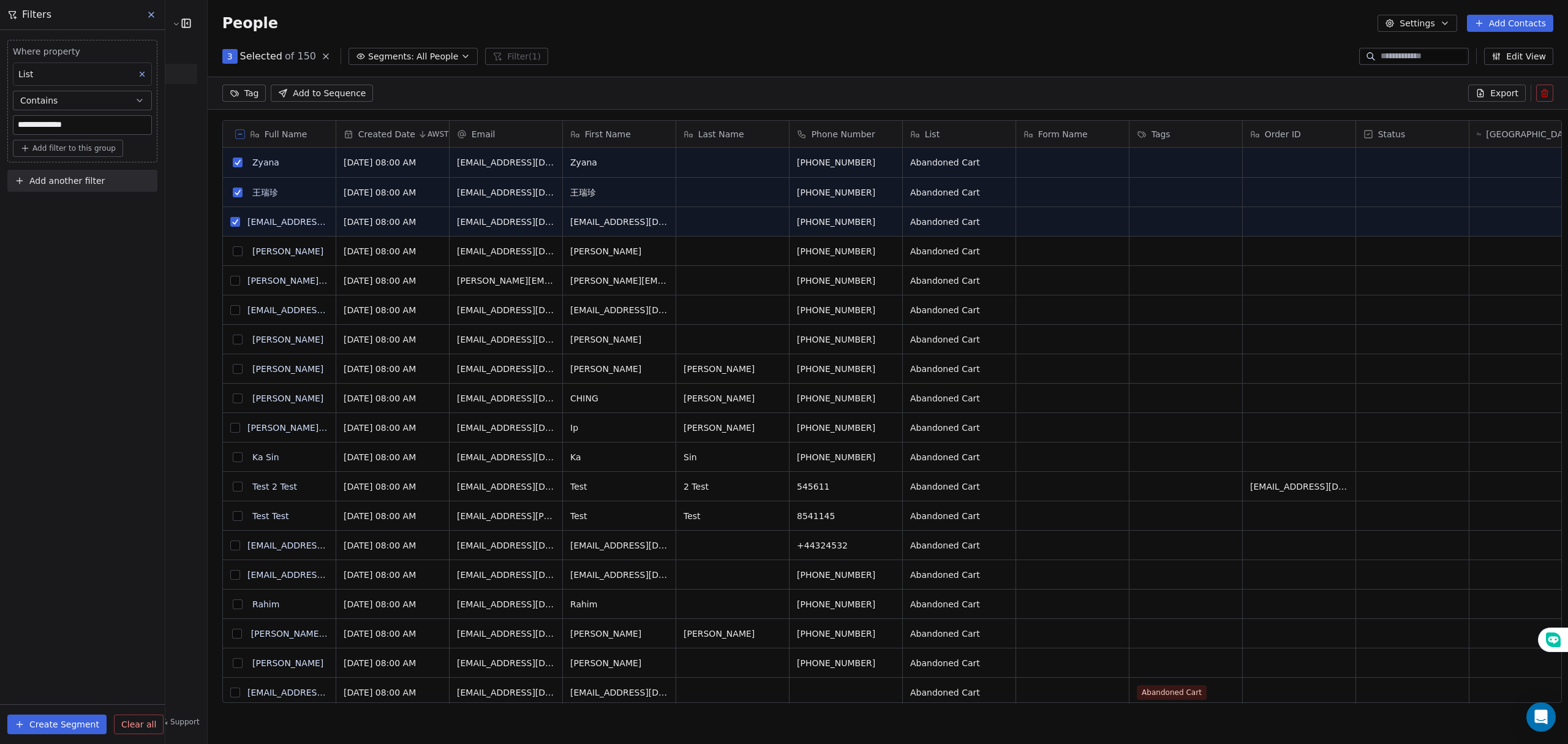
click at [232, 250] on button "grid" at bounding box center [237, 251] width 10 height 10
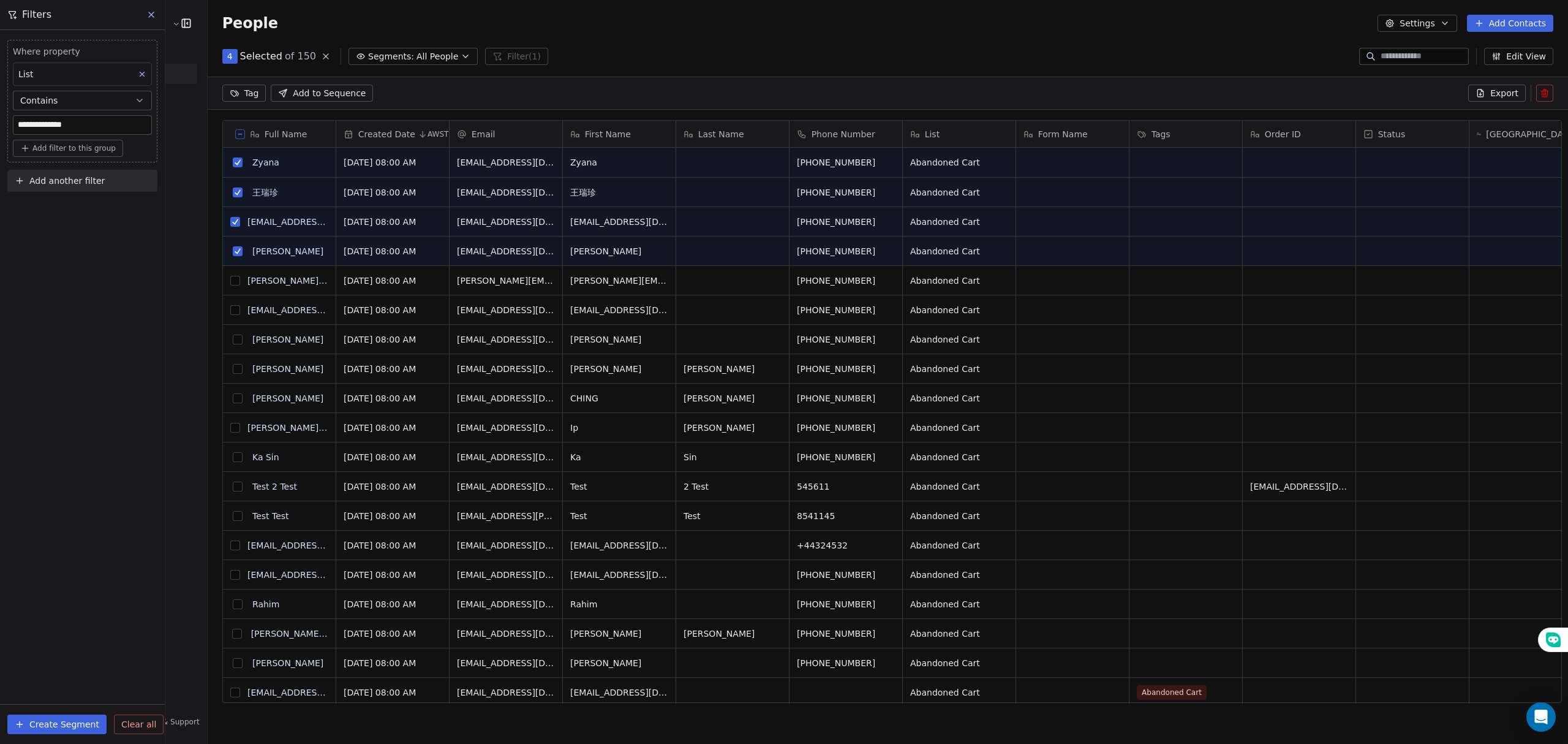
click at [230, 281] on button "grid" at bounding box center [235, 280] width 10 height 10
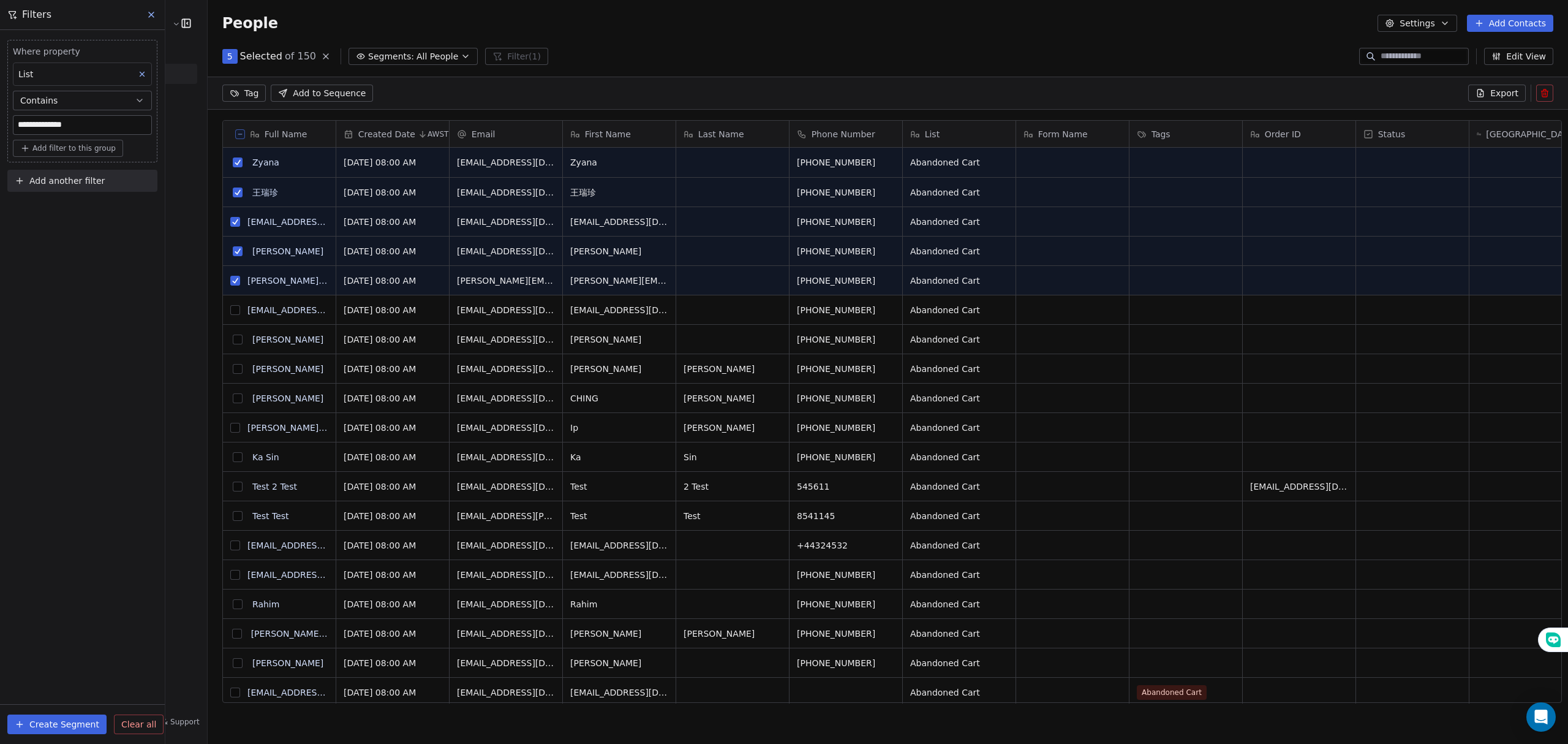
click at [230, 310] on button "grid" at bounding box center [235, 310] width 10 height 10
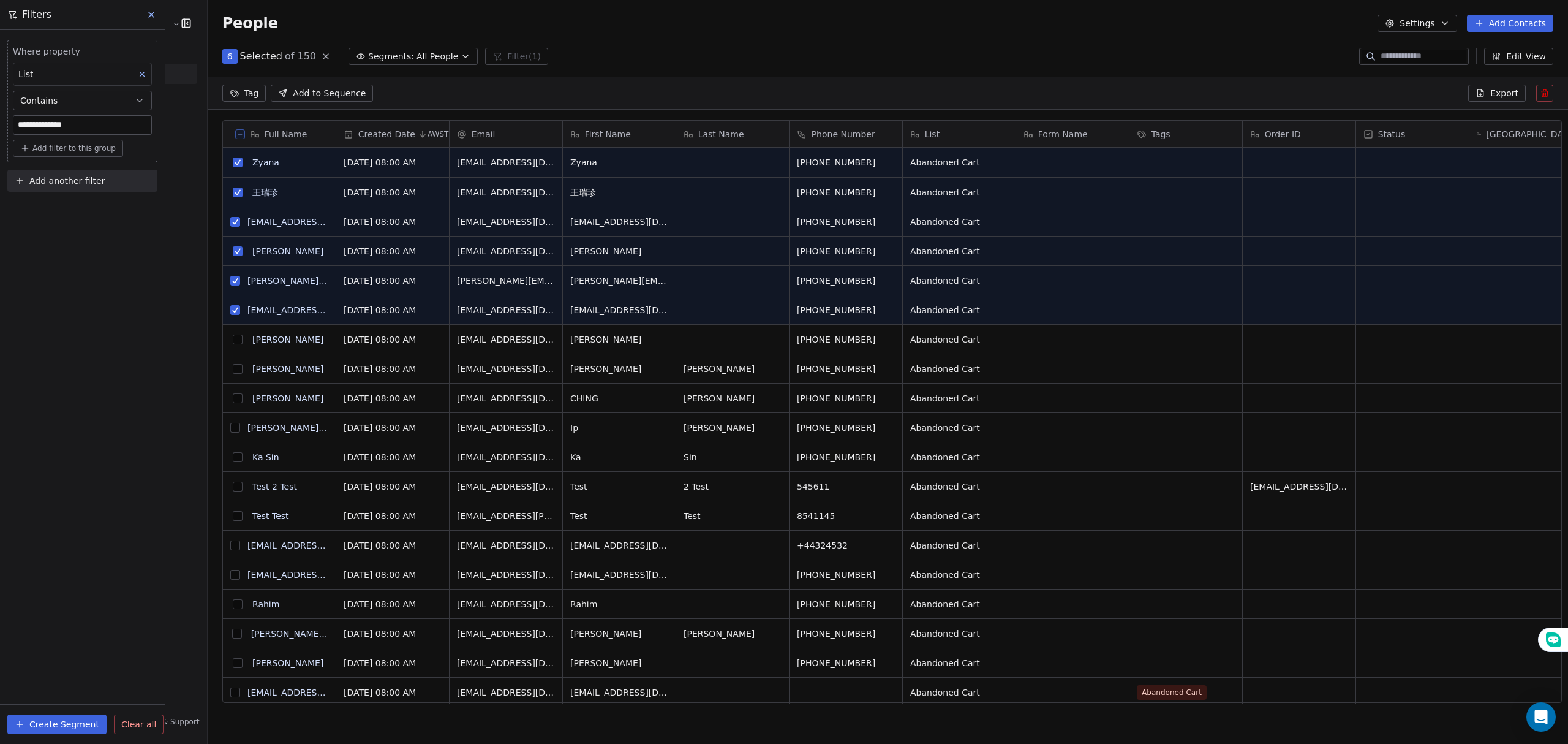
click at [232, 339] on button "grid" at bounding box center [237, 339] width 10 height 10
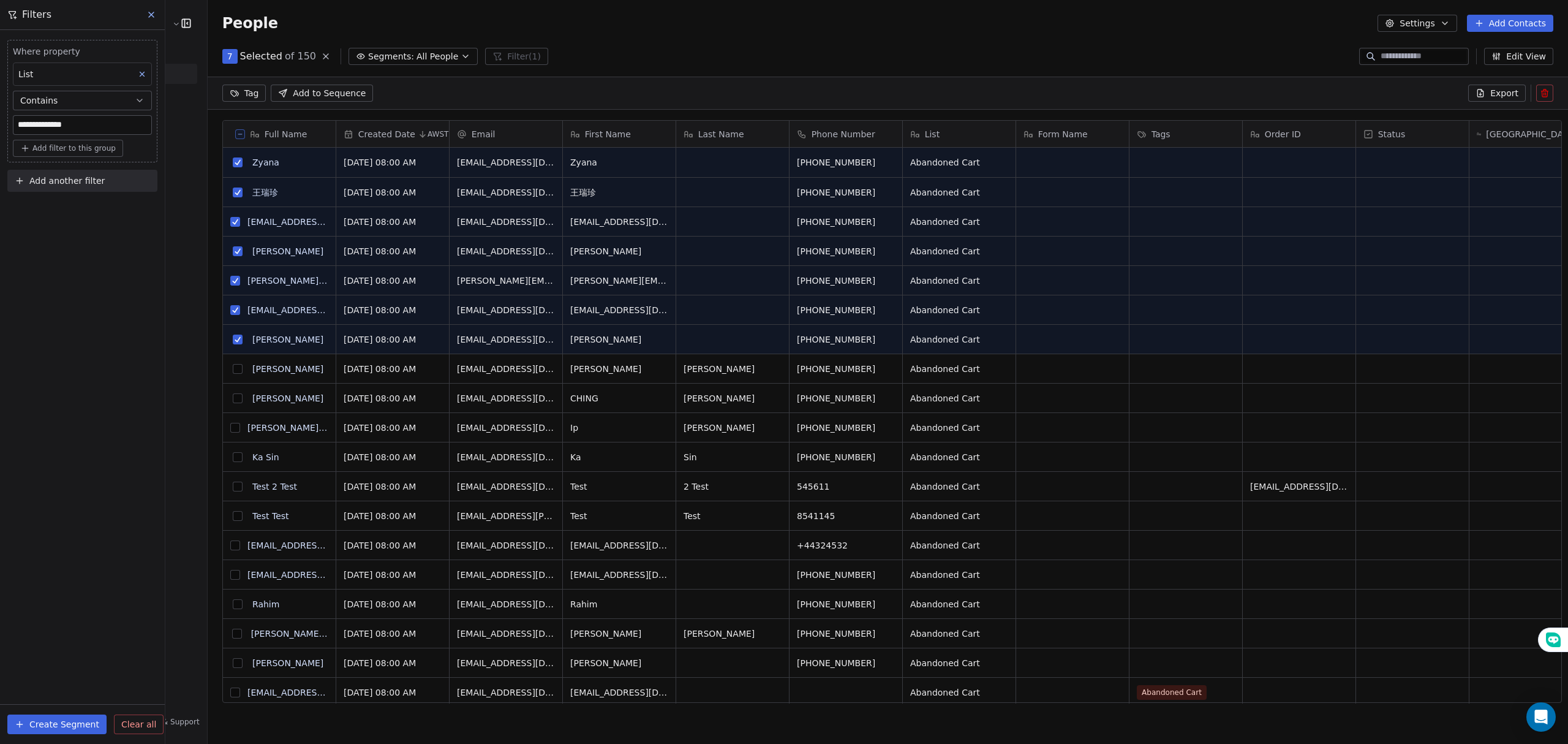
click at [232, 371] on button "grid" at bounding box center [237, 368] width 10 height 10
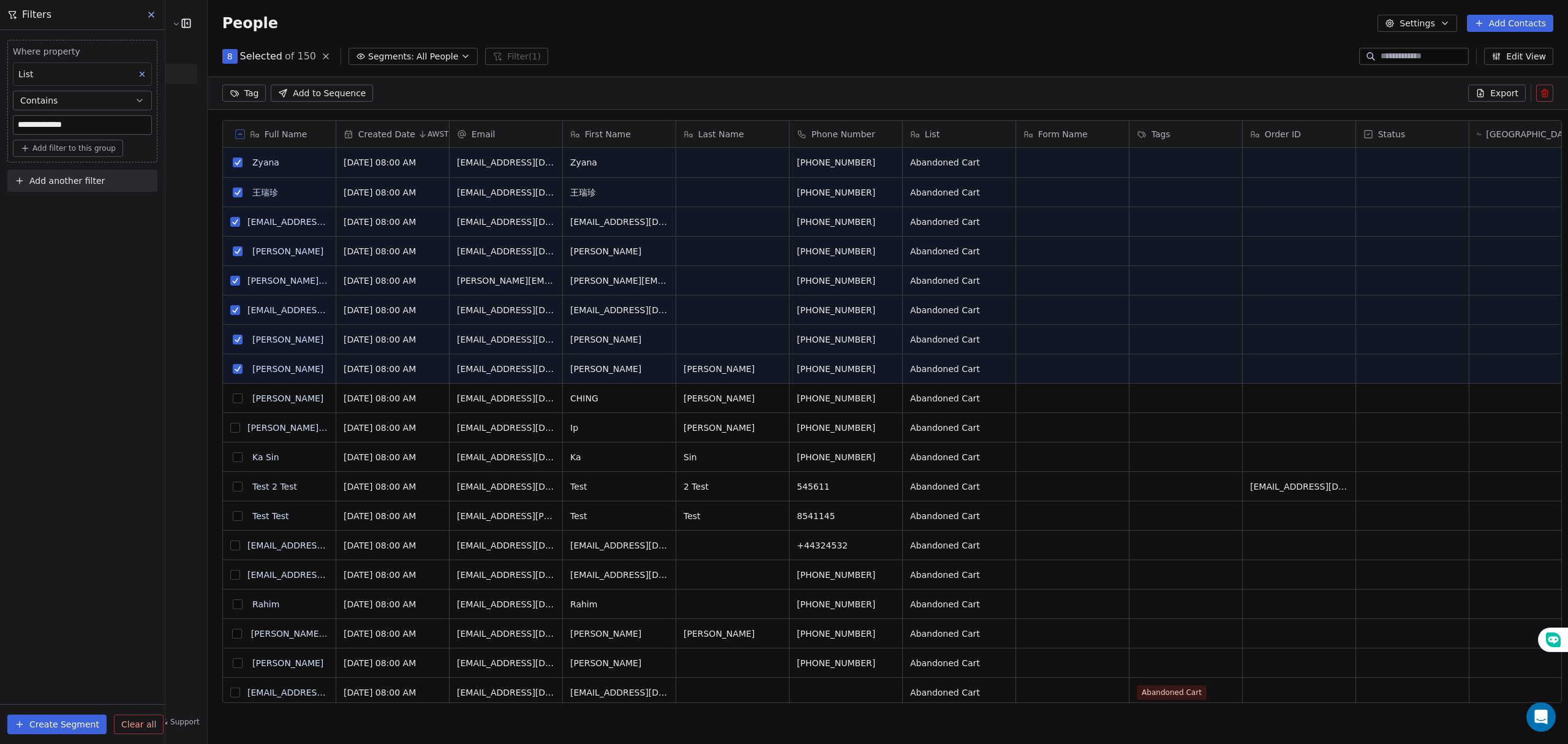
click at [232, 399] on button "grid" at bounding box center [237, 398] width 10 height 10
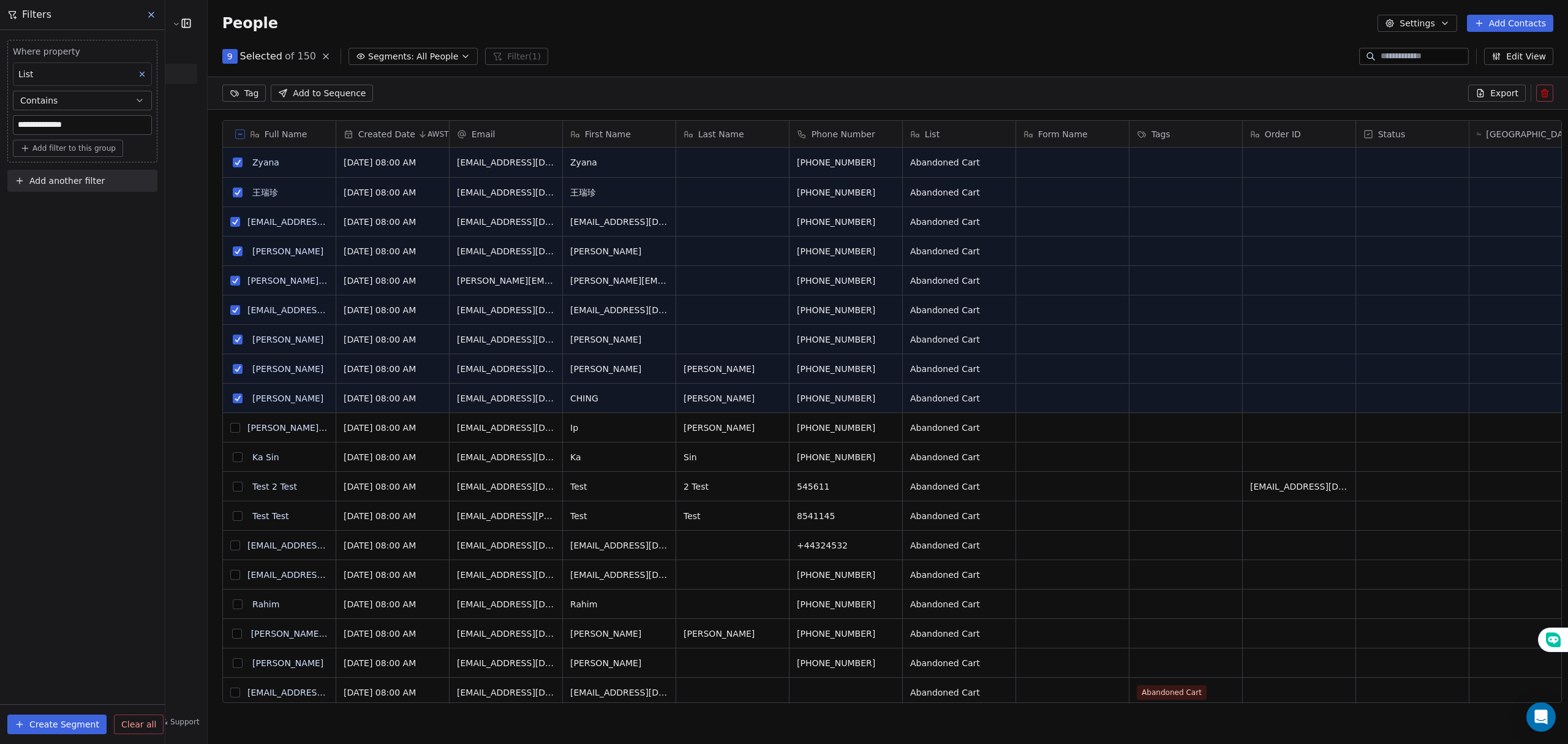
click at [230, 430] on button "grid" at bounding box center [235, 427] width 10 height 10
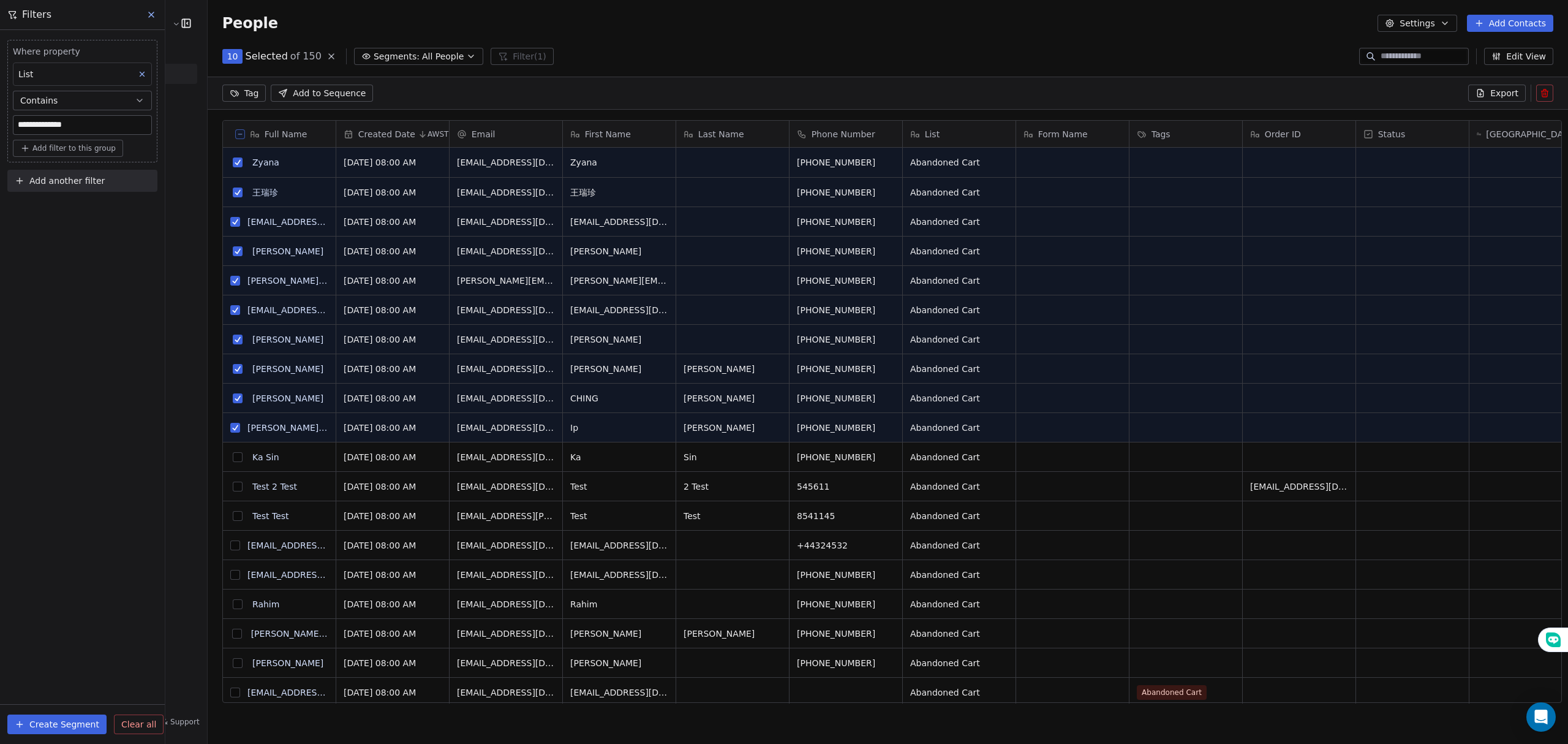
click at [232, 458] on button "grid" at bounding box center [237, 457] width 10 height 10
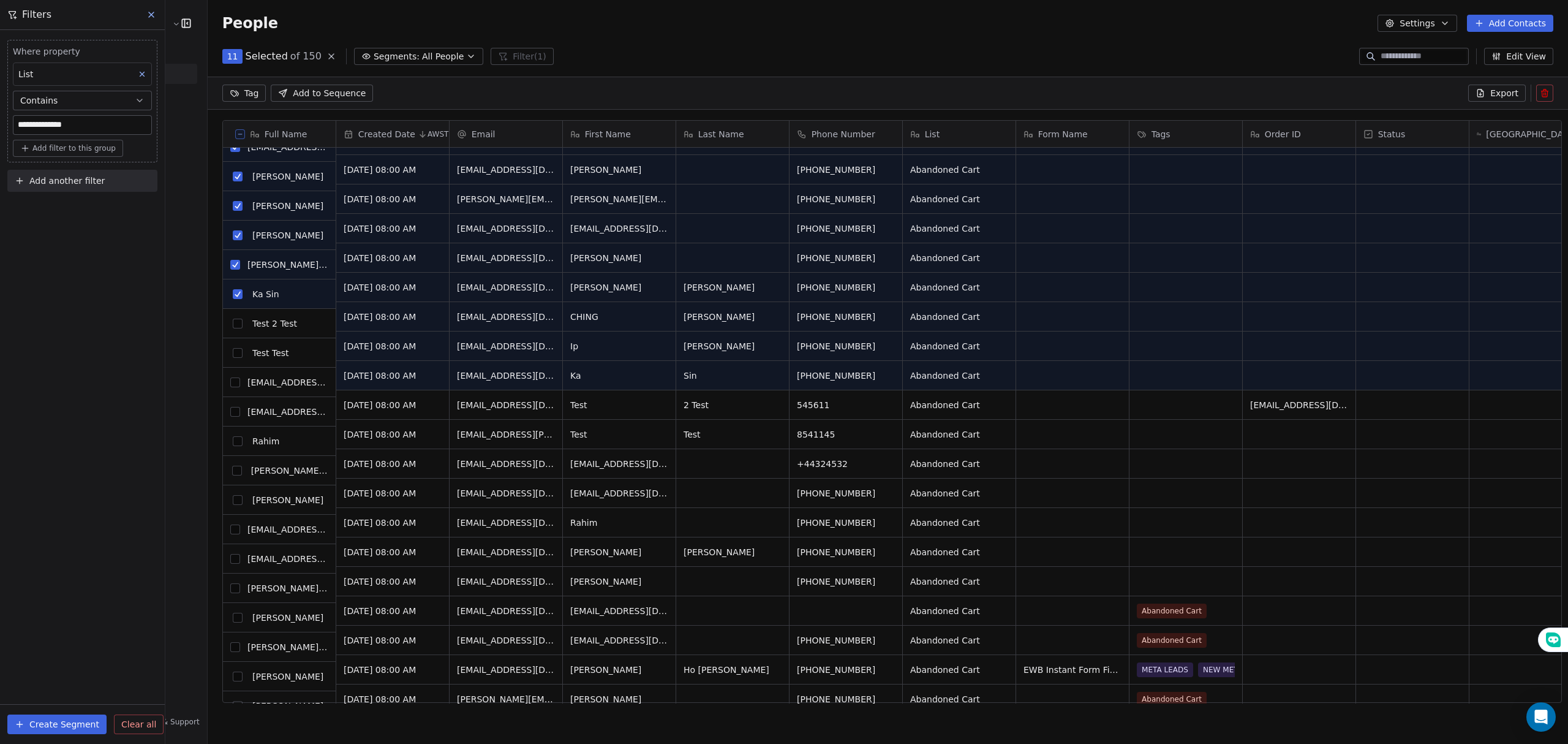
scroll to position [163, 0]
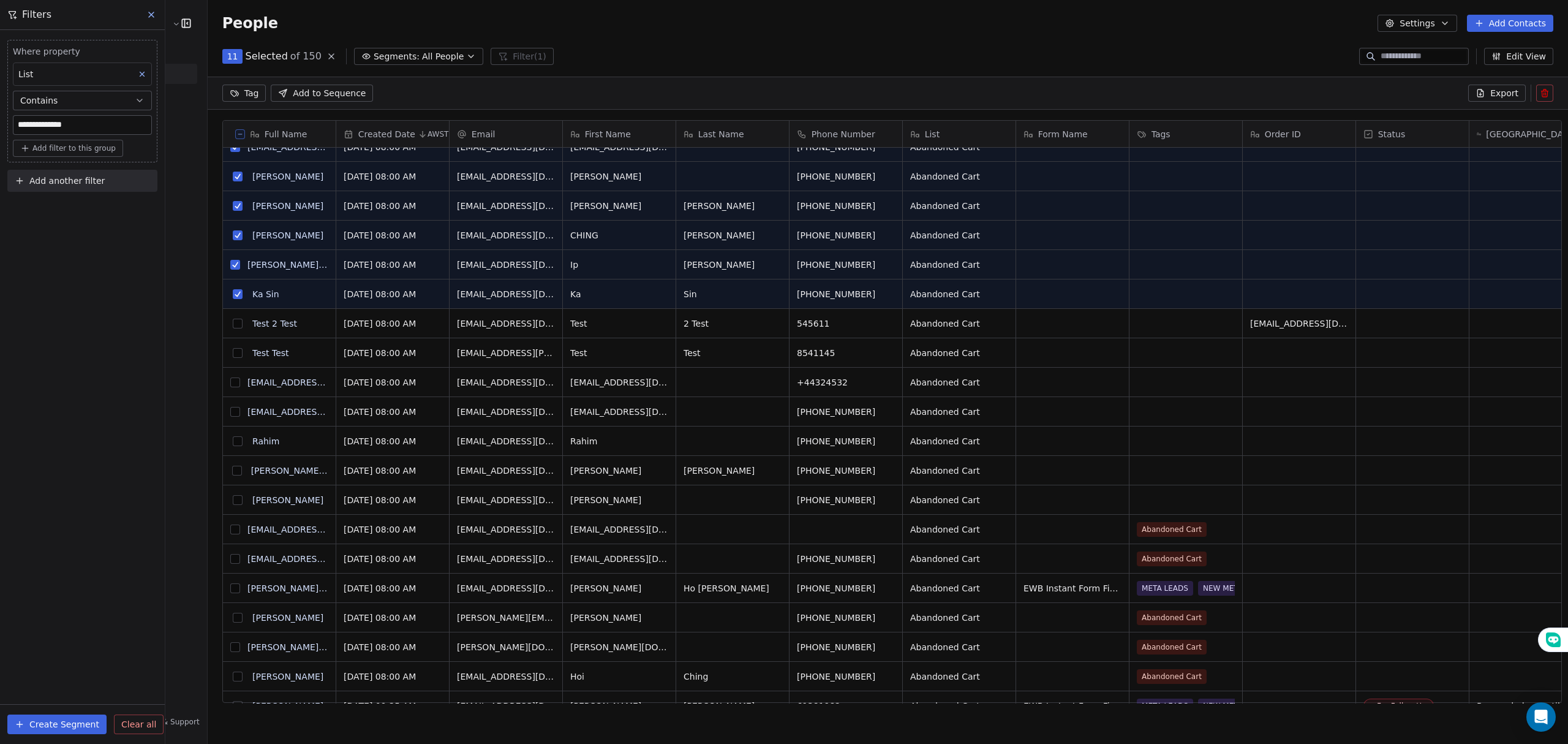
click at [230, 383] on button "grid" at bounding box center [235, 382] width 10 height 10
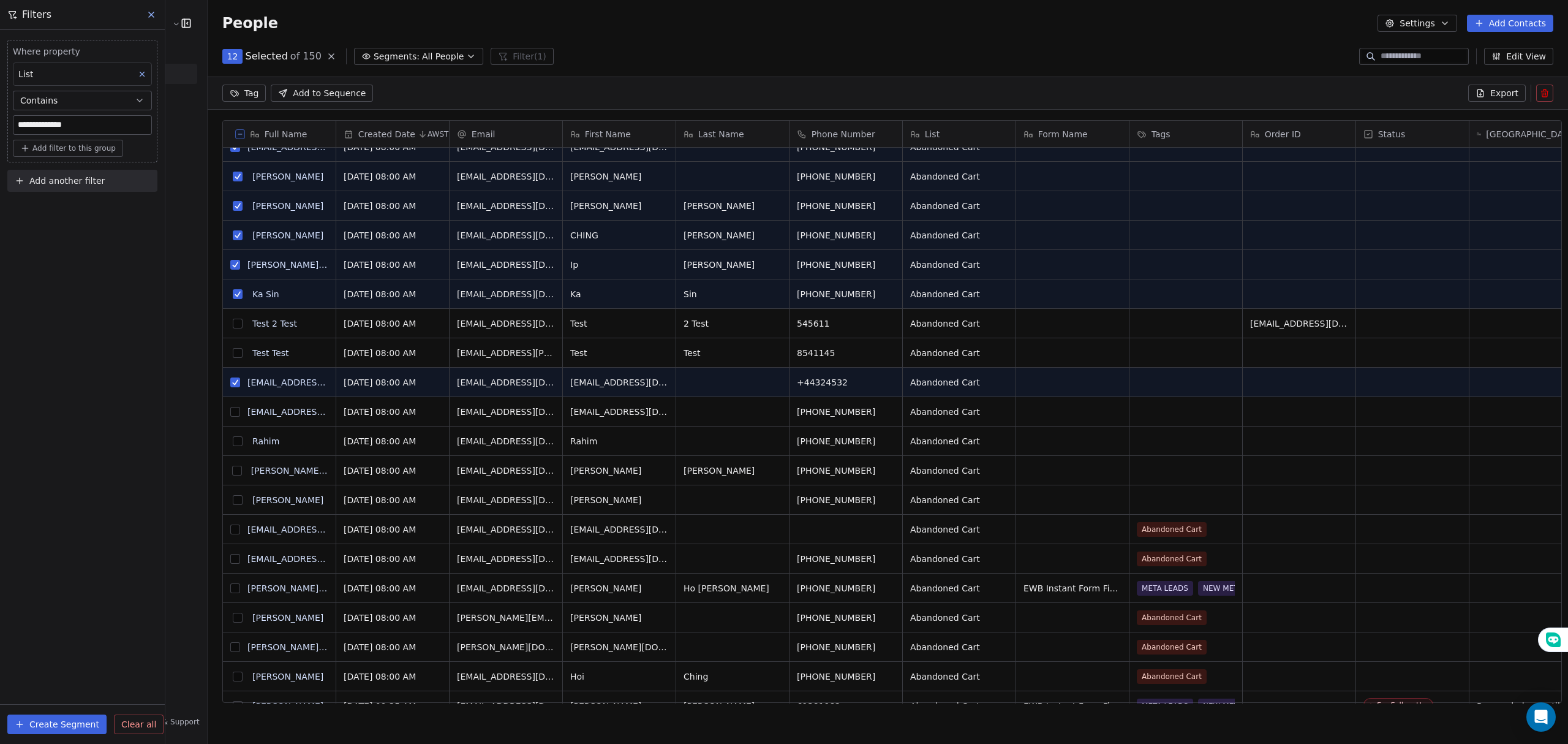
click at [230, 414] on button "grid" at bounding box center [235, 411] width 10 height 10
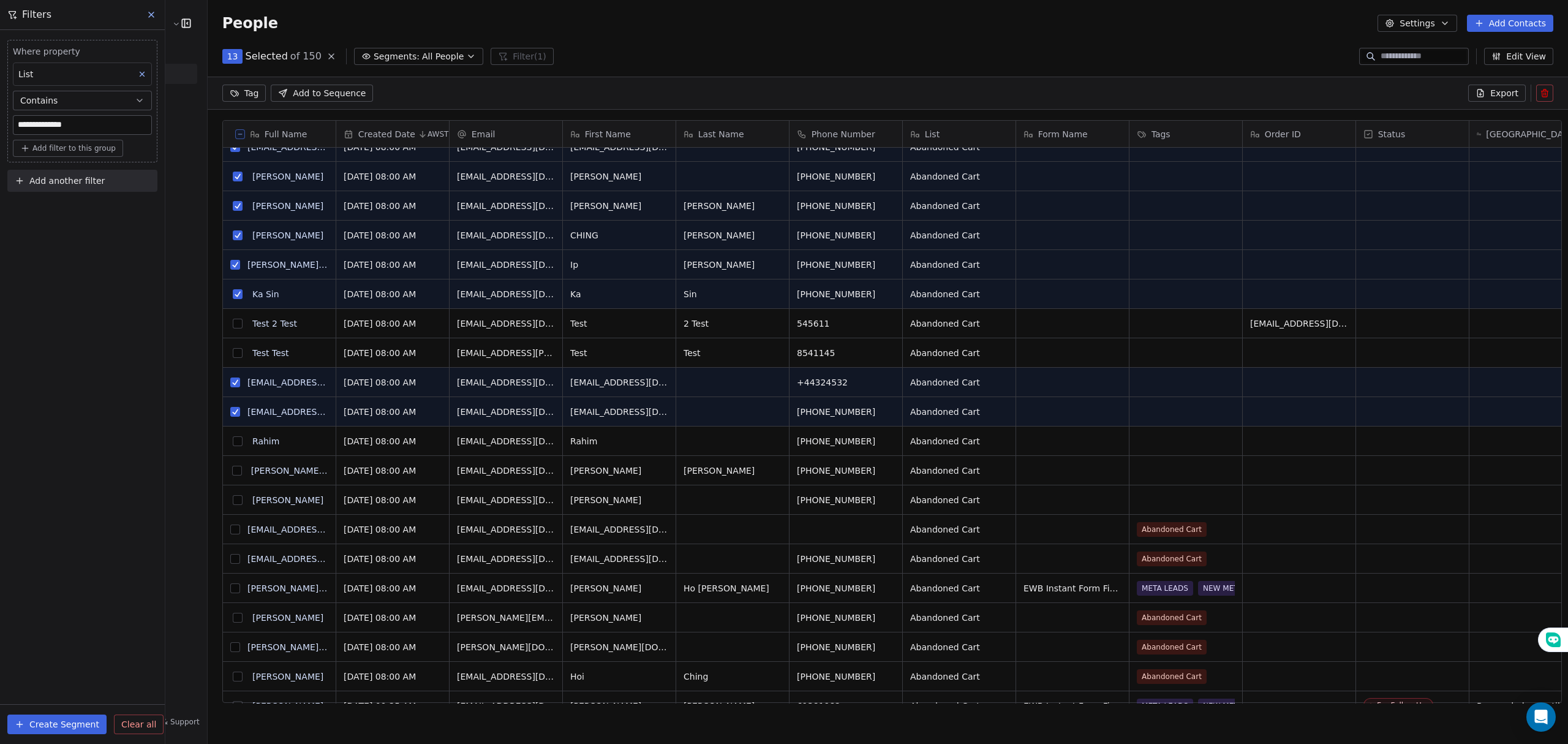
click at [232, 443] on button "grid" at bounding box center [237, 440] width 10 height 10
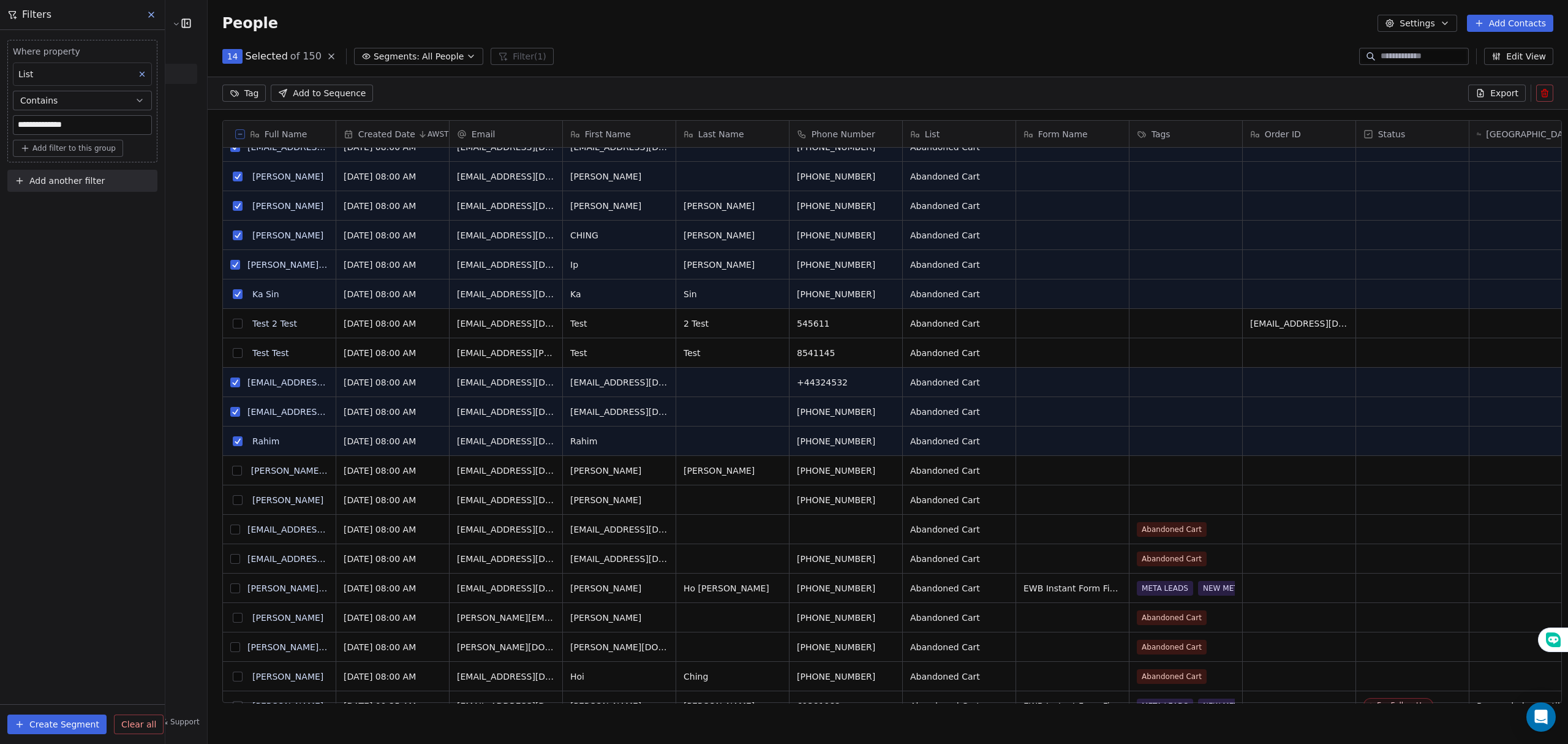
click at [232, 469] on button "grid" at bounding box center [236, 470] width 10 height 10
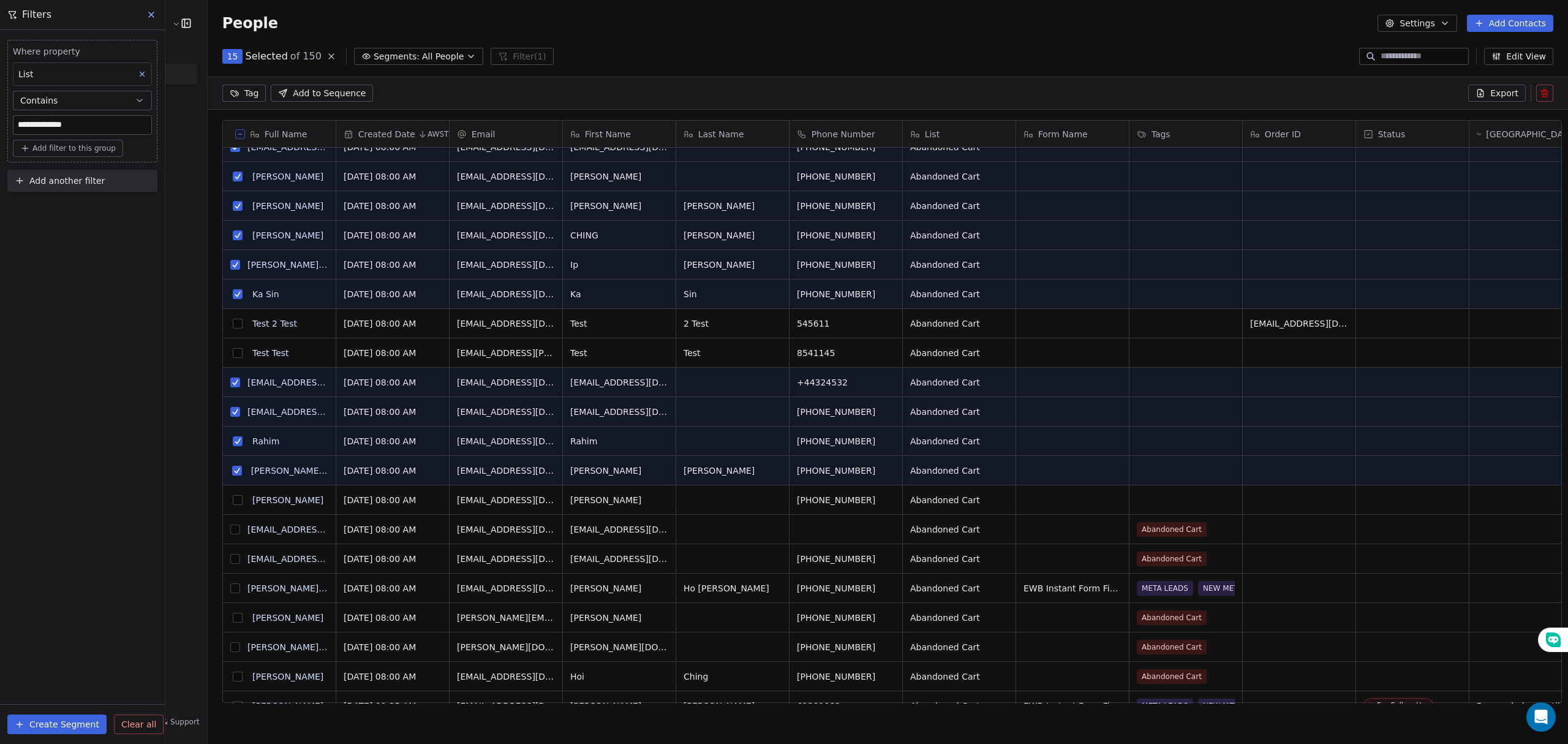
click at [232, 497] on button "grid" at bounding box center [237, 500] width 10 height 10
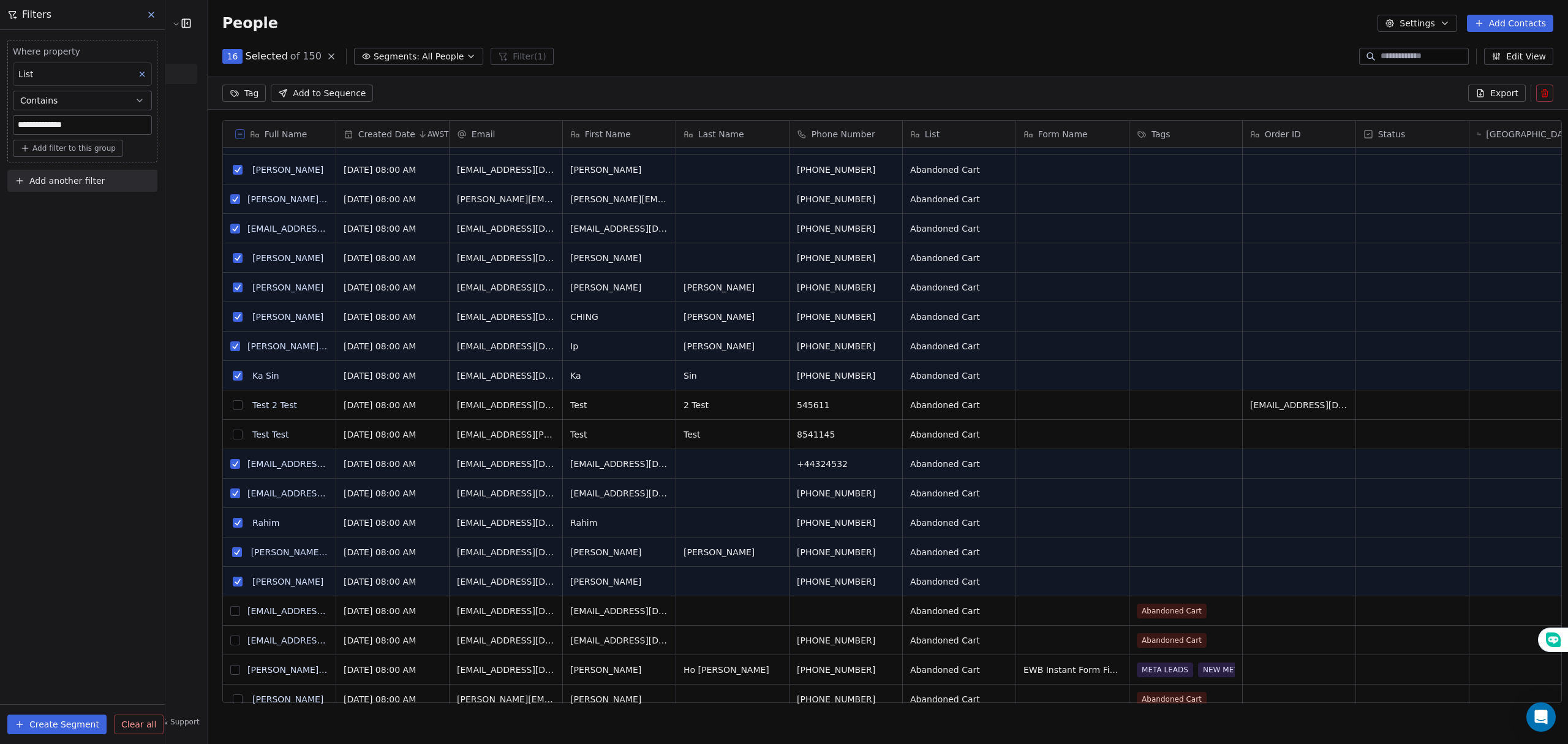
scroll to position [0, 0]
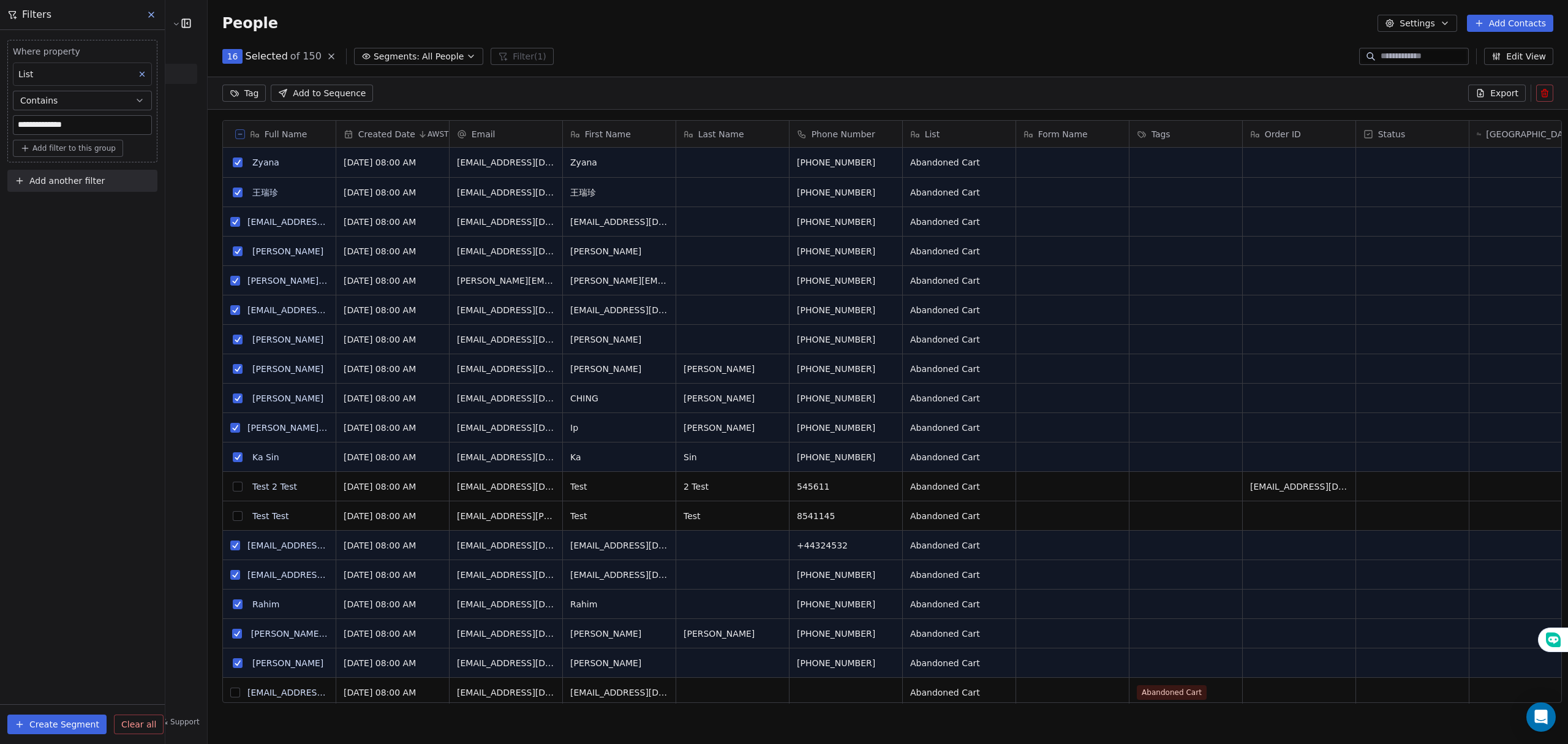
click at [422, 59] on span "All People" at bounding box center [442, 56] width 42 height 13
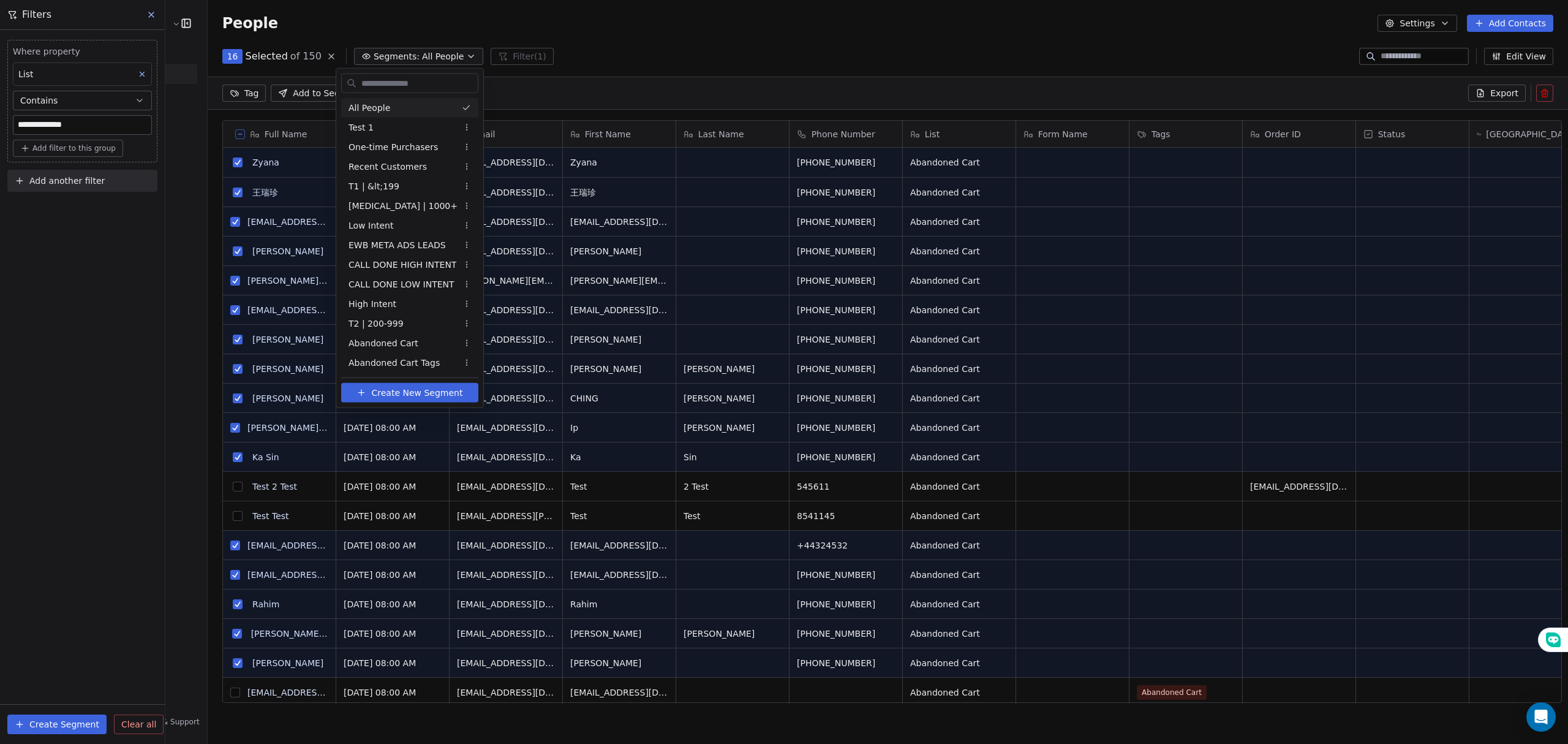
click at [424, 52] on html "**********" at bounding box center [784, 372] width 1568 height 744
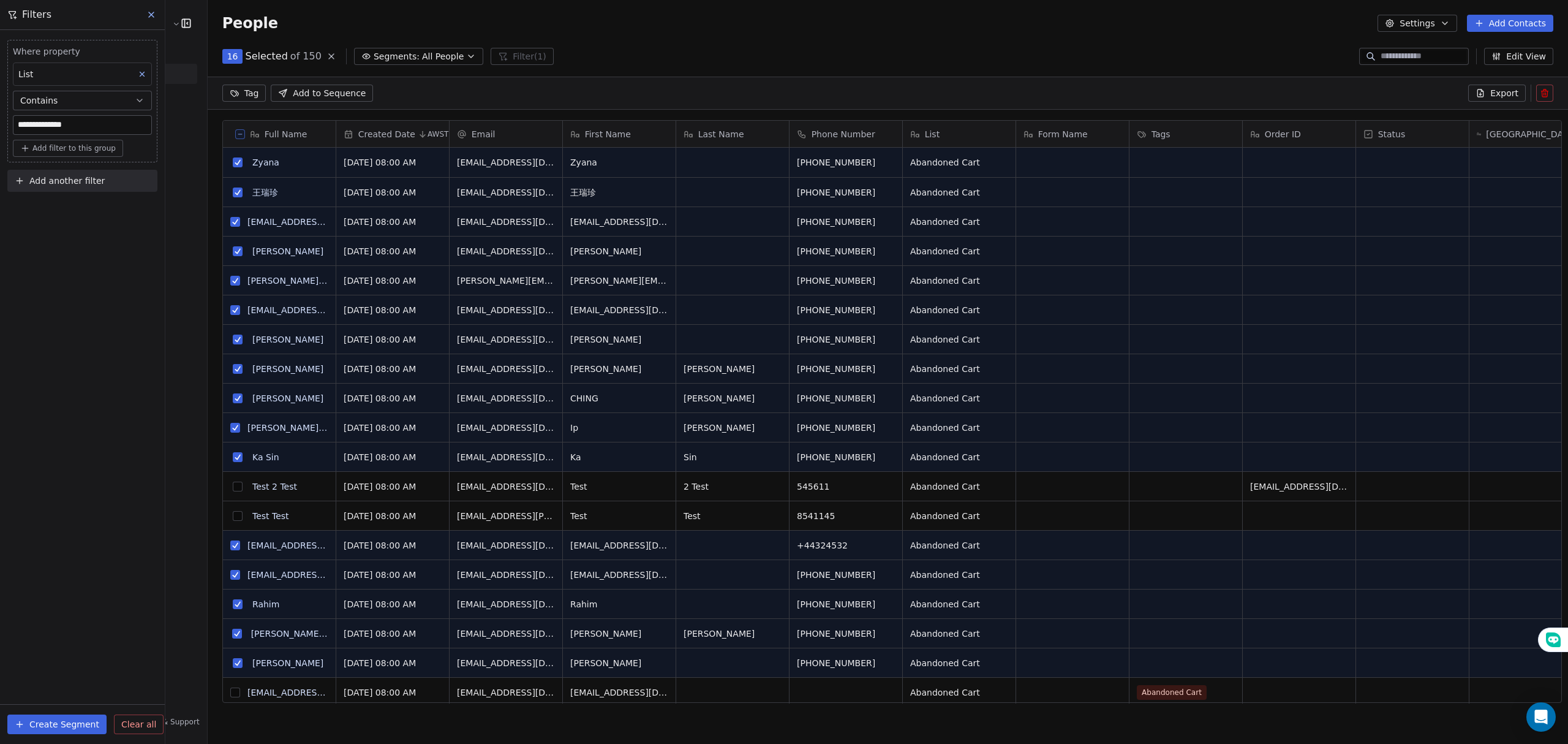
click at [232, 94] on html "**********" at bounding box center [784, 372] width 1568 height 744
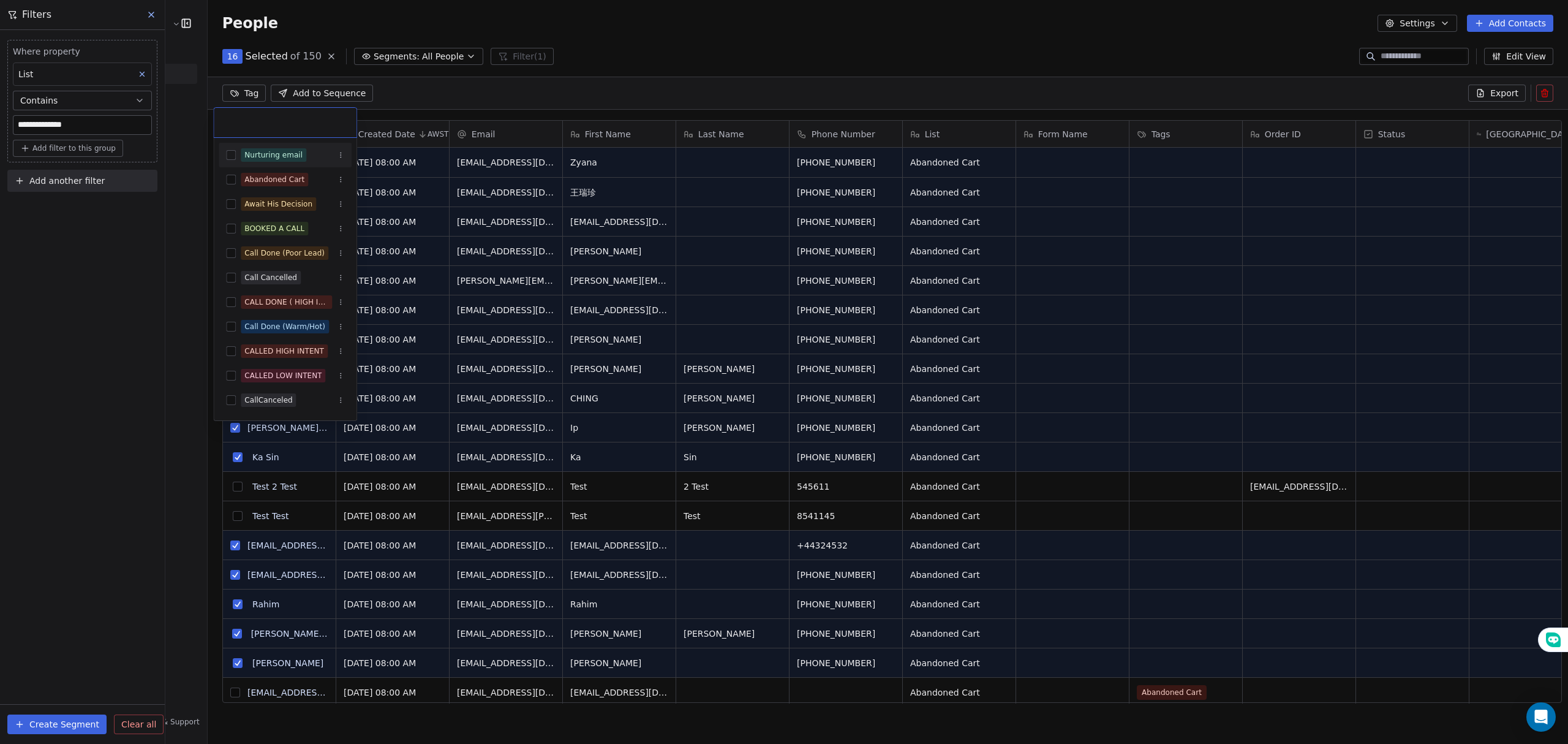
click at [232, 91] on html "**********" at bounding box center [784, 372] width 1568 height 744
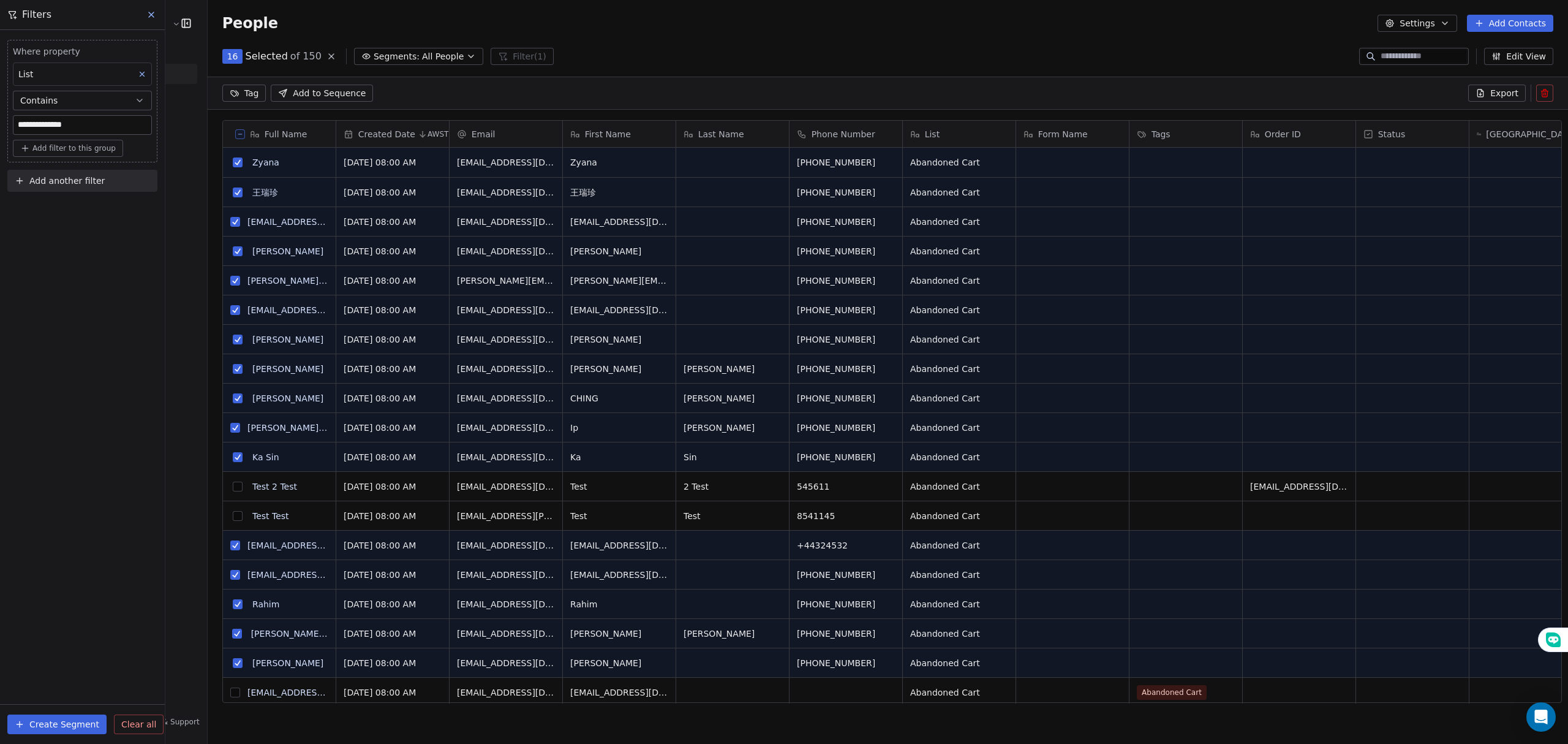
click at [56, 723] on button "Create Segment" at bounding box center [57, 724] width 99 height 19
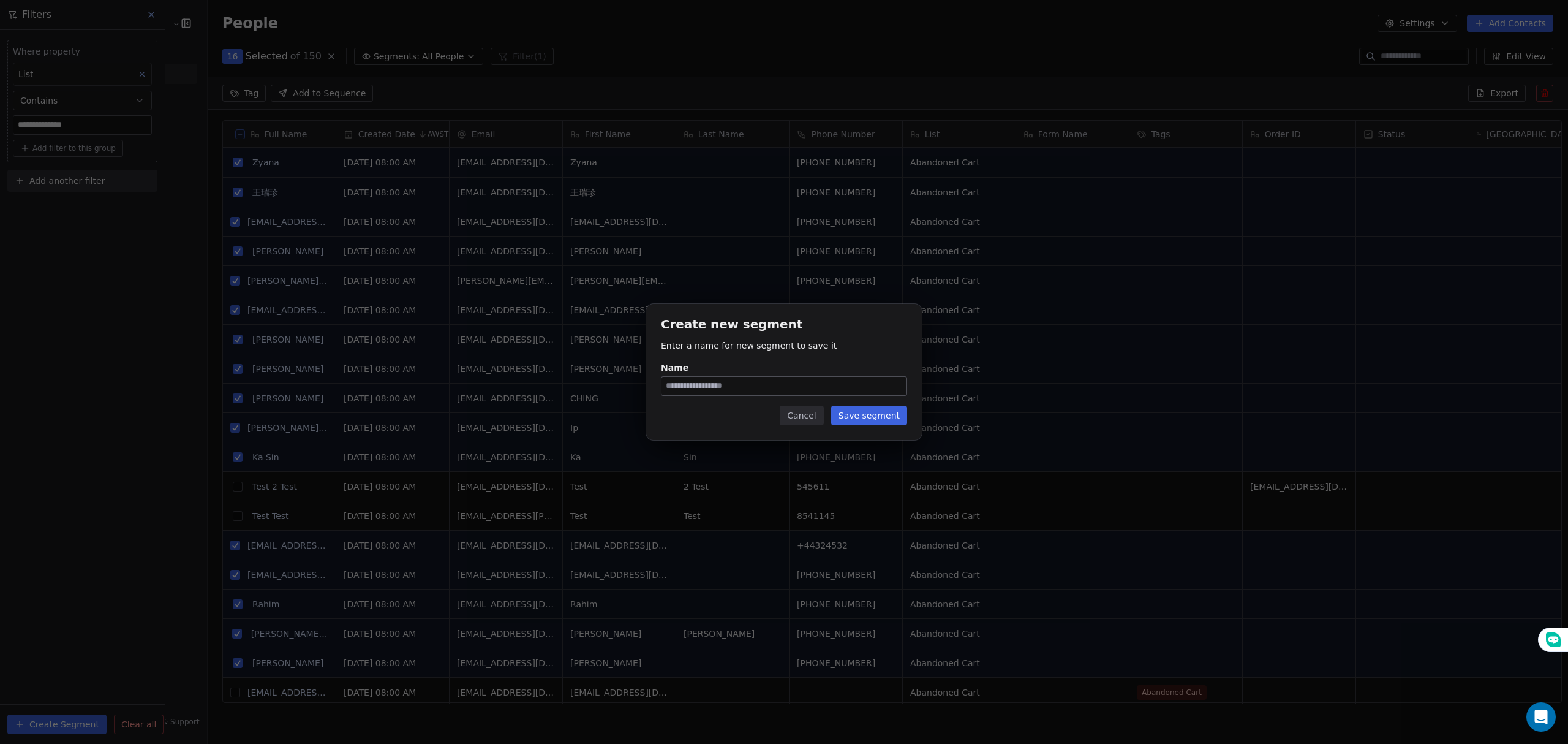
click at [823, 411] on button "Cancel" at bounding box center [801, 415] width 44 height 19
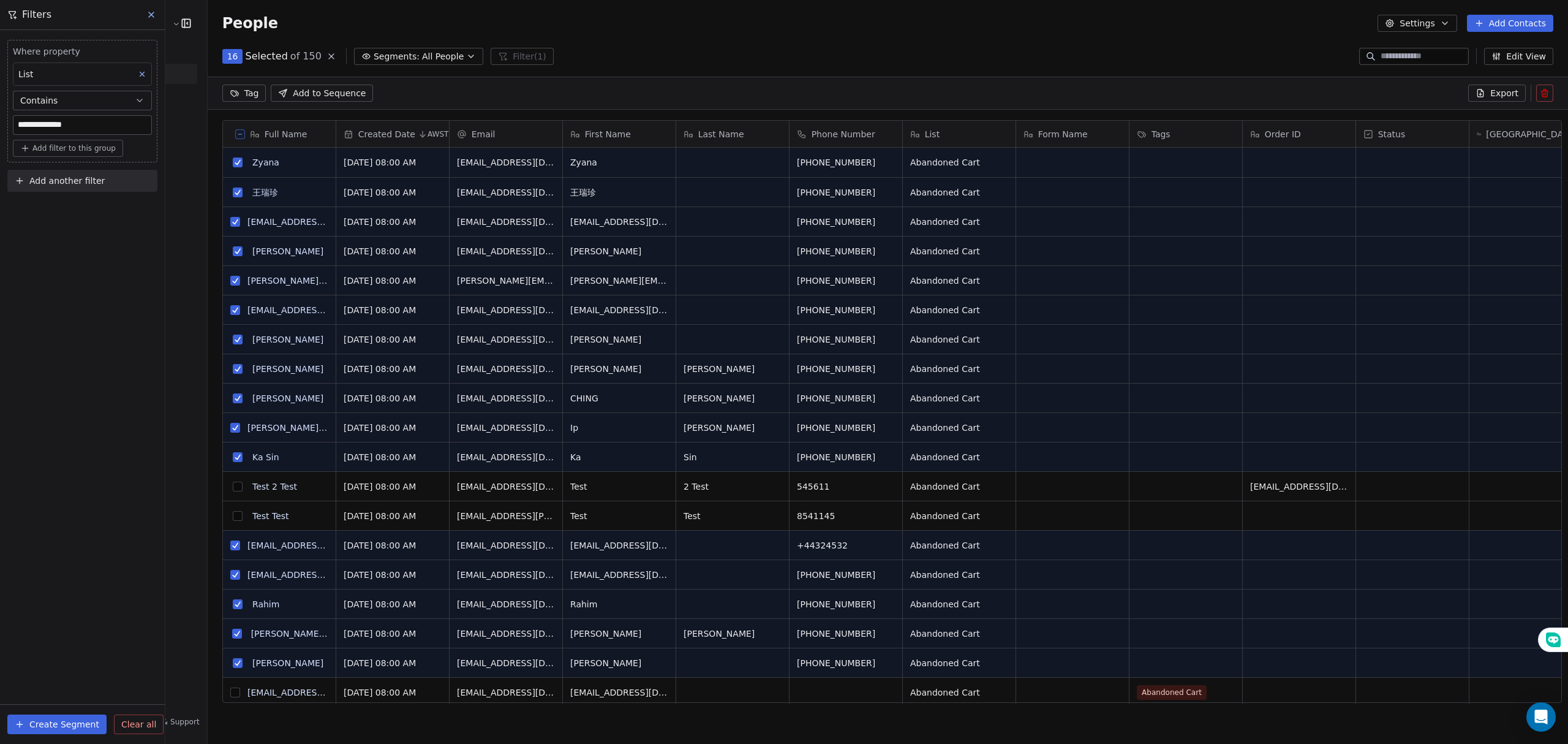
click at [320, 91] on span "Add to Sequence" at bounding box center [329, 93] width 73 height 12
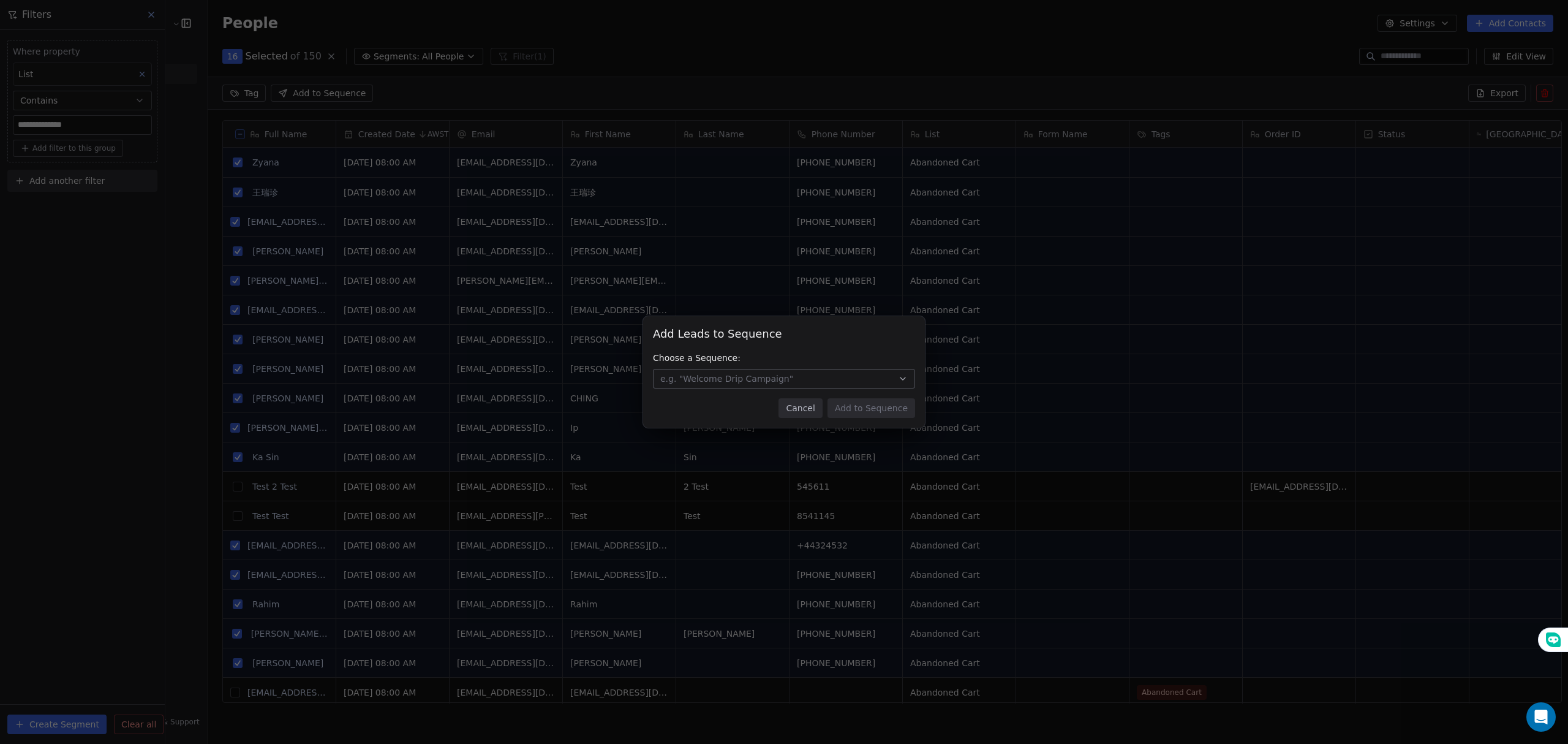
click at [803, 368] on div "Add Leads to Sequence Add Leads to Sequence Choose a Sequence: e.g. "Welcome Dr…" at bounding box center [783, 372] width 281 height 111
click at [816, 378] on button "e.g. "Welcome Drip Campaign"" at bounding box center [783, 379] width 262 height 19
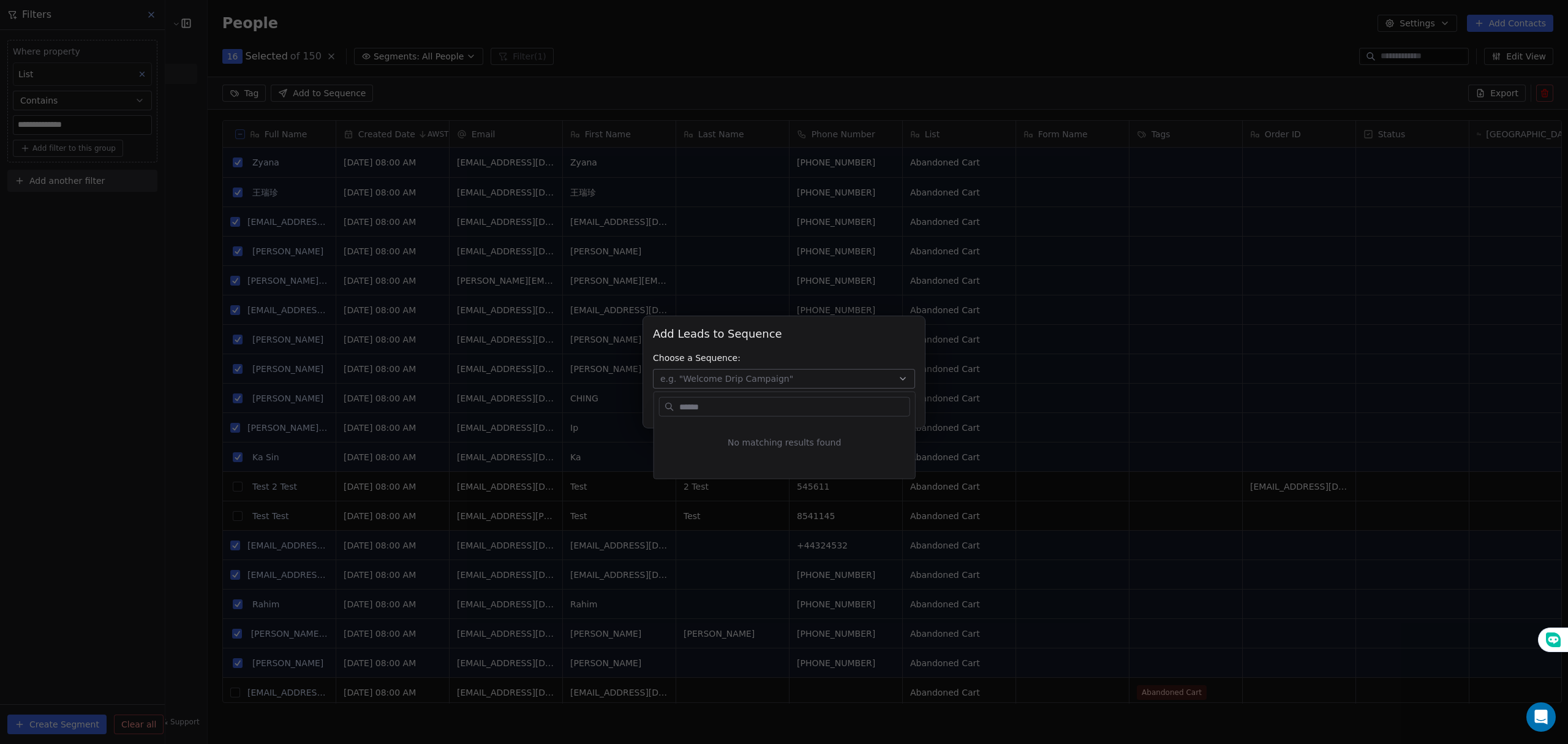
click at [816, 378] on div "Add Leads to Sequence Add Leads to Sequence Choose a Sequence: e.g. "Welcome Dr…" at bounding box center [784, 372] width 1568 height 111
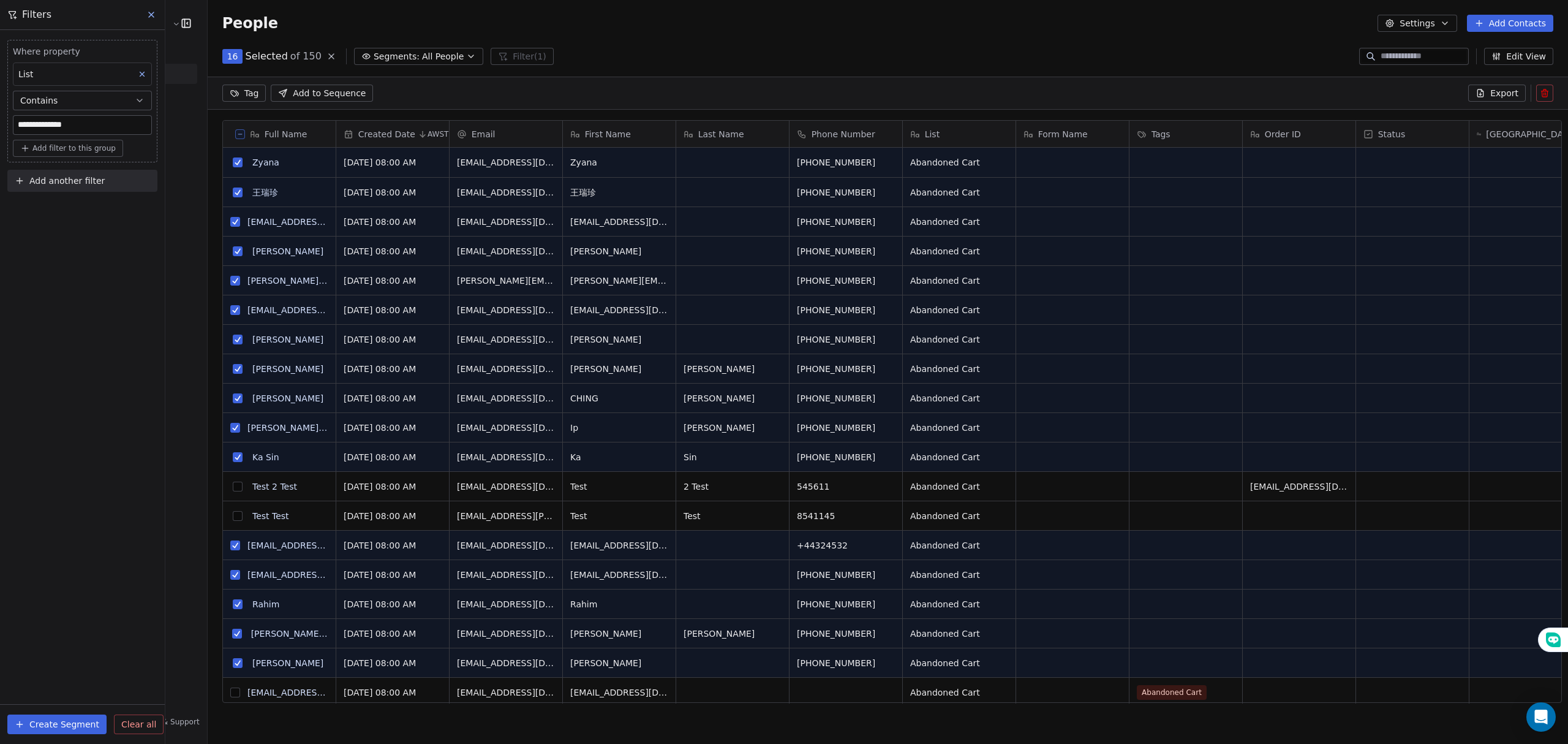
click at [131, 309] on div "Add Leads to Sequence Add Leads to Sequence Choose a Sequence: e.g. "Welcome Dr…" at bounding box center [784, 372] width 1568 height 744
click at [1486, 93] on icon at bounding box center [1480, 93] width 10 height 10
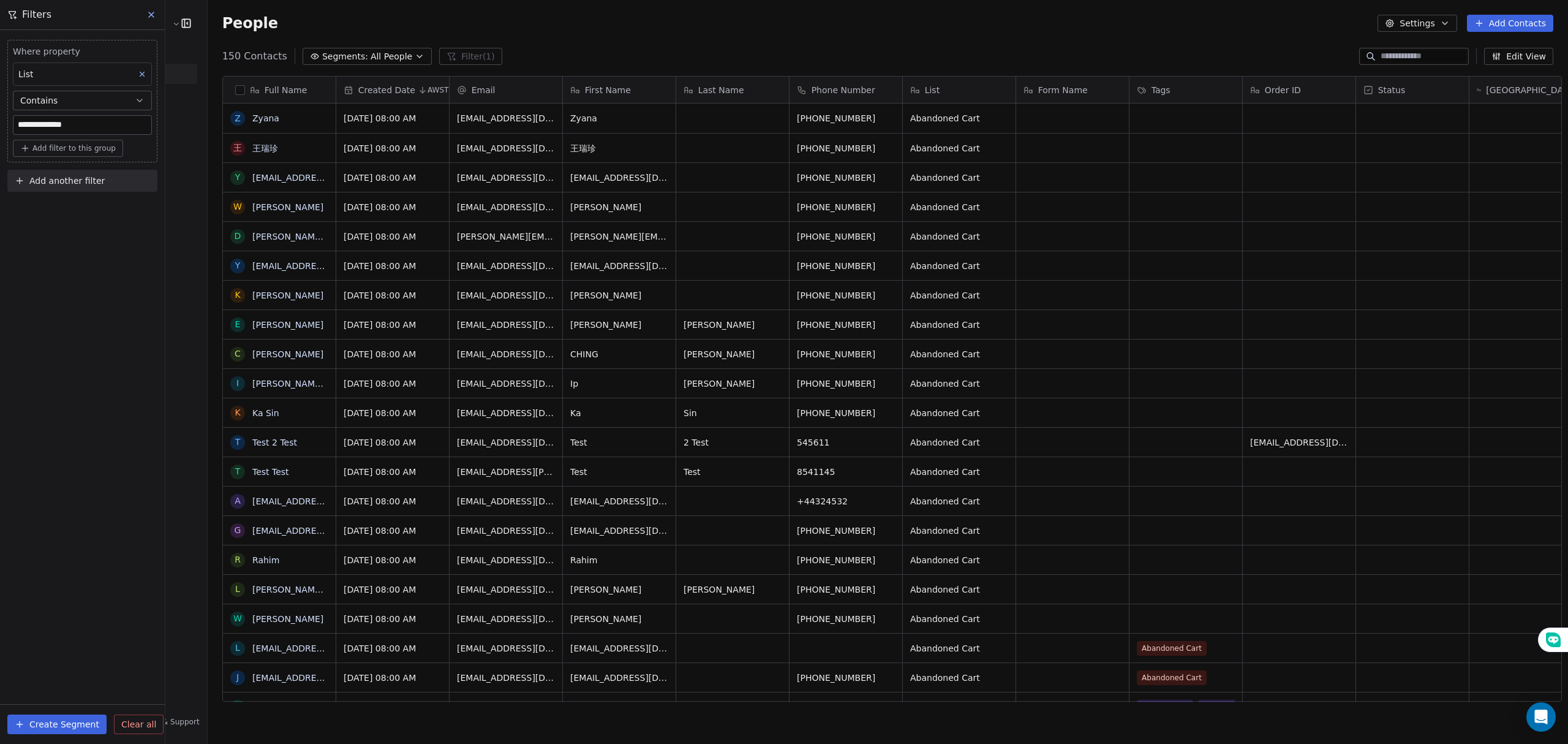
scroll to position [642, 1357]
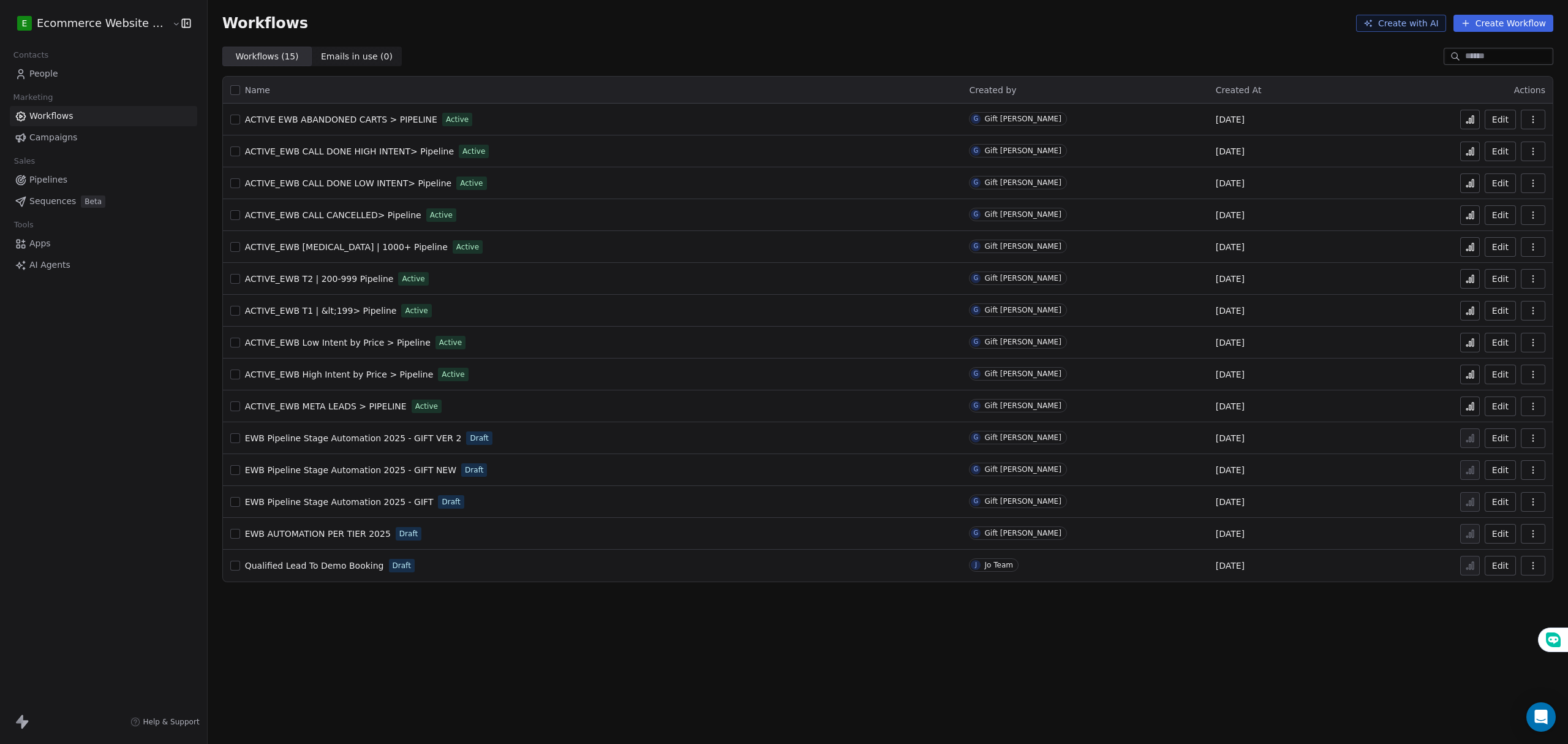
click at [77, 79] on link "People" at bounding box center [103, 74] width 187 height 20
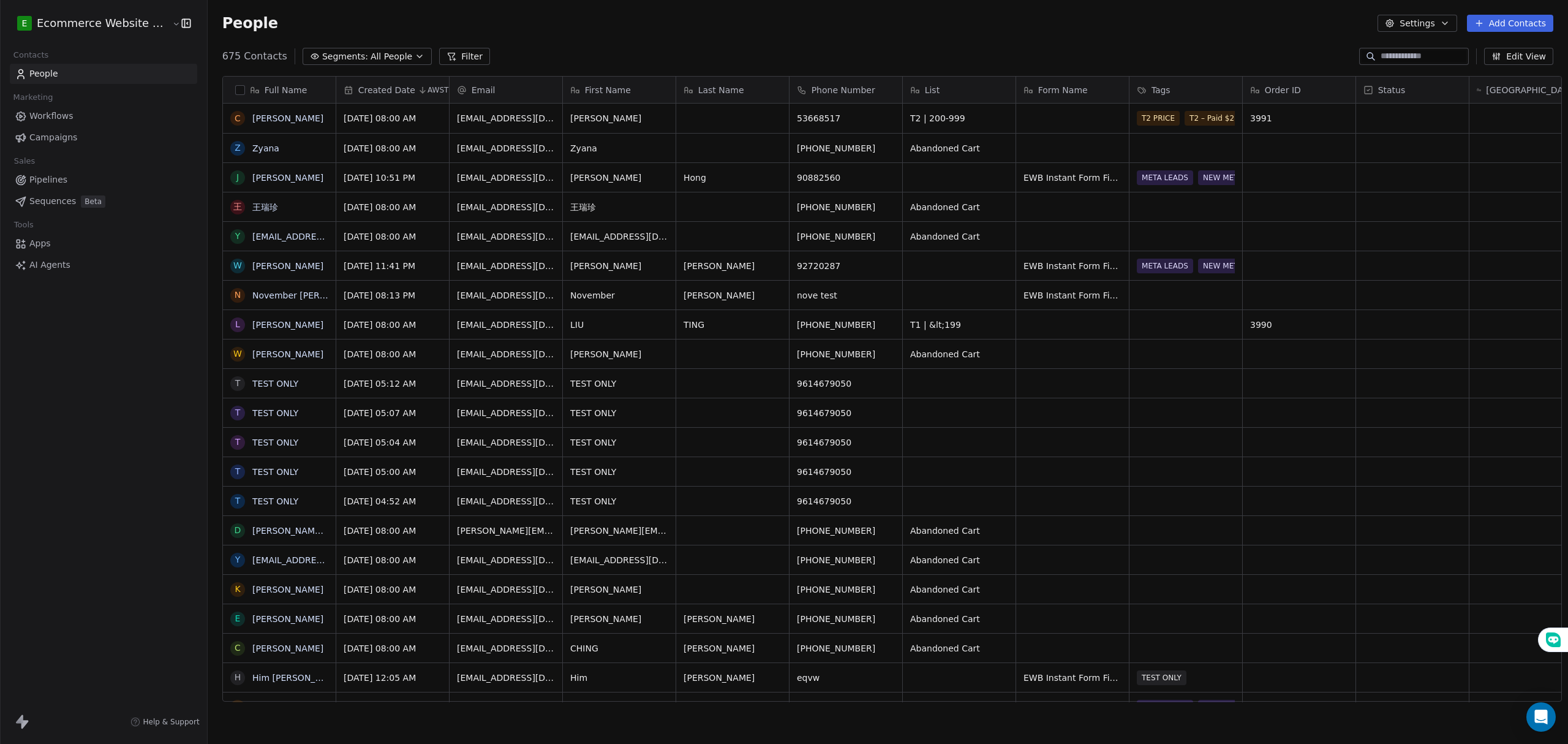
scroll to position [642, 1357]
drag, startPoint x: 1013, startPoint y: 181, endPoint x: 1074, endPoint y: 182, distance: 61.0
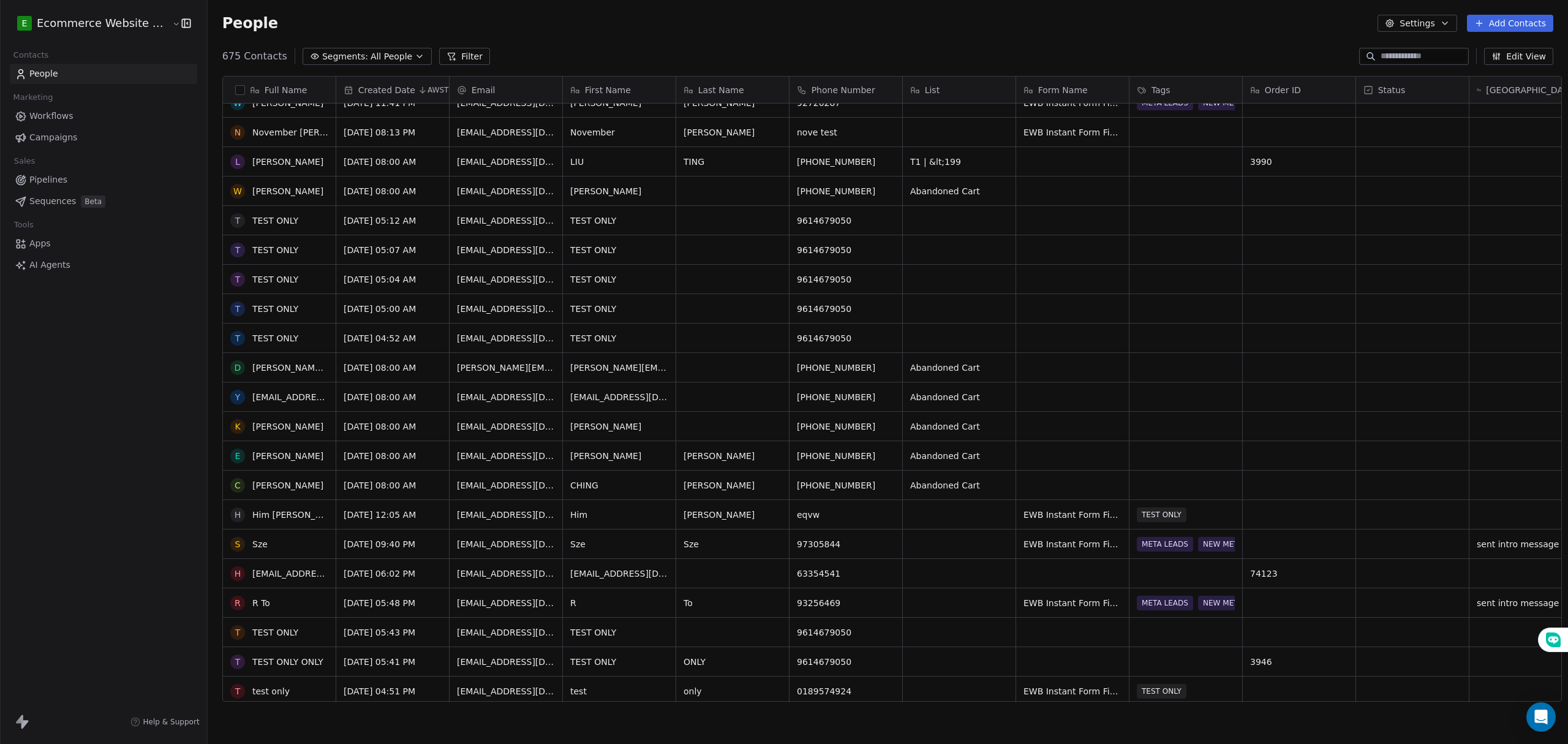
scroll to position [0, 0]
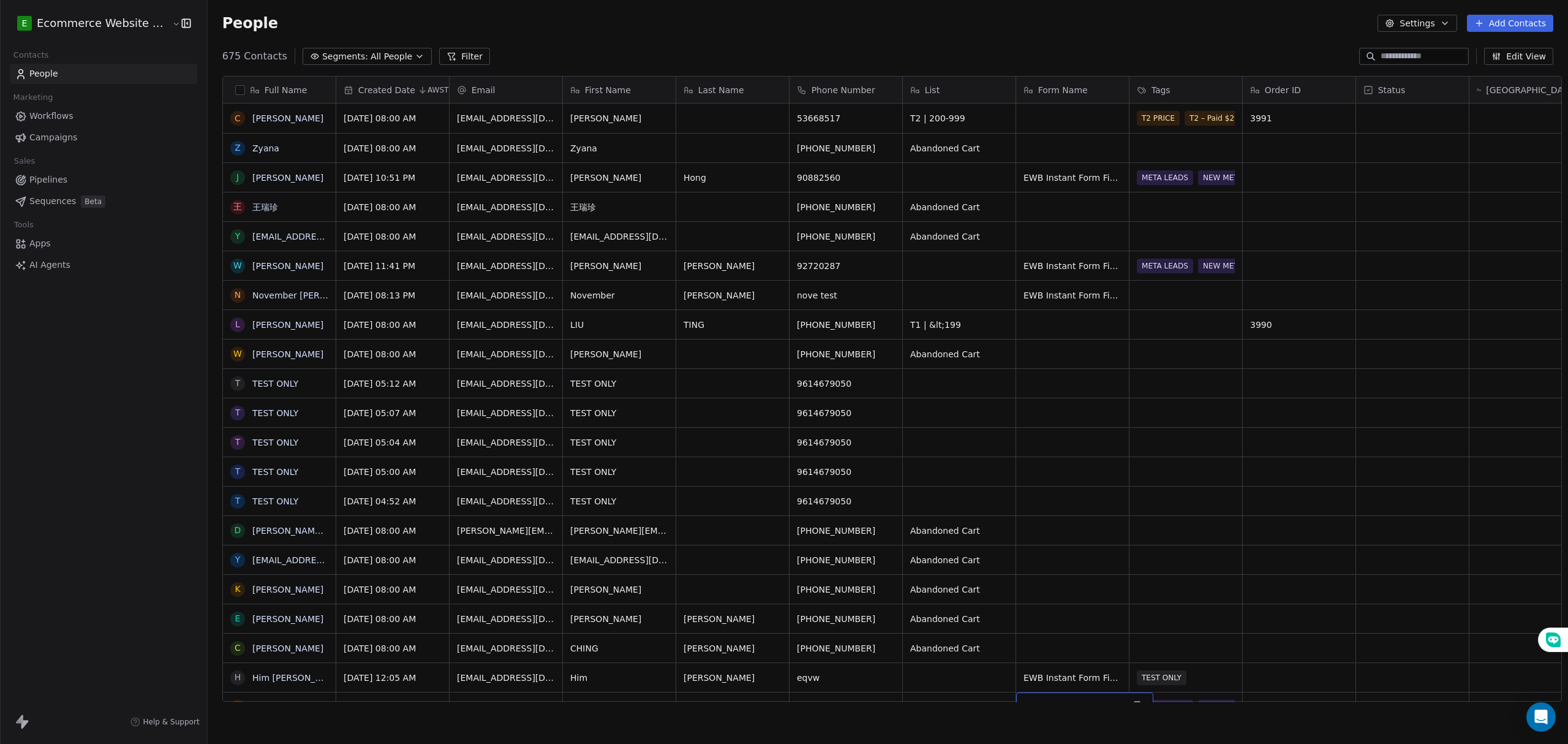
click at [370, 60] on span "All People" at bounding box center [391, 56] width 42 height 13
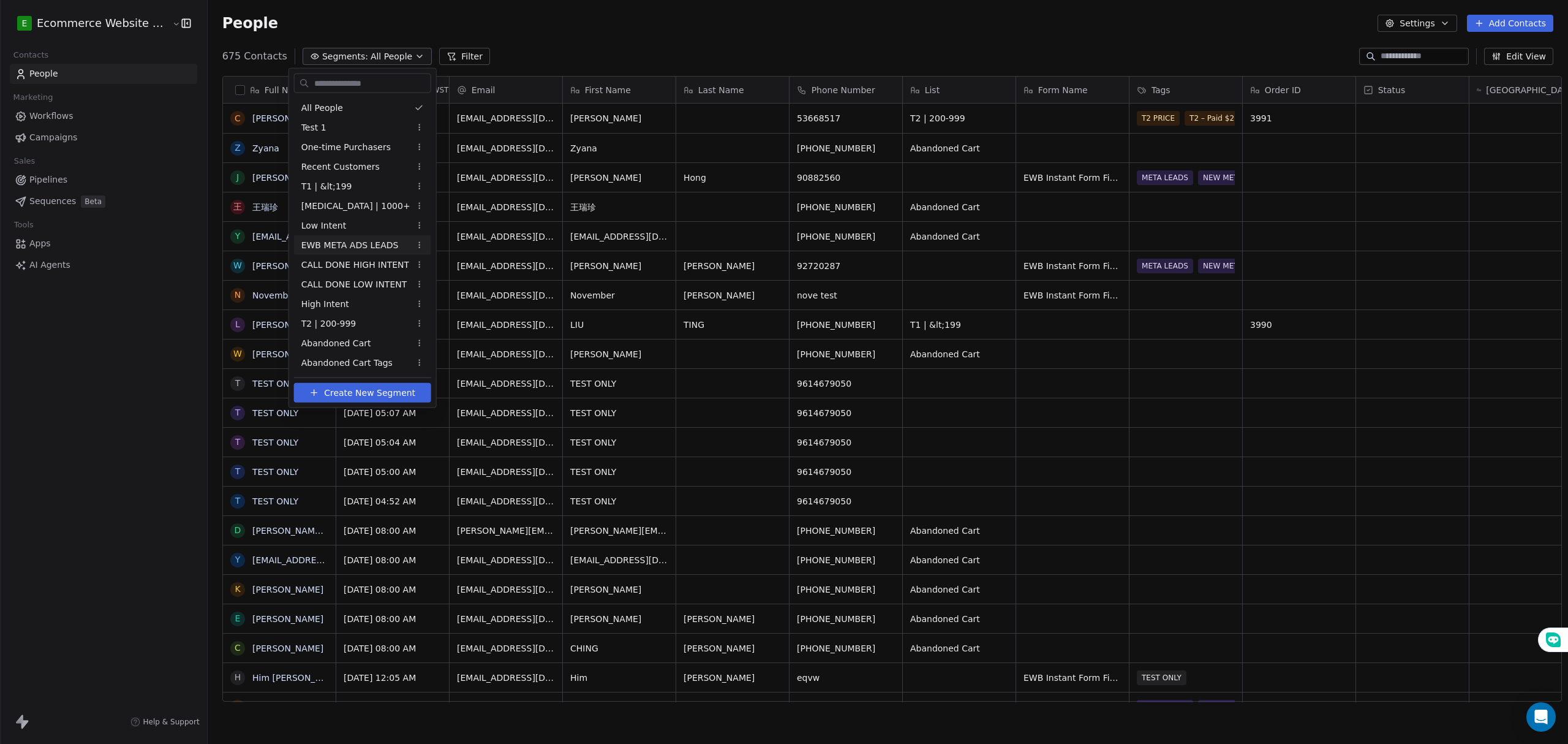
click at [362, 235] on div "EWB META ADS LEADS" at bounding box center [362, 245] width 137 height 19
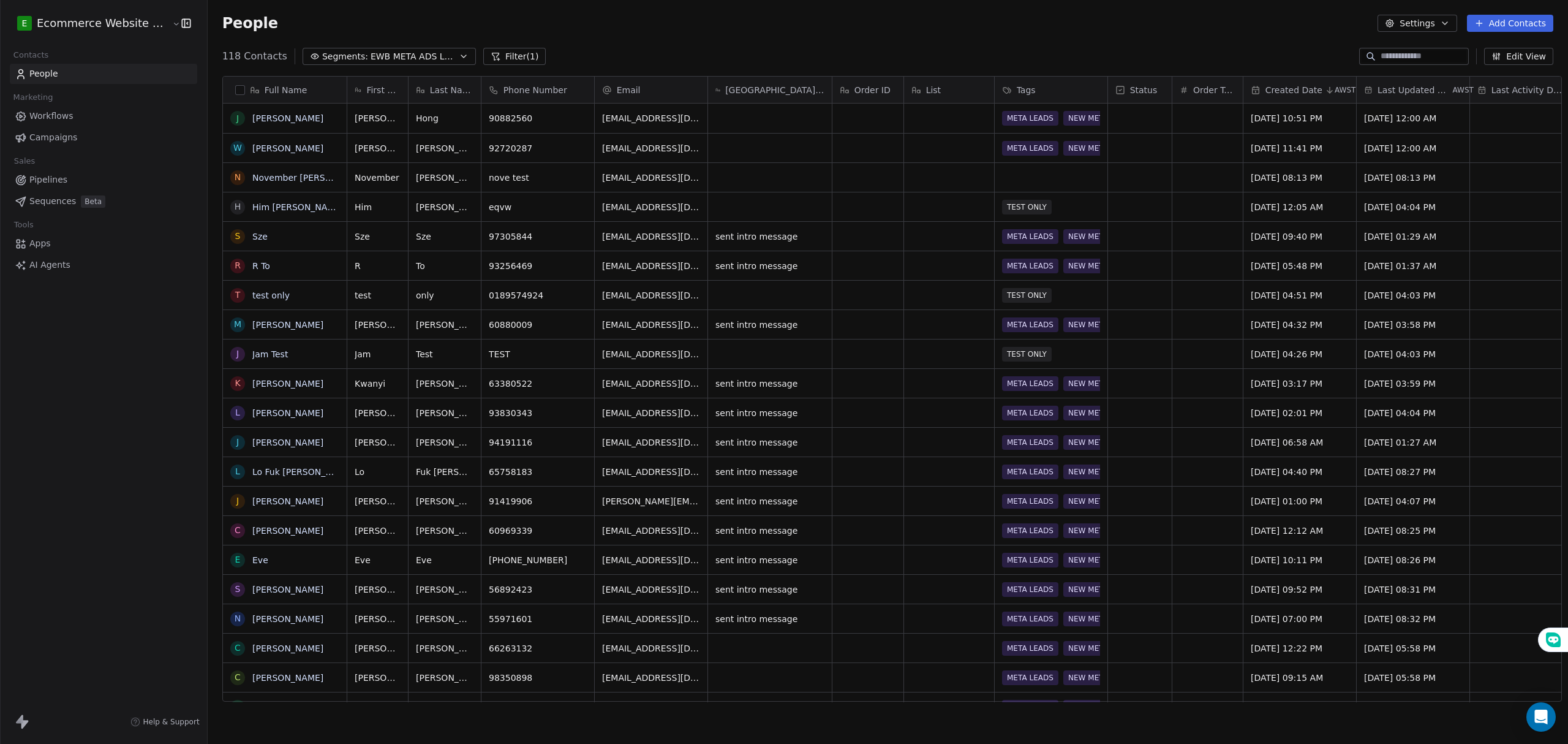
scroll to position [642, 1357]
click at [419, 59] on span "EWB META ADS LEADS" at bounding box center [413, 56] width 85 height 13
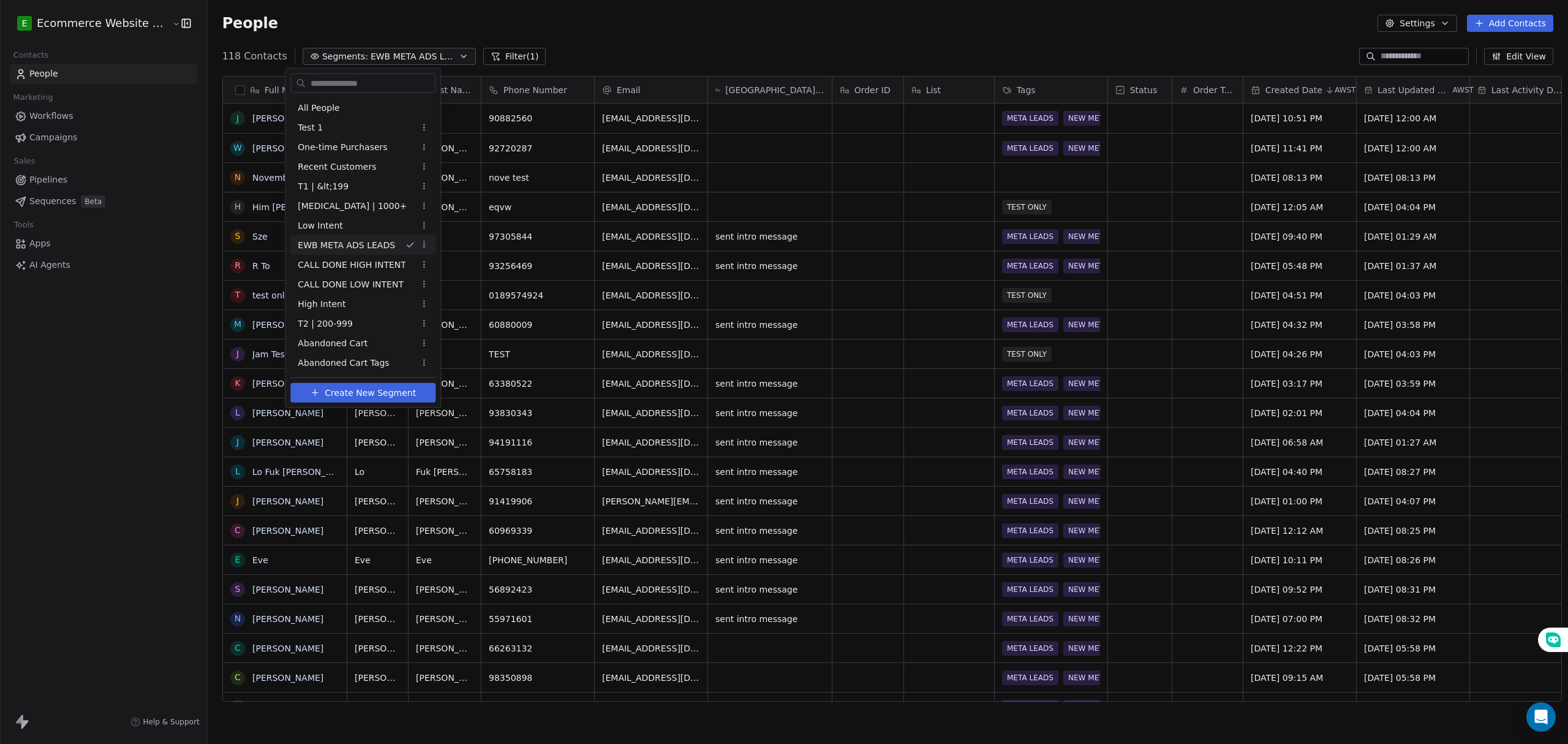
click at [415, 49] on html "E Ecommerce Website Builder Contacts People Marketing Workflows Campaigns Sales…" at bounding box center [784, 372] width 1568 height 744
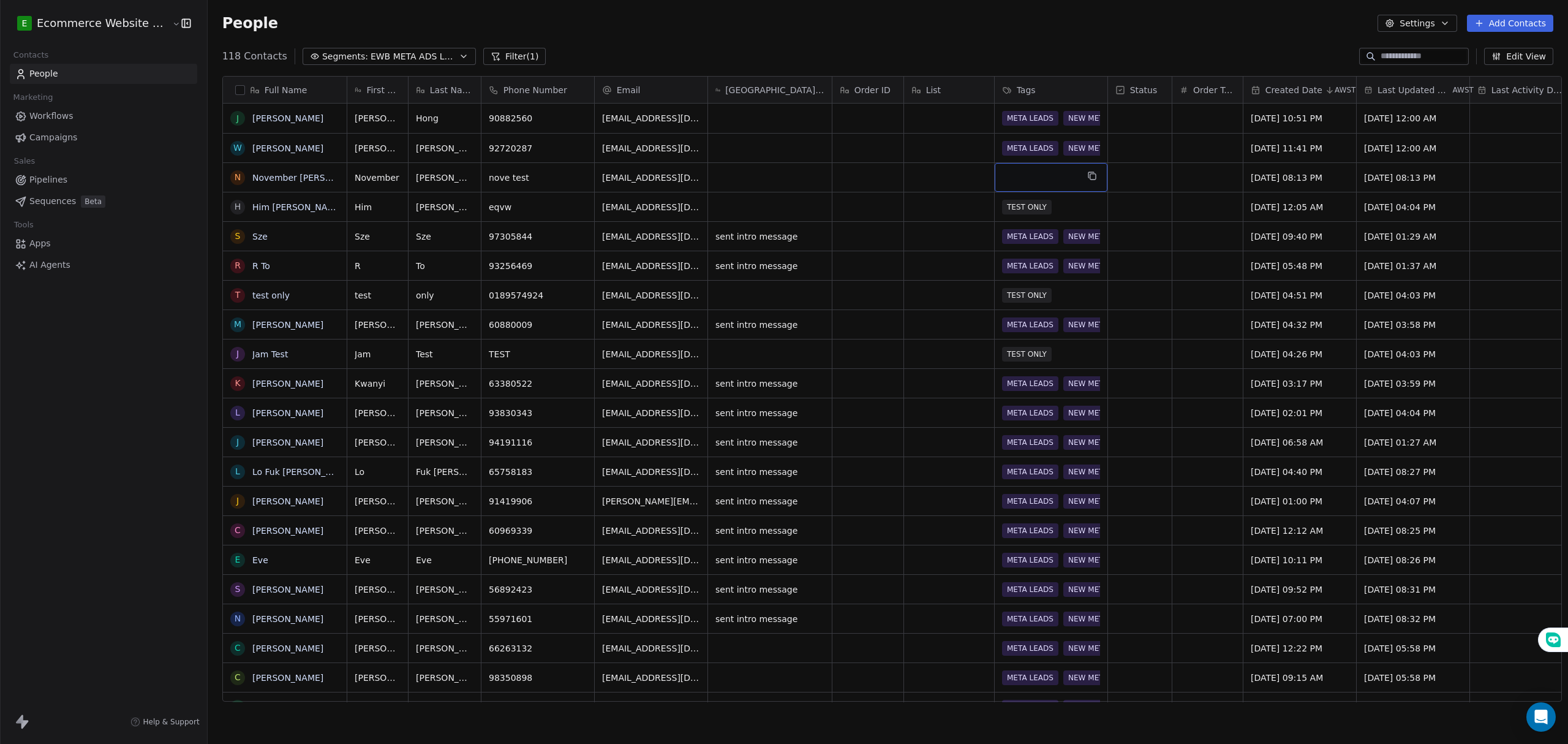
click at [1031, 177] on div "grid" at bounding box center [1051, 177] width 113 height 29
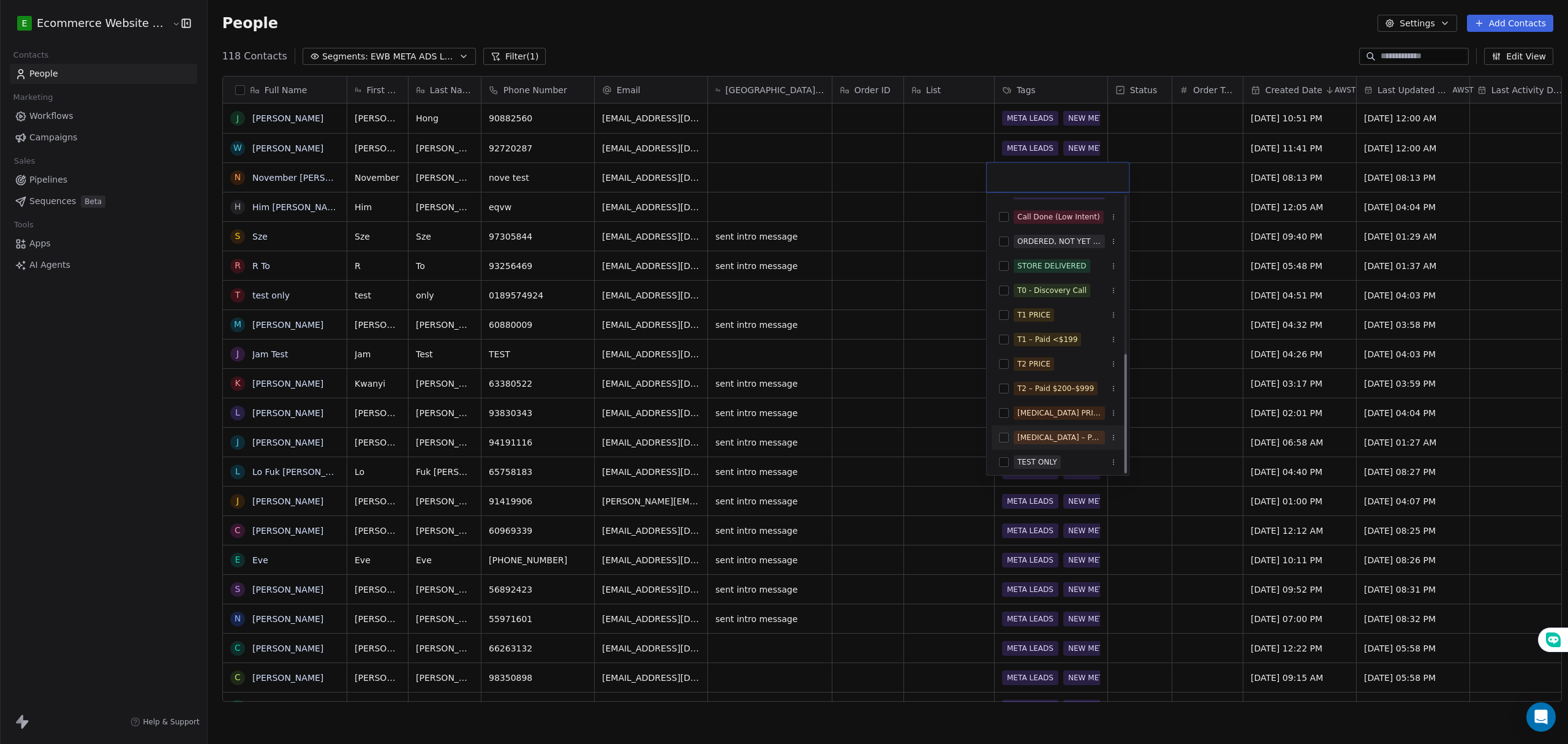
scroll to position [364, 0]
click at [1002, 458] on button "Suggestions" at bounding box center [1004, 457] width 10 height 10
click at [925, 229] on html "E Ecommerce Website Builder Contacts People Marketing Workflows Campaigns Sales…" at bounding box center [784, 372] width 1568 height 744
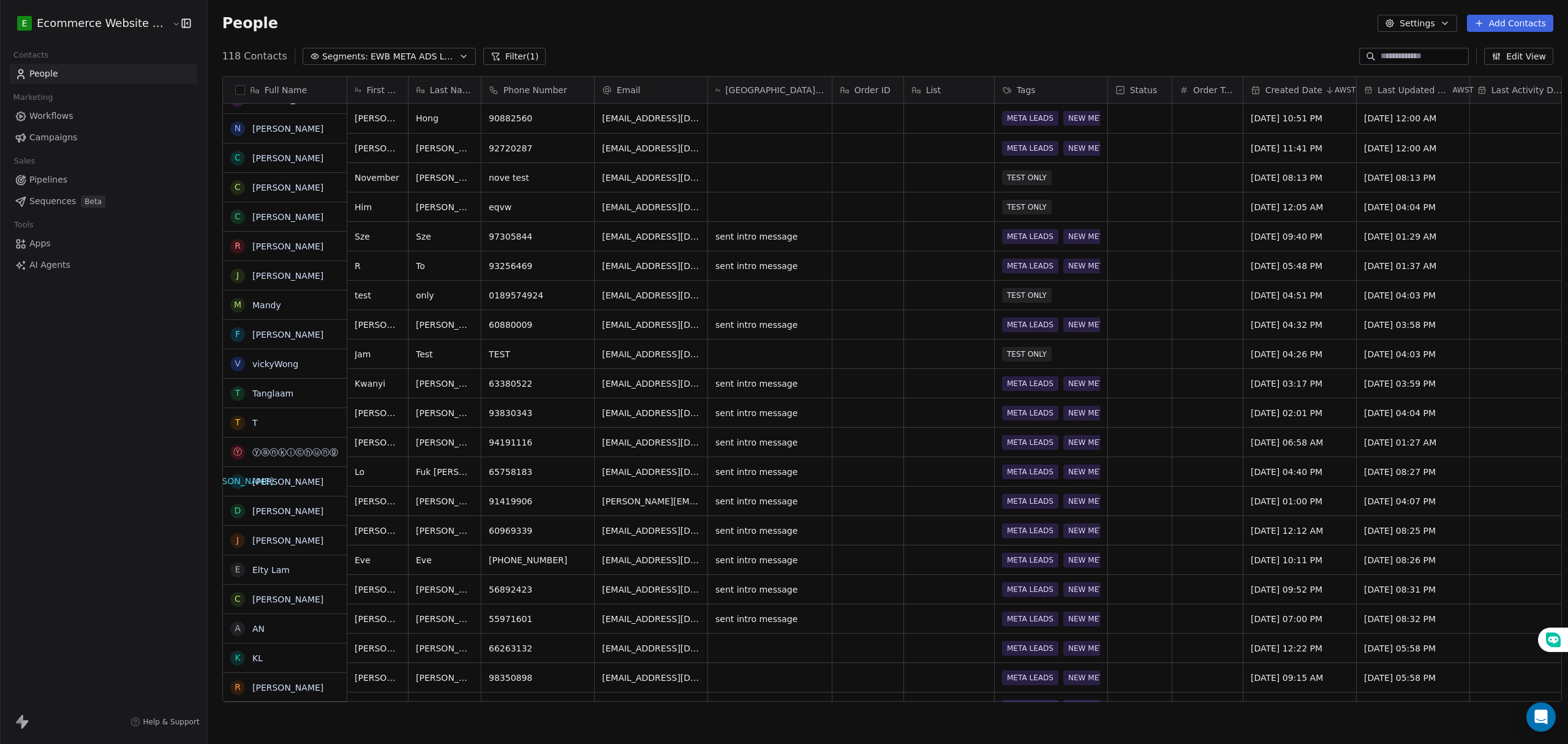
scroll to position [0, 0]
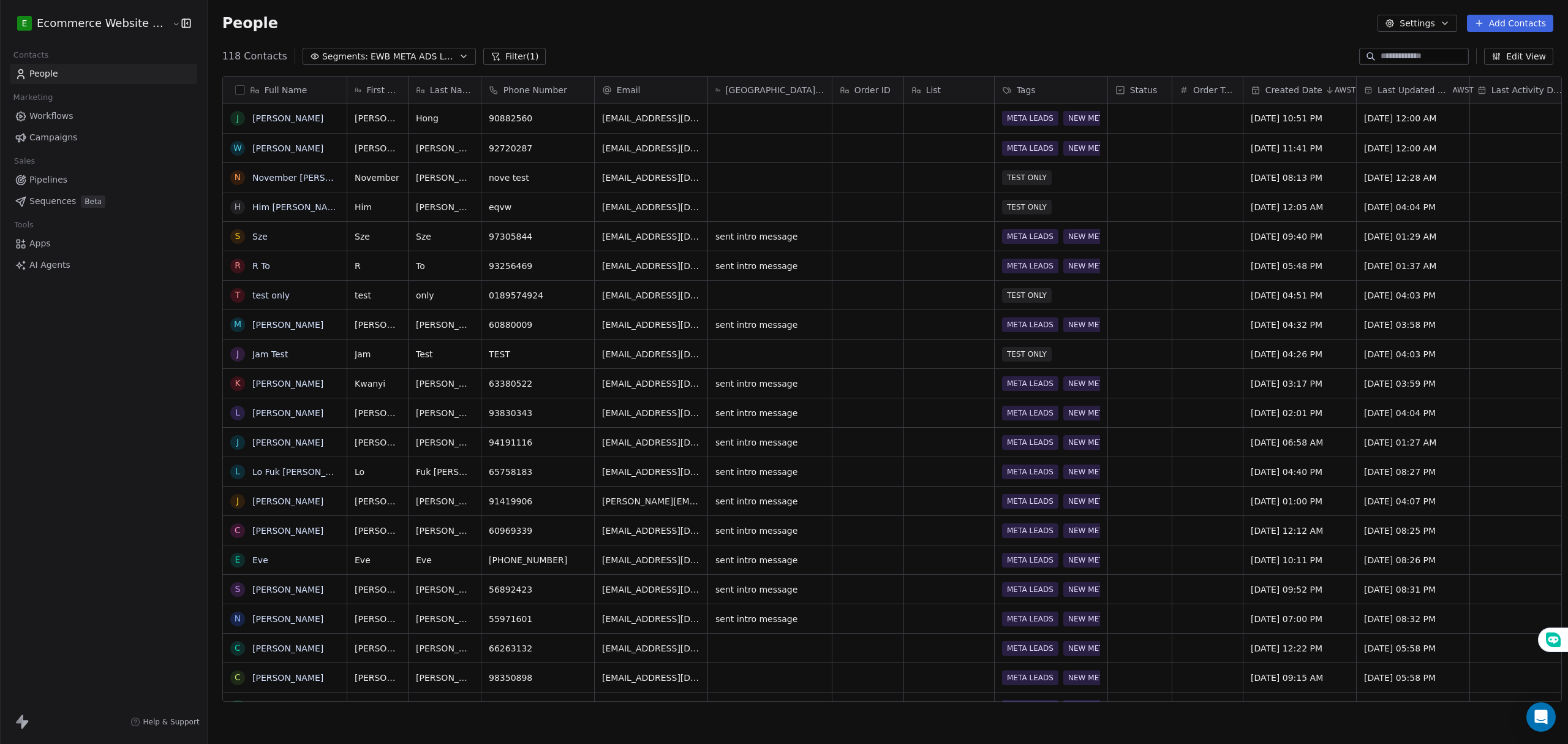
click at [437, 50] on button "Segments: EWB META ADS LEADS" at bounding box center [389, 56] width 173 height 17
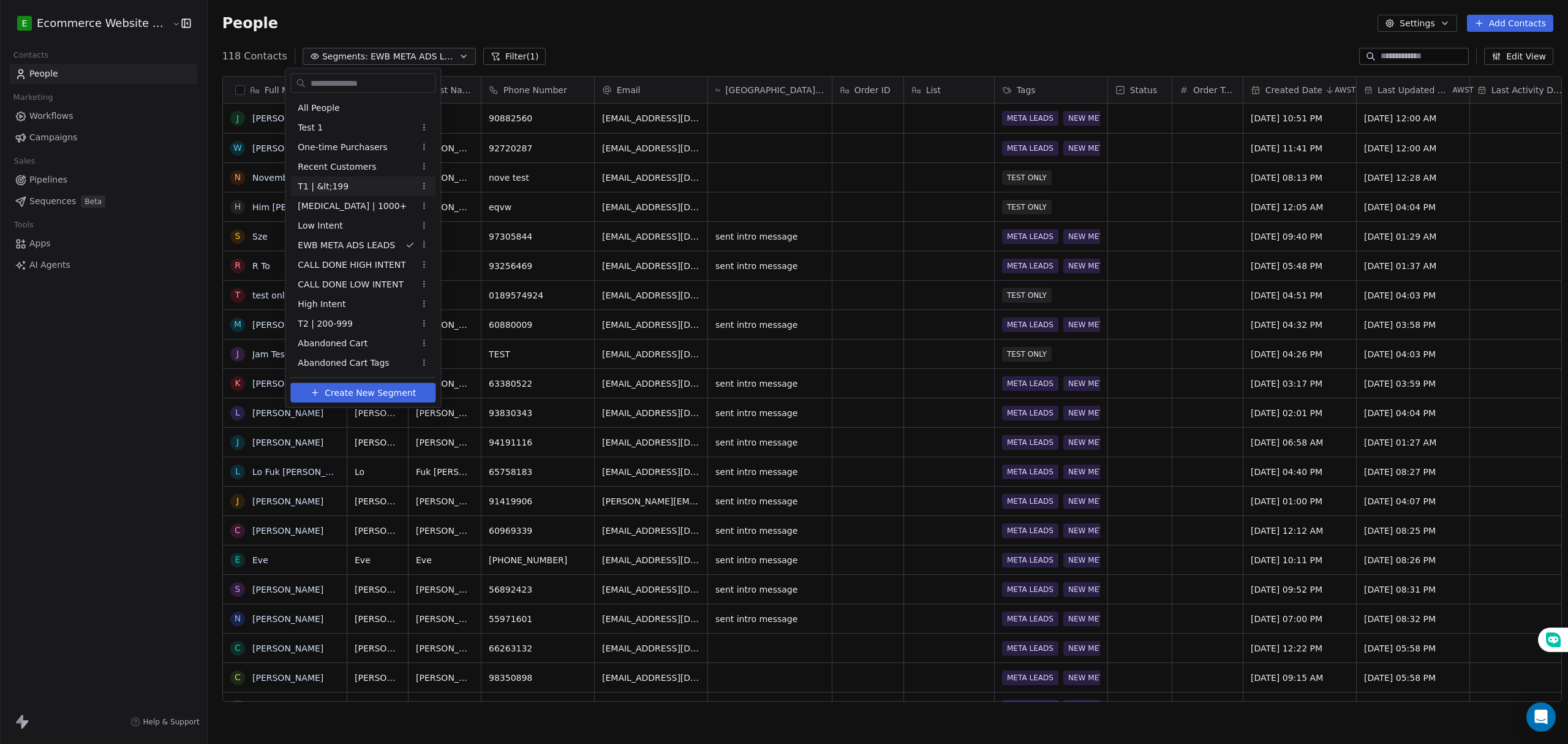
click at [343, 182] on div "T1 | &lt;199" at bounding box center [363, 186] width 146 height 19
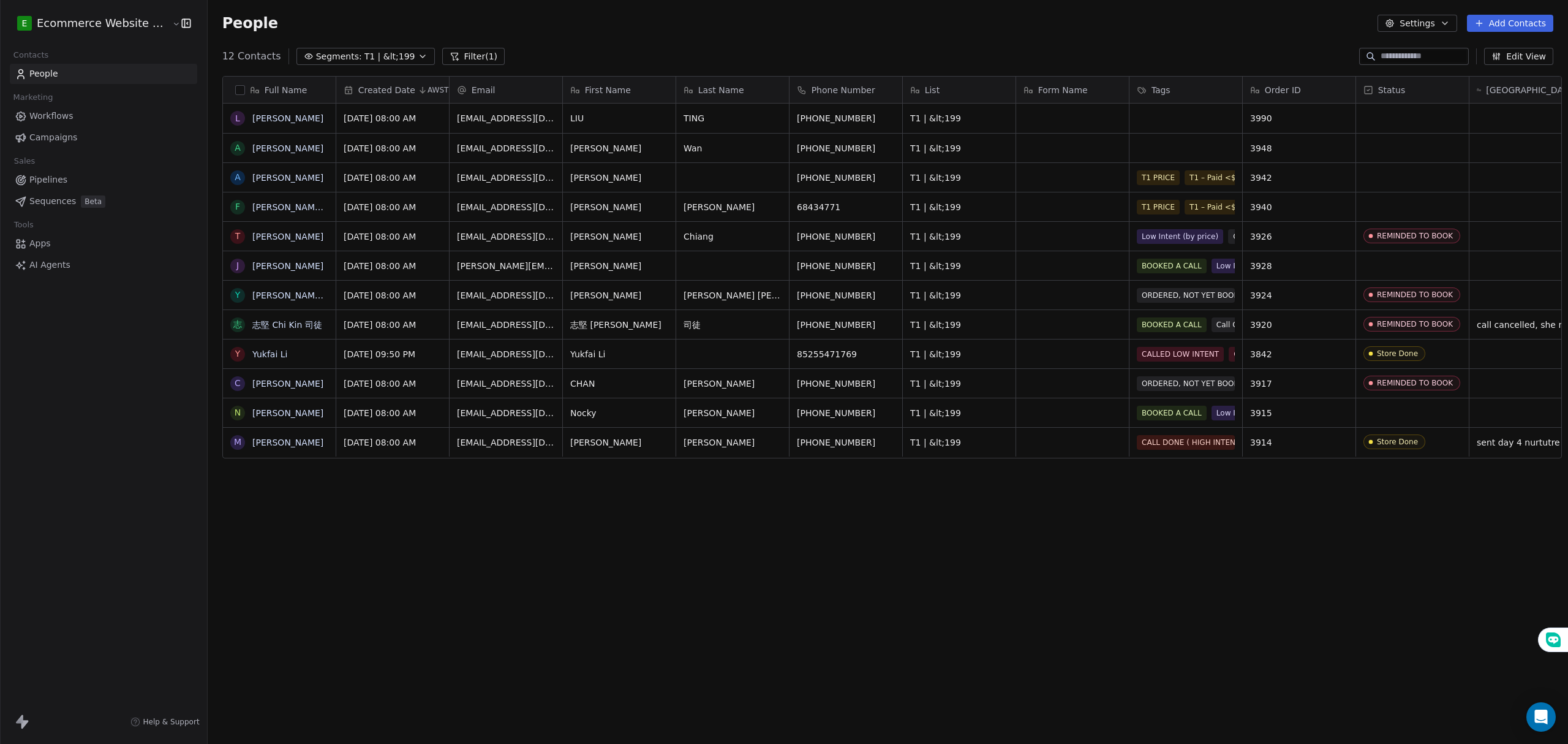
scroll to position [642, 1357]
click at [232, 117] on button "grid" at bounding box center [237, 118] width 10 height 10
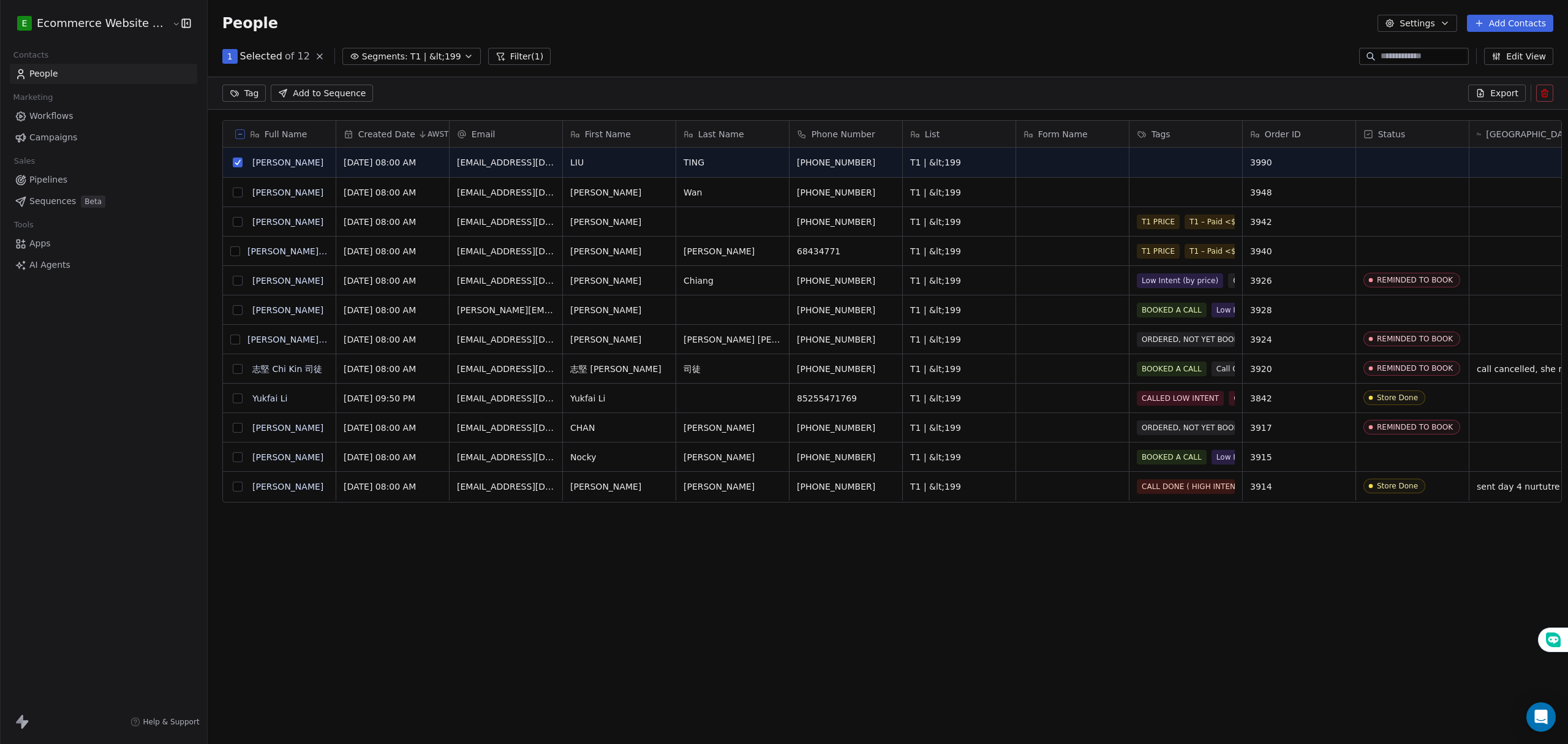
scroll to position [599, 1357]
click at [232, 194] on button "grid" at bounding box center [237, 192] width 10 height 10
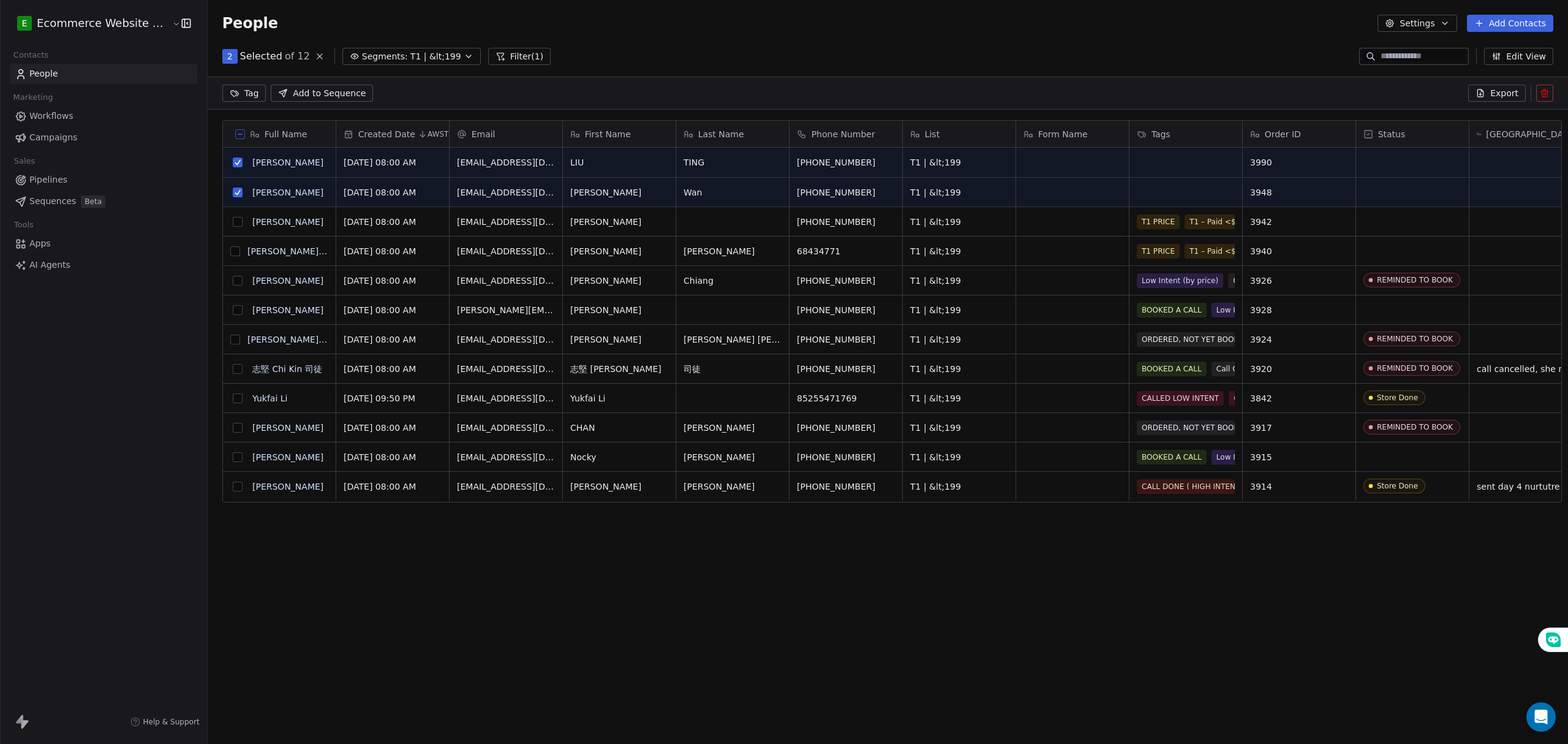
click at [230, 96] on html "E Ecommerce Website Builder Contacts People Marketing Workflows Campaigns Sales…" at bounding box center [784, 372] width 1568 height 744
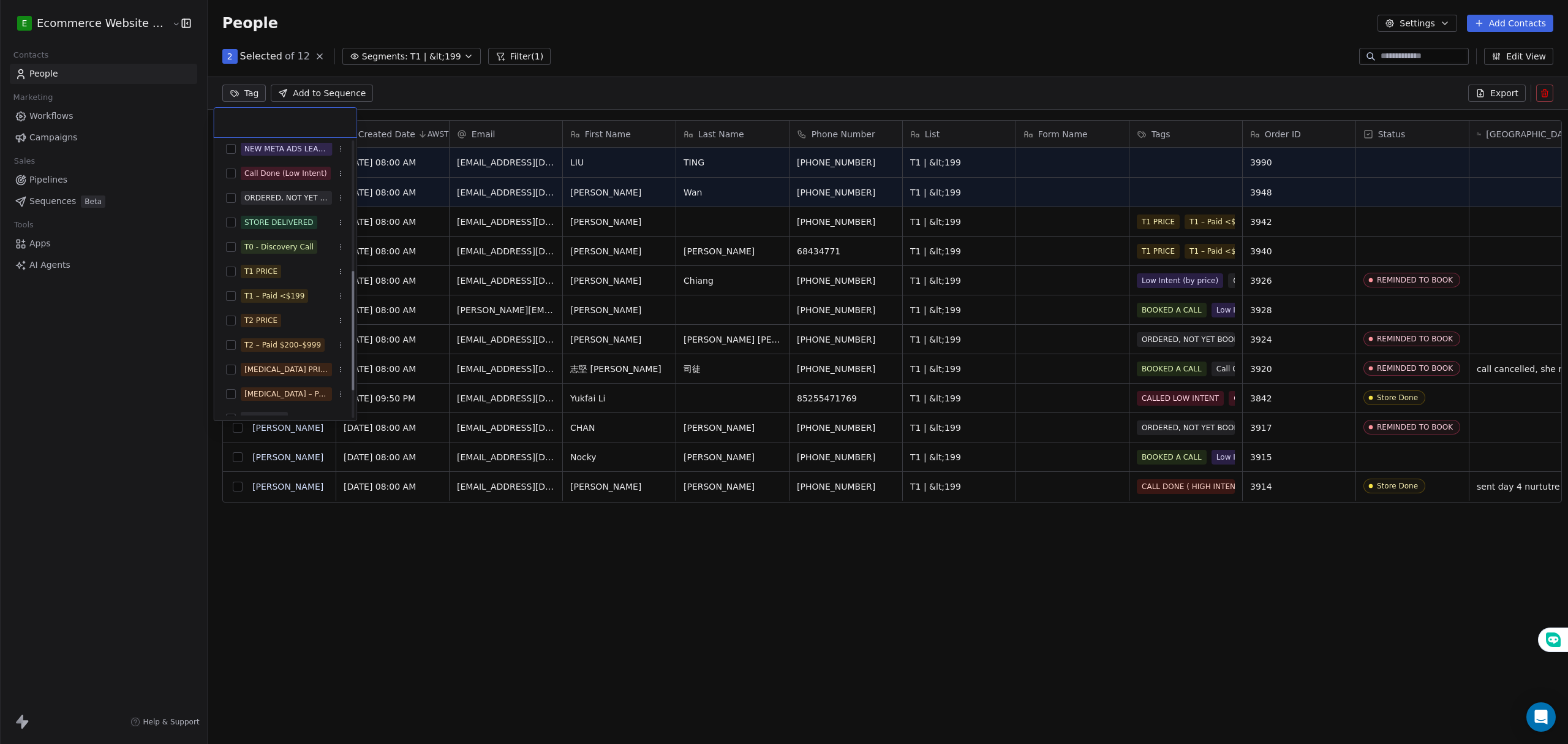
scroll to position [364, 0]
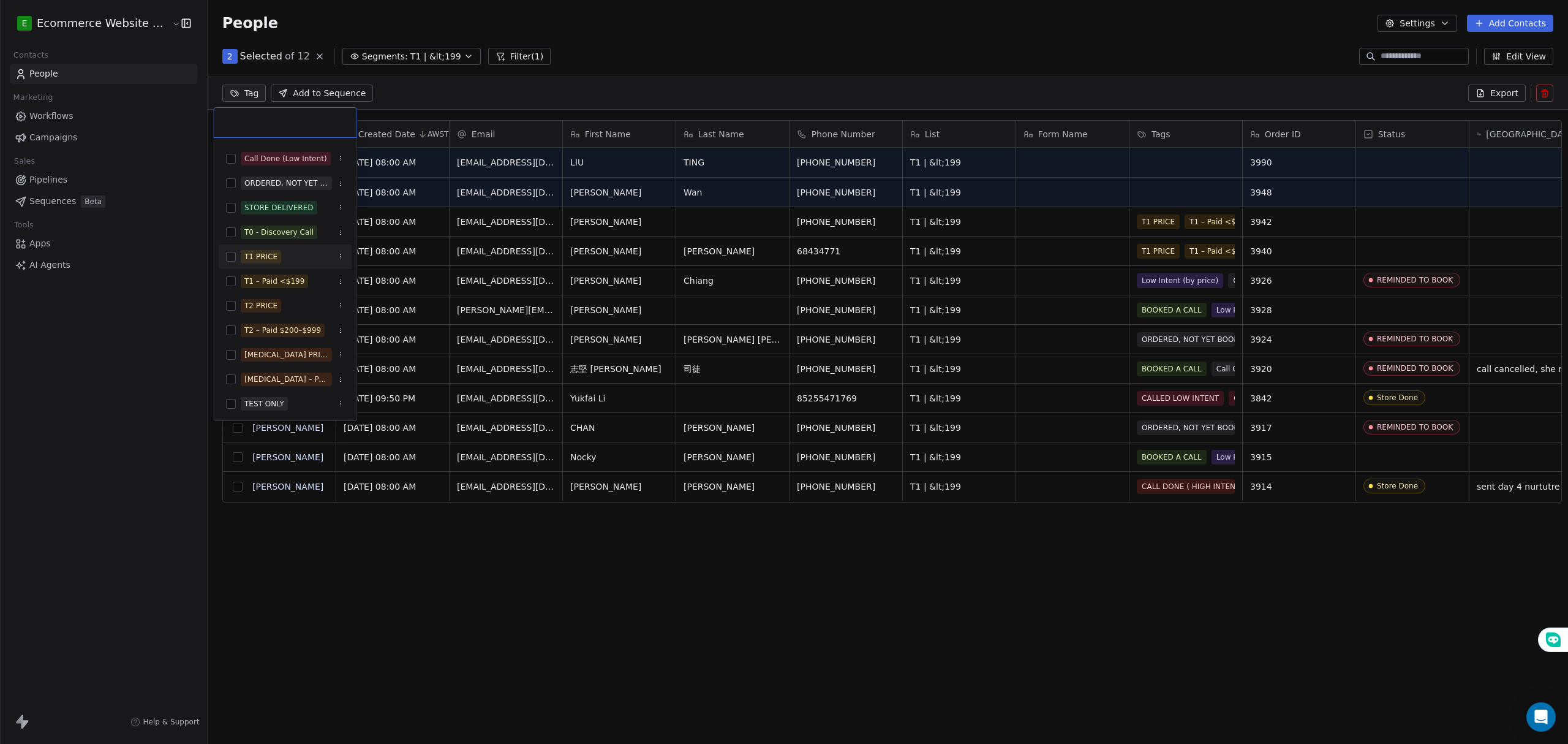
click at [226, 256] on div "T1 PRICE" at bounding box center [285, 256] width 133 height 19
click at [224, 280] on div "T1 – Paid <$199" at bounding box center [285, 281] width 133 height 19
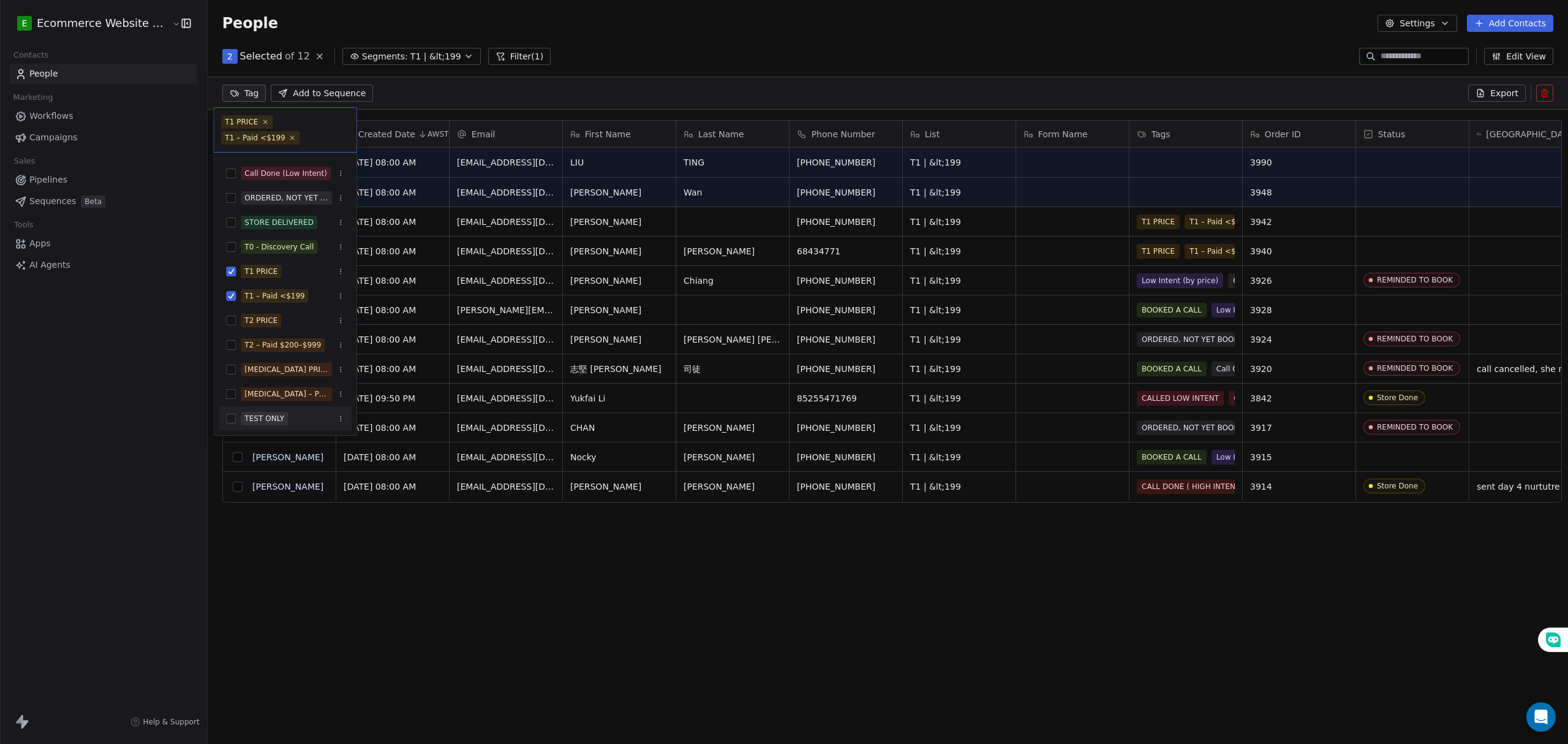
click at [238, 609] on html "E Ecommerce Website Builder Contacts People Marketing Workflows Campaigns Sales…" at bounding box center [784, 372] width 1568 height 744
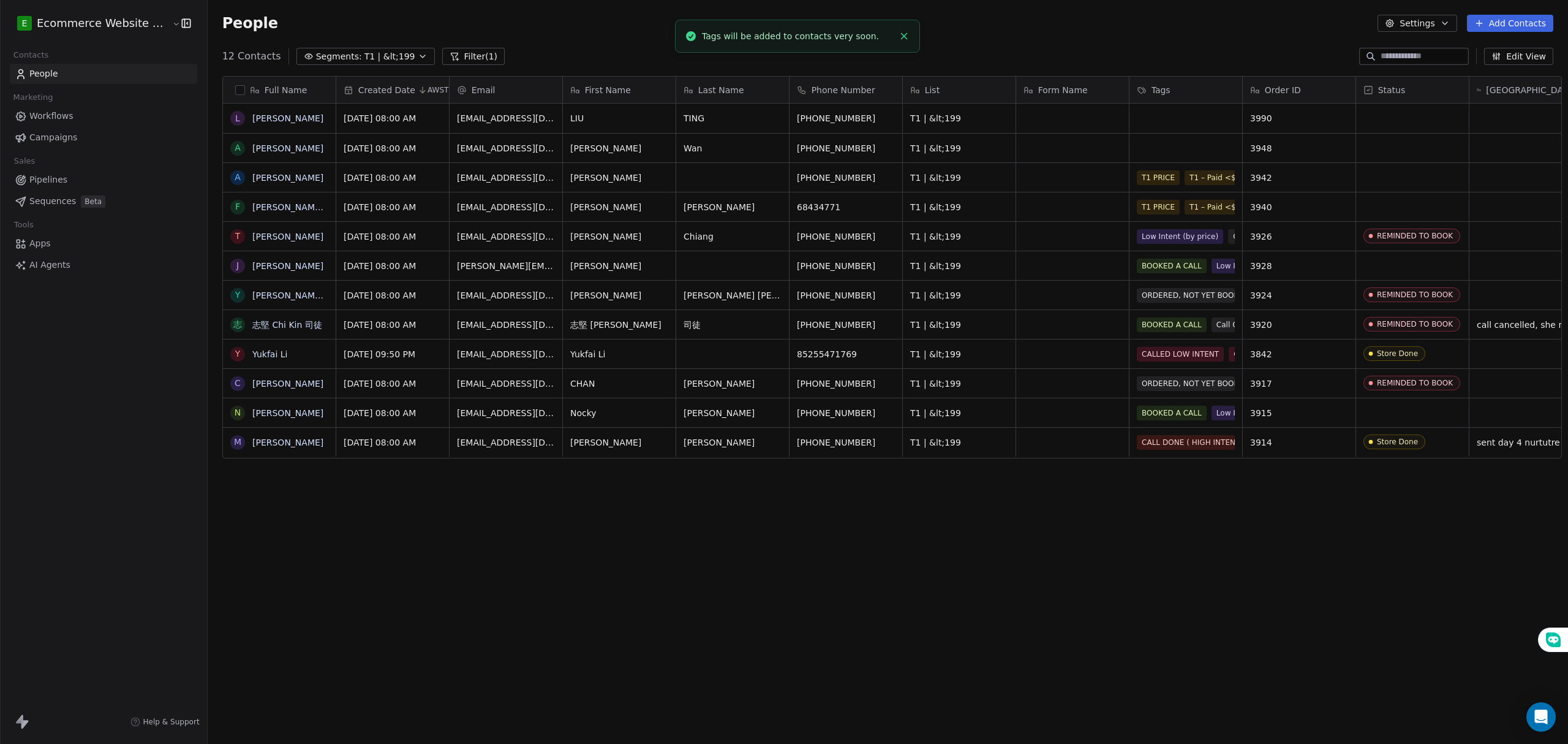
scroll to position [13, 0]
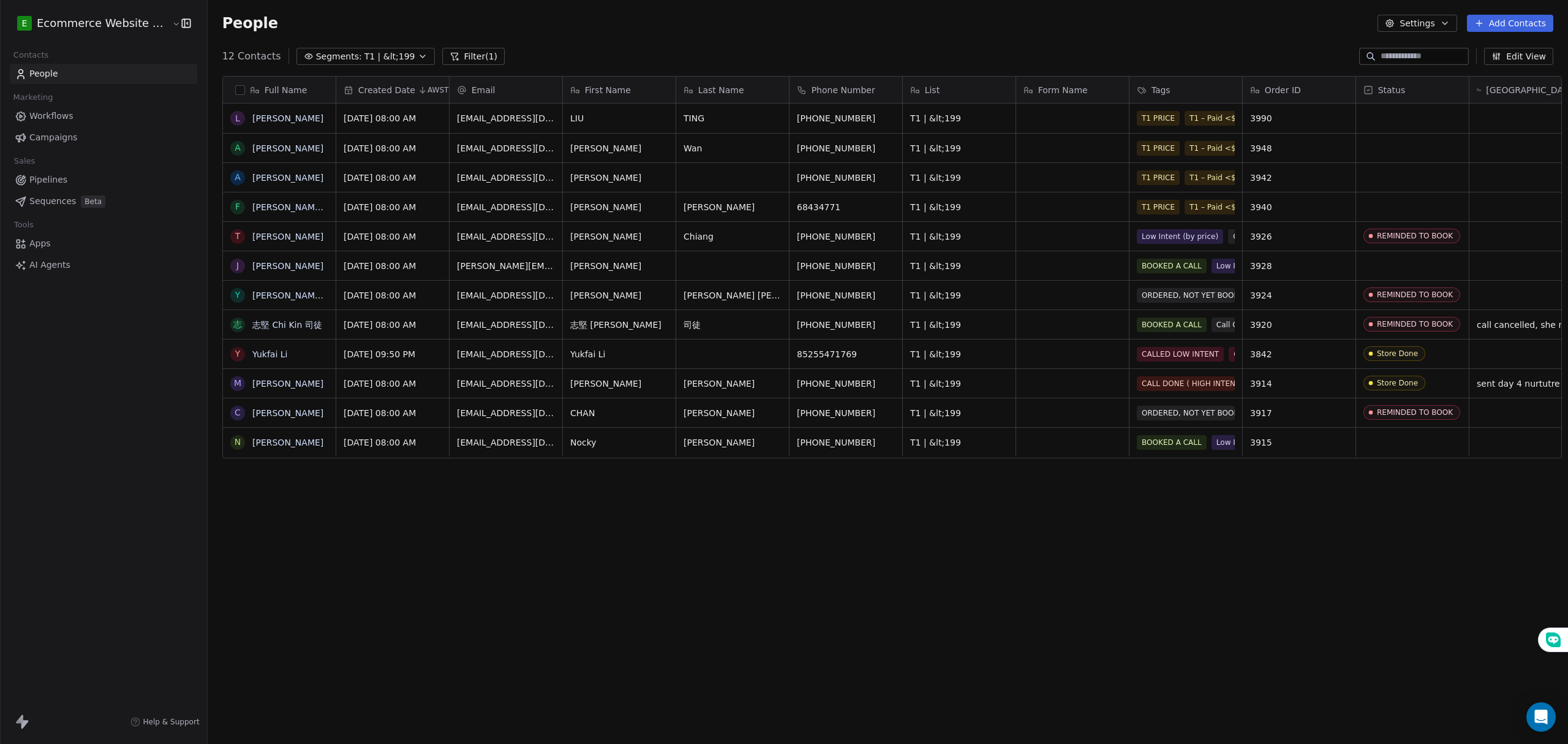
click at [65, 172] on link "Pipelines" at bounding box center [103, 180] width 187 height 20
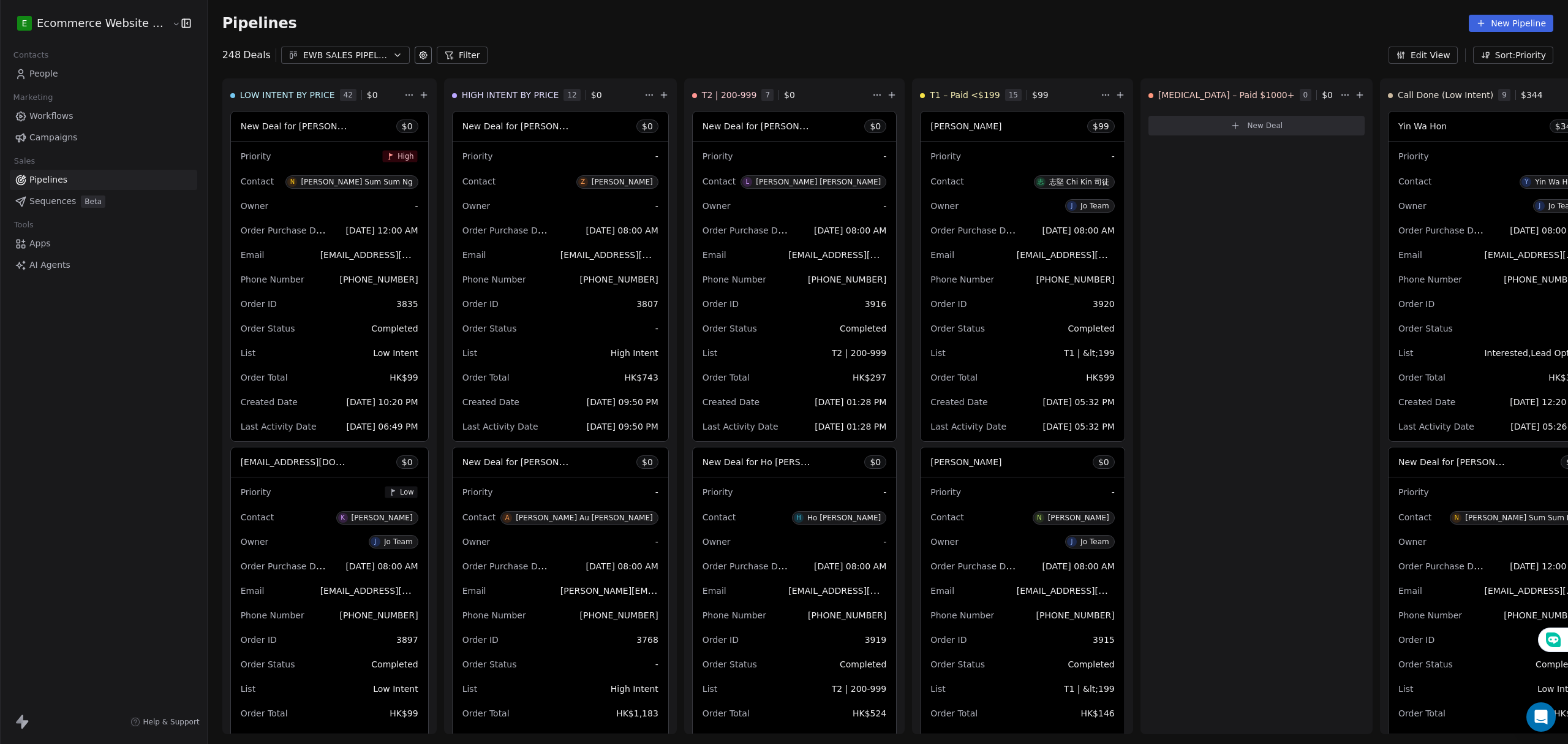
click at [656, 58] on div "248 Deals EWB SALES PIPELINE 2025 Filter Edit View Sort: Priority" at bounding box center [888, 55] width 1360 height 17
click at [375, 49] on button "EWB SALES PIPELINE 2025" at bounding box center [345, 55] width 128 height 17
click at [371, 49] on html "E Ecommerce Website Builder Contacts People Marketing Workflows Campaigns Sales…" at bounding box center [784, 372] width 1568 height 744
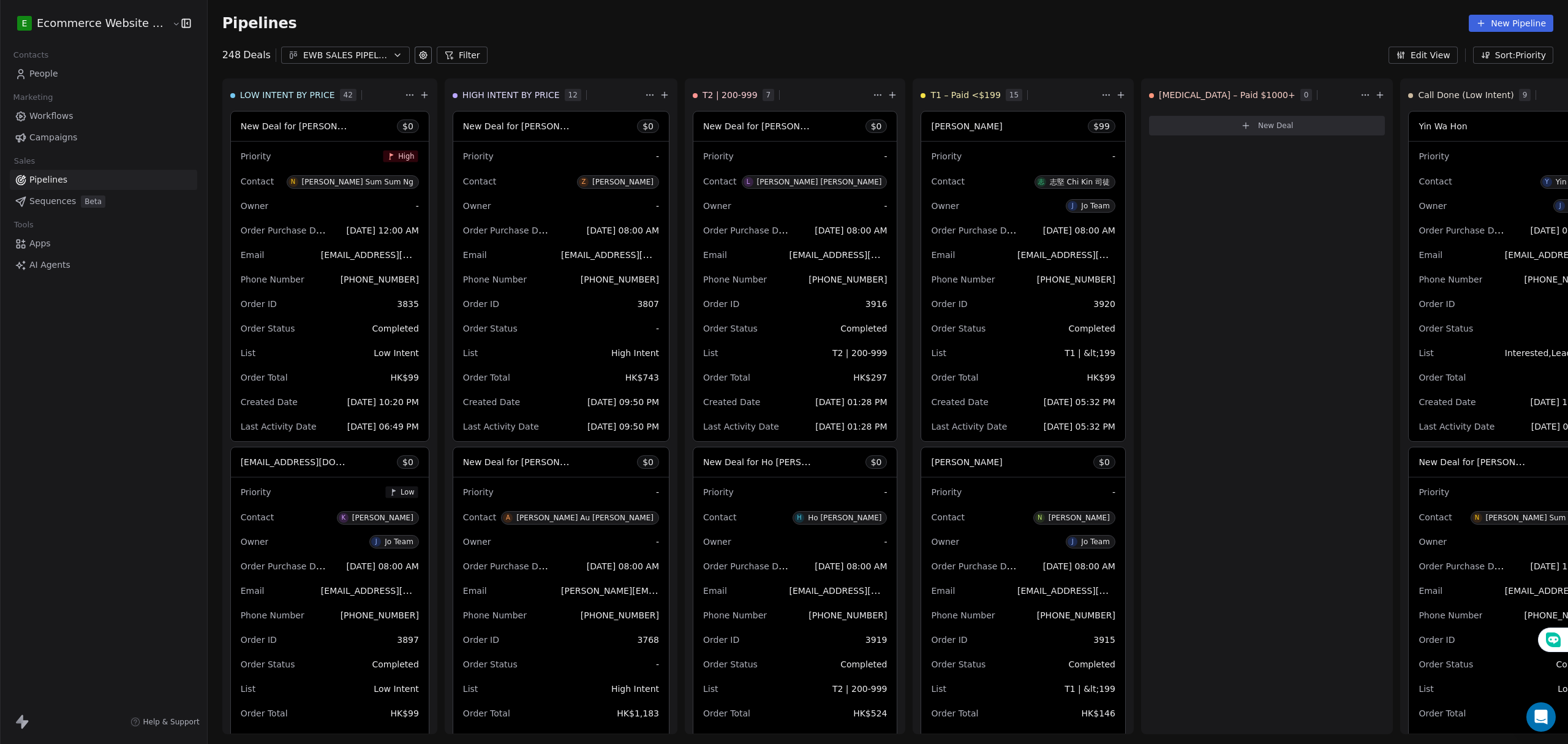
click at [74, 114] on link "Workflows" at bounding box center [103, 116] width 187 height 20
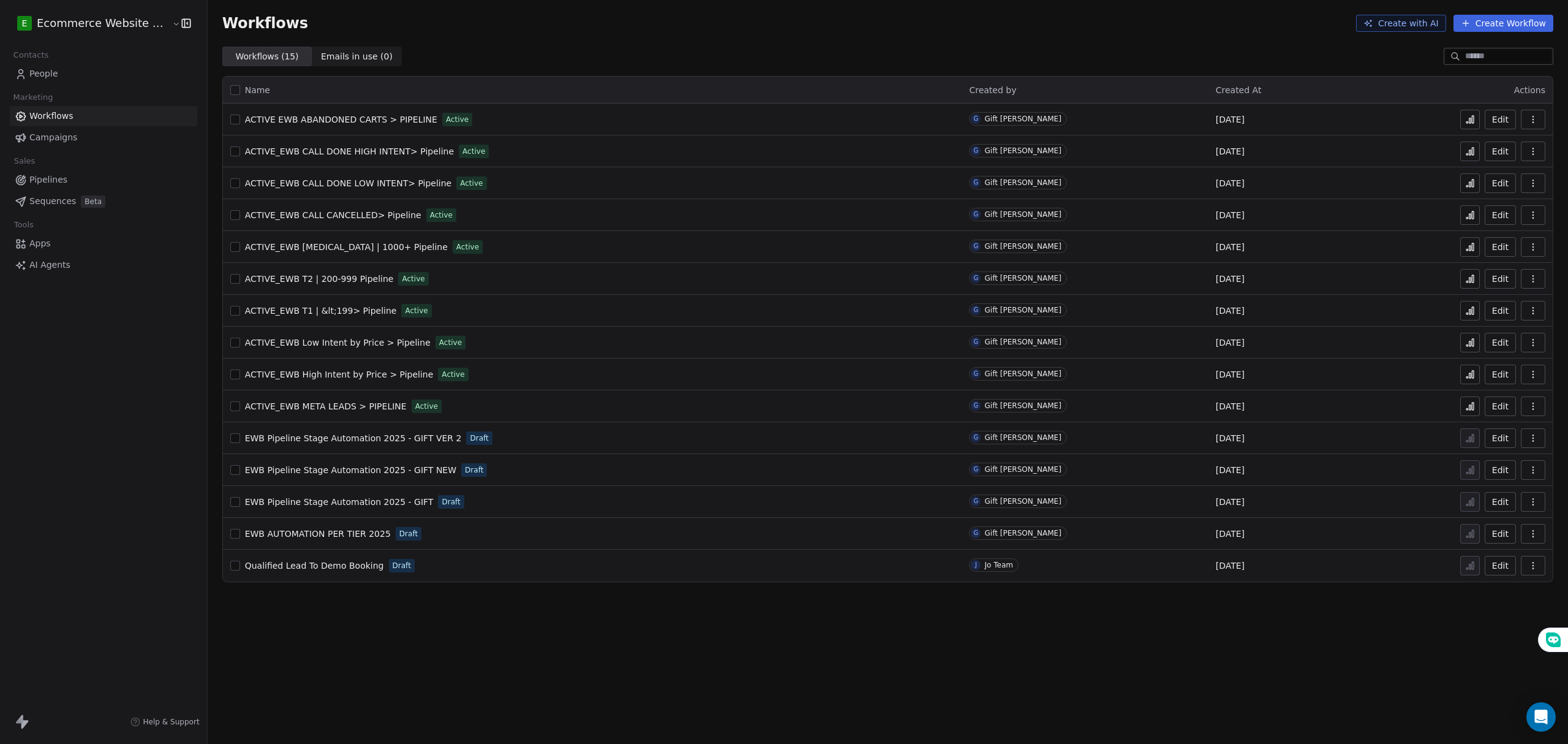
click at [353, 121] on span "ACTIVE EWB ABANDONED CARTS > PIPELINE" at bounding box center [341, 119] width 192 height 10
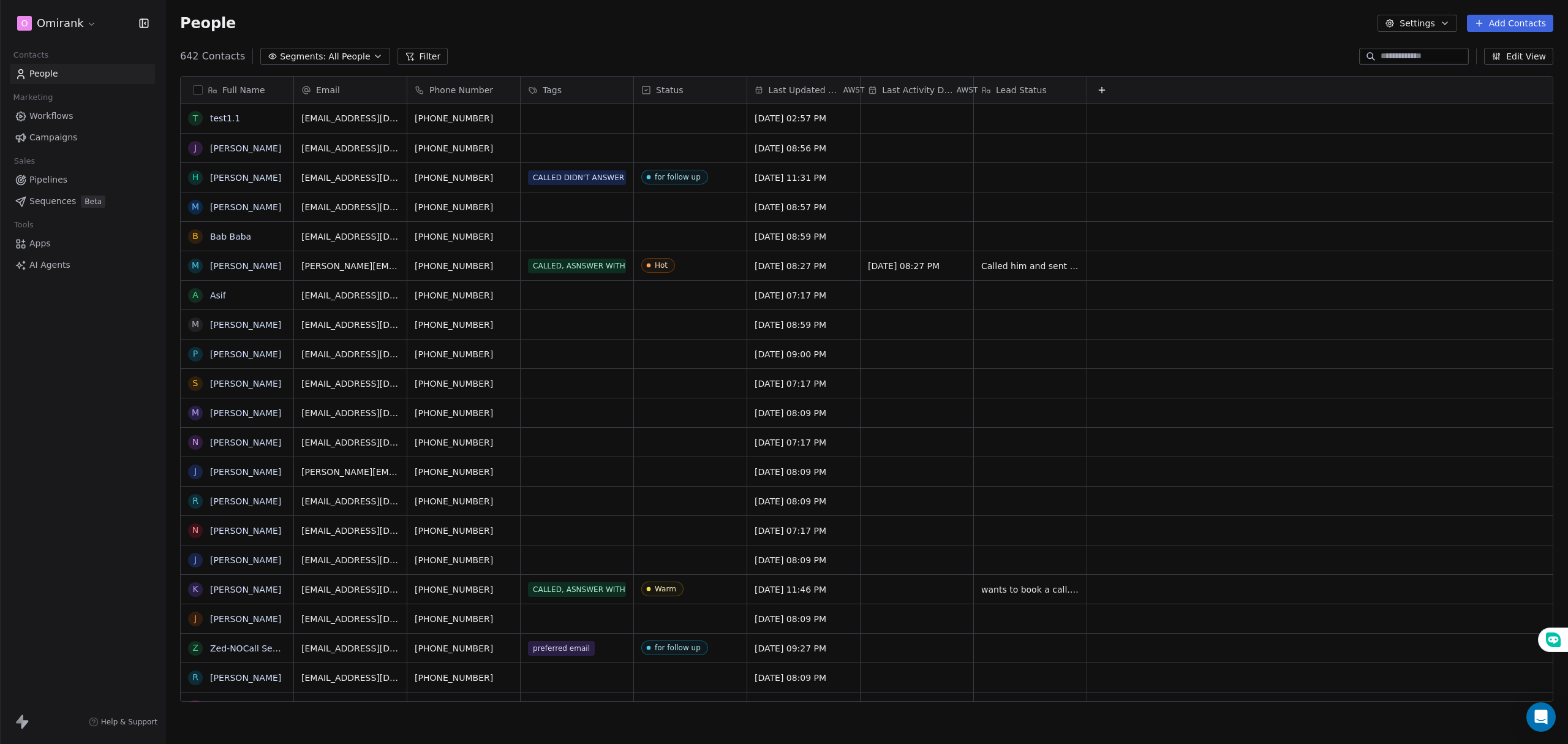
scroll to position [13, 12]
click at [59, 174] on span "Pipelines" at bounding box center [48, 179] width 38 height 13
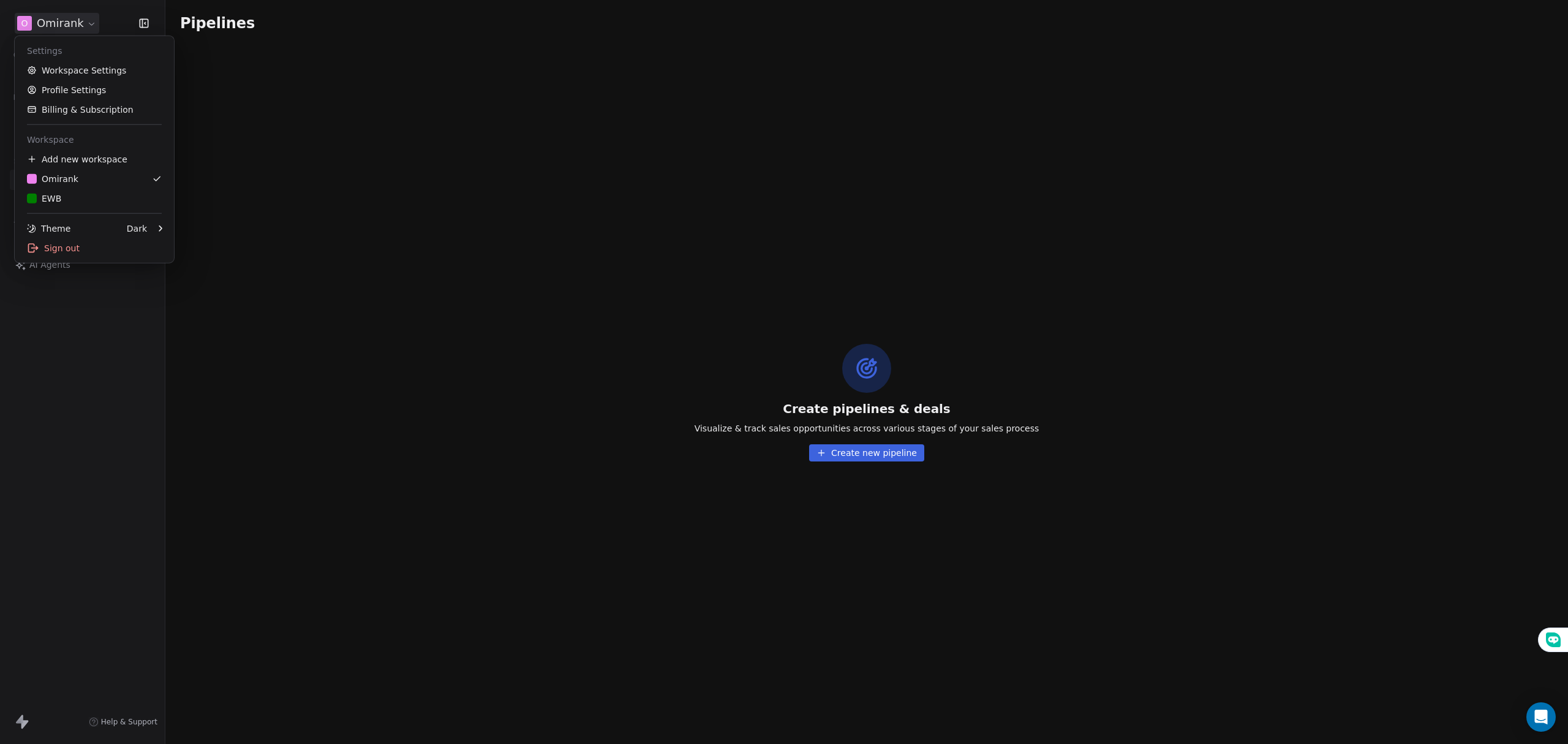
click at [72, 25] on html "O Omirank Contacts People Marketing Workflows Campaigns Sales Pipelines Sequenc…" at bounding box center [784, 372] width 1568 height 744
click at [101, 198] on div "E EWB" at bounding box center [94, 198] width 134 height 12
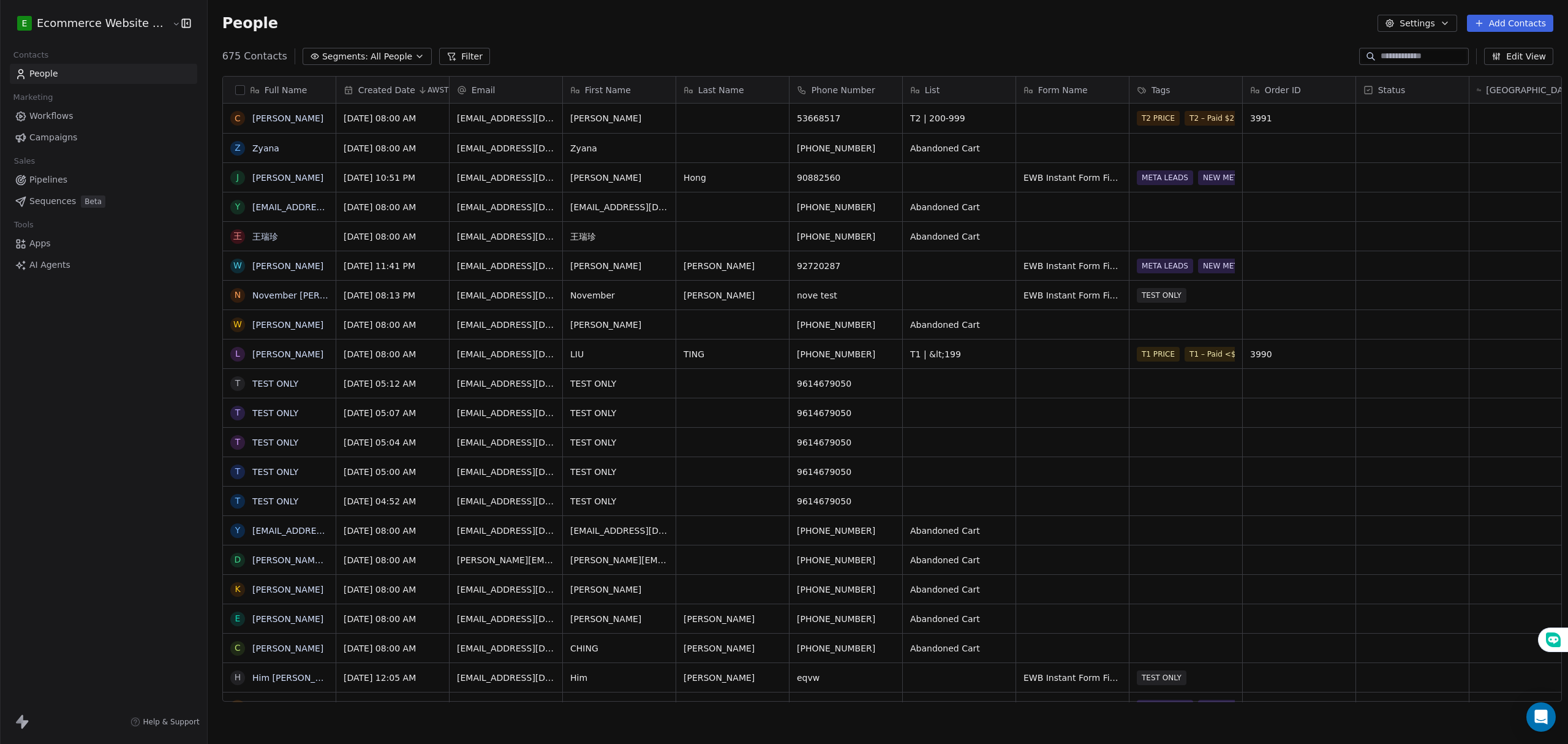
scroll to position [642, 1357]
click at [68, 177] on link "Pipelines" at bounding box center [103, 180] width 187 height 20
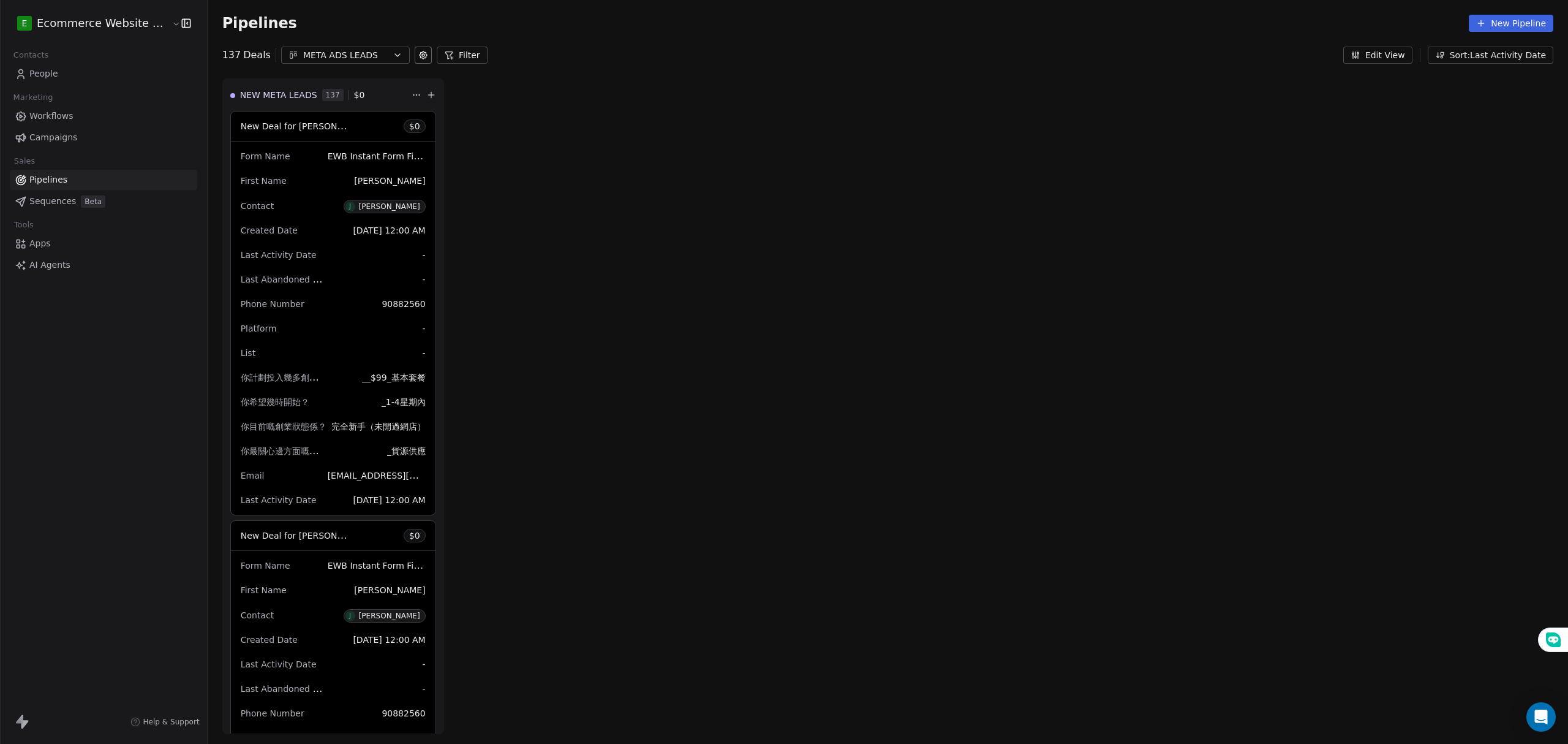
click at [393, 53] on icon "button" at bounding box center [397, 55] width 10 height 10
click at [334, 125] on span "EWB SALES PIPELINE 2025" at bounding box center [337, 125] width 114 height 13
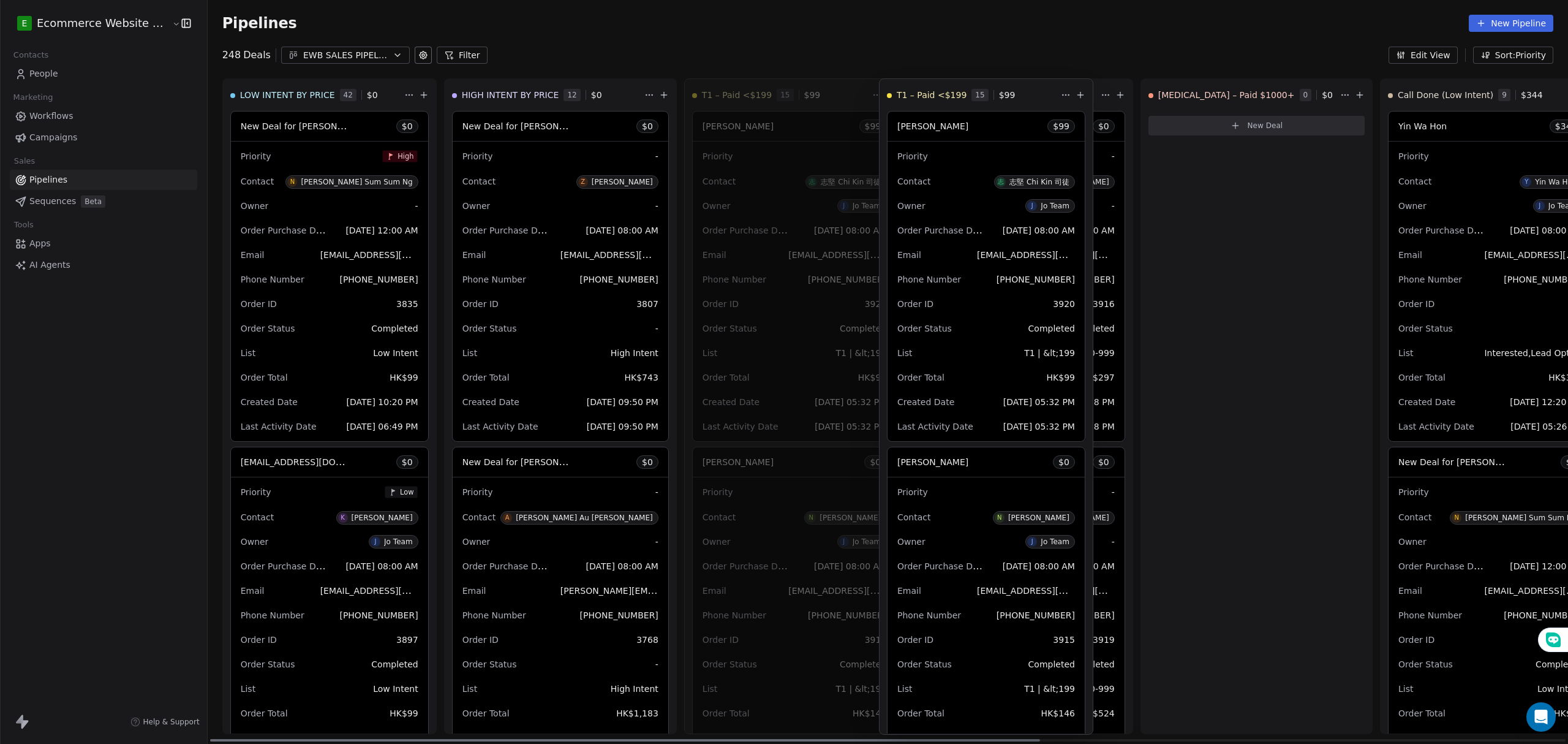
click at [789, 94] on div "LOW INTENT BY PRICE 42 $ 0 New Deal for [PERSON_NAME] Sum Sum Ng $ 0 Priority H…" at bounding box center [888, 411] width 1360 height 665
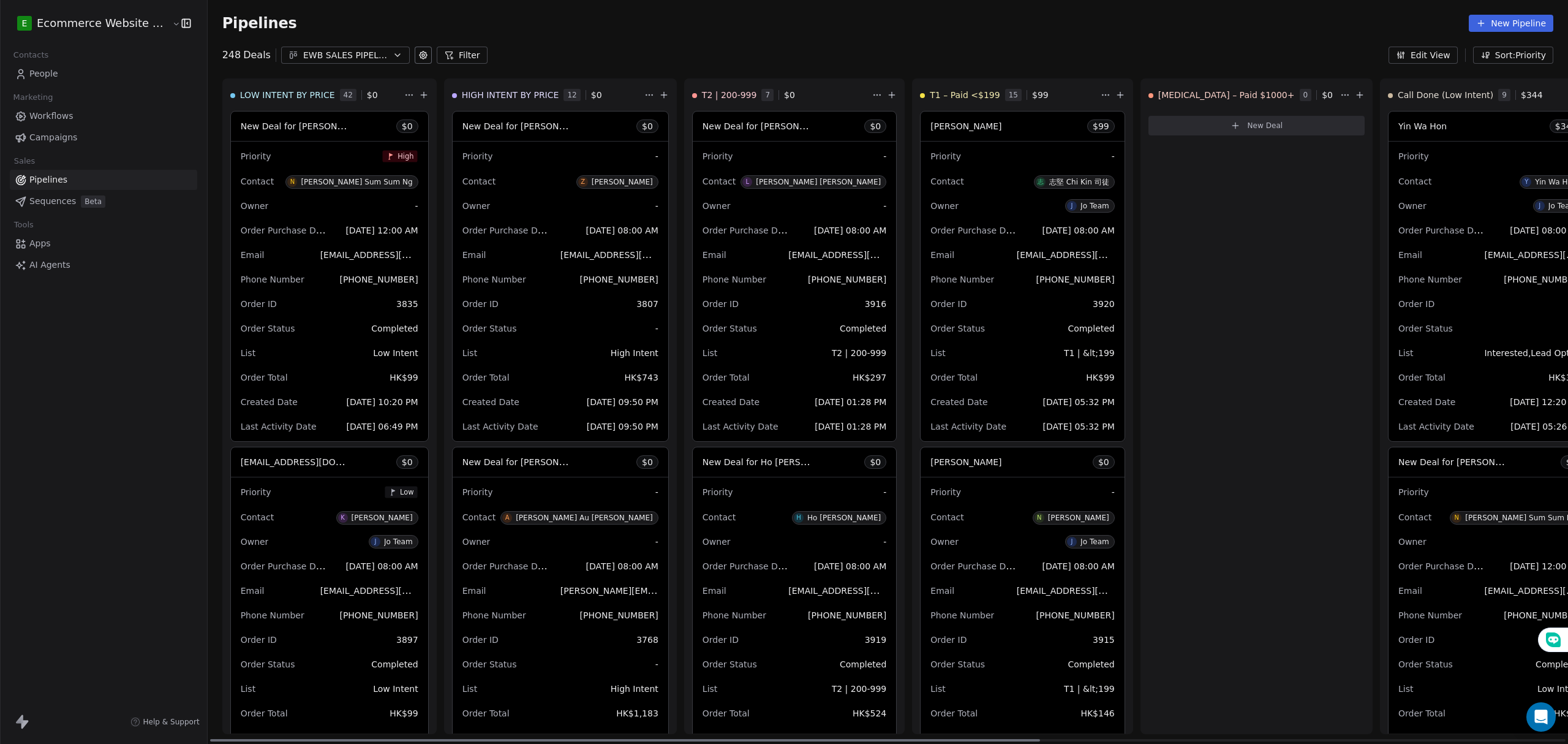
drag, startPoint x: 904, startPoint y: 94, endPoint x: 733, endPoint y: 79, distance: 171.7
click at [733, 79] on div "LOW INTENT BY PRICE 42 $ 0 New Deal for [PERSON_NAME] Sum Sum Ng $ 0 Priority H…" at bounding box center [1376, 411] width 2336 height 665
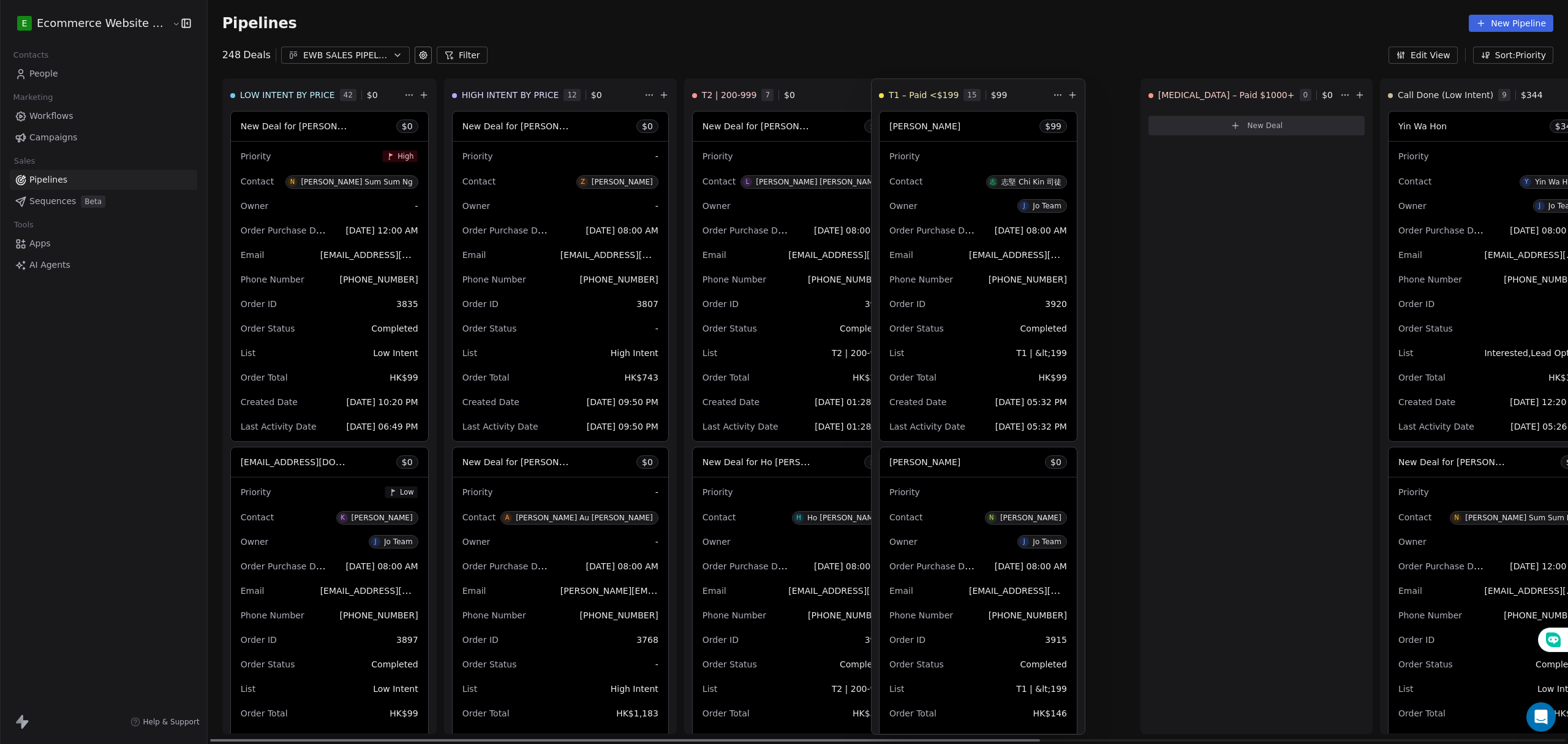
drag, startPoint x: 733, startPoint y: 79, endPoint x: 891, endPoint y: 97, distance: 159.0
click at [762, 91] on div "LOW INTENT BY PRICE 42 $ 0 New Deal for [PERSON_NAME] Sum Sum Ng $ 0 Priority H…" at bounding box center [888, 411] width 1360 height 665
click at [780, 85] on div "LOW INTENT BY PRICE 42 $ 0 New Deal for [PERSON_NAME] Sum Sum Ng $ 0 Priority H…" at bounding box center [888, 411] width 1360 height 665
click at [777, 85] on div "T2 | 200-999 7 $ 0" at bounding box center [780, 94] width 177 height 32
click at [801, 44] on div "Pipelines New Pipeline" at bounding box center [888, 23] width 1360 height 47
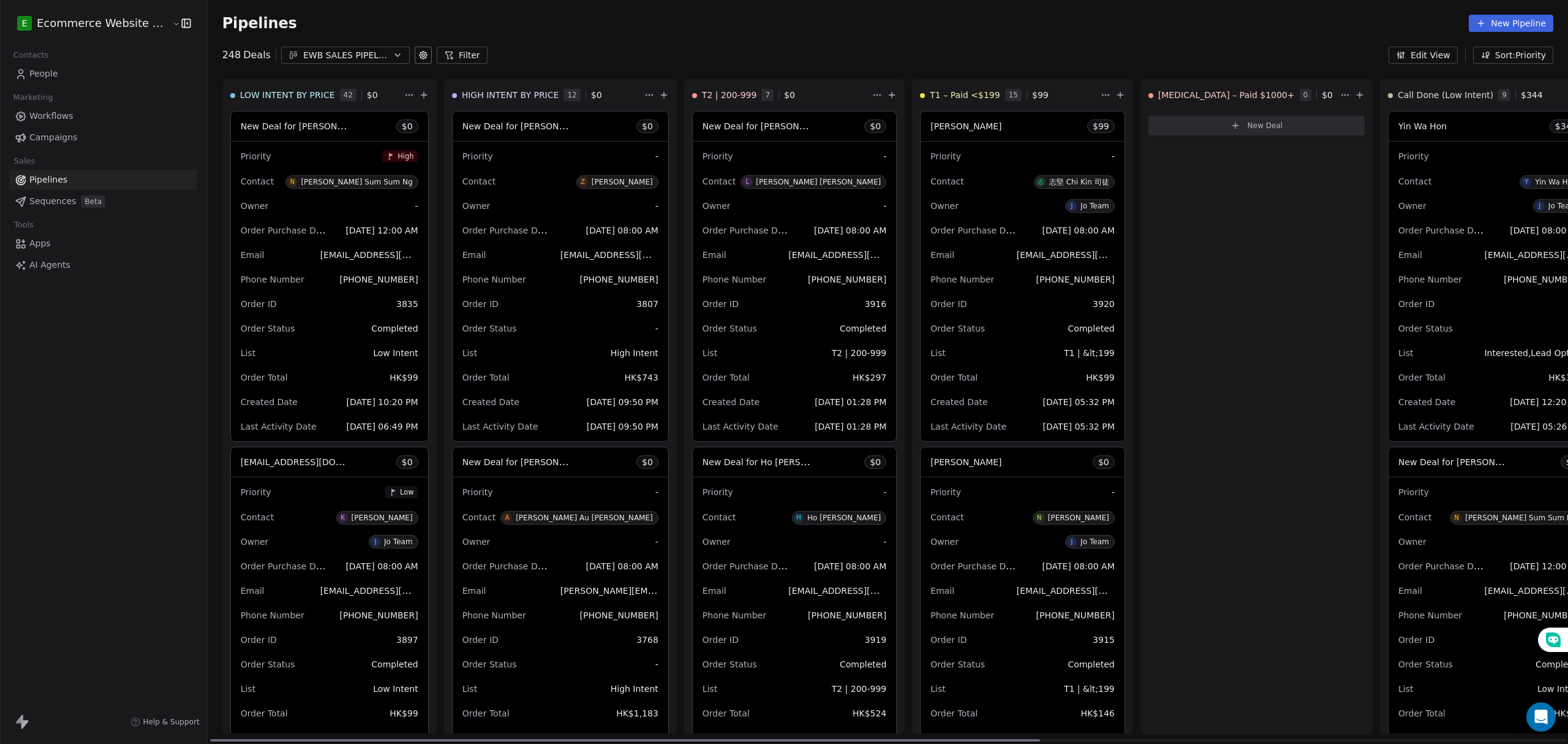
drag, startPoint x: 891, startPoint y: 97, endPoint x: 897, endPoint y: 83, distance: 15.2
click at [786, 94] on div "LOW INTENT BY PRICE 42 $ 0 New Deal for [PERSON_NAME] Sum Sum Ng $ 0 Priority H…" at bounding box center [1376, 411] width 2336 height 665
drag, startPoint x: 897, startPoint y: 83, endPoint x: 906, endPoint y: 107, distance: 25.6
click at [788, 82] on div "LOW INTENT BY PRICE 42 $ 0 New Deal for [PERSON_NAME] Sum Sum Ng $ 0 Priority H…" at bounding box center [1376, 411] width 2336 height 665
click at [801, 96] on div "T2 | 200-999 7 $ 0" at bounding box center [780, 94] width 177 height 32
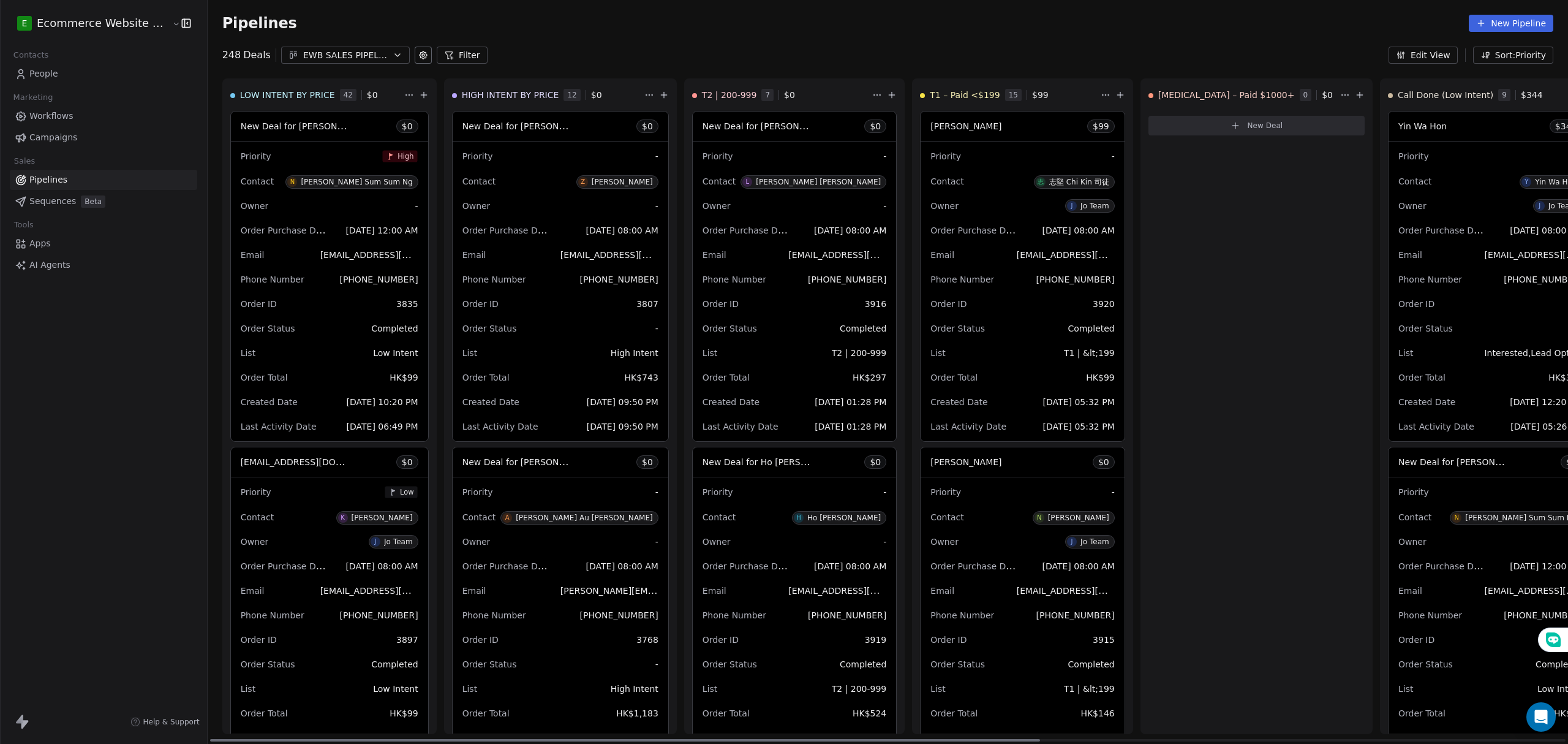
click at [957, 117] on div "LOW INTENT BY PRICE 42 $ 0 New Deal for [PERSON_NAME] Sum Sum Ng $ 0 Priority H…" at bounding box center [1376, 411] width 2336 height 665
click at [920, 96] on div at bounding box center [922, 95] width 5 height 5
drag, startPoint x: 910, startPoint y: 89, endPoint x: 937, endPoint y: 79, distance: 28.8
click at [912, 86] on div "LOW INTENT BY PRICE 42 $ 0 New Deal for [PERSON_NAME] Sum Sum Ng $ 0 Priority H…" at bounding box center [888, 411] width 1360 height 665
click at [943, 42] on div "Pipelines New Pipeline" at bounding box center [888, 23] width 1360 height 47
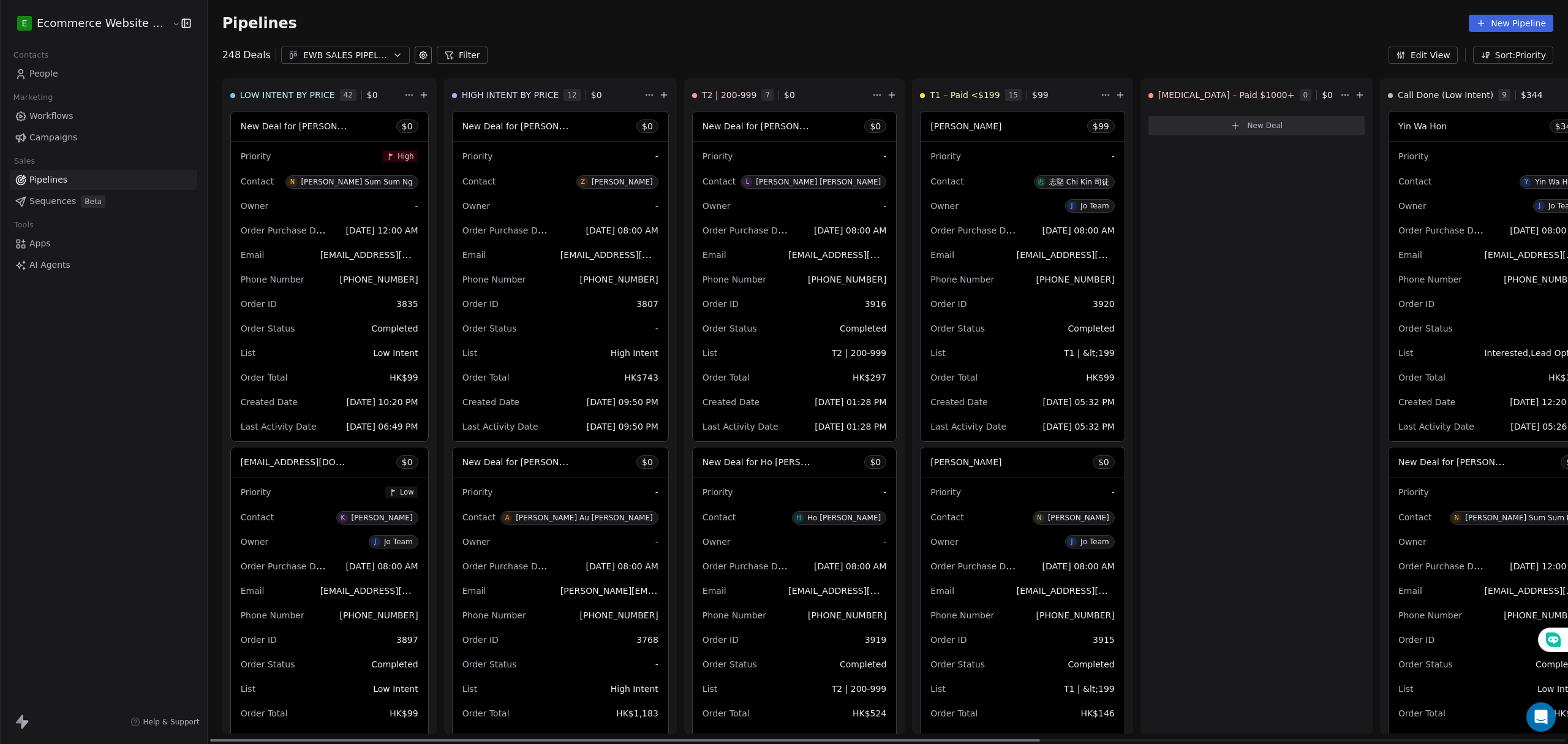
drag, startPoint x: 999, startPoint y: 102, endPoint x: 964, endPoint y: 57, distance: 57.0
click at [826, 102] on div "LOW INTENT BY PRICE 42 $ 0 New Deal for [PERSON_NAME] Sum Sum Ng $ 0 Priority H…" at bounding box center [1376, 411] width 2336 height 665
click at [961, 57] on div "248 Deals EWB SALES PIPELINE 2025 Filter Edit View Sort: Priority" at bounding box center [888, 55] width 1360 height 17
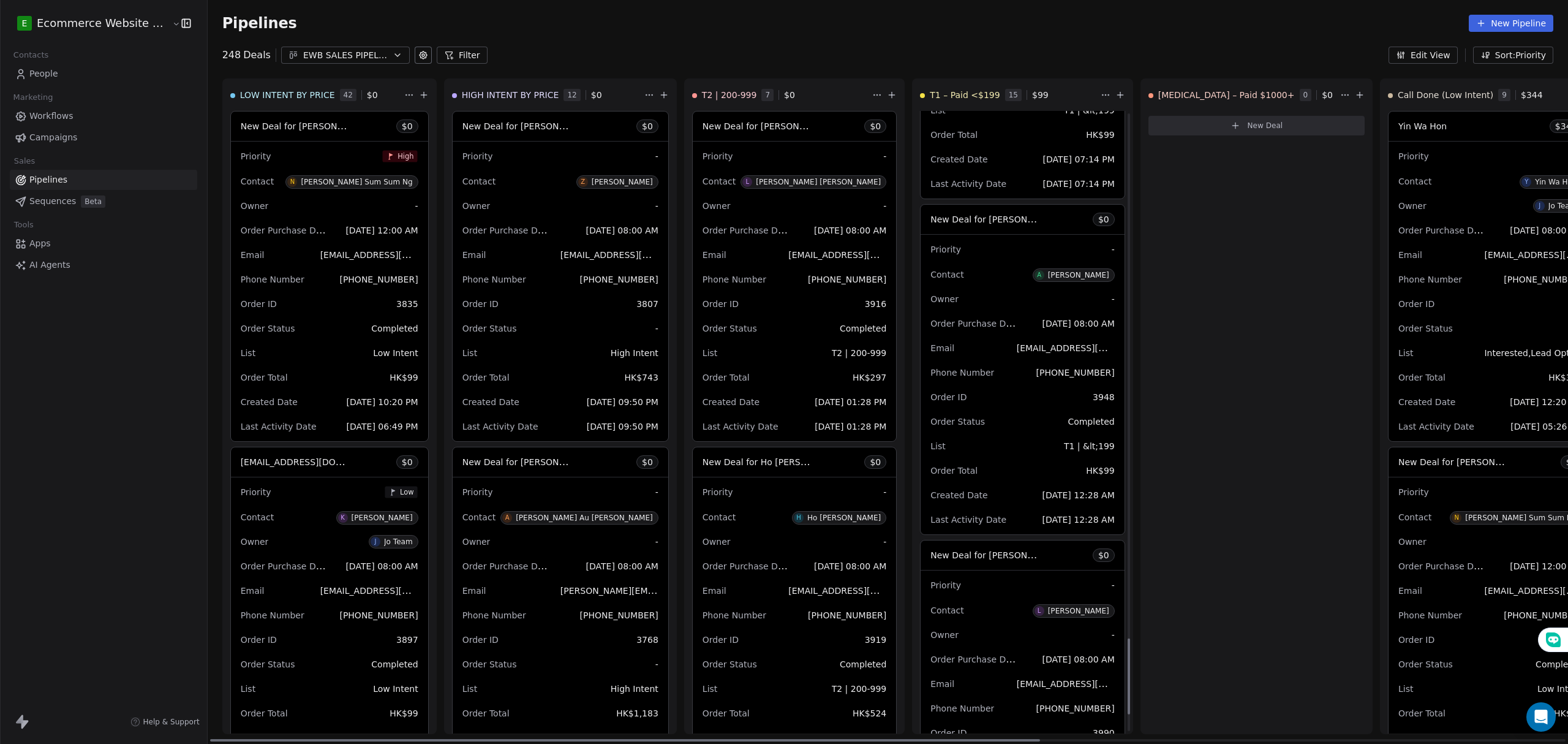
scroll to position [4352, 0]
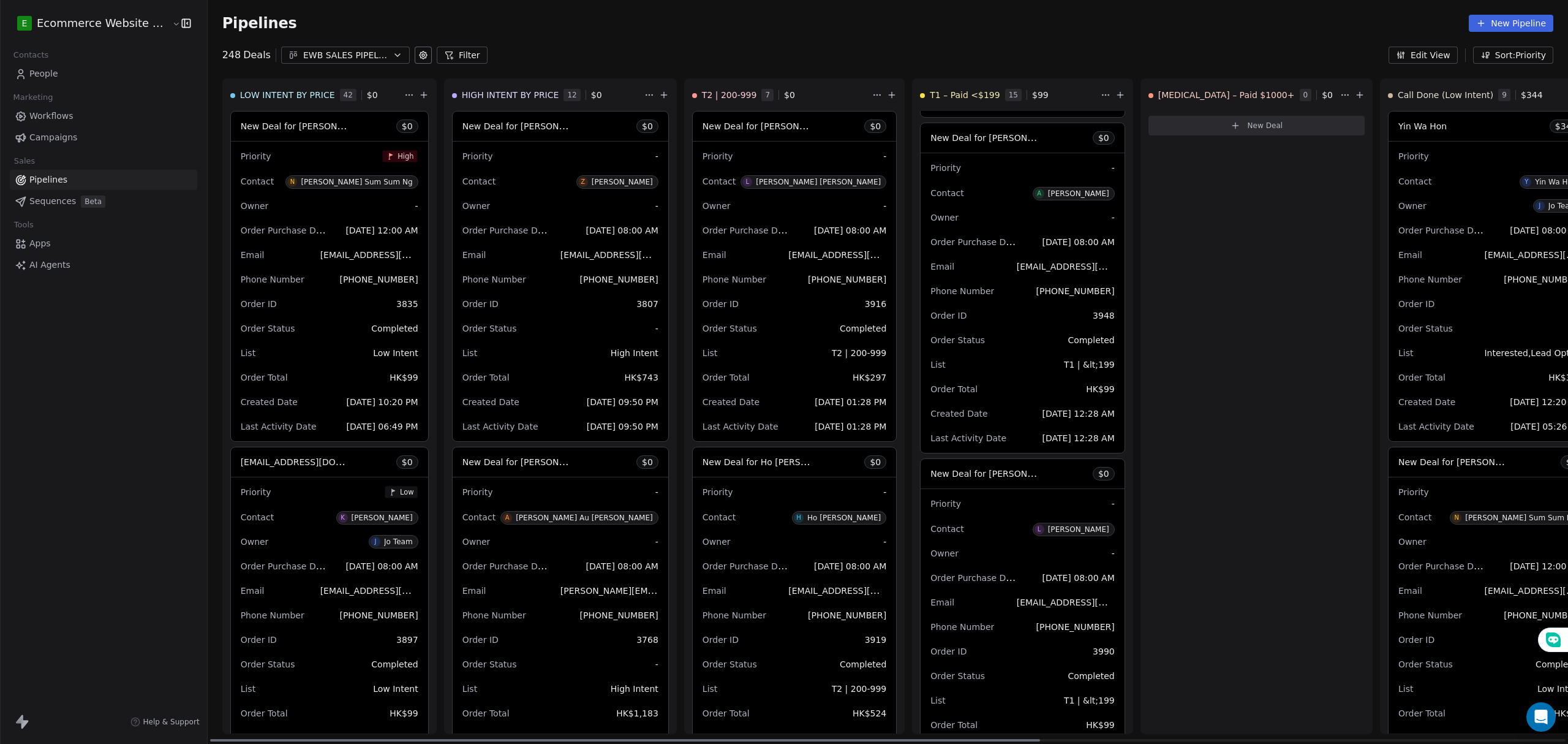
drag, startPoint x: 916, startPoint y: 91, endPoint x: 1022, endPoint y: 68, distance: 108.5
click at [763, 91] on div "LOW INTENT BY PRICE 42 $ 0 New Deal for [PERSON_NAME] Sum Sum Ng $ 0 Priority H…" at bounding box center [1376, 411] width 2336 height 665
click at [767, 91] on div "T2 | 200-999 7 $ 0" at bounding box center [780, 94] width 177 height 32
click at [890, 83] on div "LOW INTENT BY PRICE 42 $ 0 New Deal for [PERSON_NAME] Sum Sum Ng $ 0 Priority H…" at bounding box center [1376, 411] width 2336 height 665
click at [1024, 67] on div "Pipelines New Pipeline 248 Deals EWB SALES PIPELINE 2025 Filter Edit View Sort:…" at bounding box center [888, 372] width 1360 height 744
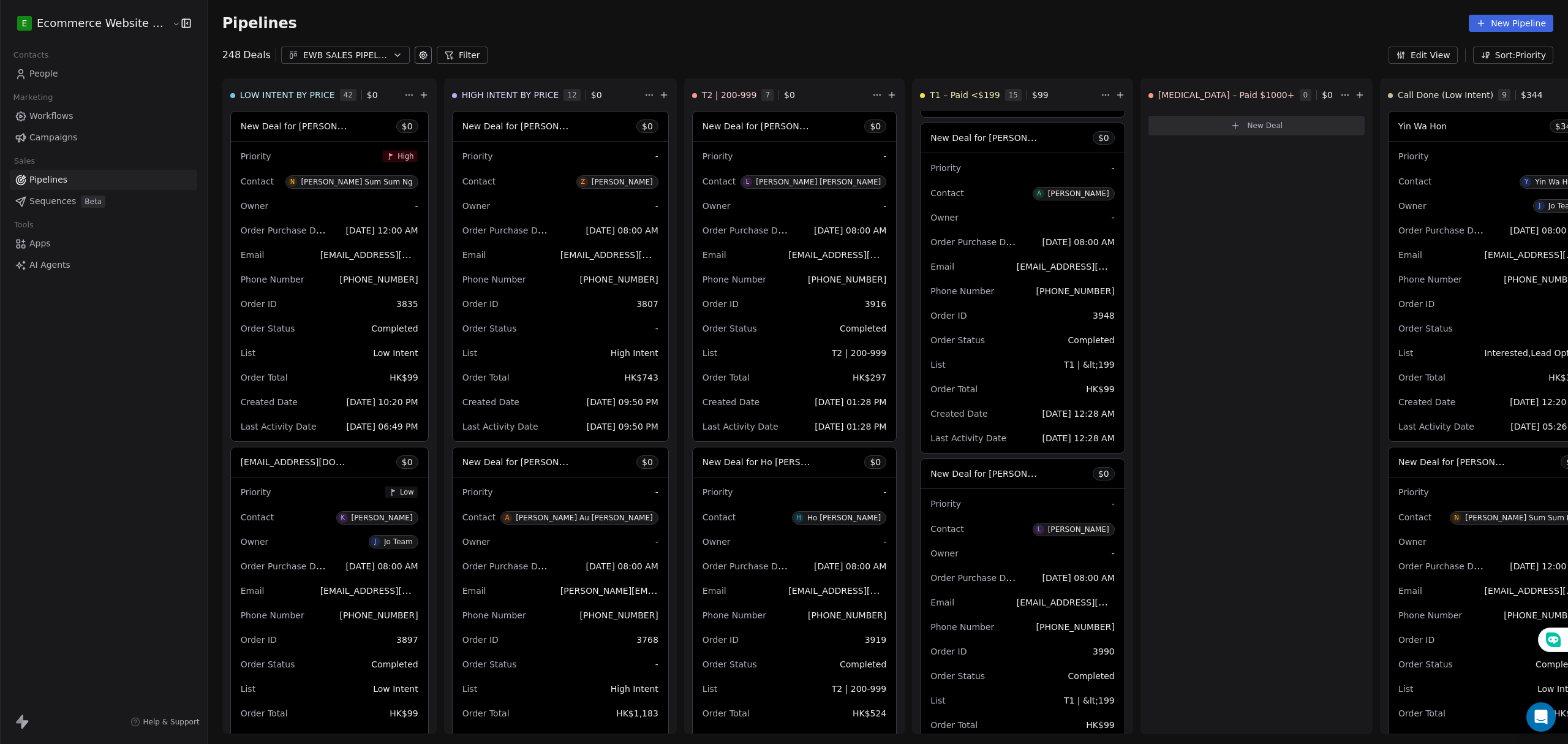
click at [1489, 57] on icon "button" at bounding box center [1485, 55] width 10 height 10
click at [1509, 123] on div "Priority" at bounding box center [1506, 120] width 75 height 13
click at [1169, 49] on div "248 Deals EWB SALES PIPELINE 2025 Filter Edit View Sort: Priority" at bounding box center [888, 55] width 1360 height 17
click at [664, 39] on div "Pipelines New Pipeline" at bounding box center [888, 23] width 1360 height 47
click at [361, 54] on div "EWB SALES PIPELINE 2025" at bounding box center [345, 55] width 85 height 13
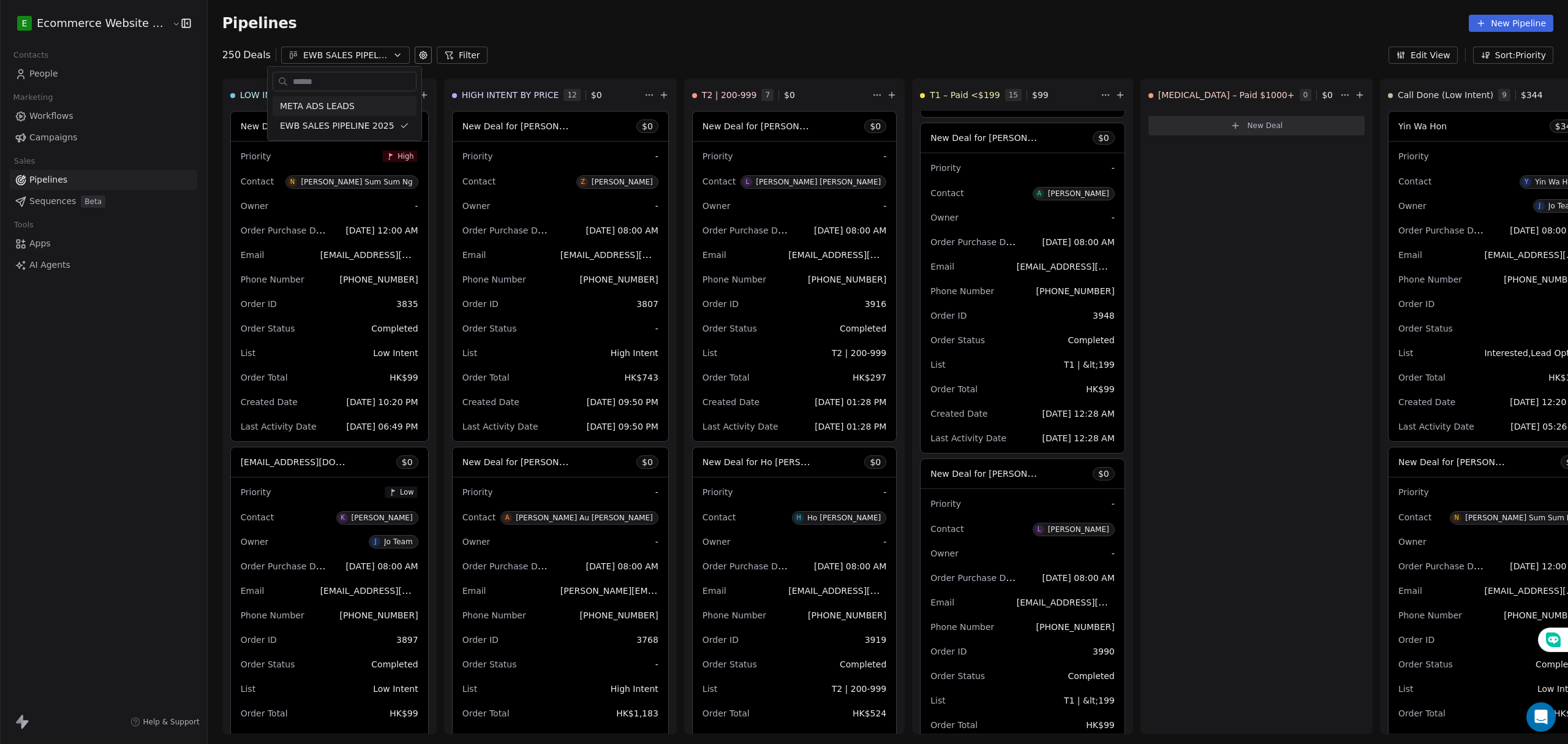
click at [368, 52] on html "E Ecommerce Website Builder Contacts People Marketing Workflows Campaigns Sales…" at bounding box center [784, 372] width 1568 height 744
click at [358, 55] on div "EWB SALES PIPELINE 2025" at bounding box center [345, 55] width 85 height 13
click at [361, 55] on html "E Ecommerce Website Builder Contacts People Marketing Workflows Campaigns Sales…" at bounding box center [784, 372] width 1568 height 744
click at [361, 55] on div "EWB SALES PIPELINE 2025" at bounding box center [345, 55] width 85 height 13
click at [361, 55] on html "E Ecommerce Website Builder Contacts People Marketing Workflows Campaigns Sales…" at bounding box center [784, 372] width 1568 height 744
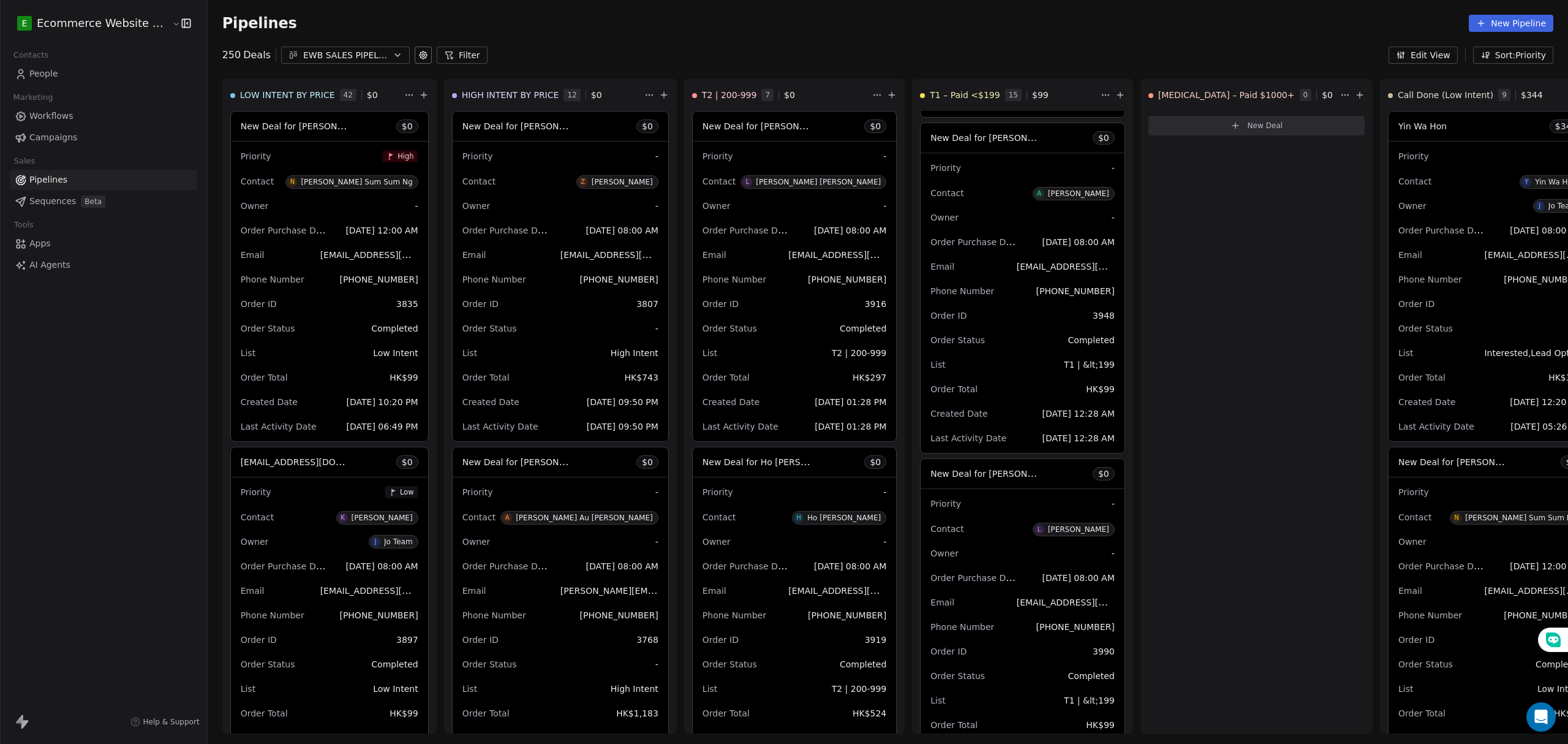
click at [361, 55] on div "EWB SALES PIPELINE 2025" at bounding box center [345, 55] width 85 height 13
click at [369, 55] on html "E Ecommerce Website Builder Contacts People Marketing Workflows Campaigns Sales…" at bounding box center [784, 372] width 1568 height 744
click at [418, 55] on icon at bounding box center [422, 55] width 10 height 10
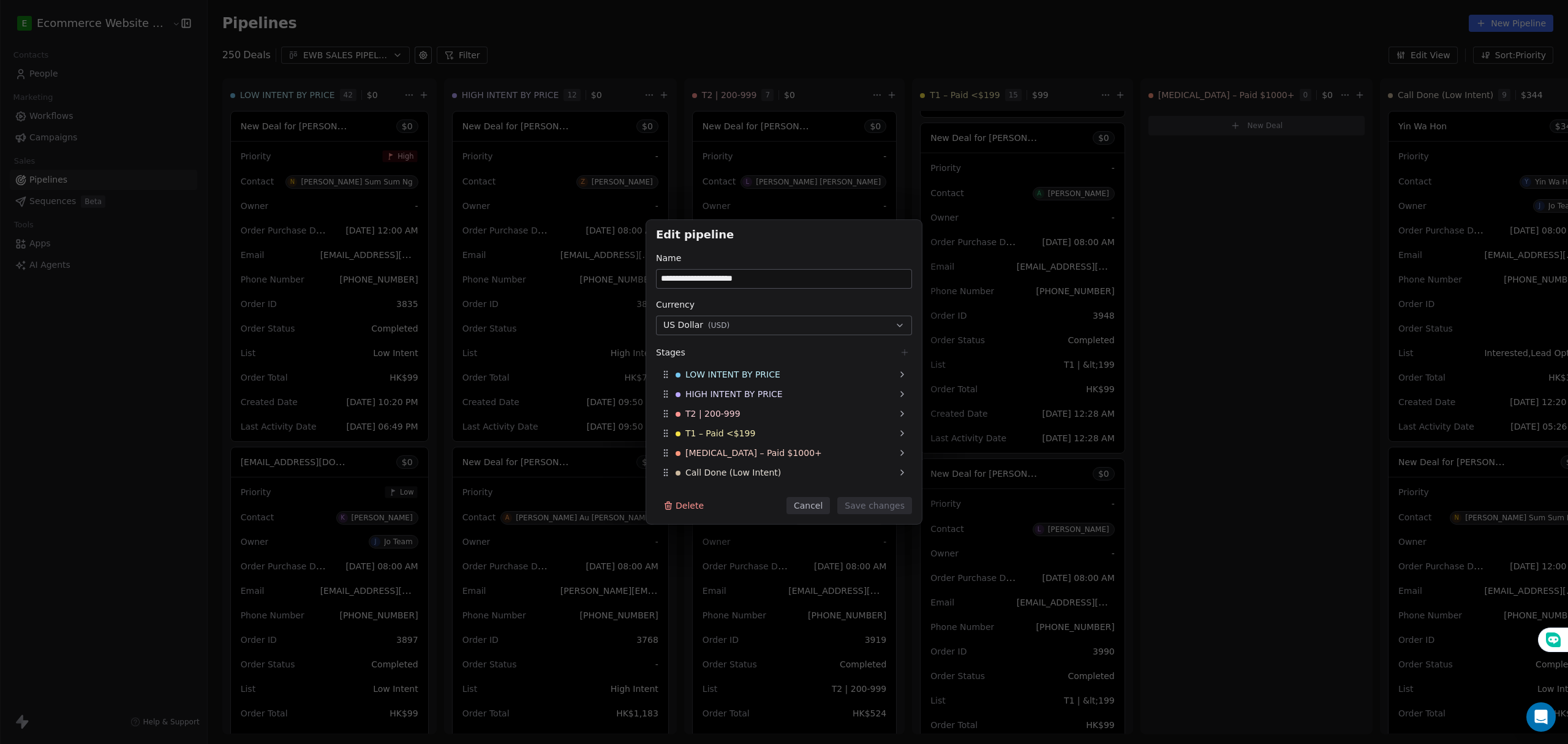
click at [405, 55] on div "**********" at bounding box center [784, 372] width 1568 height 744
click at [85, 55] on div "**********" at bounding box center [784, 372] width 1568 height 744
click at [87, 70] on div "**********" at bounding box center [784, 372] width 1568 height 744
click at [814, 503] on button "Cancel" at bounding box center [808, 505] width 44 height 17
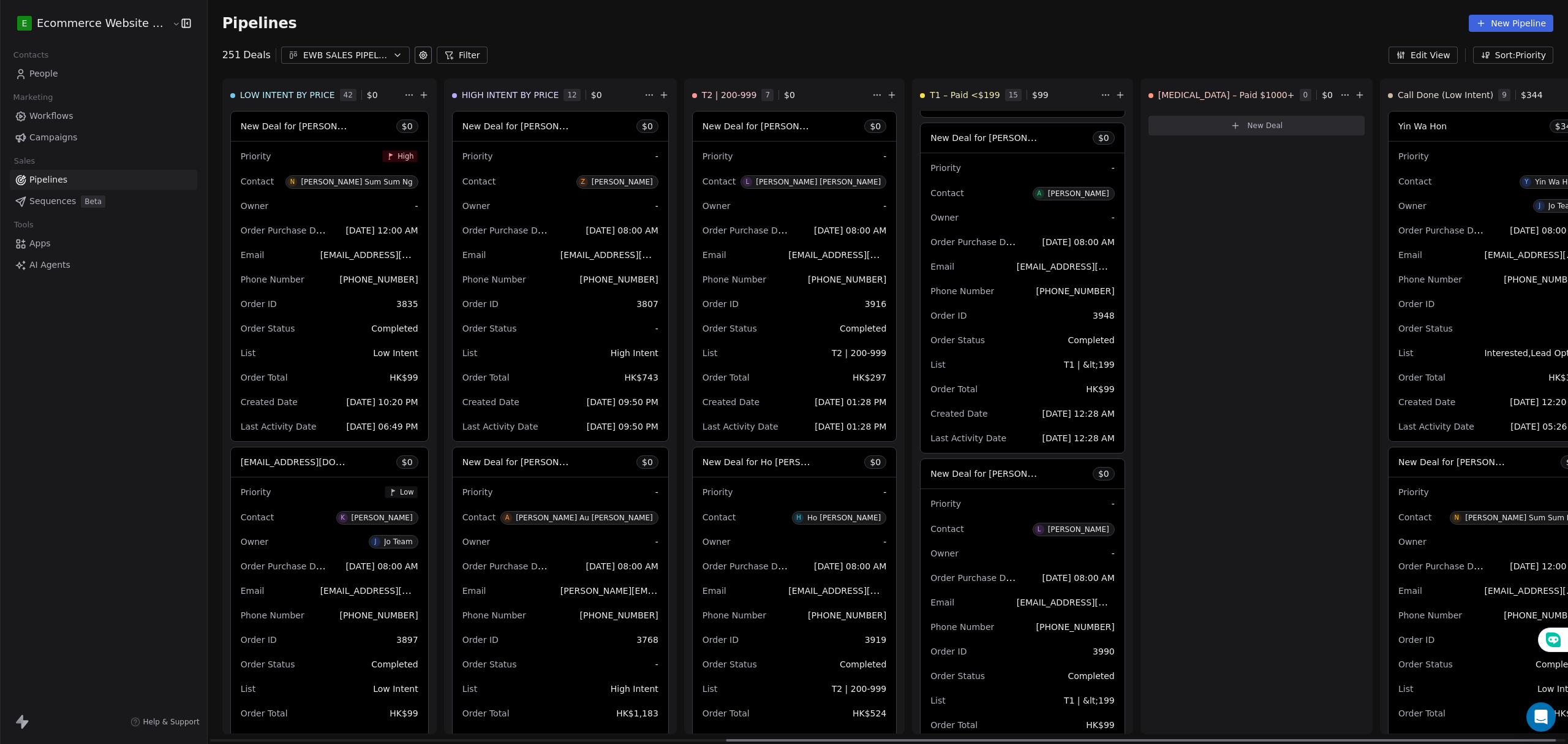
scroll to position [0, 881]
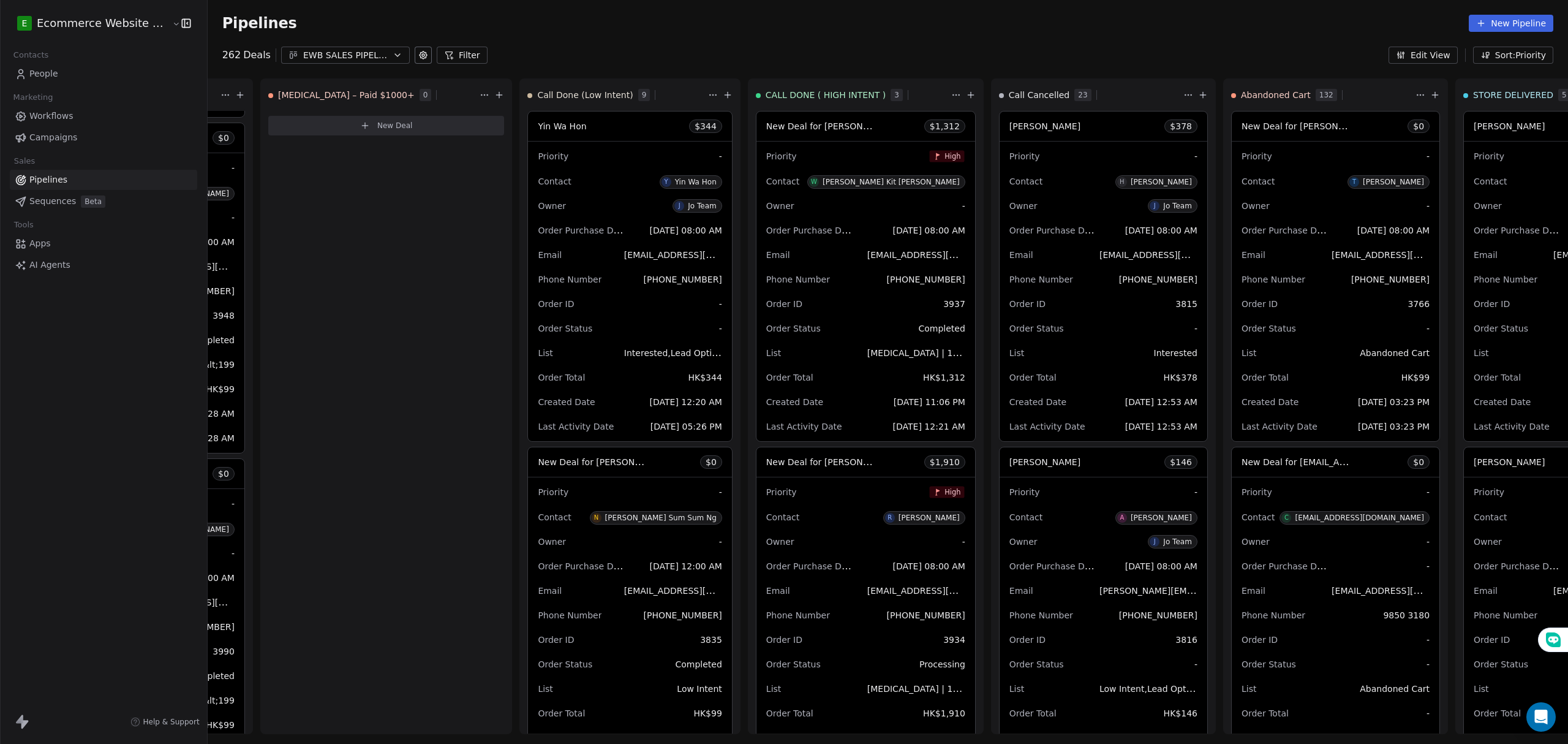
click at [71, 71] on link "People" at bounding box center [103, 74] width 187 height 20
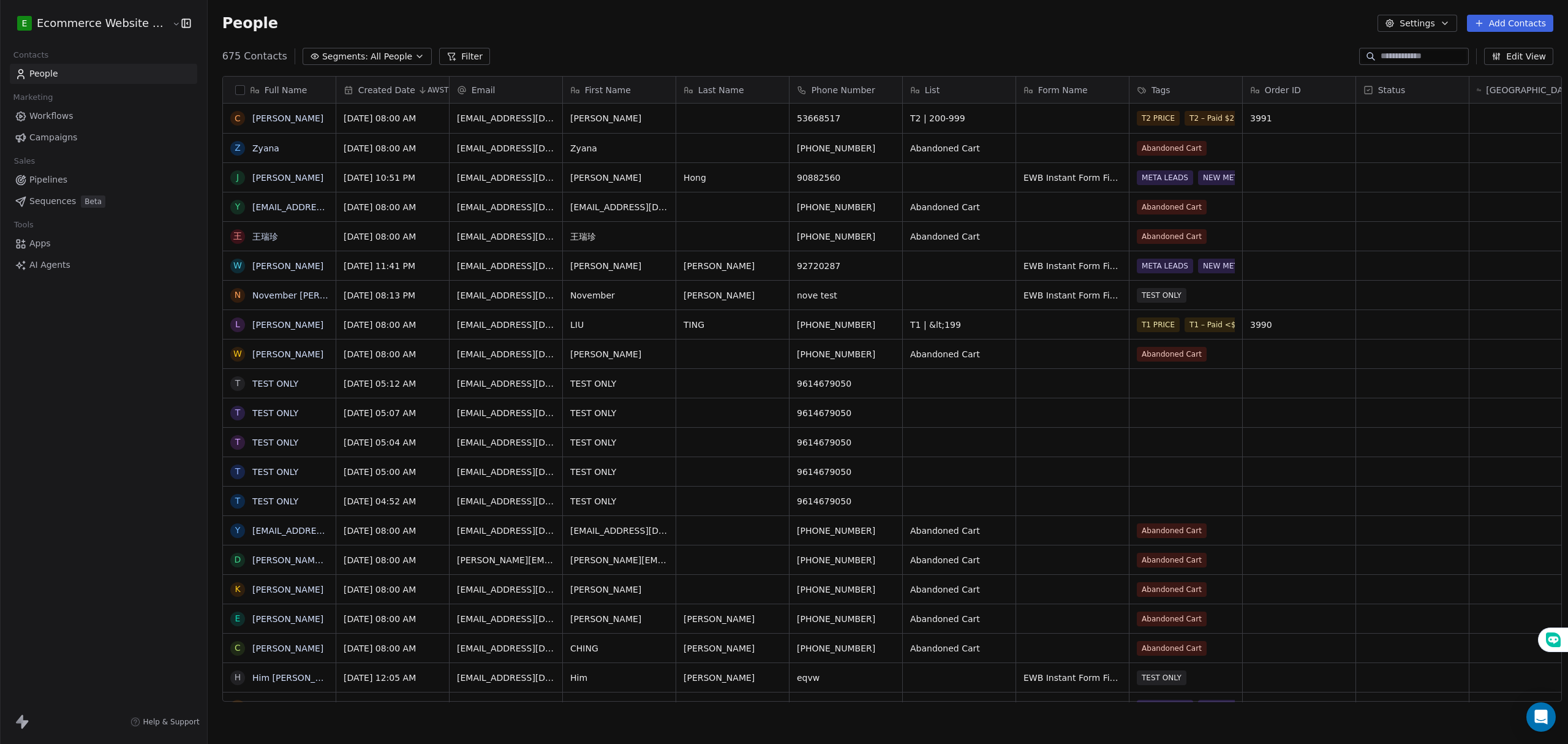
scroll to position [642, 1357]
drag, startPoint x: 383, startPoint y: 59, endPoint x: 390, endPoint y: 397, distance: 338.1
click at [383, 59] on span "All People" at bounding box center [391, 56] width 42 height 13
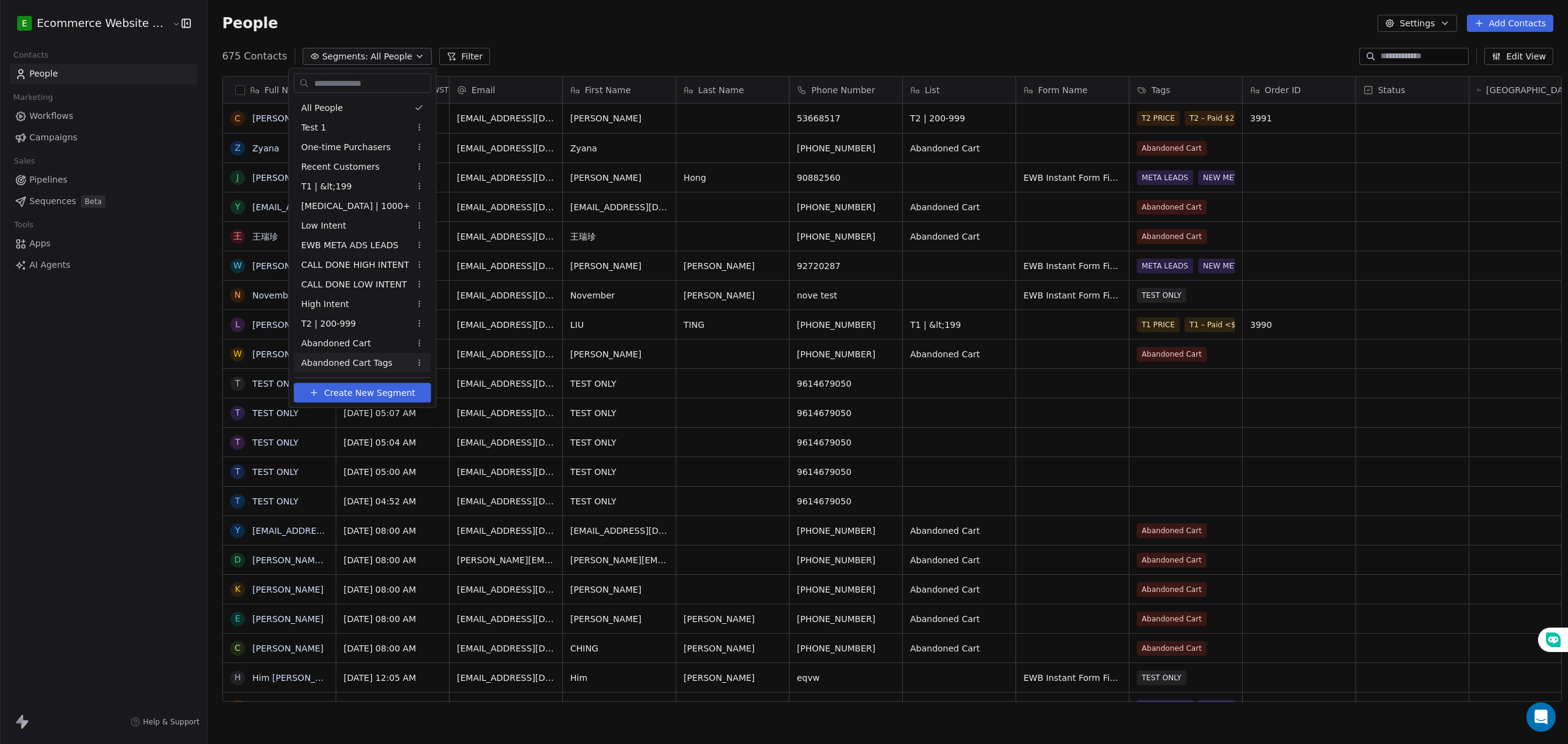
click at [376, 358] on span "Abandoned Cart Tags" at bounding box center [347, 362] width 91 height 13
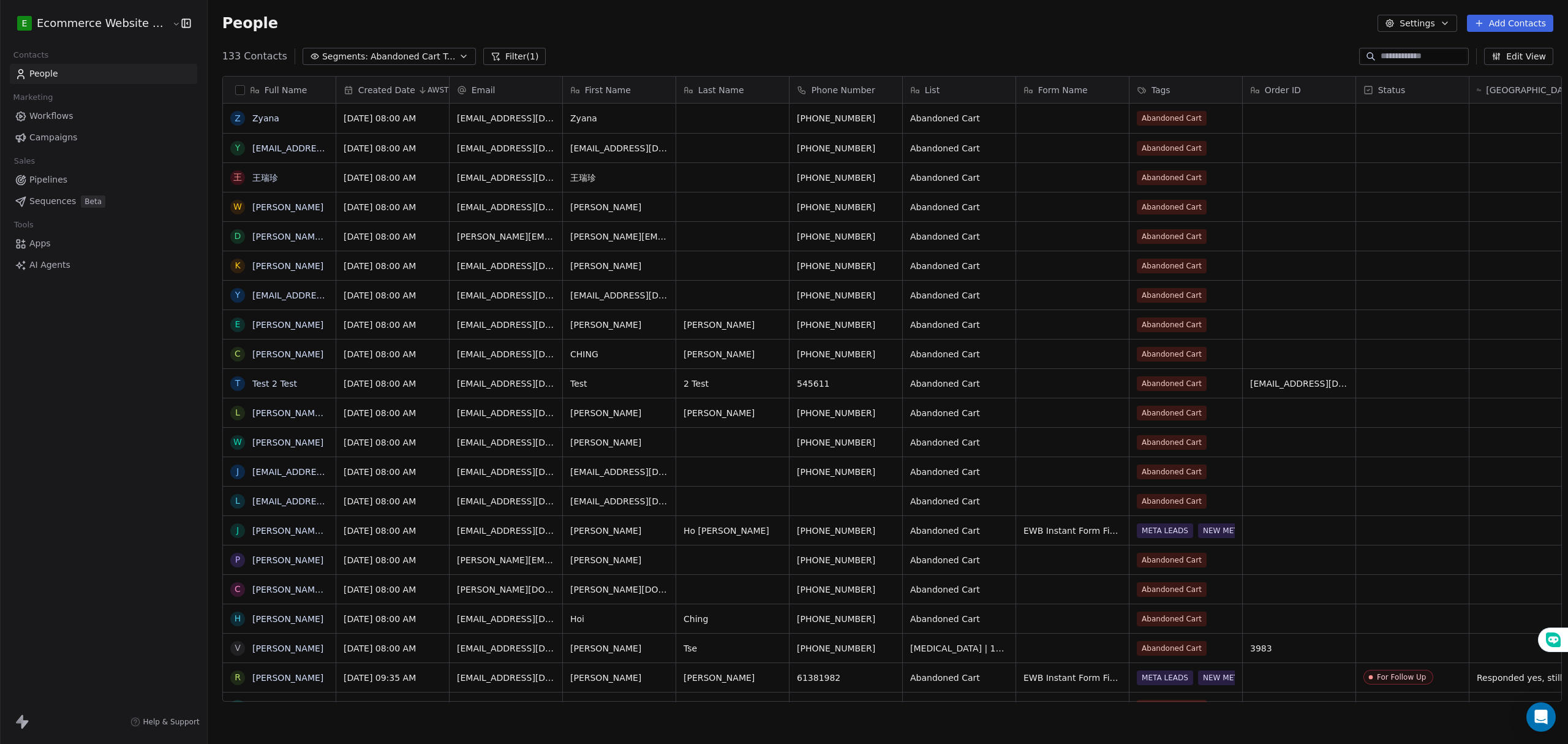
click at [422, 59] on span "Abandoned Cart Tags" at bounding box center [413, 56] width 85 height 13
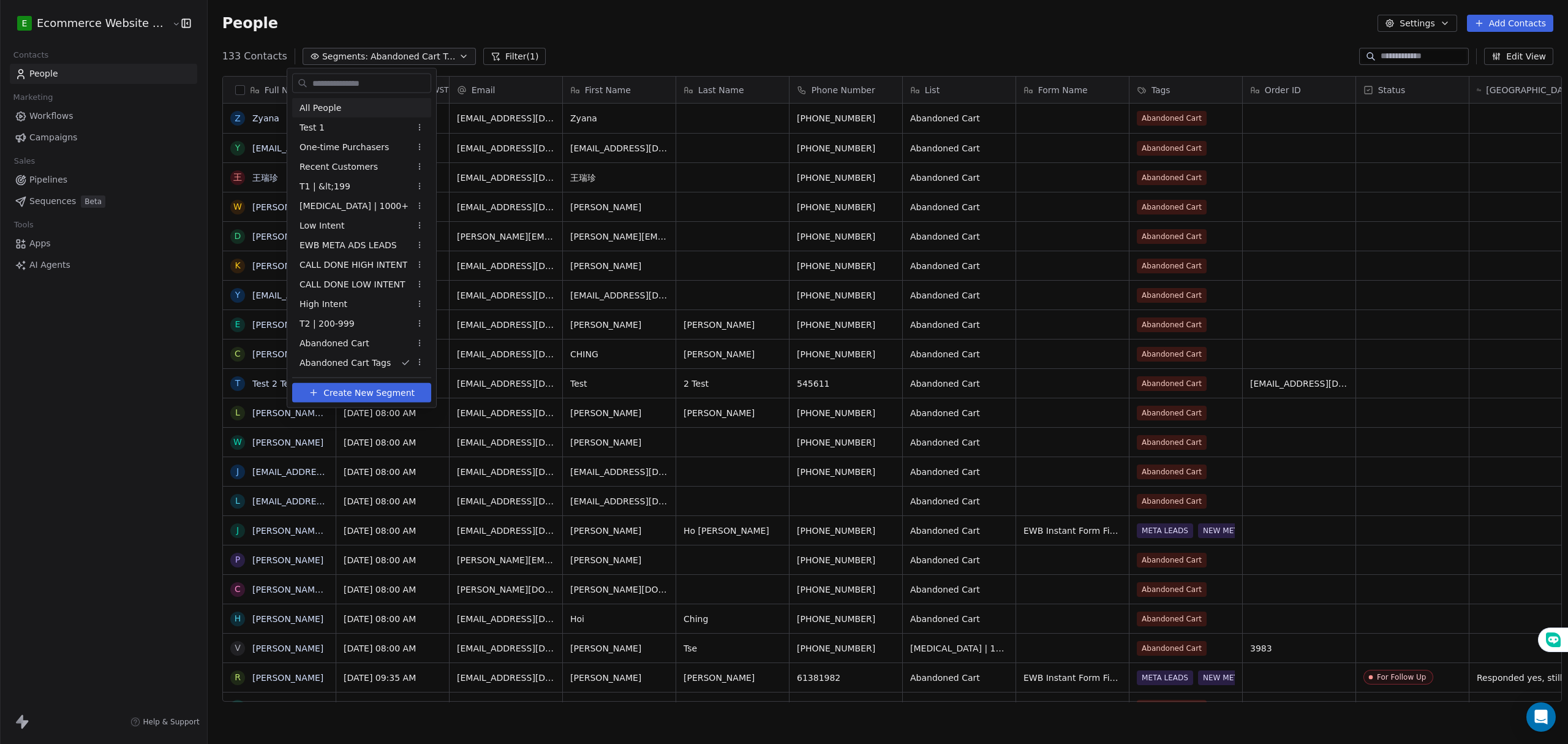
click at [353, 108] on div "All People" at bounding box center [362, 108] width 139 height 19
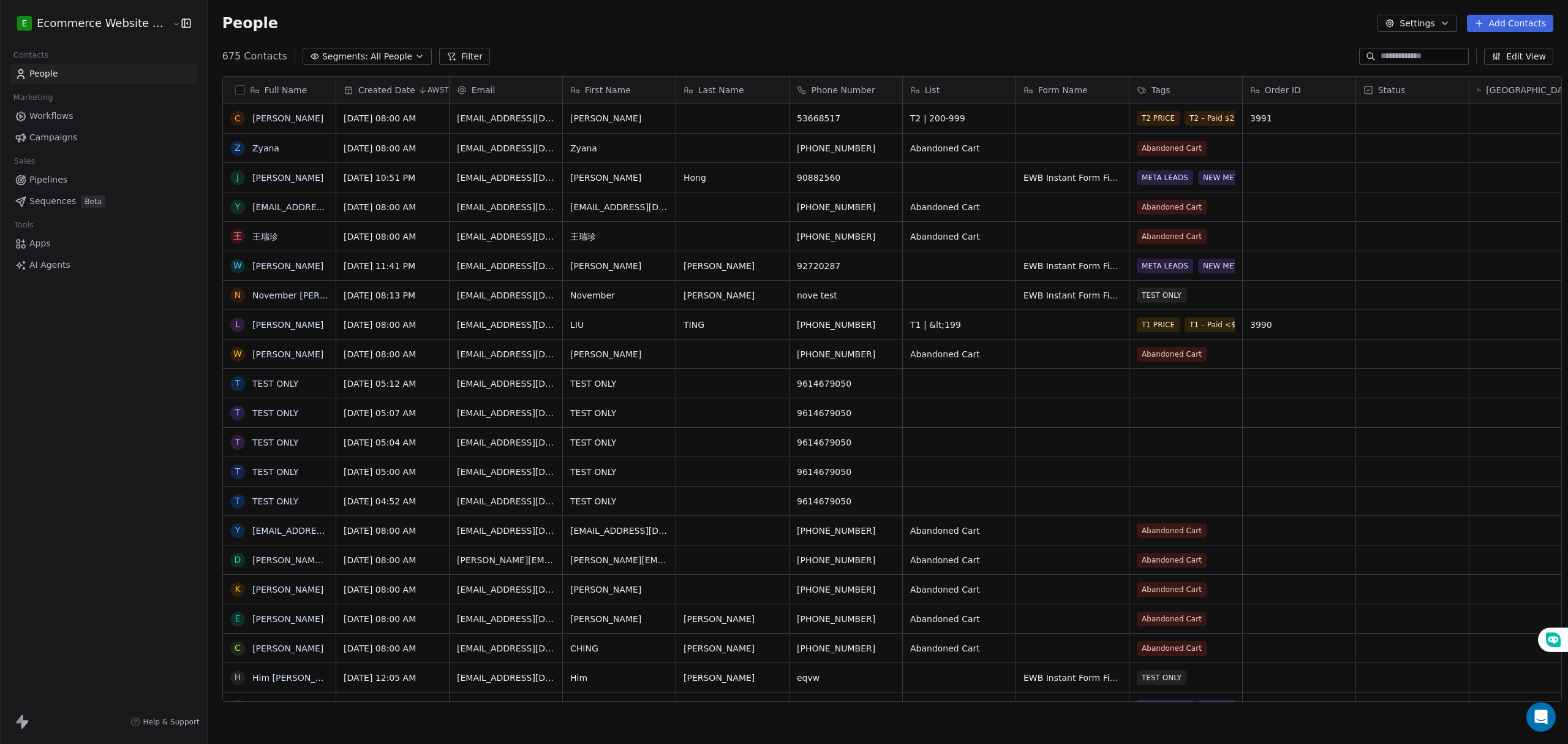
click at [334, 50] on span "Segments:" at bounding box center [345, 56] width 46 height 13
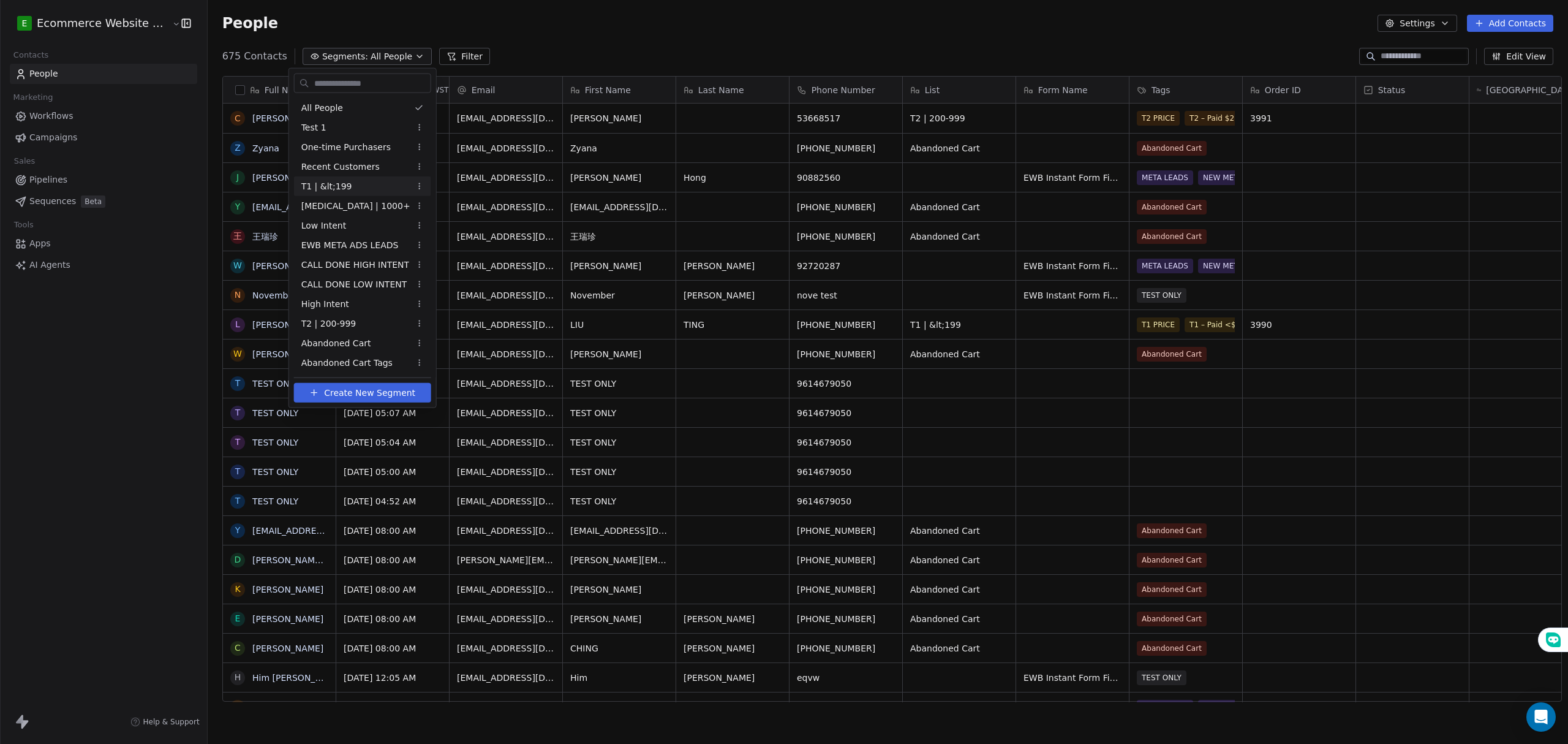
click at [345, 189] on span "T1 | &lt;199" at bounding box center [327, 186] width 50 height 13
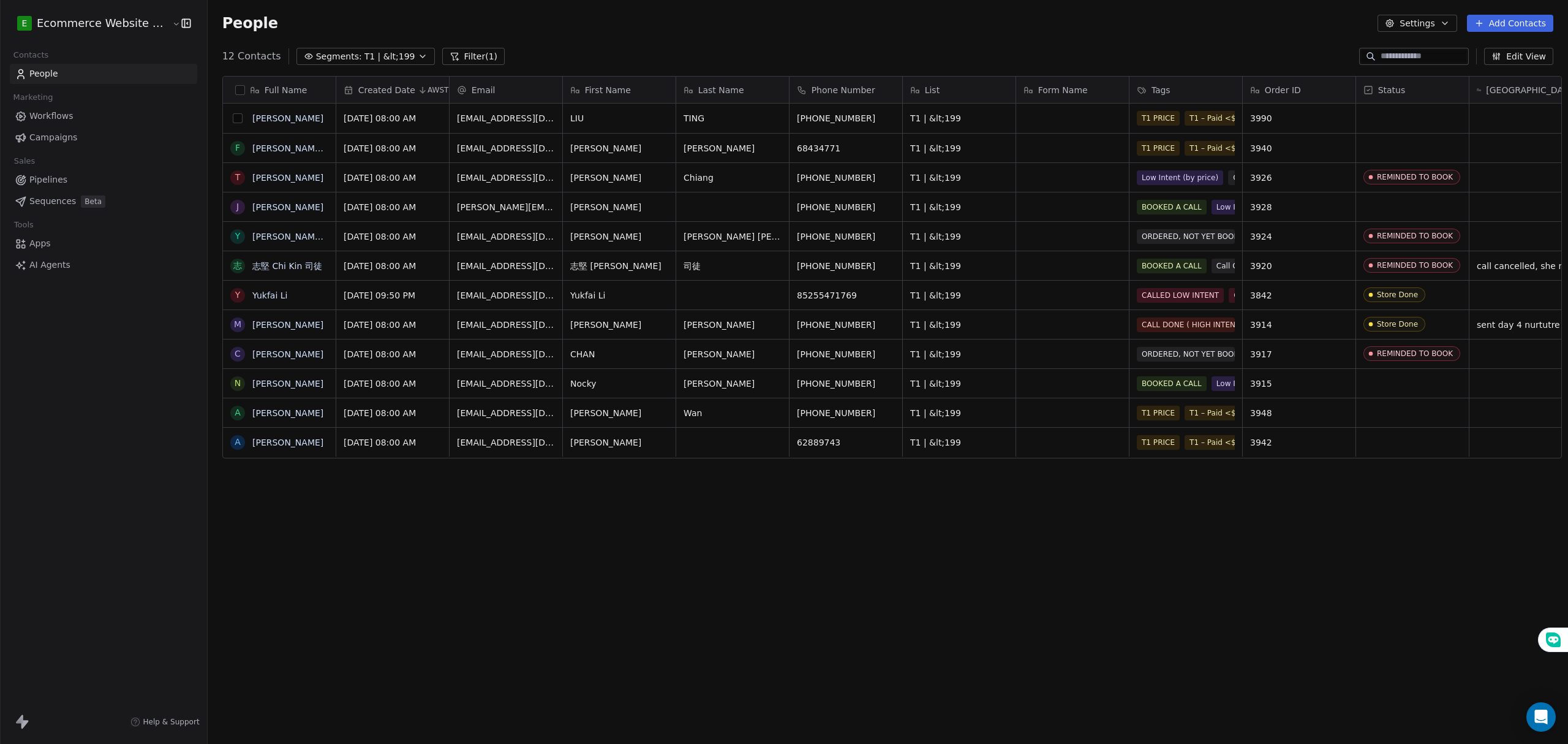
click at [232, 118] on button "grid" at bounding box center [237, 118] width 10 height 10
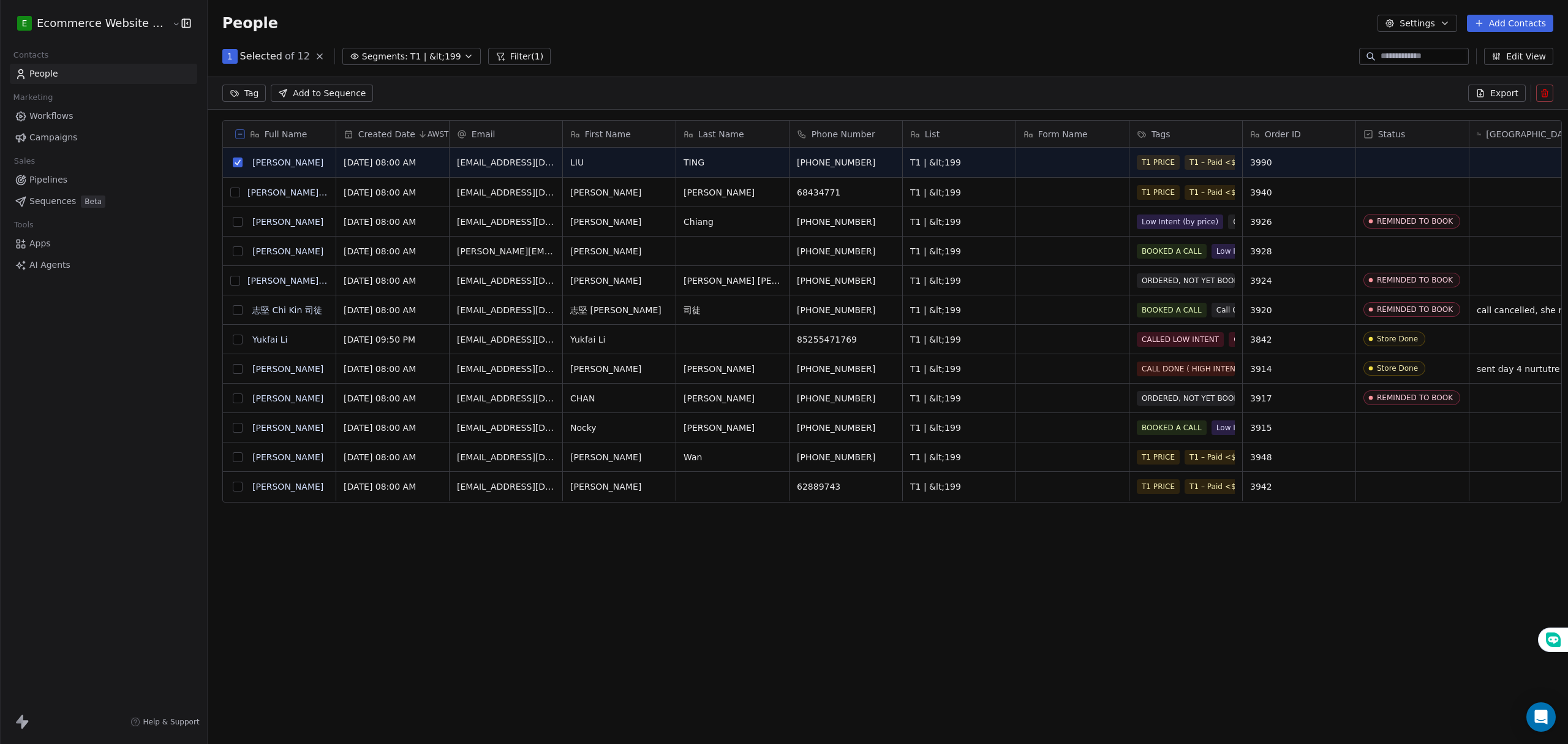
scroll to position [599, 1357]
click at [232, 166] on button "grid" at bounding box center [237, 162] width 10 height 10
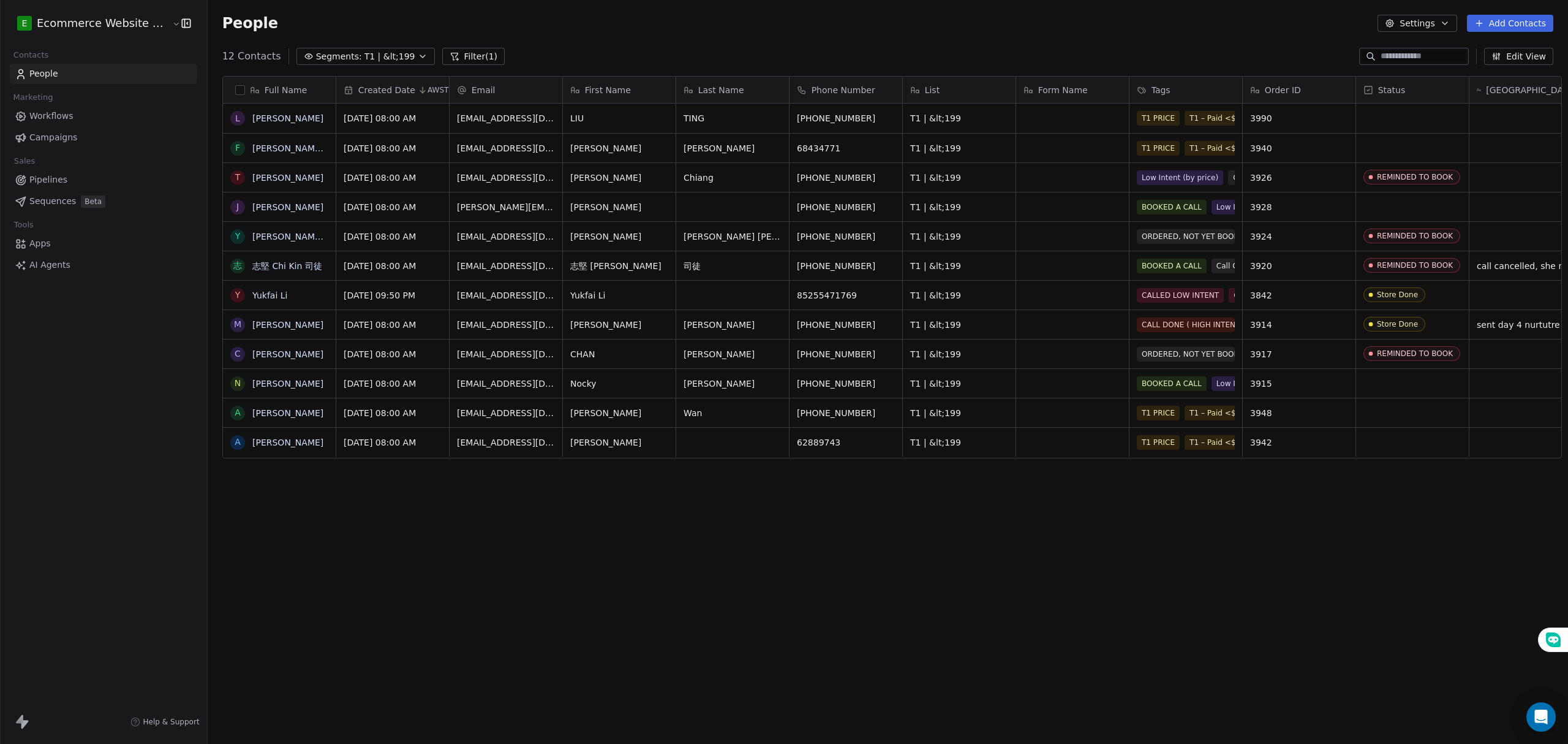
scroll to position [642, 1357]
click at [232, 116] on button "grid" at bounding box center [237, 118] width 10 height 10
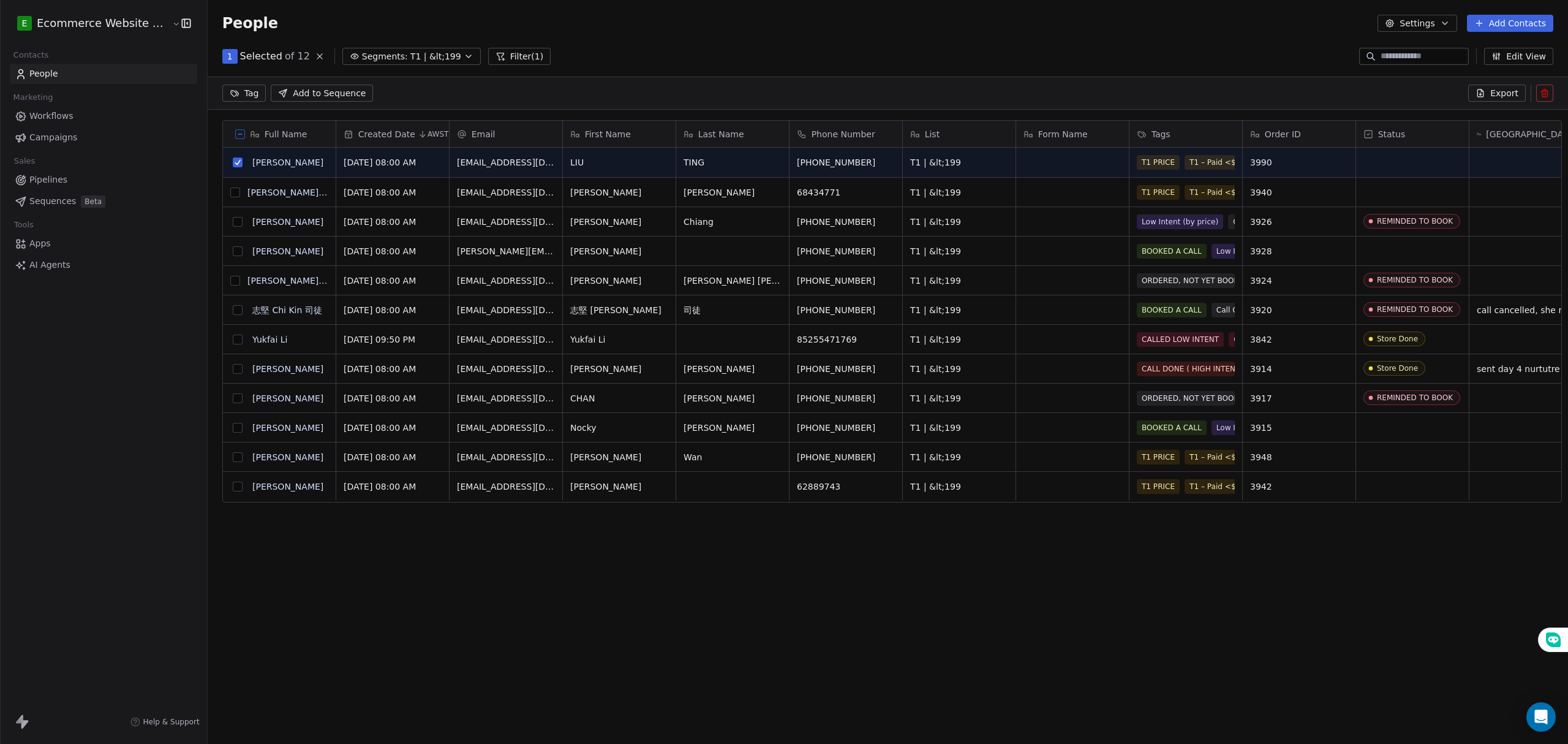
scroll to position [599, 1357]
click at [229, 98] on html "E Ecommerce Website Builder Contacts People Marketing Workflows Campaigns Sales…" at bounding box center [784, 372] width 1568 height 744
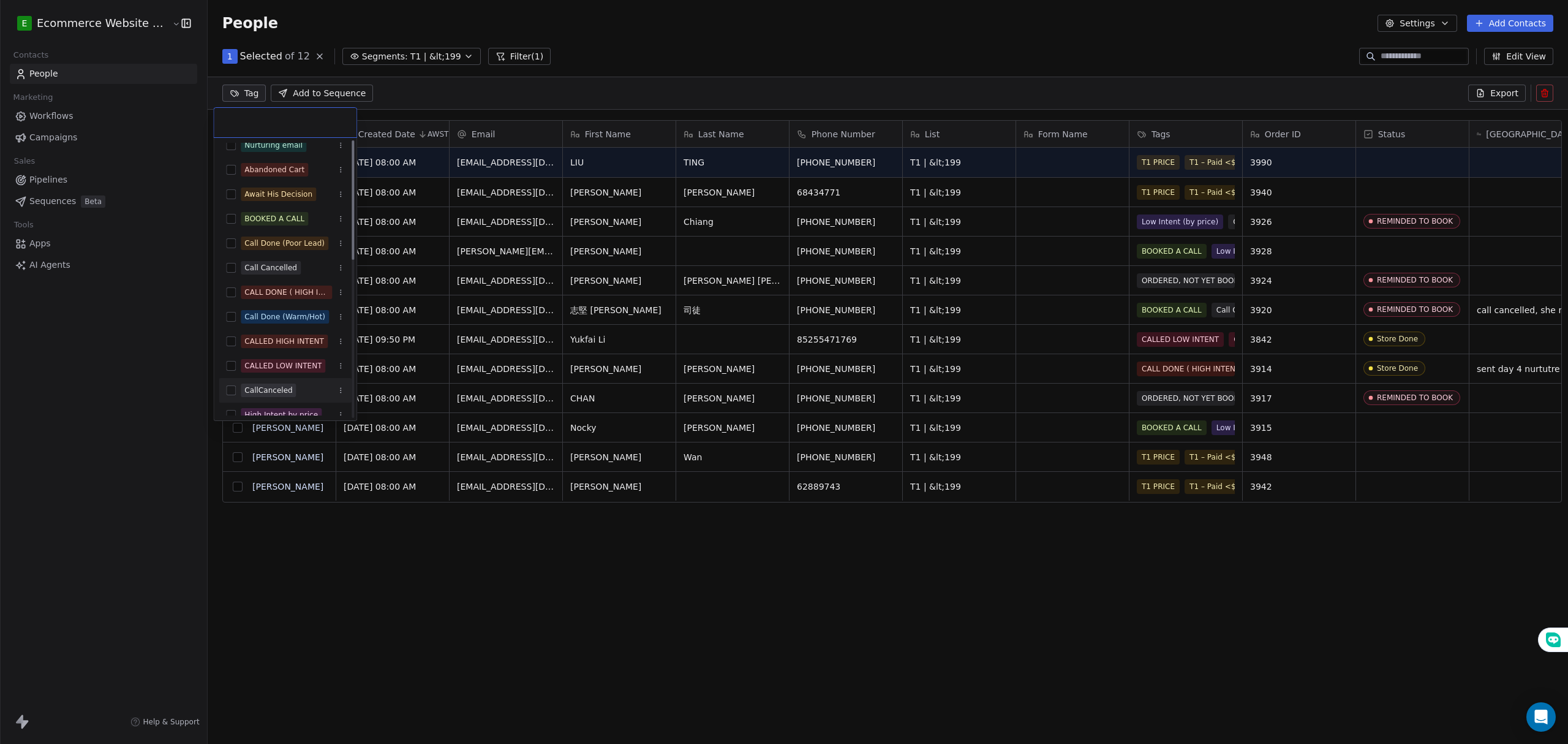
scroll to position [0, 0]
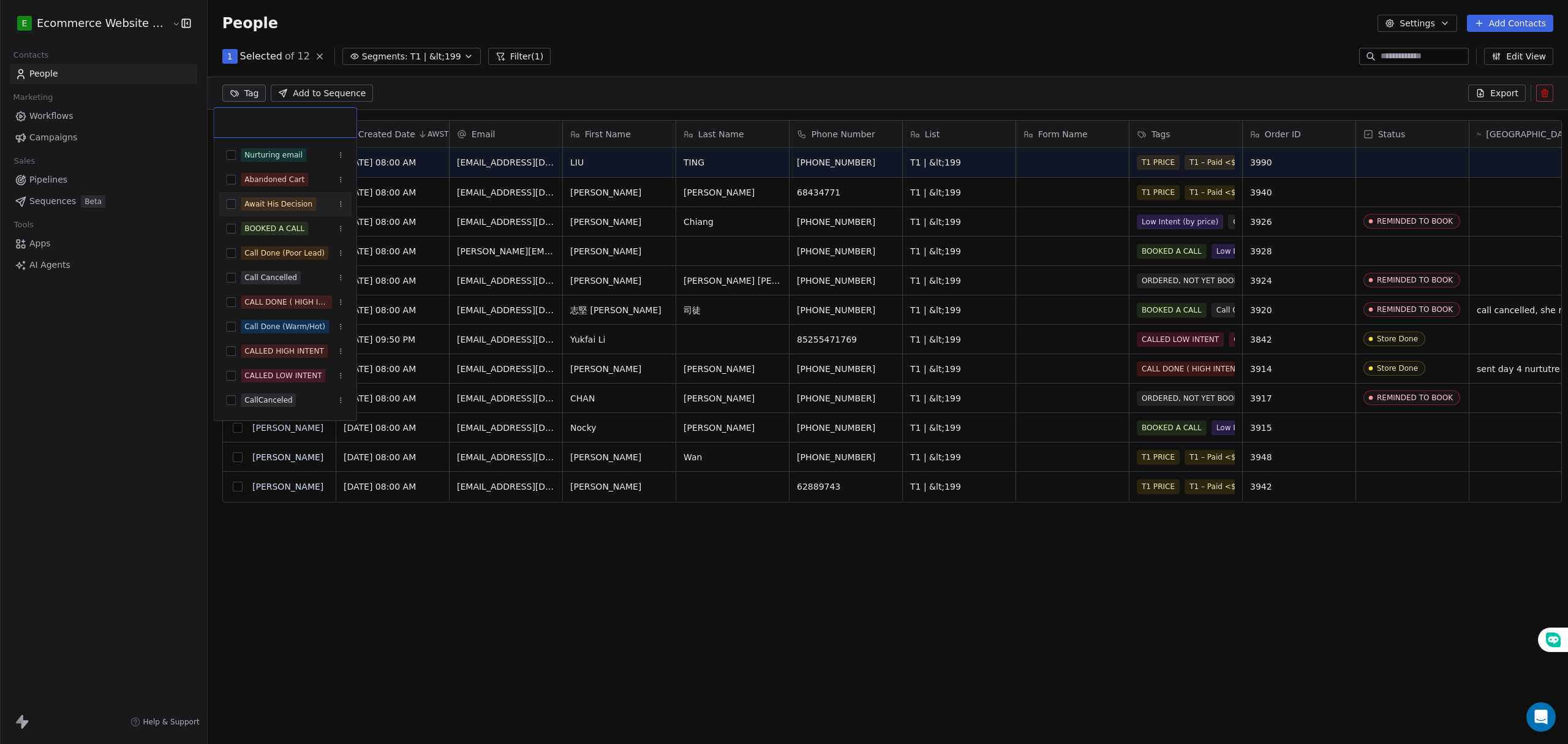
click at [380, 539] on html "E Ecommerce Website Builder Contacts People Marketing Workflows Campaigns Sales…" at bounding box center [784, 372] width 1568 height 744
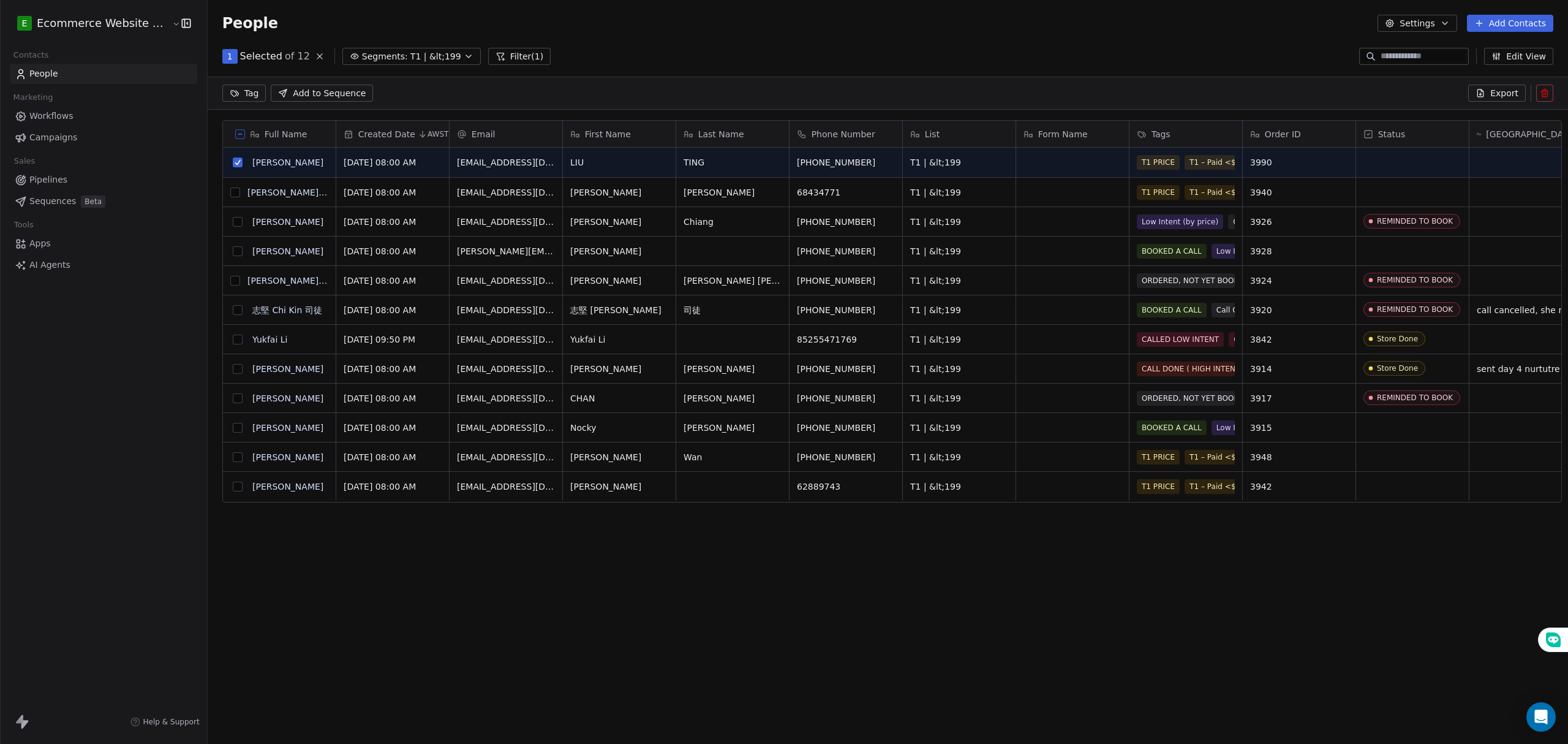
click at [230, 163] on div "L" at bounding box center [238, 163] width 15 height 15
click at [232, 166] on button "grid" at bounding box center [237, 162] width 10 height 10
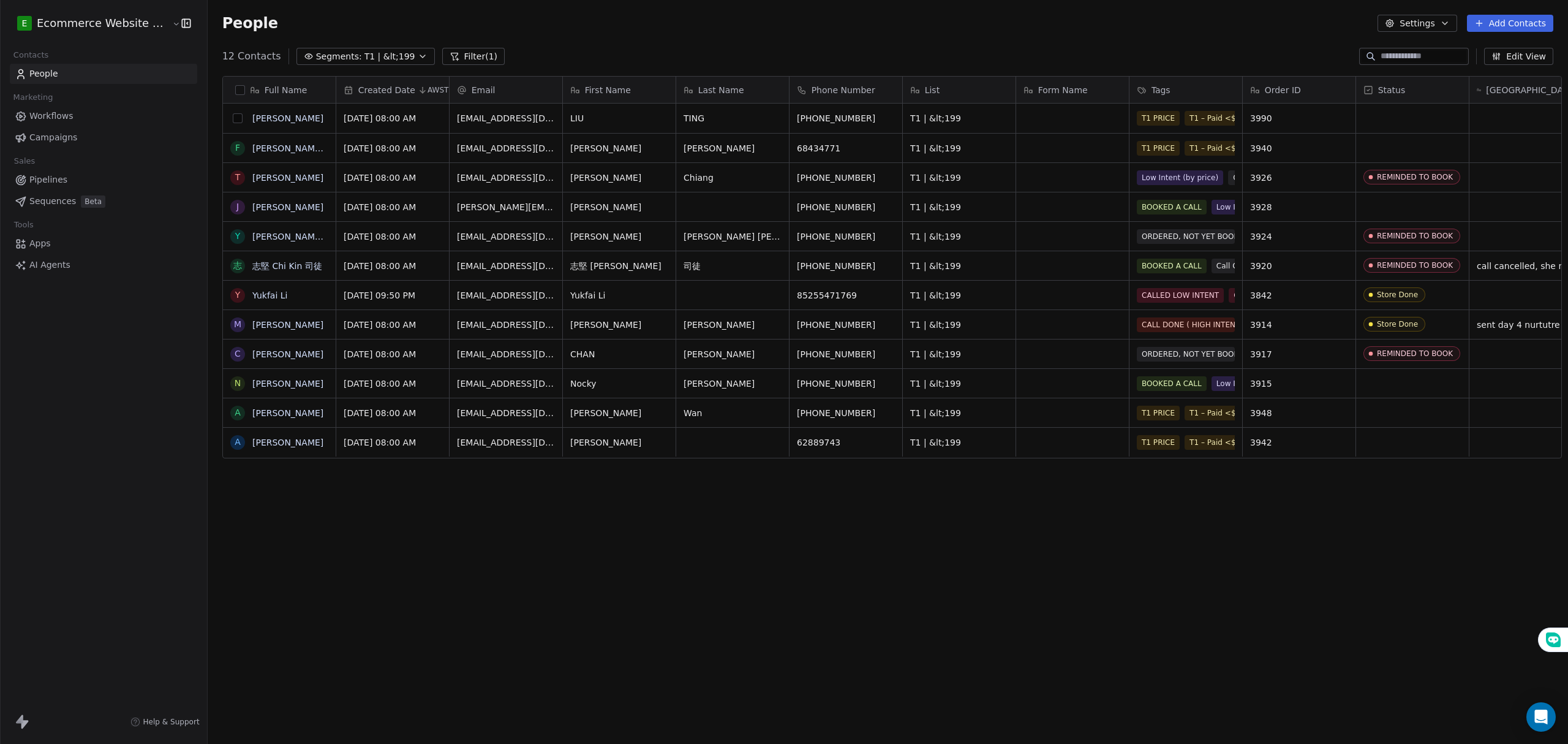
scroll to position [642, 1357]
click at [351, 486] on div "Full Name L LIU TING F Fung Shan Chung T Tracy Chiang J Jessica Y Yuen Mei Nata…" at bounding box center [888, 393] width 1360 height 654
click at [379, 42] on div "People Settings Add Contacts" at bounding box center [888, 23] width 1360 height 47
click at [379, 54] on span "T1 | &lt;199" at bounding box center [390, 56] width 50 height 13
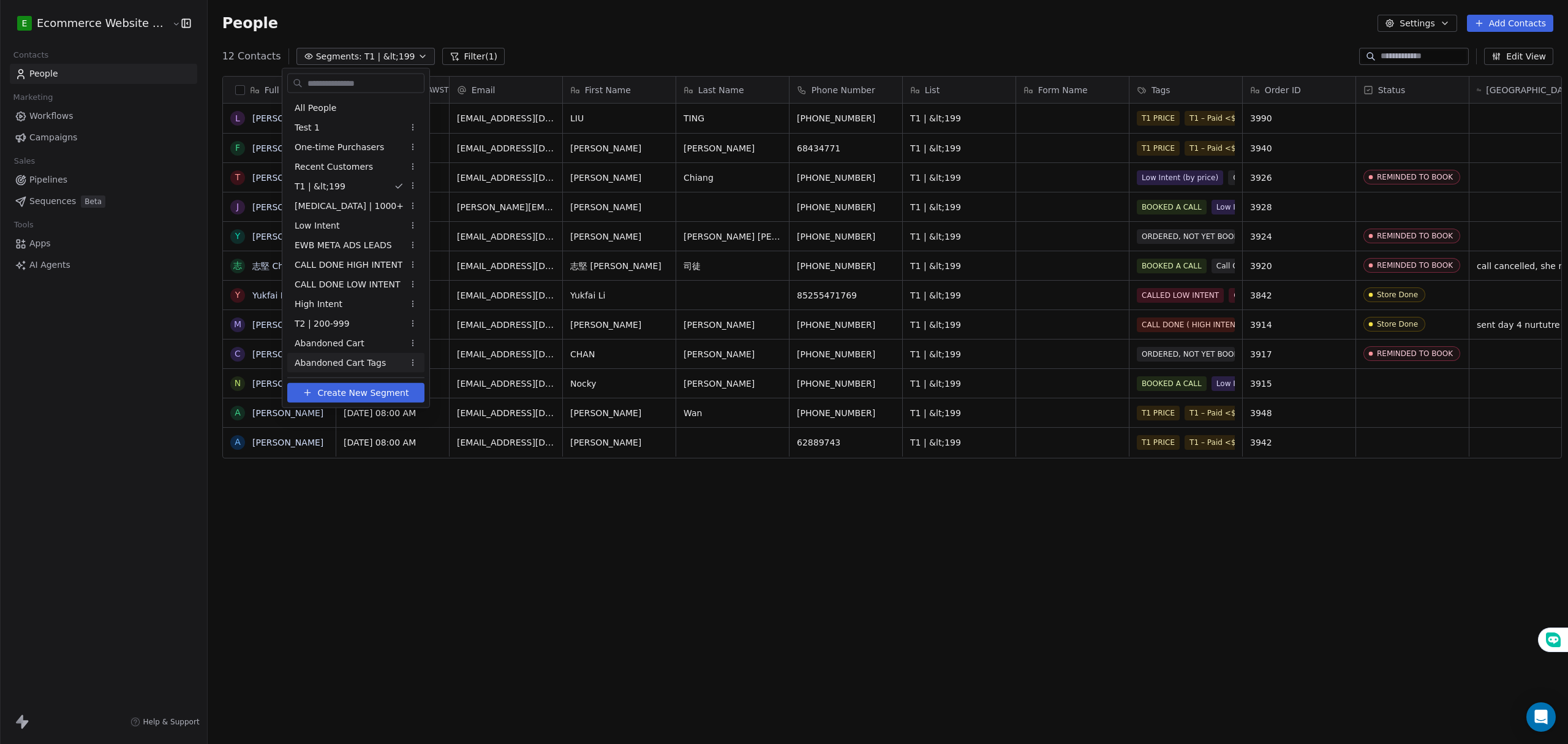
drag, startPoint x: 408, startPoint y: 598, endPoint x: 409, endPoint y: 590, distance: 8.1
click at [409, 590] on html "E Ecommerce Website Builder Contacts People Marketing Workflows Campaigns Sales…" at bounding box center [784, 372] width 1568 height 744
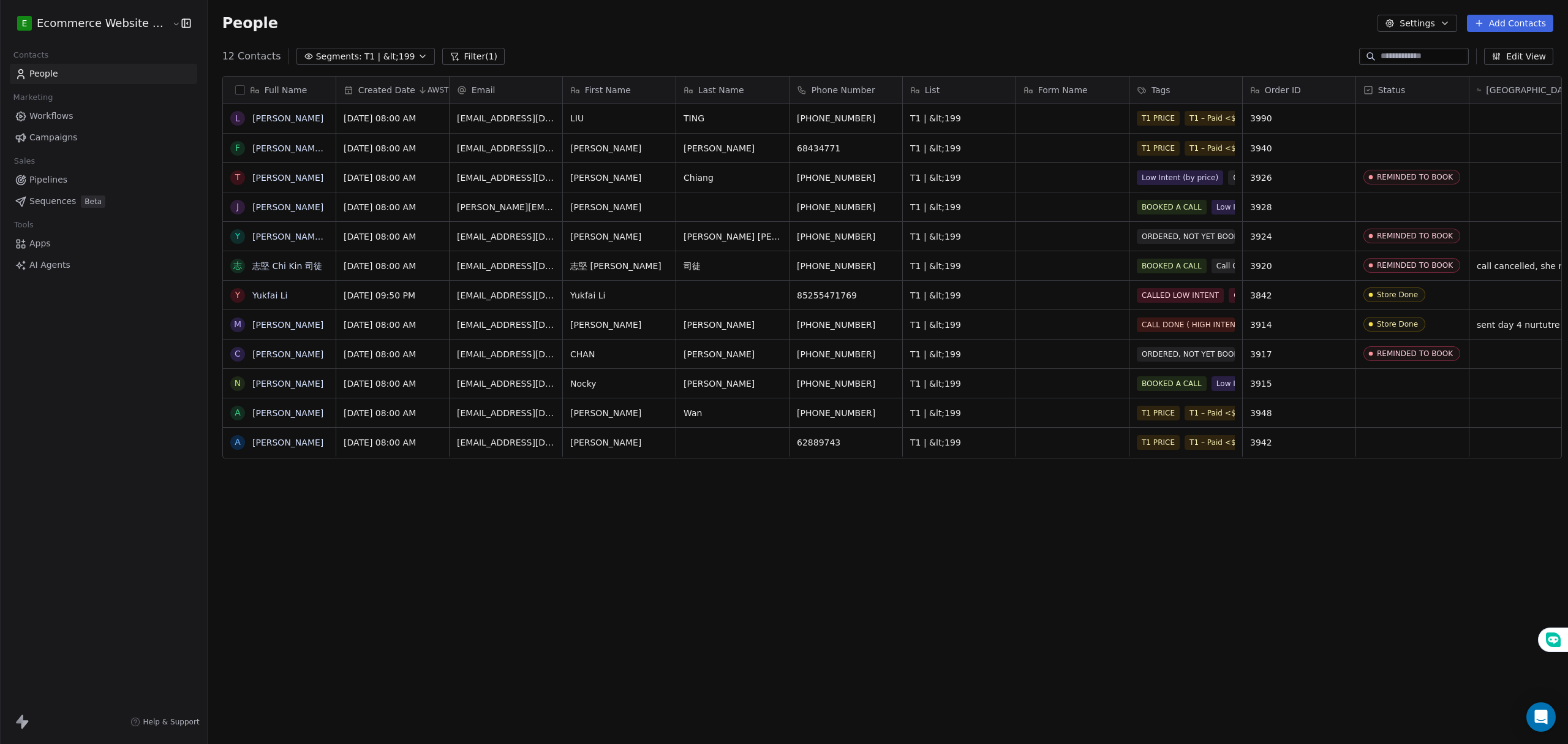
drag, startPoint x: 387, startPoint y: 650, endPoint x: 205, endPoint y: 463, distance: 260.9
click at [386, 649] on div "Full Name L LIU TING F Fung Shan Chung T Tracy Chiang J Jessica Y Yuen Mei Nata…" at bounding box center [888, 393] width 1360 height 654
click at [97, 68] on link "People" at bounding box center [103, 74] width 187 height 20
click at [387, 54] on span "T1 | &lt;199" at bounding box center [390, 56] width 50 height 13
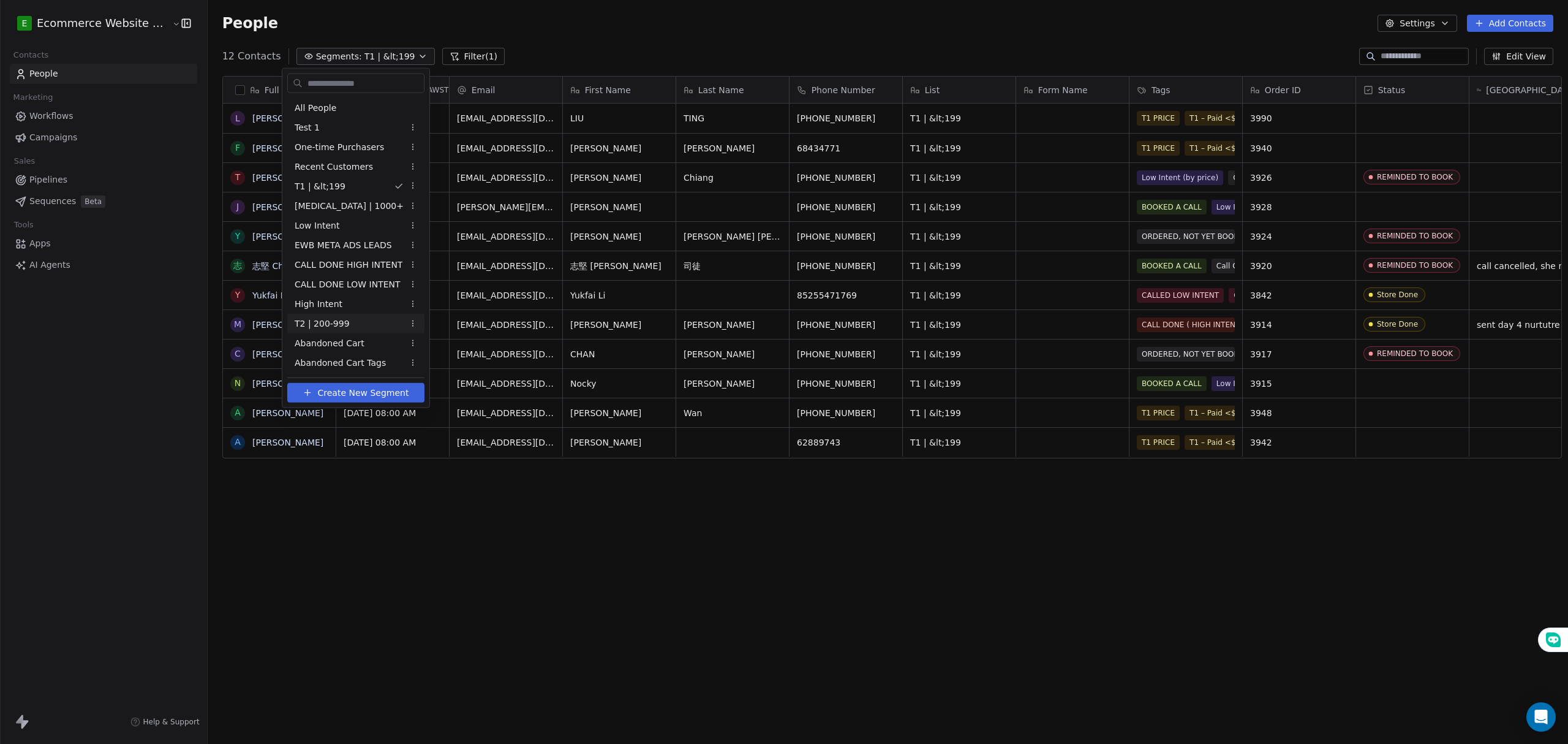
click at [342, 319] on span "T2 | 200-999" at bounding box center [322, 323] width 55 height 13
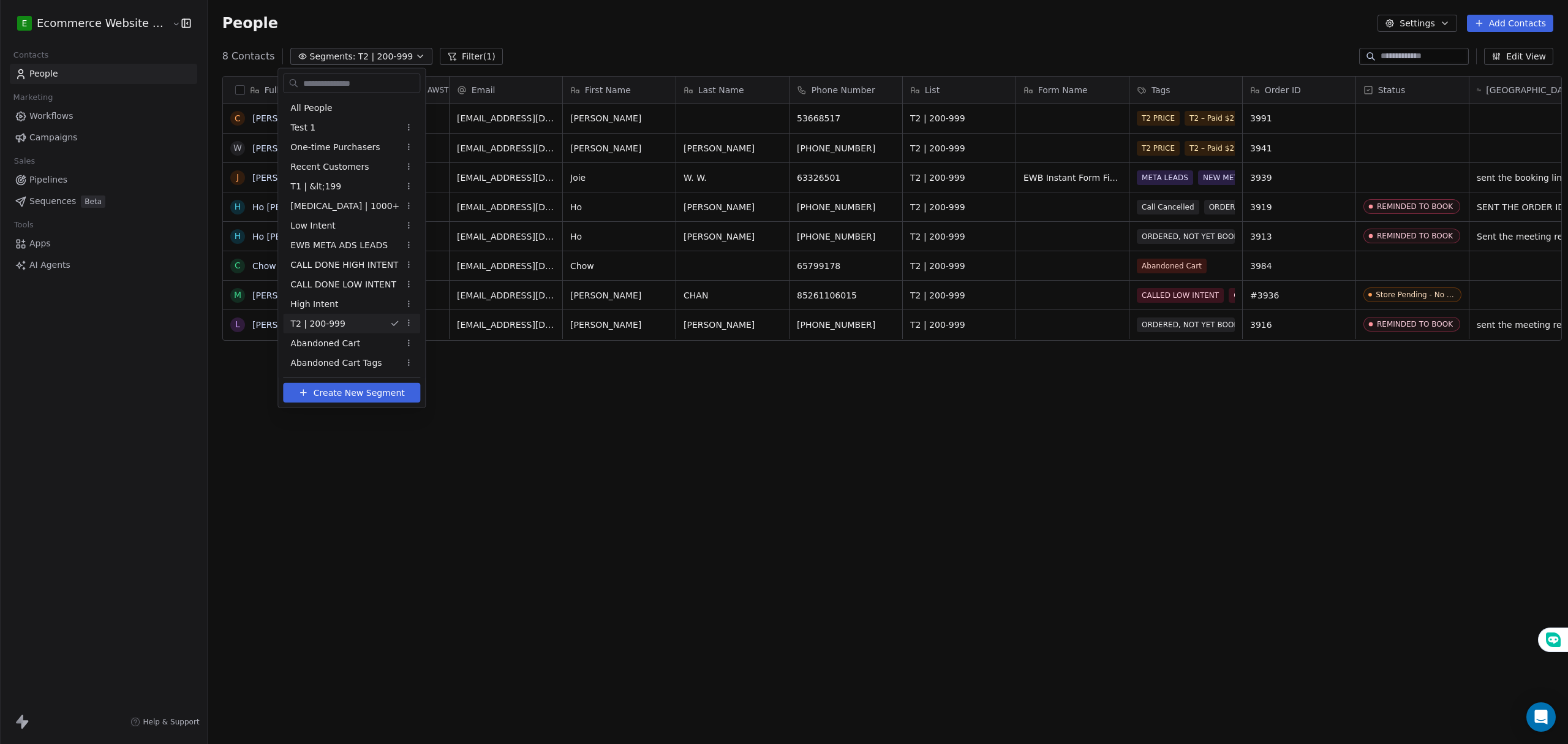
click at [234, 376] on html "E Ecommerce Website Builder Contacts People Marketing Workflows Campaigns Sales…" at bounding box center [784, 372] width 1568 height 744
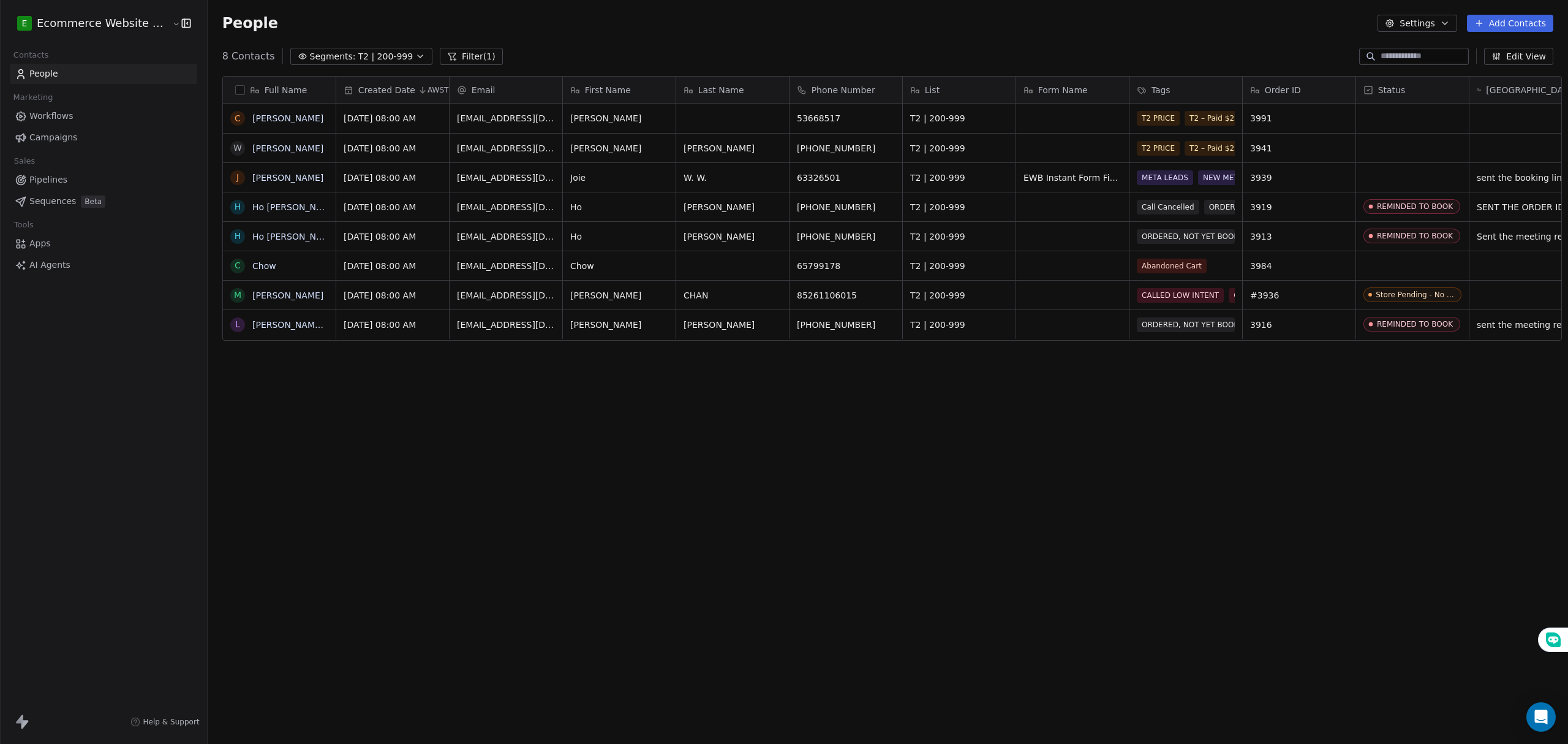
click at [551, 457] on div "Full Name C Celia W Wong Yiu Tak J Joie W. W. H Ho Hoi Shing H Ho Pui Kwan C Ch…" at bounding box center [888, 393] width 1360 height 654
click at [373, 67] on div "Full Name C Celia W Wong Yiu Tak J Joie W. W. H Ho Hoi Shing H Ho Pui Kwan C Ch…" at bounding box center [888, 393] width 1360 height 654
click at [369, 59] on span "T2 | 200-999" at bounding box center [386, 56] width 55 height 13
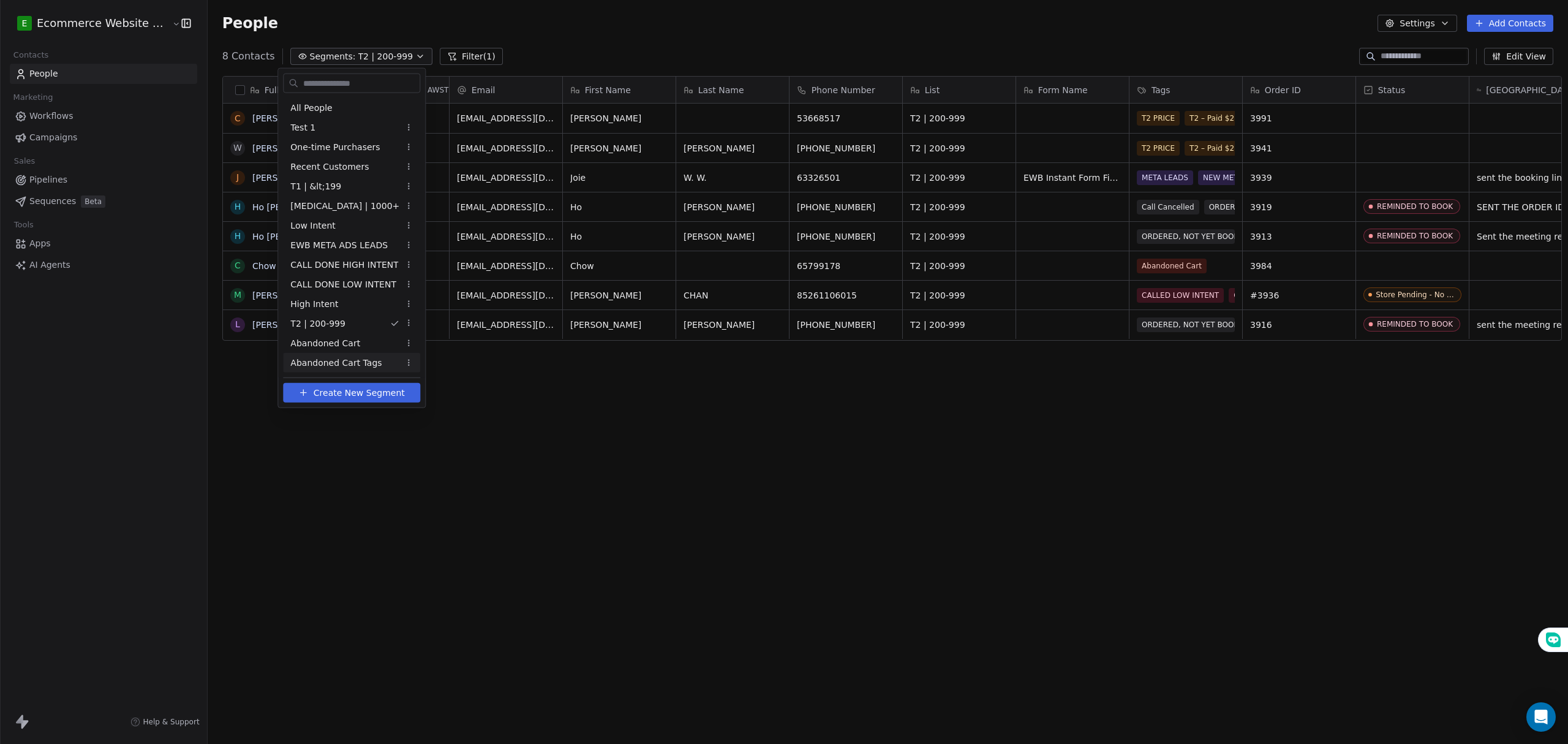
click at [346, 492] on html "E Ecommerce Website Builder Contacts People Marketing Workflows Campaigns Sales…" at bounding box center [784, 372] width 1568 height 744
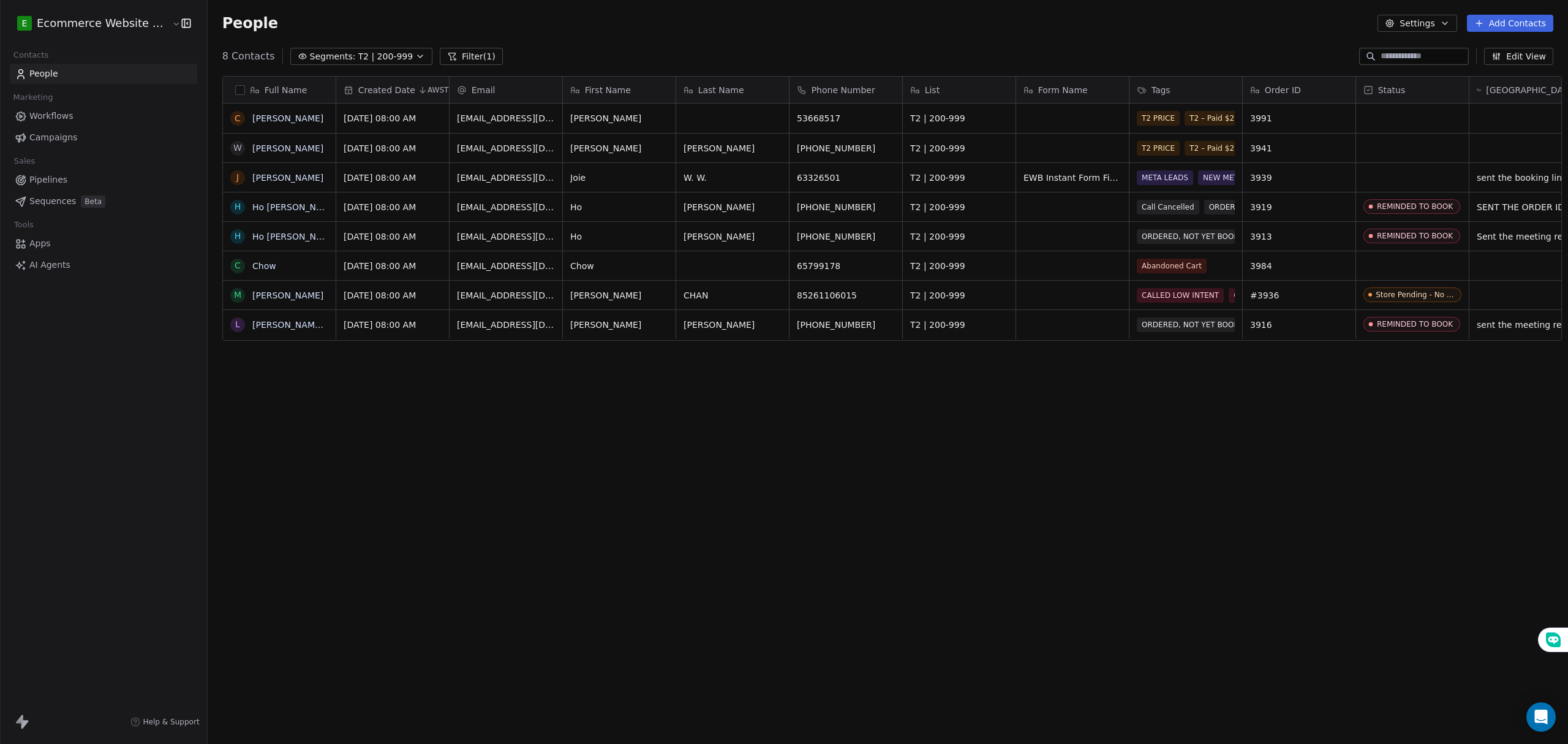
click at [45, 172] on link "Pipelines" at bounding box center [103, 180] width 187 height 20
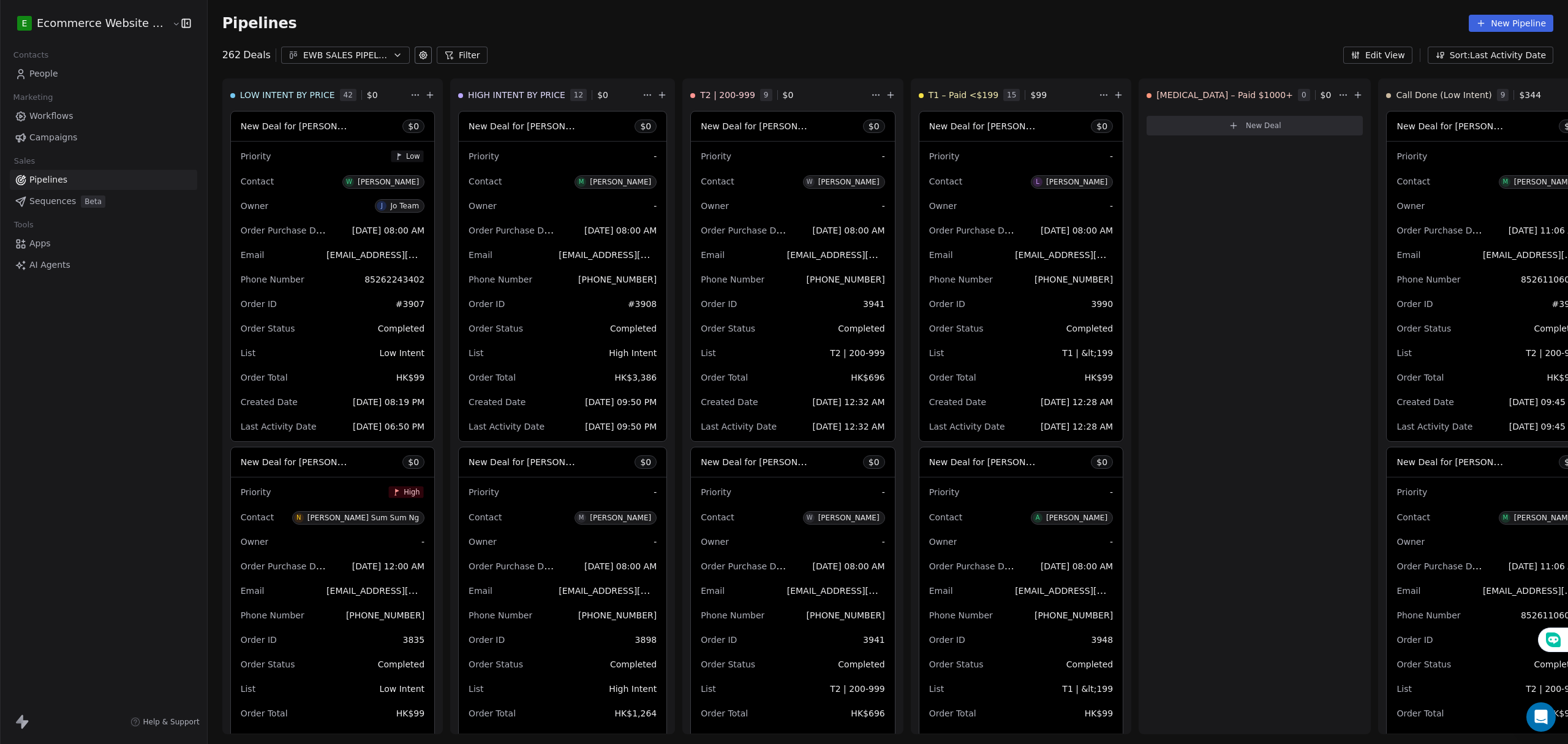
click at [771, 19] on div "Pipelines New Pipeline" at bounding box center [887, 23] width 1331 height 17
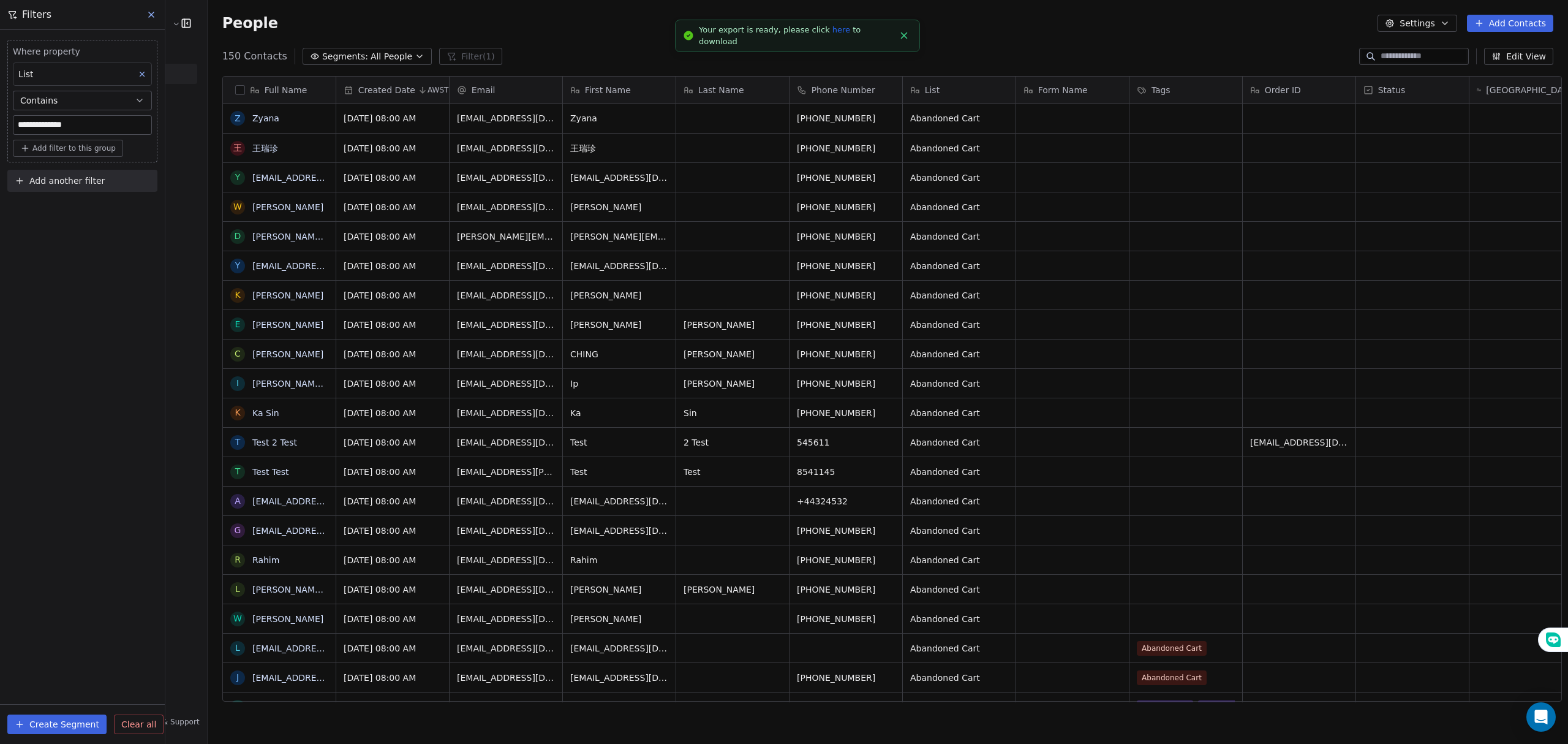
scroll to position [642, 1357]
click at [1247, 40] on div "People Settings Add Contacts" at bounding box center [888, 23] width 1360 height 47
click at [327, 59] on span "Segments:" at bounding box center [345, 56] width 46 height 13
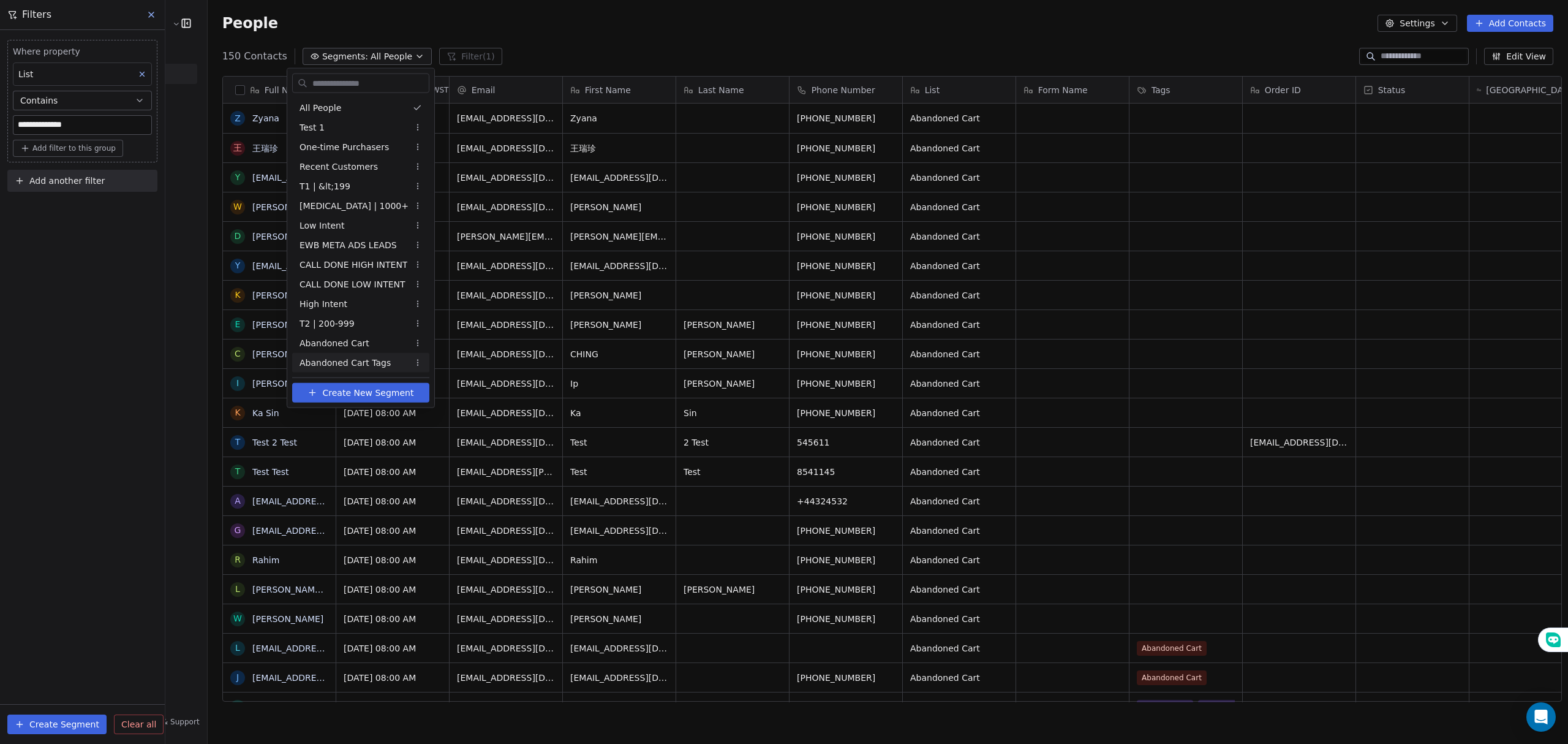
click at [349, 366] on span "Abandoned Cart Tags" at bounding box center [344, 362] width 91 height 13
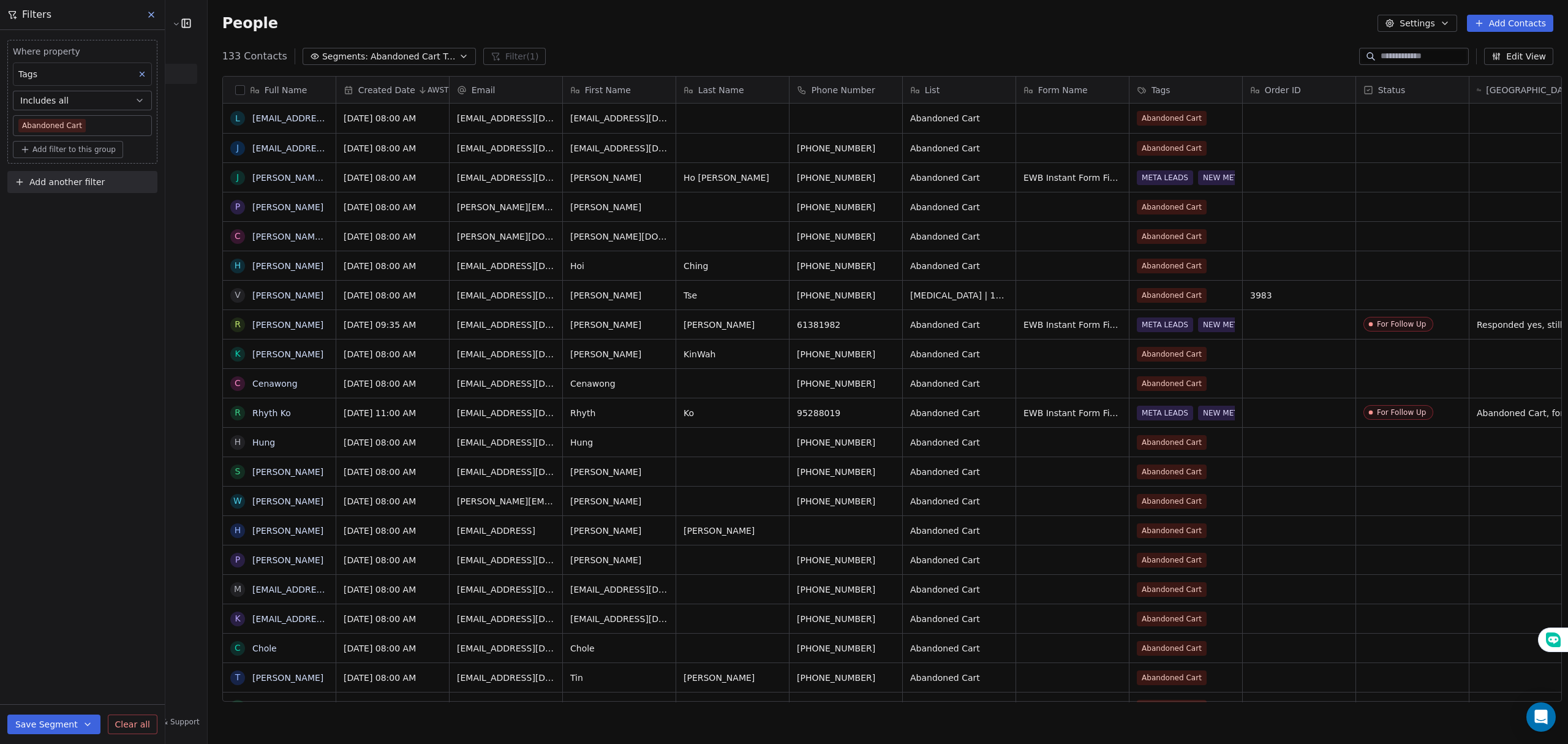
click at [1260, 49] on div "133 Contacts Segments: Abandoned Cart Tags Filter (1) Edit View" at bounding box center [888, 56] width 1360 height 19
click at [1480, 17] on button "Add Contacts" at bounding box center [1510, 23] width 86 height 17
click at [1495, 68] on span "Import from CSV" at bounding box center [1509, 69] width 71 height 13
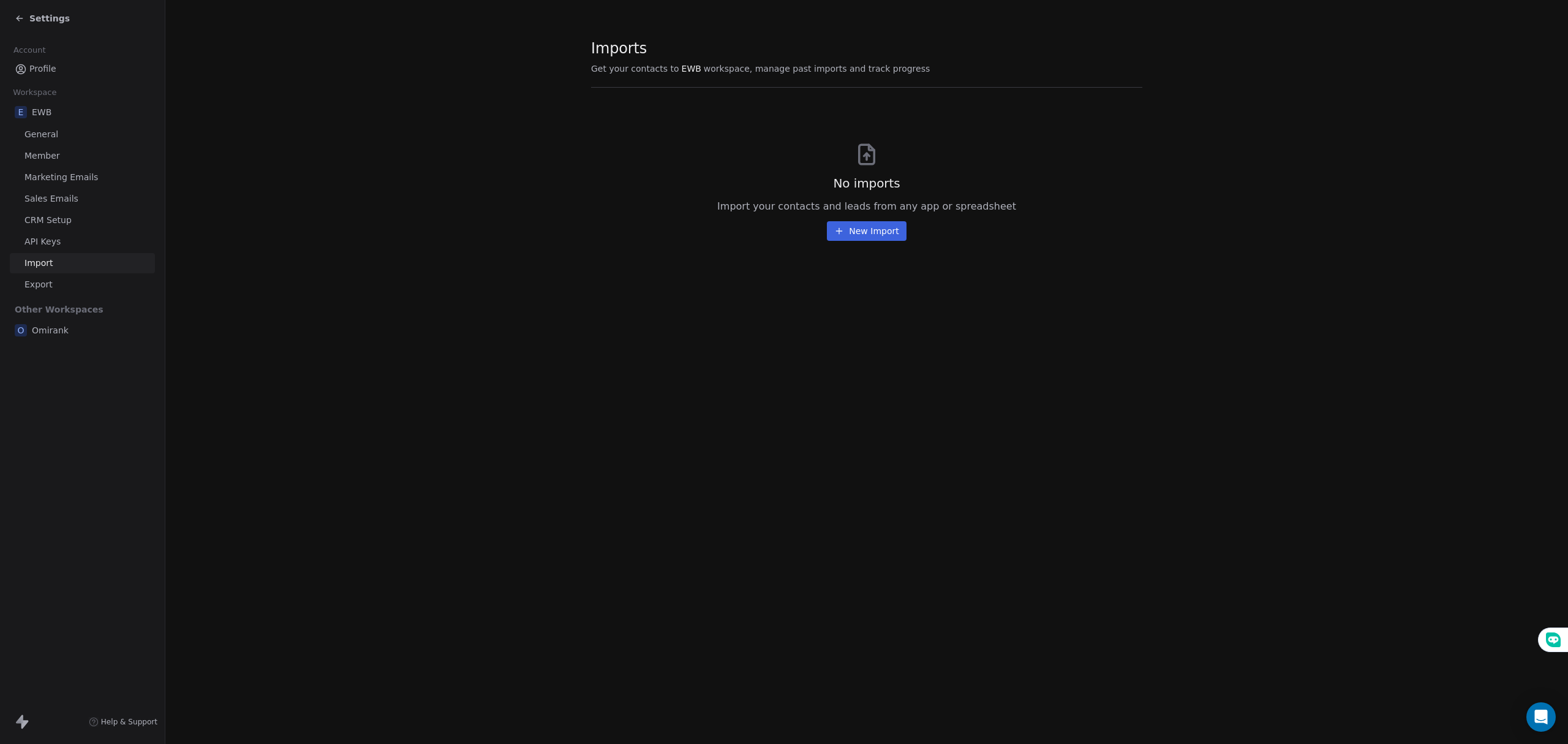
click at [871, 232] on button "New Import" at bounding box center [866, 231] width 79 height 19
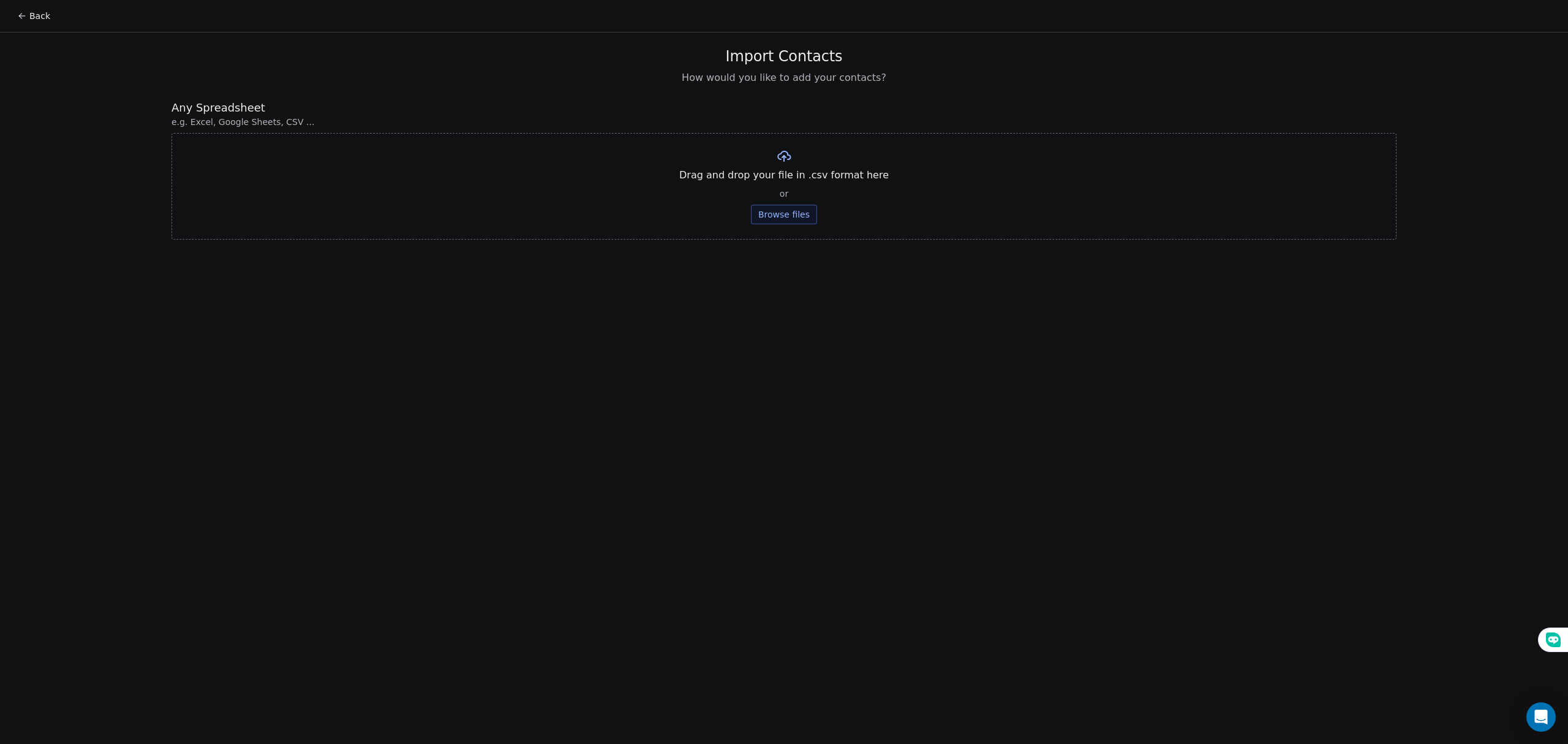
click at [773, 217] on button "Browse files" at bounding box center [783, 215] width 66 height 19
click at [789, 177] on button "Upload" at bounding box center [783, 180] width 45 height 19
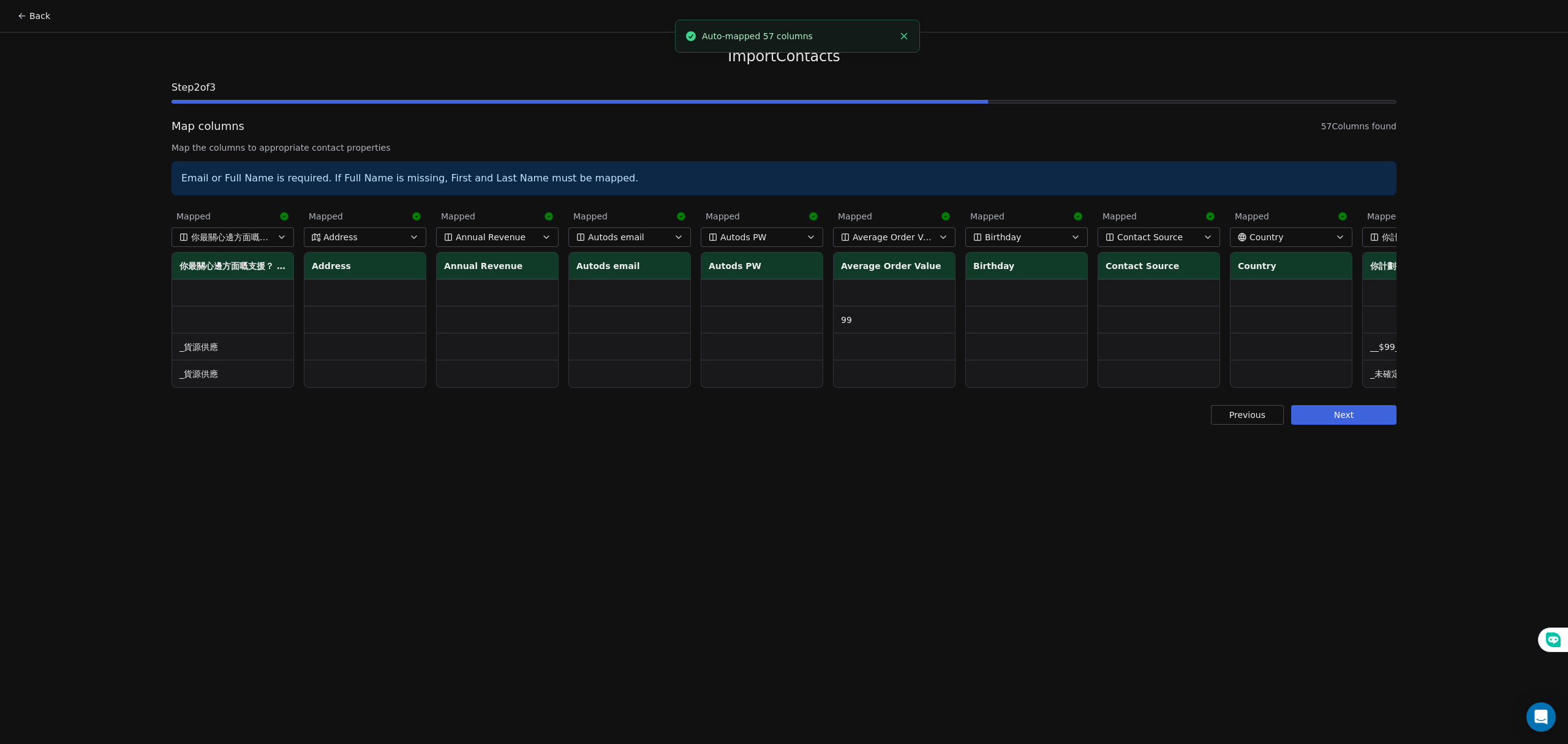
click at [1377, 425] on button "Next" at bounding box center [1344, 414] width 105 height 19
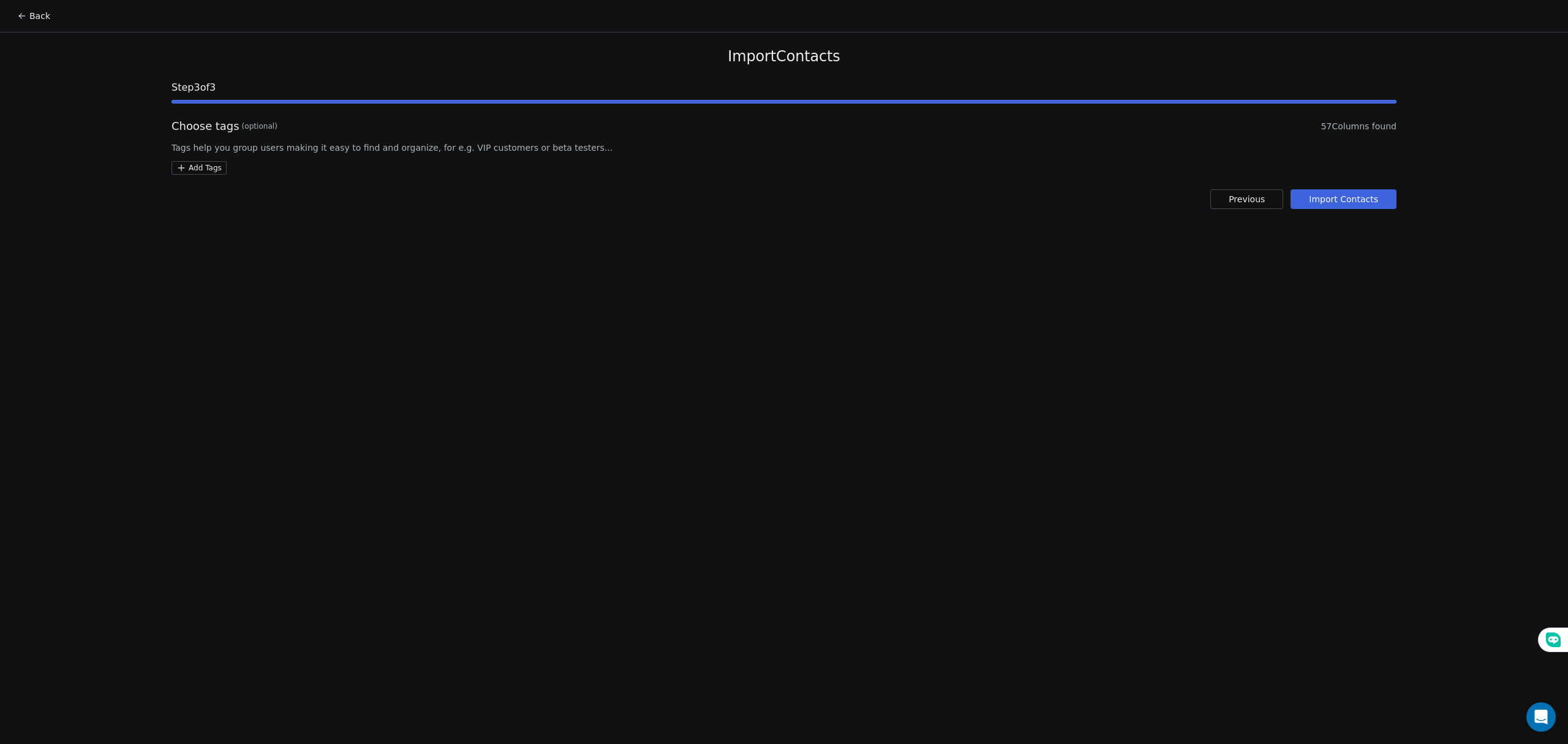
click at [1330, 197] on button "Import Contacts" at bounding box center [1343, 199] width 106 height 19
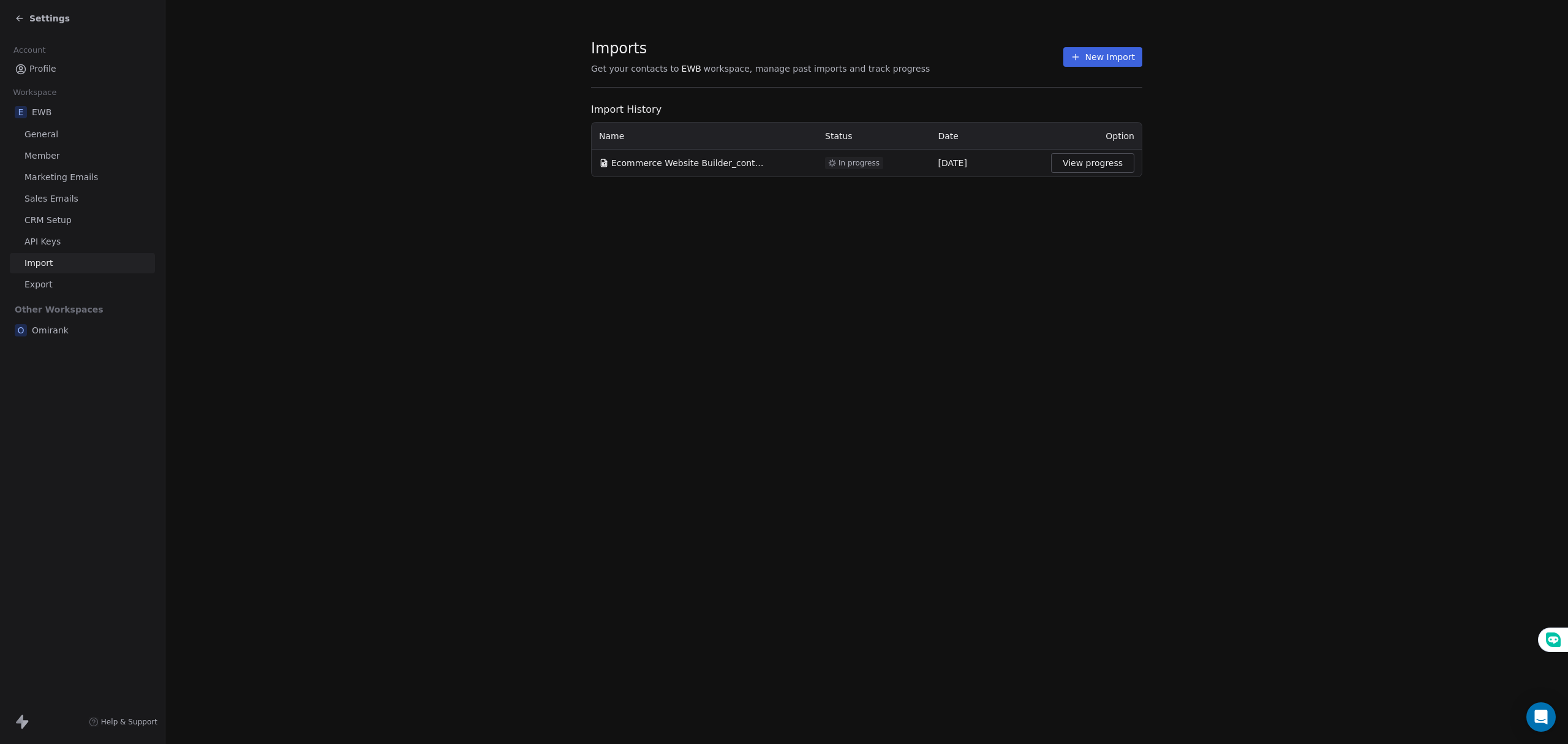
click at [1091, 160] on button "View progress" at bounding box center [1093, 163] width 83 height 19
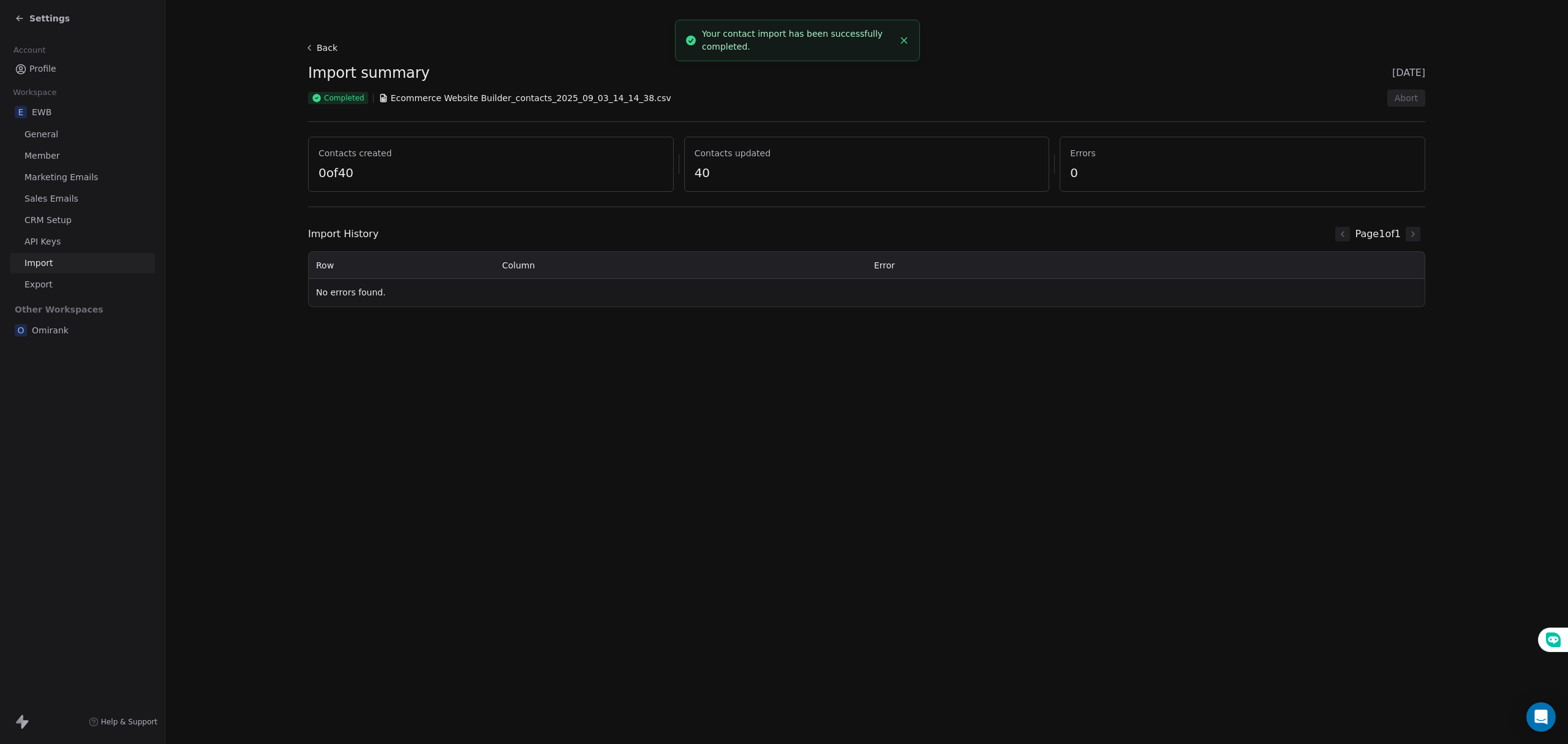
click at [329, 391] on div "Back Import summary [DATE] Completed Ecommerce Website Builder_contacts_2025_09…" at bounding box center [866, 372] width 1402 height 744
click at [19, 17] on icon at bounding box center [19, 18] width 10 height 10
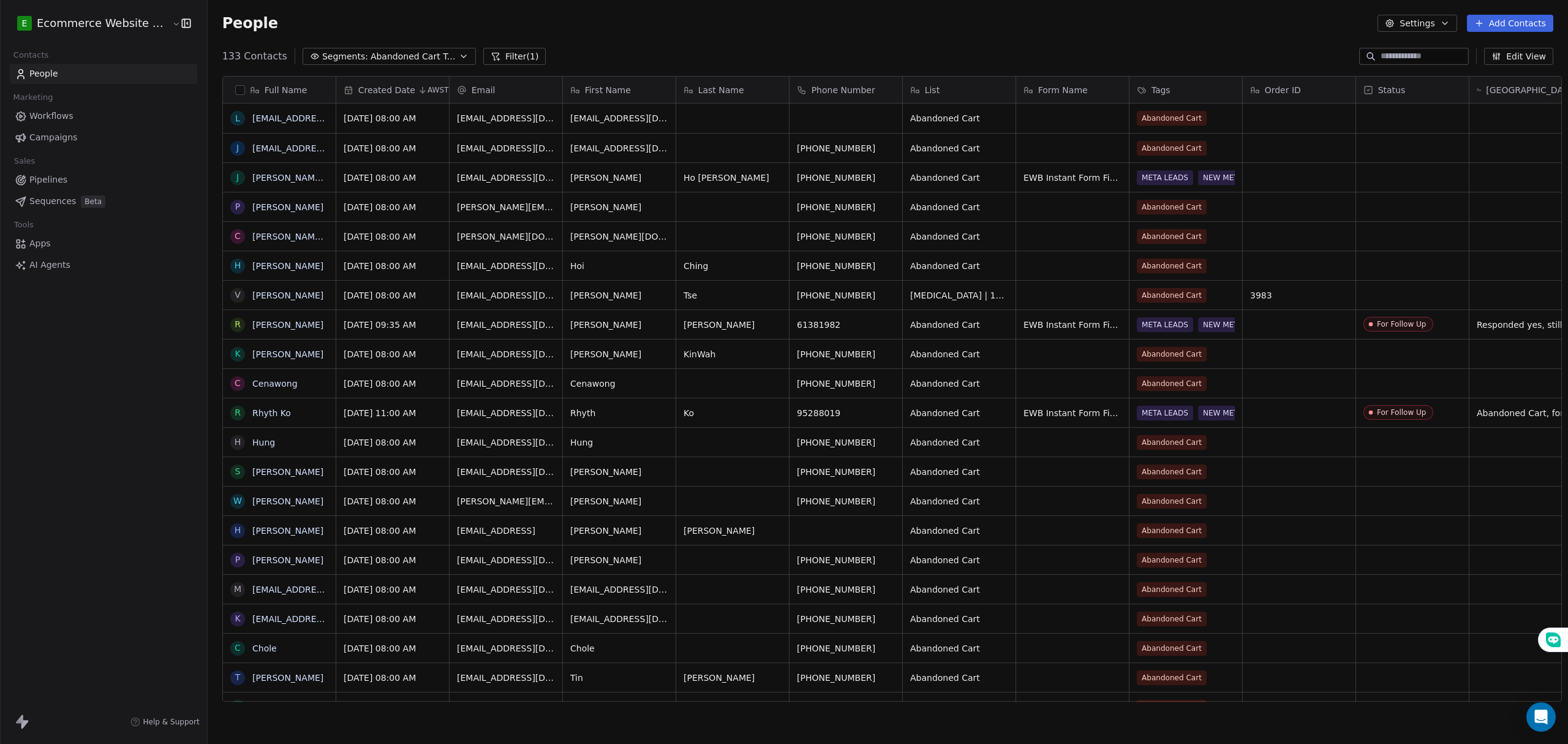
scroll to position [642, 1357]
click at [331, 54] on span "Segments:" at bounding box center [345, 56] width 46 height 13
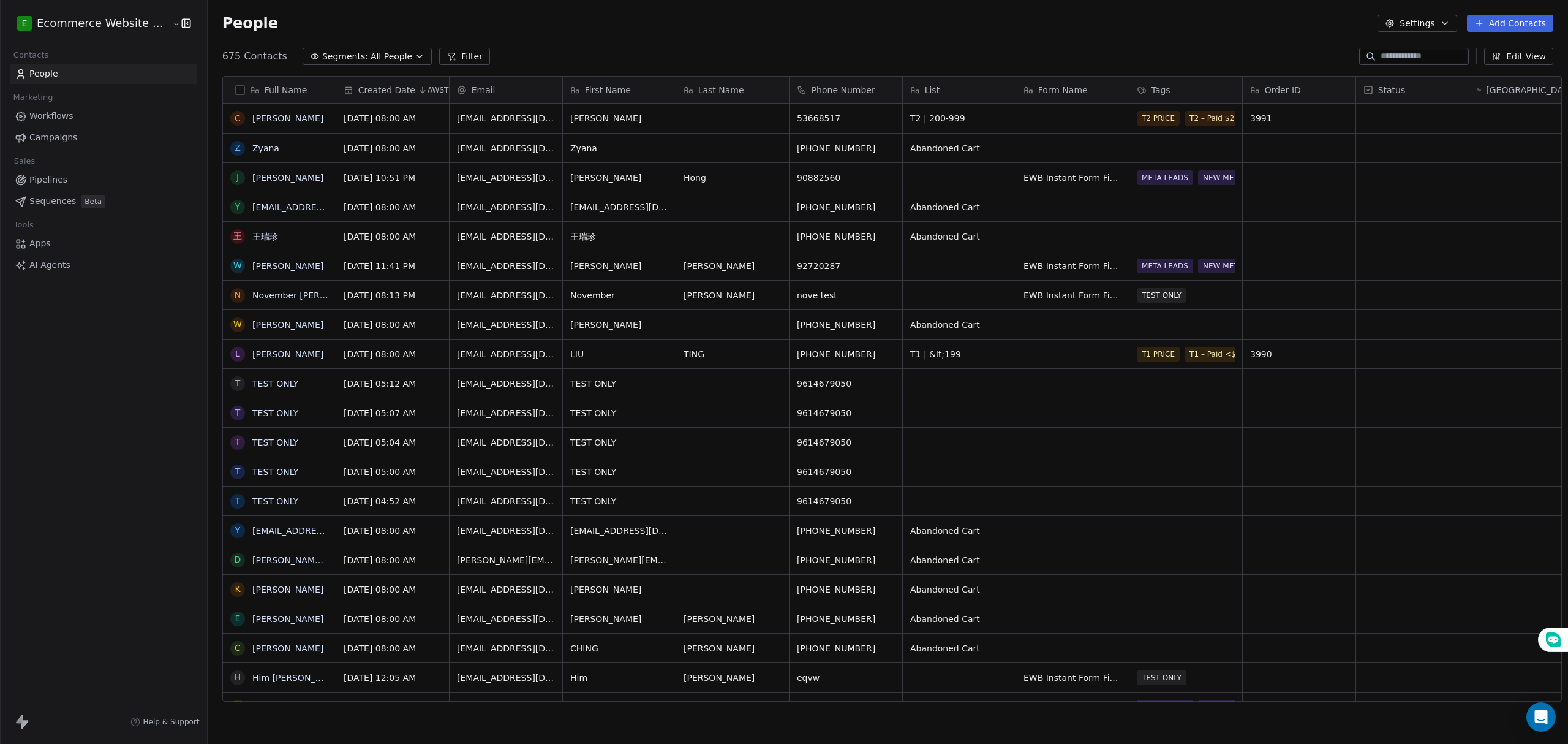
scroll to position [642, 1357]
click at [370, 54] on span "All People" at bounding box center [391, 56] width 42 height 13
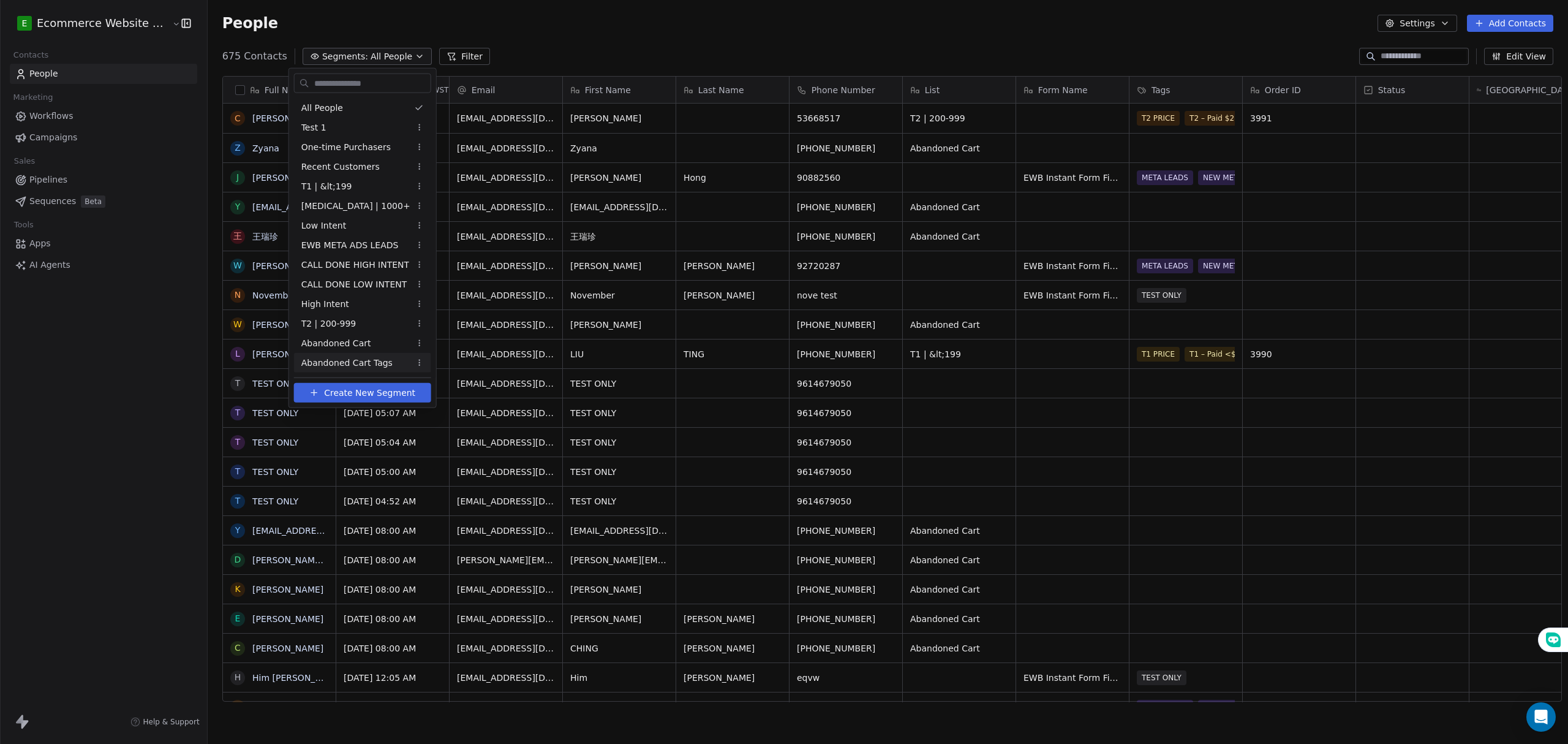
click at [369, 356] on span "Abandoned Cart Tags" at bounding box center [347, 362] width 91 height 13
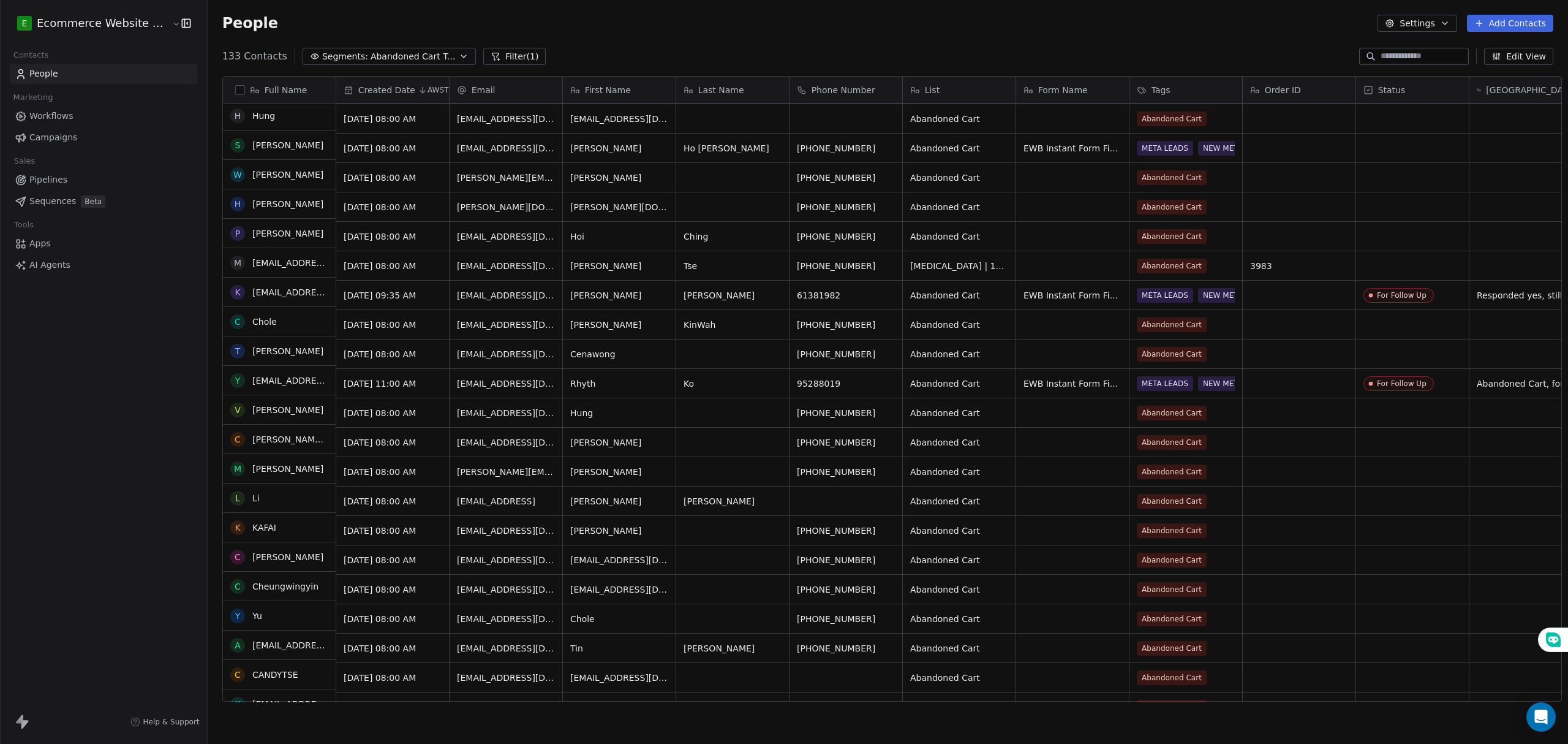
scroll to position [0, 0]
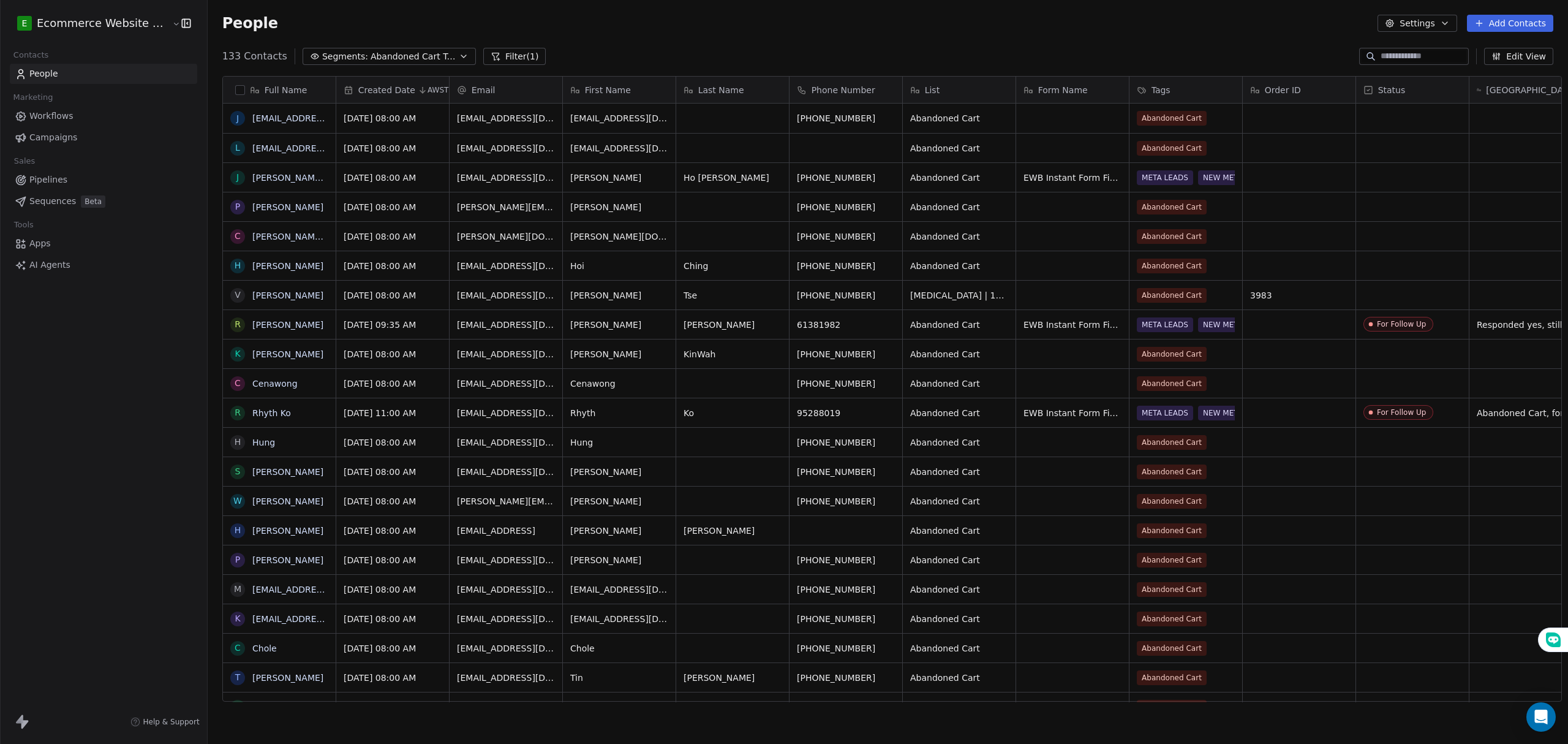
click at [89, 111] on link "Workflows" at bounding box center [103, 116] width 187 height 20
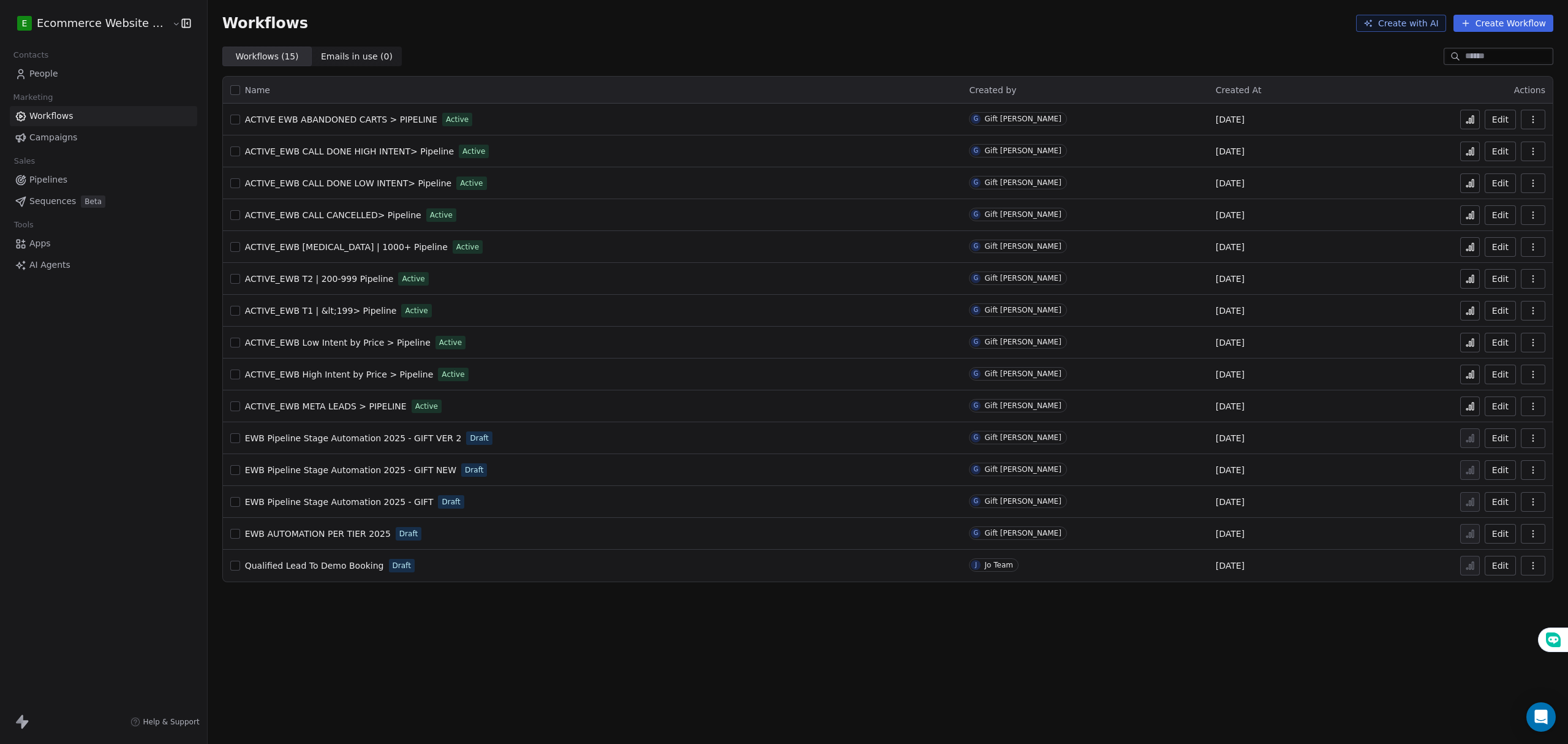
drag, startPoint x: 135, startPoint y: 474, endPoint x: 212, endPoint y: 701, distance: 239.7
click at [135, 474] on div "E Ecommerce Website Builder Contacts People Marketing Workflows Campaigns Sales…" at bounding box center [103, 372] width 207 height 744
click at [70, 150] on div "Contacts People Marketing Workflows Campaigns Sales Pipelines Sequences Beta To…" at bounding box center [103, 161] width 207 height 229
click at [74, 140] on link "Campaigns" at bounding box center [103, 137] width 187 height 20
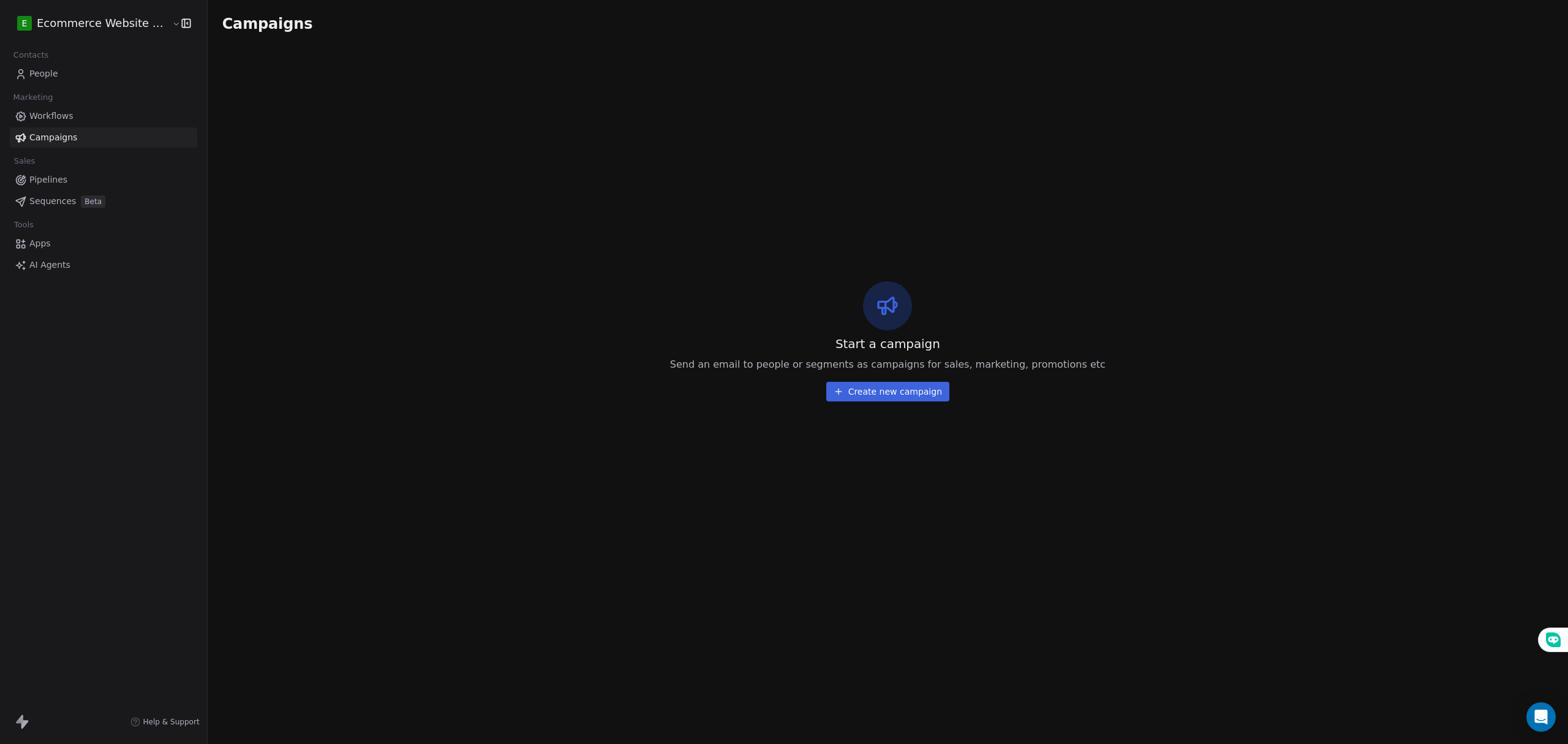
click at [76, 180] on link "Pipelines" at bounding box center [103, 180] width 187 height 20
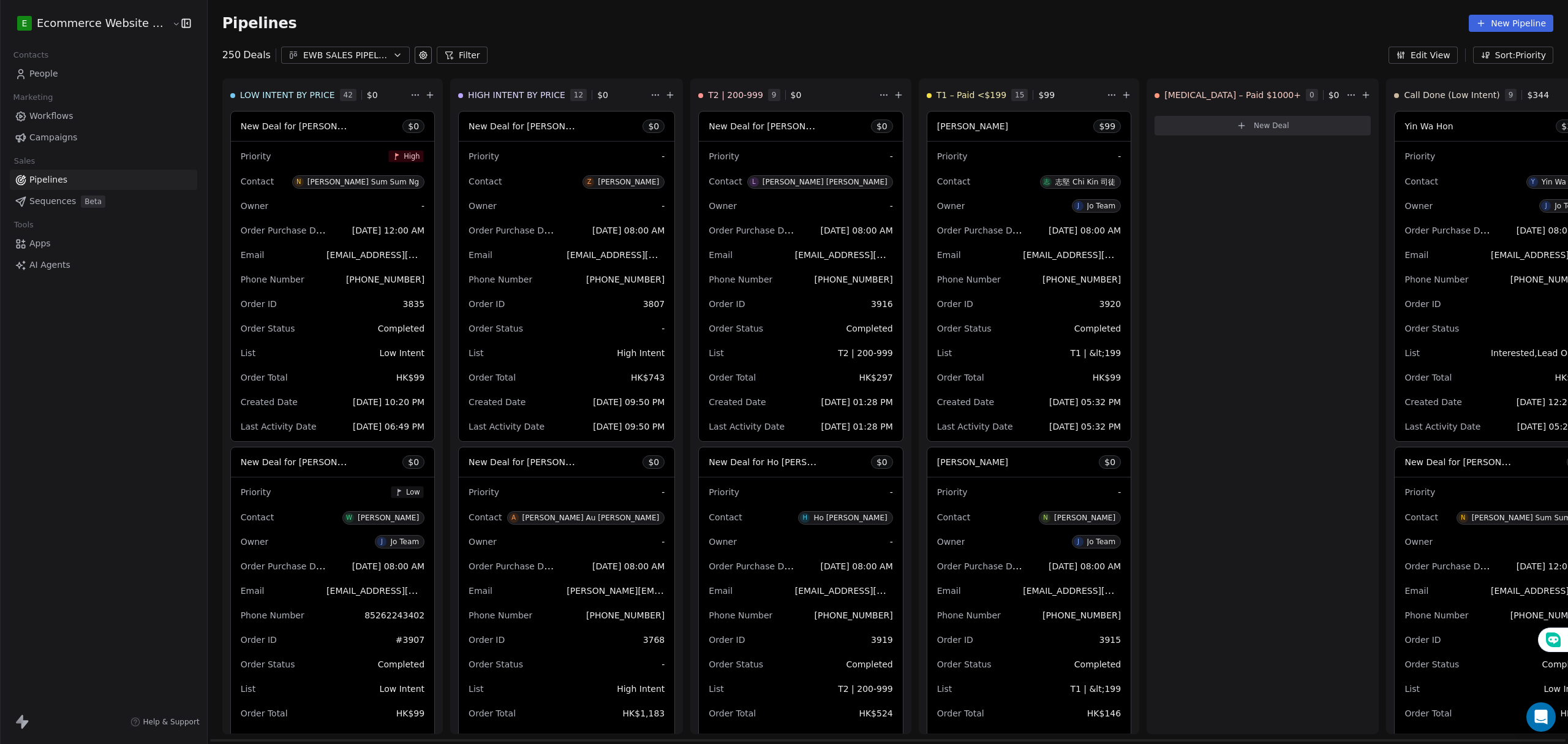
scroll to position [0, 881]
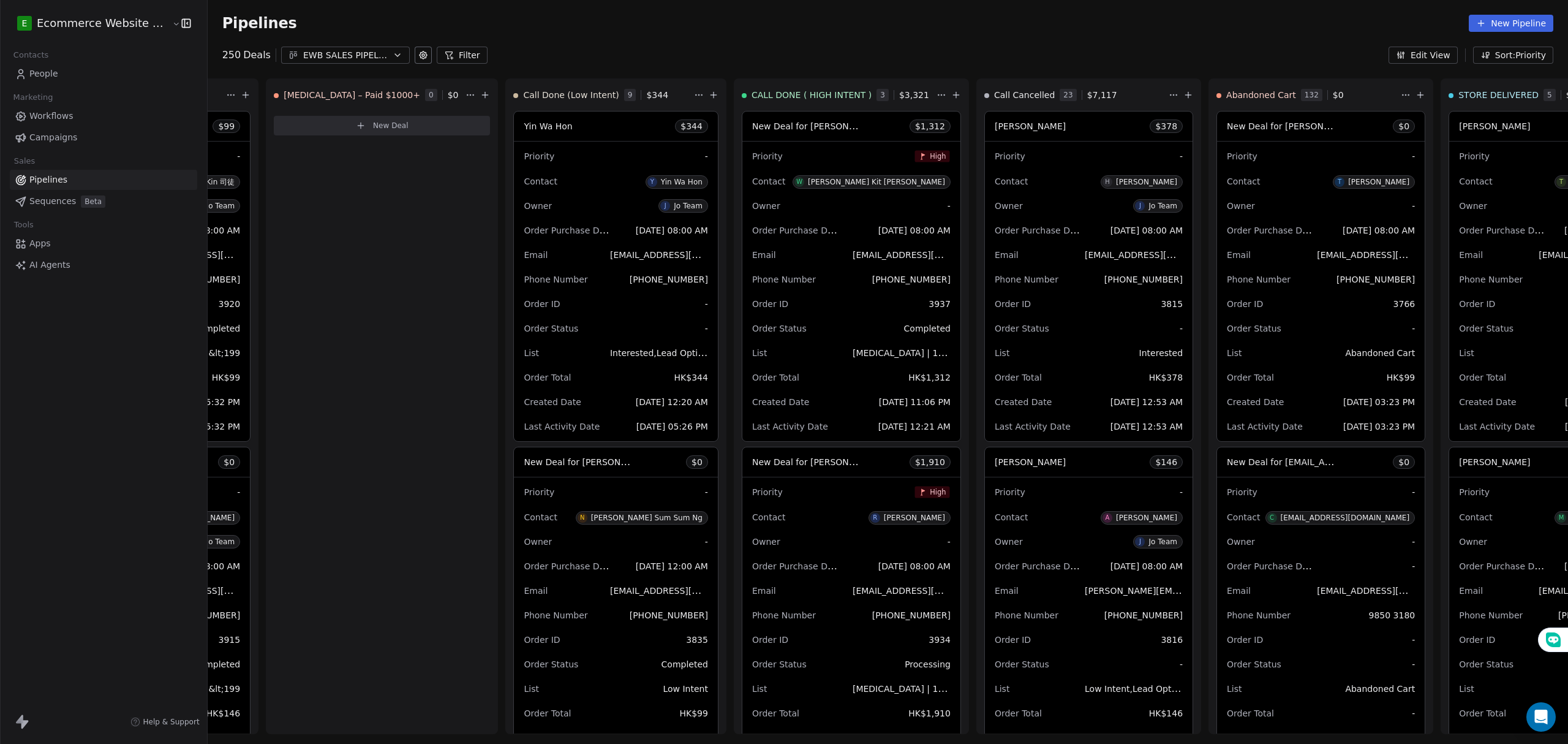
click at [45, 74] on span "People" at bounding box center [44, 74] width 29 height 13
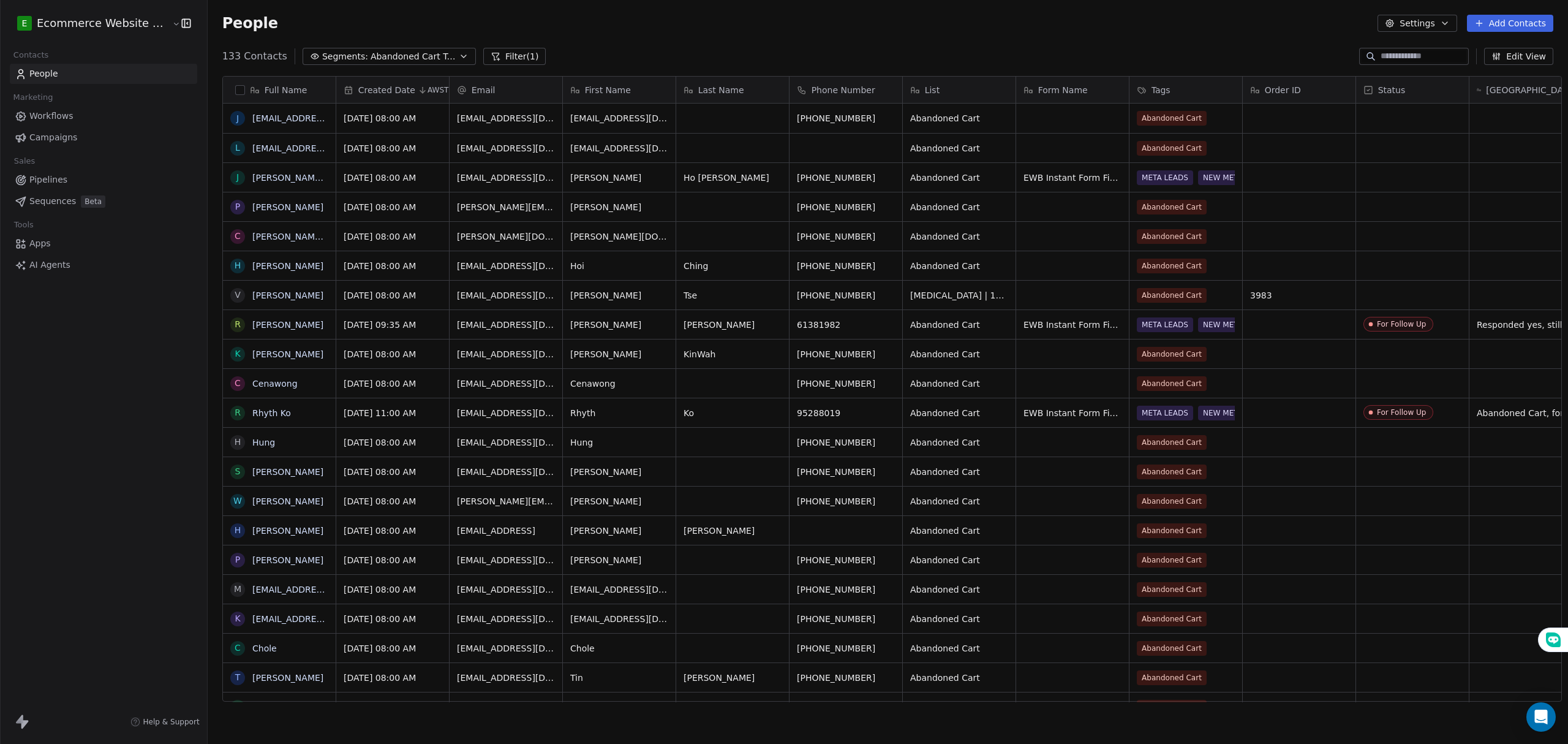
scroll to position [642, 1357]
click at [388, 53] on span "Abandoned Cart Tags" at bounding box center [413, 56] width 85 height 13
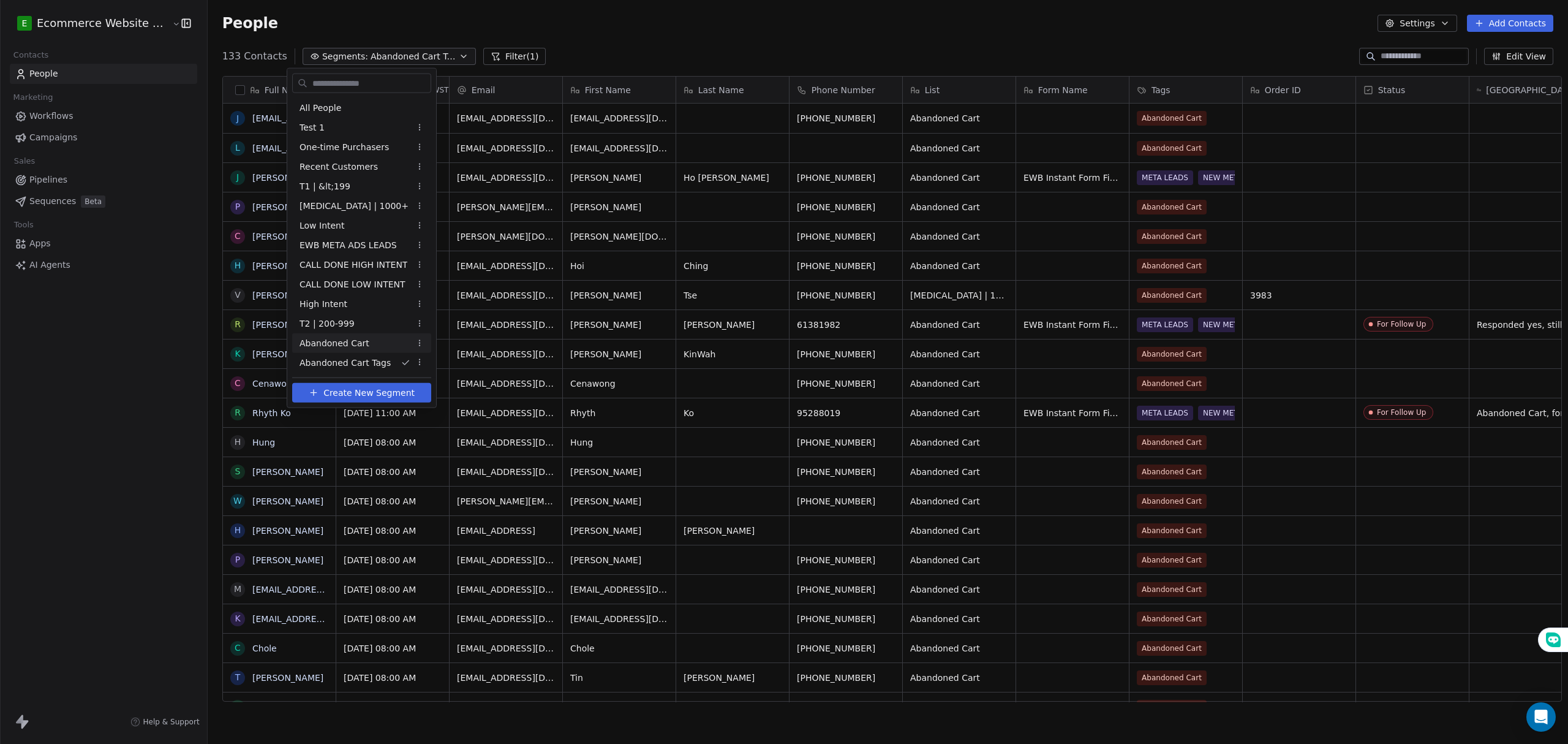
click at [409, 344] on html "E Ecommerce Website Builder Contacts People Marketing Workflows Campaigns Sales…" at bounding box center [784, 372] width 1568 height 744
click at [373, 334] on div "Abandoned Cart" at bounding box center [362, 343] width 139 height 19
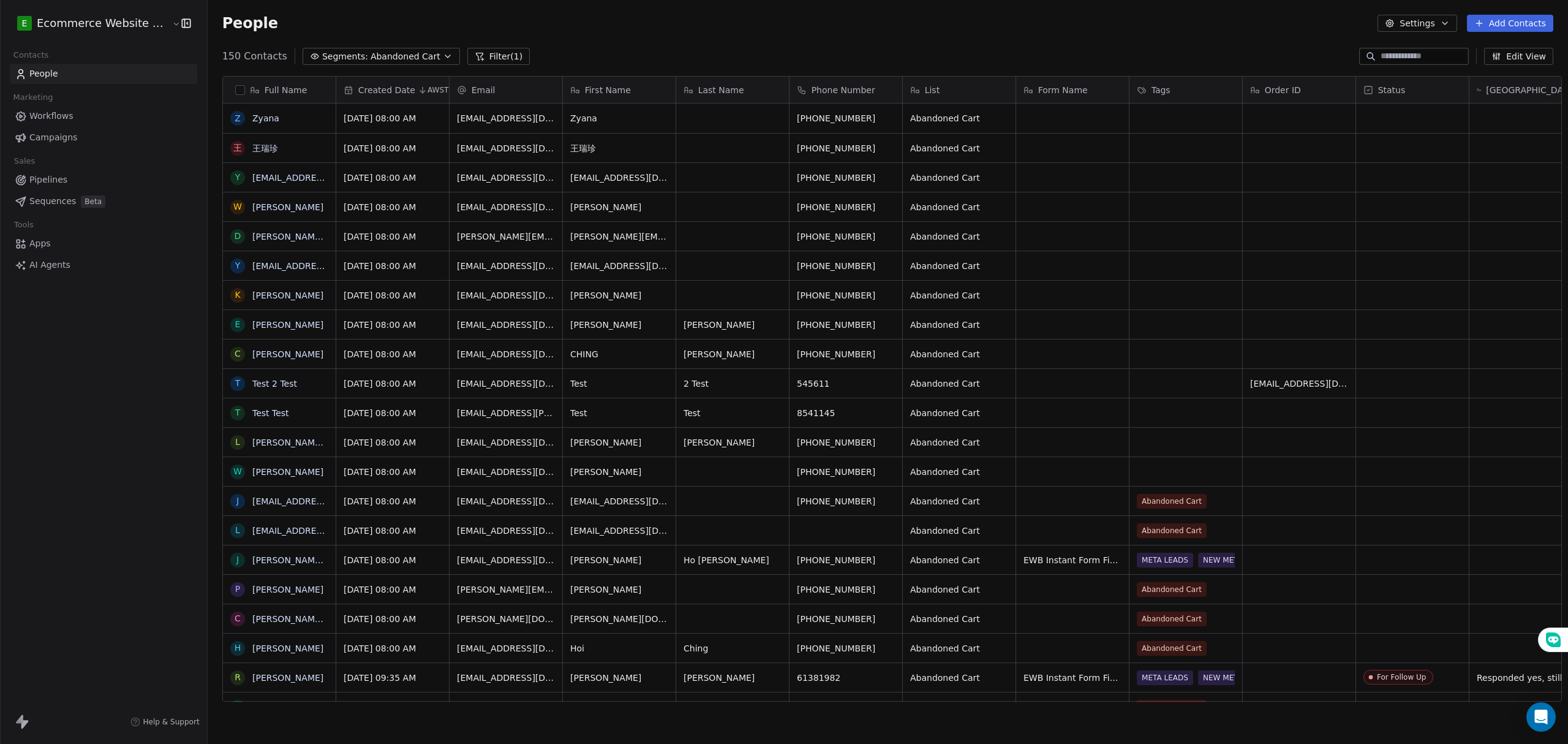
click at [379, 54] on span "Abandoned Cart" at bounding box center [405, 56] width 70 height 13
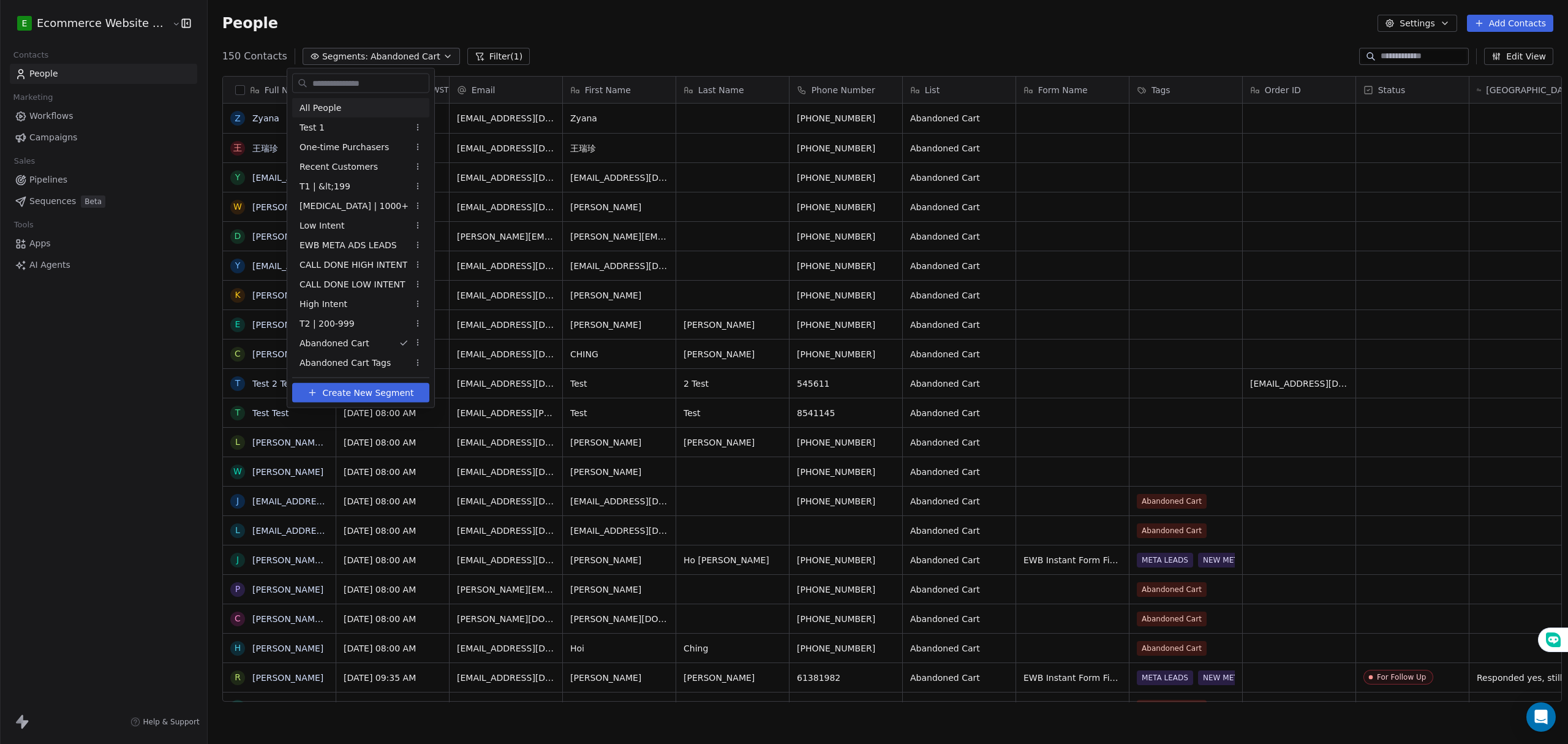
click at [512, 39] on html "E Ecommerce Website Builder Contacts People Marketing Workflows Campaigns Sales…" at bounding box center [784, 372] width 1568 height 744
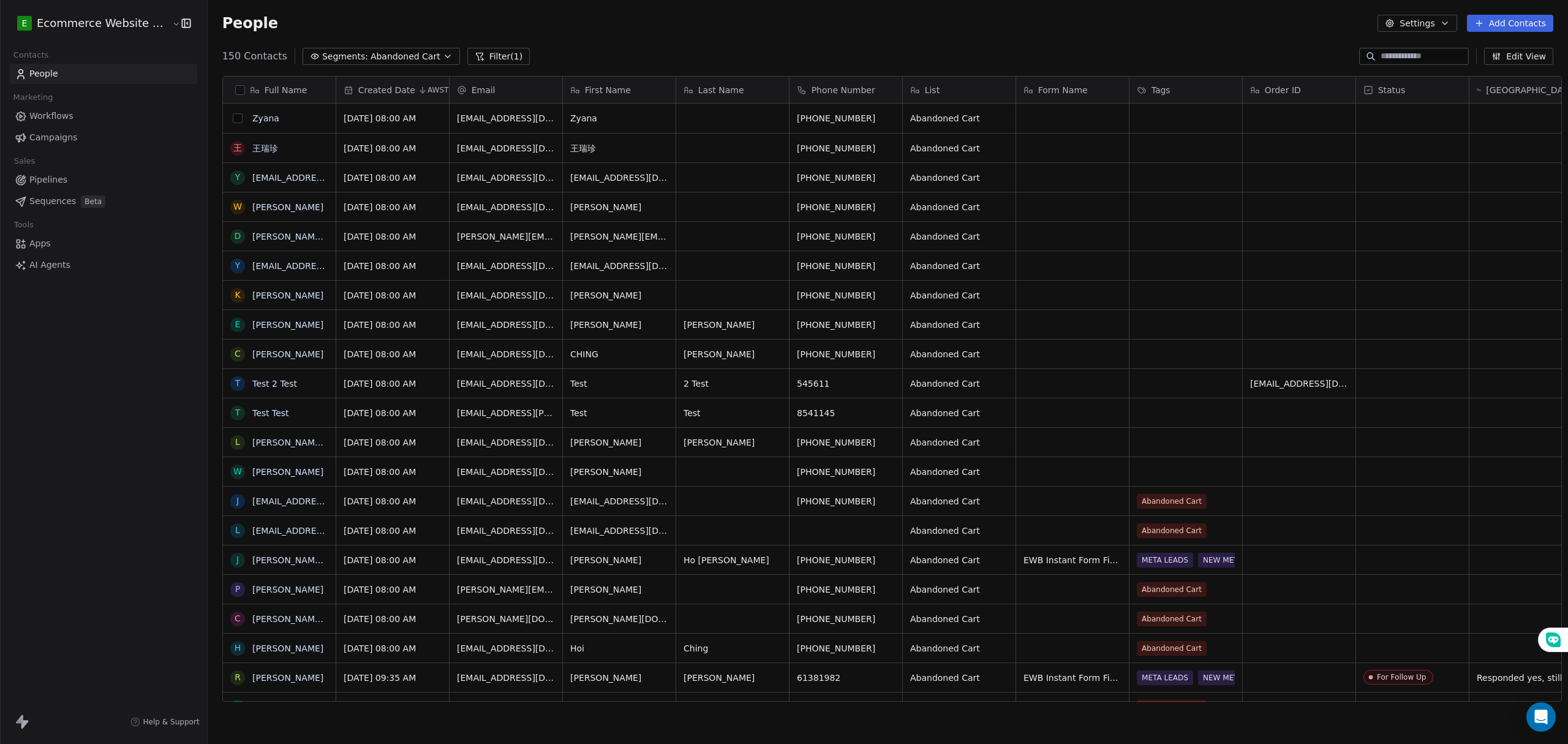
click at [232, 117] on button "grid" at bounding box center [237, 118] width 10 height 10
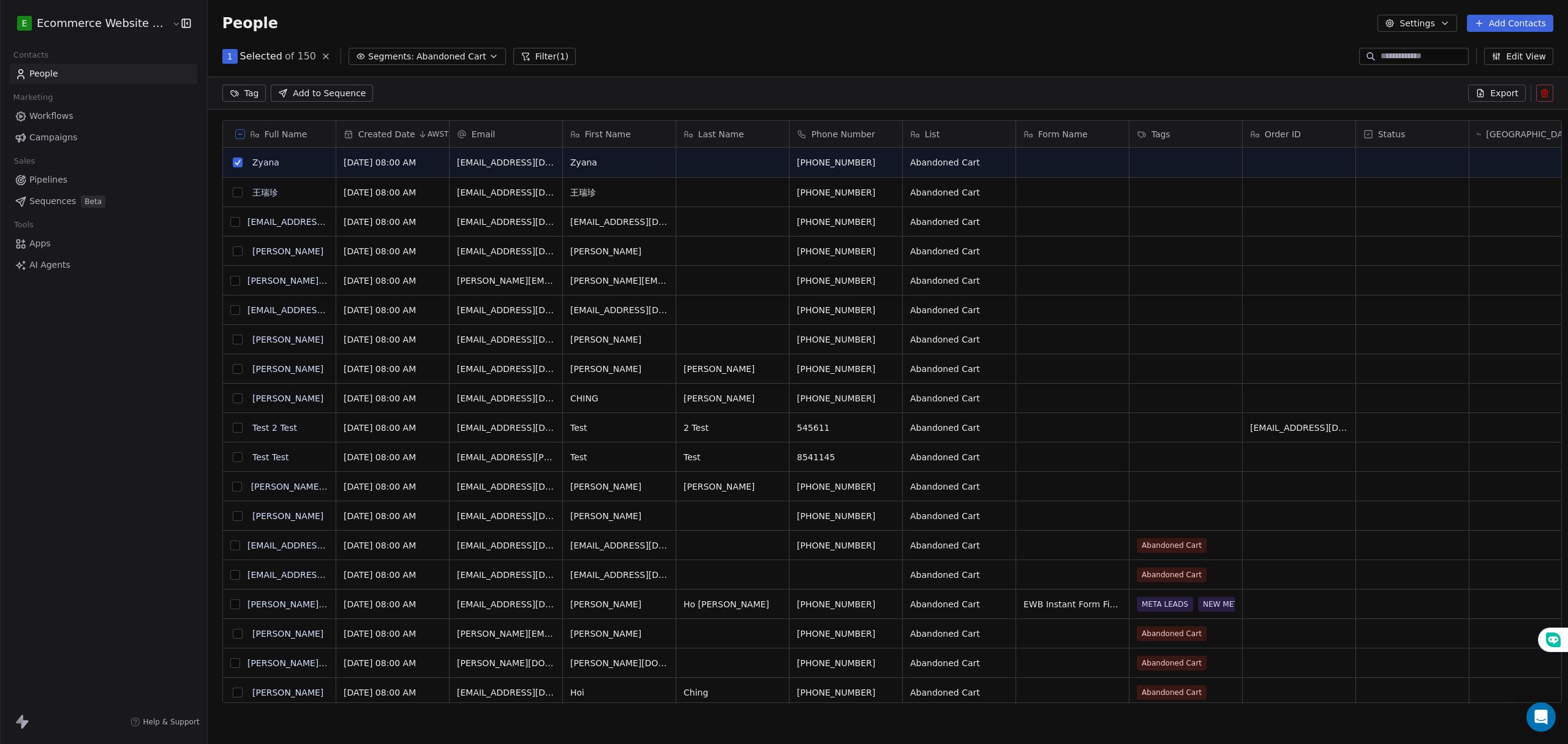
scroll to position [599, 1357]
drag, startPoint x: 366, startPoint y: 174, endPoint x: 673, endPoint y: 97, distance: 316.5
click at [461, 54] on button "Segments: Abandoned Cart" at bounding box center [427, 56] width 157 height 17
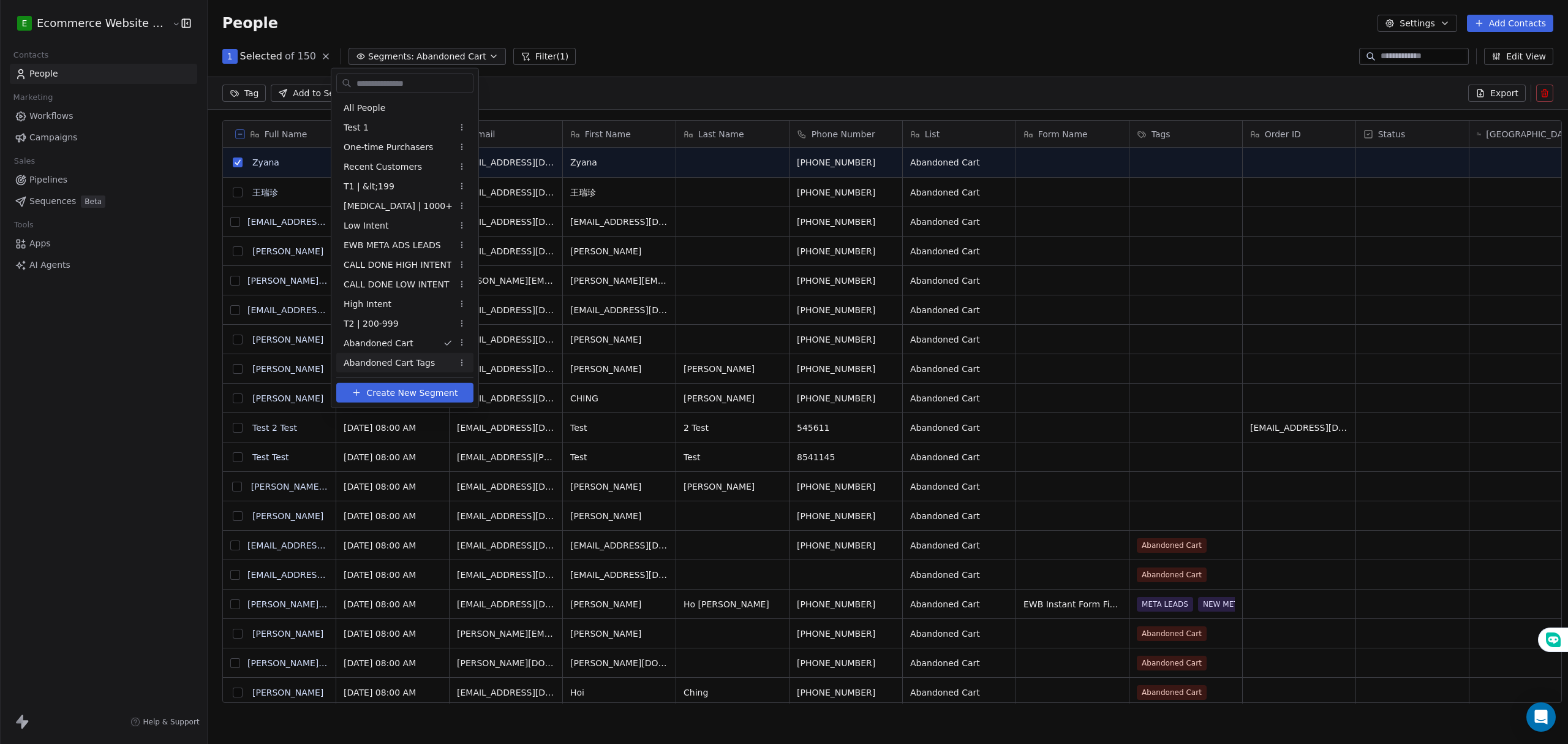
click at [428, 356] on div "Abandoned Cart Tags" at bounding box center [405, 362] width 137 height 19
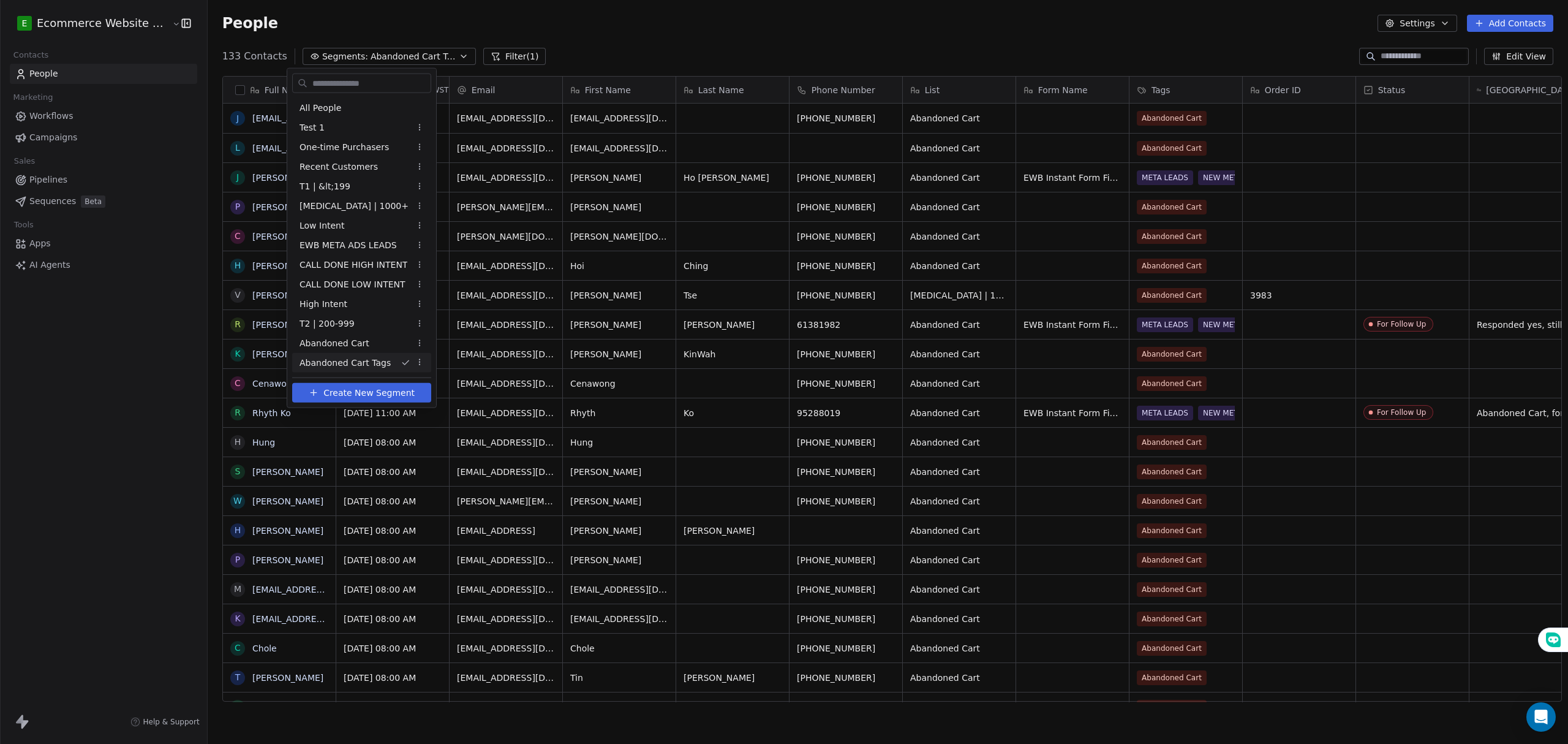
scroll to position [642, 1357]
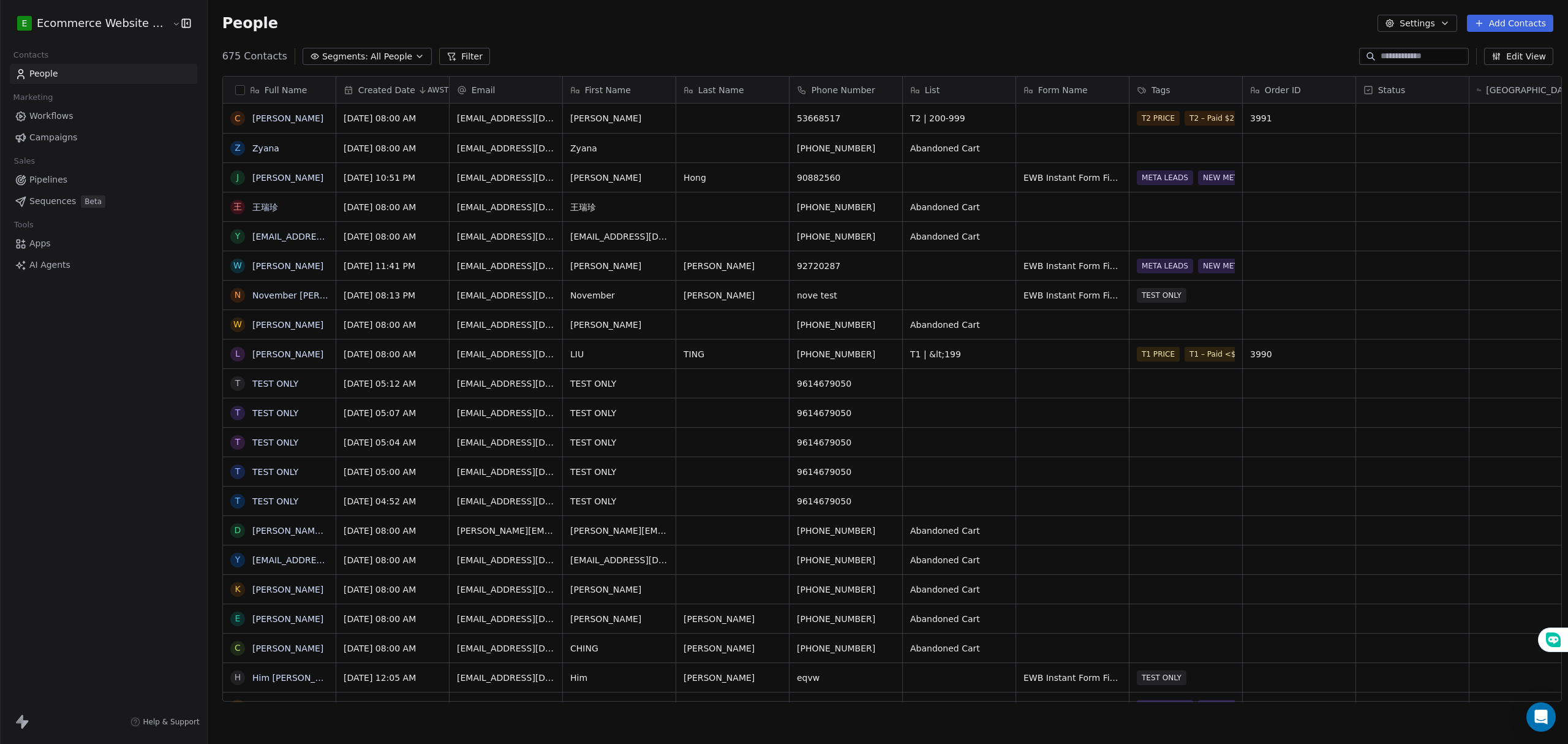
scroll to position [642, 1357]
click at [383, 50] on span "All People" at bounding box center [391, 56] width 42 height 13
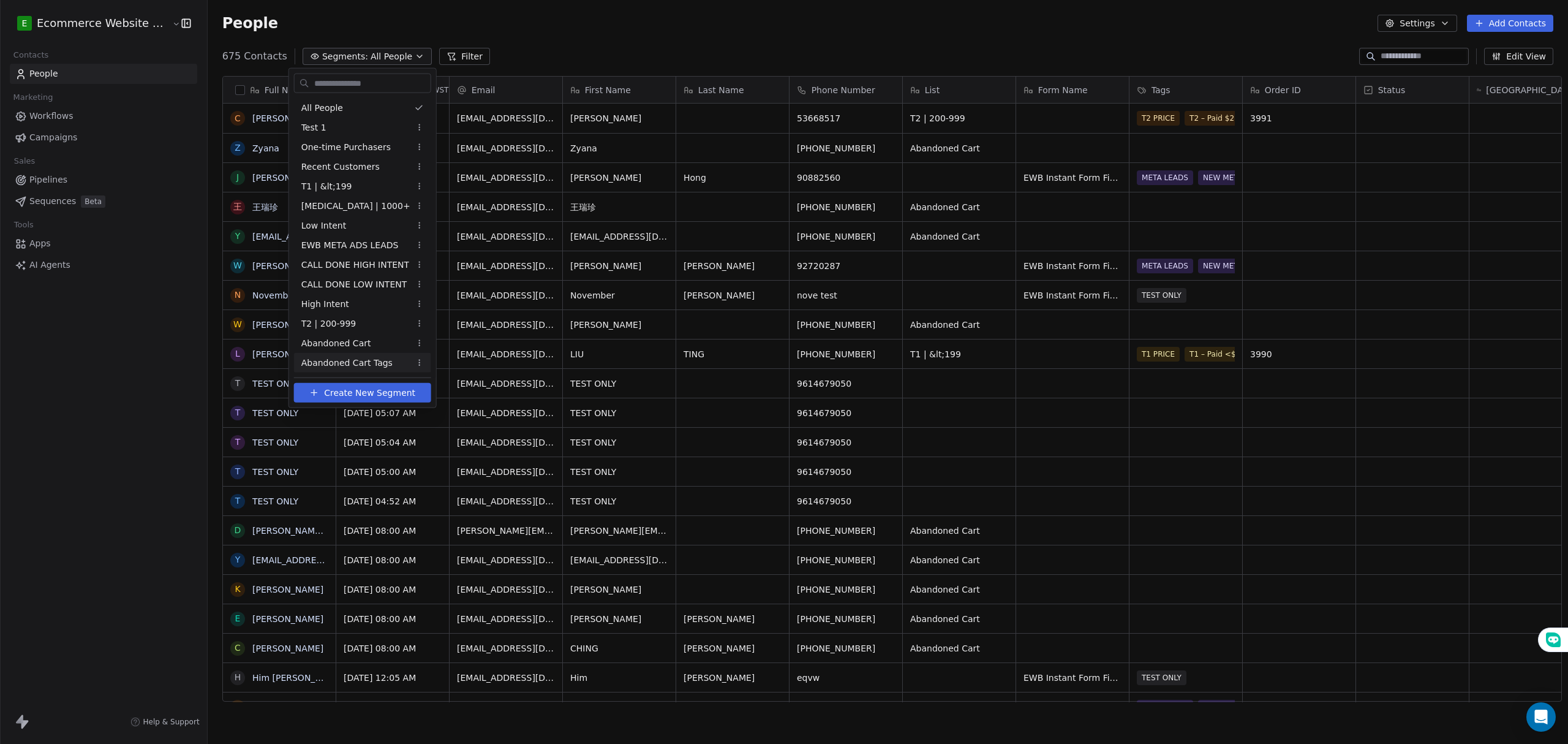
click at [370, 356] on span "Abandoned Cart Tags" at bounding box center [347, 362] width 91 height 13
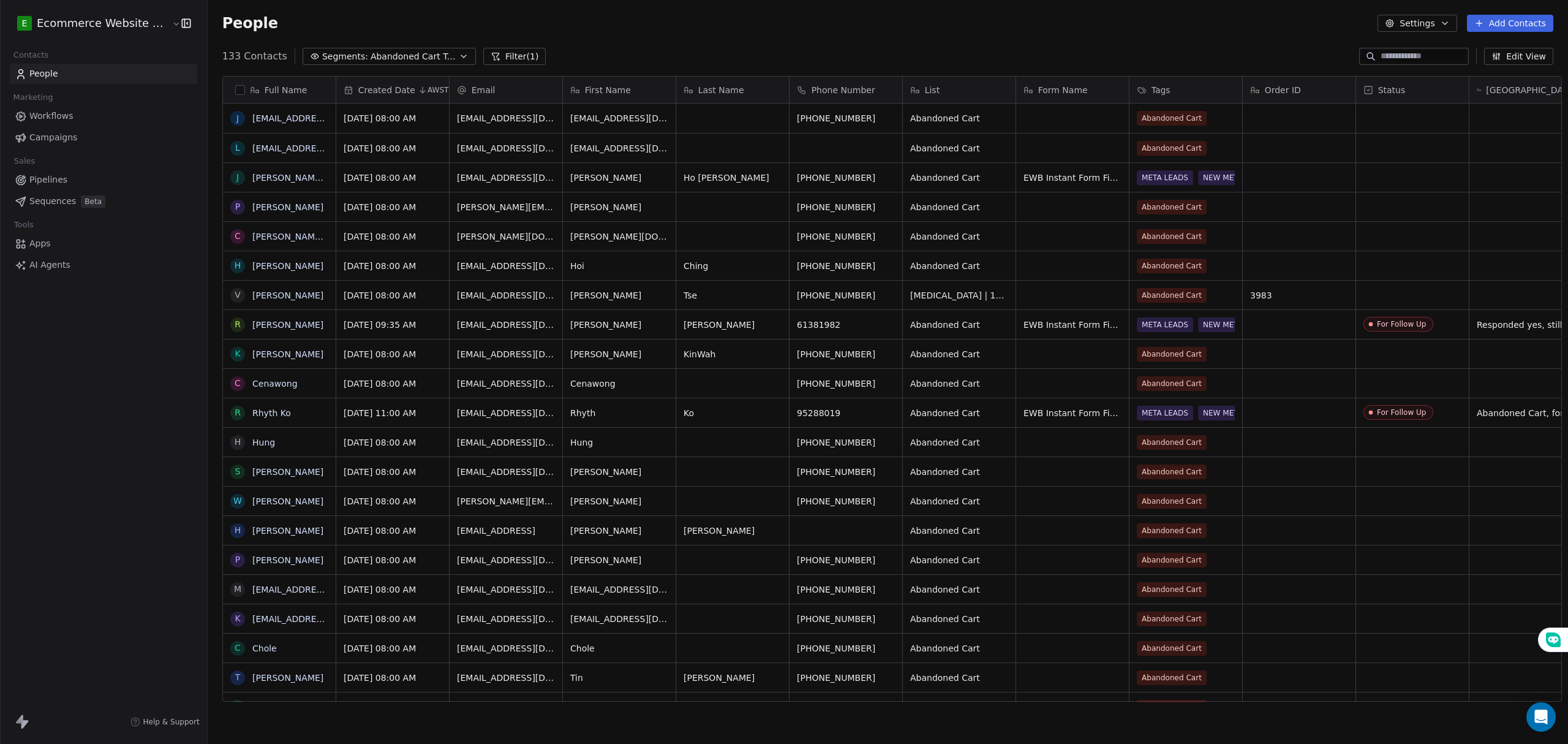
click at [1145, 30] on div "People Settings Add Contacts" at bounding box center [887, 23] width 1331 height 17
click at [1492, 25] on button "Add Contacts" at bounding box center [1510, 23] width 86 height 17
click at [1310, 17] on html "E Ecommerce Website Builder Contacts People Marketing Workflows Campaigns Sales…" at bounding box center [784, 372] width 1568 height 744
click at [408, 61] on span "Abandoned Cart Tags" at bounding box center [413, 56] width 85 height 13
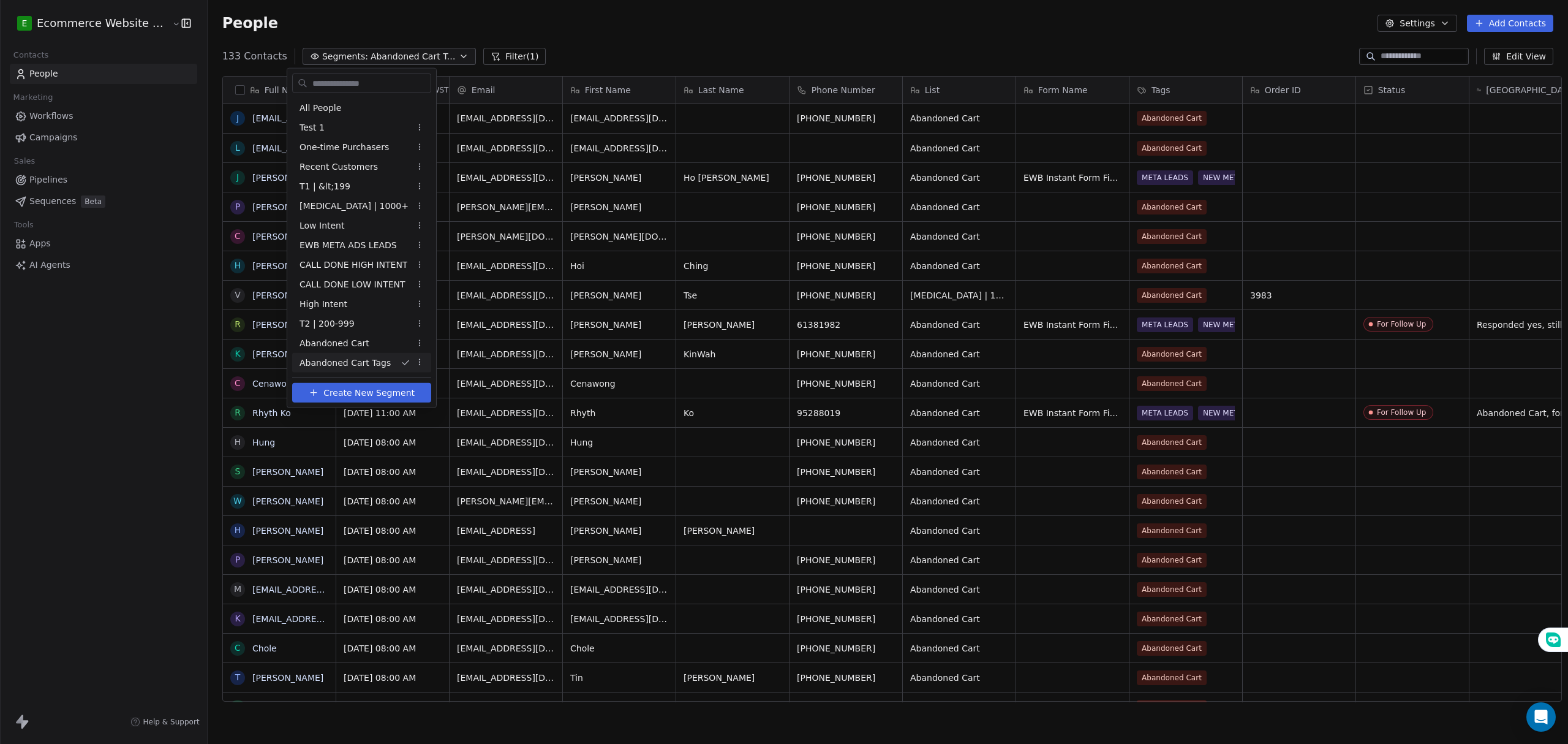
click at [343, 356] on span "Abandoned Cart Tags" at bounding box center [344, 362] width 91 height 13
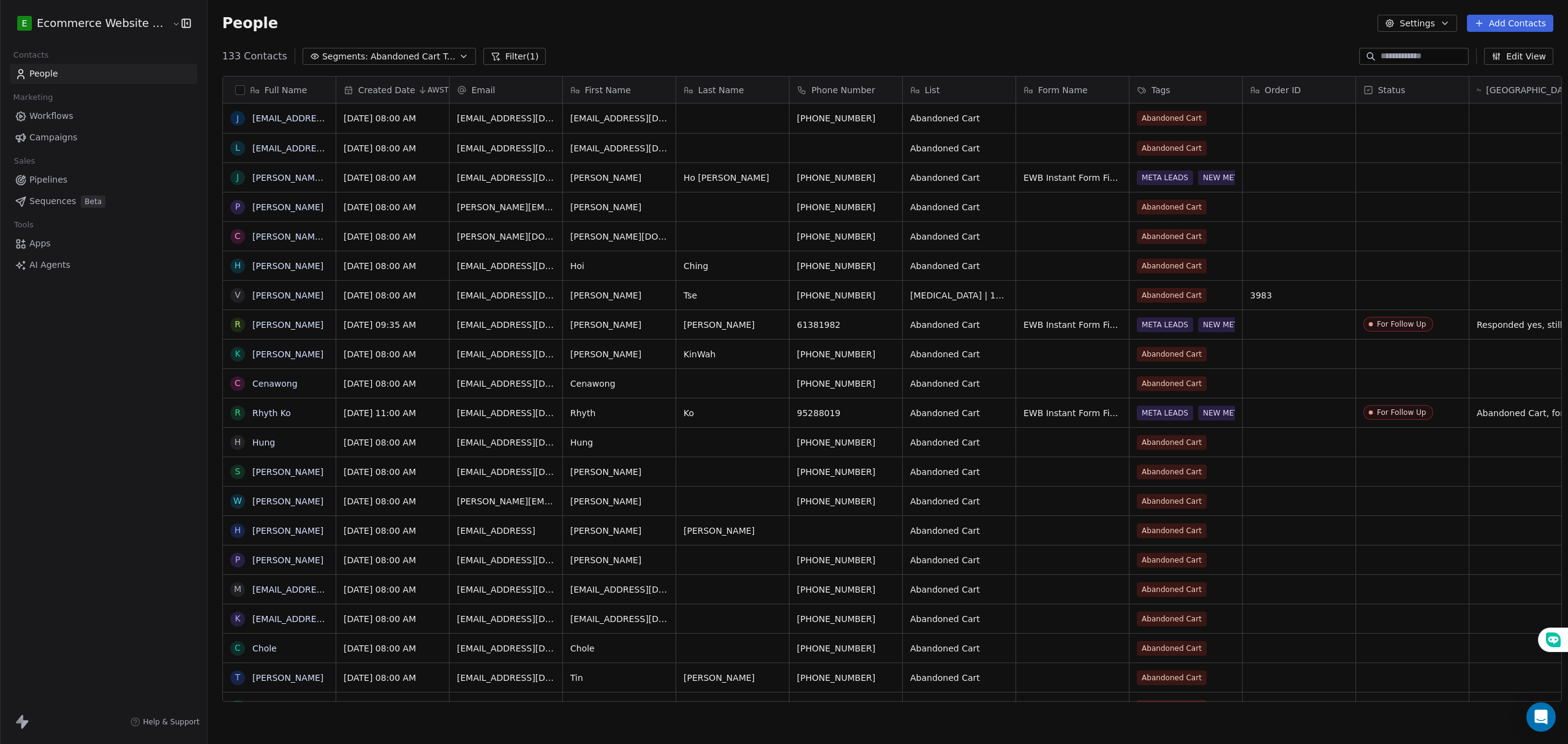
click at [1204, 30] on div "People Settings Add Contacts" at bounding box center [887, 23] width 1331 height 17
click at [1484, 22] on icon at bounding box center [1479, 23] width 10 height 10
click at [1496, 62] on div "Import from CSV" at bounding box center [1508, 69] width 114 height 19
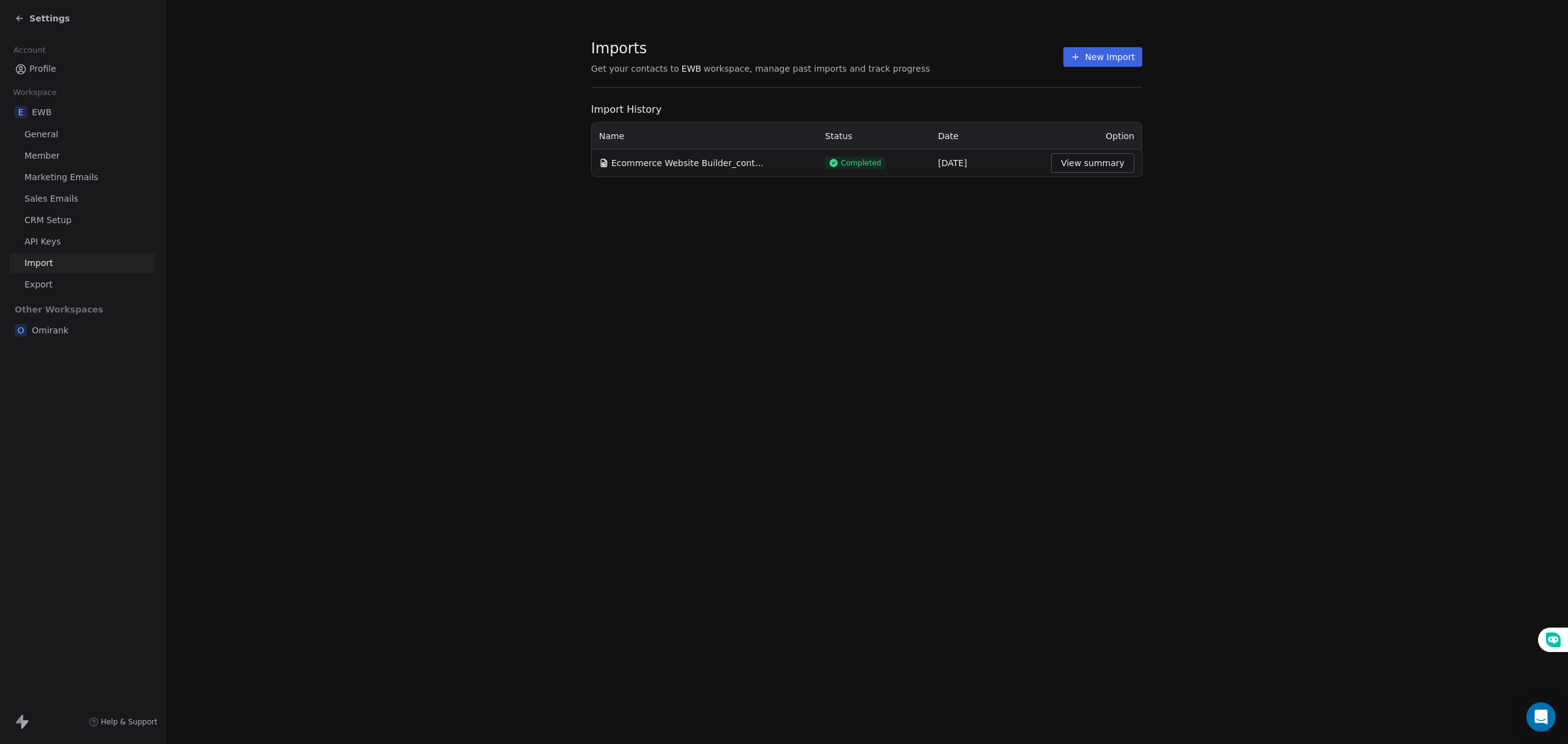
click at [933, 160] on td "09 Sept 2025" at bounding box center [987, 163] width 114 height 27
click at [821, 163] on td "Completed" at bounding box center [874, 163] width 114 height 27
click at [762, 165] on span "Ecommerce Website Builder_contacts_2025_09_03_14_14_38.csv" at bounding box center [687, 163] width 153 height 12
click at [924, 172] on td "Completed" at bounding box center [874, 163] width 114 height 27
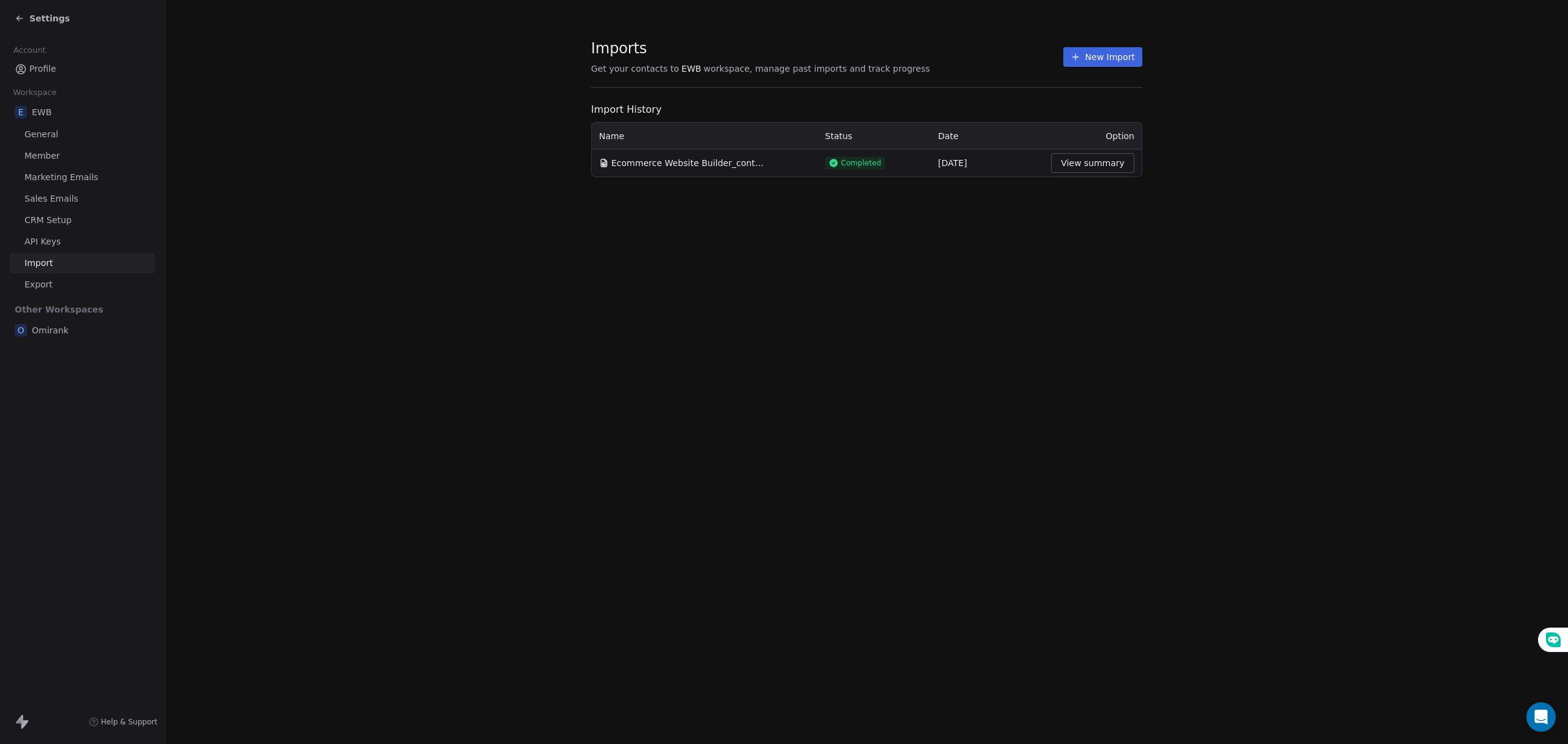
click at [1069, 167] on button "View summary" at bounding box center [1093, 163] width 83 height 19
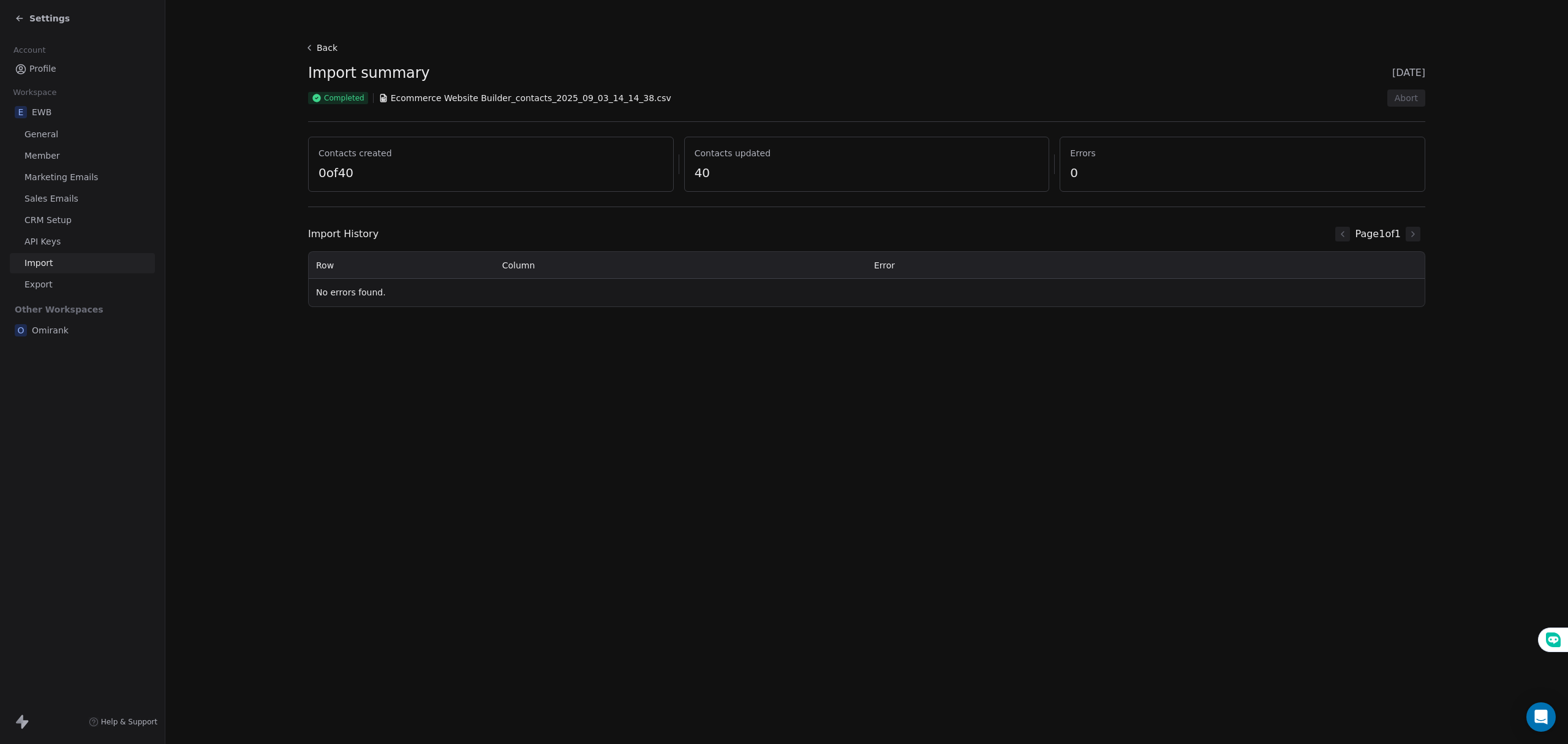
click at [581, 343] on section "Back Import summary 09 Sept 2025 Completed Ecommerce Website Builder_contacts_2…" at bounding box center [866, 173] width 1176 height 346
click at [311, 50] on icon at bounding box center [309, 48] width 10 height 10
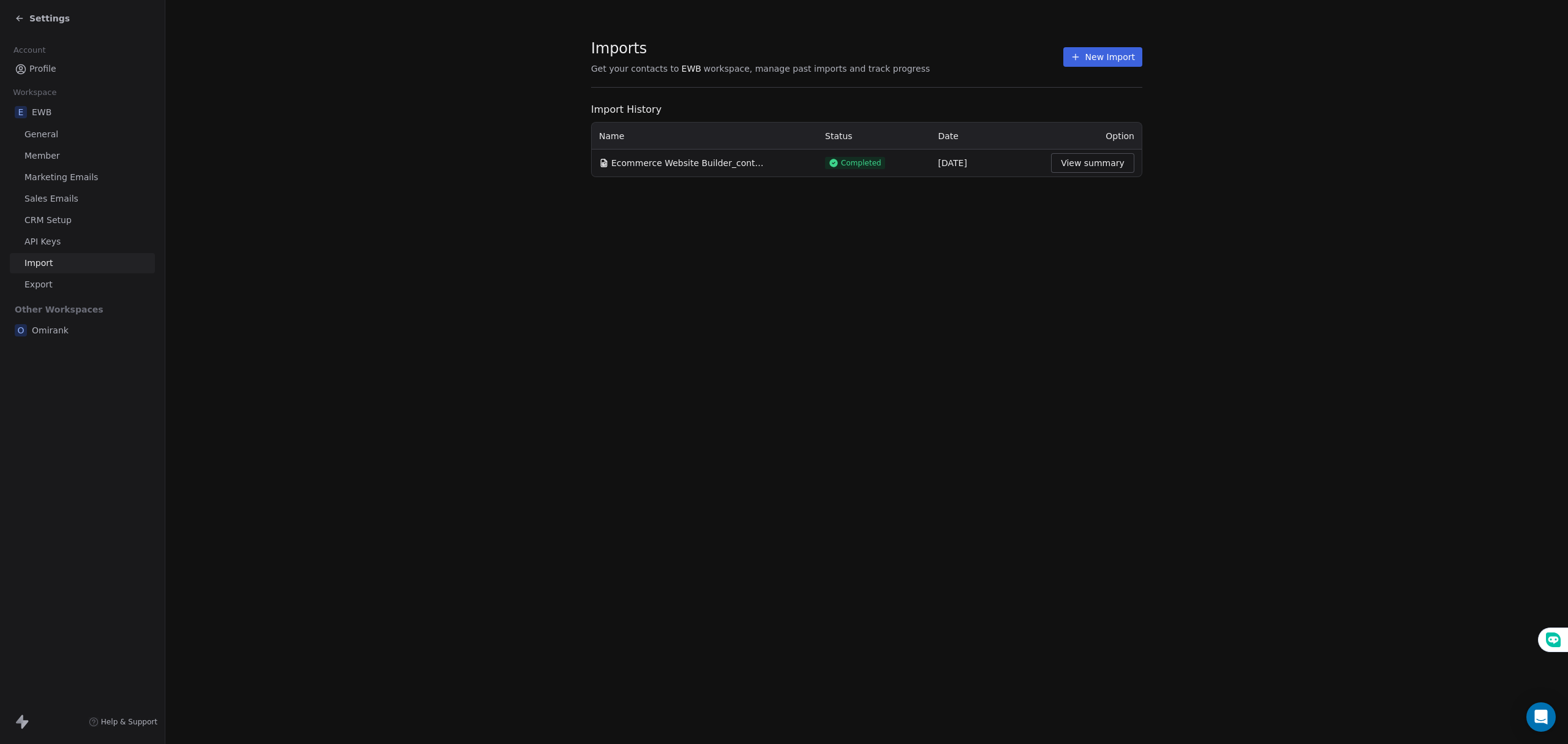
click at [309, 170] on section "Imports Get your contacts to EWB workspace, manage past imports and track progr…" at bounding box center [866, 108] width 1402 height 216
click at [38, 76] on link "Profile" at bounding box center [82, 68] width 146 height 20
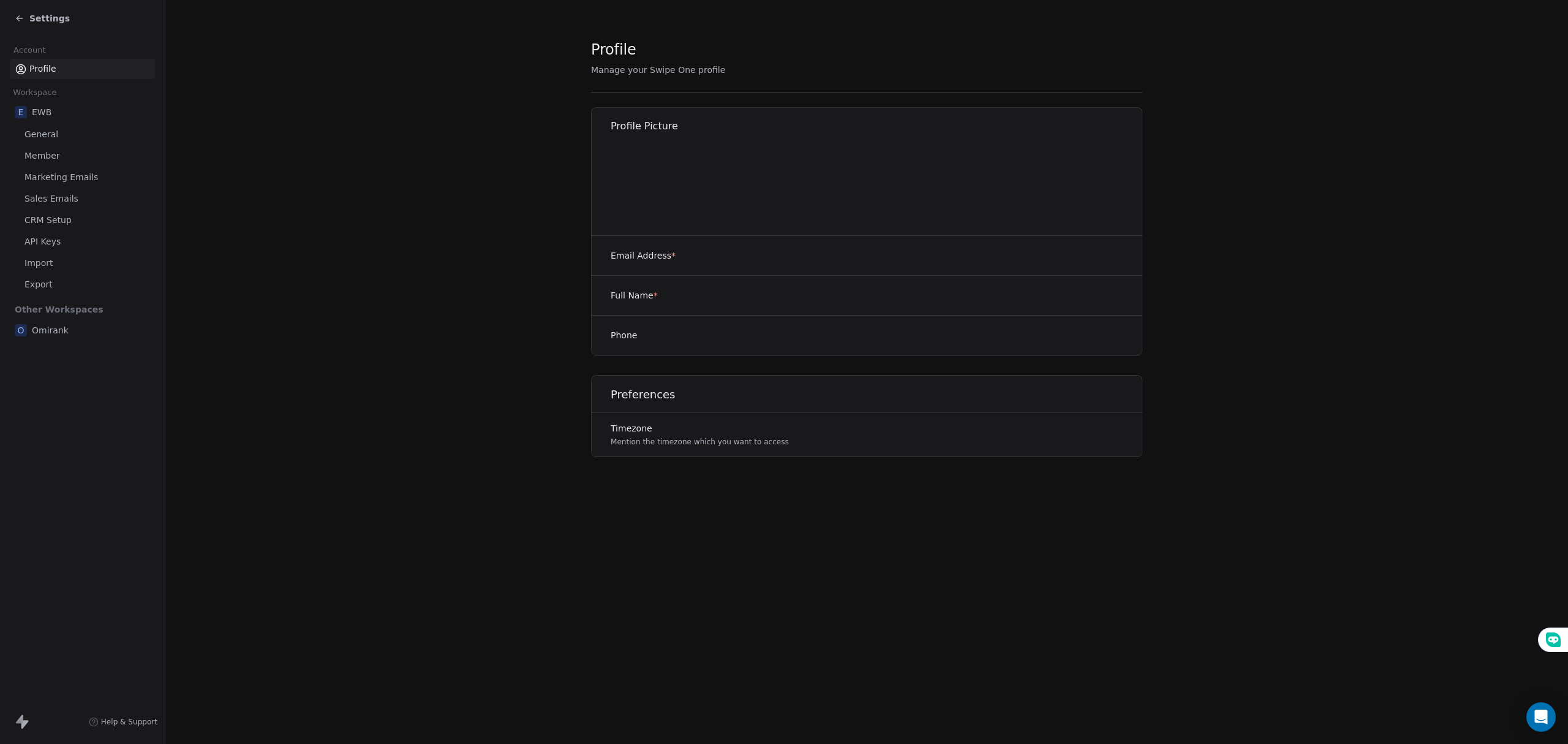
click at [34, 66] on span "Profile" at bounding box center [43, 68] width 27 height 13
click at [18, 20] on icon at bounding box center [19, 18] width 10 height 10
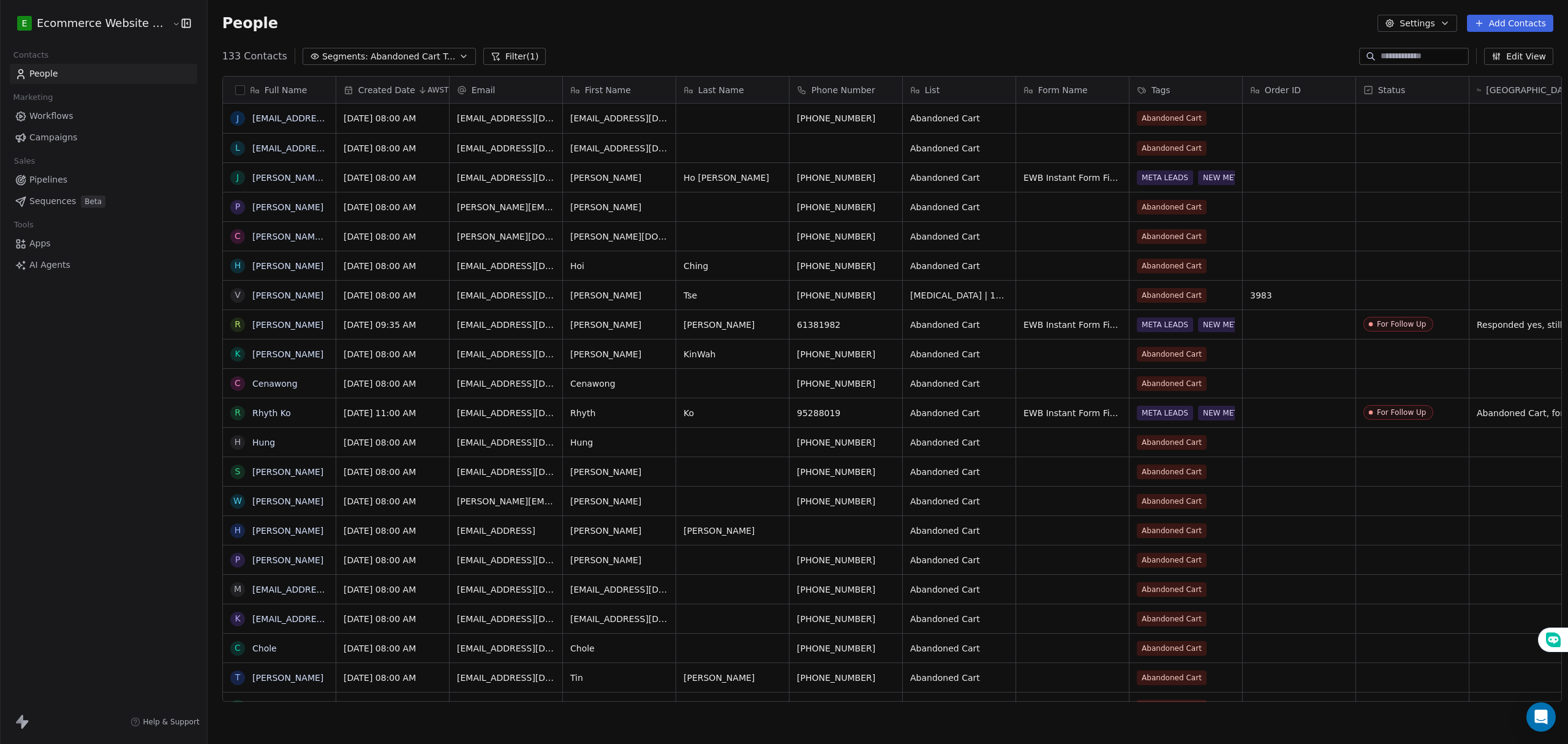
scroll to position [642, 1357]
click at [1509, 13] on div "People Settings Add Contacts" at bounding box center [888, 23] width 1360 height 47
click at [1514, 15] on button "Add Contacts" at bounding box center [1510, 23] width 86 height 17
click at [1487, 44] on span "Create new contact" at bounding box center [1515, 50] width 84 height 13
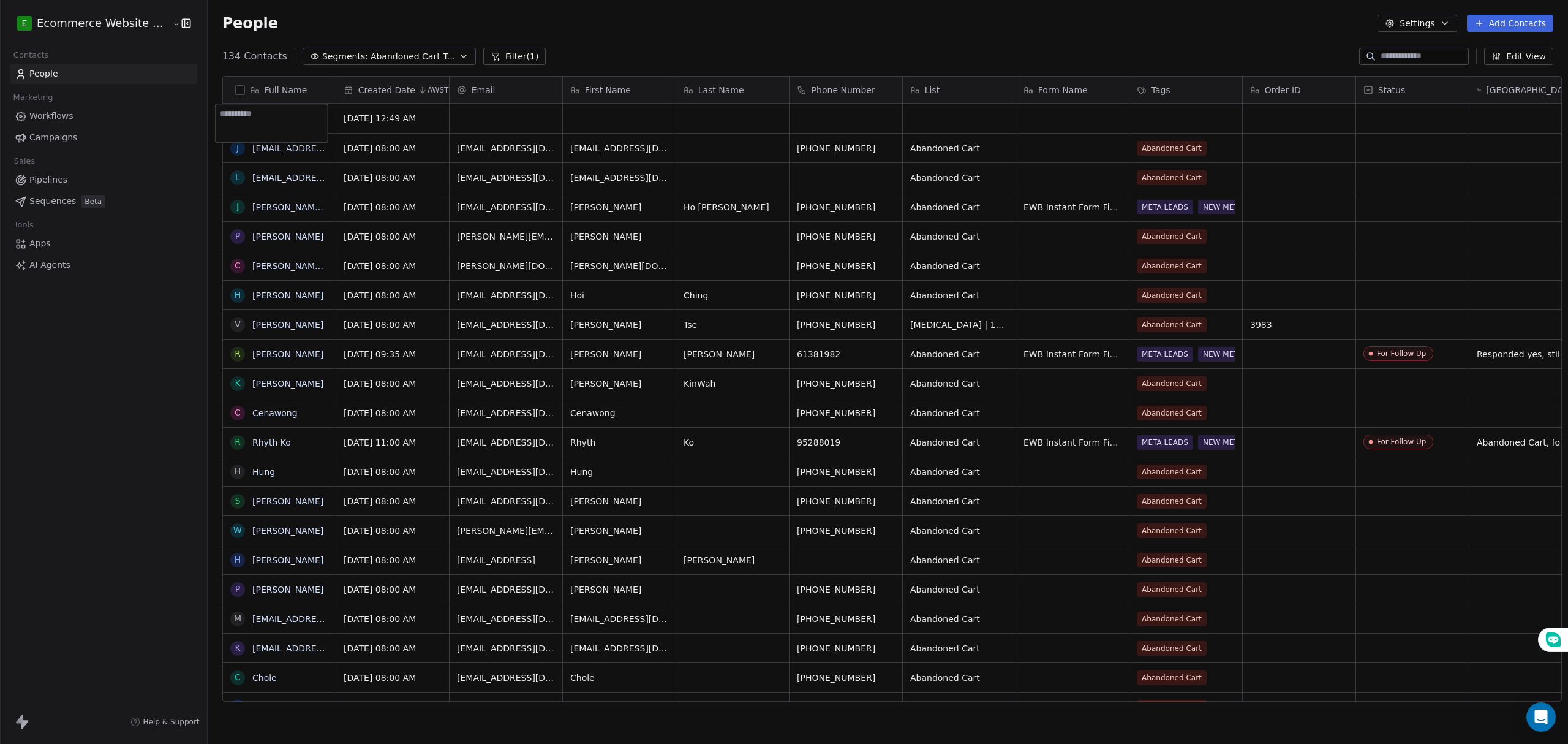
click at [868, 17] on html "E Ecommerce Website Builder Contacts People Marketing Workflows Campaigns Sales…" at bounding box center [784, 372] width 1568 height 744
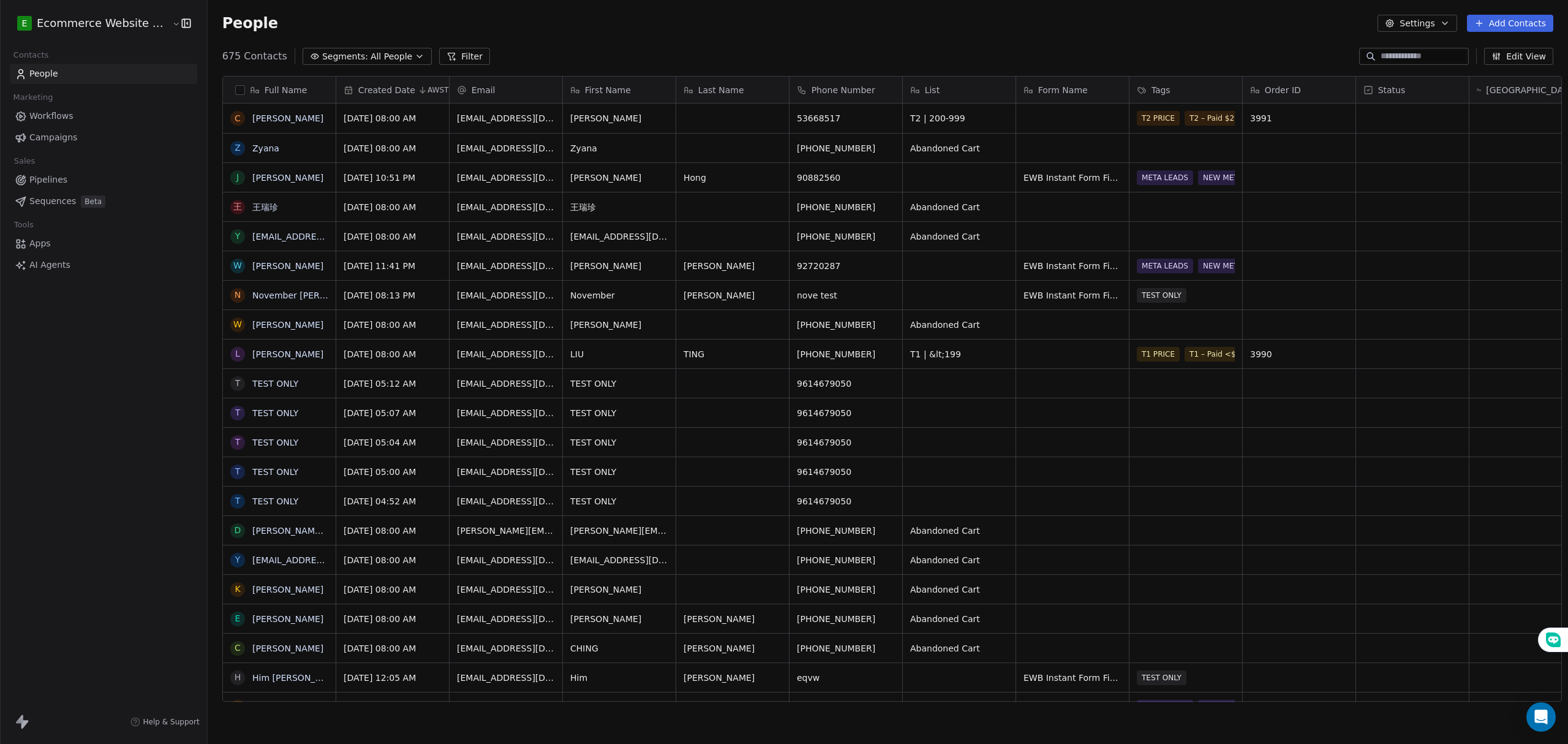
scroll to position [642, 1357]
click at [375, 53] on span "All People" at bounding box center [391, 56] width 42 height 13
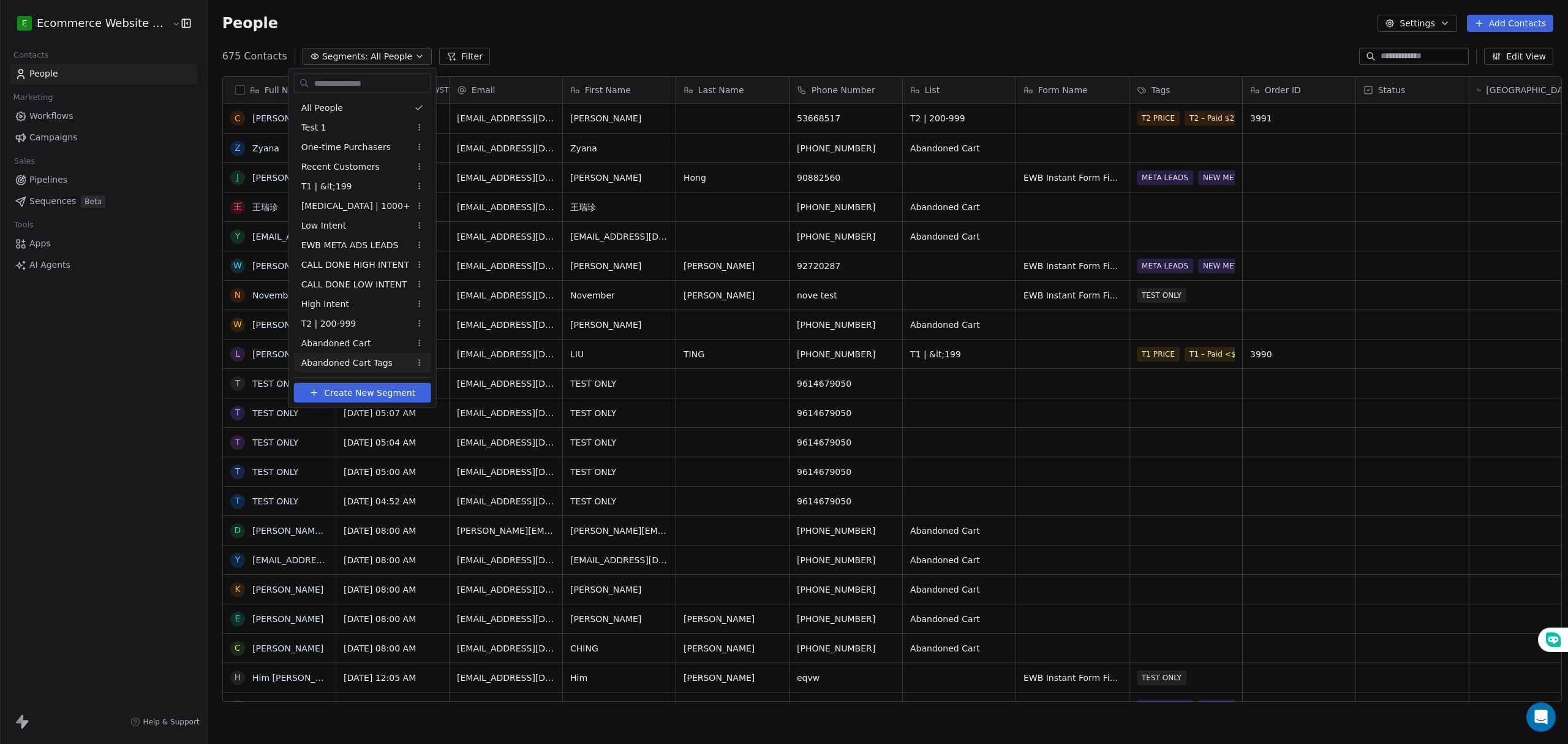
click at [370, 362] on span "Abandoned Cart Tags" at bounding box center [347, 362] width 91 height 13
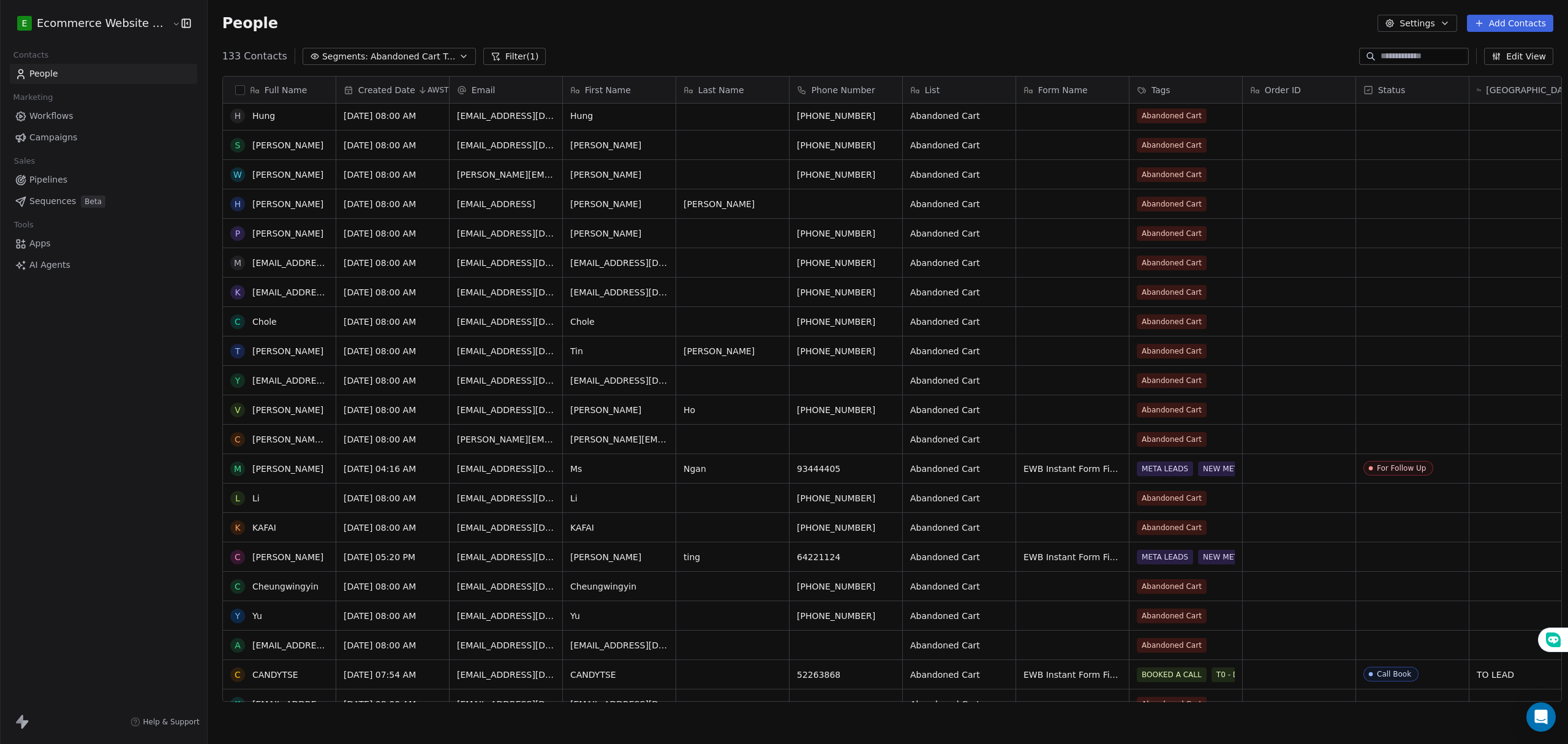
scroll to position [408, 0]
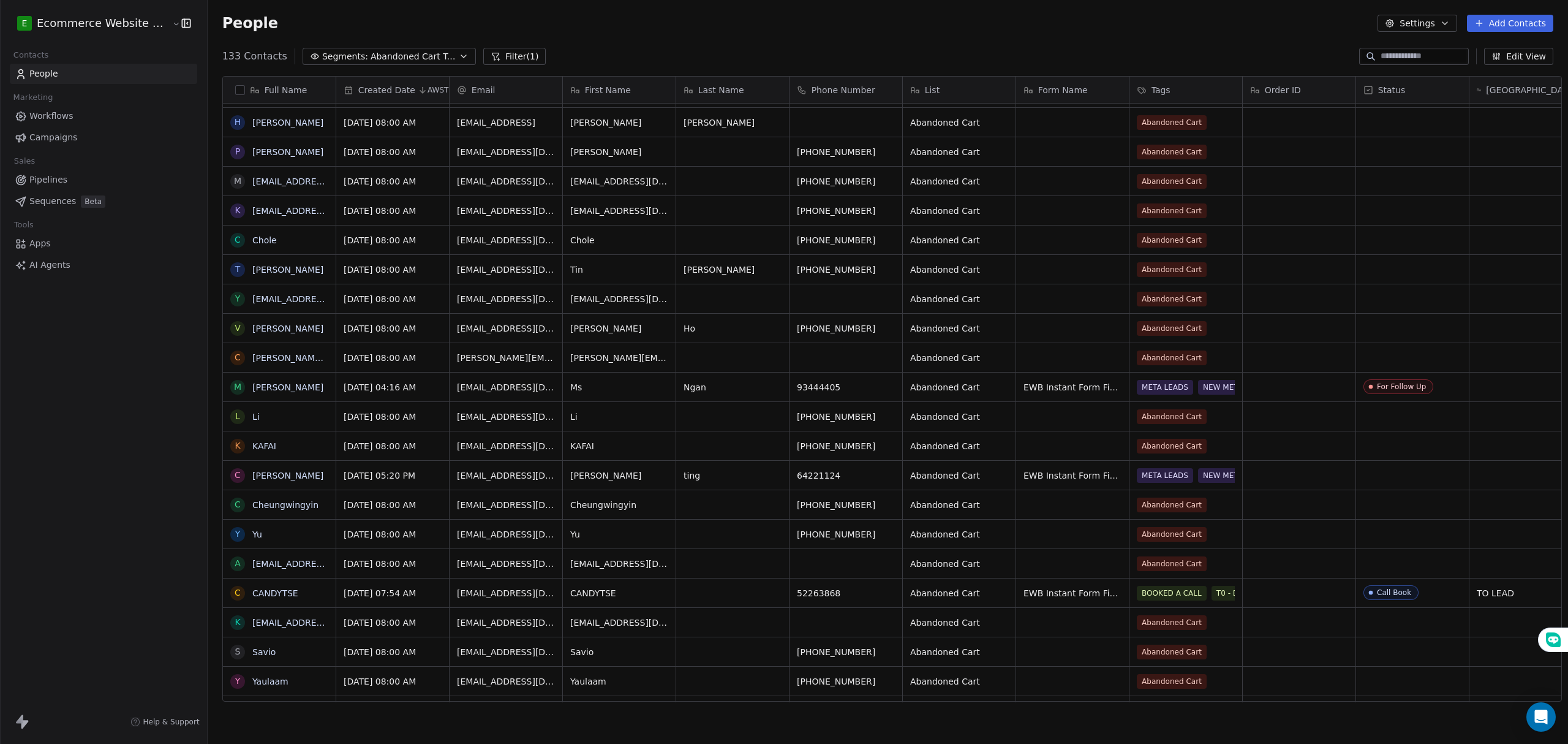
click at [424, 51] on span "Abandoned Cart Tags" at bounding box center [413, 56] width 85 height 13
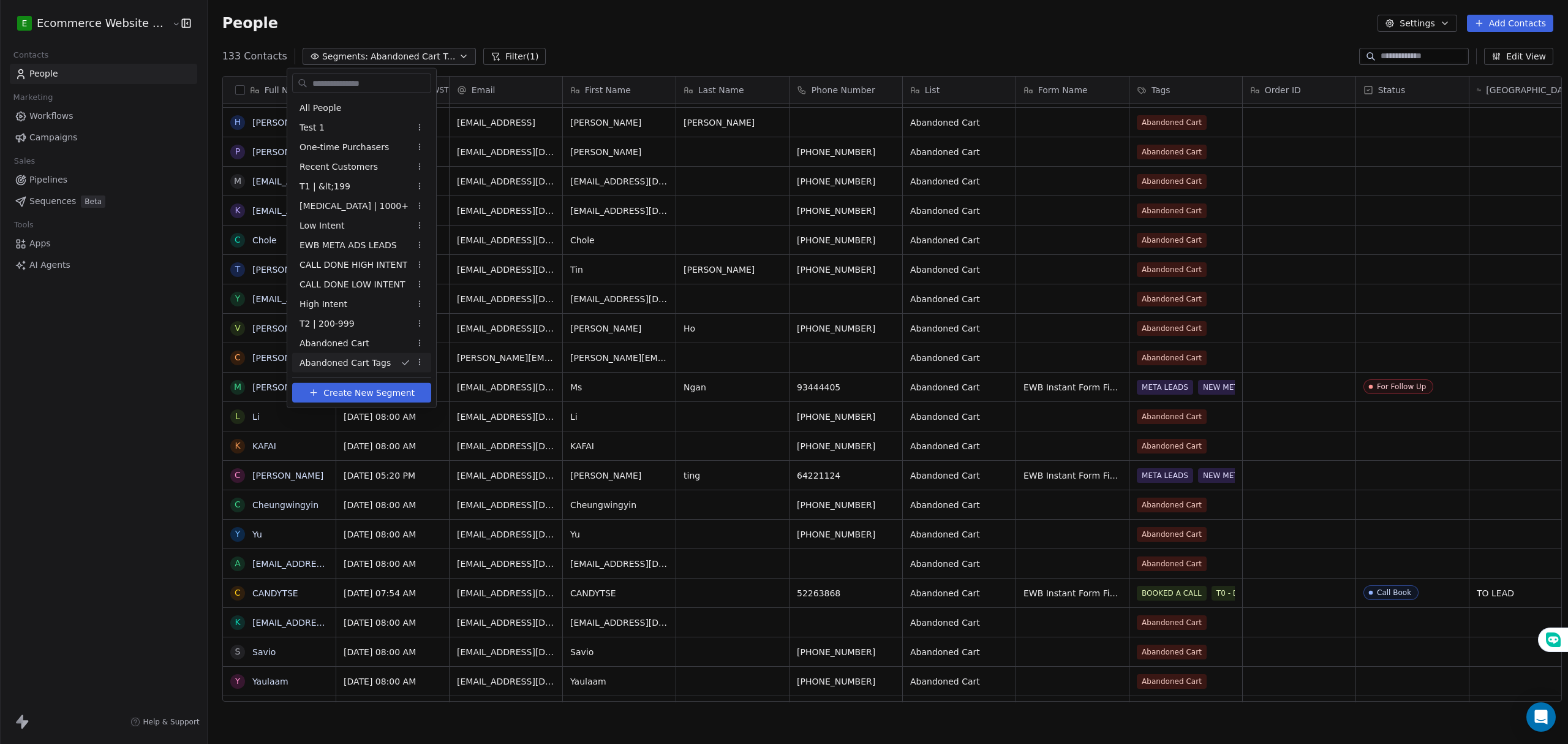
click at [424, 51] on html "E Ecommerce Website Builder Contacts People Marketing Workflows Campaigns Sales…" at bounding box center [784, 372] width 1568 height 744
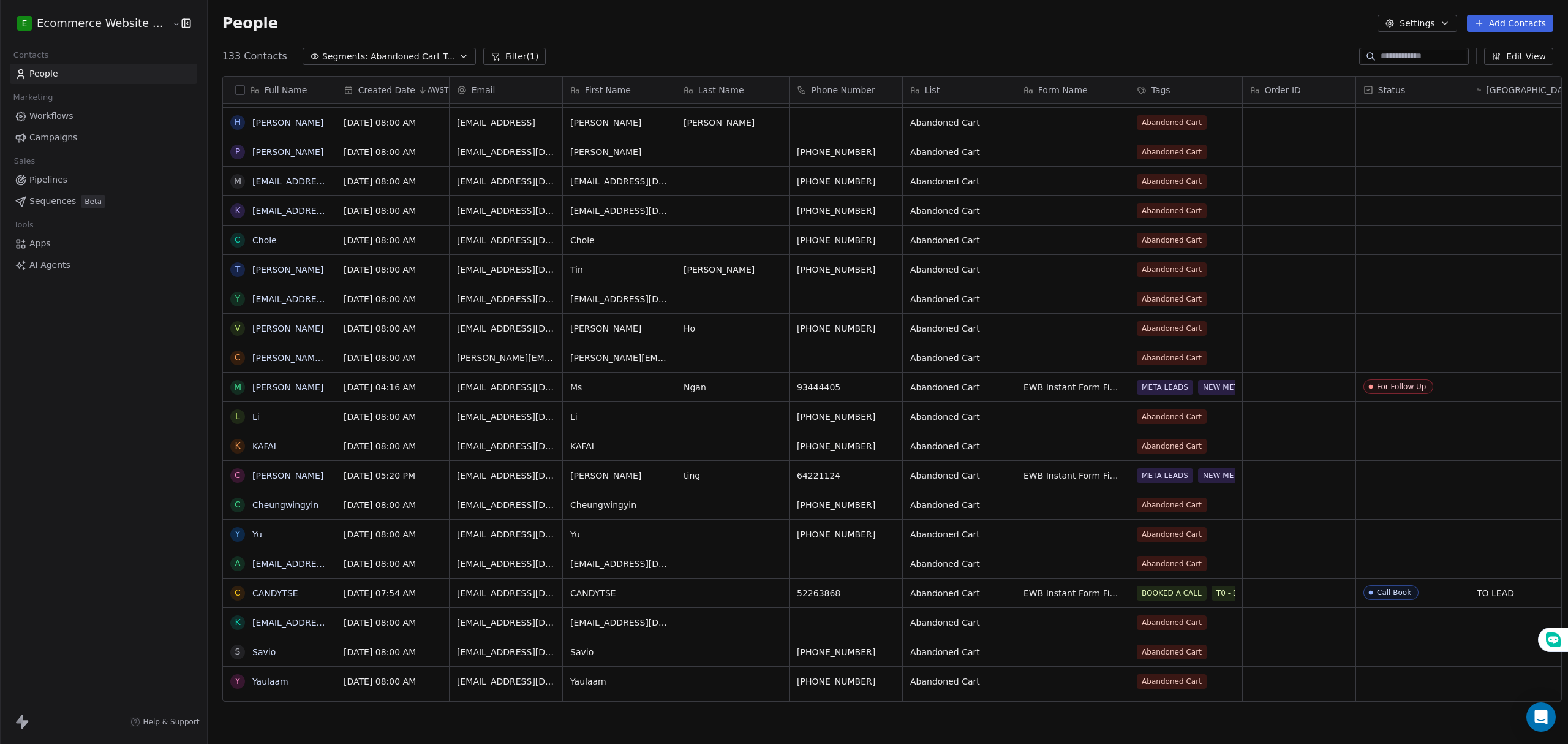
click at [391, 50] on span "Abandoned Cart Tags" at bounding box center [413, 56] width 85 height 13
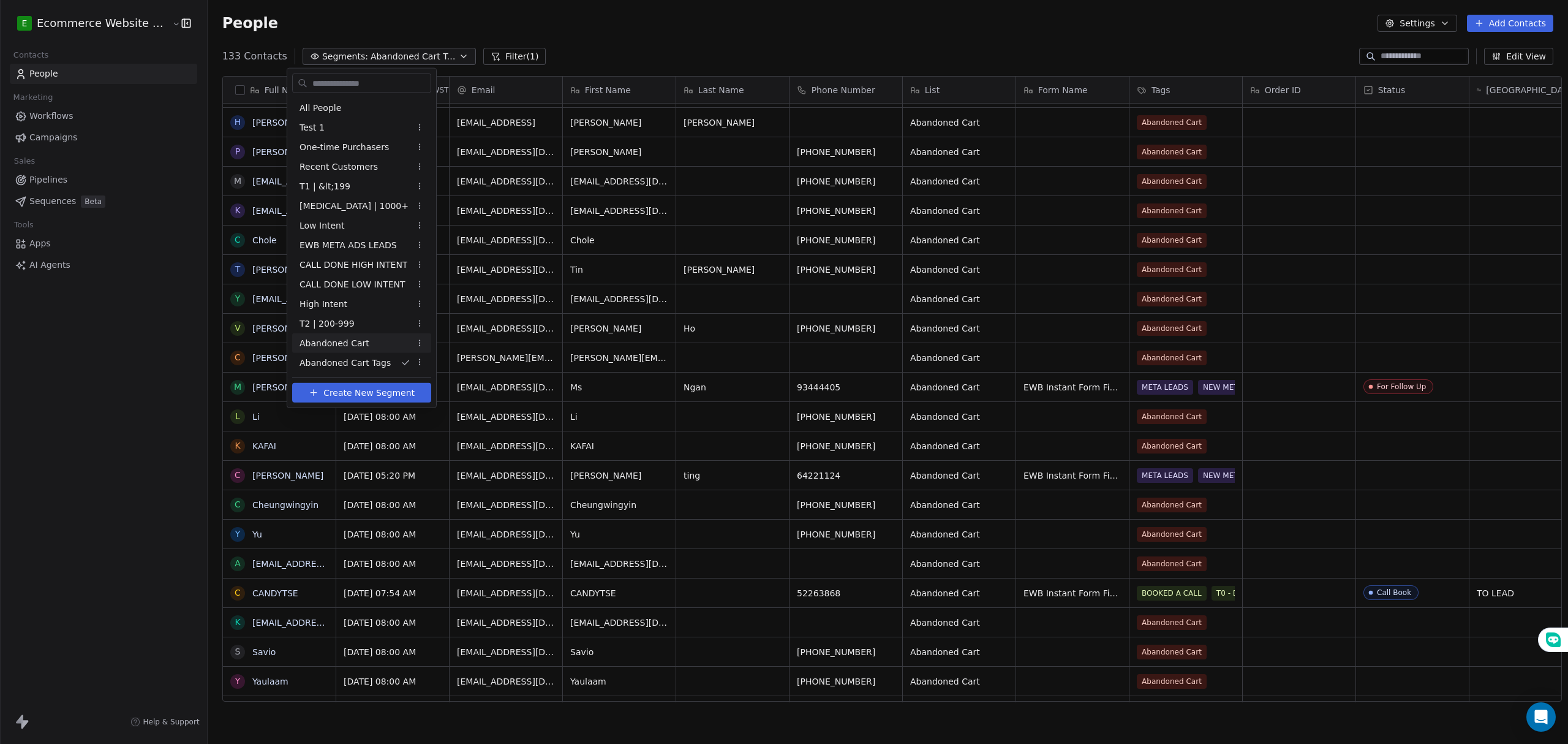
click at [361, 338] on span "Abandoned Cart" at bounding box center [334, 342] width 70 height 13
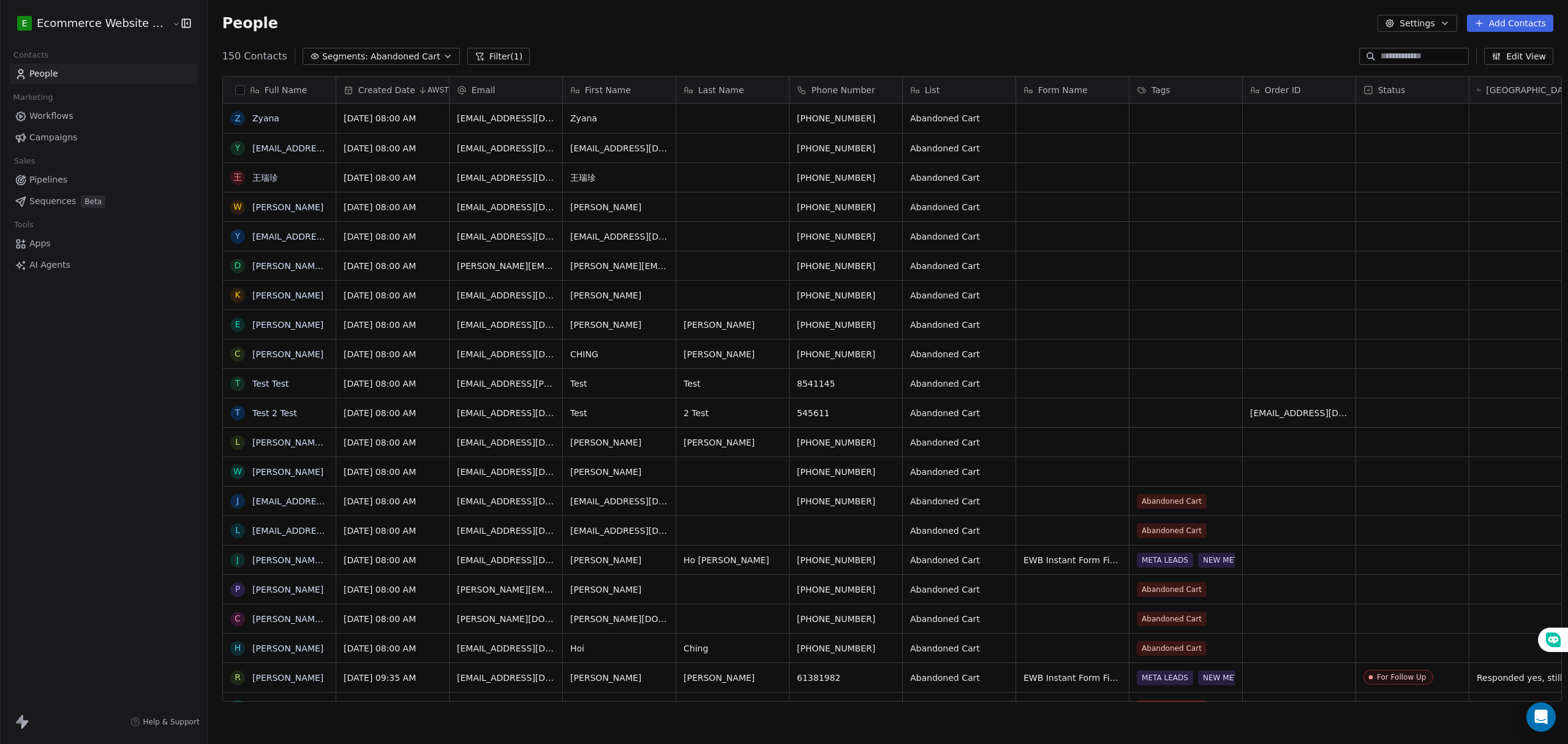
scroll to position [642, 1357]
click at [232, 119] on button "grid" at bounding box center [237, 118] width 10 height 10
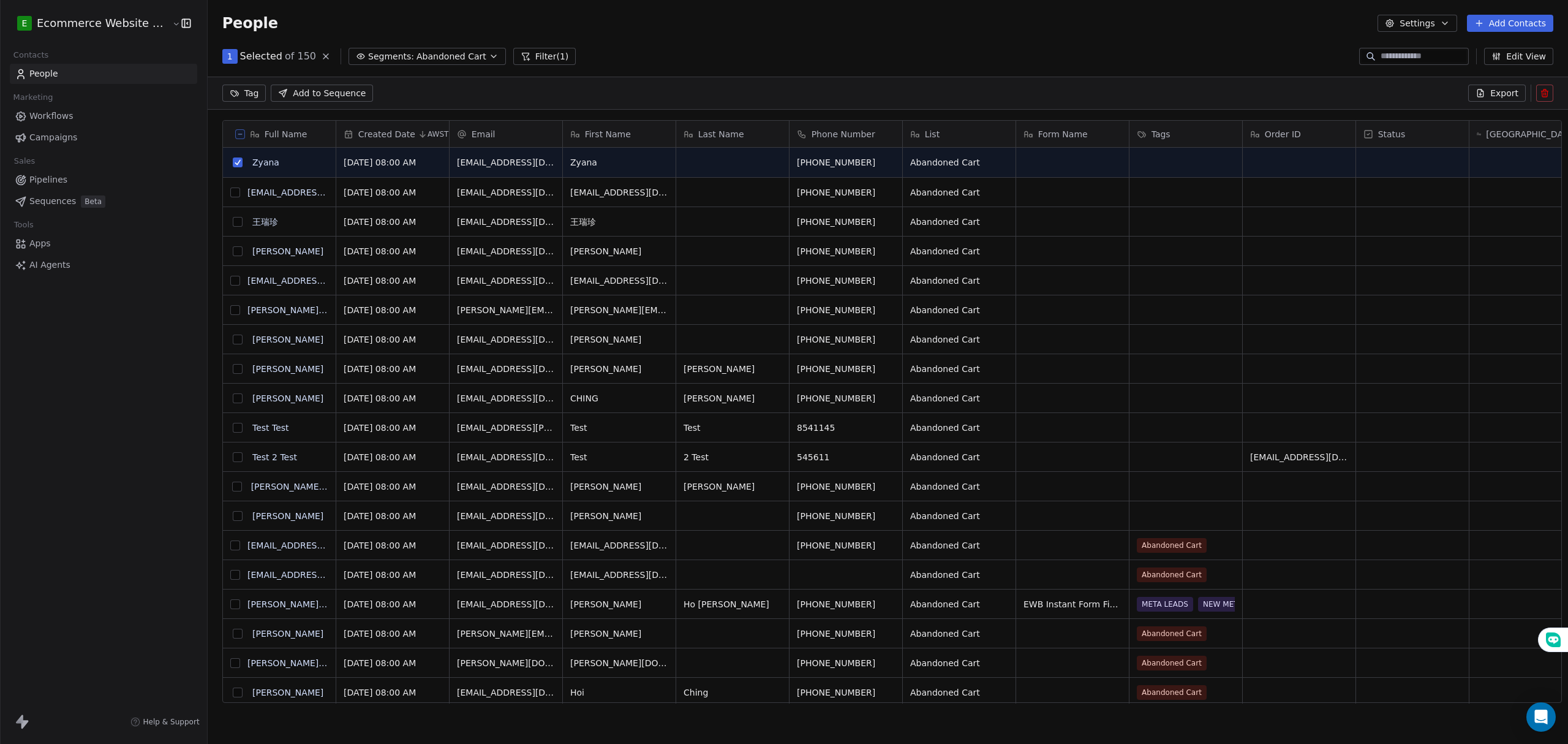
scroll to position [599, 1357]
click at [1155, 163] on div "grid" at bounding box center [1186, 163] width 113 height 30
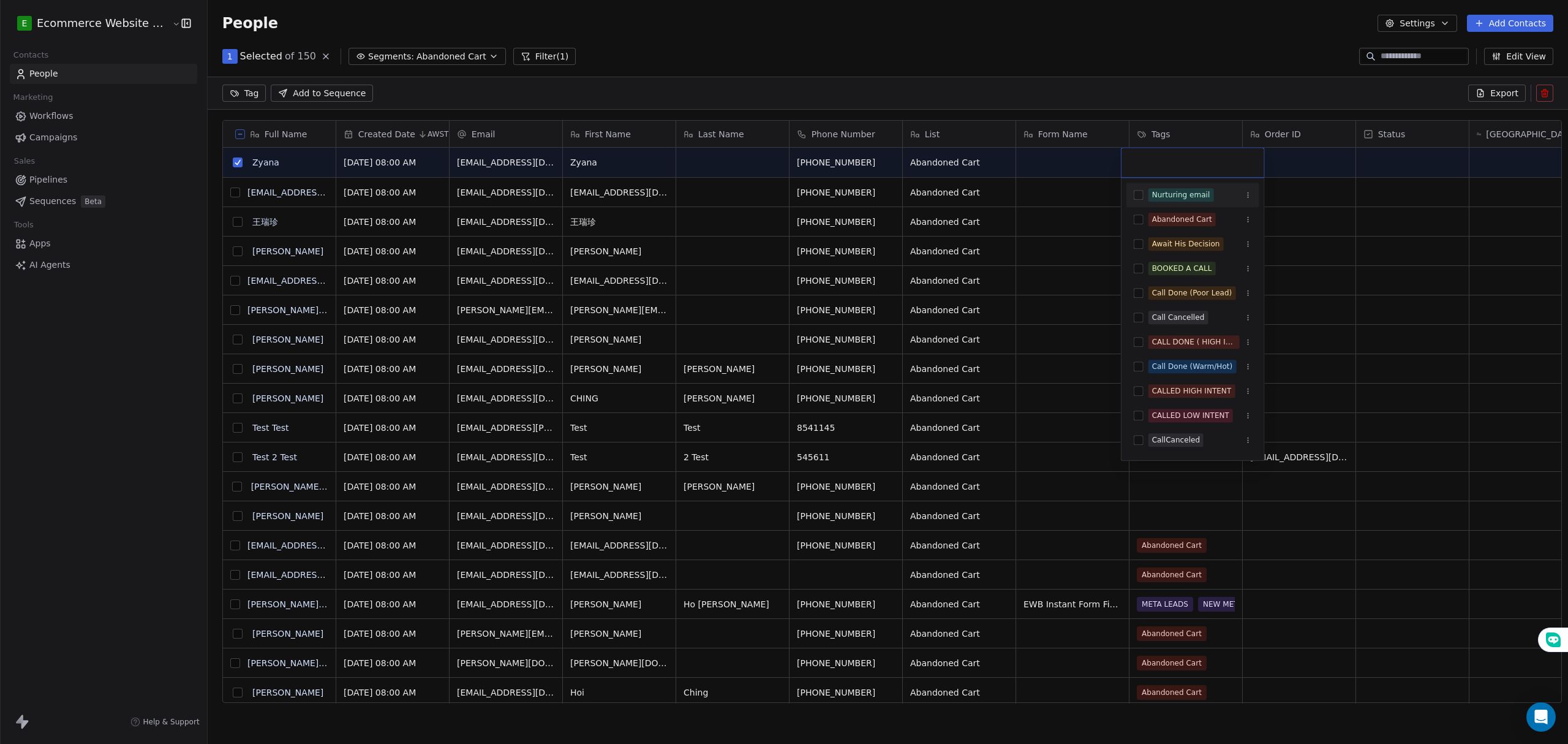
click at [226, 163] on html "E Ecommerce Website Builder Contacts People Marketing Workflows Campaigns Sales…" at bounding box center [784, 372] width 1568 height 744
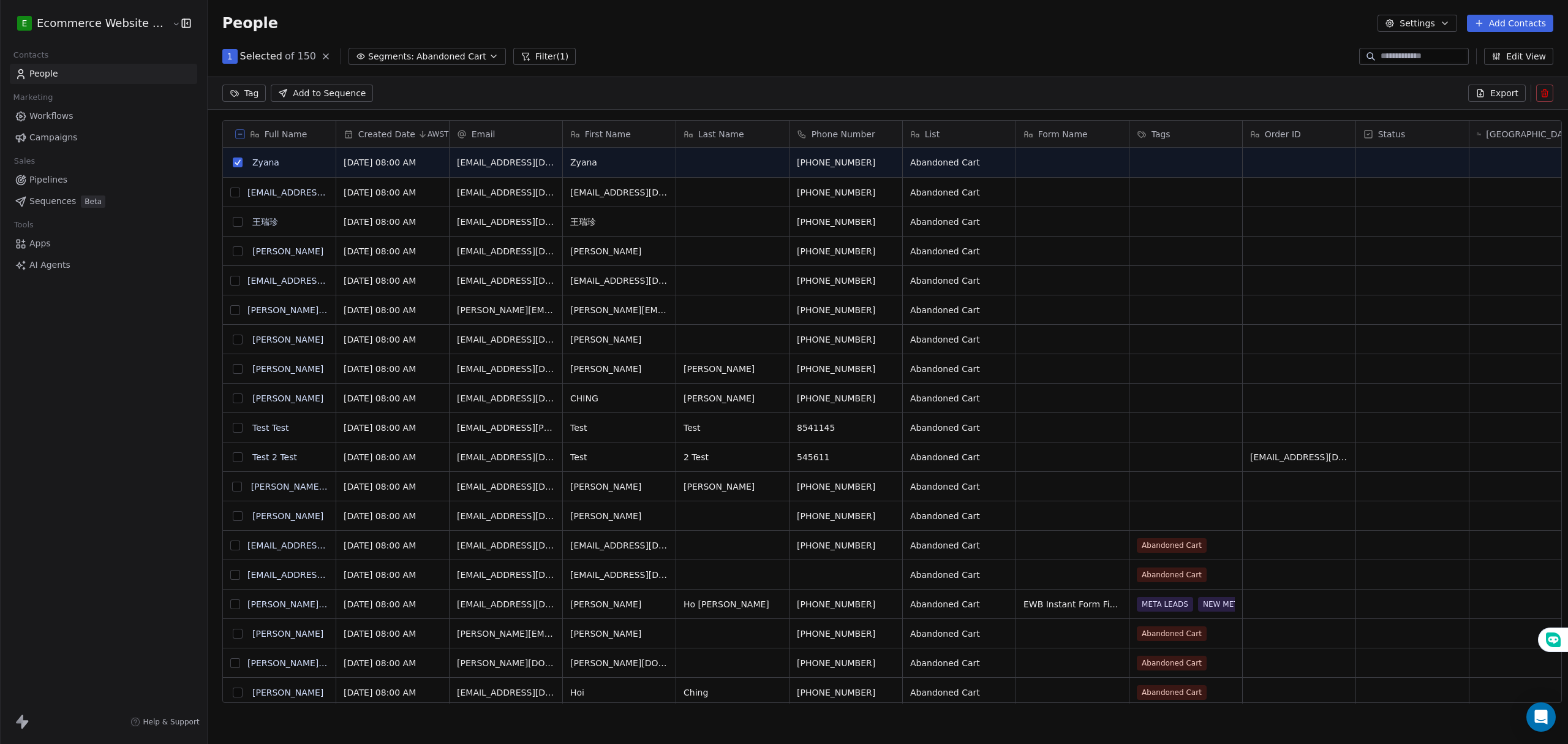
click at [232, 166] on button "grid" at bounding box center [237, 162] width 10 height 10
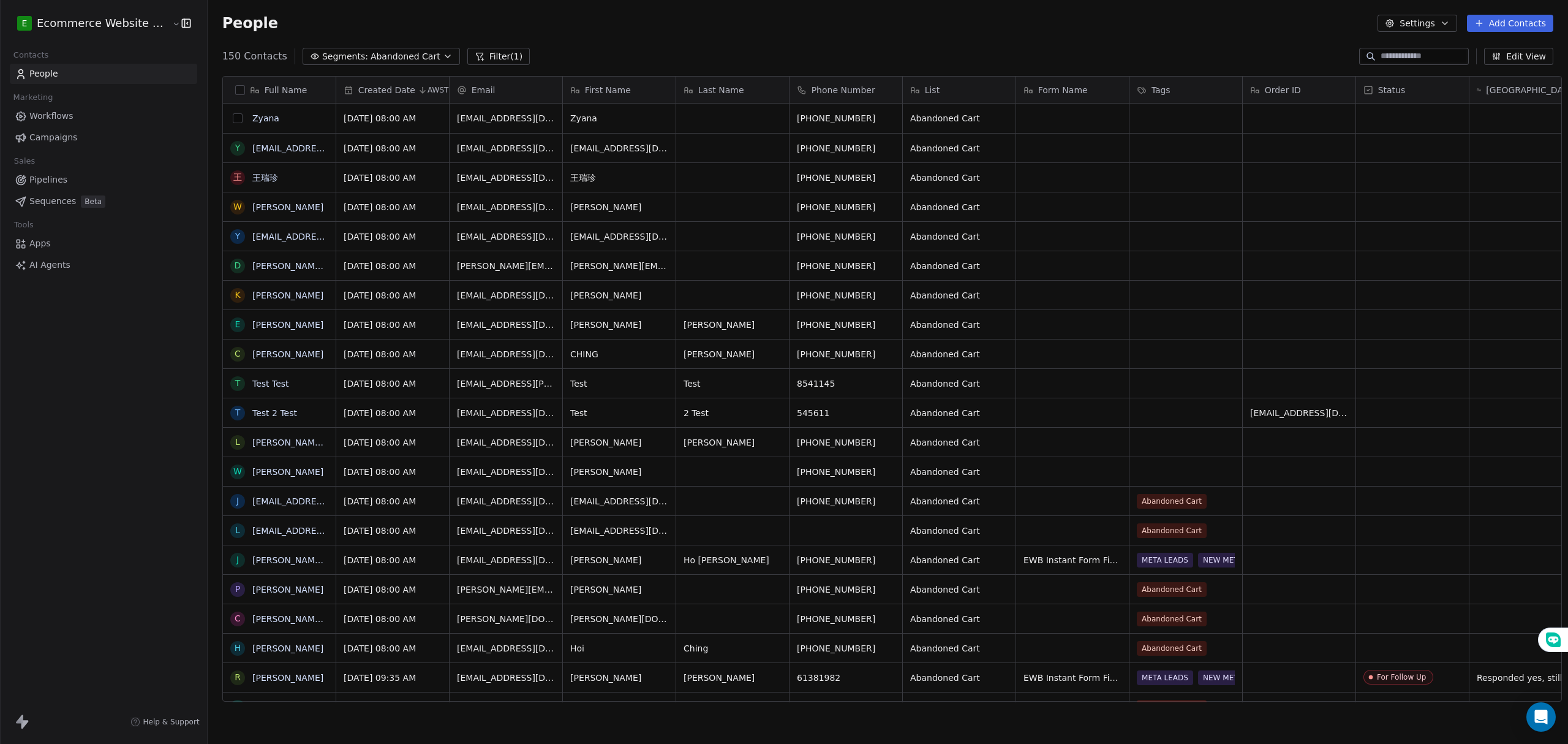
scroll to position [642, 1357]
click at [0, 0] on button "grid" at bounding box center [0, 0] width 0 height 0
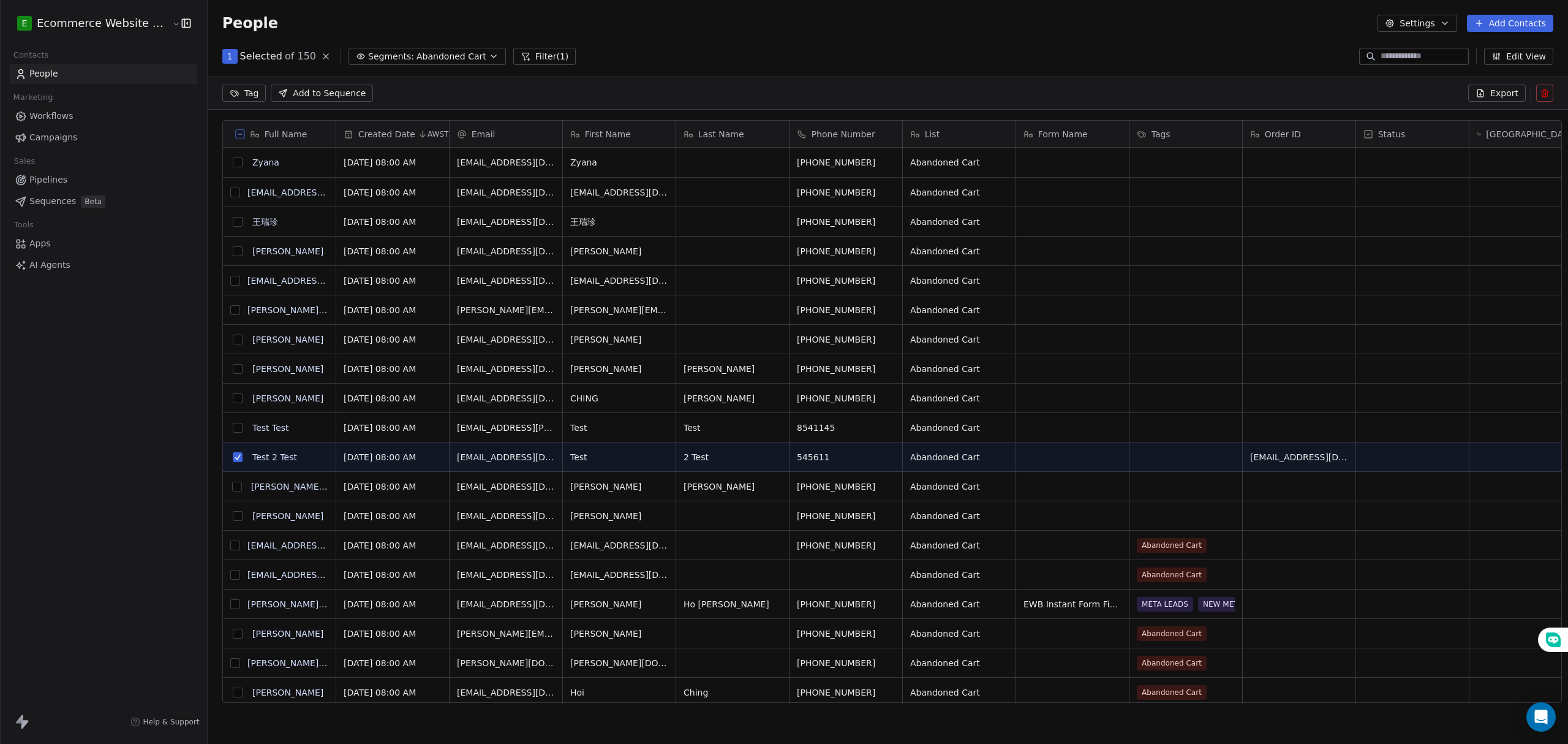
scroll to position [599, 1357]
click at [236, 94] on html "E Ecommerce Website Builder Contacts People Marketing Workflows Campaigns Sales…" at bounding box center [784, 372] width 1568 height 744
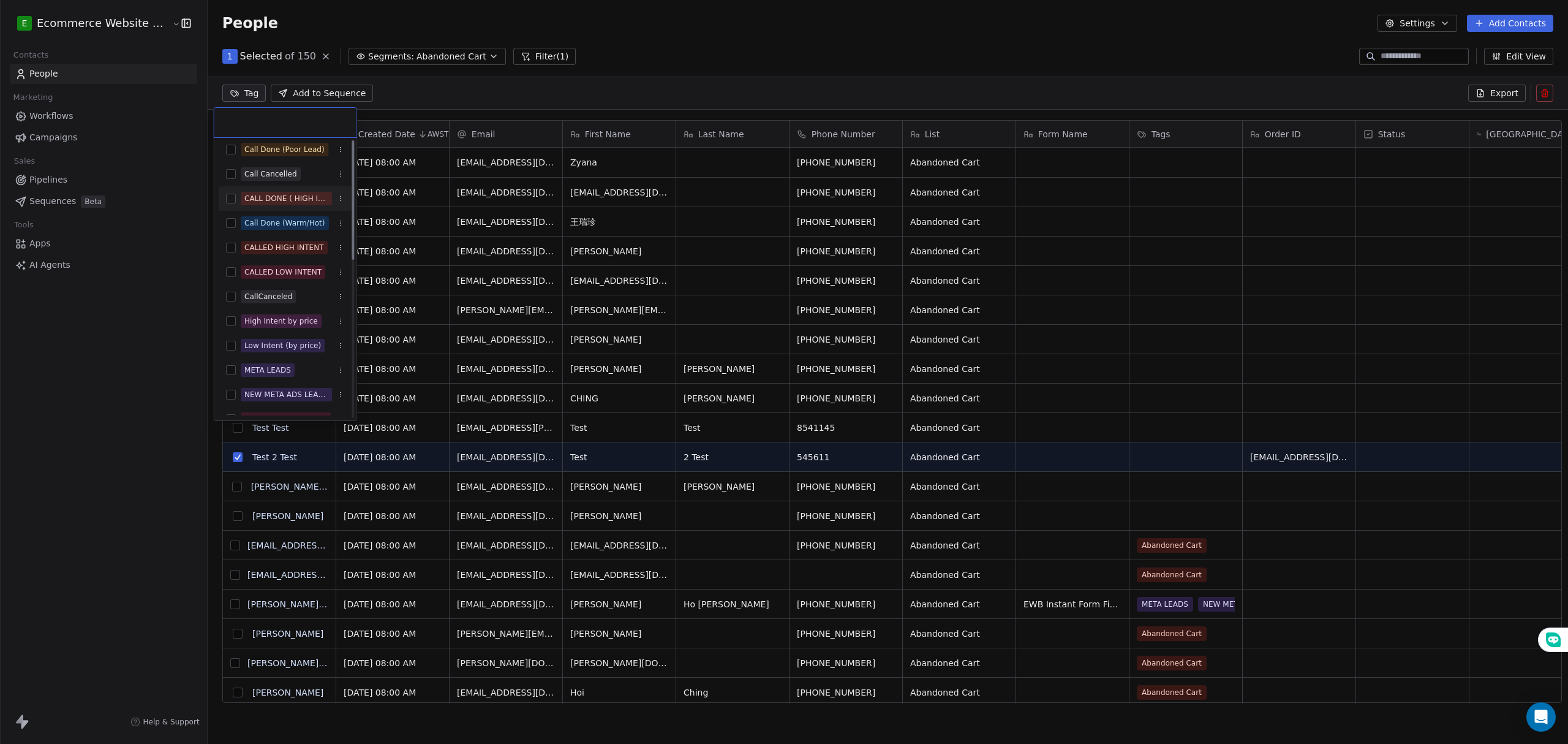
scroll to position [0, 0]
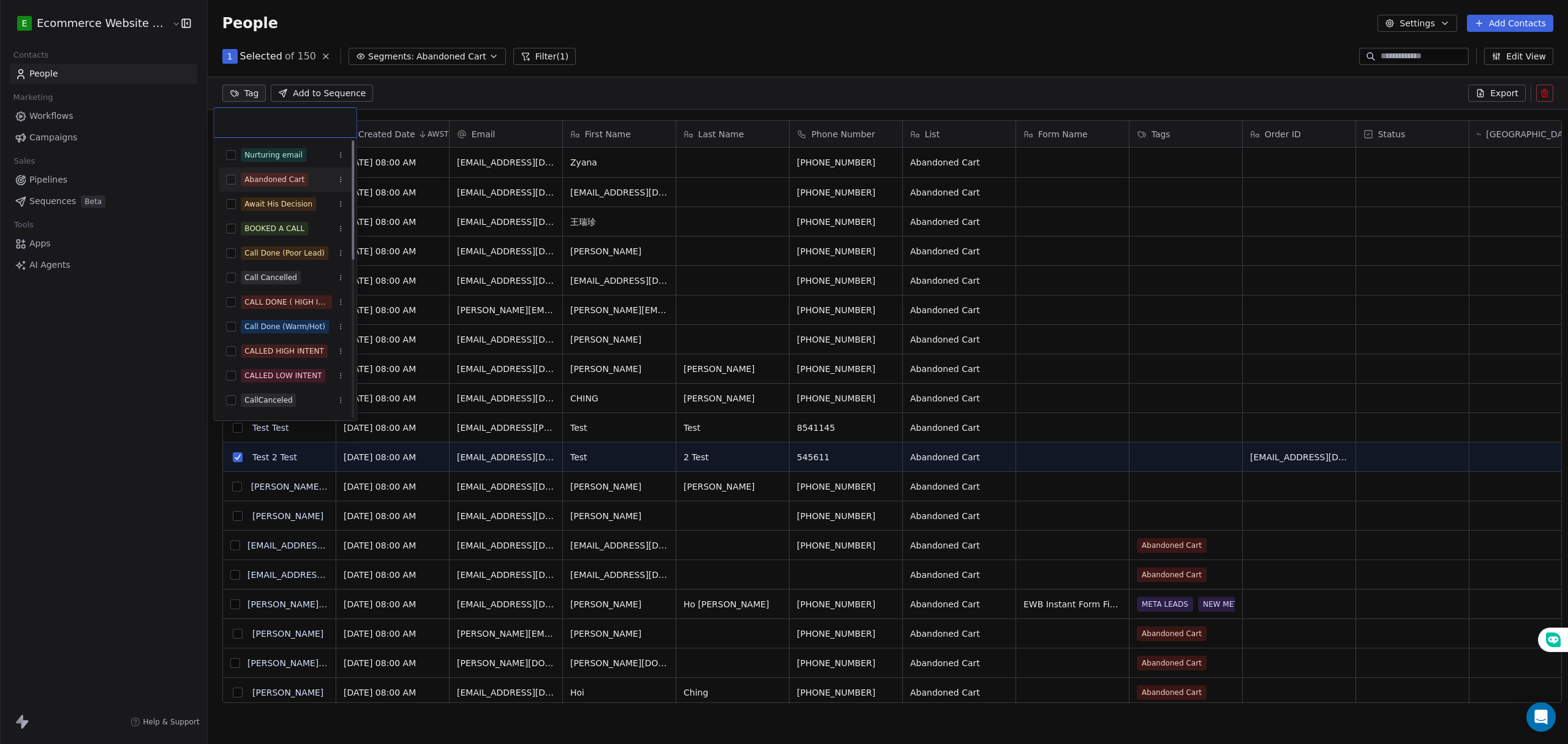
click at [257, 181] on div "Abandoned Cart" at bounding box center [274, 179] width 60 height 11
click at [152, 497] on html "E Ecommerce Website Builder Contacts People Marketing Workflows Campaigns Sales…" at bounding box center [784, 372] width 1568 height 744
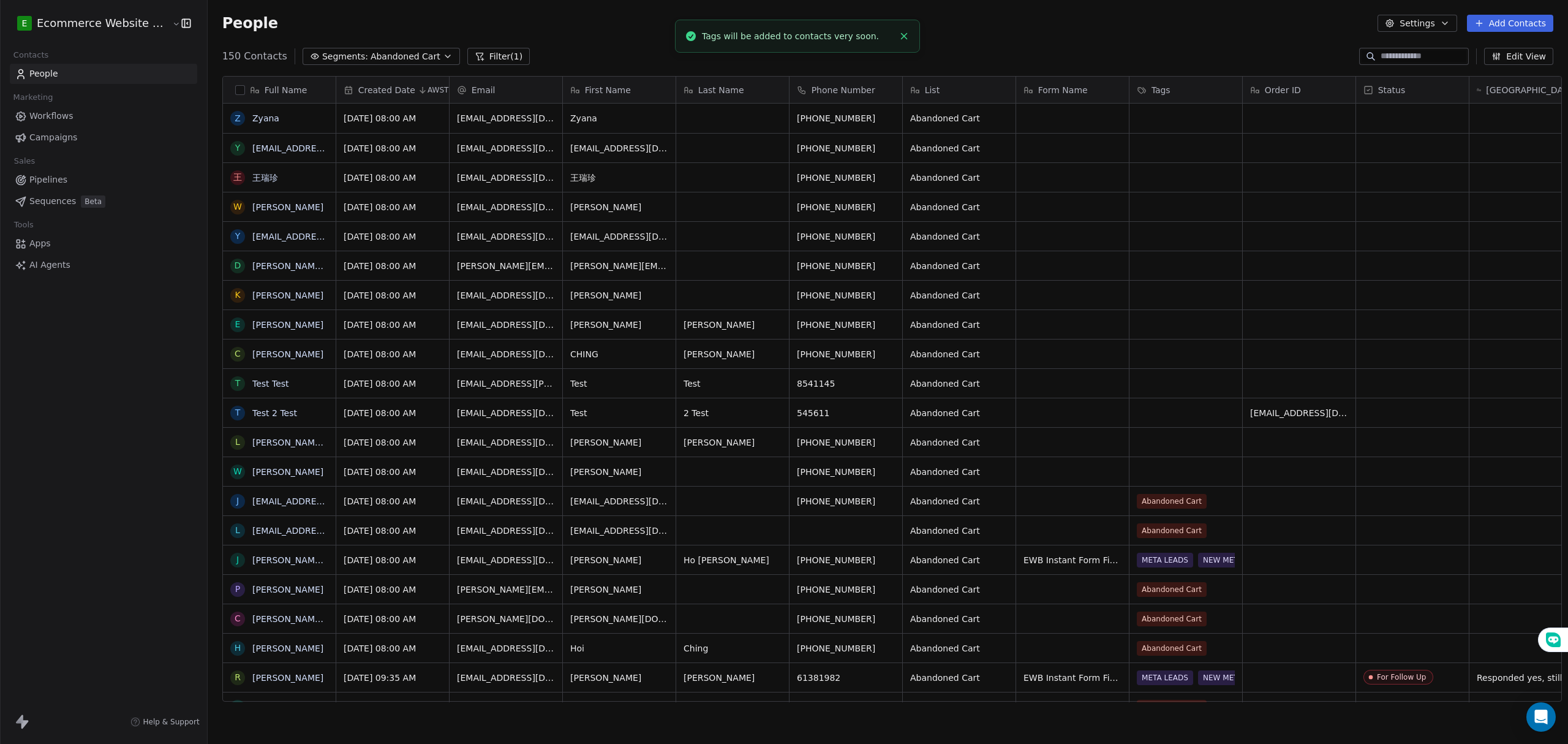
scroll to position [16, 0]
click at [370, 52] on span "Abandoned Cart" at bounding box center [405, 56] width 70 height 13
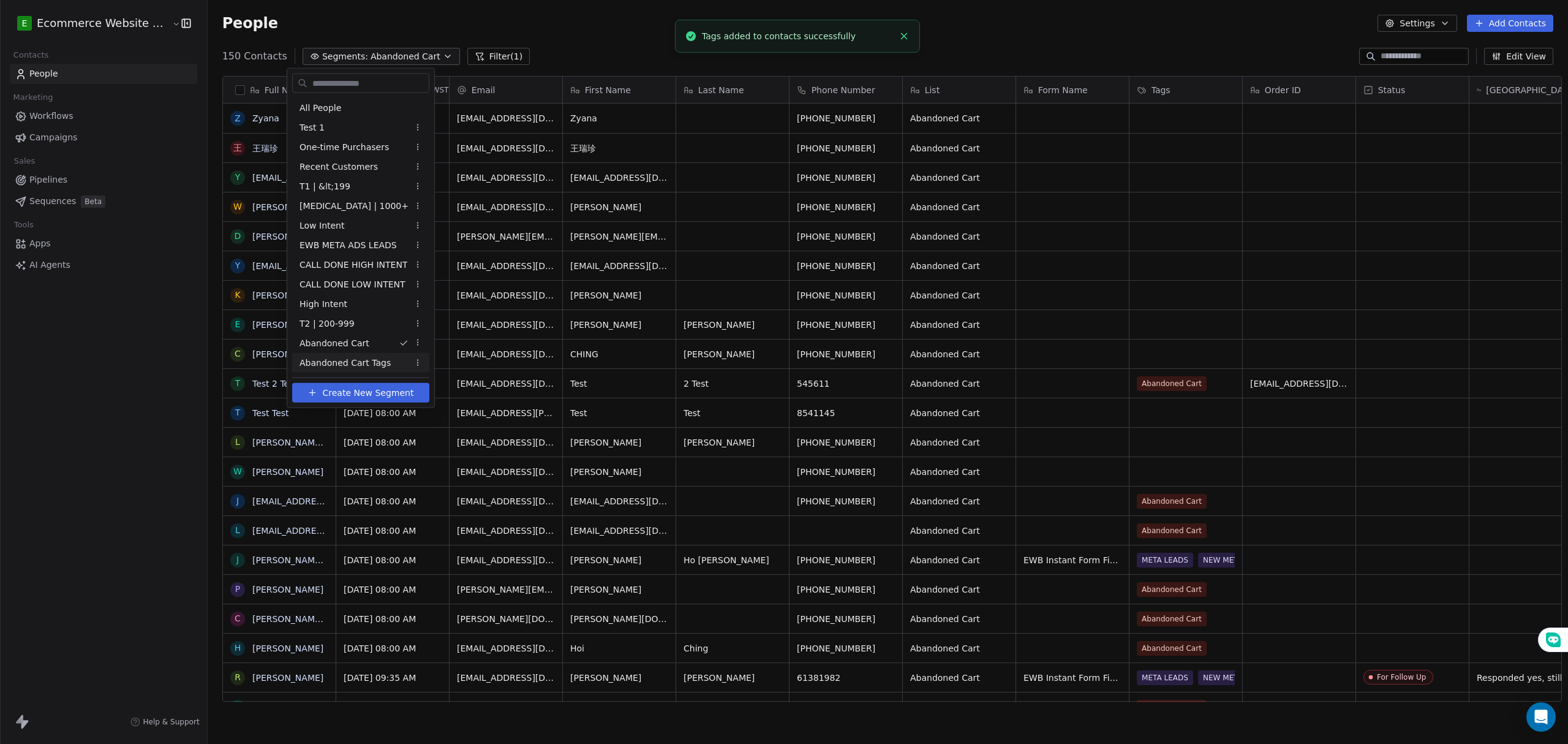
click at [358, 364] on span "Abandoned Cart Tags" at bounding box center [344, 362] width 91 height 13
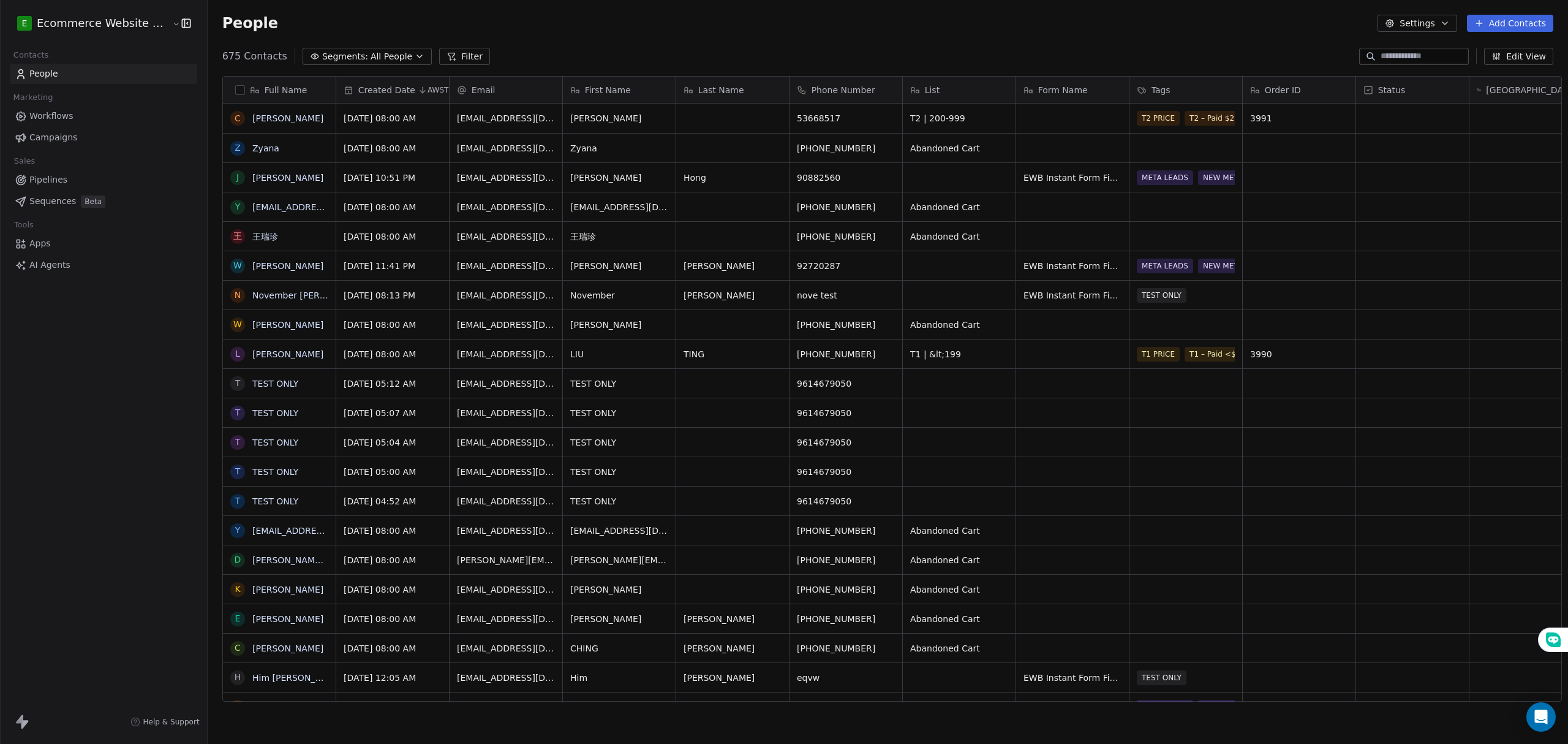
scroll to position [642, 1357]
click at [370, 54] on span "All People" at bounding box center [391, 56] width 42 height 13
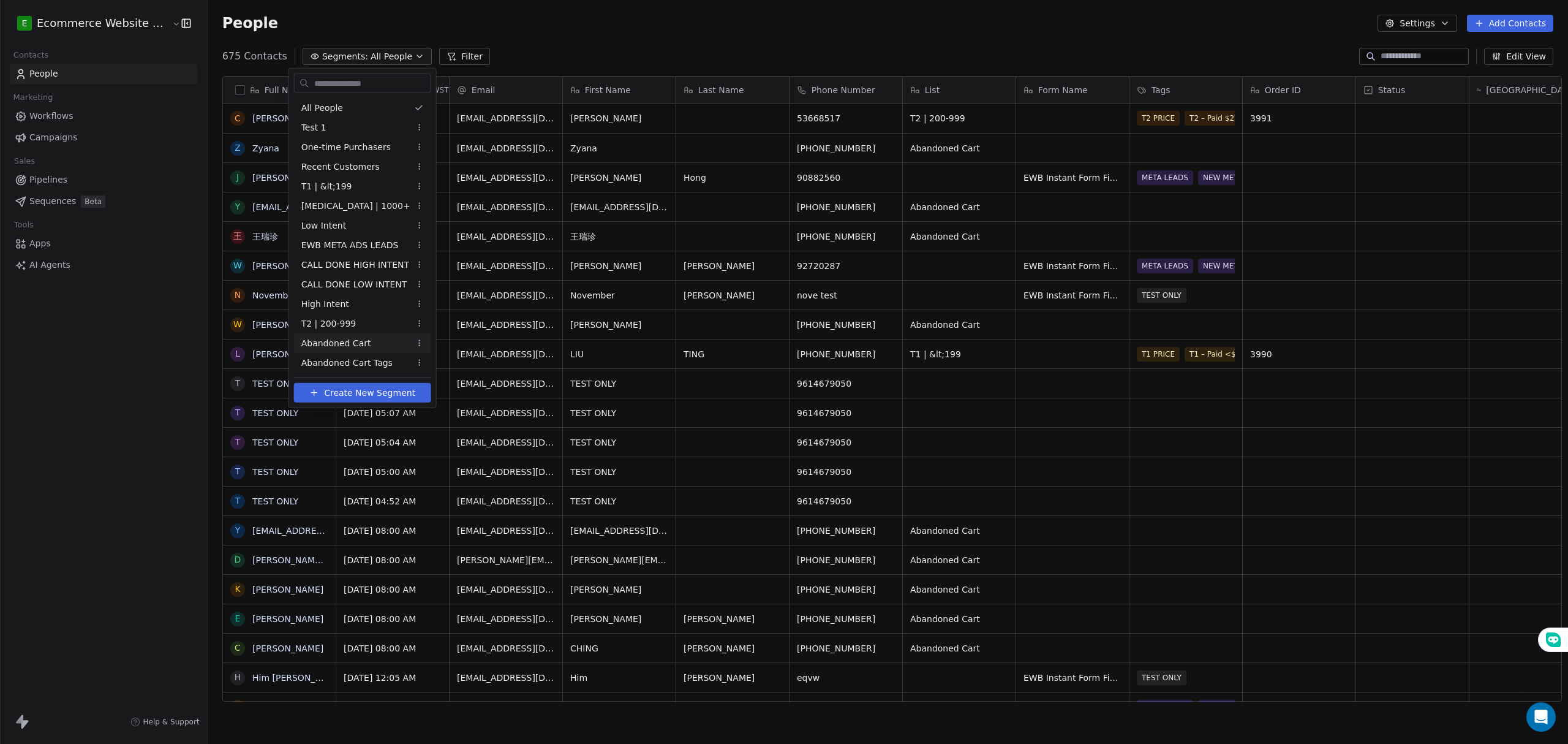
click at [356, 342] on span "Abandoned Cart" at bounding box center [336, 342] width 70 height 13
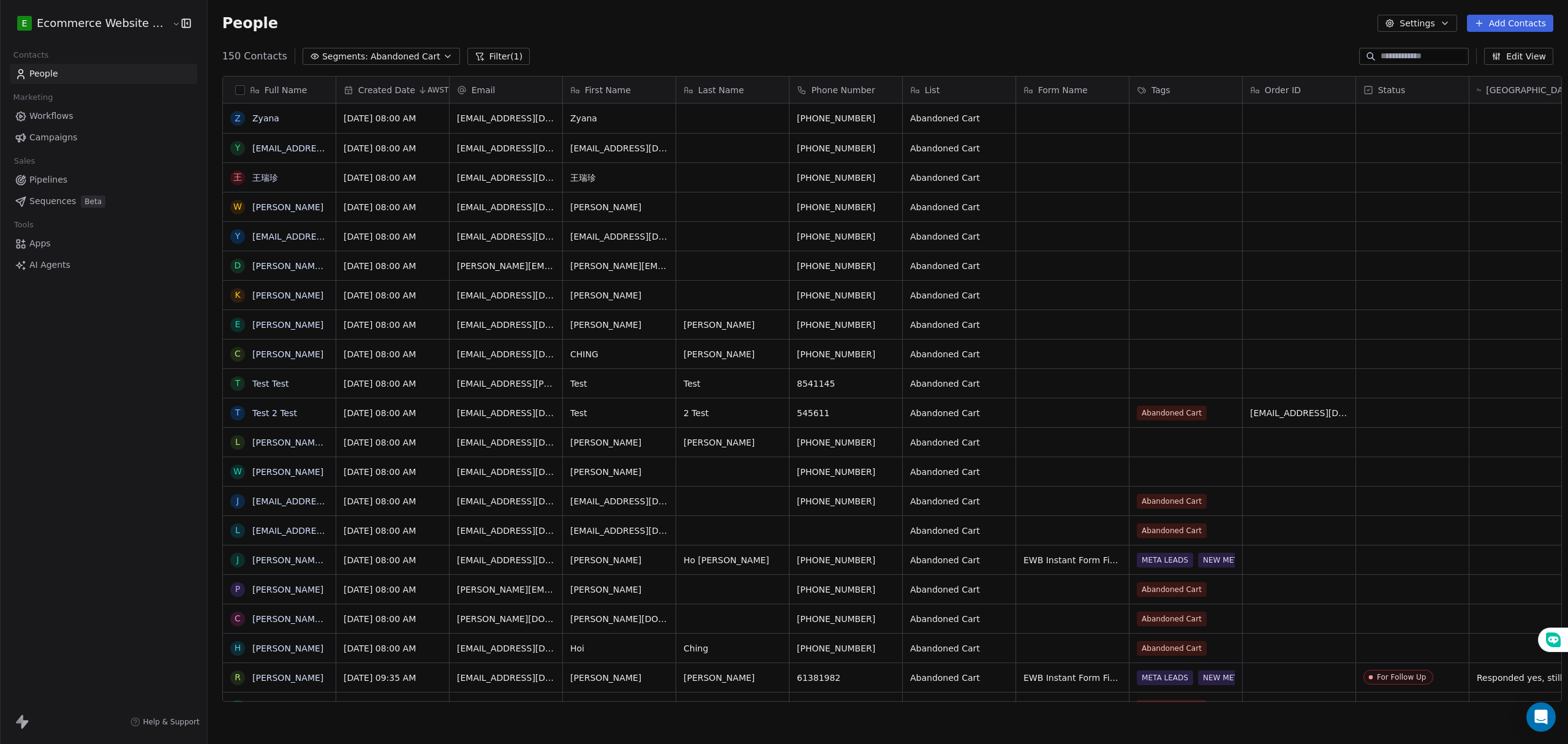
click at [370, 51] on span "Abandoned Cart" at bounding box center [405, 56] width 70 height 13
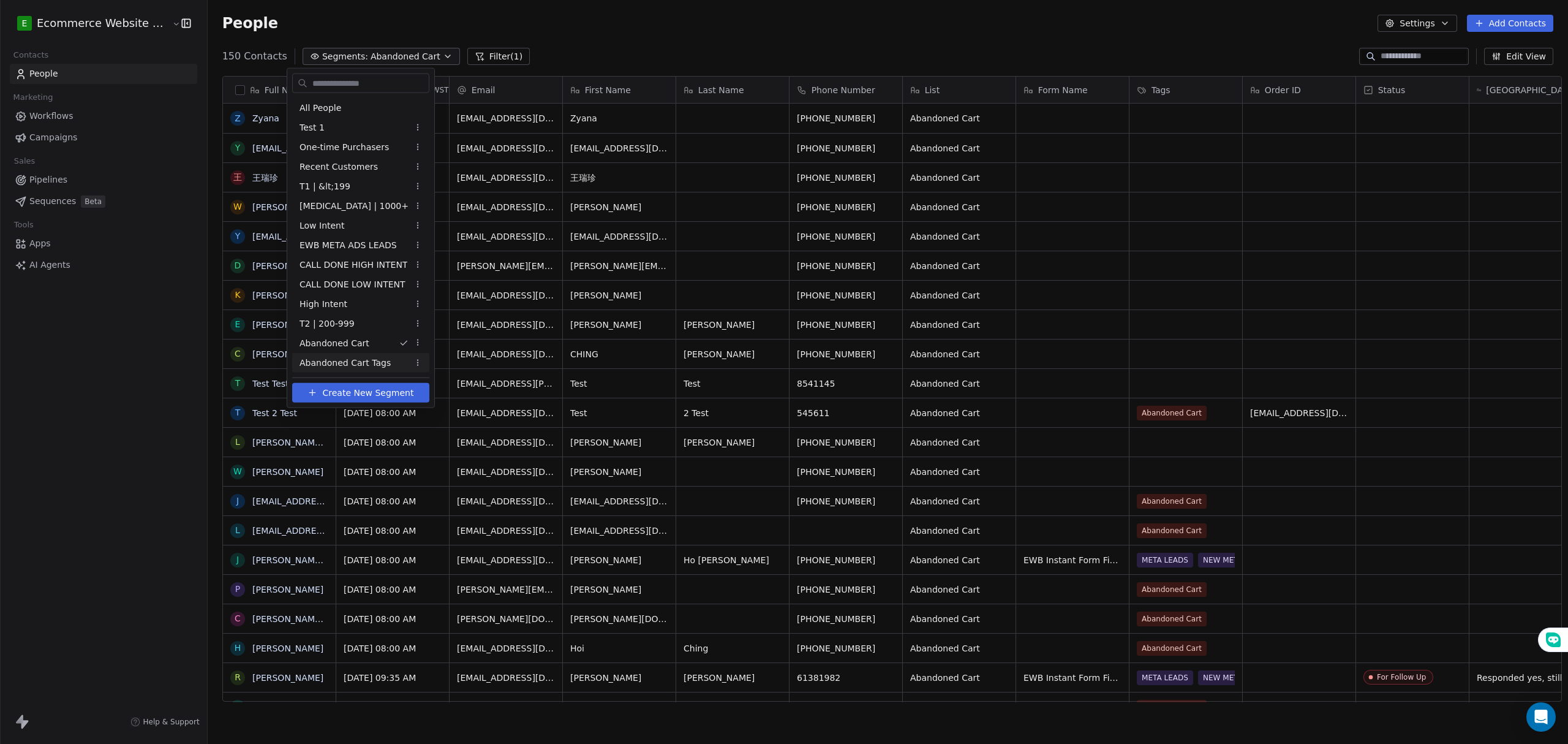
click at [381, 362] on span "Abandoned Cart Tags" at bounding box center [344, 362] width 91 height 13
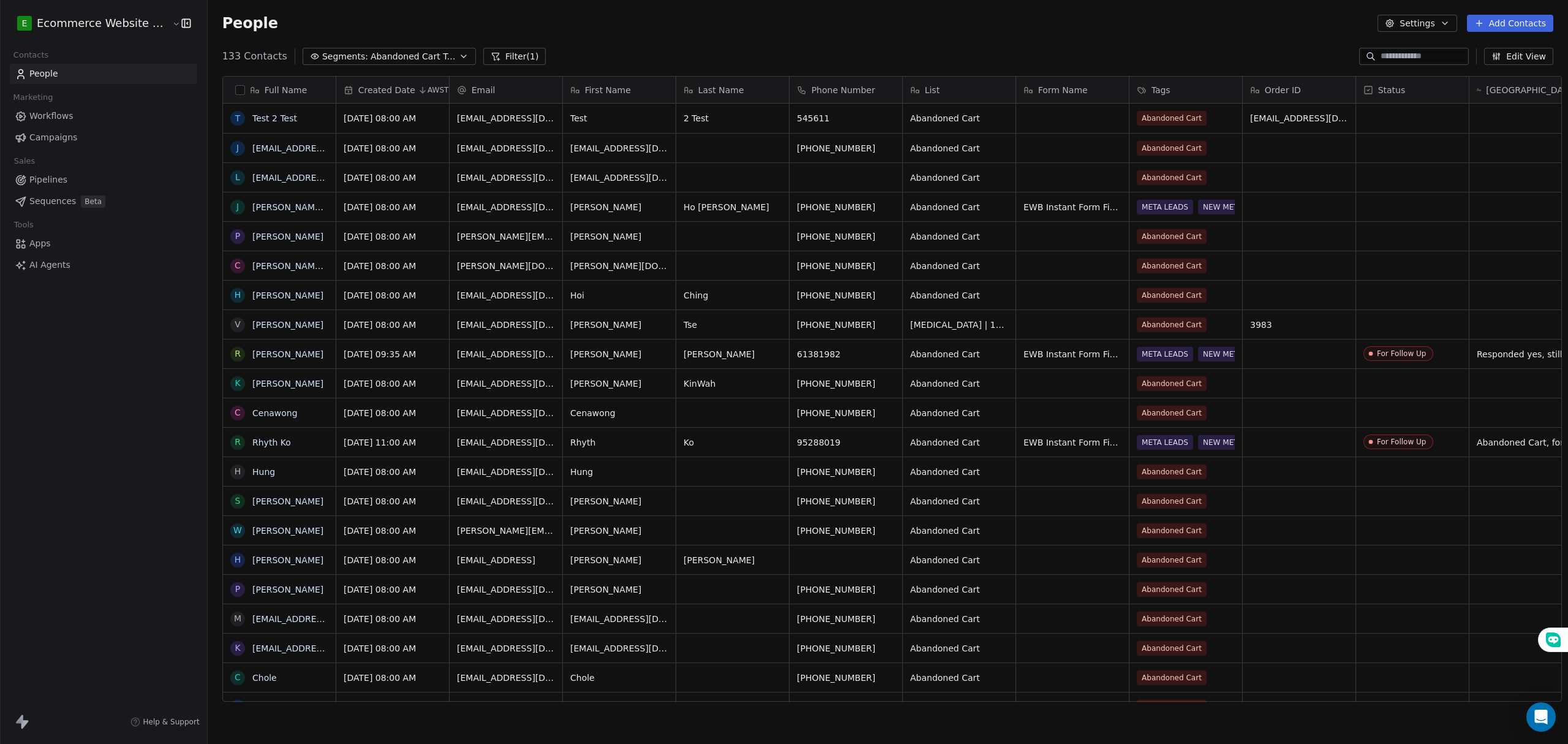
click at [388, 60] on span "Abandoned Cart Tags" at bounding box center [413, 56] width 85 height 13
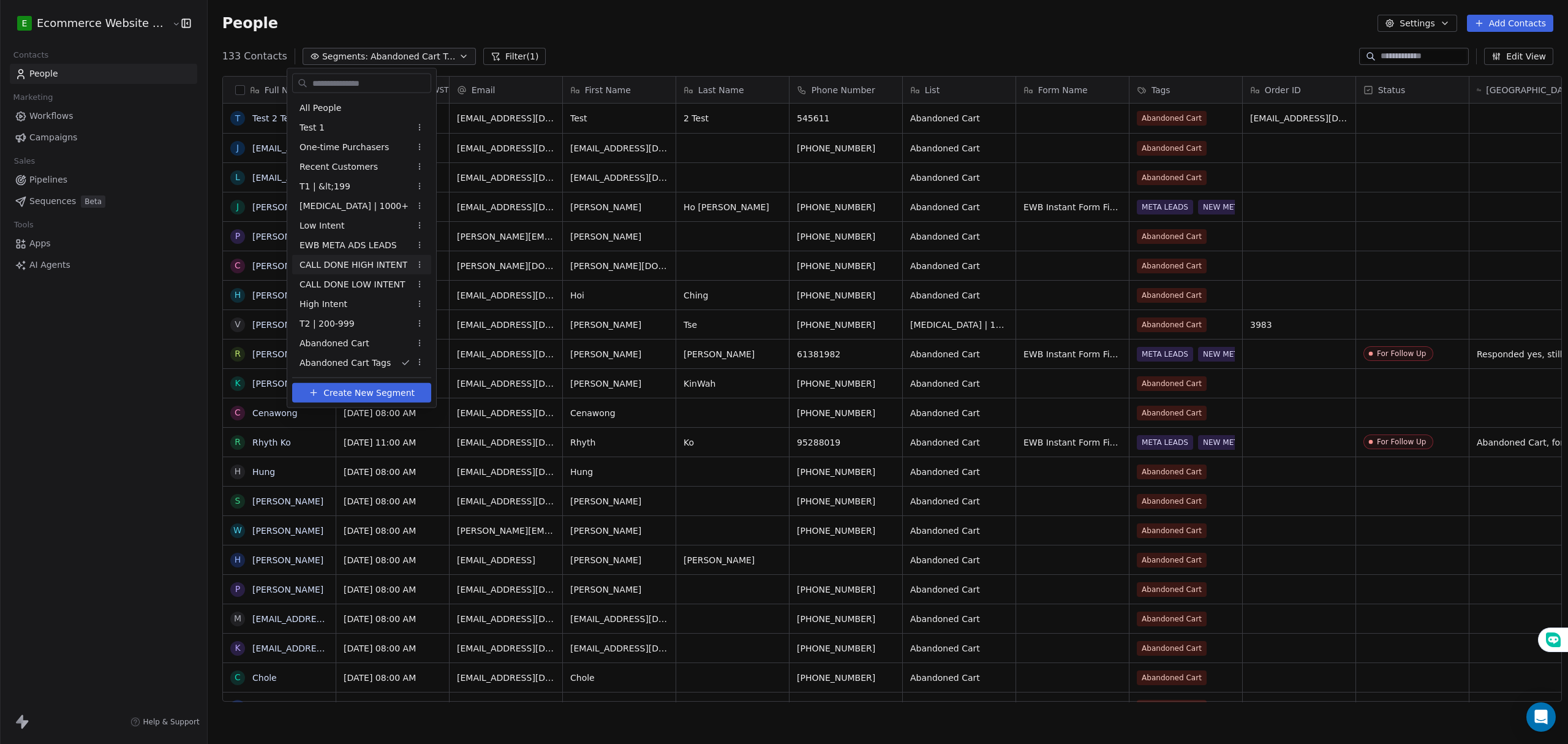
click at [133, 301] on html "E Ecommerce Website Builder Contacts People Marketing Workflows Campaigns Sales…" at bounding box center [784, 372] width 1568 height 744
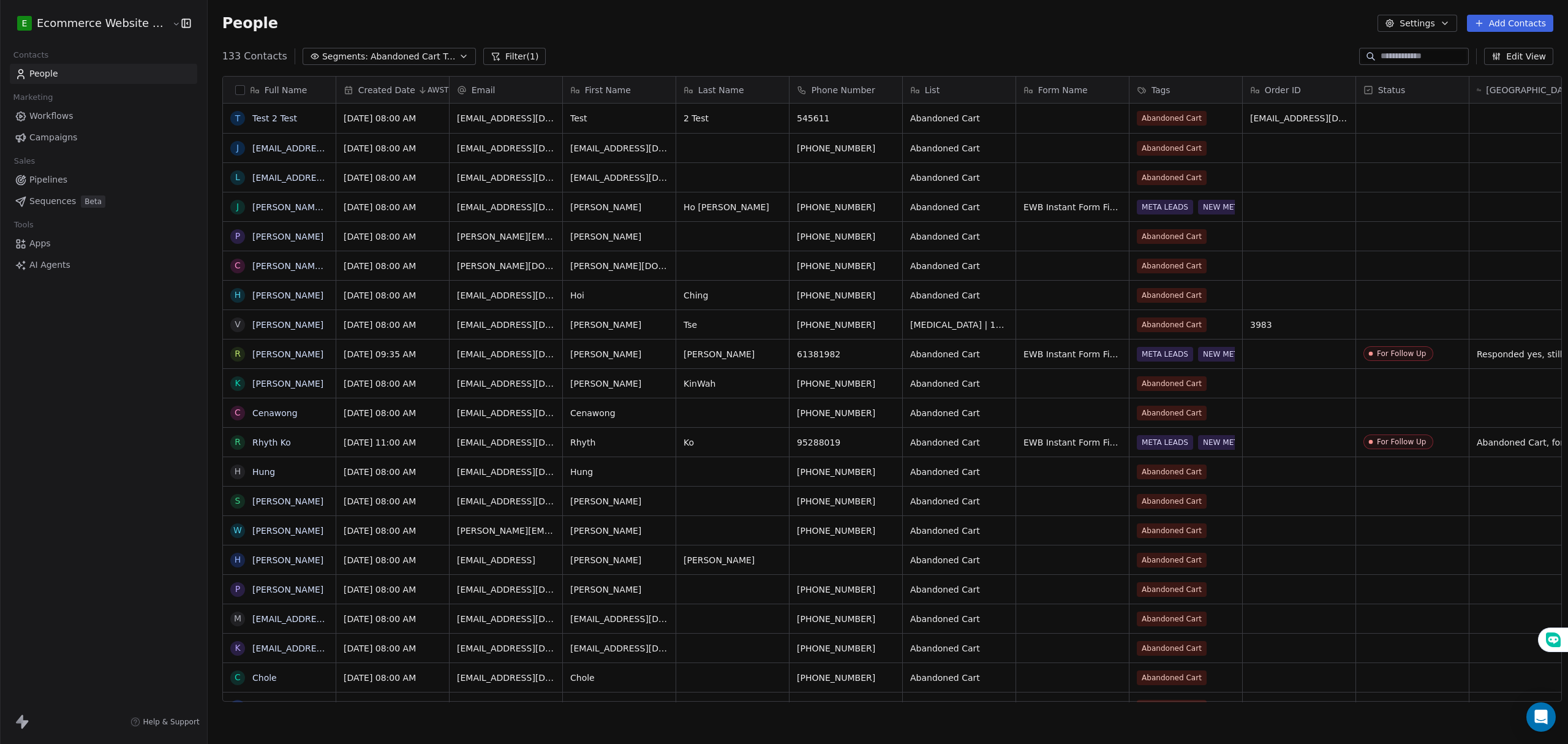
click at [133, 544] on div "E Ecommerce Website Builder Contacts People Marketing Workflows Campaigns Sales…" at bounding box center [103, 372] width 207 height 744
click at [339, 48] on button "Segments: Abandoned Cart Tags" at bounding box center [389, 56] width 173 height 17
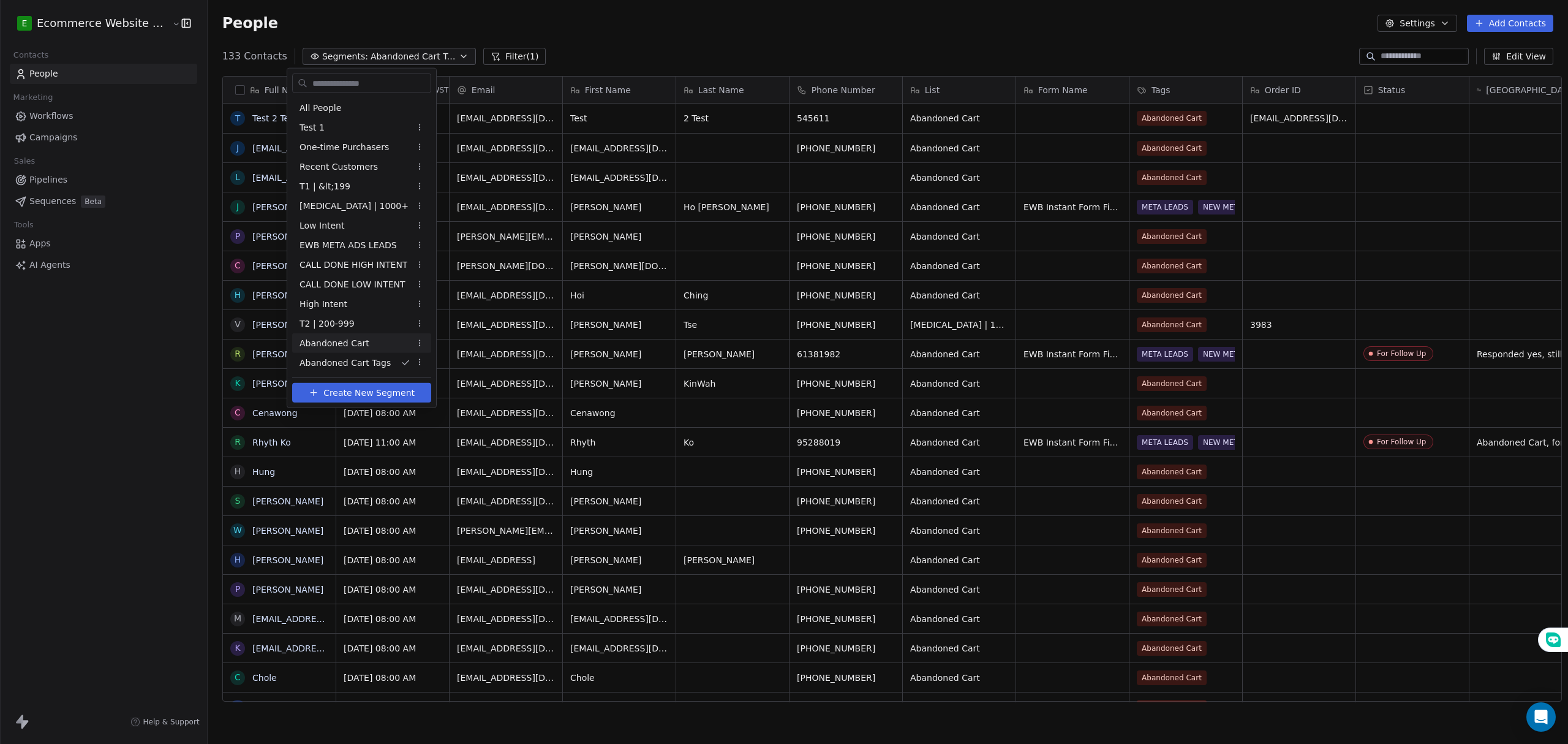
click at [360, 339] on span "Abandoned Cart" at bounding box center [334, 342] width 70 height 13
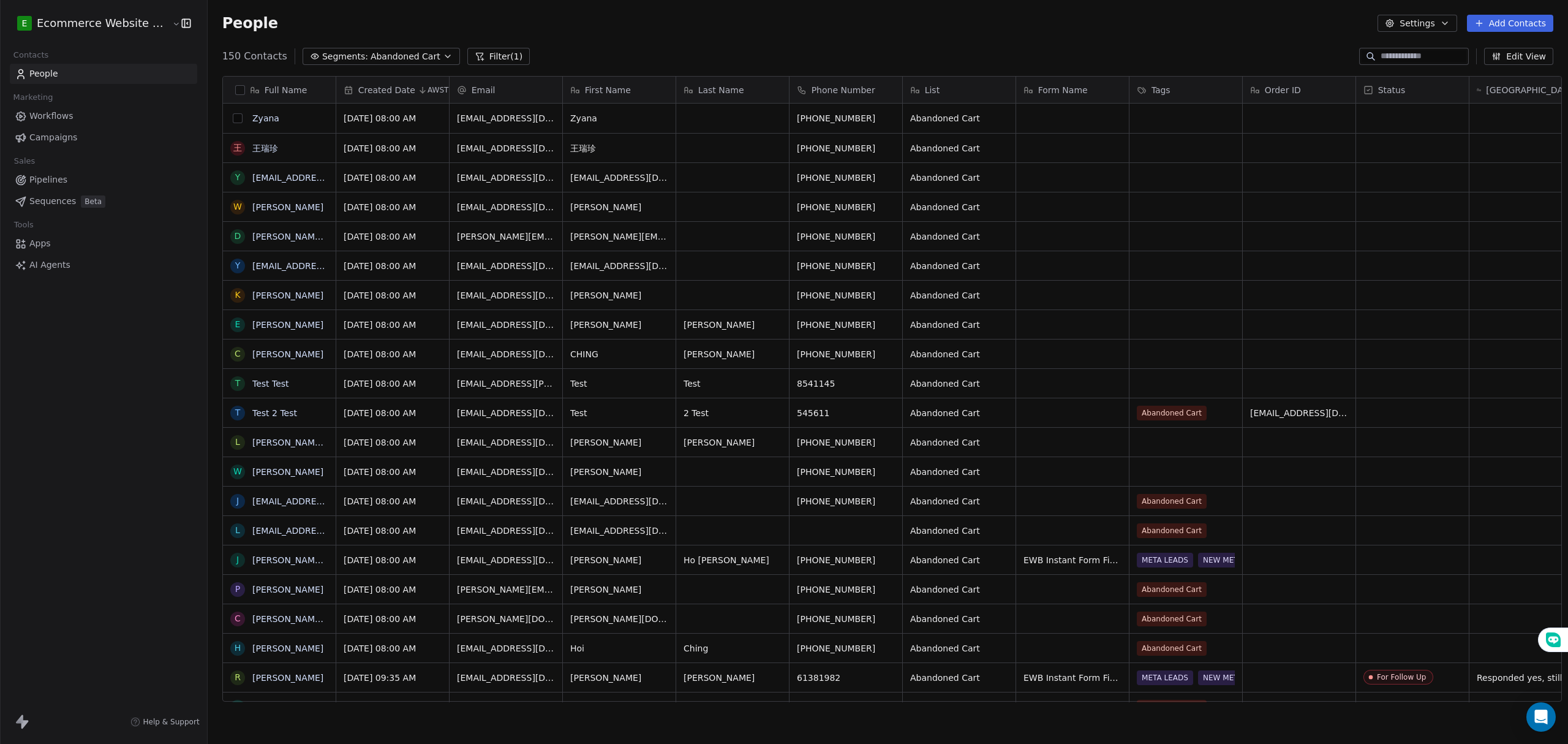
click at [232, 119] on button "grid" at bounding box center [237, 118] width 10 height 10
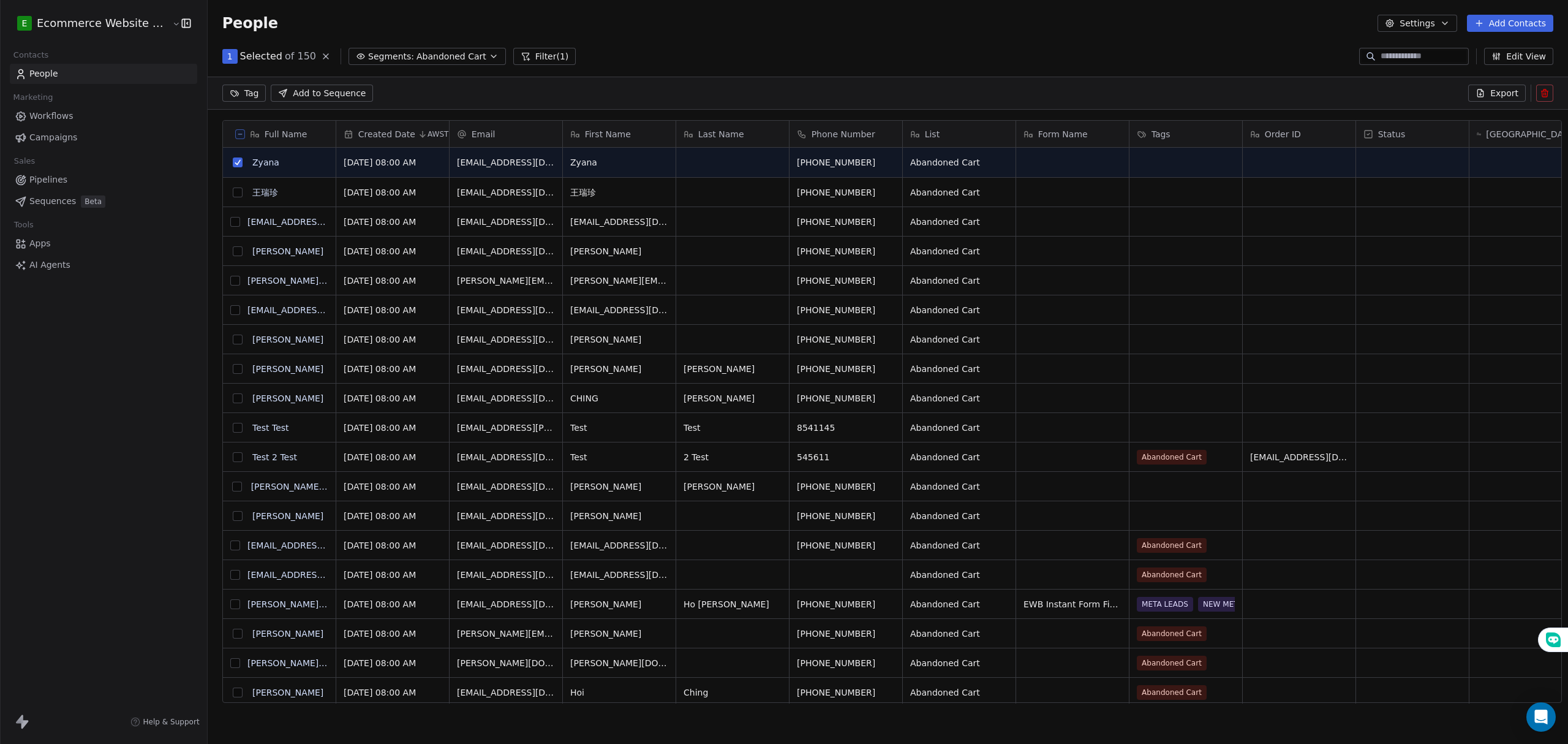
scroll to position [599, 1357]
click at [232, 189] on button "grid" at bounding box center [237, 192] width 10 height 10
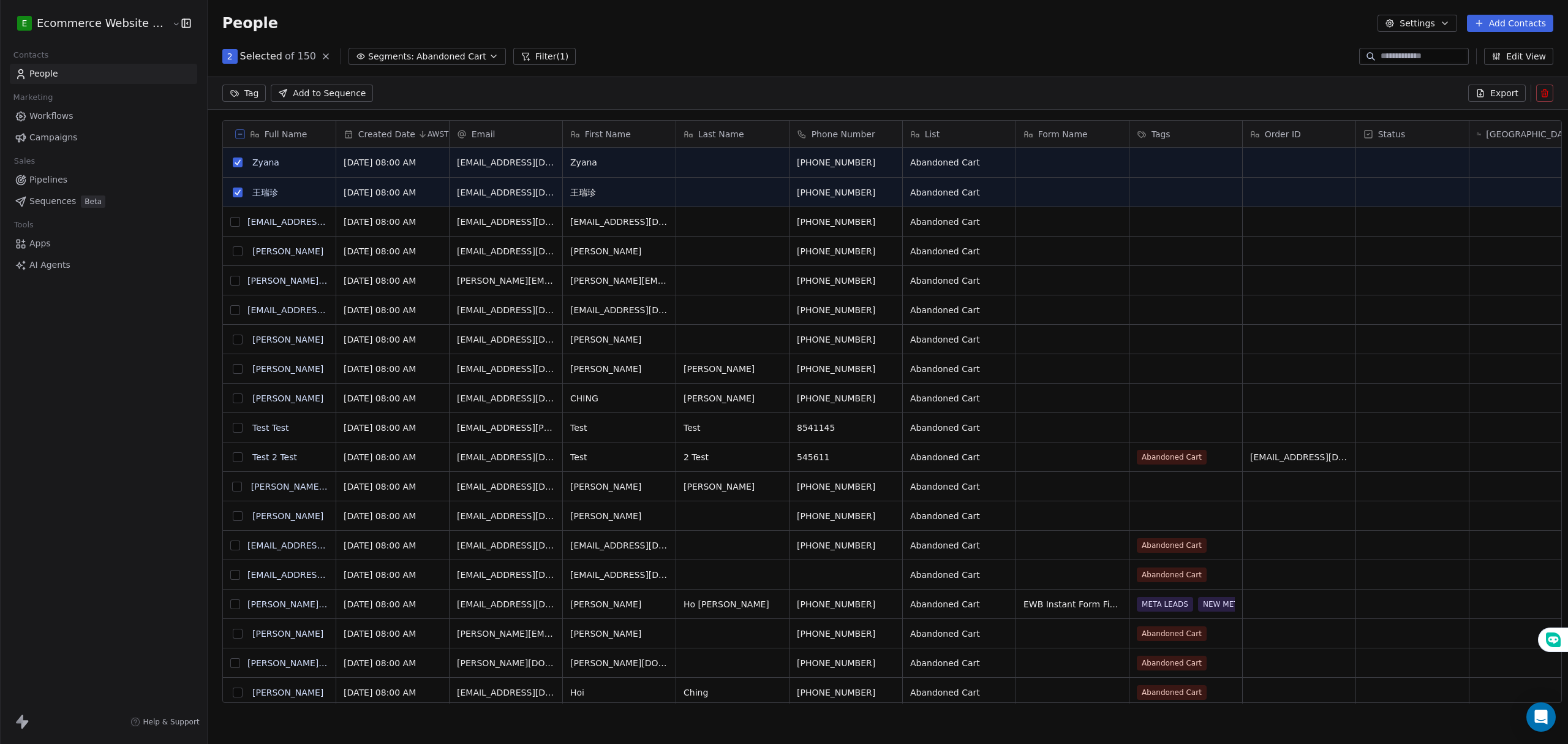
click at [230, 223] on button "grid" at bounding box center [235, 221] width 10 height 10
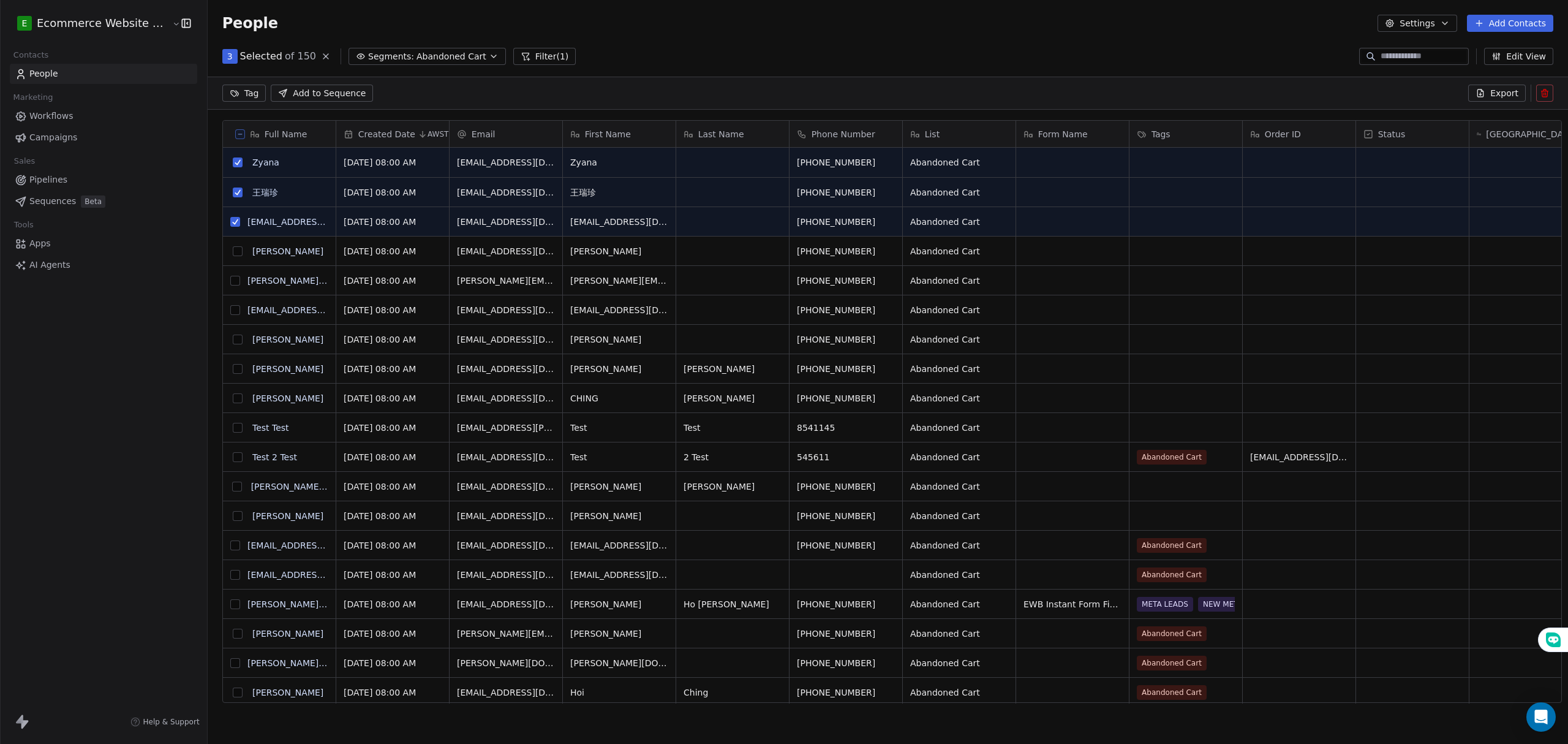
click at [232, 255] on button "grid" at bounding box center [237, 251] width 10 height 10
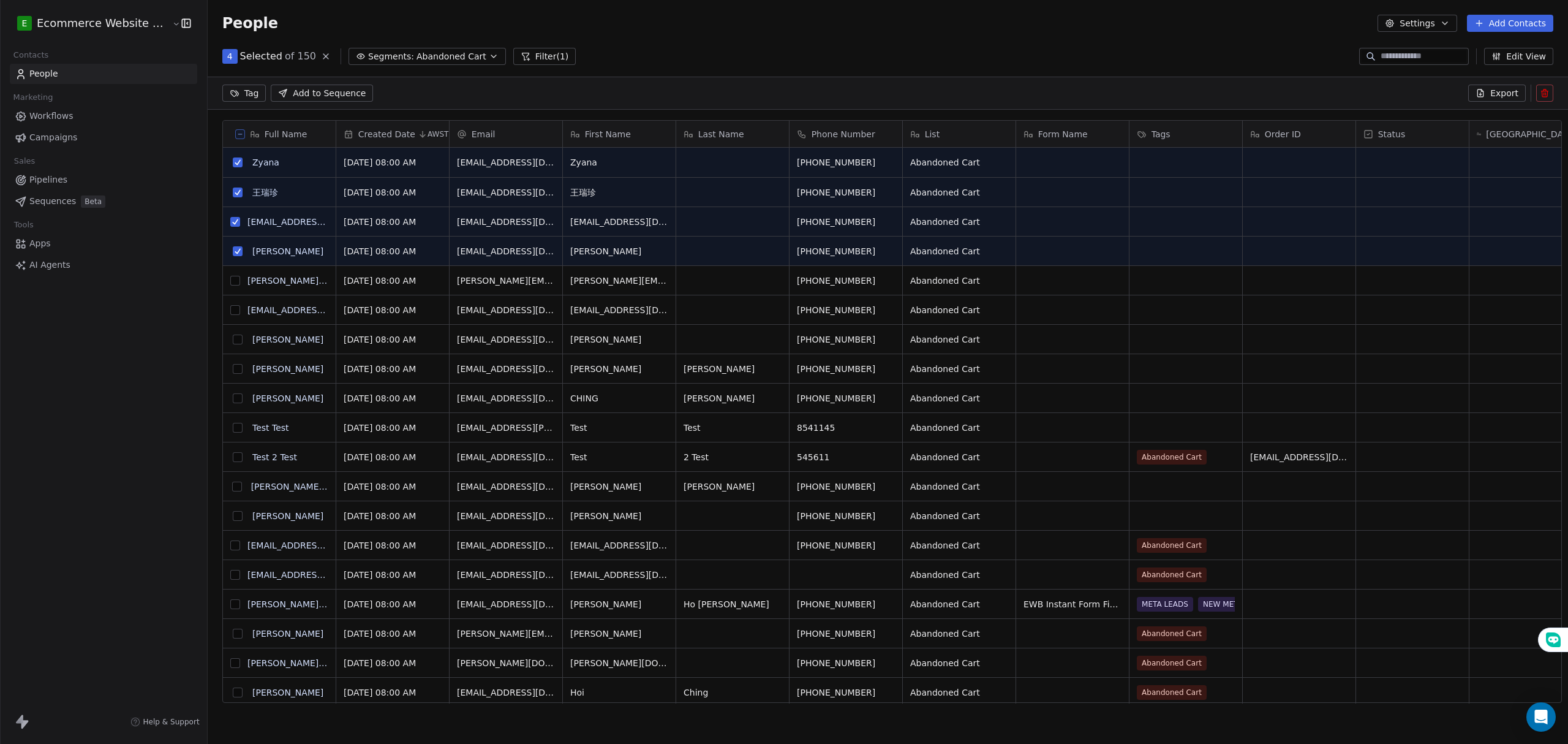
click at [230, 281] on button "grid" at bounding box center [235, 280] width 10 height 10
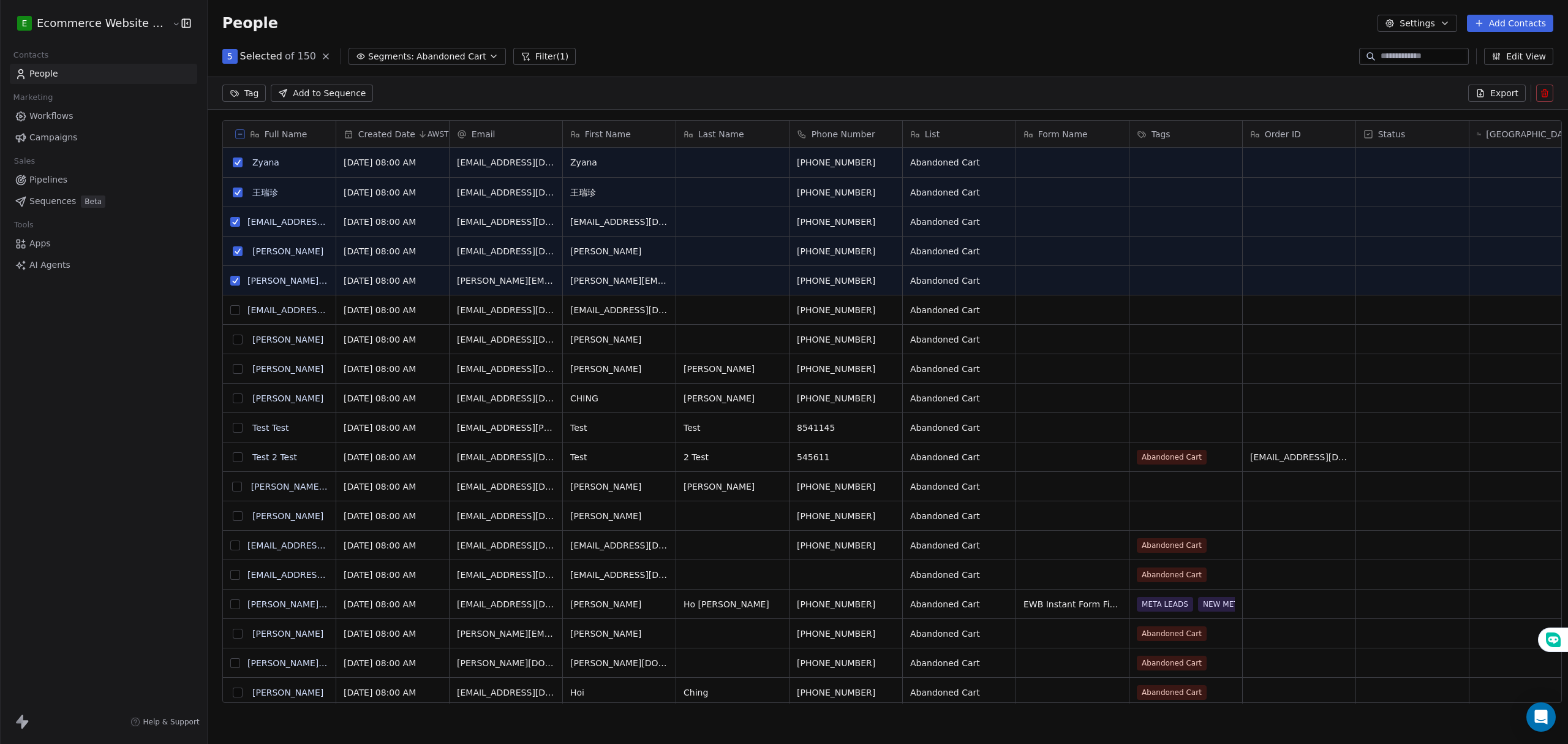
click at [230, 310] on button "grid" at bounding box center [235, 310] width 10 height 10
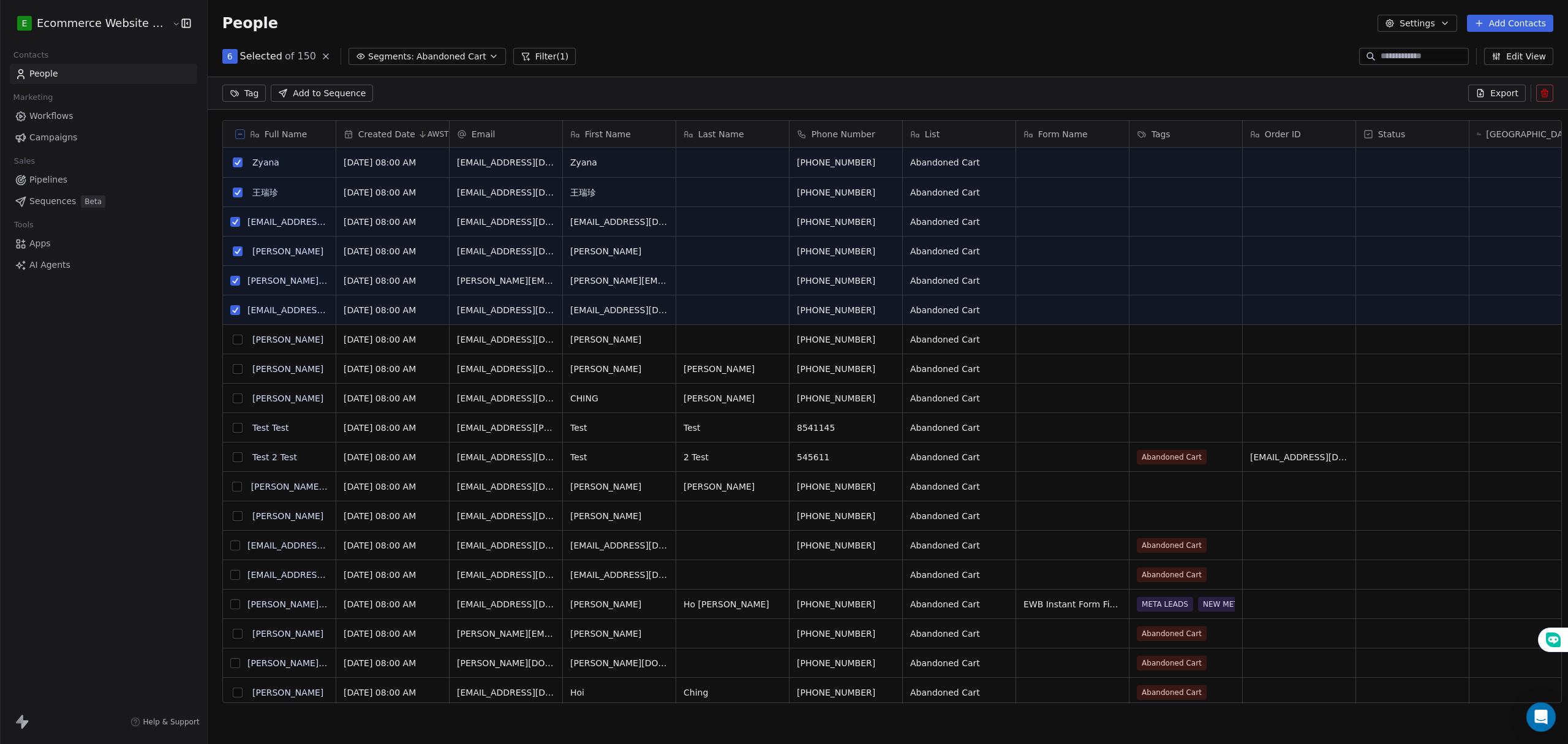
click at [232, 342] on button "grid" at bounding box center [237, 339] width 10 height 10
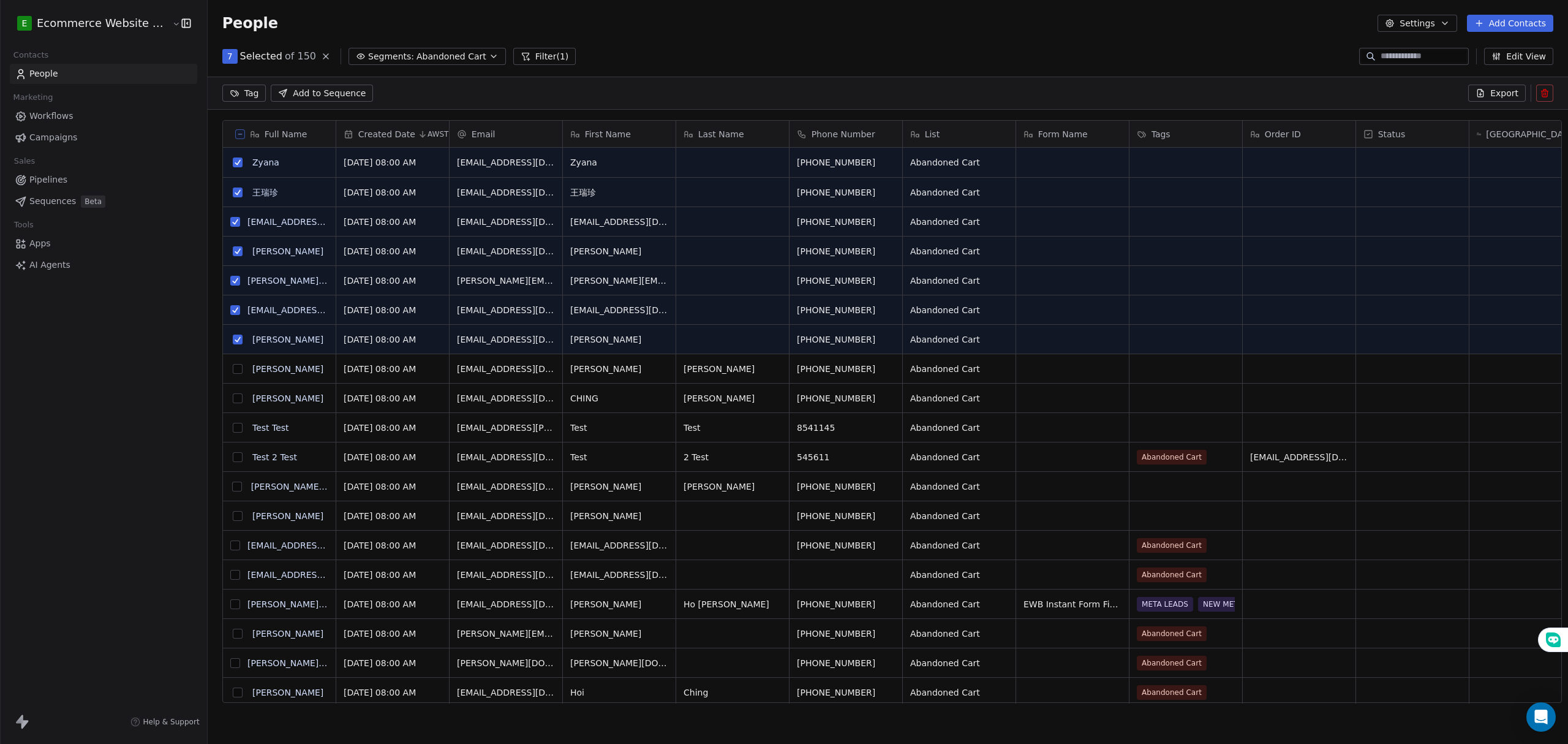
click at [232, 373] on button "grid" at bounding box center [237, 368] width 10 height 10
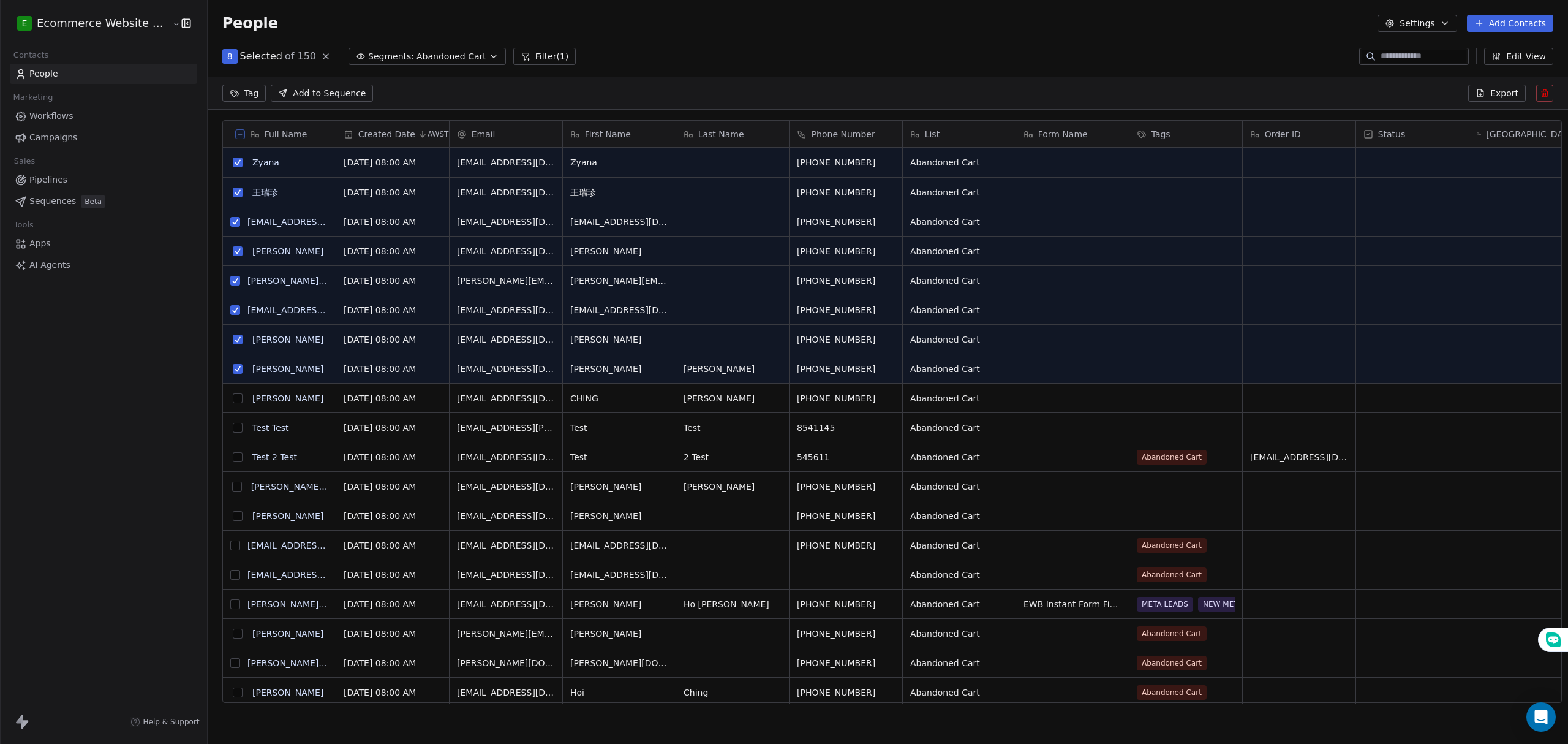
click at [232, 401] on button "grid" at bounding box center [237, 398] width 10 height 10
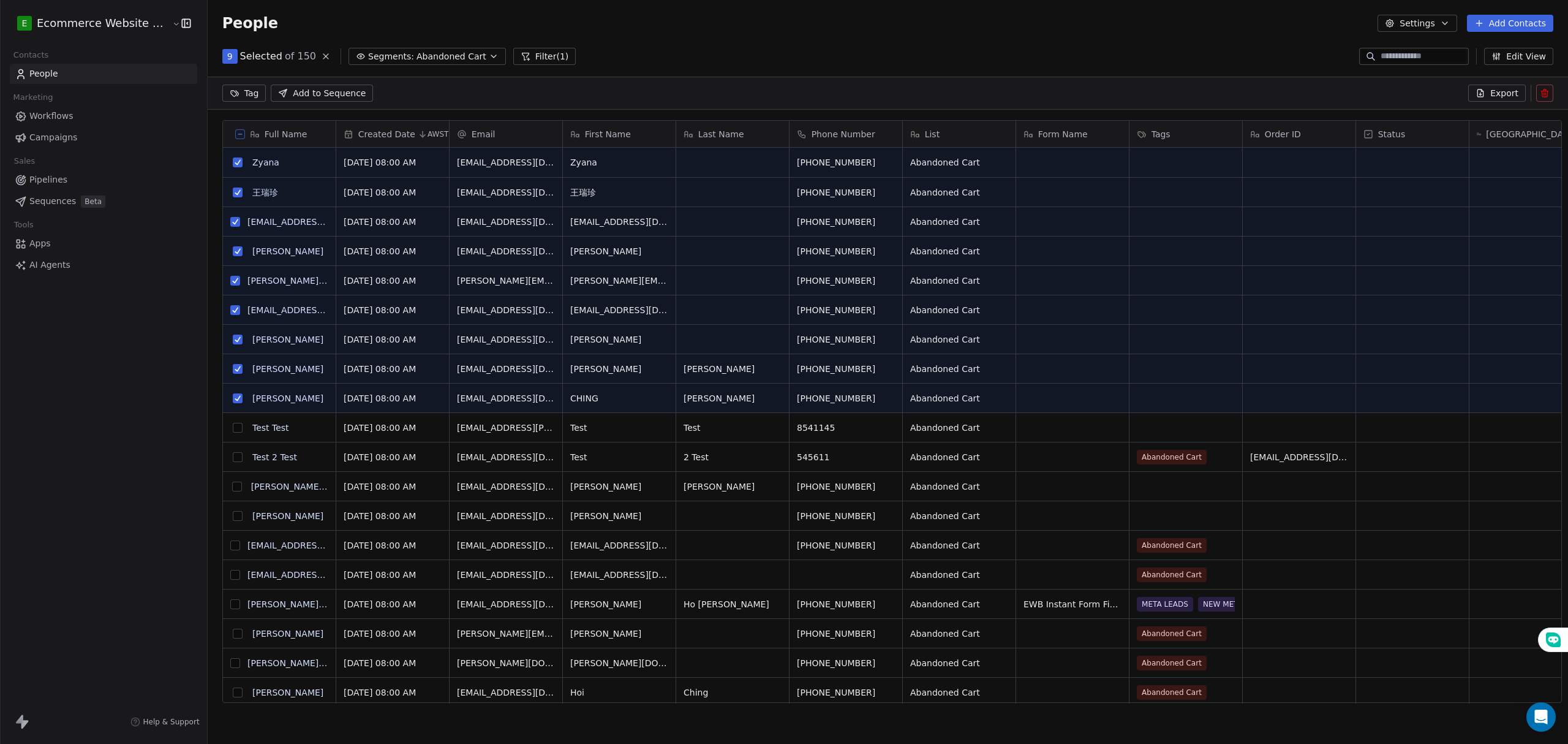
click at [232, 488] on button "grid" at bounding box center [236, 486] width 10 height 10
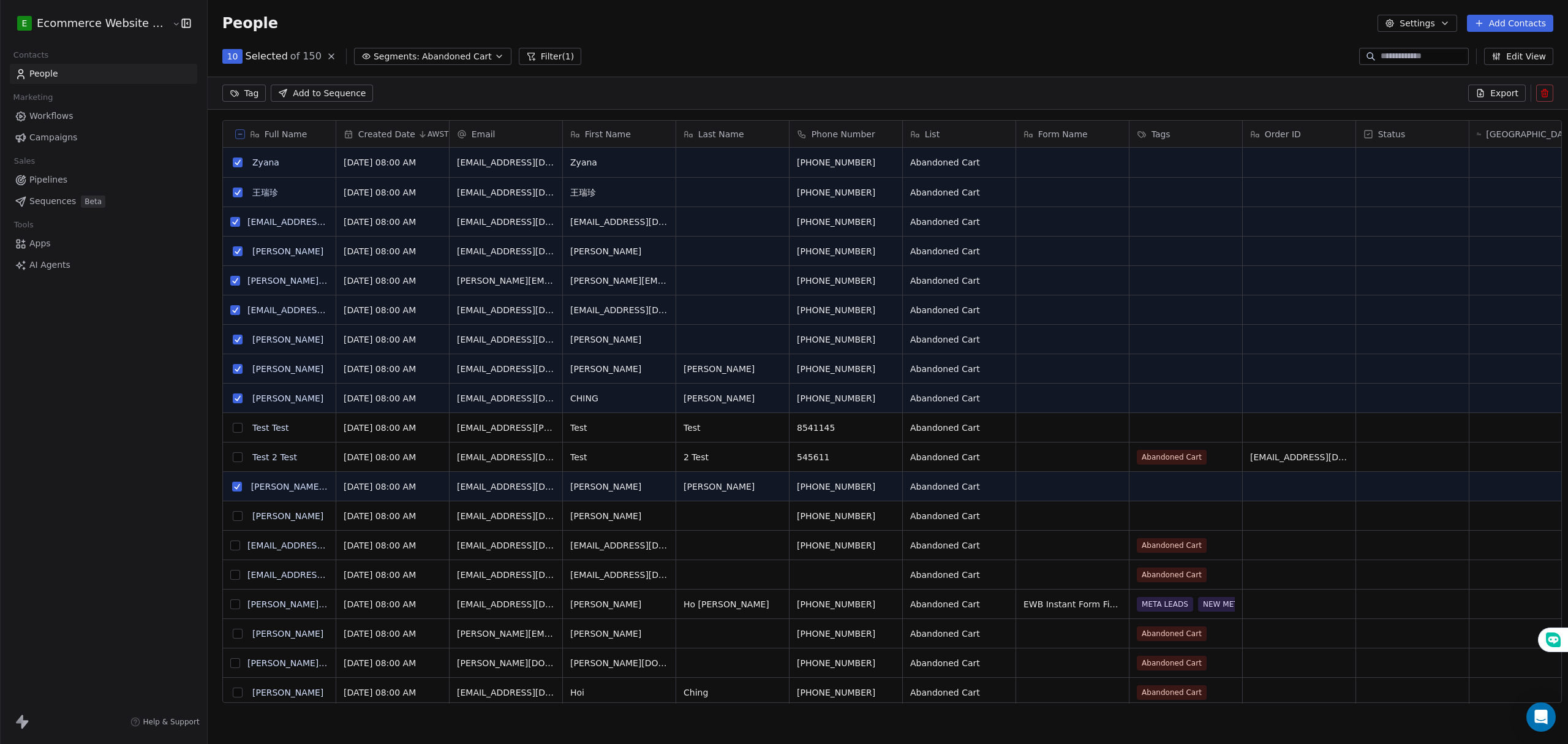
click at [232, 516] on button "grid" at bounding box center [237, 515] width 10 height 10
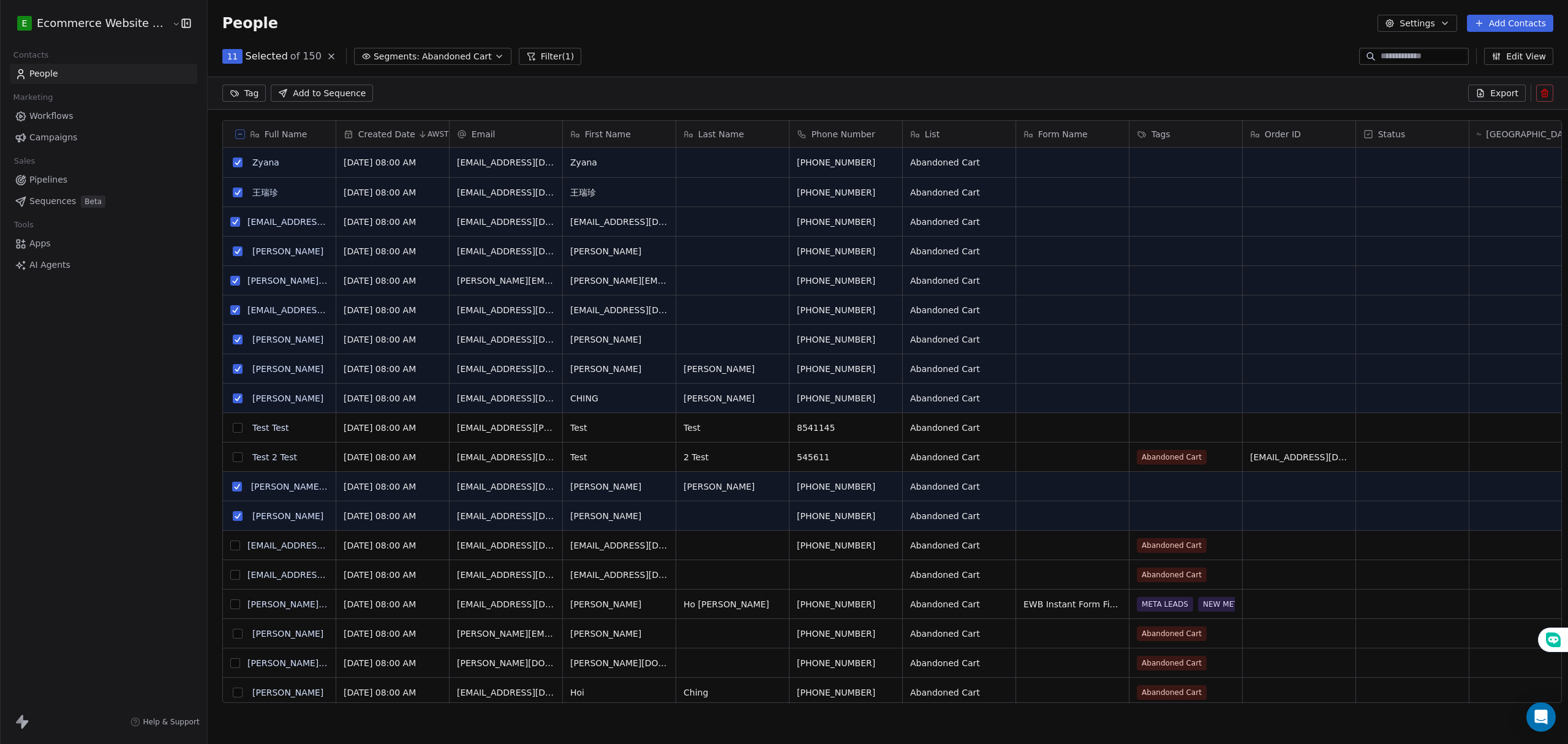
click at [220, 94] on html "E Ecommerce Website Builder Contacts People Marketing Workflows Campaigns Sales…" at bounding box center [784, 372] width 1568 height 744
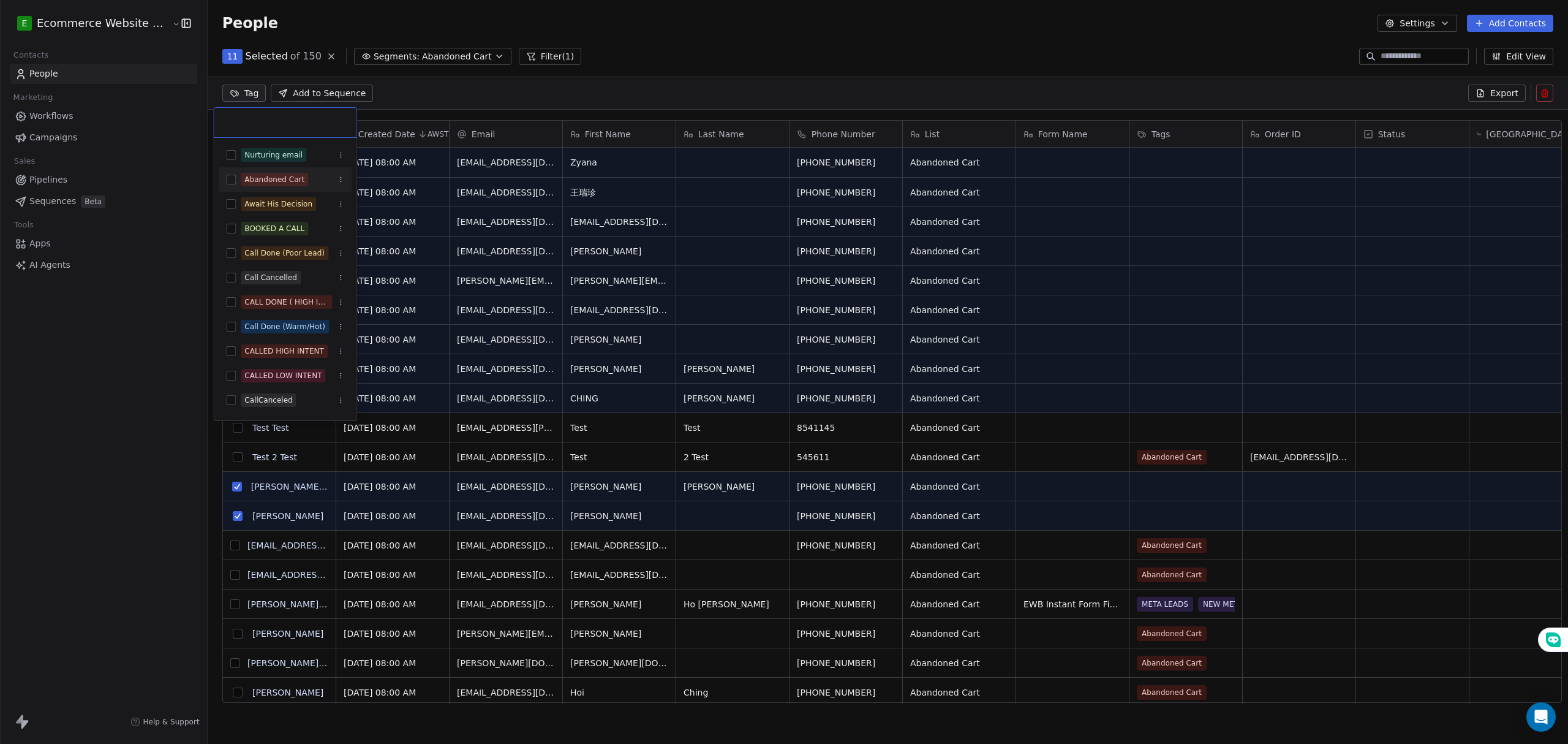
click at [236, 180] on button "Suggestions" at bounding box center [230, 179] width 10 height 10
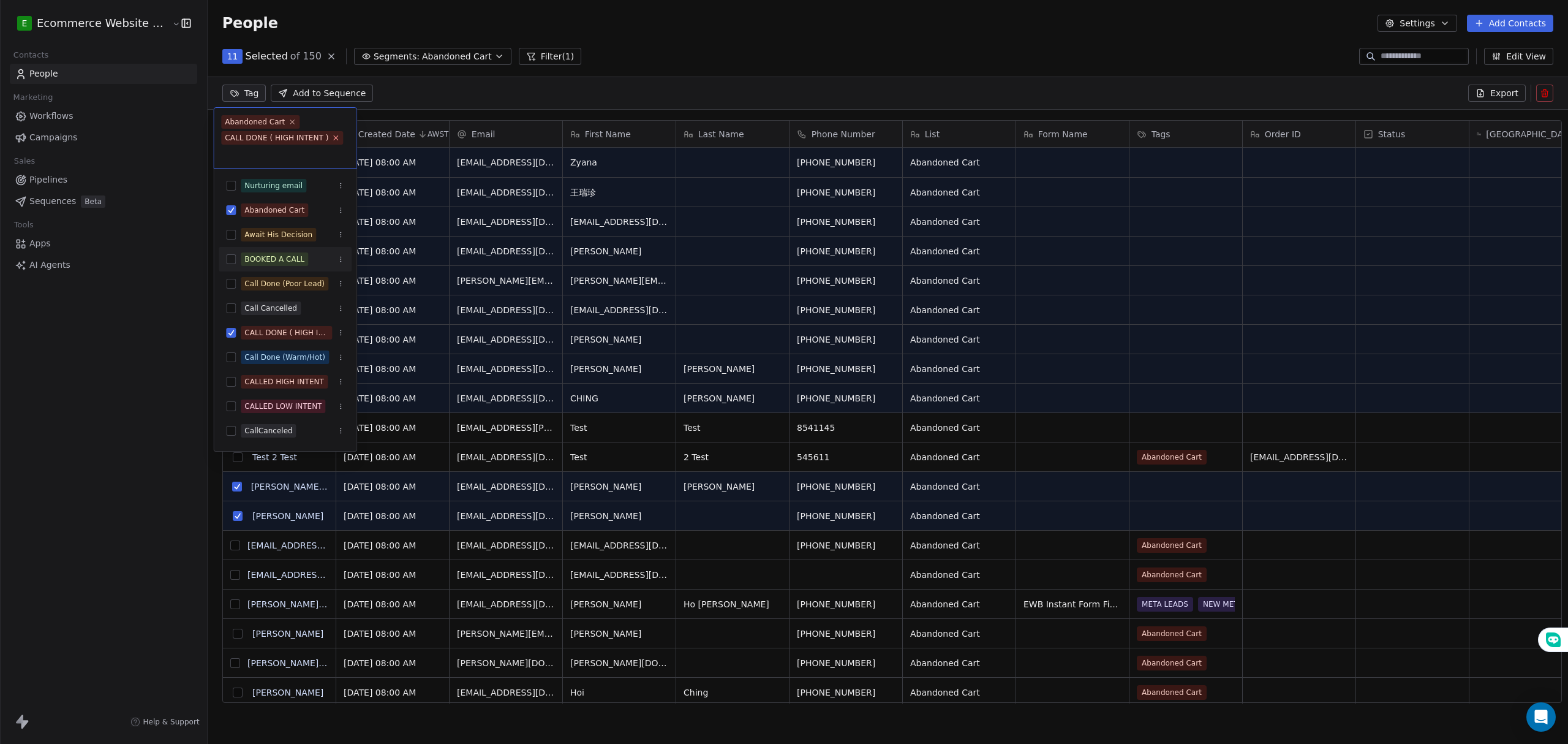
click at [332, 136] on icon at bounding box center [336, 137] width 8 height 8
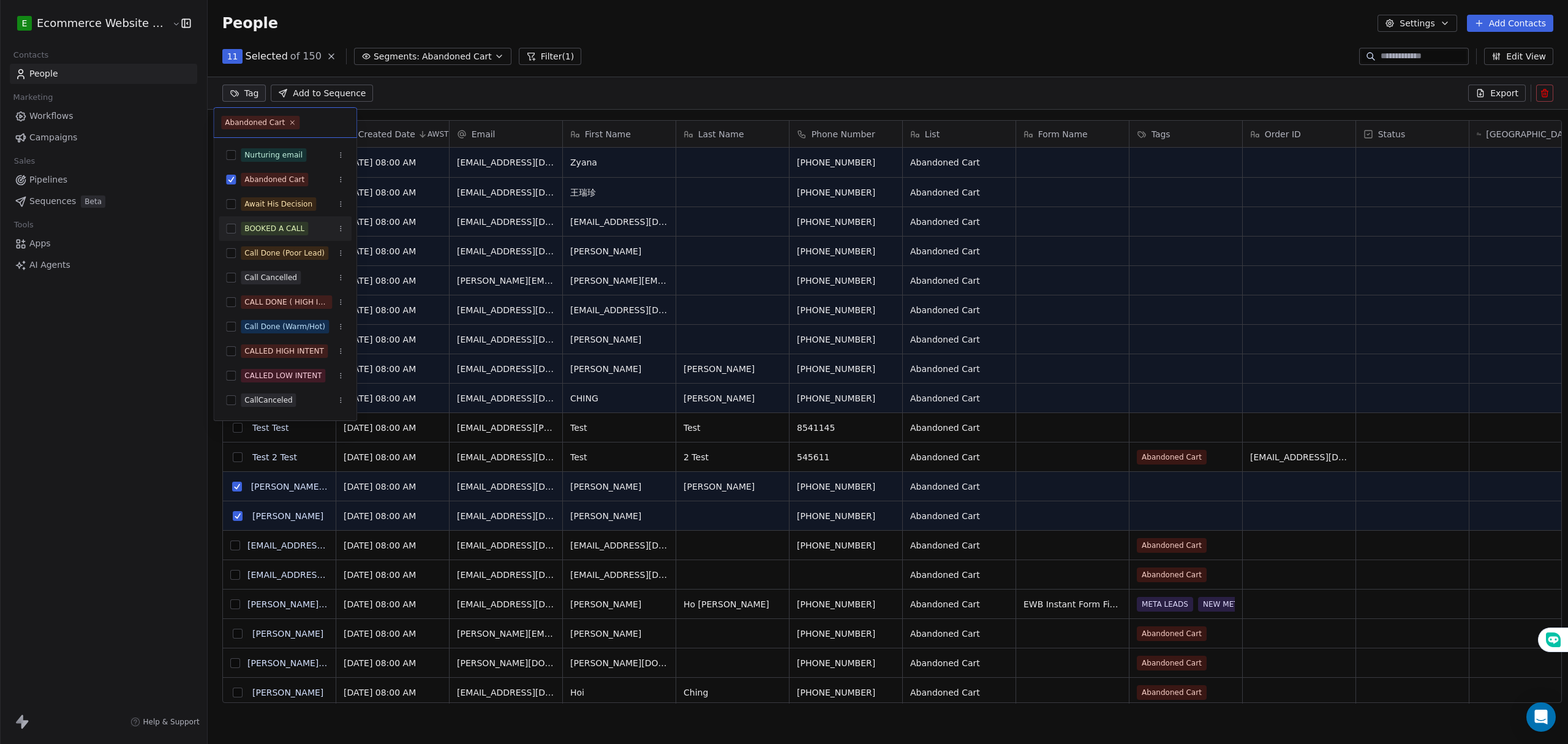
click at [135, 313] on html "E Ecommerce Website Builder Contacts People Marketing Workflows Campaigns Sales…" at bounding box center [784, 372] width 1568 height 744
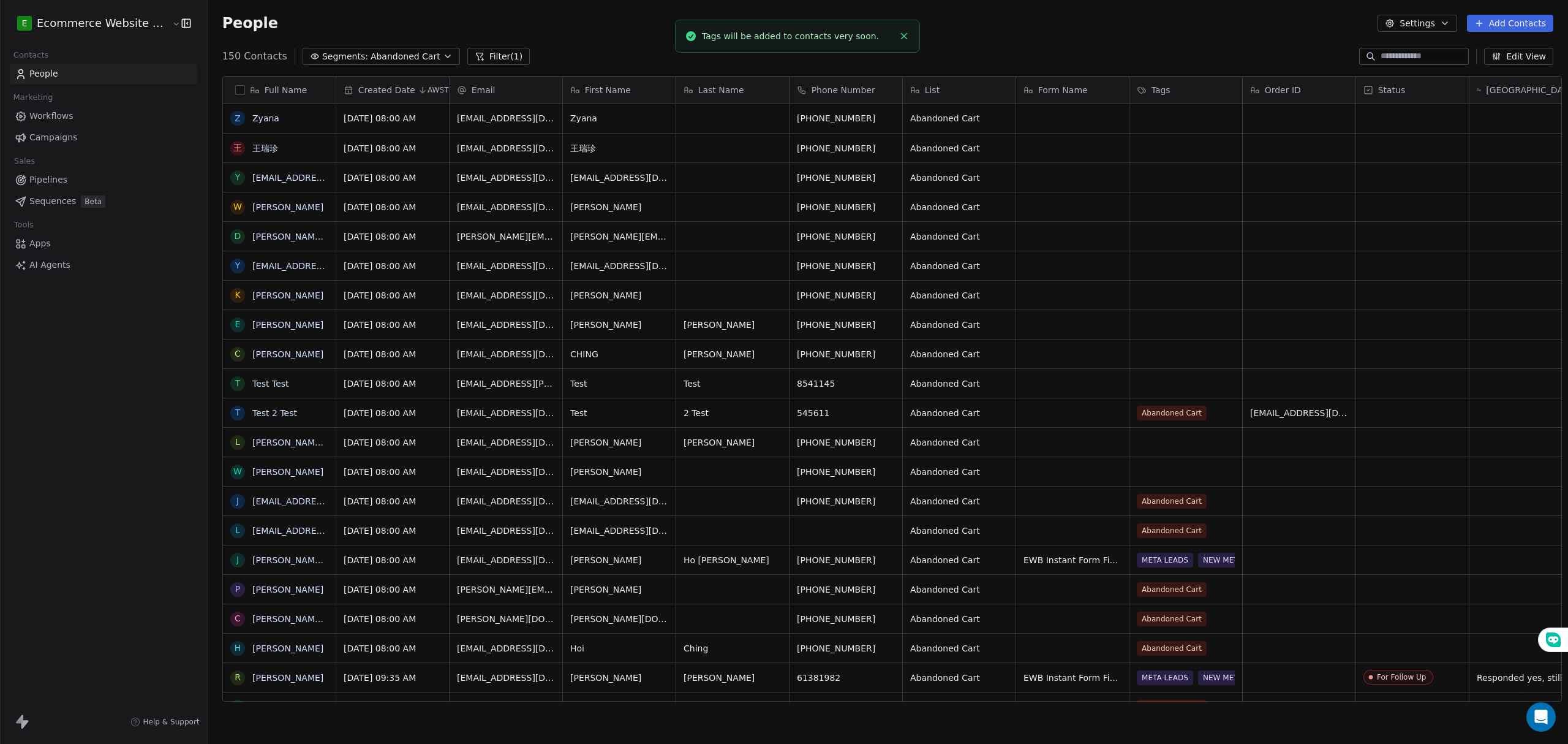
scroll to position [16, 0]
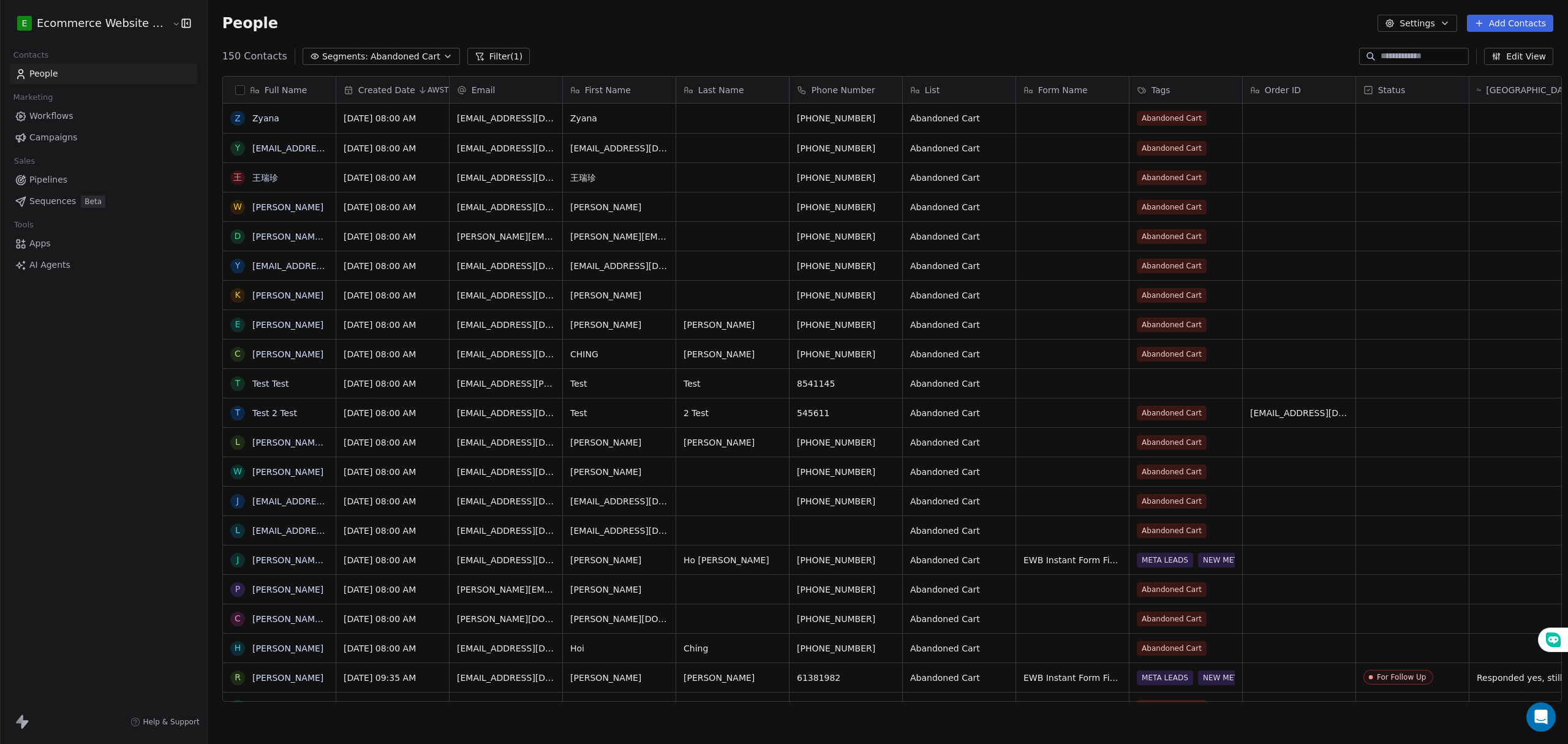
click at [392, 49] on button "Segments: Abandoned Cart" at bounding box center [382, 56] width 157 height 17
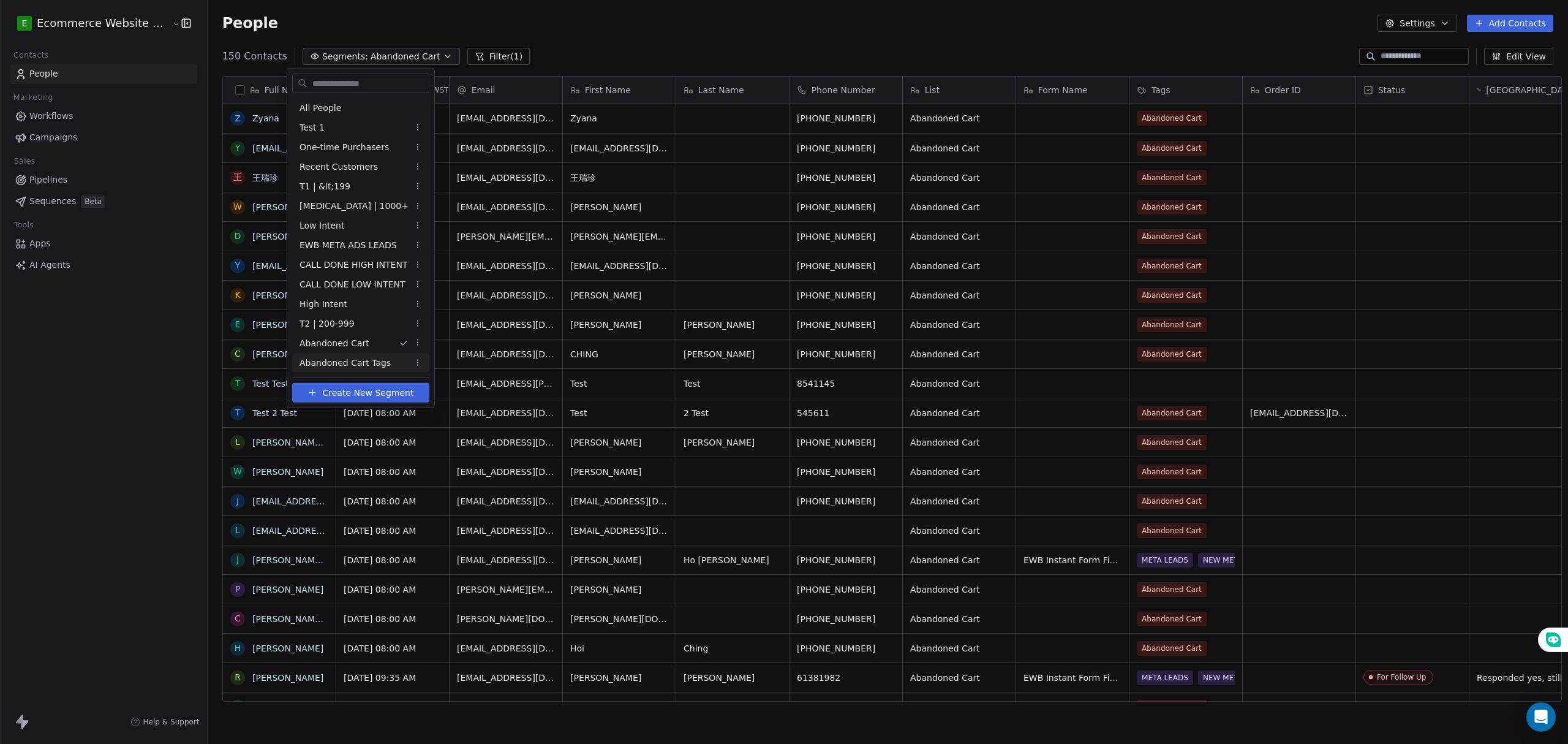
click at [339, 365] on span "Abandoned Cart Tags" at bounding box center [344, 362] width 91 height 13
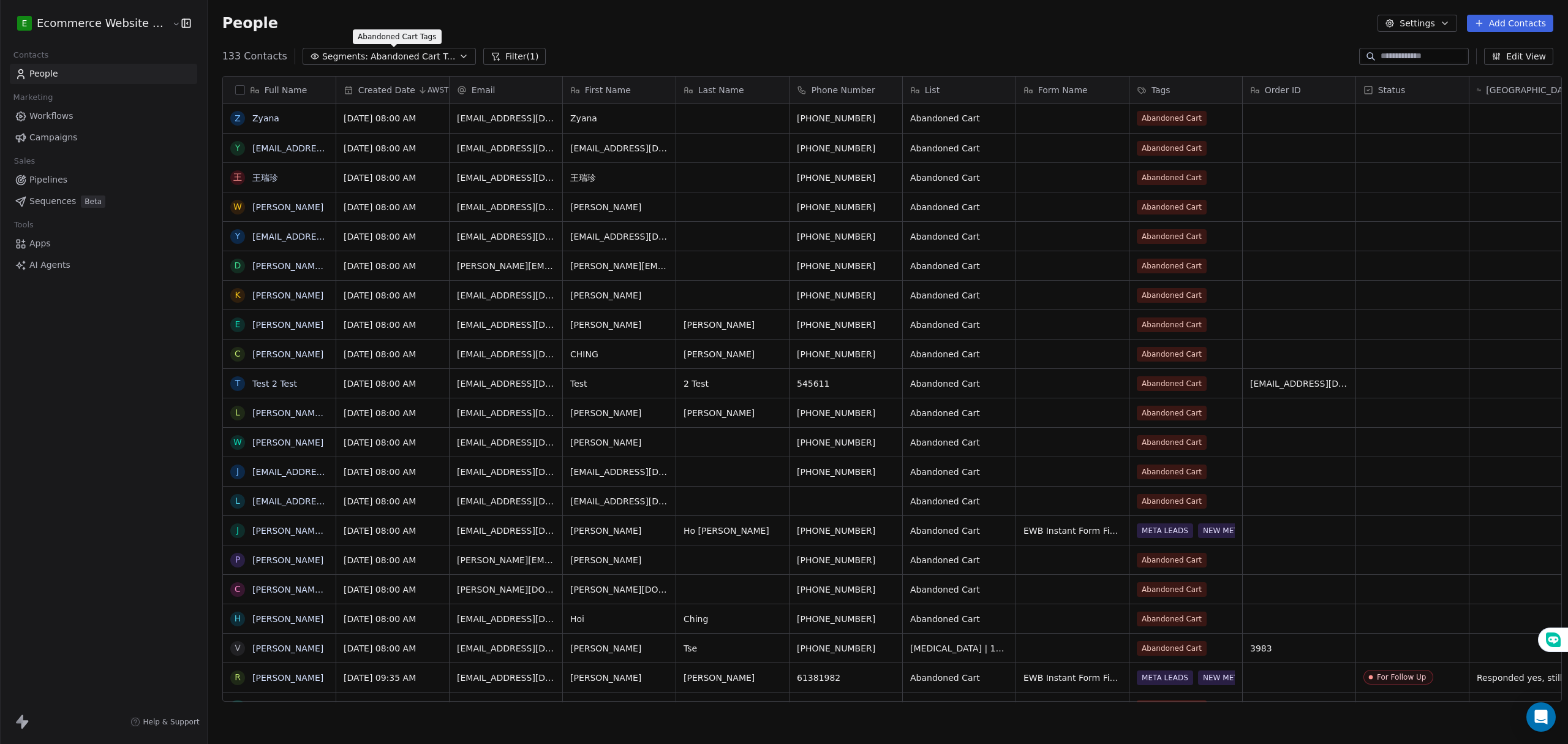
click at [408, 52] on span "Abandoned Cart Tags" at bounding box center [413, 56] width 85 height 13
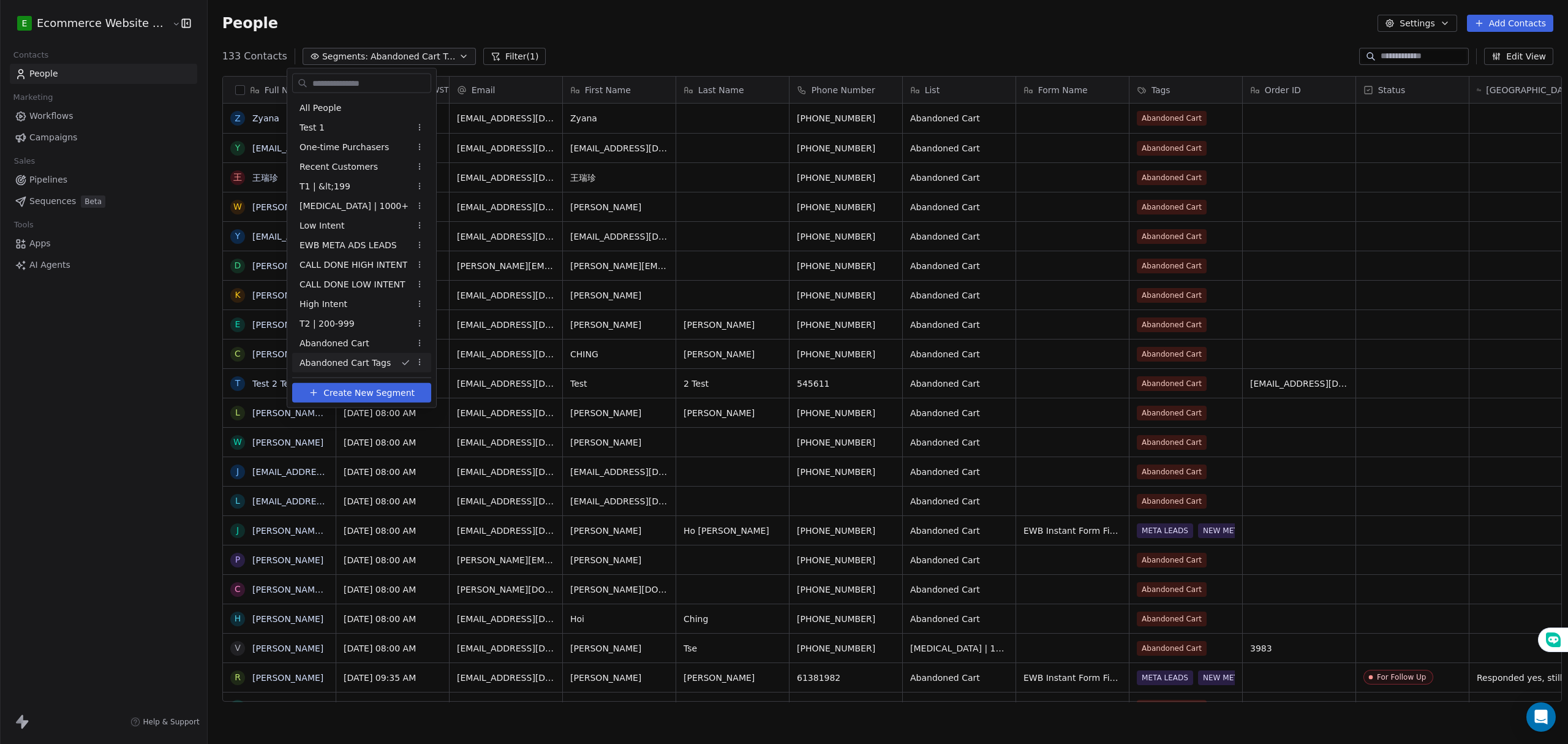
click at [76, 332] on html "E Ecommerce Website Builder Contacts People Marketing Workflows Campaigns Sales…" at bounding box center [784, 372] width 1568 height 744
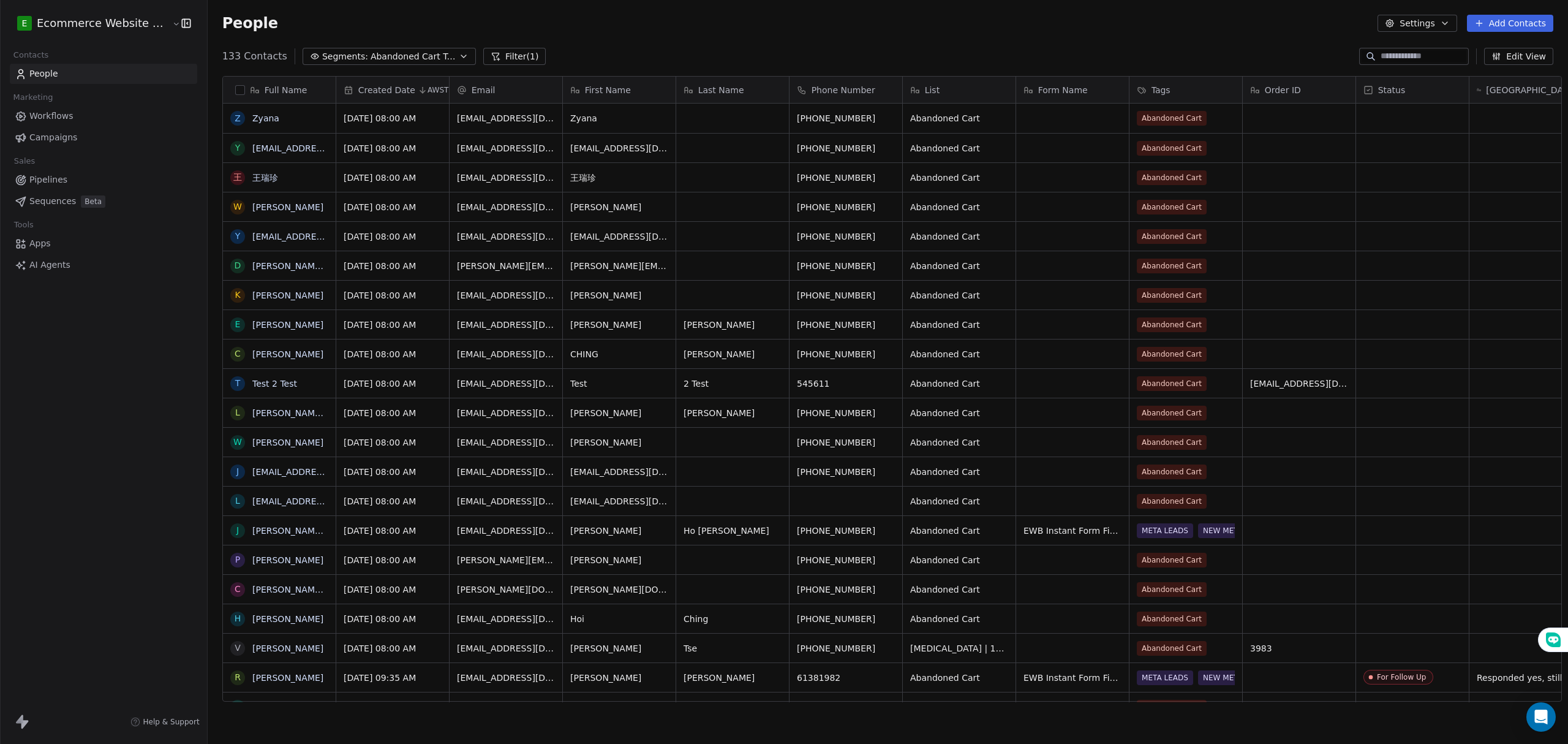
click at [83, 177] on link "Pipelines" at bounding box center [103, 180] width 187 height 20
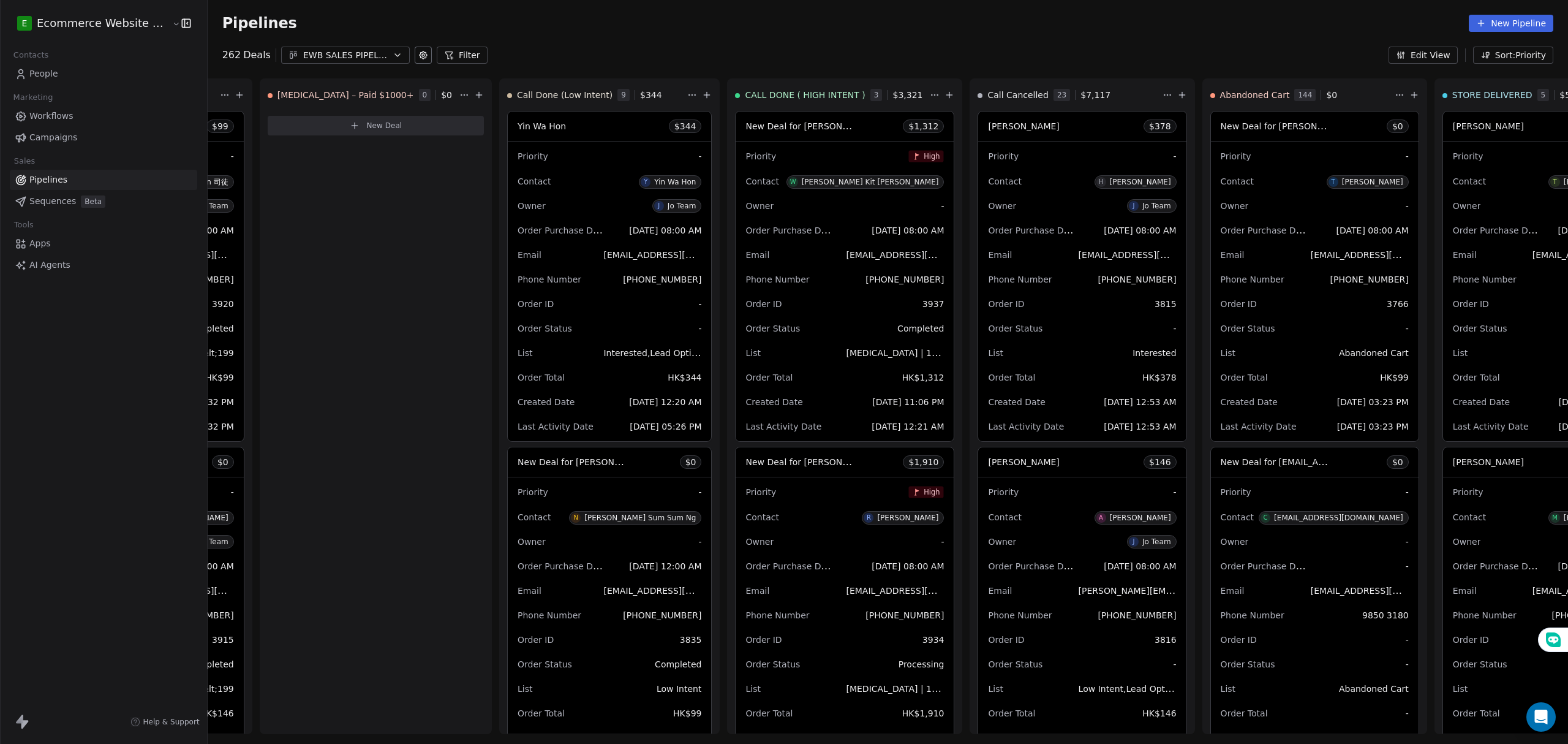
click at [1494, 54] on button "Sort: Priority" at bounding box center [1513, 55] width 80 height 17
click at [1497, 157] on span "Last Activity Date" at bounding box center [1506, 160] width 76 height 13
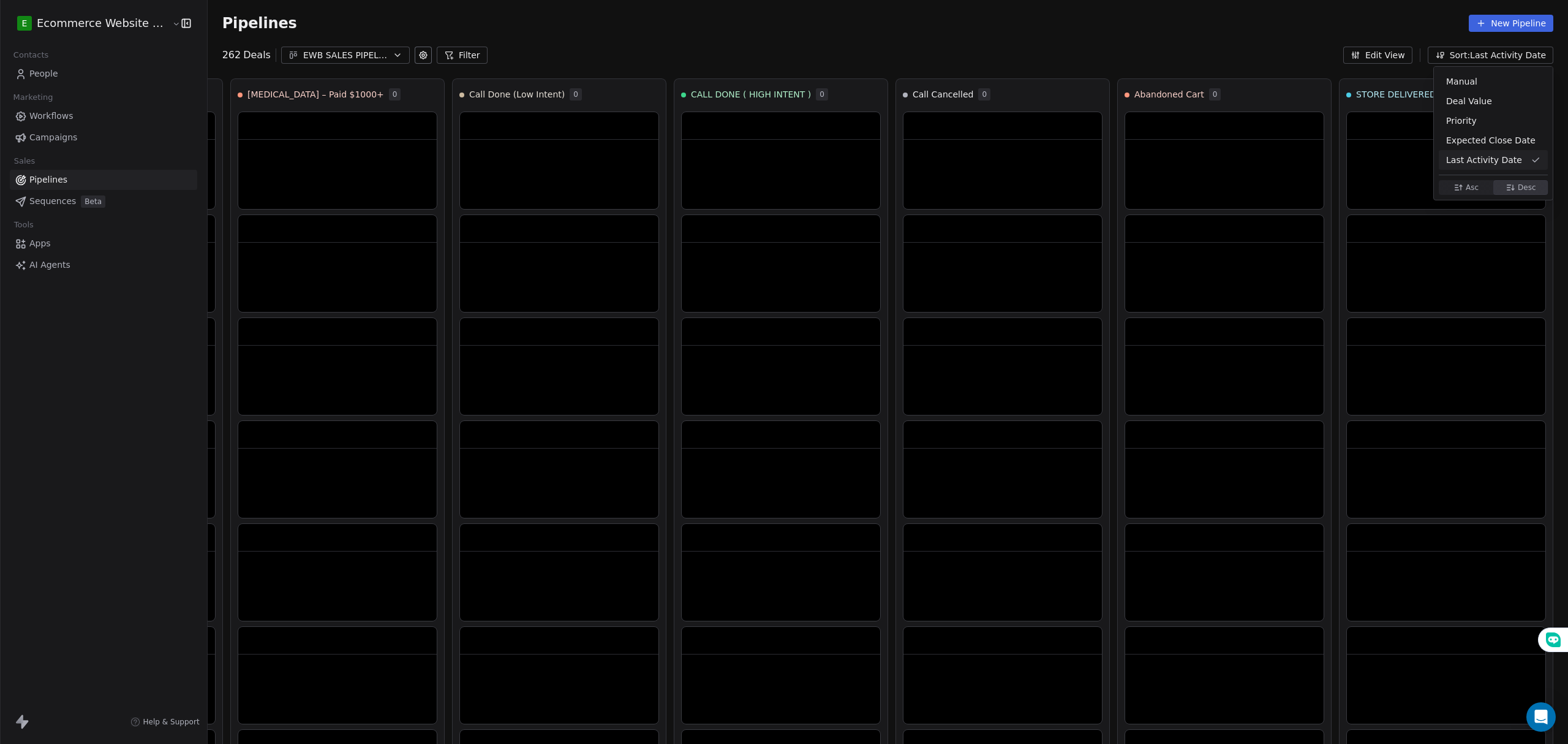
scroll to position [0, 870]
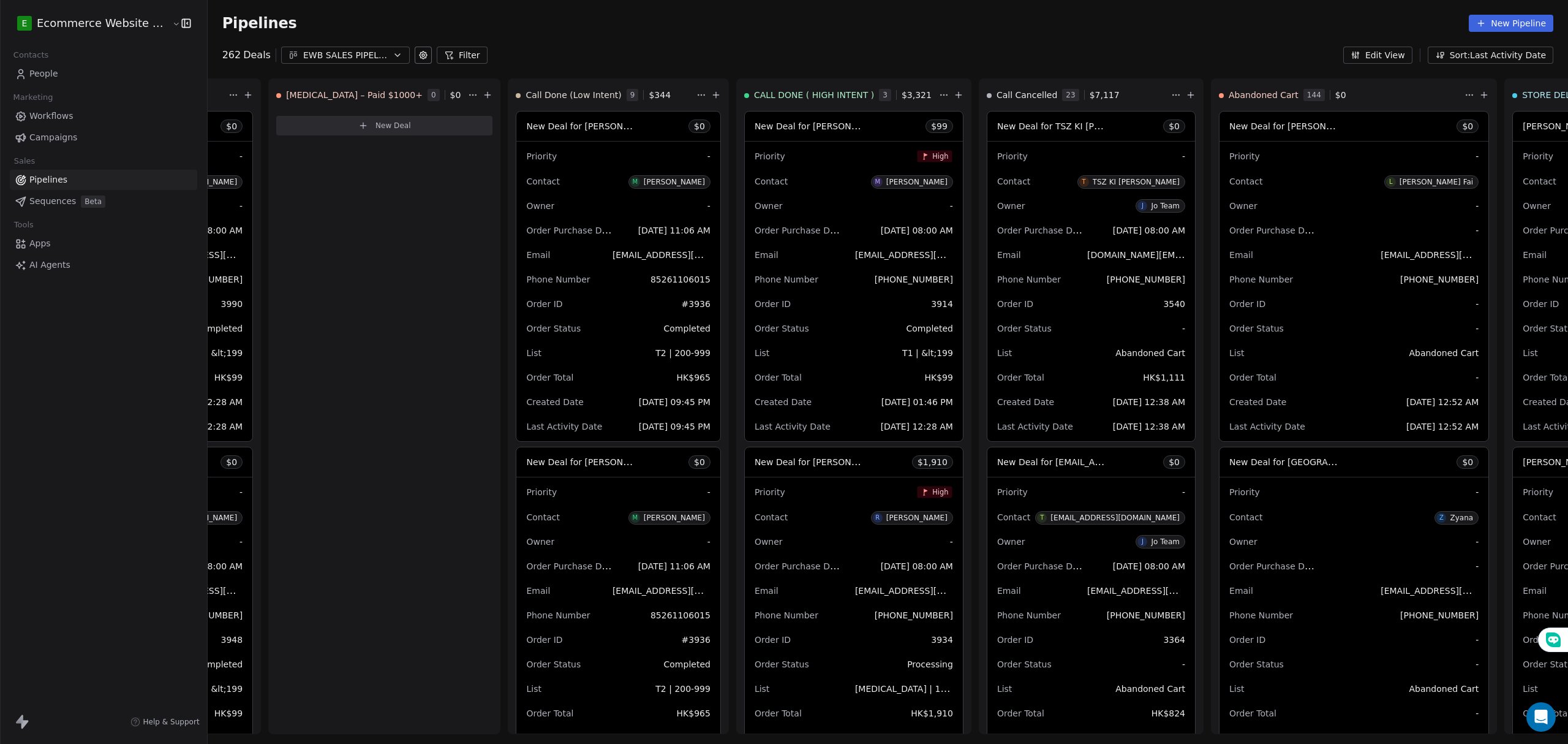
click at [82, 79] on link "People" at bounding box center [103, 74] width 187 height 20
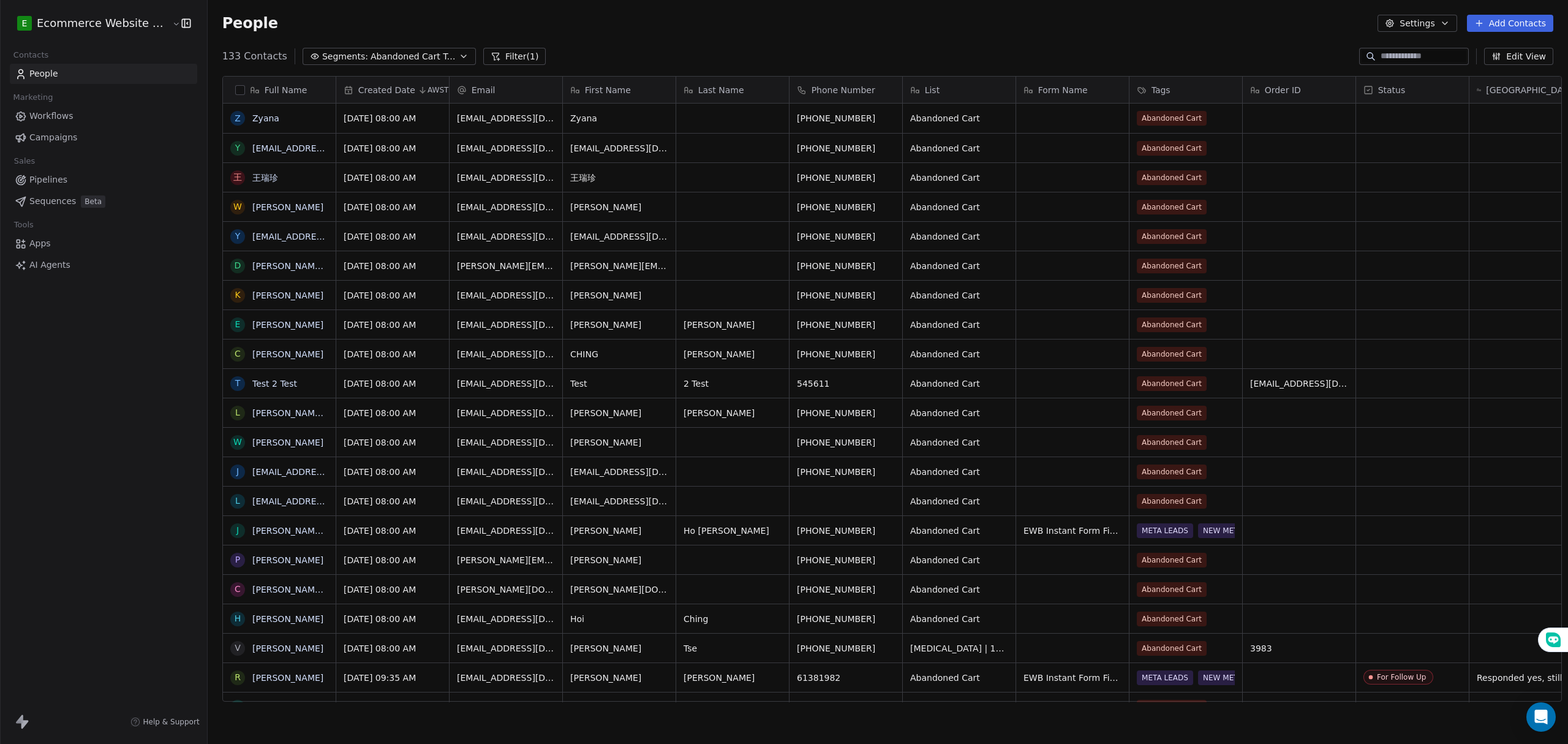
scroll to position [642, 1357]
click at [84, 539] on div "E Ecommerce Website Builder Contacts People Marketing Workflows Campaigns Sales…" at bounding box center [103, 372] width 207 height 744
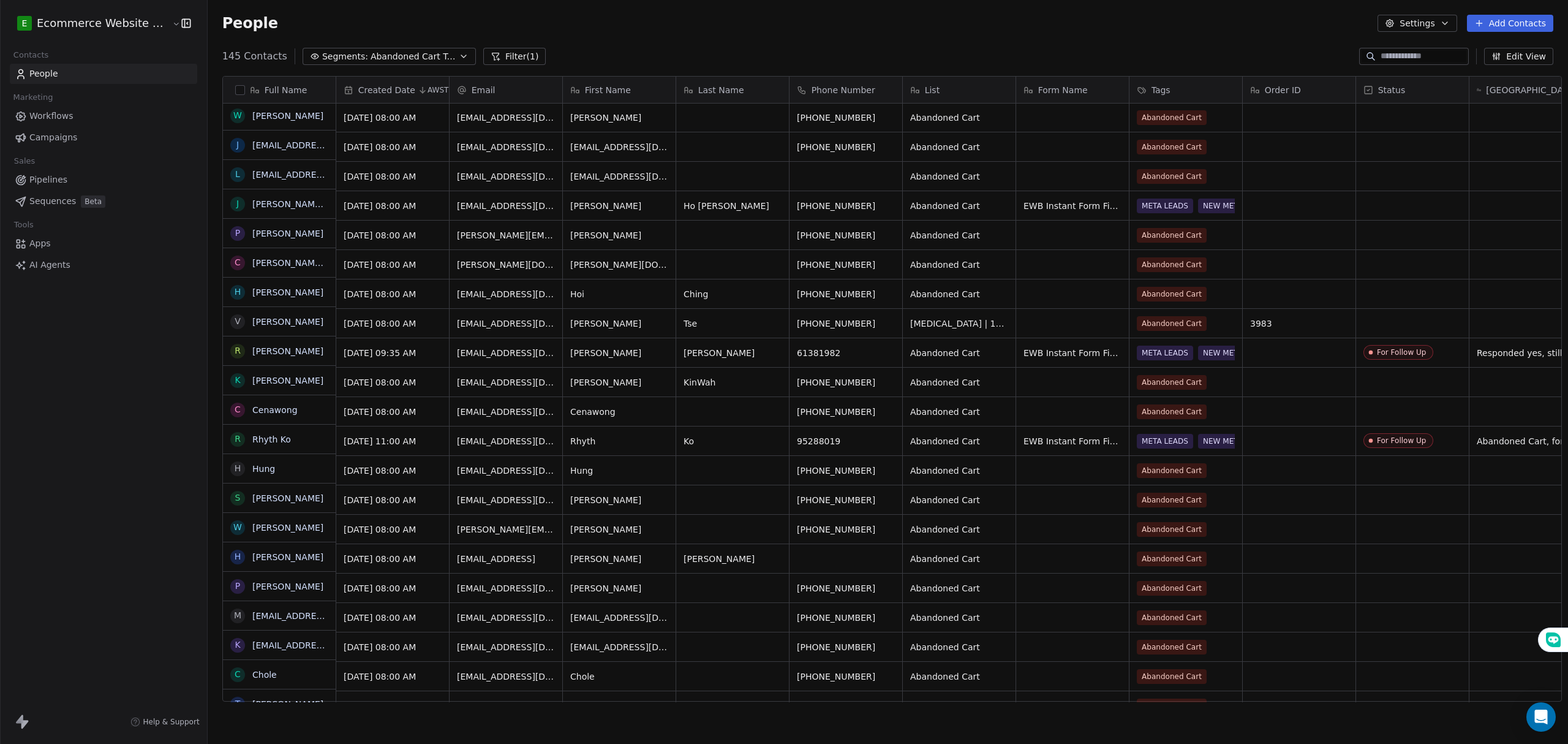
scroll to position [0, 0]
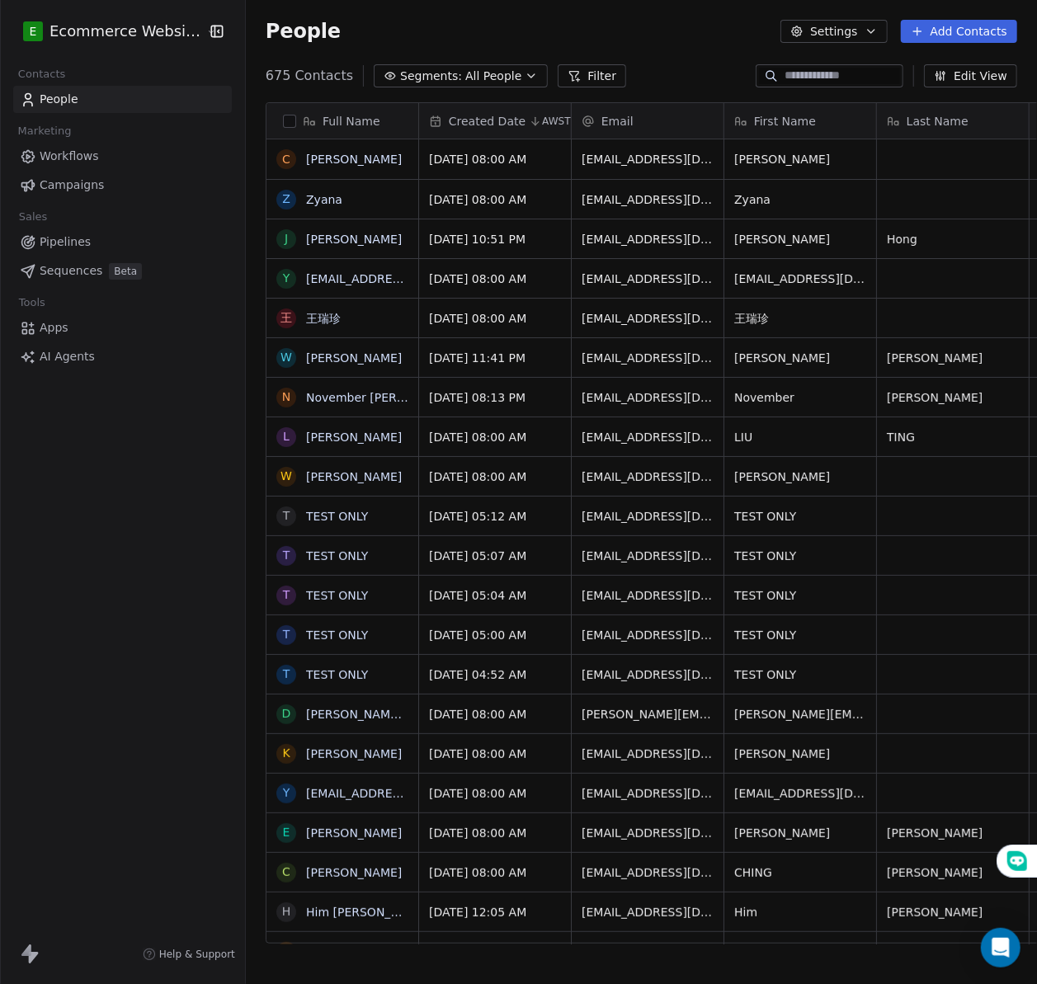
scroll to position [17, 17]
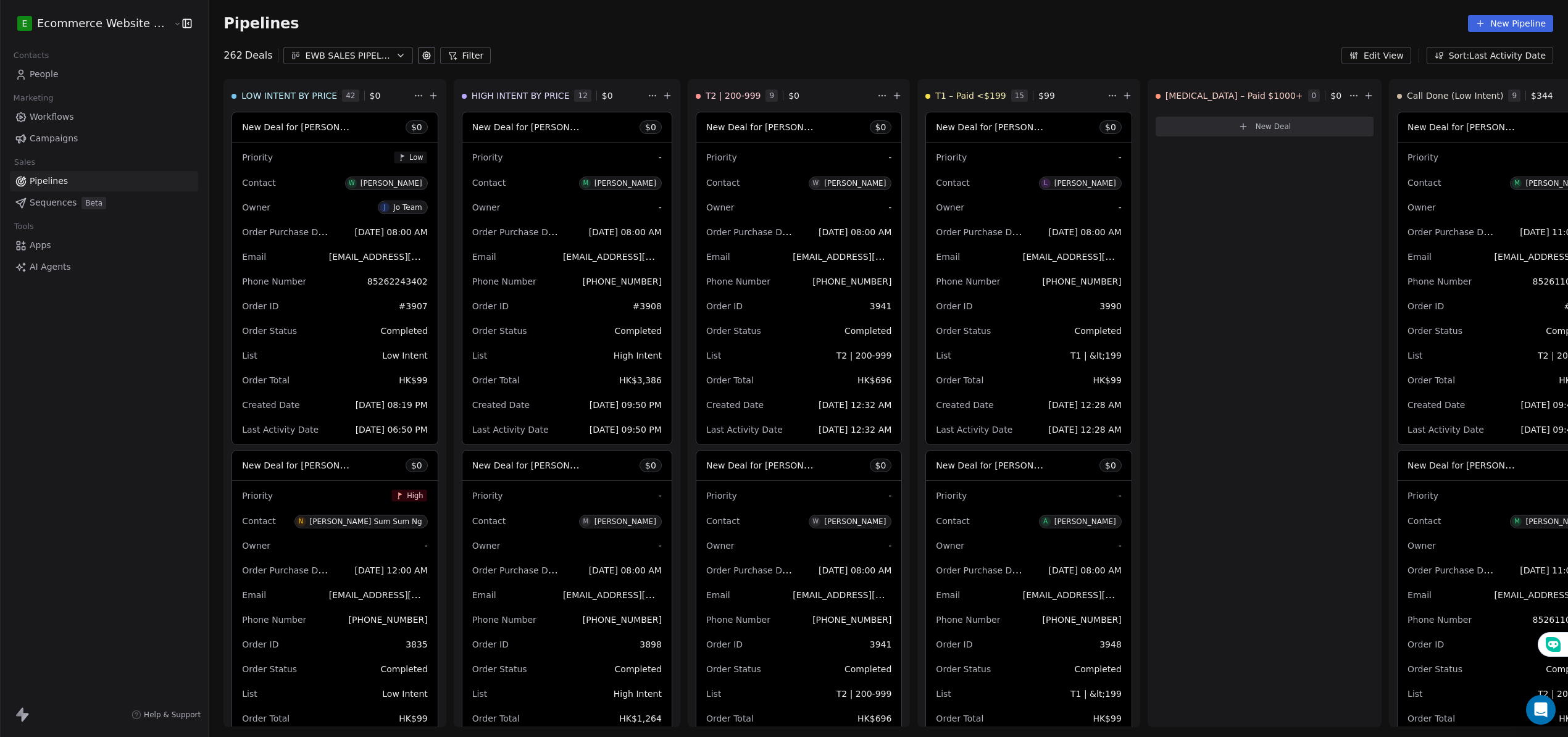
click at [95, 79] on link "People" at bounding box center [104, 74] width 189 height 20
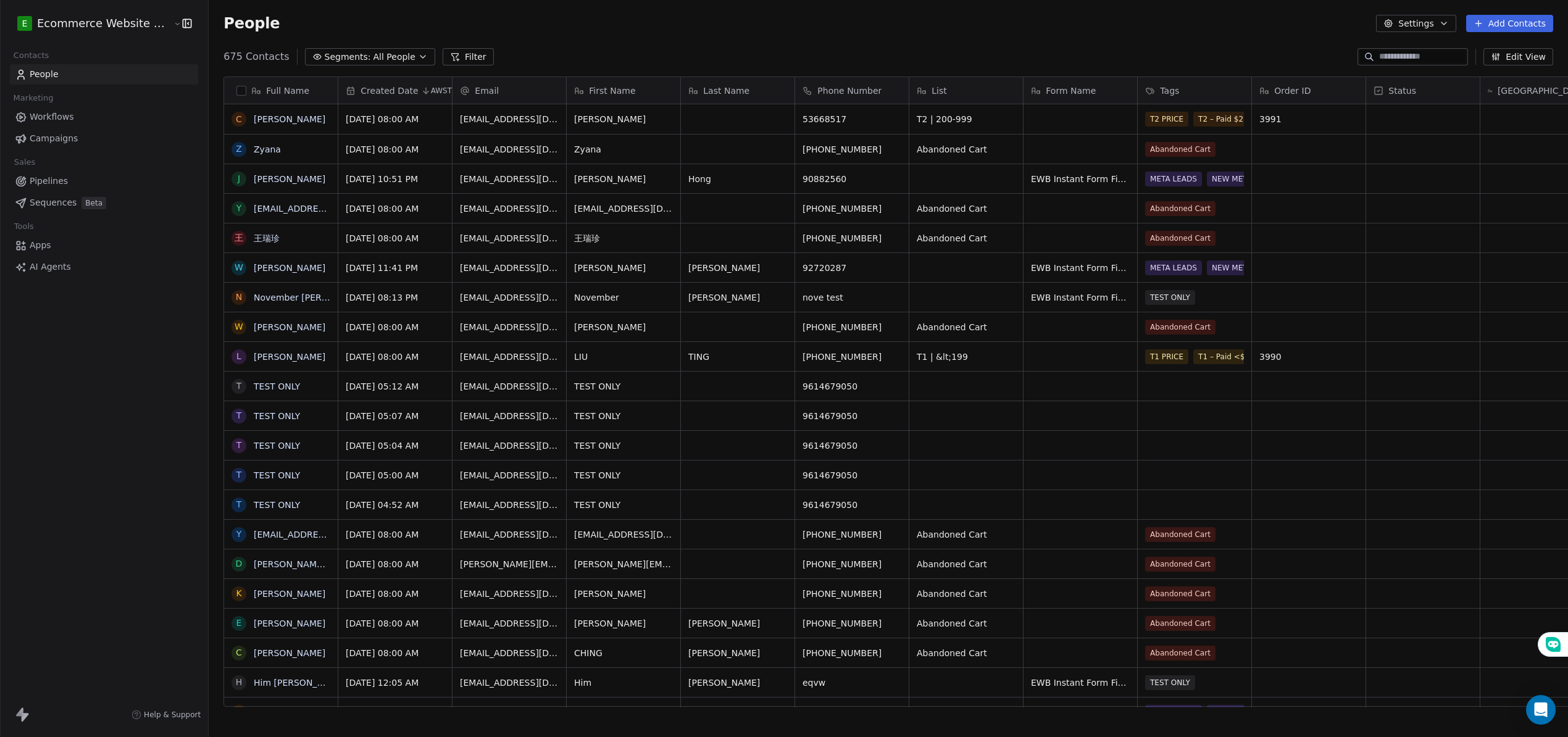
scroll to position [647, 1368]
click at [707, 117] on div "grid" at bounding box center [738, 119] width 114 height 30
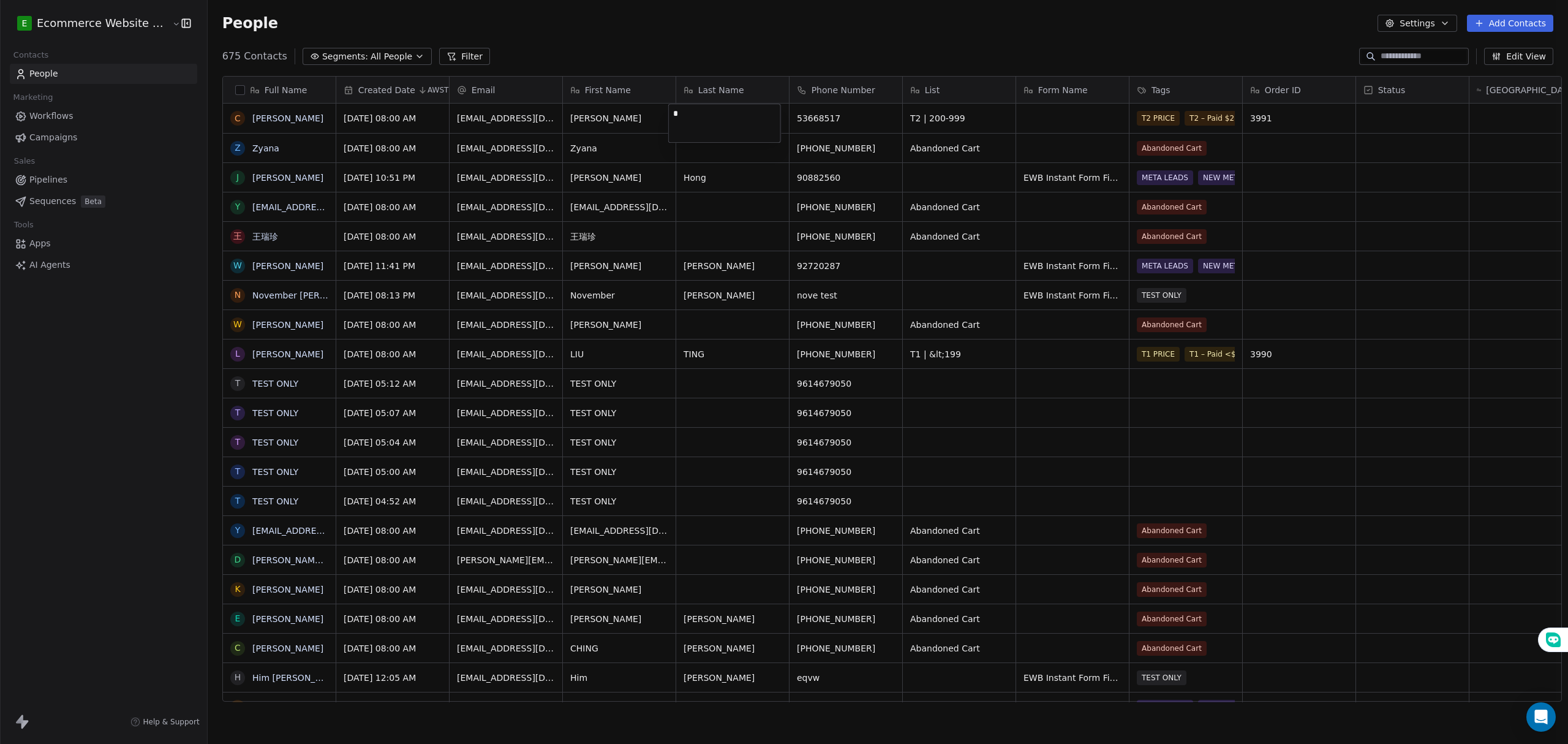
type textarea "**"
click at [752, 160] on html "E Ecommerce Website Builder Contacts People Marketing Workflows Campaigns Sales…" at bounding box center [784, 374] width 1568 height 748
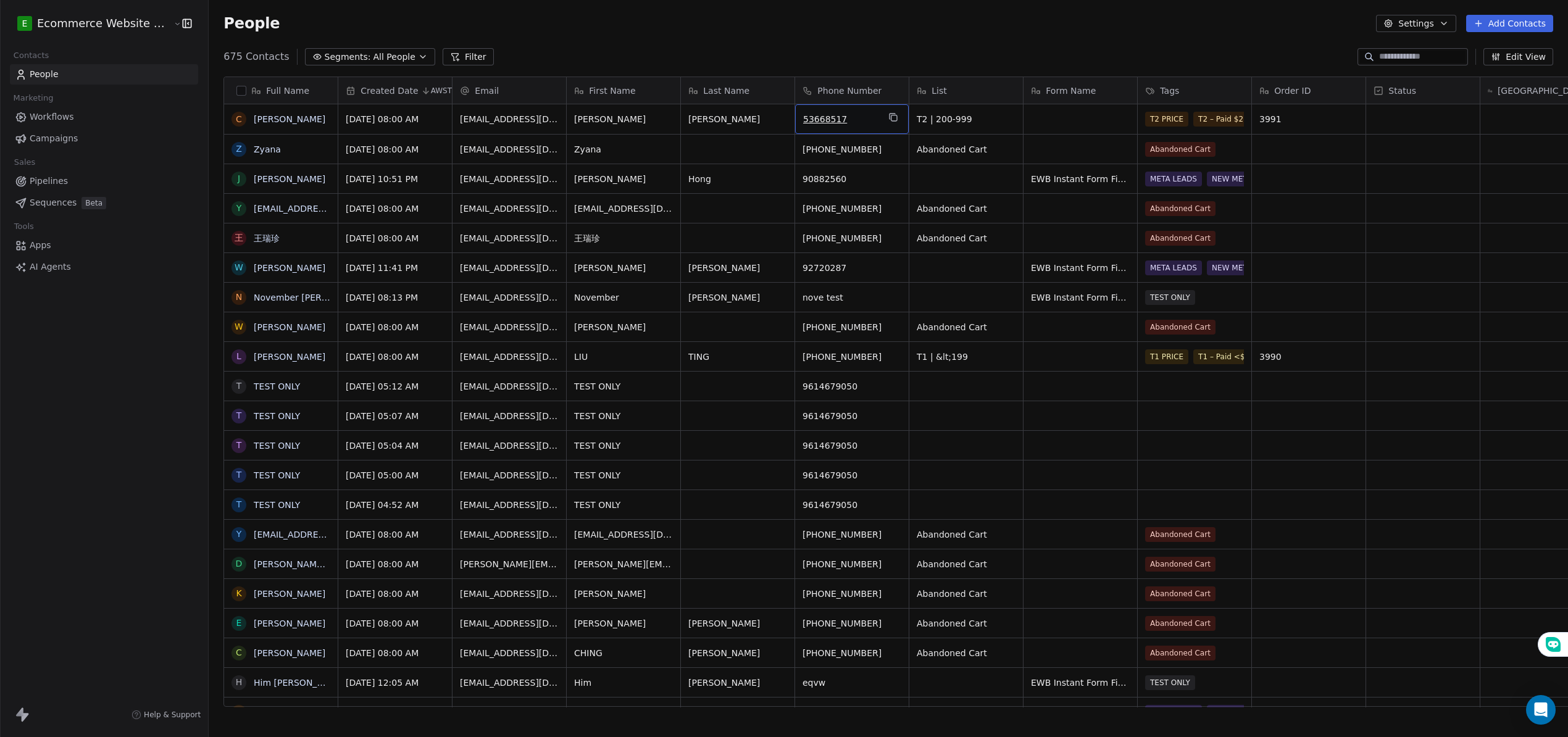
click at [803, 121] on span "53668517" at bounding box center [841, 119] width 76 height 12
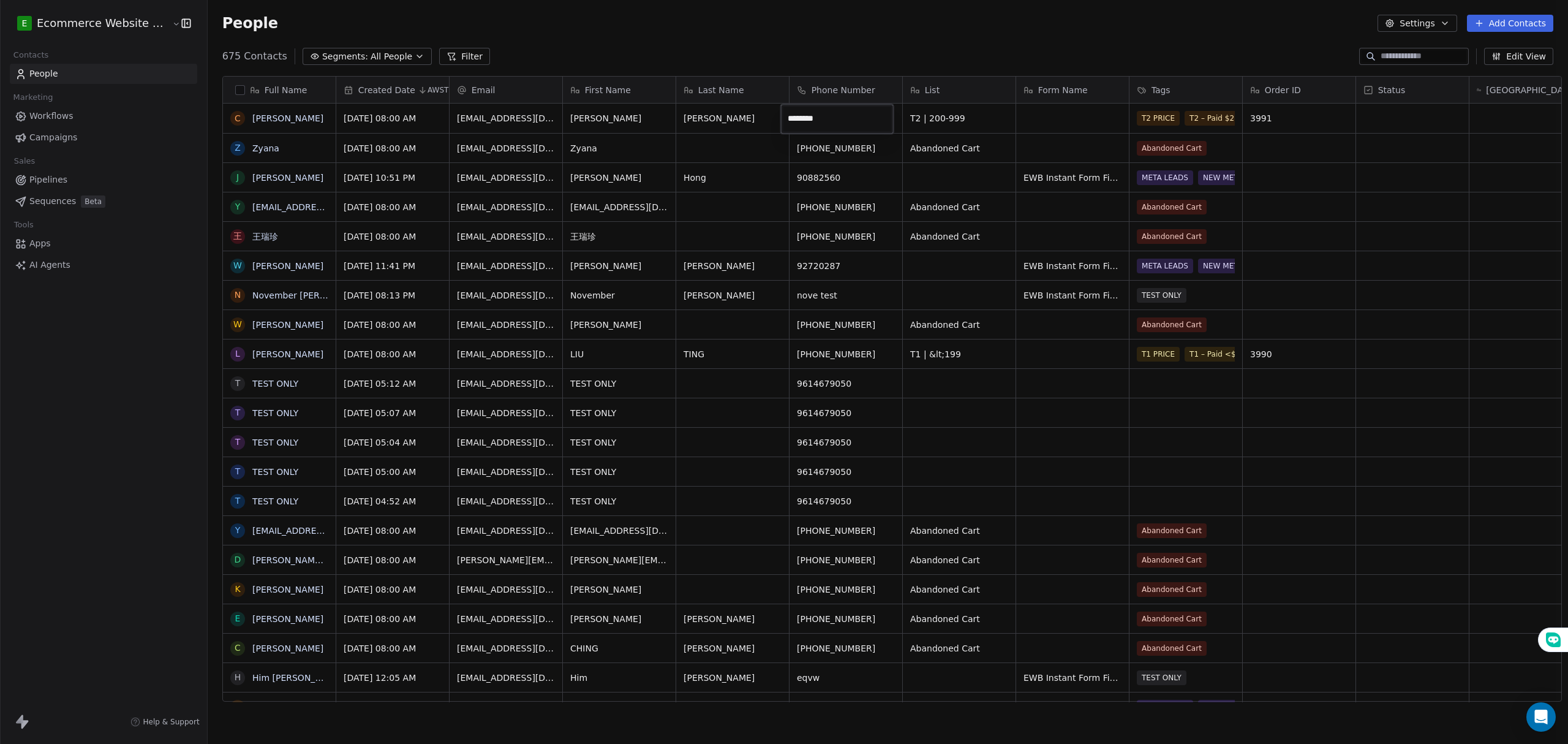
click at [788, 117] on input "********" at bounding box center [837, 119] width 108 height 25
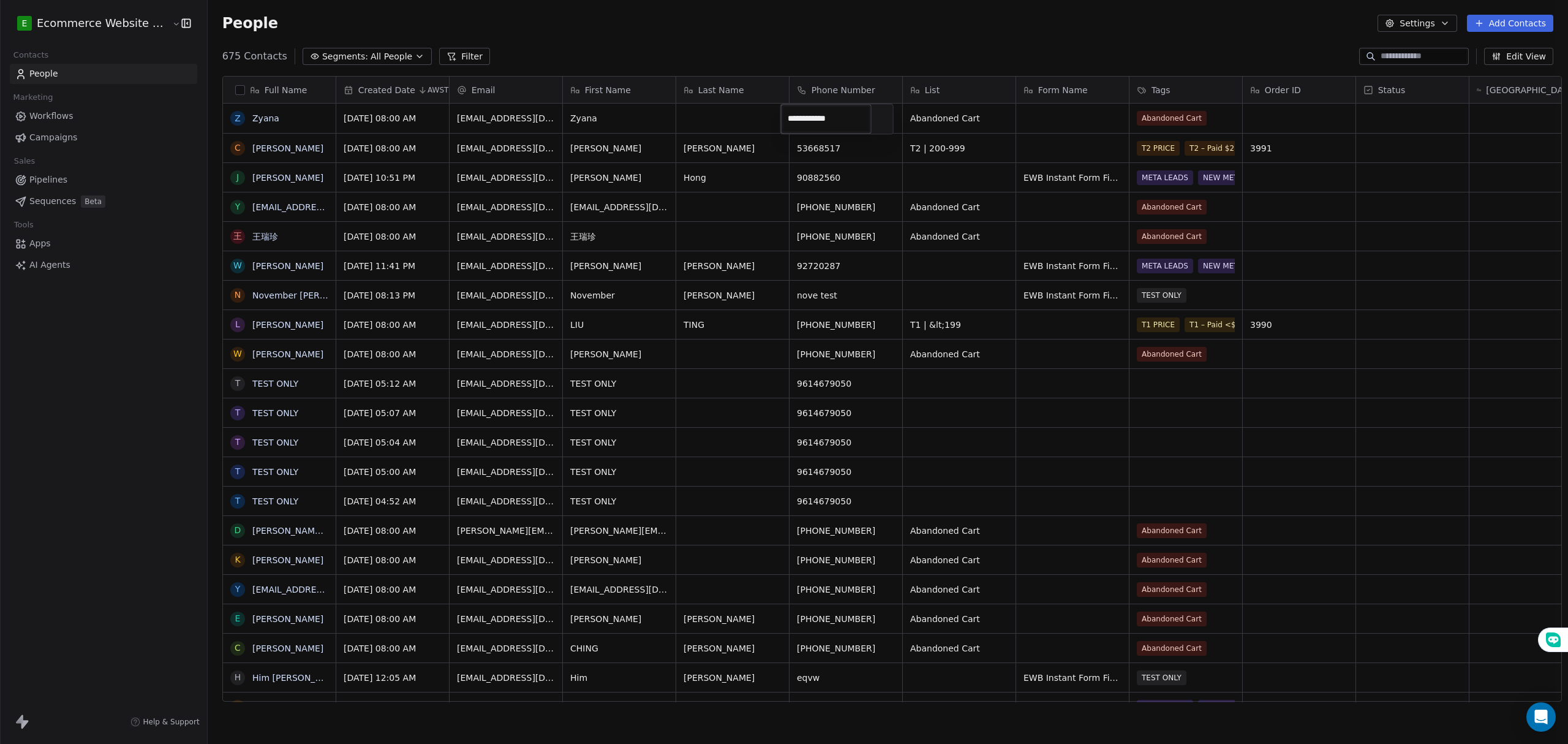
click at [844, 156] on html "E Ecommerce Website Builder Contacts People Marketing Workflows Campaigns Sales…" at bounding box center [784, 374] width 1568 height 748
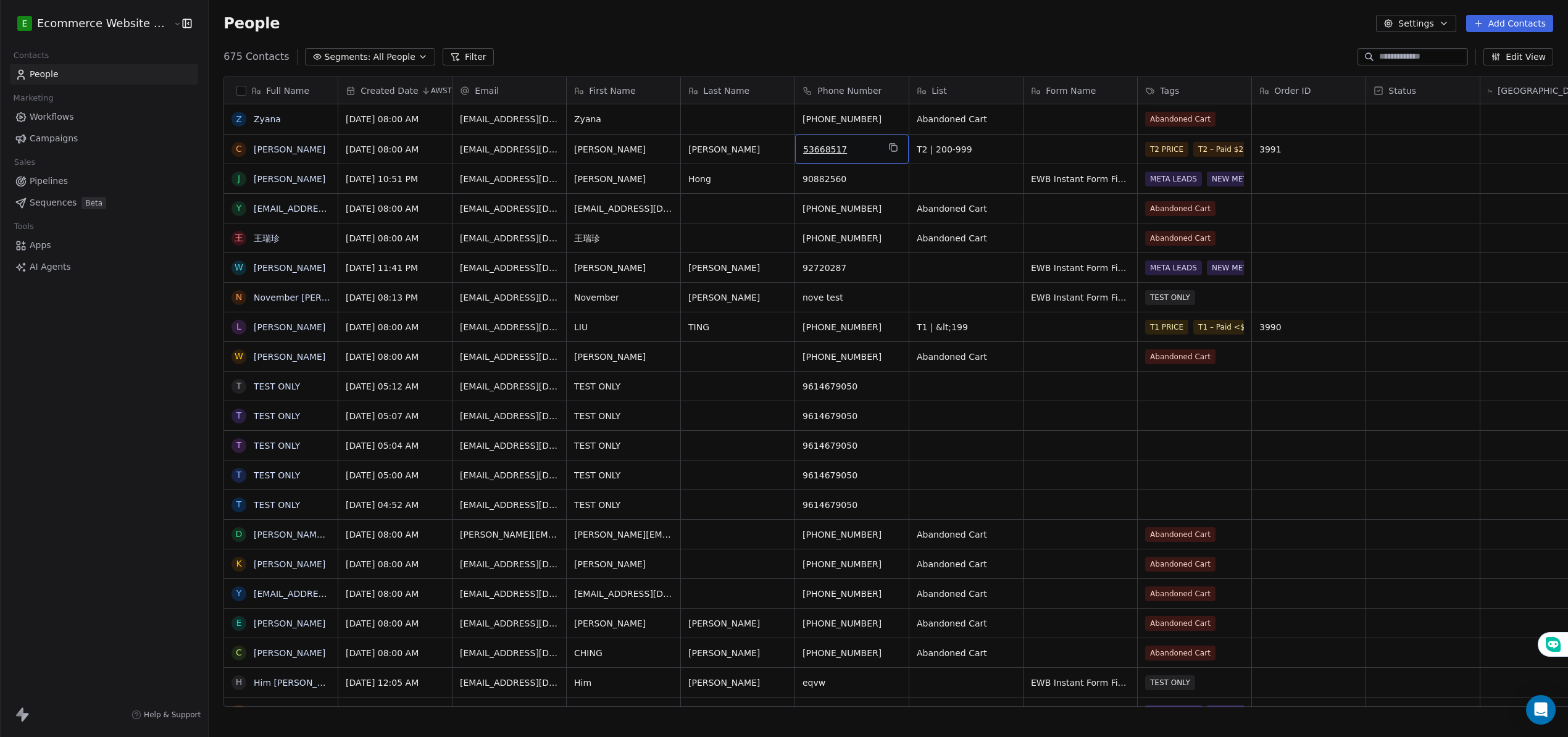
click at [796, 148] on div "53668517" at bounding box center [852, 149] width 114 height 29
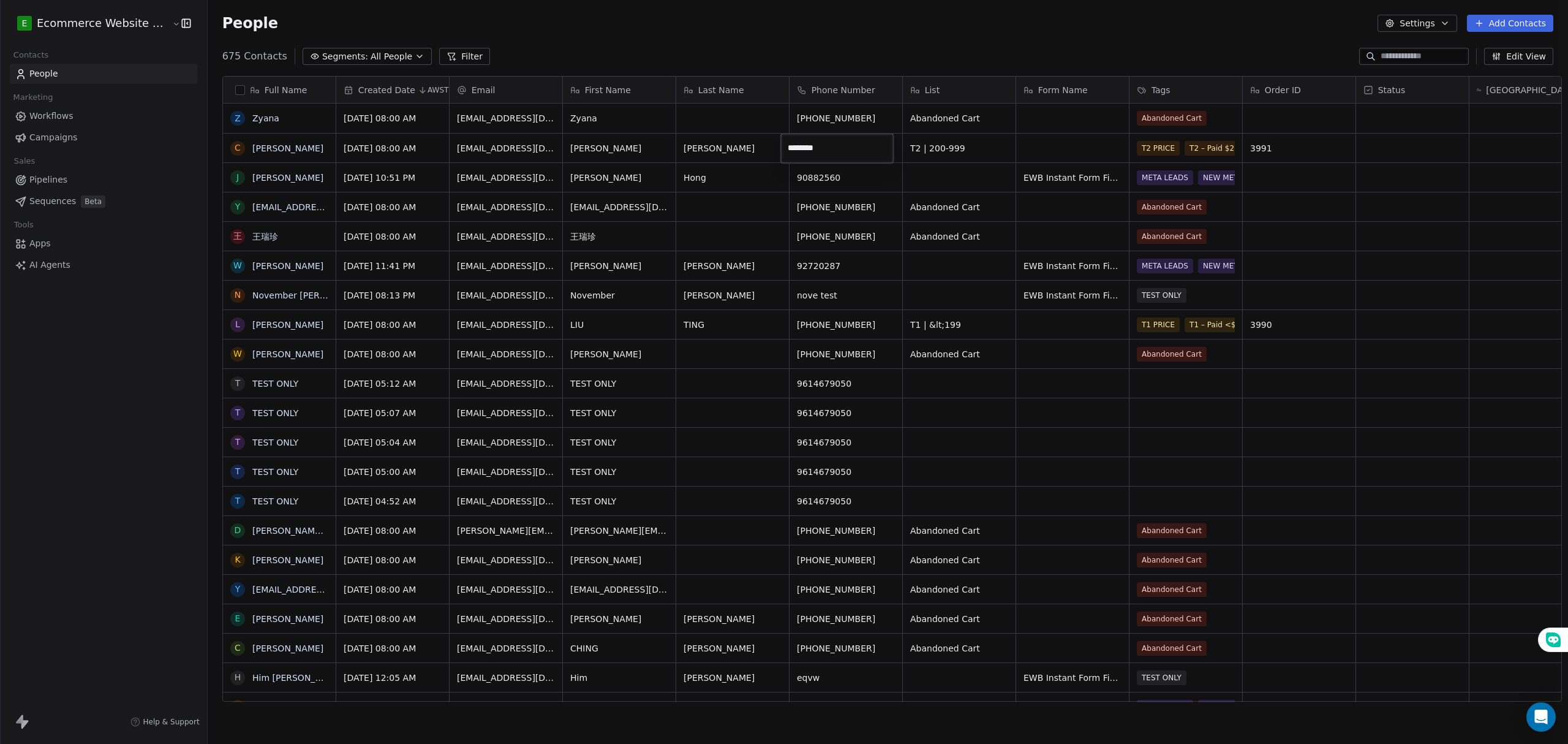
click at [789, 146] on input "********" at bounding box center [837, 148] width 108 height 25
click at [806, 121] on html "E Ecommerce Website Builder Contacts People Marketing Workflows Campaigns Sales…" at bounding box center [784, 374] width 1568 height 748
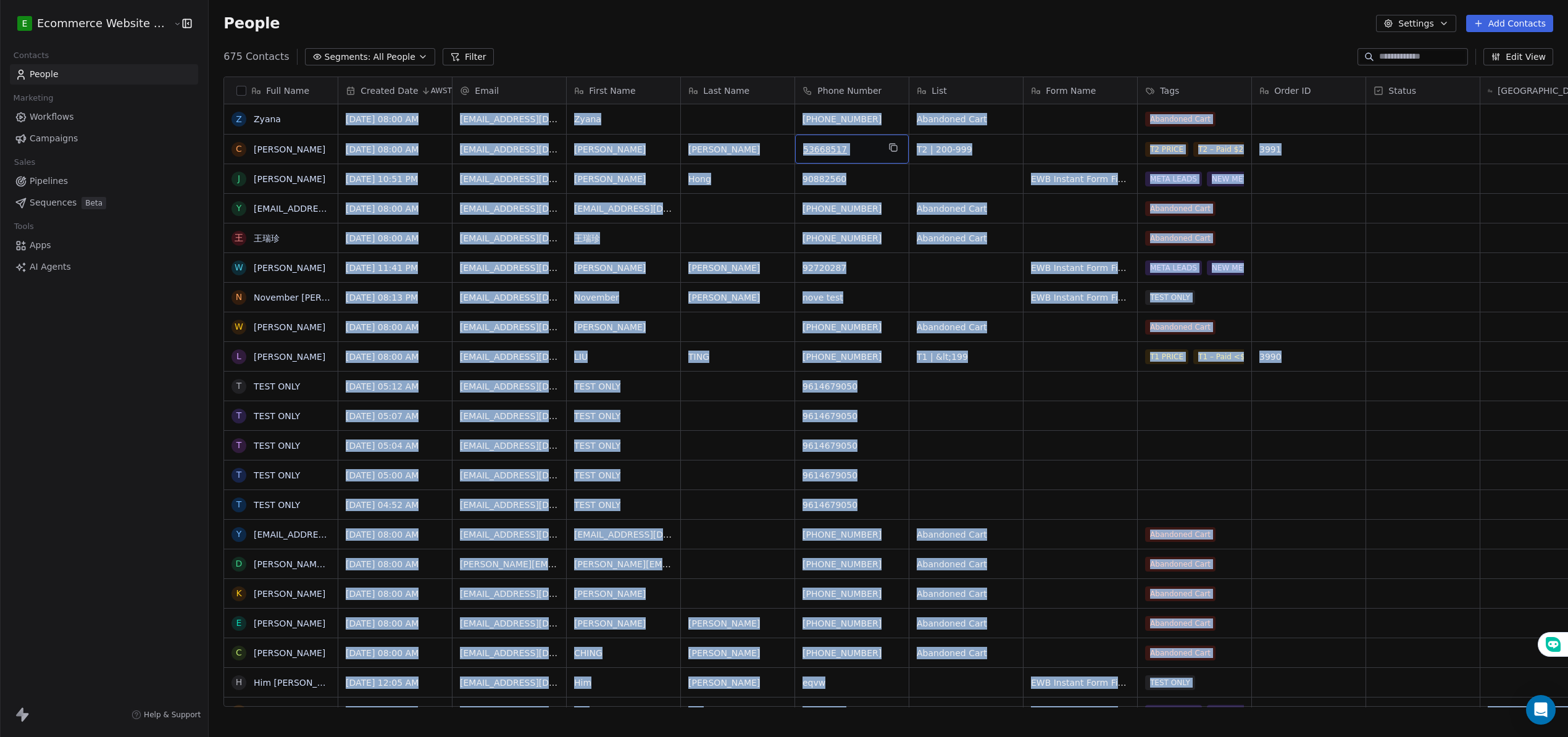
click at [796, 143] on div "53668517" at bounding box center [852, 149] width 114 height 29
click at [781, 65] on div "675 Contacts Segments: All People Filter Edit View" at bounding box center [888, 57] width 1360 height 19
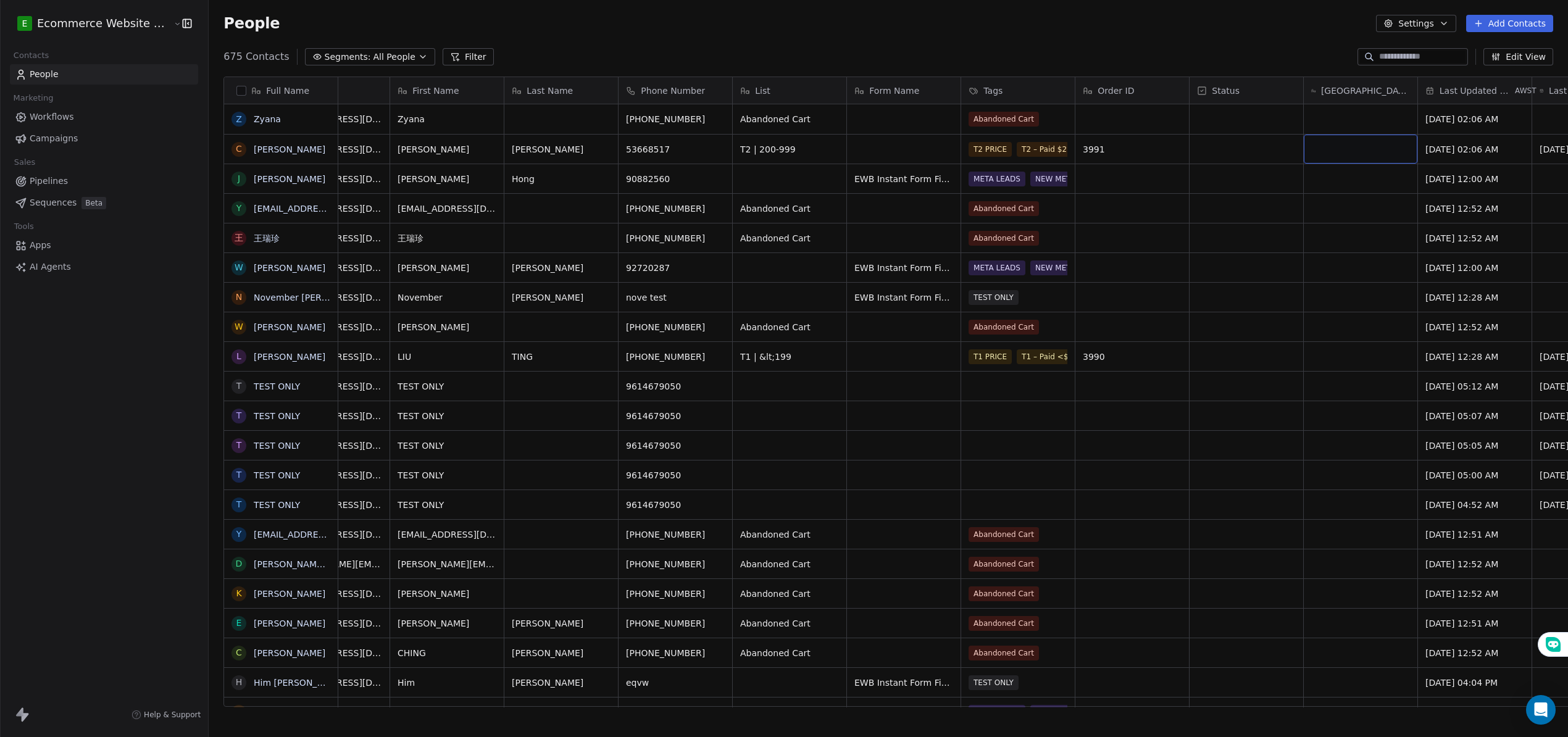
scroll to position [0, 0]
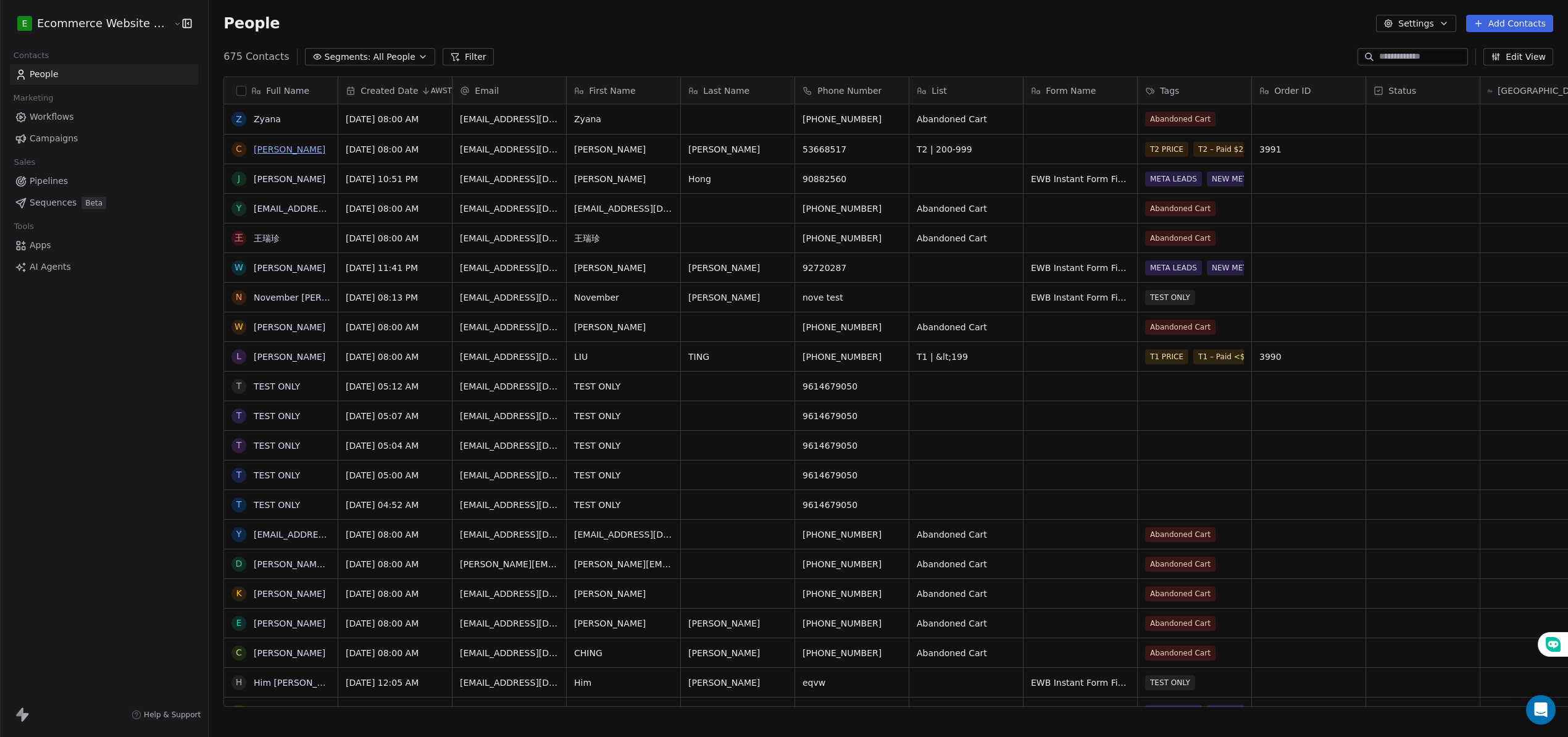
click at [266, 152] on link "[PERSON_NAME]" at bounding box center [290, 149] width 72 height 10
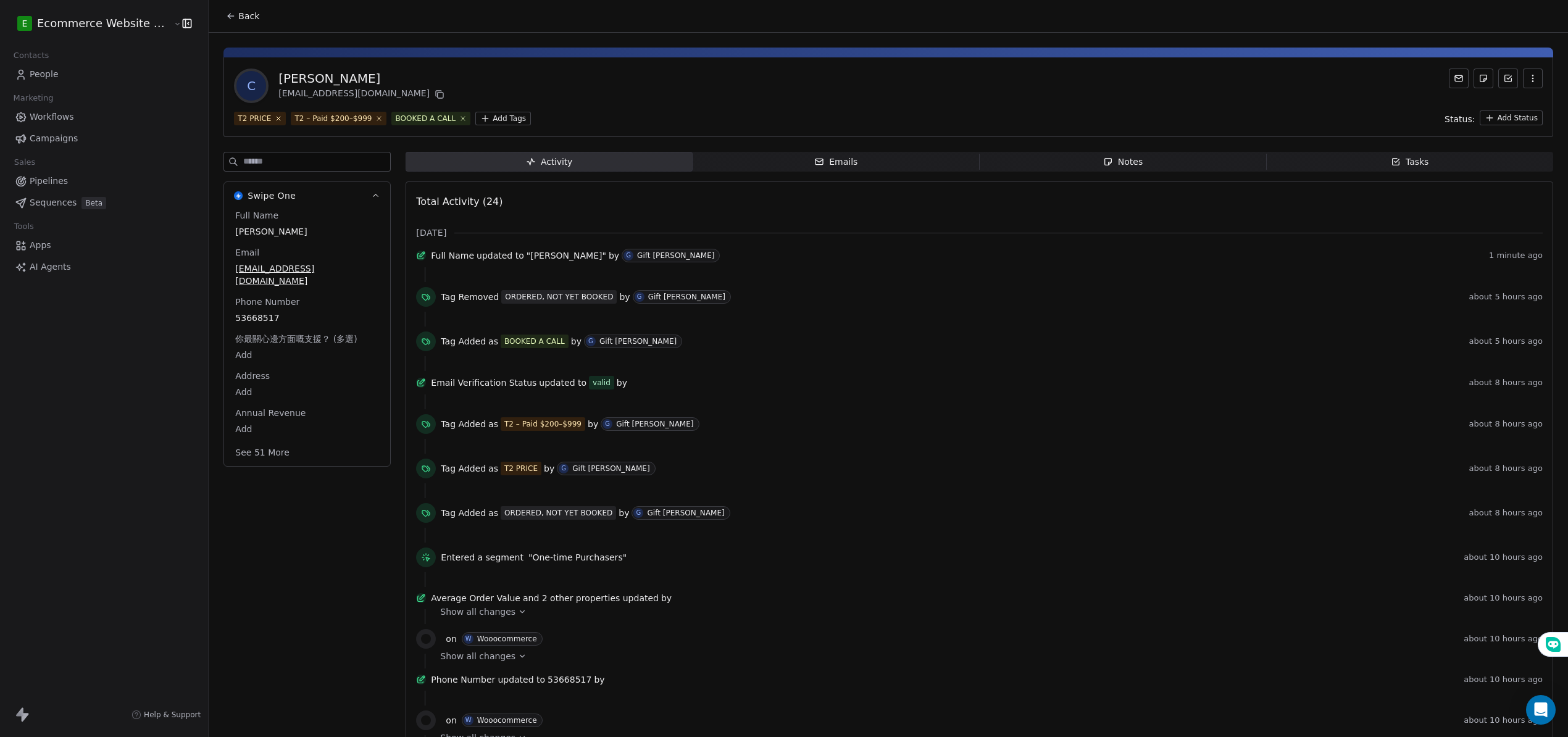
click at [1063, 171] on span "Notes Notes" at bounding box center [1123, 162] width 287 height 19
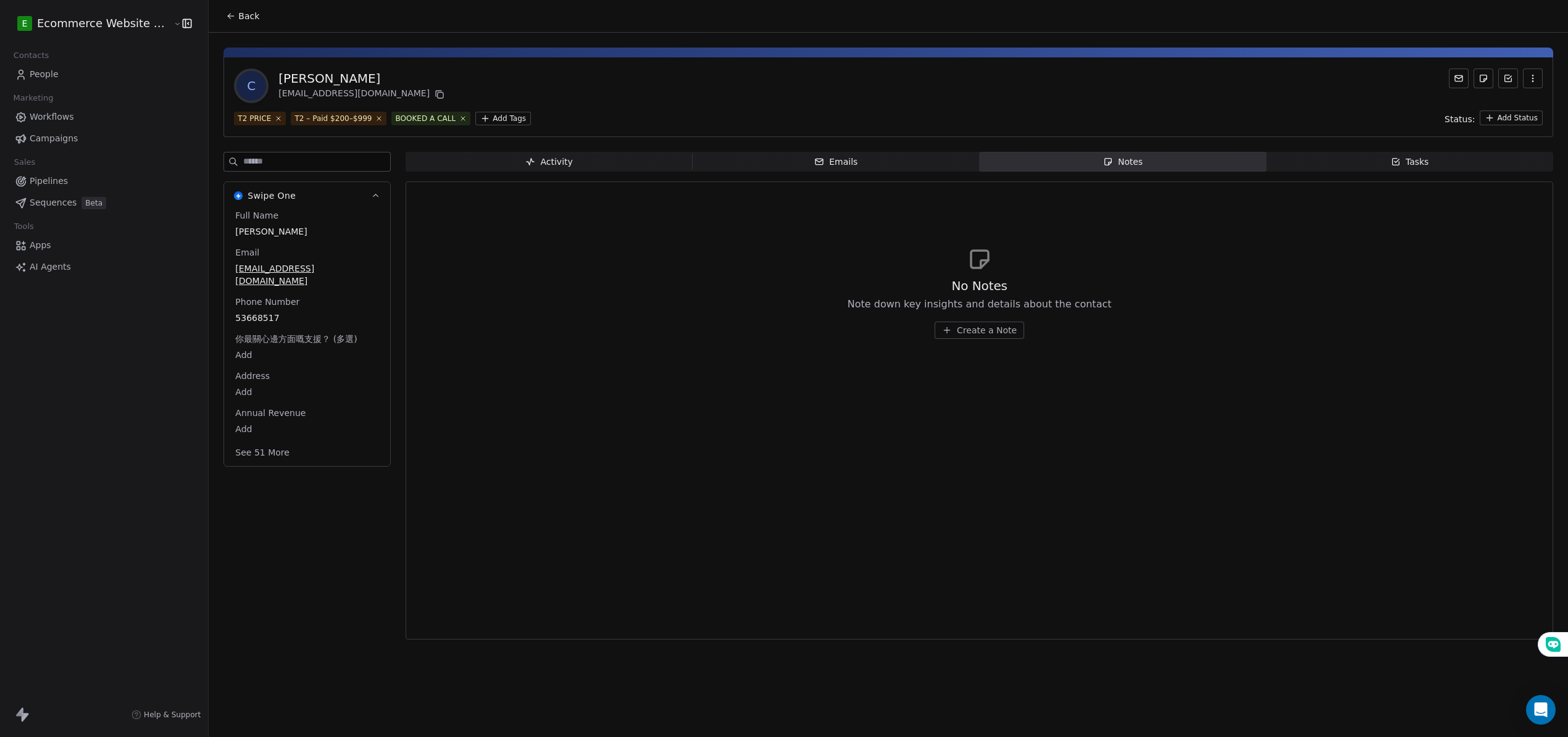
click at [1001, 331] on span "Create a Note" at bounding box center [987, 330] width 60 height 12
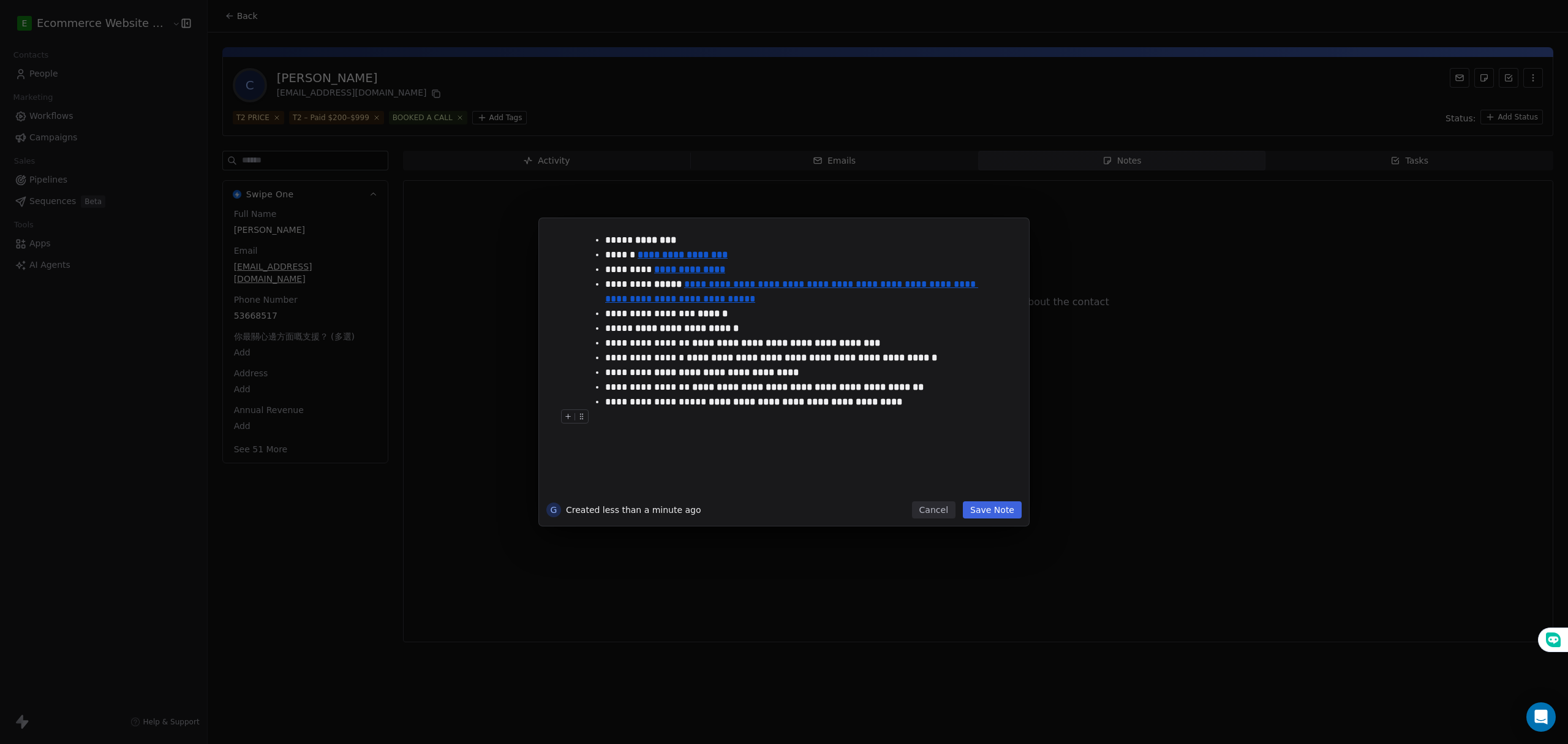
click at [990, 512] on button "Save Note" at bounding box center [992, 509] width 59 height 17
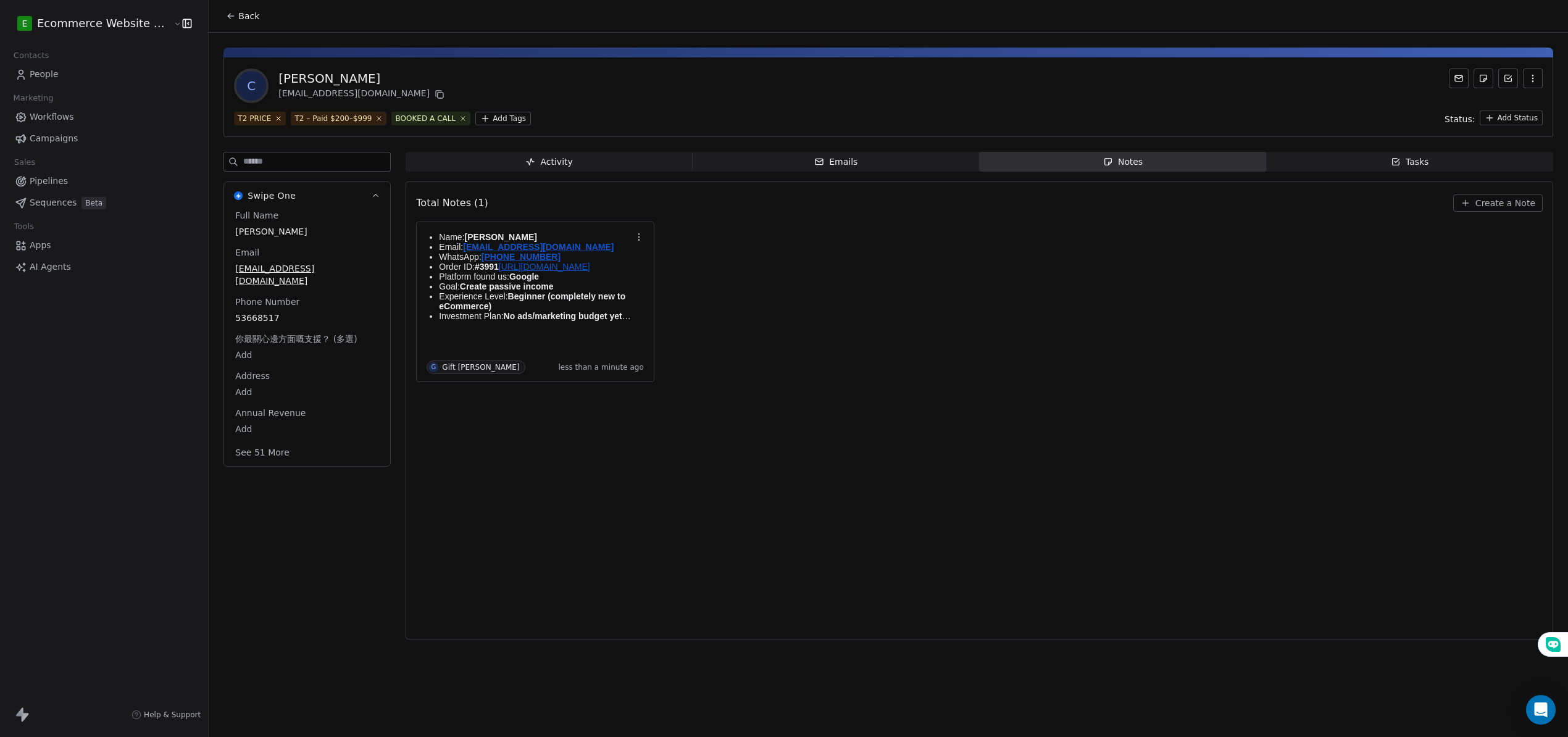
click at [855, 420] on div "Total Notes (1) Create a Note Name: [PERSON_NAME] Email: [EMAIL_ADDRESS][DOMAIN…" at bounding box center [980, 410] width 1127 height 442
click at [1212, 367] on div "Name: [PERSON_NAME] Email: [EMAIL_ADDRESS][DOMAIN_NAME] WhatsApp: [PHONE_NUMBER…" at bounding box center [980, 302] width 1127 height 160
click at [1381, 164] on span "Tasks Tasks" at bounding box center [1410, 162] width 287 height 19
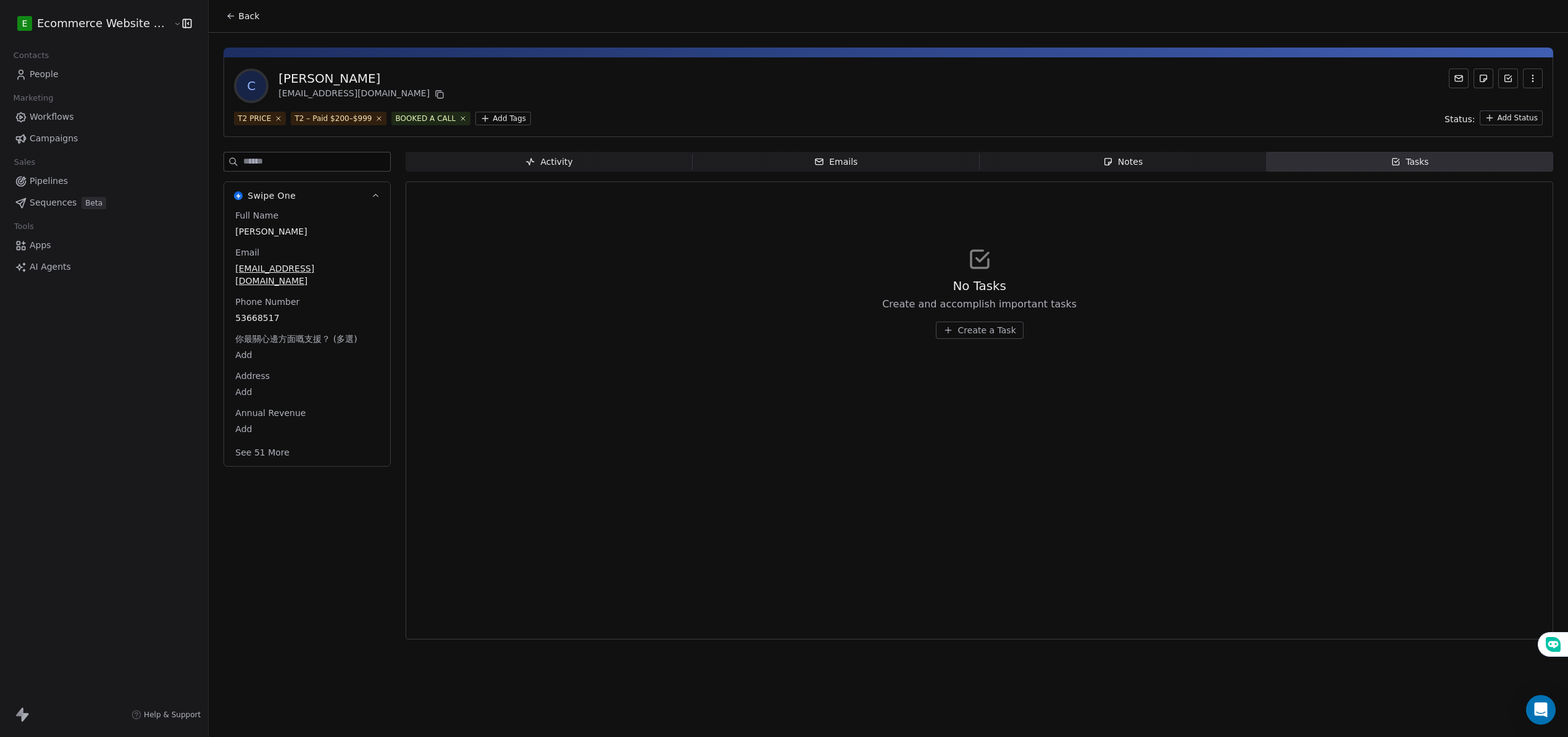
click at [977, 328] on span "Create a Task" at bounding box center [987, 330] width 58 height 12
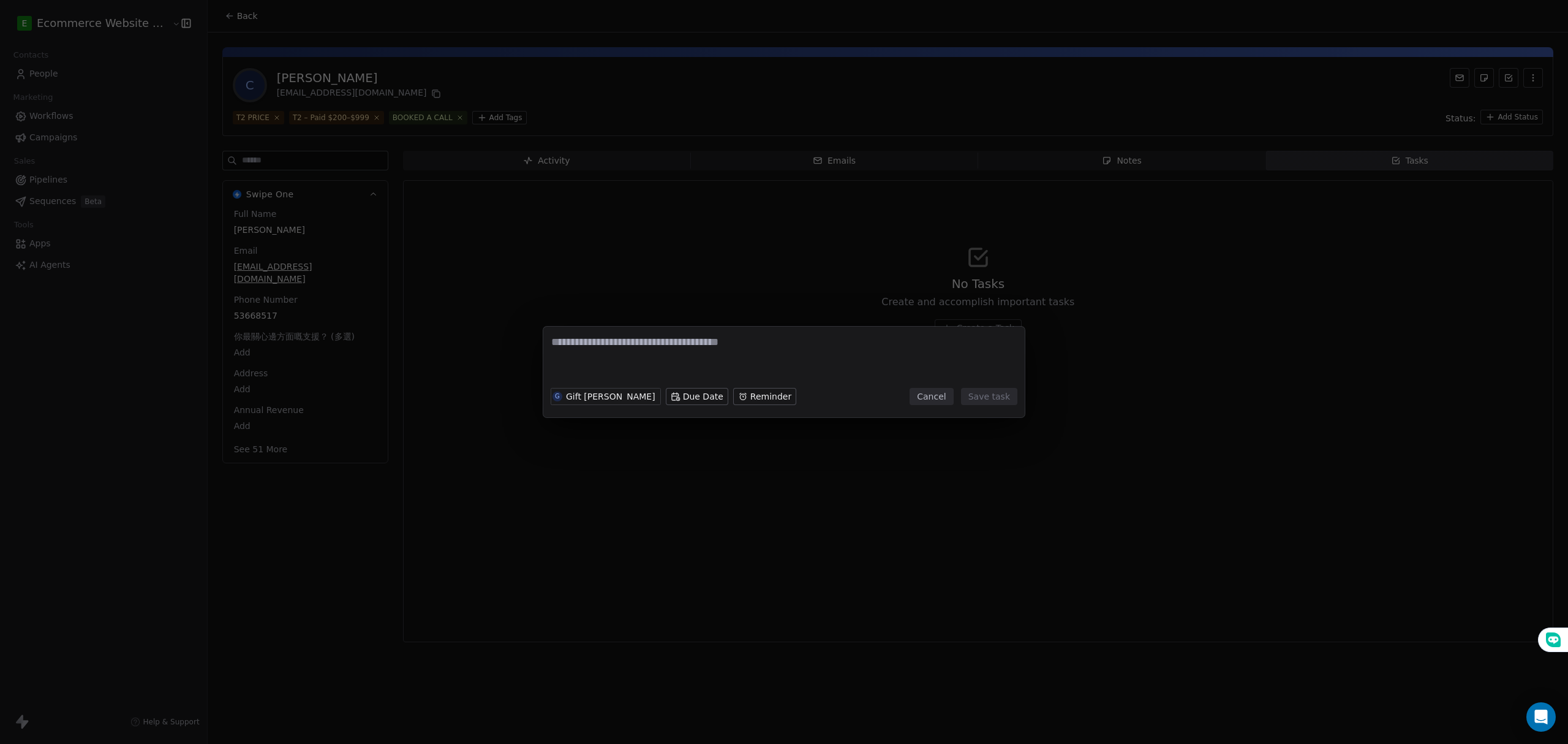
click at [656, 348] on textarea at bounding box center [783, 358] width 466 height 48
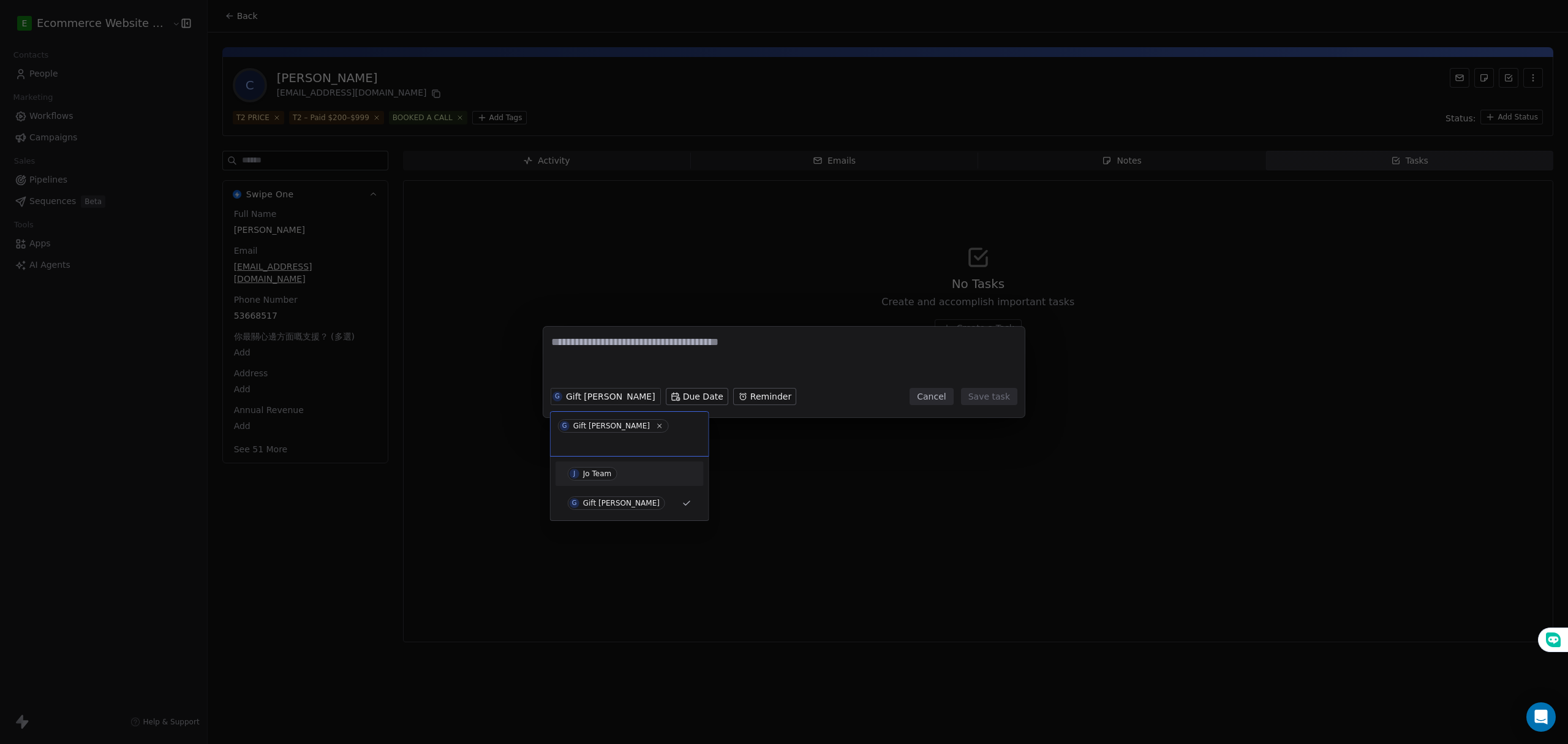
click at [610, 467] on span "J Jo Team" at bounding box center [592, 474] width 50 height 13
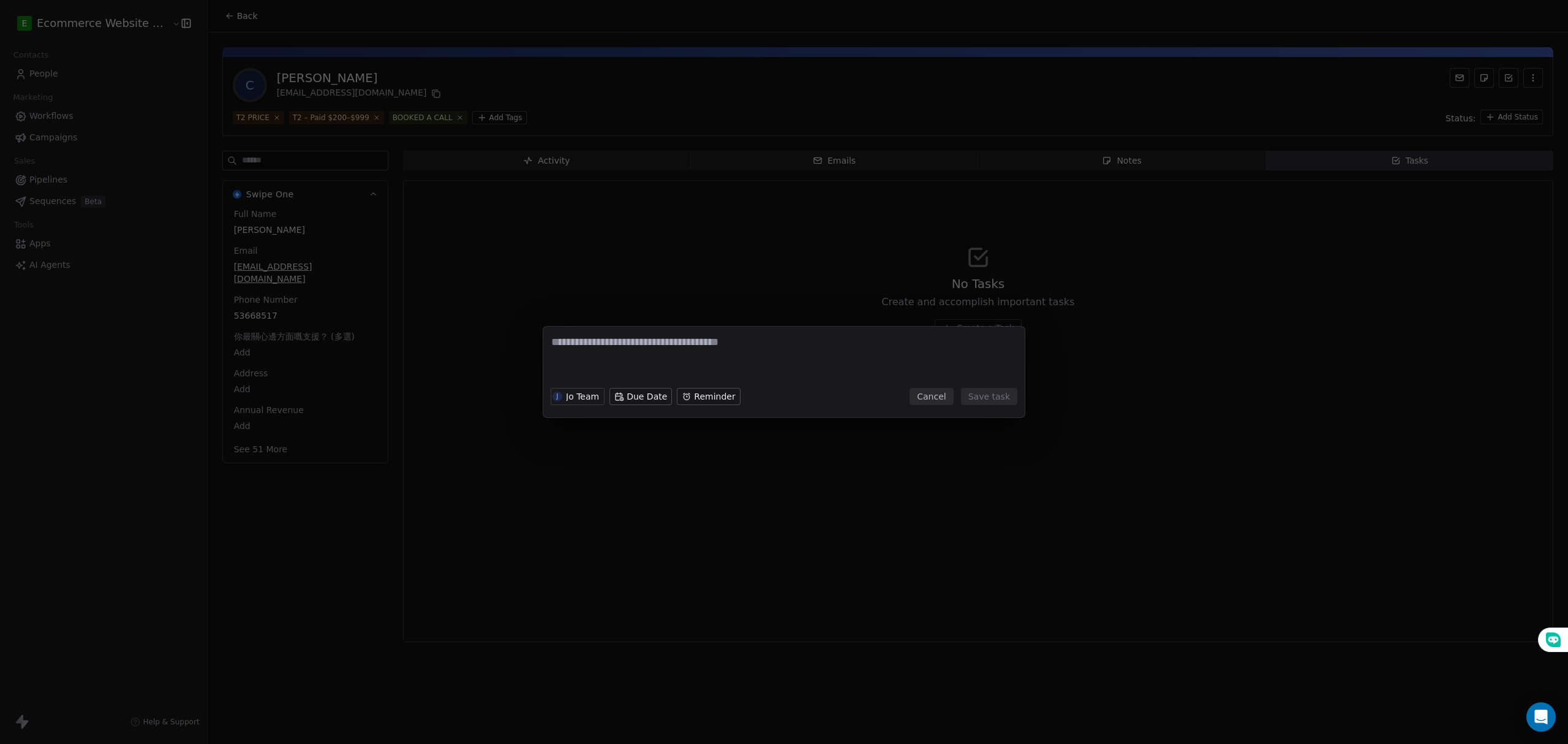
click at [662, 352] on textarea at bounding box center [783, 358] width 466 height 48
click at [586, 345] on textarea "**********" at bounding box center [783, 358] width 466 height 48
click at [694, 342] on textarea "**********" at bounding box center [783, 358] width 466 height 48
click at [586, 343] on textarea "**********" at bounding box center [783, 358] width 466 height 48
click at [698, 349] on textarea "**********" at bounding box center [783, 358] width 466 height 48
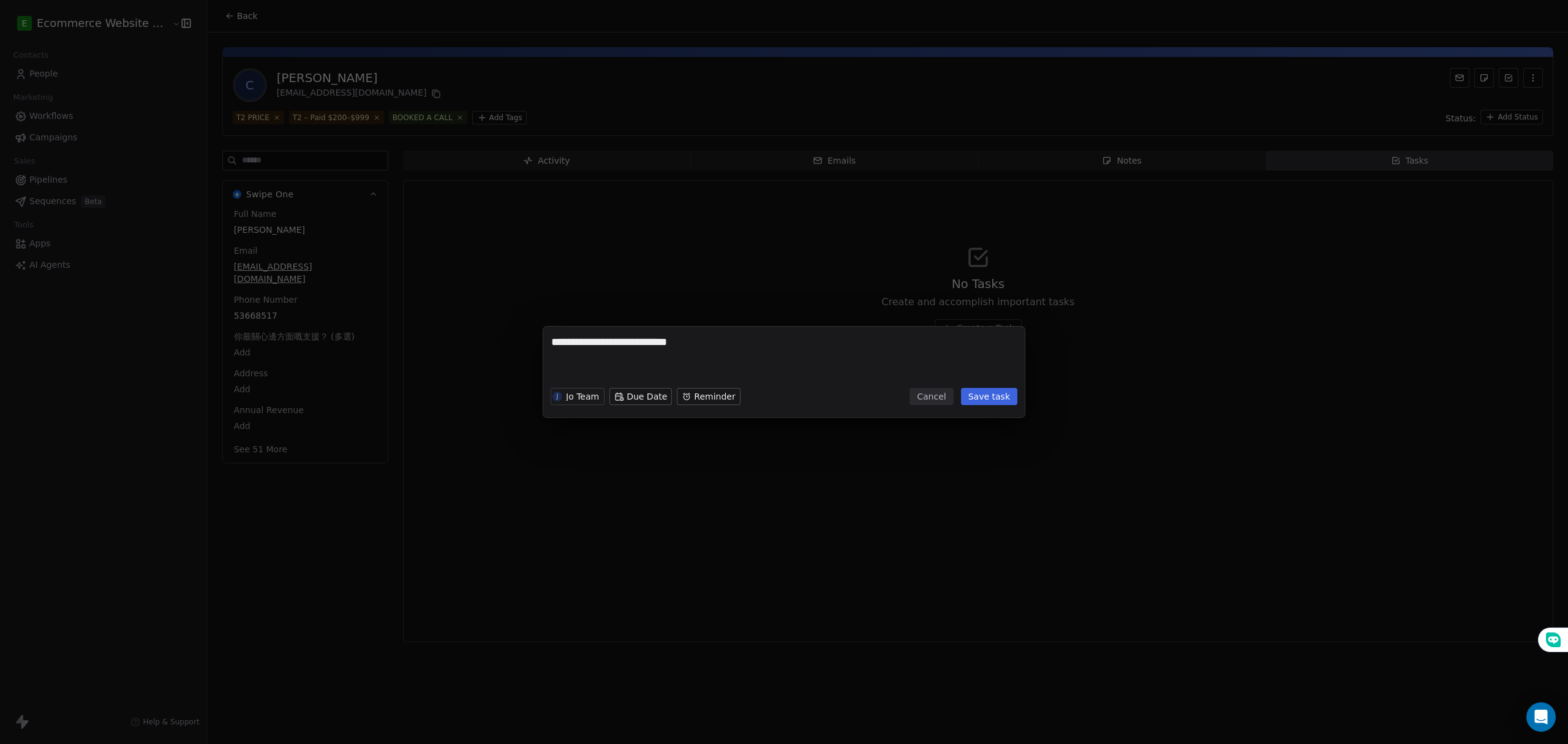
type textarea "**********"
click at [995, 396] on button "Save task" at bounding box center [989, 396] width 56 height 17
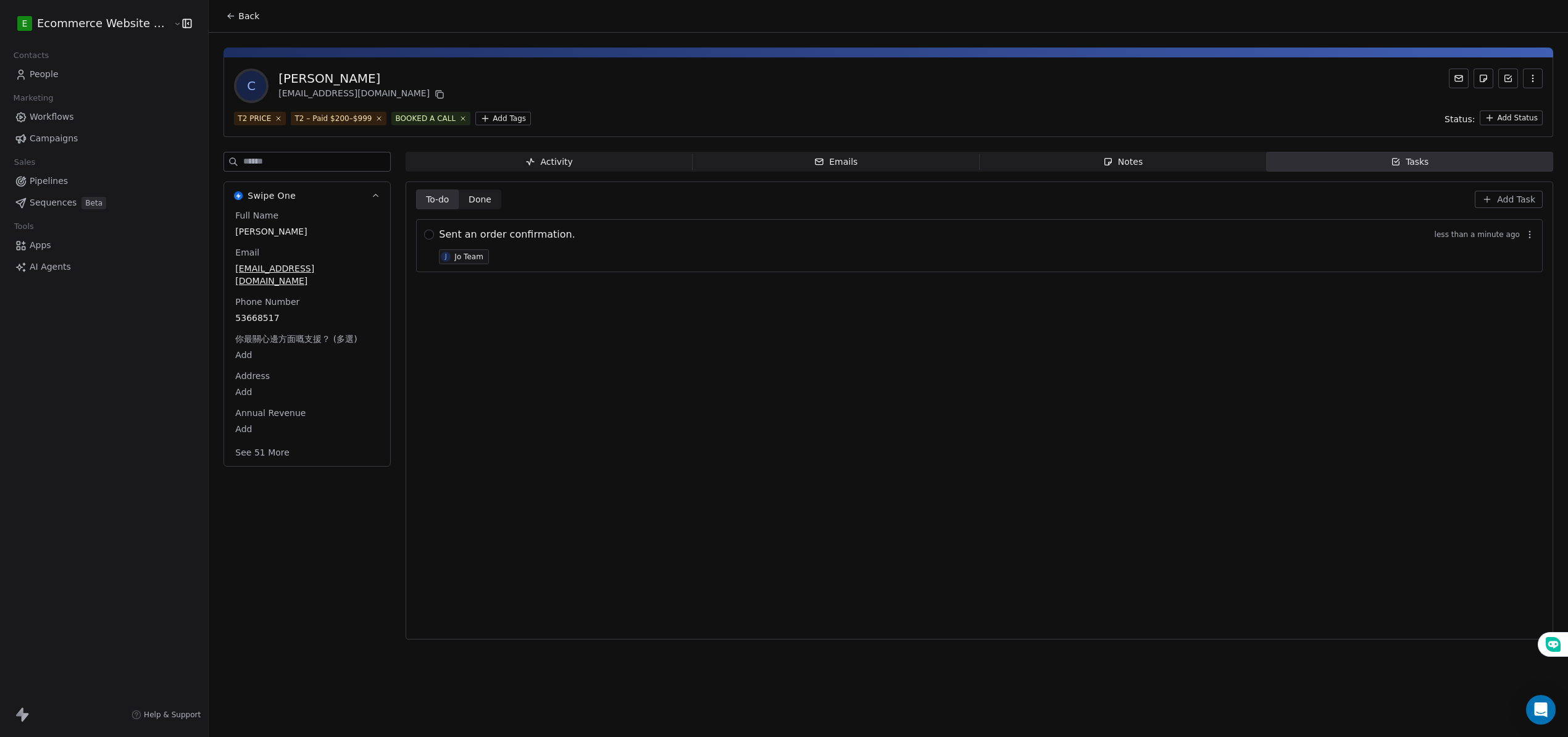
click at [1522, 203] on span "Add Task" at bounding box center [1516, 199] width 38 height 12
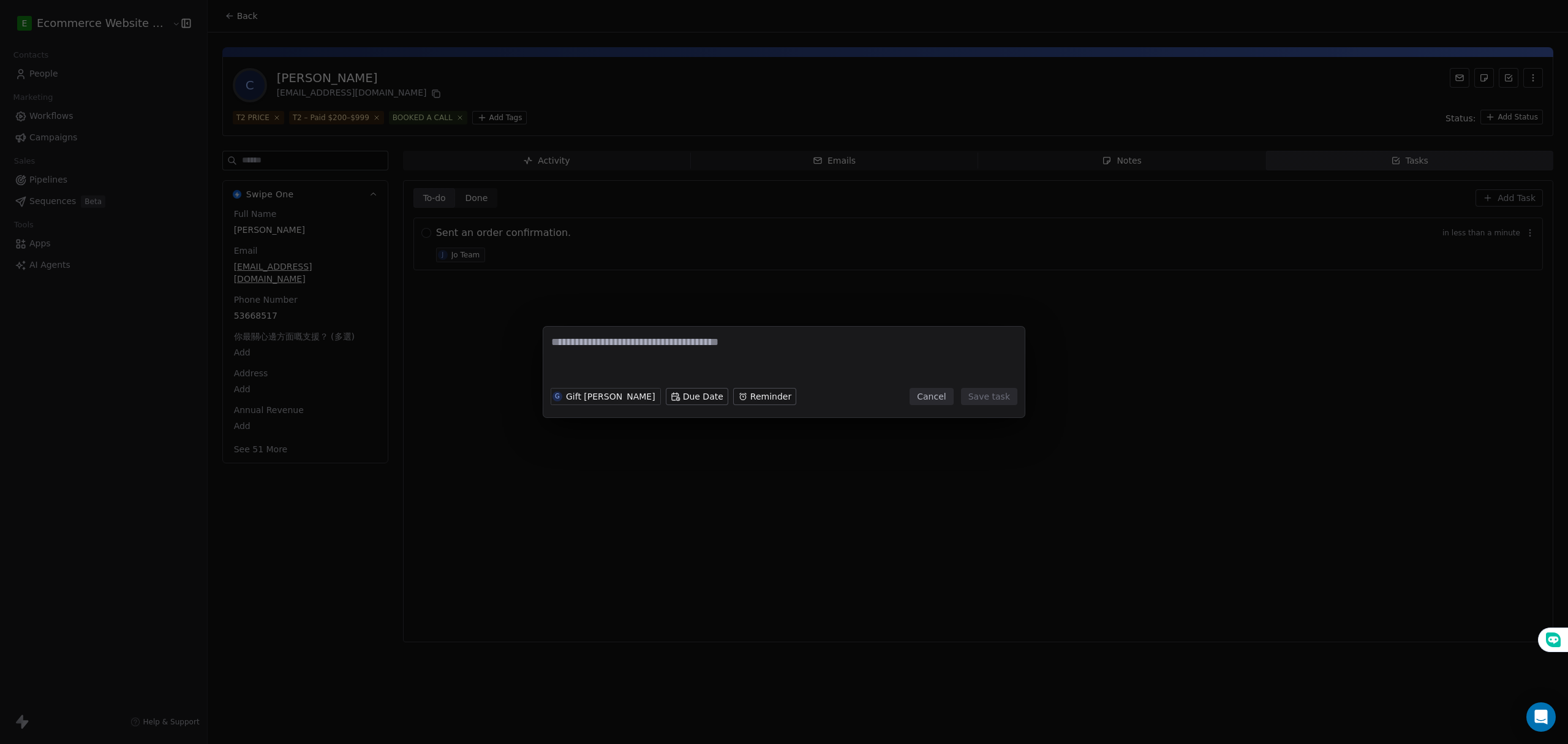
click at [739, 354] on textarea at bounding box center [783, 358] width 466 height 48
type textarea "*"
click at [624, 348] on textarea at bounding box center [783, 358] width 466 height 48
click at [673, 339] on textarea at bounding box center [783, 358] width 466 height 48
click at [586, 352] on textarea at bounding box center [783, 358] width 466 height 48
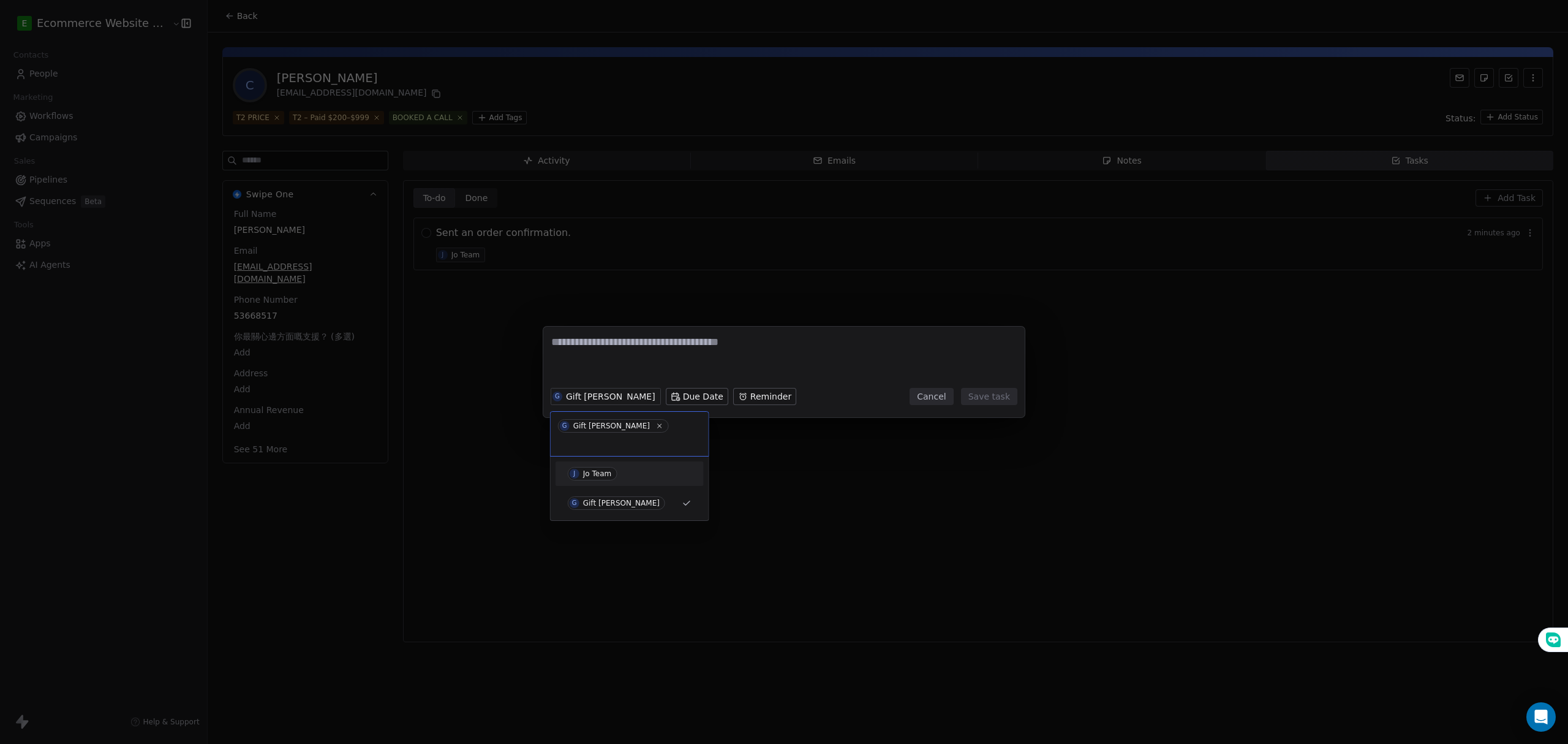
click at [597, 469] on div "Jo Team" at bounding box center [597, 474] width 29 height 9
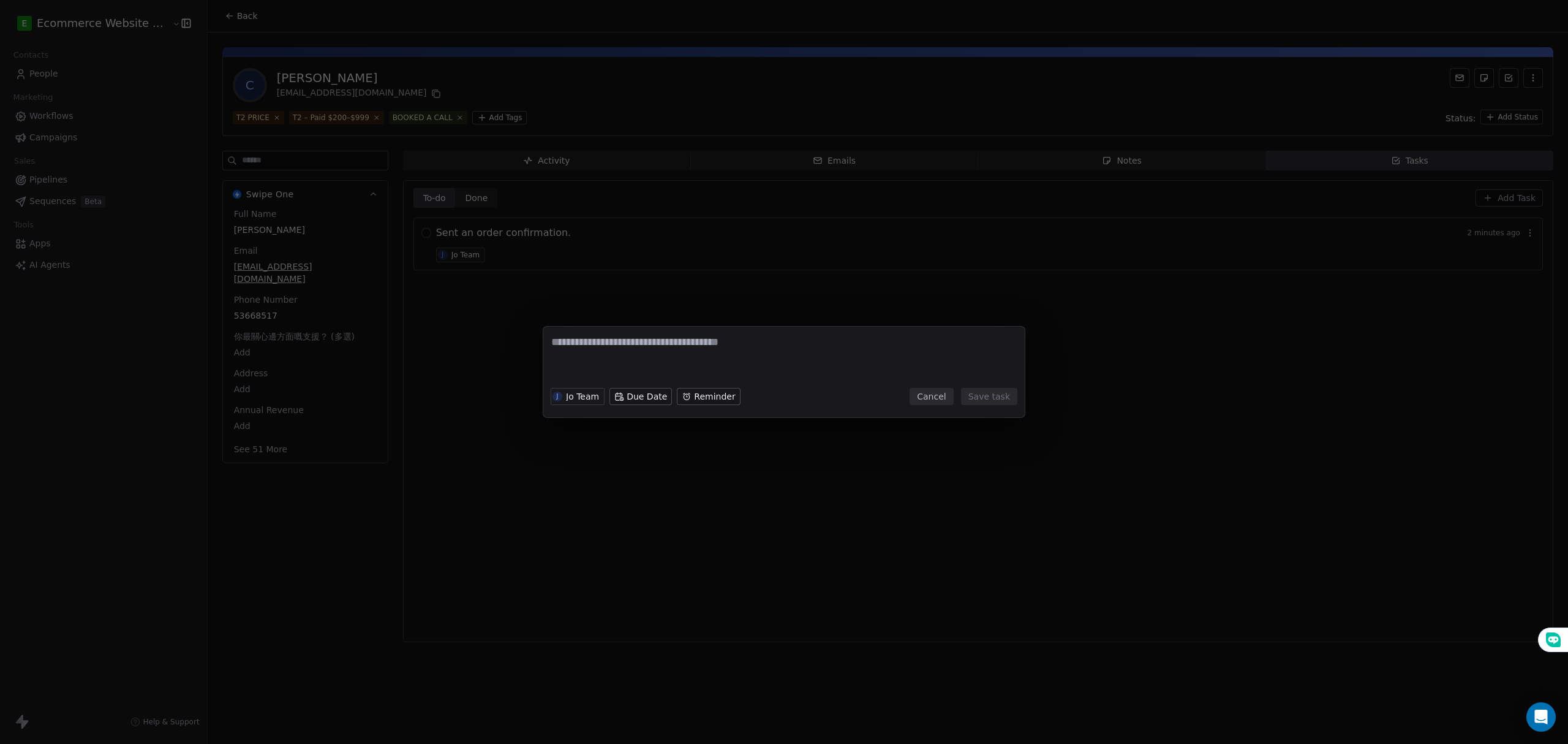
click at [589, 349] on textarea at bounding box center [783, 358] width 466 height 48
type textarea "**********"
click at [998, 396] on button "Save task" at bounding box center [989, 396] width 56 height 17
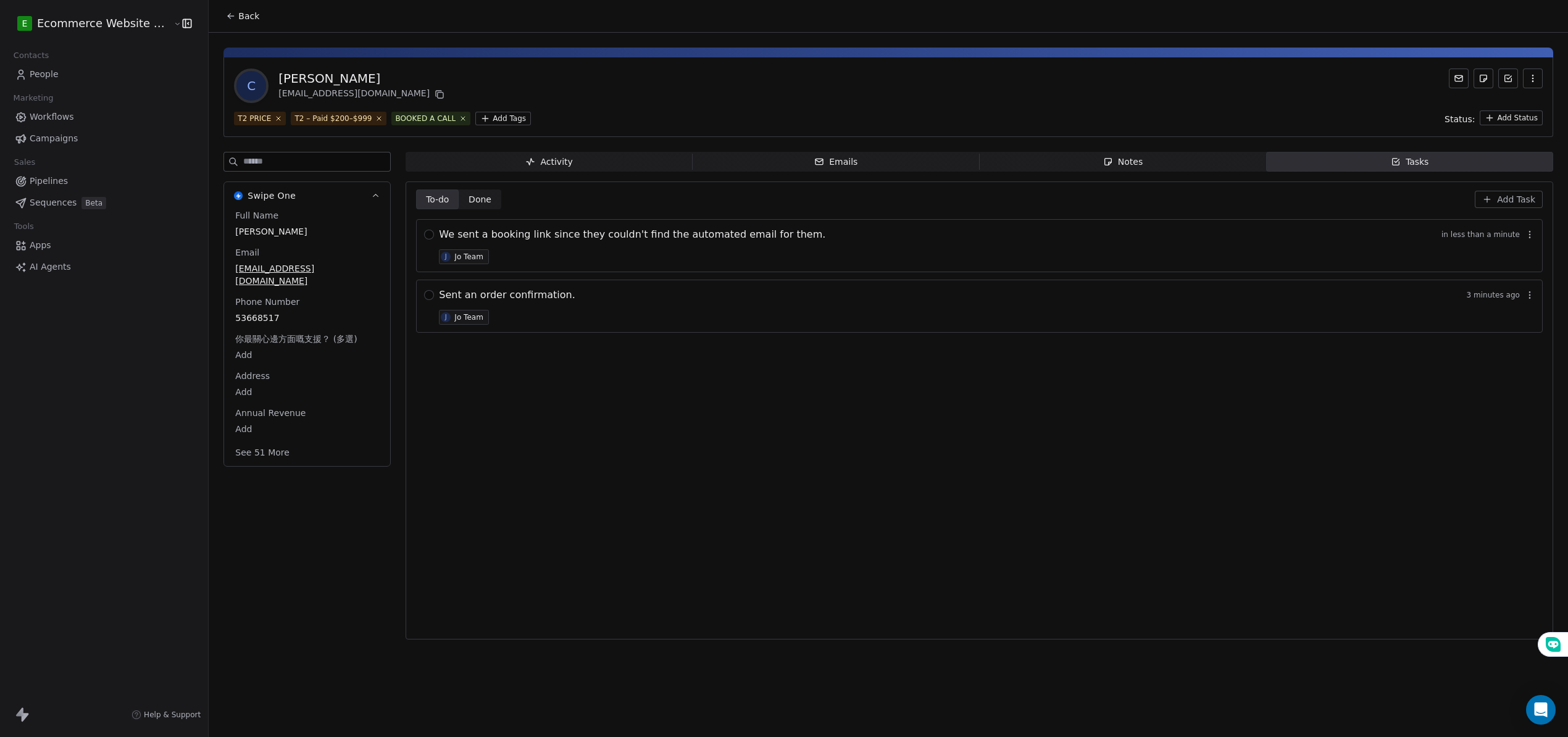
click at [1509, 195] on button "Add Task" at bounding box center [1509, 199] width 68 height 17
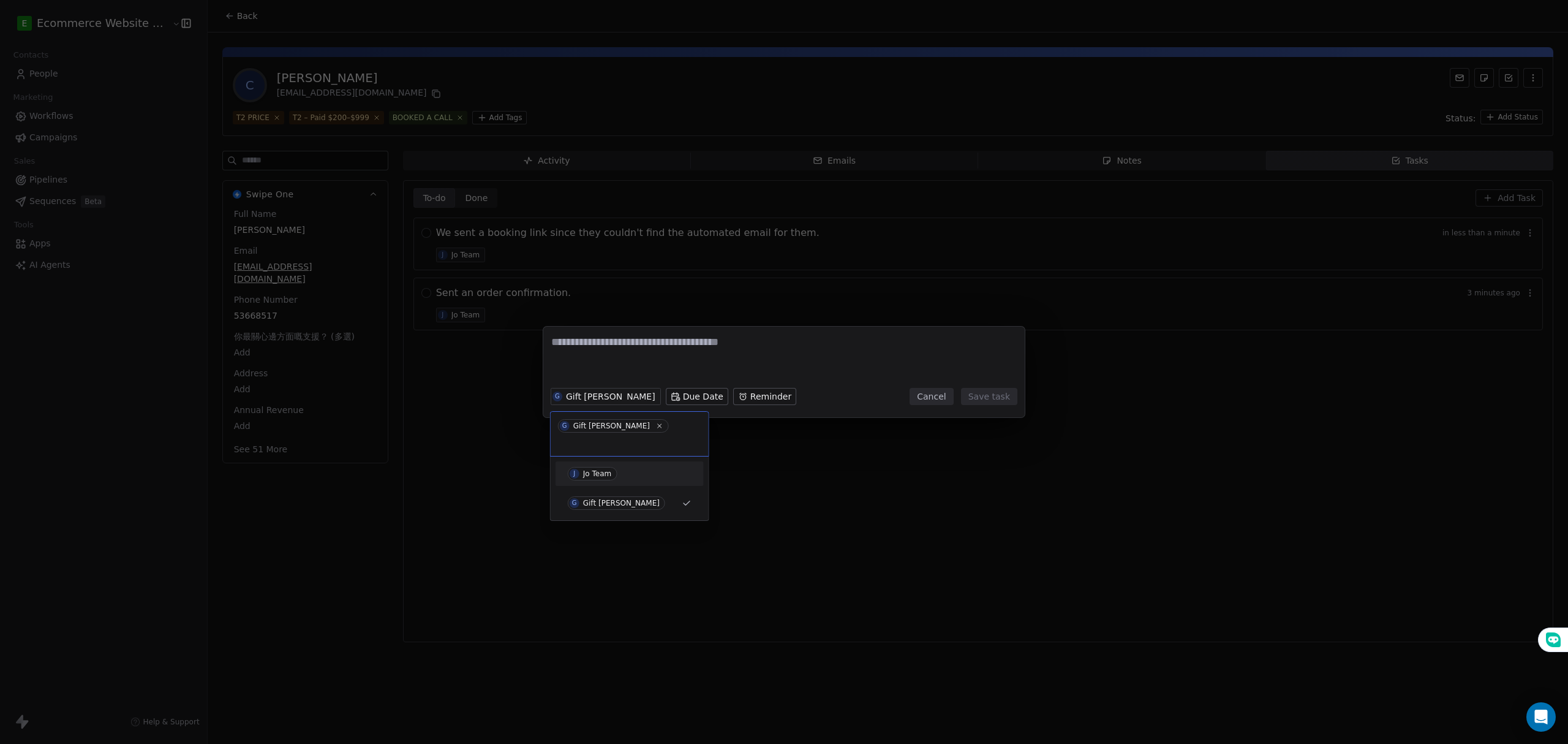
click at [618, 467] on div "J Jo Team" at bounding box center [630, 474] width 124 height 13
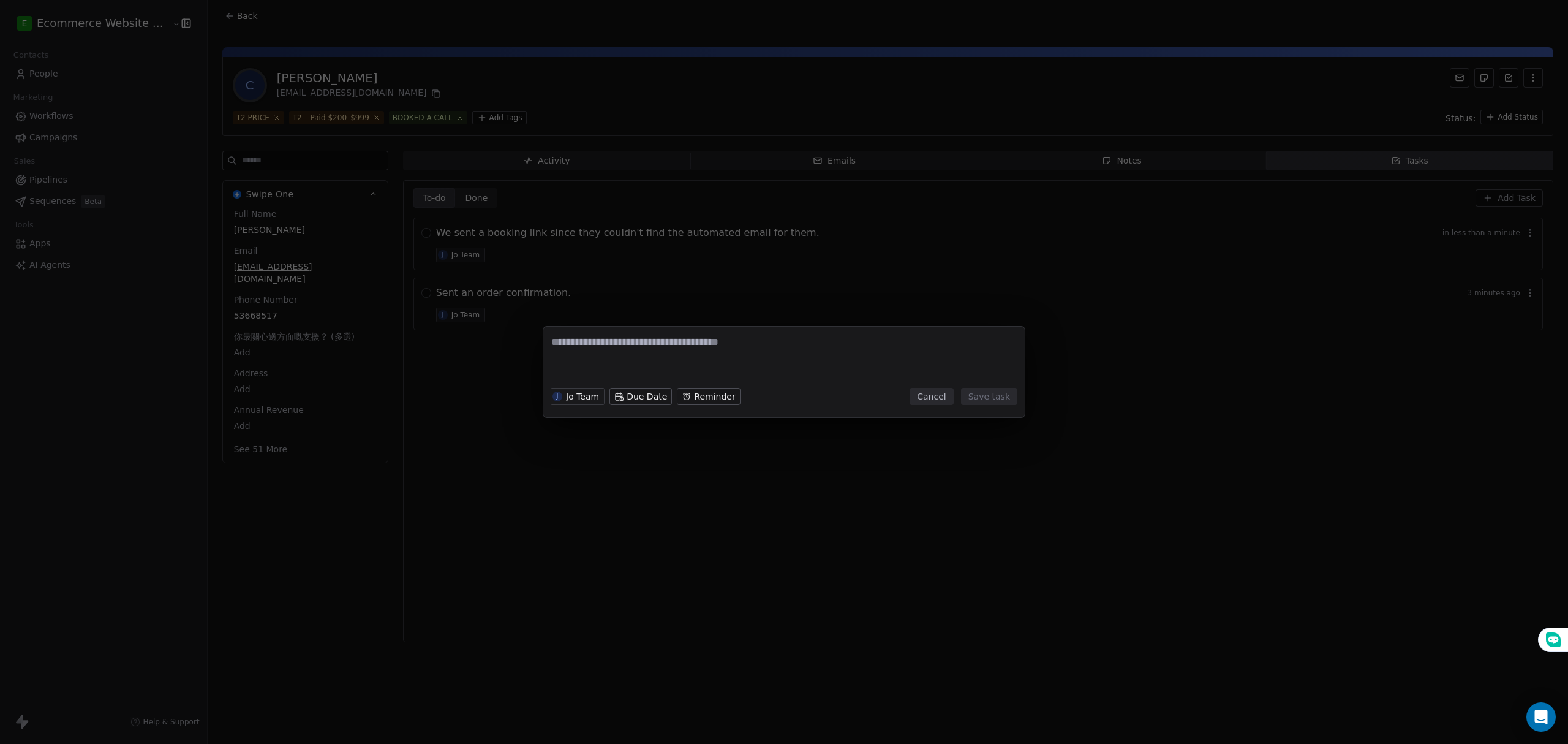
click at [633, 355] on textarea at bounding box center [783, 358] width 466 height 48
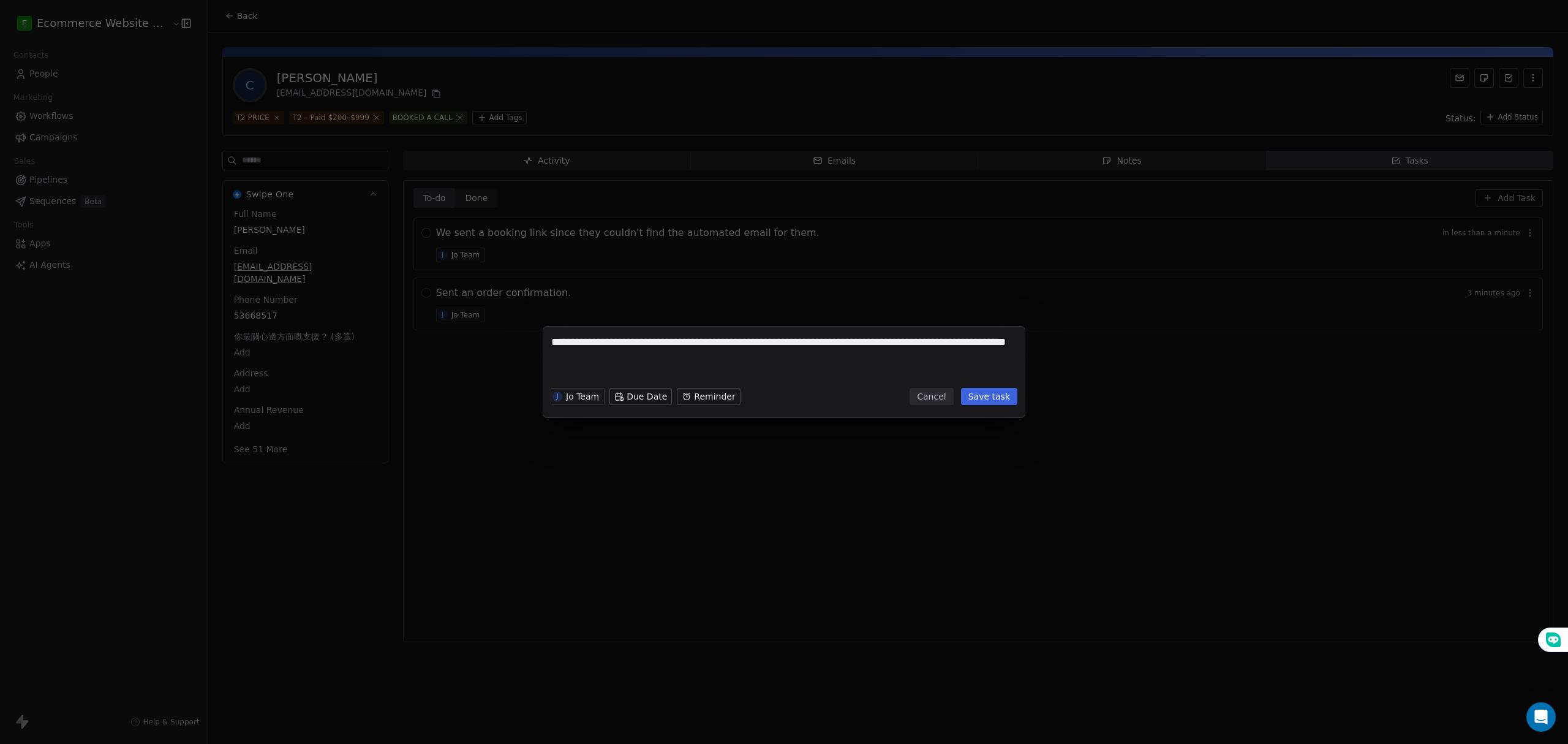
type textarea "**********"
click at [1002, 400] on button "Save task" at bounding box center [989, 396] width 56 height 17
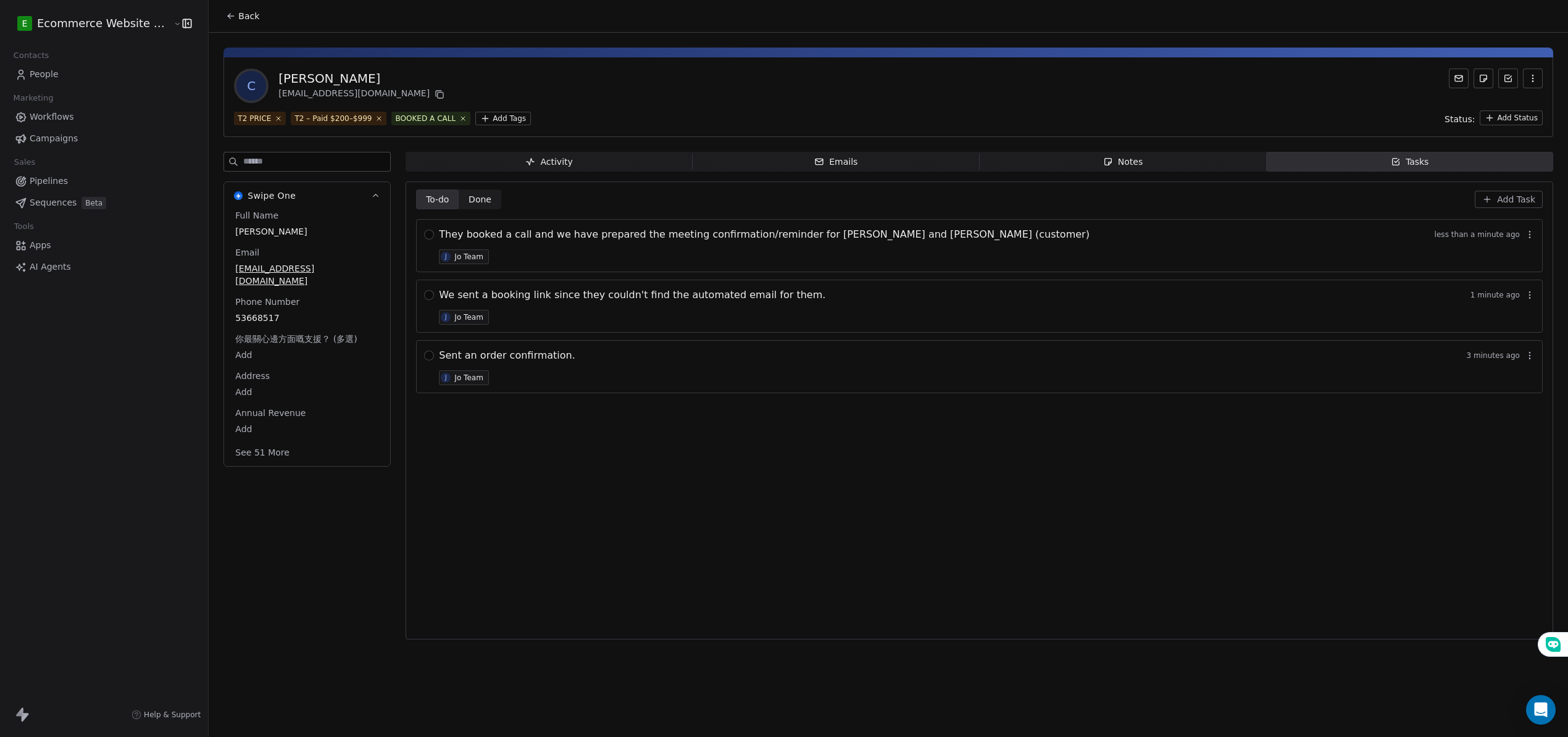
click at [826, 452] on div "To-do To-do Done Done Add Task They booked a call and we have prepared the meet…" at bounding box center [980, 410] width 1127 height 442
click at [424, 355] on button "button" at bounding box center [429, 355] width 10 height 10
click at [424, 298] on button "button" at bounding box center [429, 295] width 10 height 10
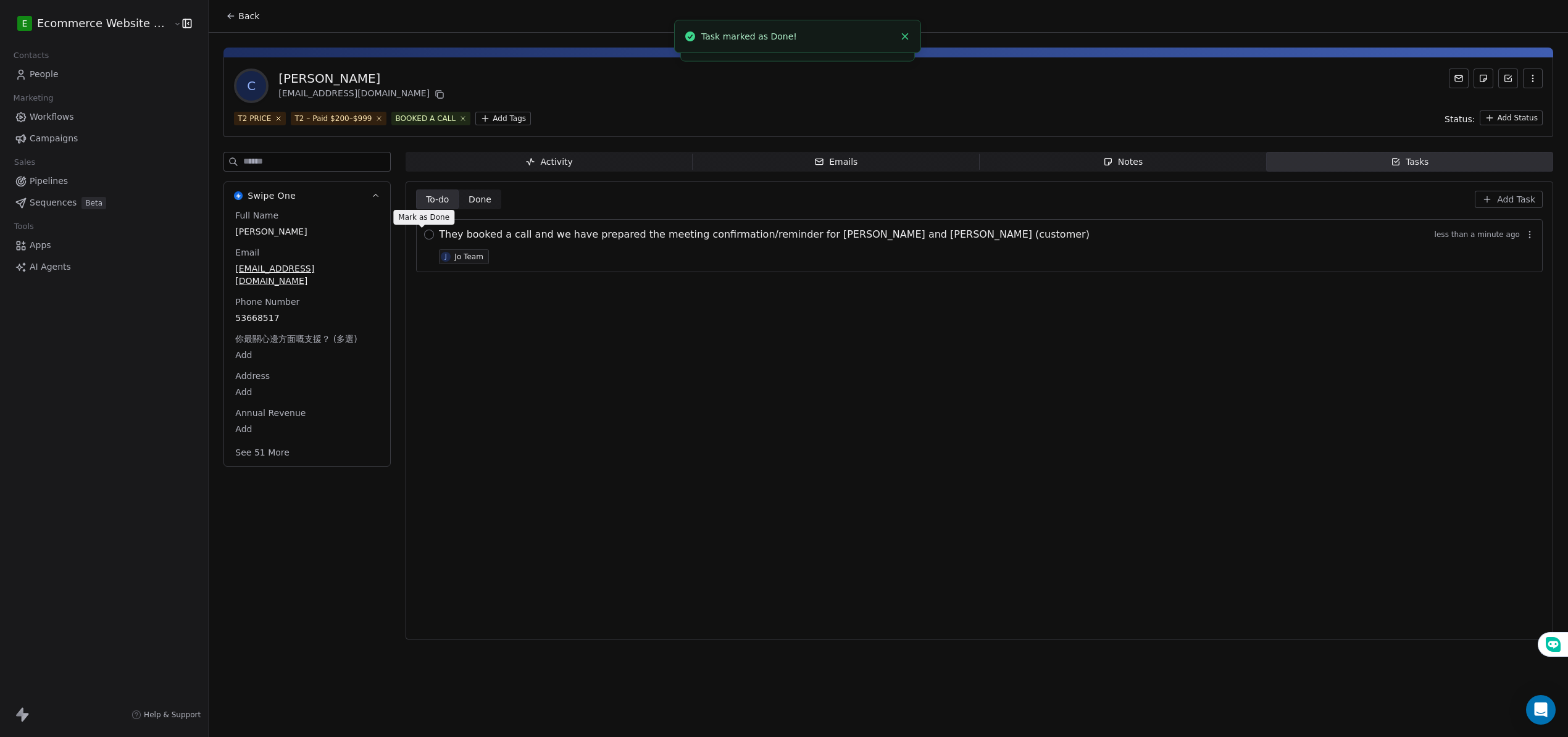
click at [424, 235] on button "button" at bounding box center [429, 234] width 10 height 10
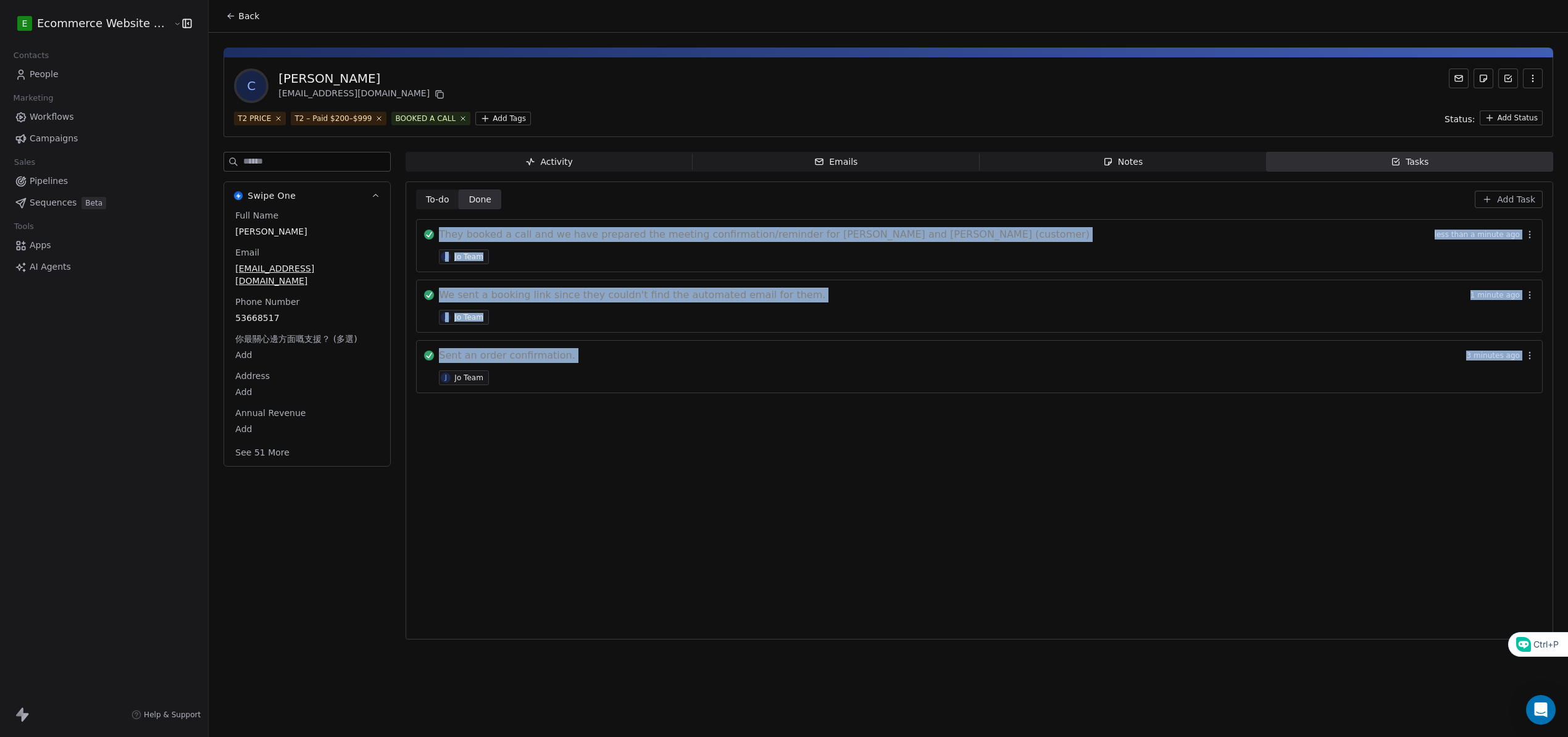
drag, startPoint x: 403, startPoint y: 213, endPoint x: 475, endPoint y: 394, distance: 194.8
click at [472, 394] on div "To-do To-do Done Done Add Task They booked a call and we have prepared the meet…" at bounding box center [980, 411] width 1148 height 458
click at [633, 421] on div "To-do To-do Done Done Add Task They booked a call and we have prepared the meet…" at bounding box center [980, 410] width 1127 height 442
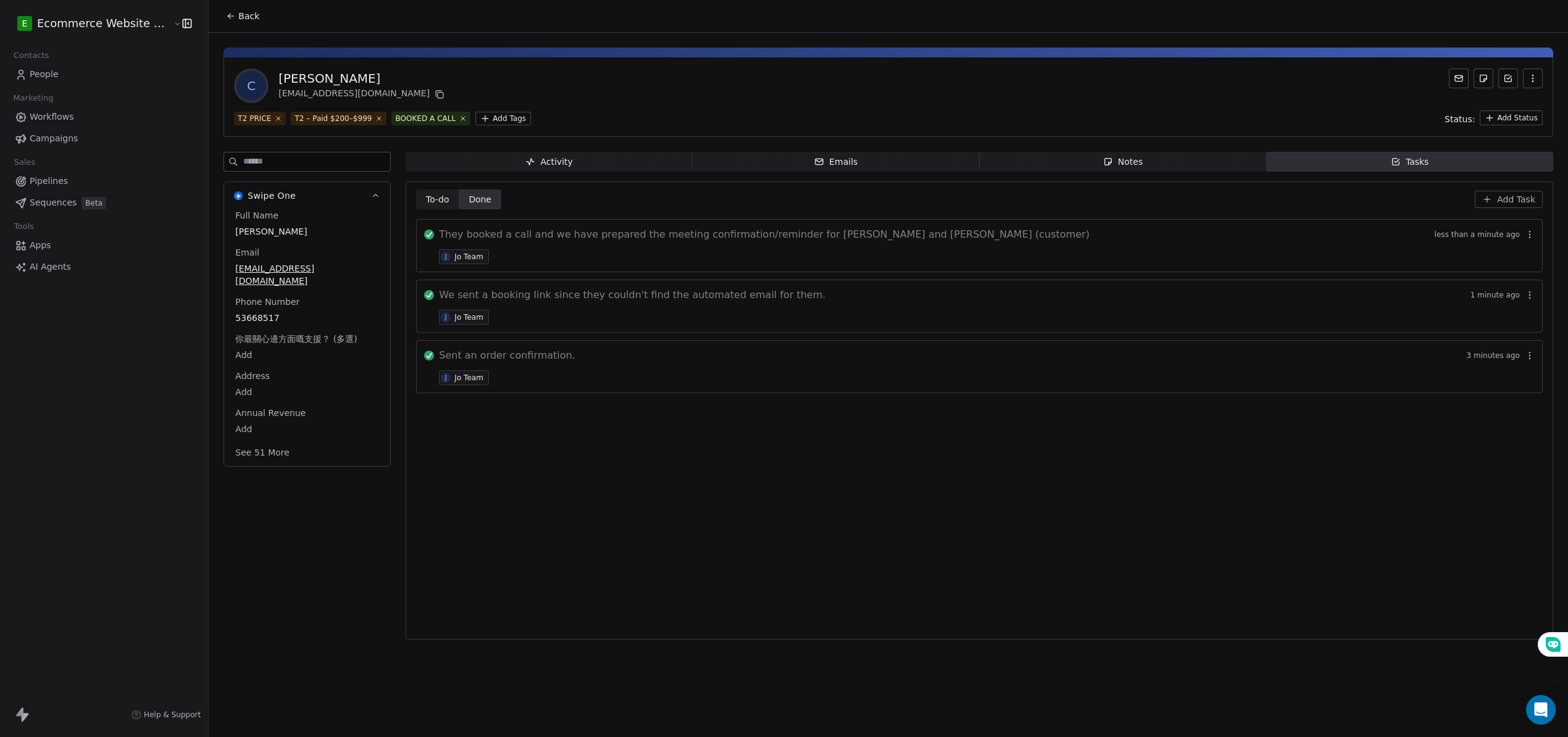
drag, startPoint x: 1007, startPoint y: 513, endPoint x: 1339, endPoint y: 307, distance: 390.7
click at [1039, 503] on div "To-do To-do Done Done Add Task They booked a call and we have prepared the meet…" at bounding box center [980, 410] width 1127 height 442
click at [1514, 205] on span "Add Task" at bounding box center [1516, 199] width 38 height 12
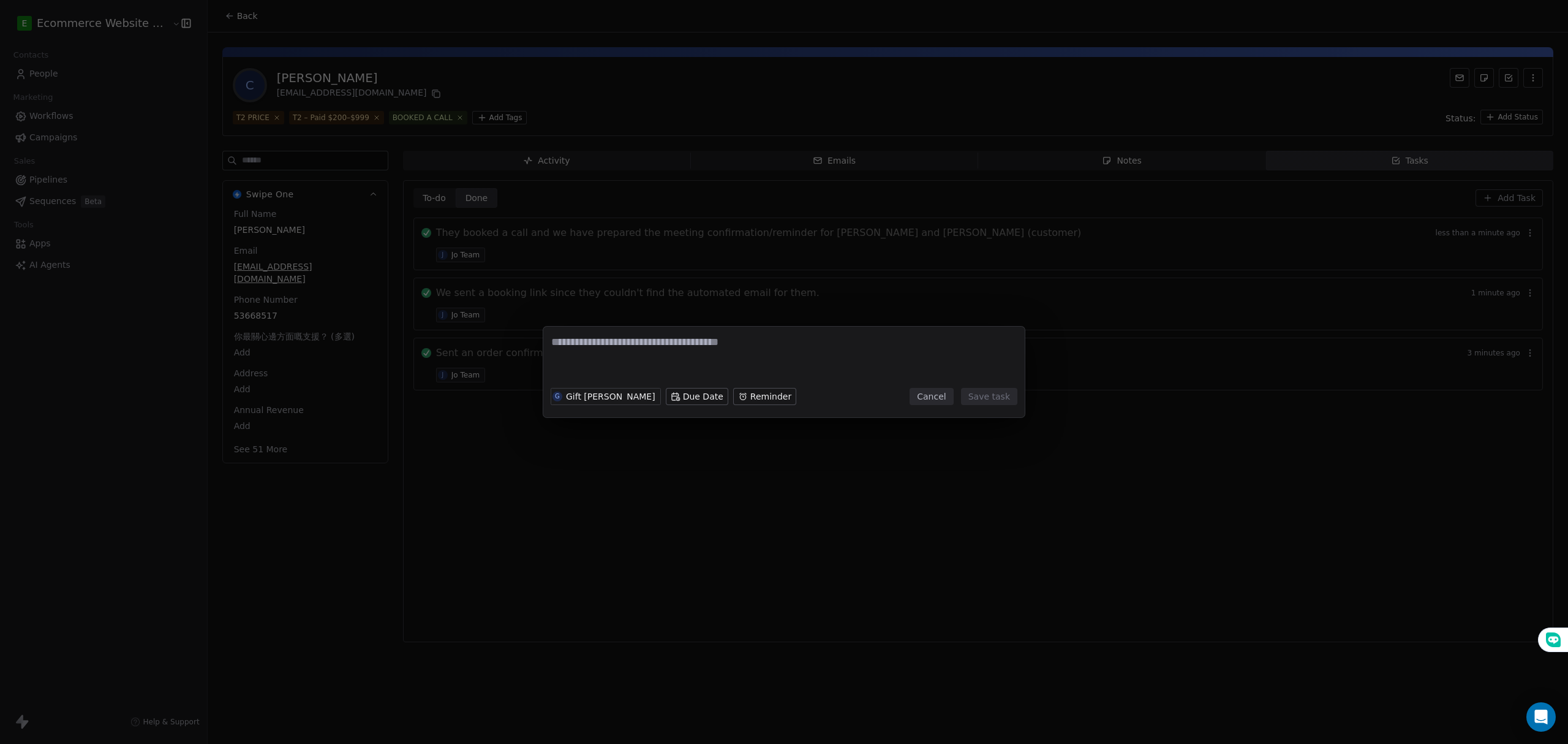
click at [669, 345] on textarea at bounding box center [783, 358] width 466 height 48
type textarea "*"
type textarea "**********"
click at [984, 402] on button "Save task" at bounding box center [989, 396] width 56 height 17
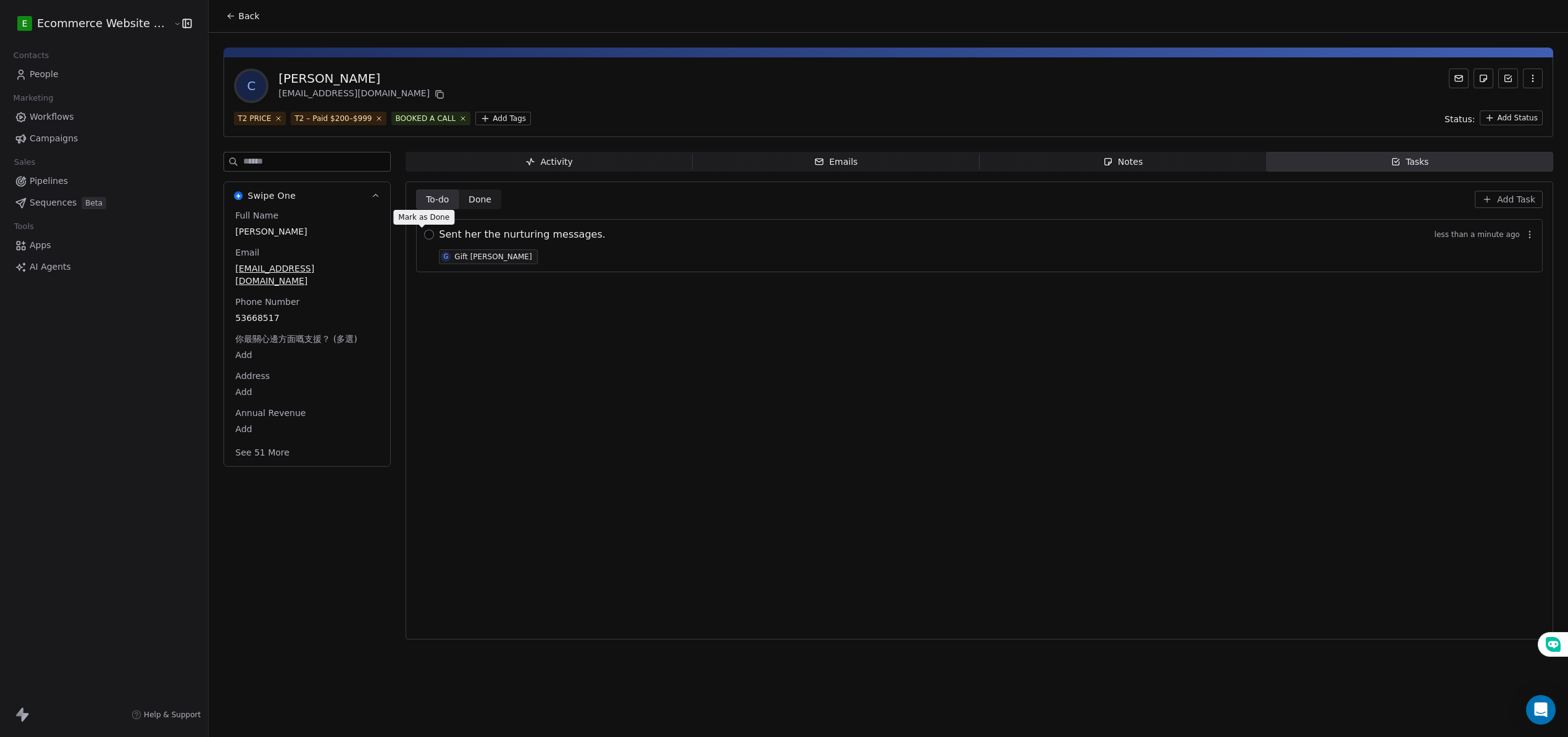
click at [425, 236] on div at bounding box center [429, 245] width 10 height 37
click at [424, 237] on button "button" at bounding box center [429, 234] width 10 height 10
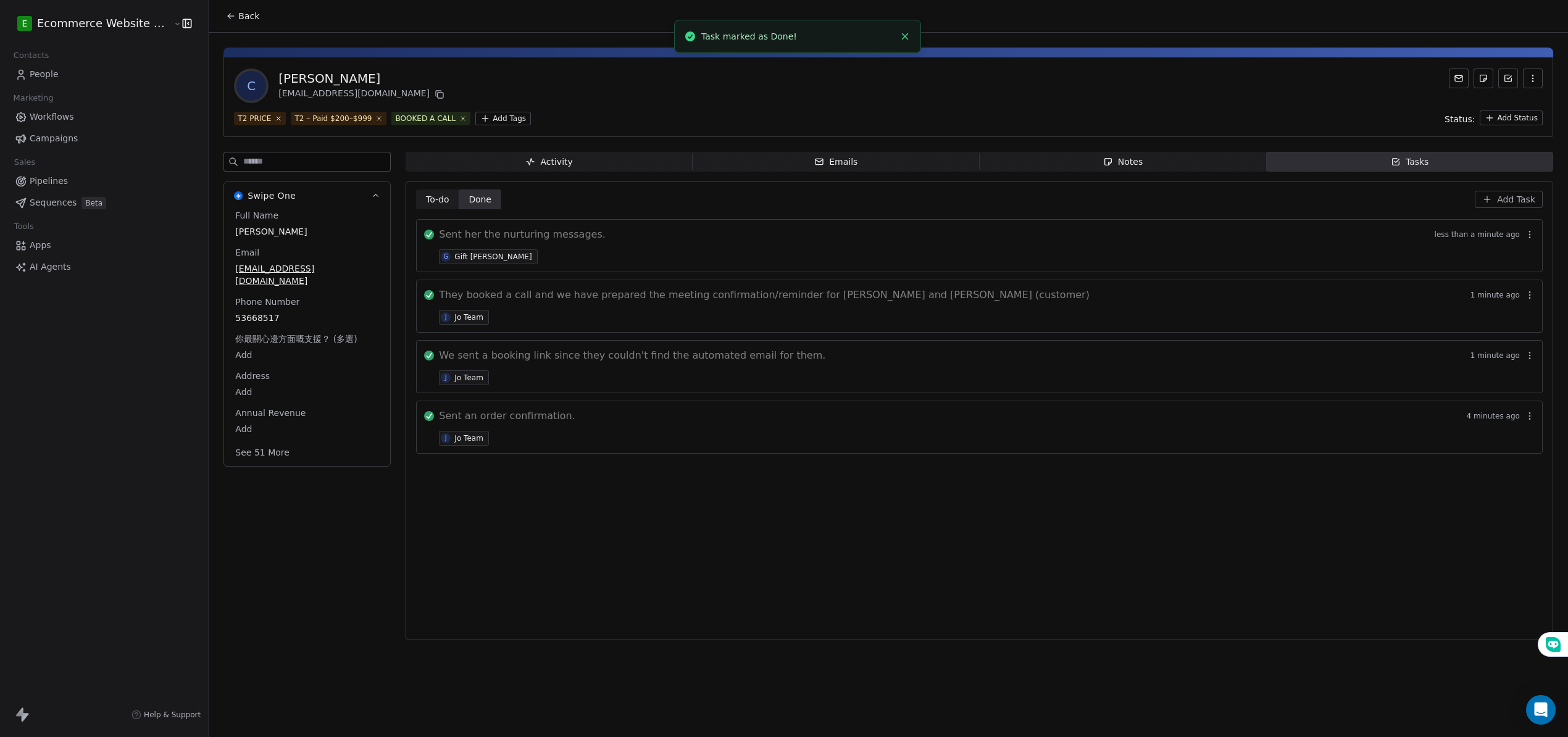
click at [475, 208] on span "Done Done" at bounding box center [480, 199] width 43 height 19
click at [1052, 562] on div "To-do To-do Done Done Add Task Sent her the nurturing messages. less than a min…" at bounding box center [980, 410] width 1127 height 442
click at [1522, 201] on span "Add Task" at bounding box center [1516, 199] width 38 height 12
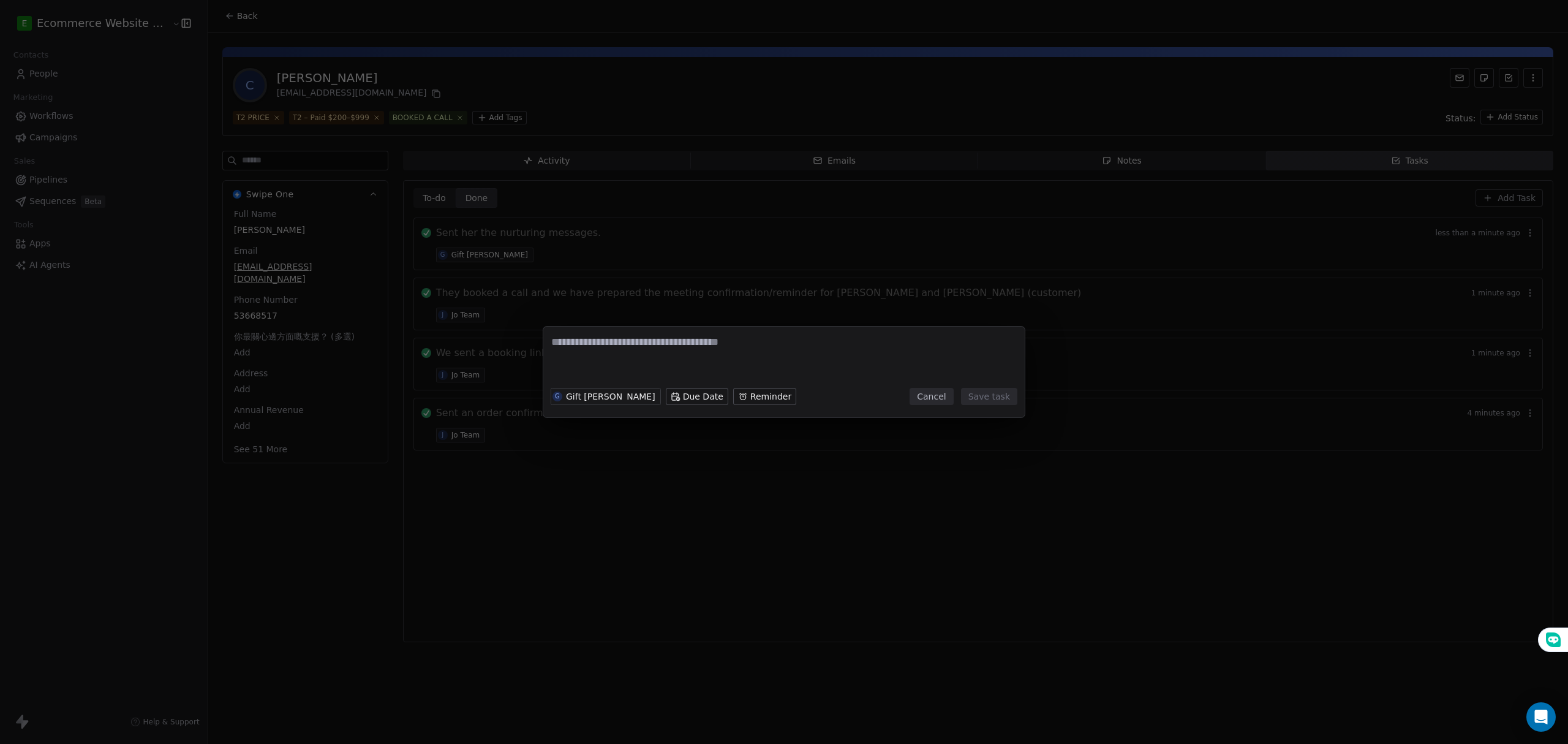
click at [711, 341] on textarea at bounding box center [783, 358] width 466 height 48
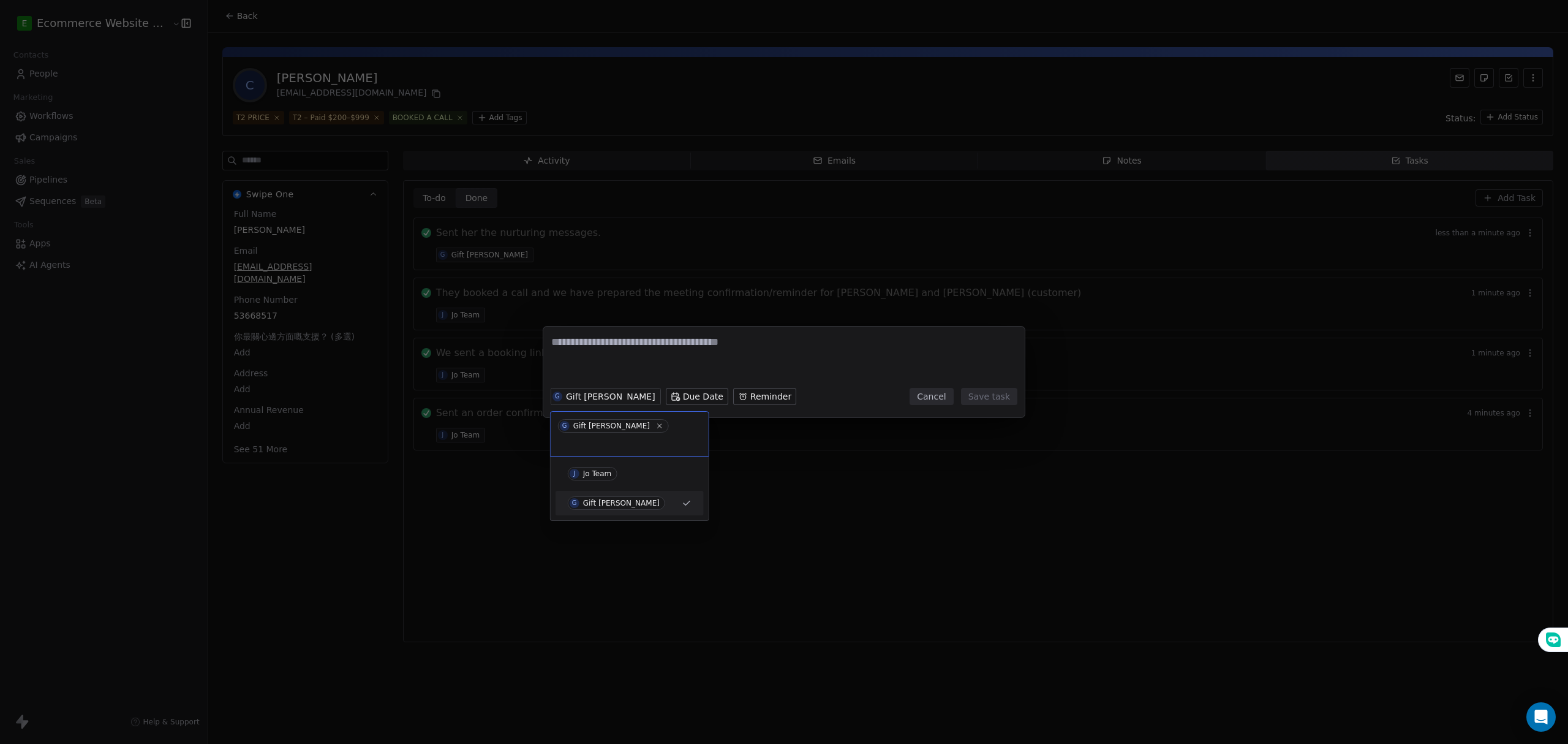
drag, startPoint x: 572, startPoint y: 393, endPoint x: 575, endPoint y: 397, distance: 5.0
click at [601, 463] on div "J Jo Team" at bounding box center [630, 473] width 138 height 19
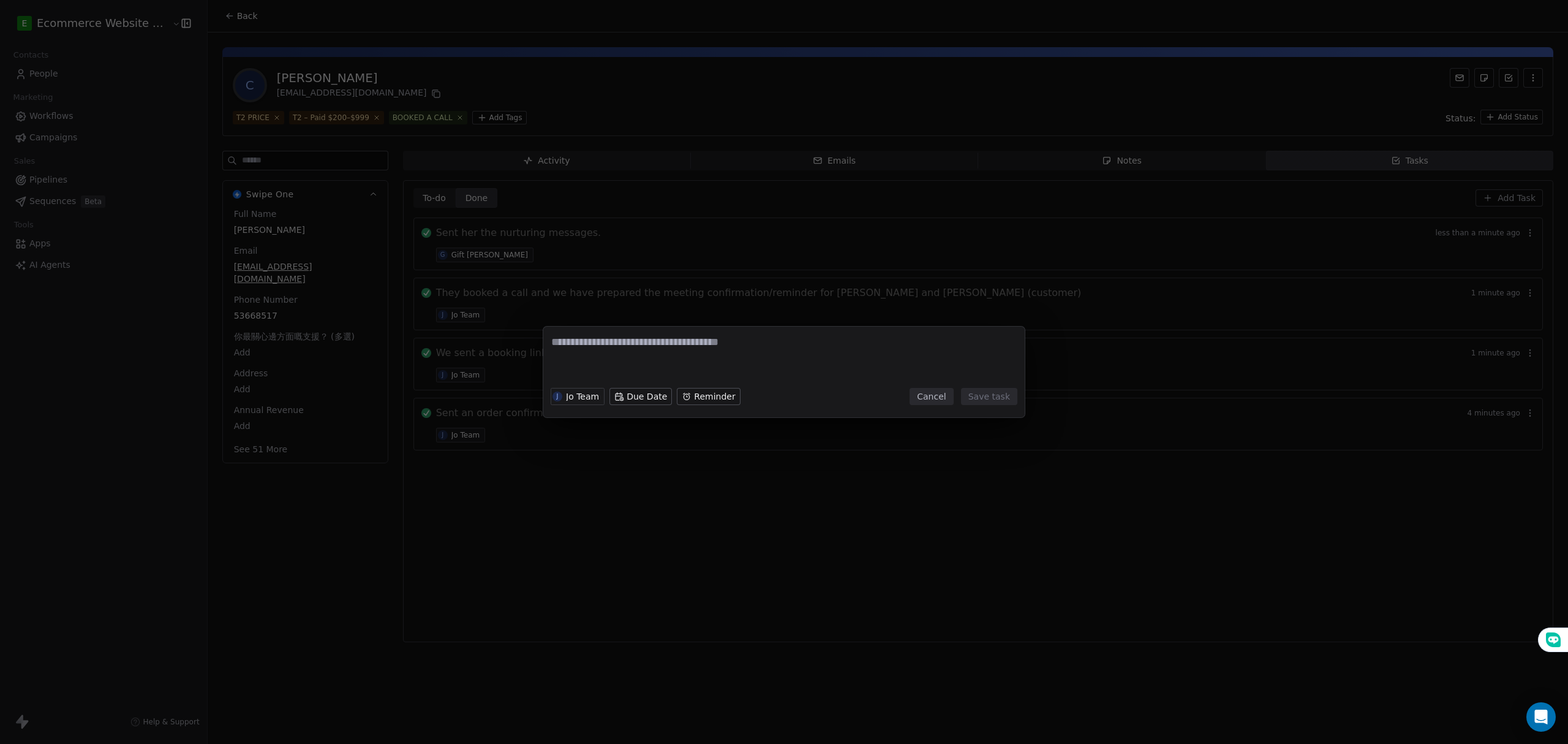
click at [633, 345] on textarea at bounding box center [783, 358] width 466 height 48
type textarea "**********"
click at [1005, 399] on button "Save task" at bounding box center [989, 396] width 56 height 17
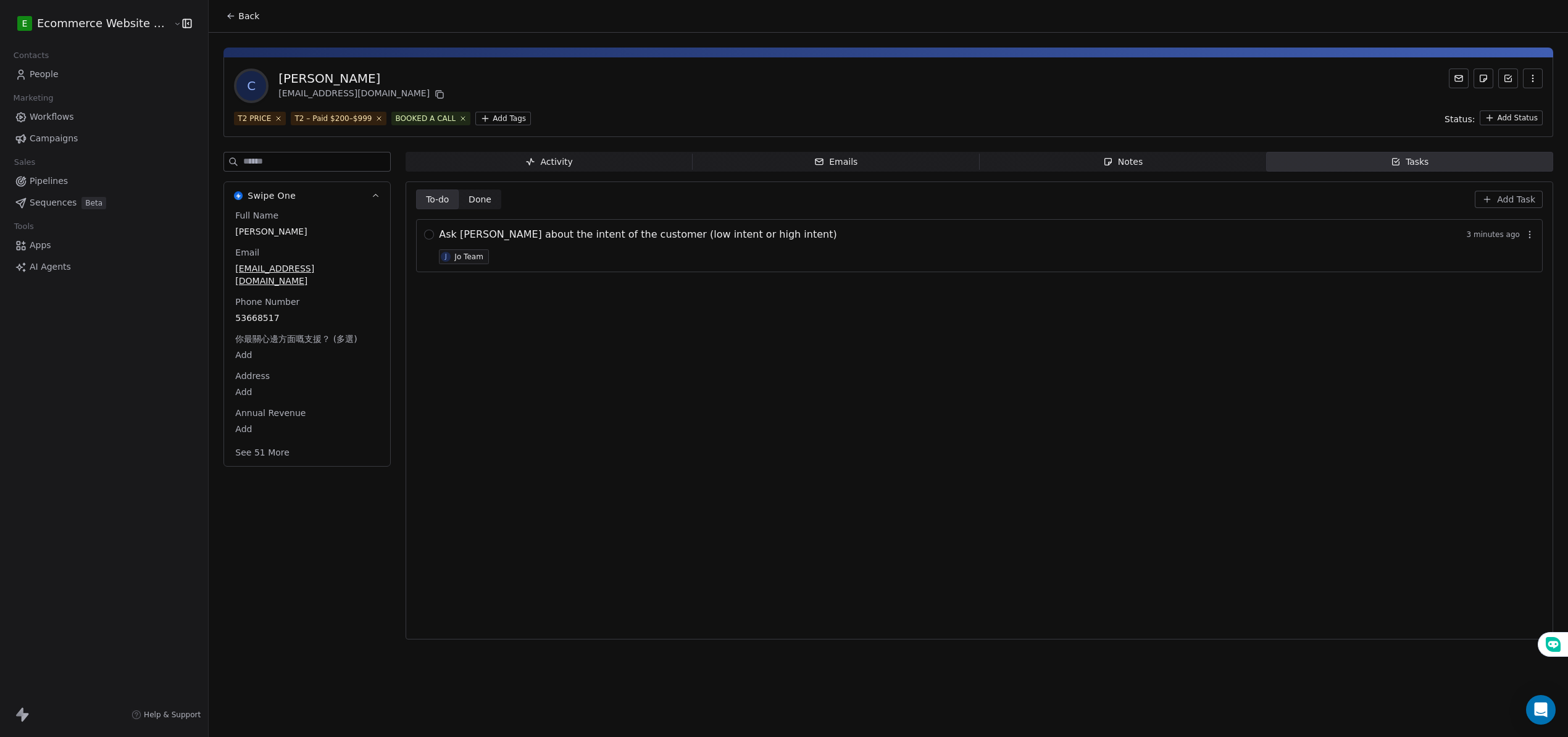
click at [613, 394] on div "To-do To-do Done Done Add Task Ask [PERSON_NAME] about the intent of the custom…" at bounding box center [980, 410] width 1127 height 442
click at [1512, 198] on span "Add Task" at bounding box center [1516, 199] width 38 height 12
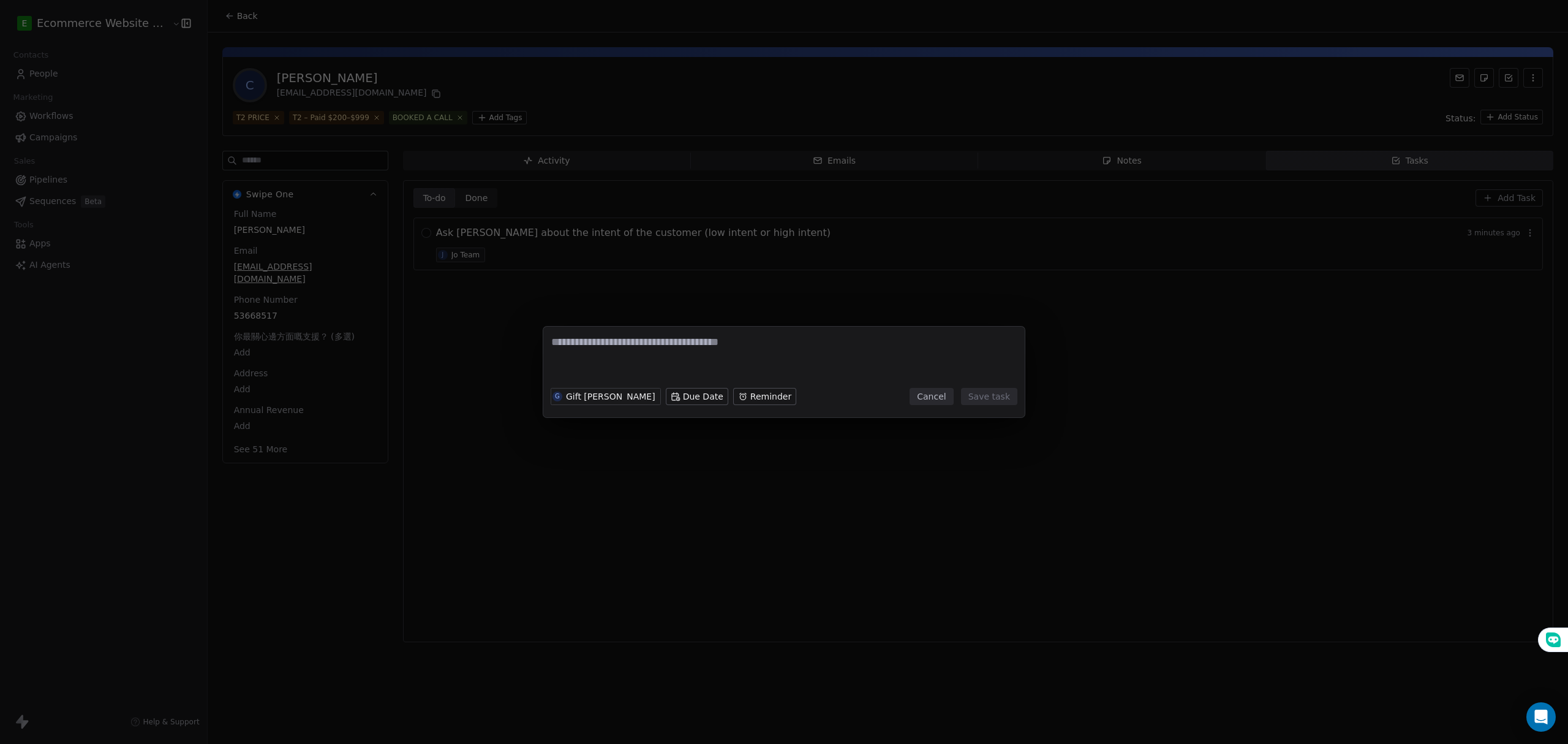
click at [744, 347] on textarea at bounding box center [783, 358] width 466 height 48
type textarea "**********"
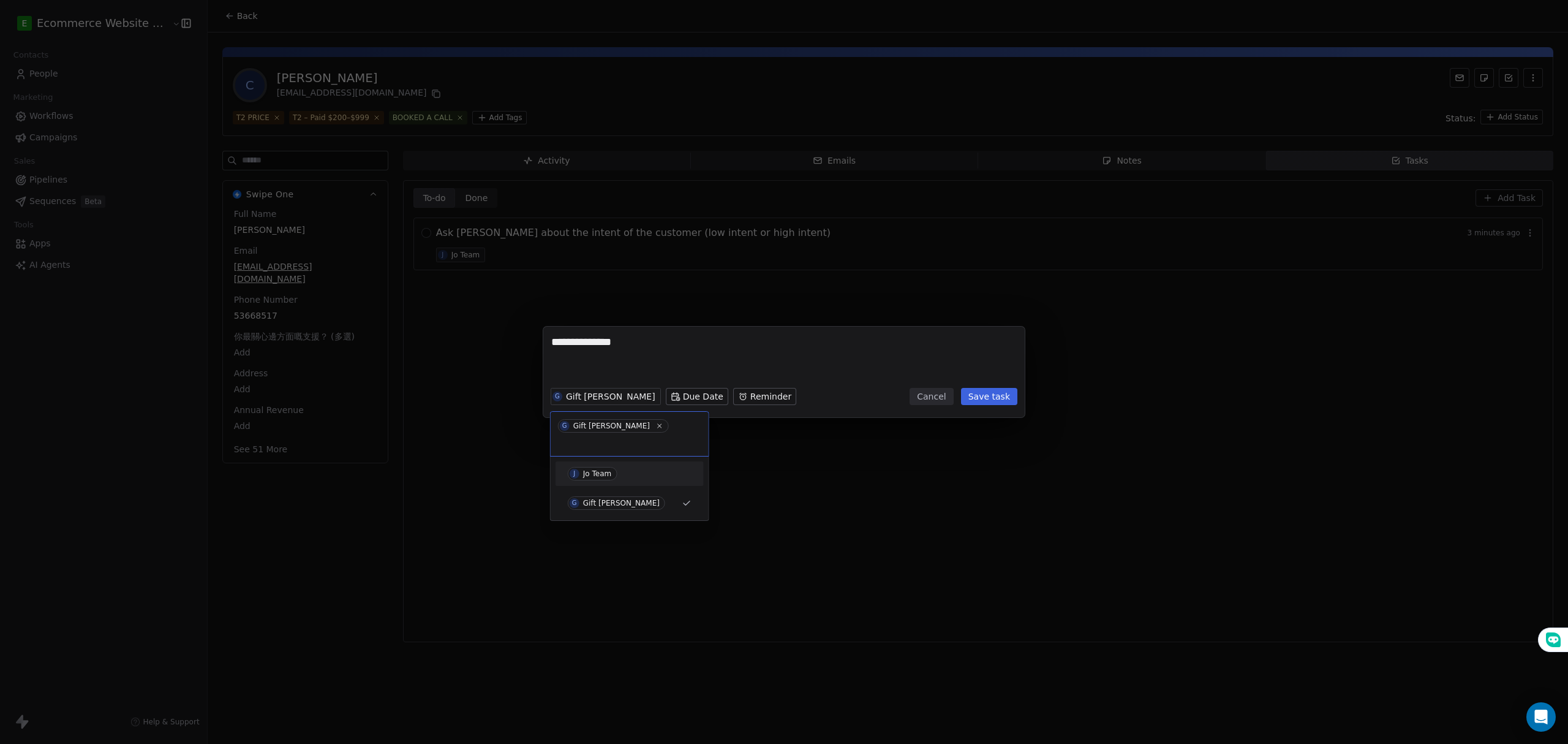
click at [604, 461] on div "J Jo Team" at bounding box center [630, 473] width 148 height 25
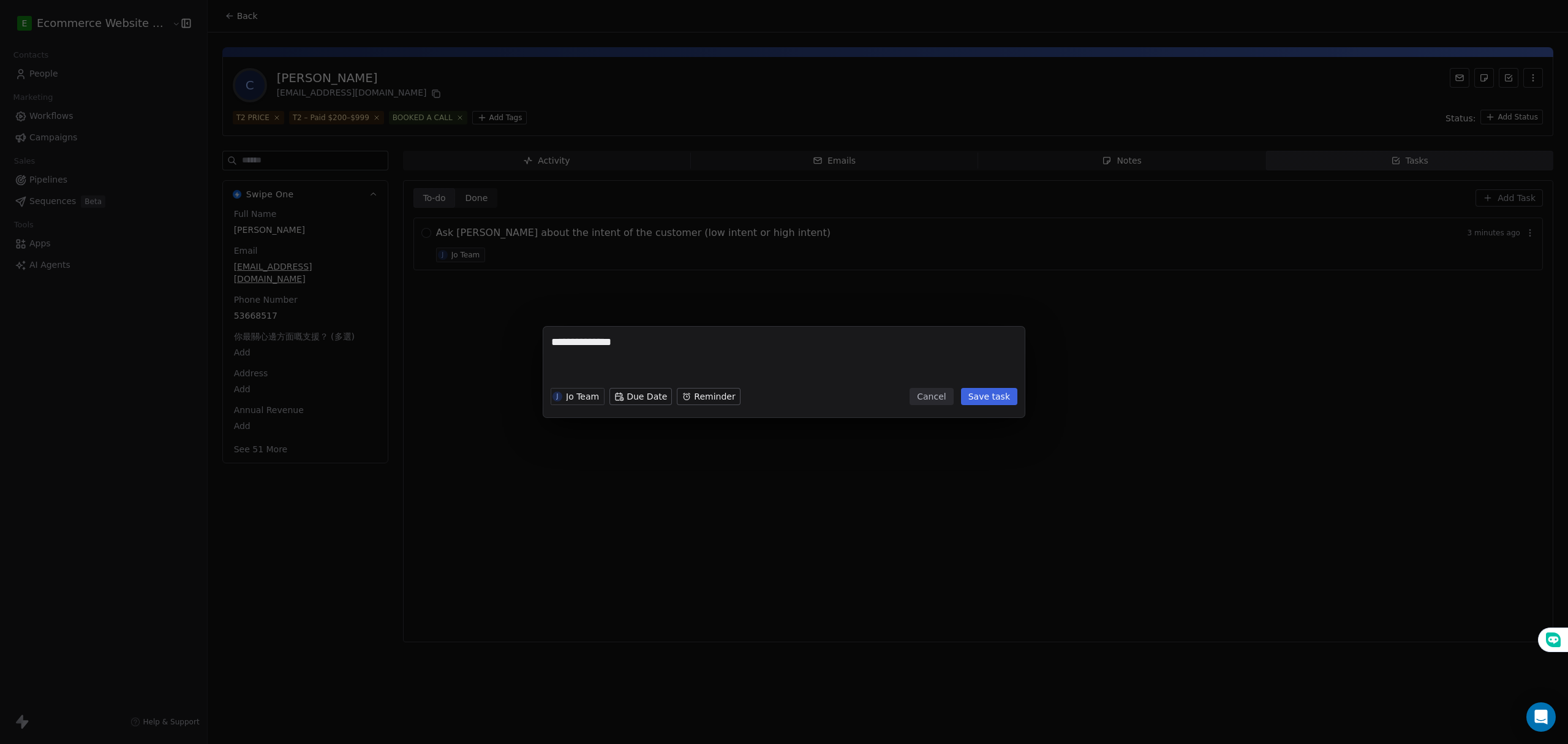
click at [1010, 396] on button "Save task" at bounding box center [989, 396] width 56 height 17
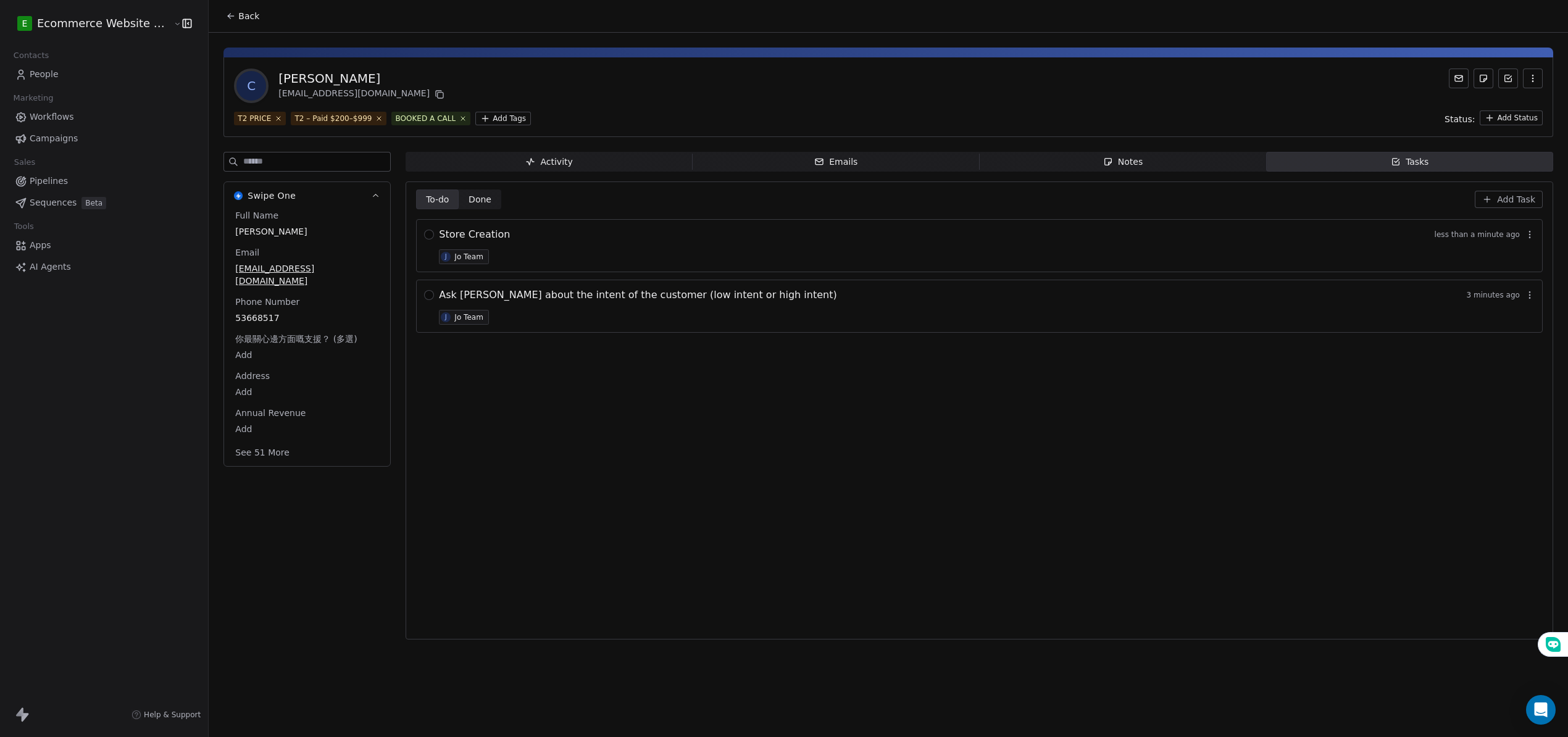
click at [817, 407] on div "To-do To-do Done Done Add Task Store Creation less than a minute ago J Jo Team …" at bounding box center [980, 410] width 1127 height 442
click at [479, 200] on span "Done" at bounding box center [480, 199] width 23 height 13
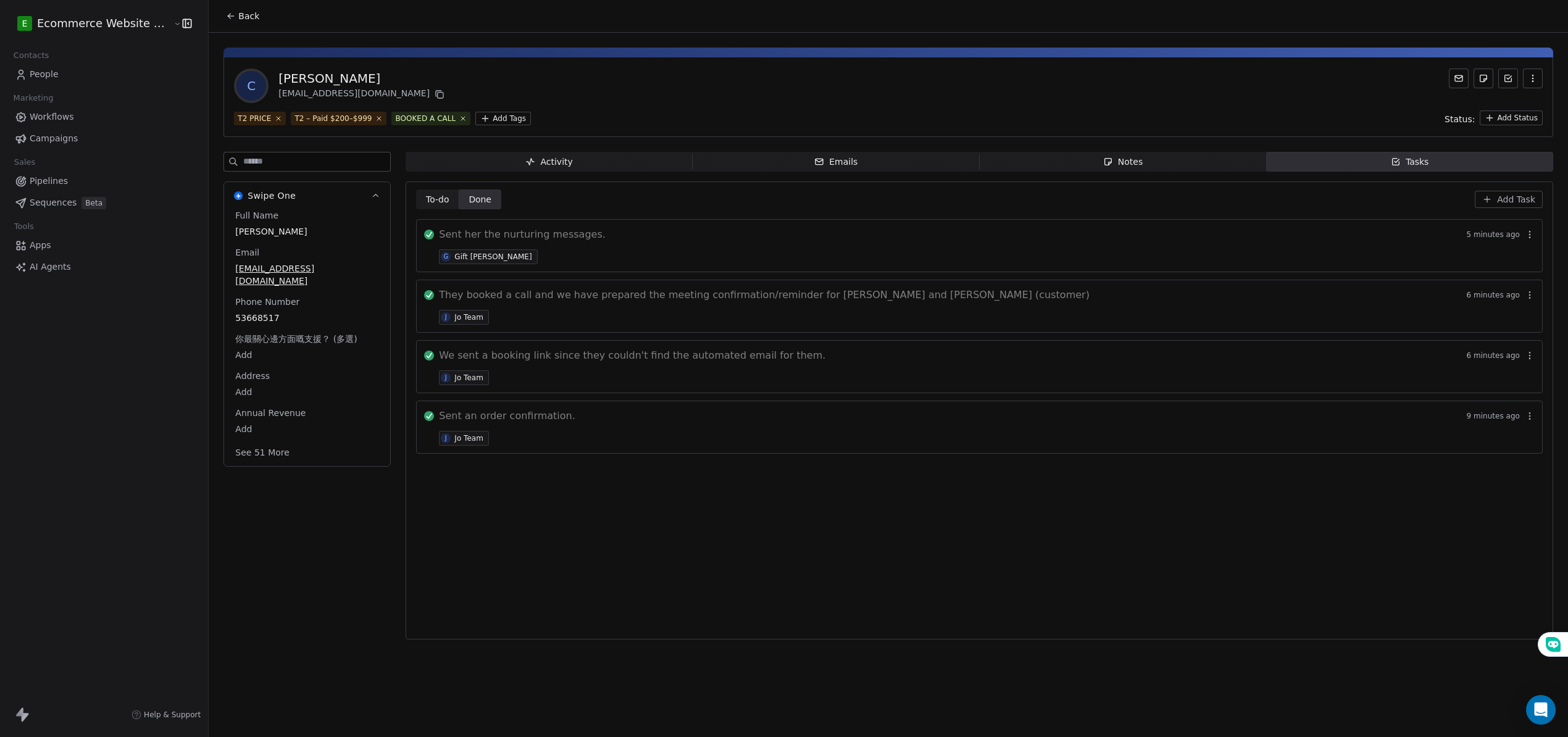
click at [443, 199] on span "To-do To-do" at bounding box center [437, 199] width 43 height 19
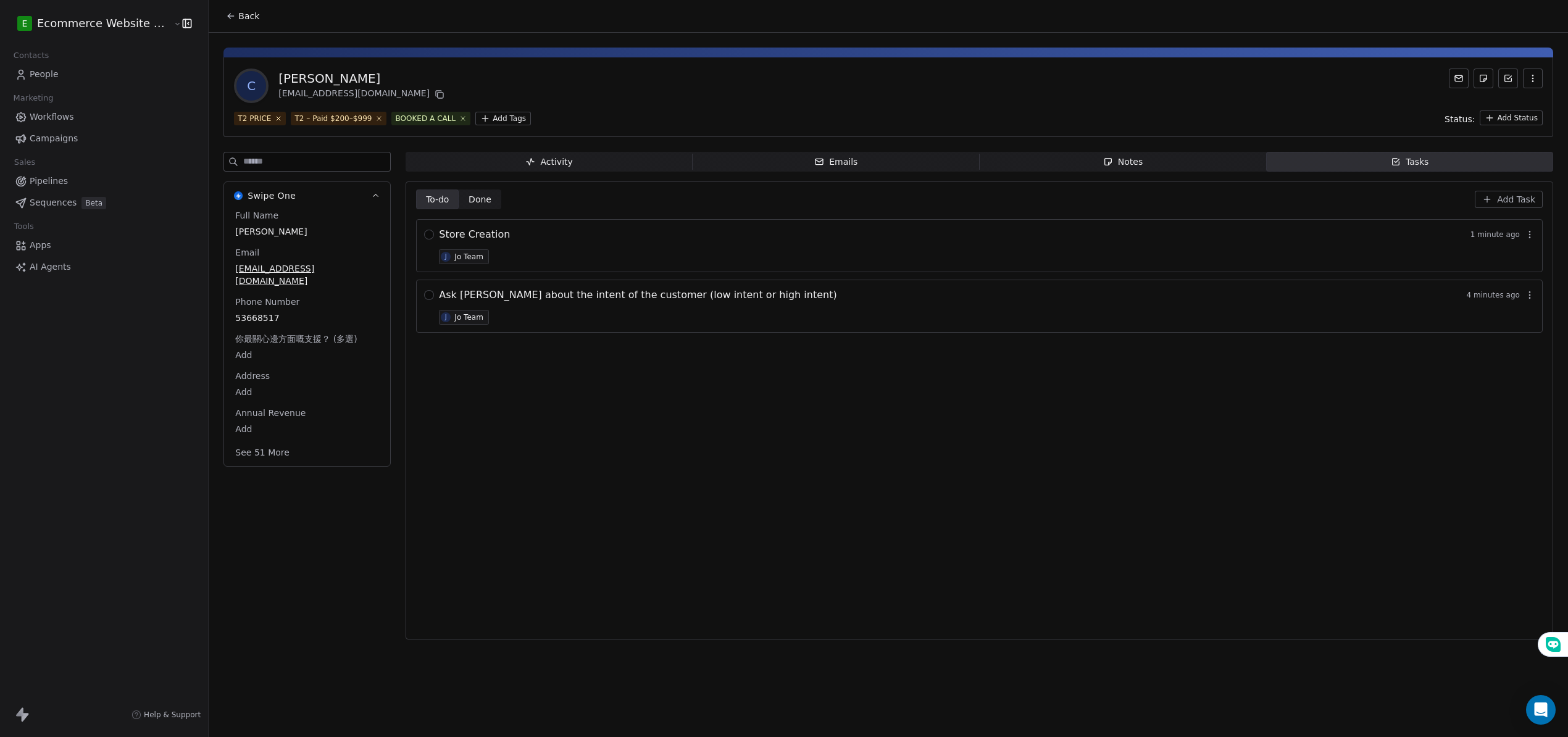
click at [587, 573] on div "To-do To-do Done Done Add Task Store Creation 1 minute ago J Jo Team Ask kennet…" at bounding box center [980, 410] width 1127 height 442
click at [219, 23] on button "Back" at bounding box center [242, 16] width 48 height 22
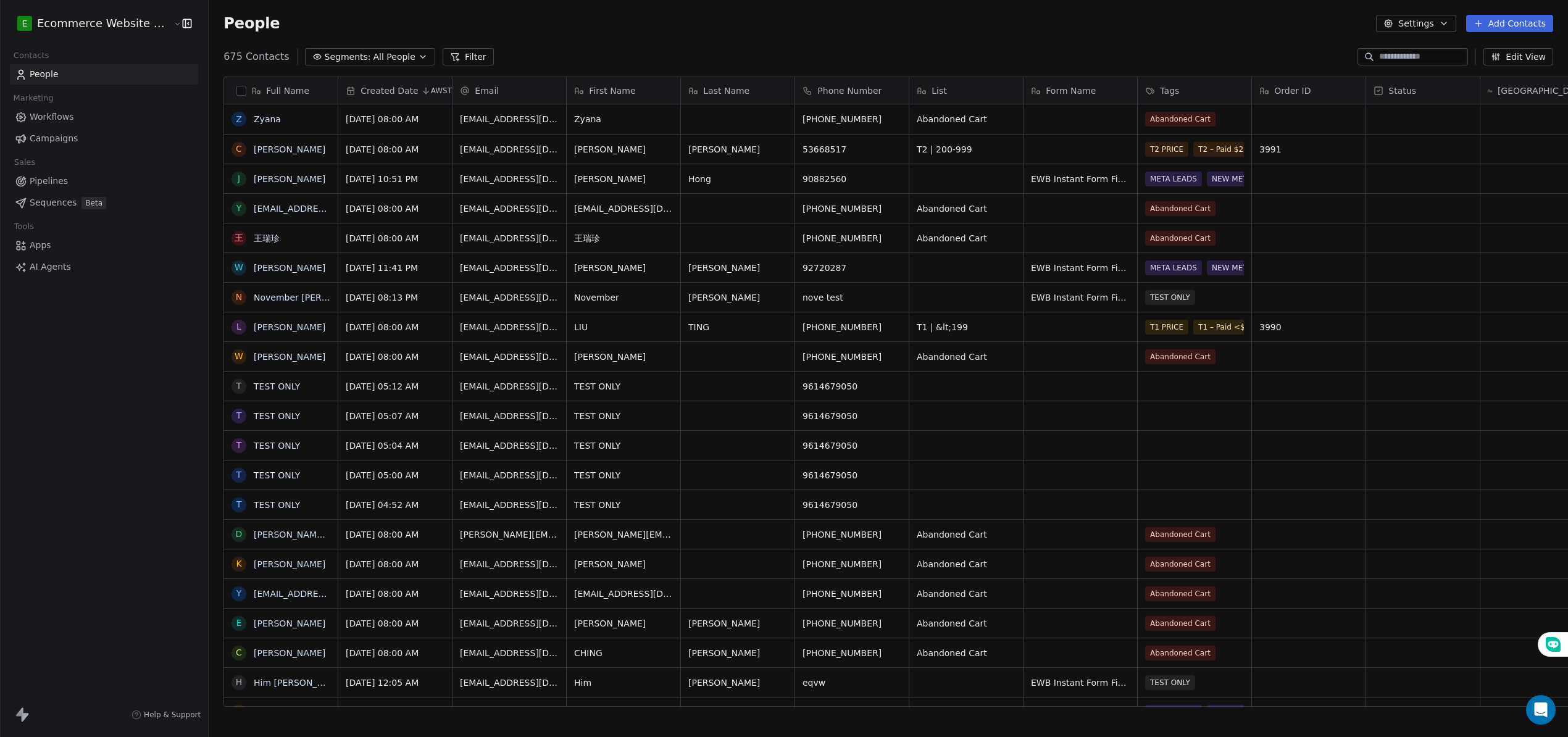
scroll to position [647, 1368]
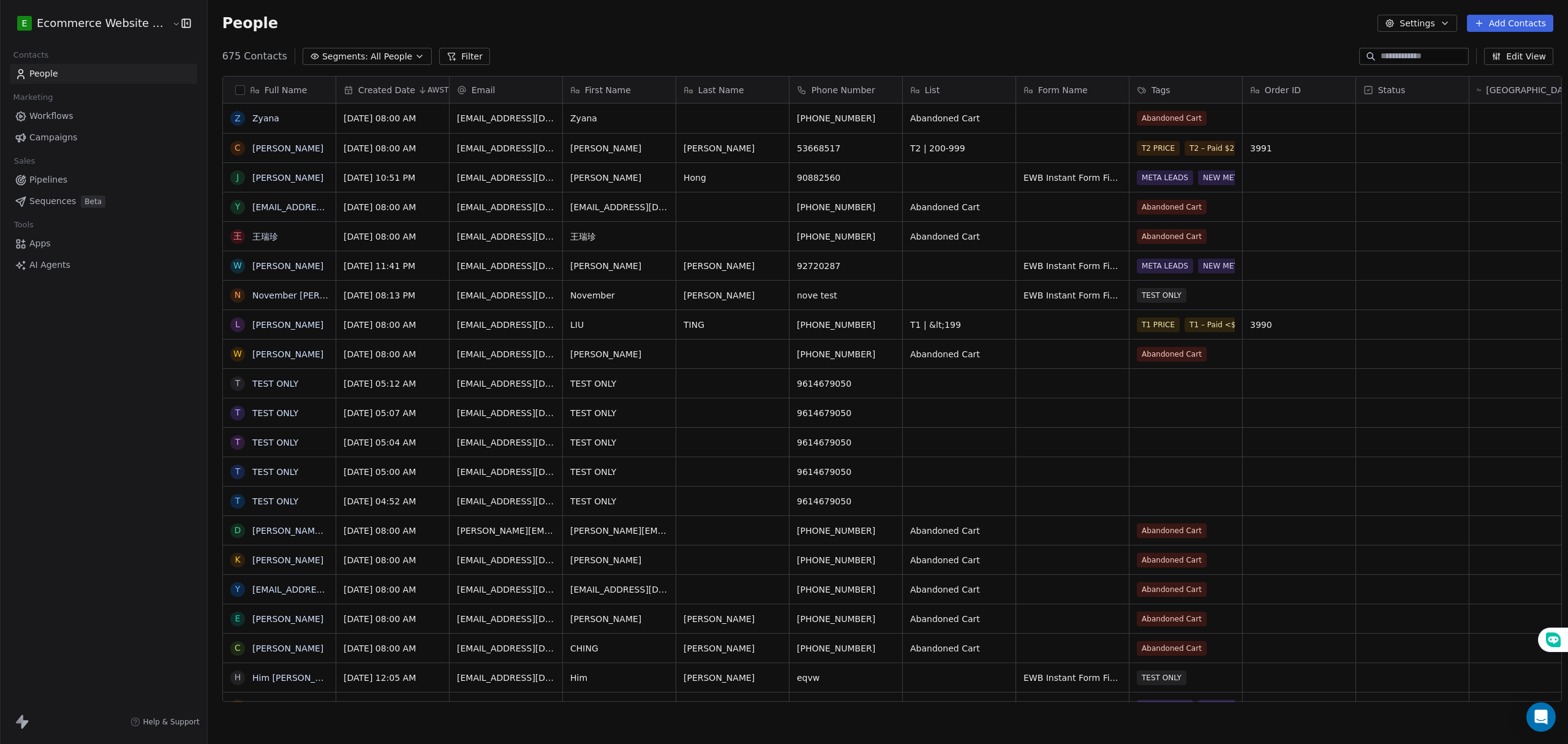
scroll to position [642, 1357]
